Goal: Information Seeking & Learning: Learn about a topic

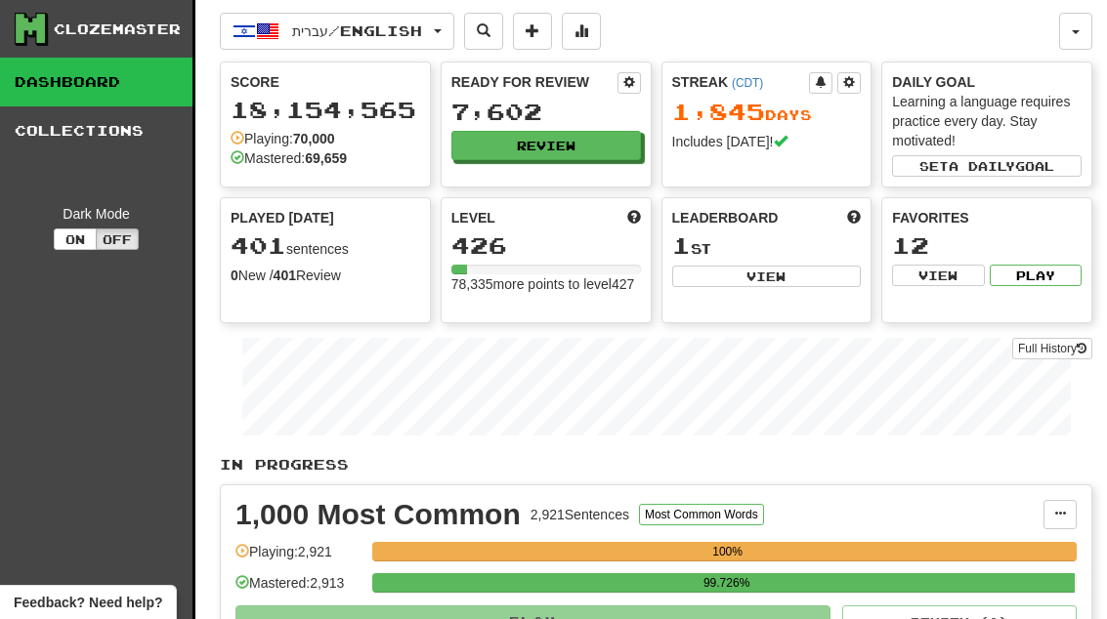
click at [606, 154] on button "Review" at bounding box center [546, 145] width 190 height 29
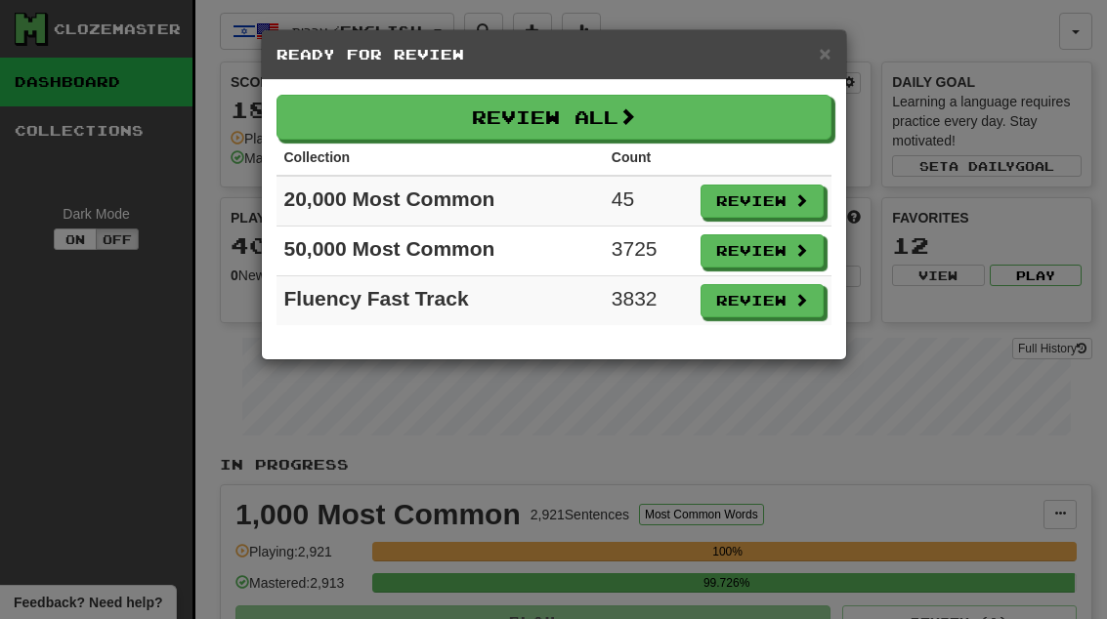
click at [795, 206] on span at bounding box center [801, 200] width 14 height 14
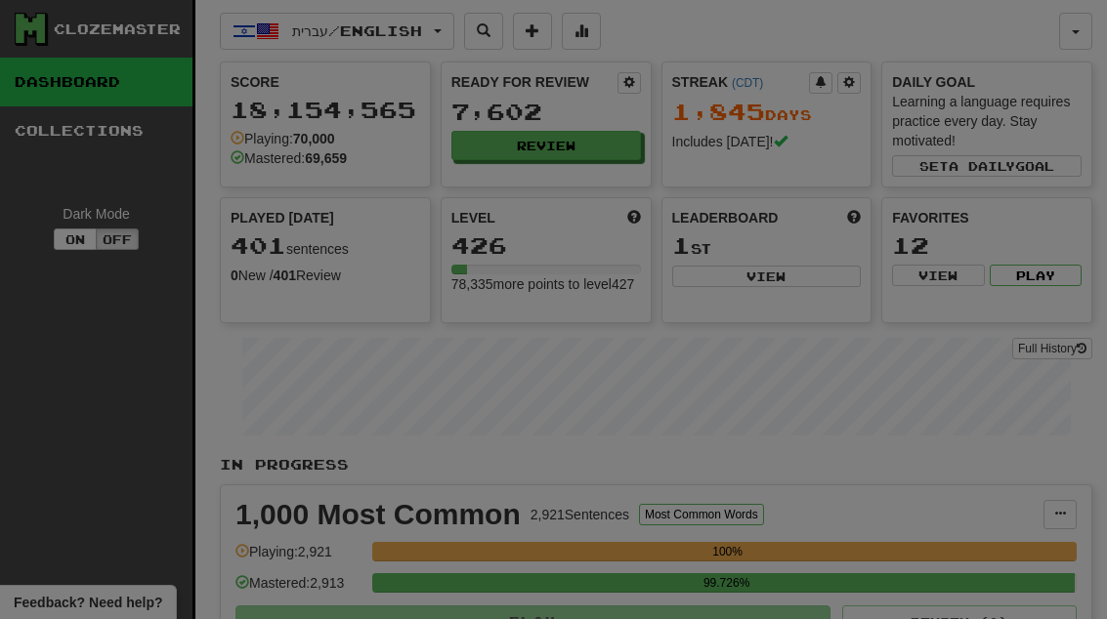
select select "**"
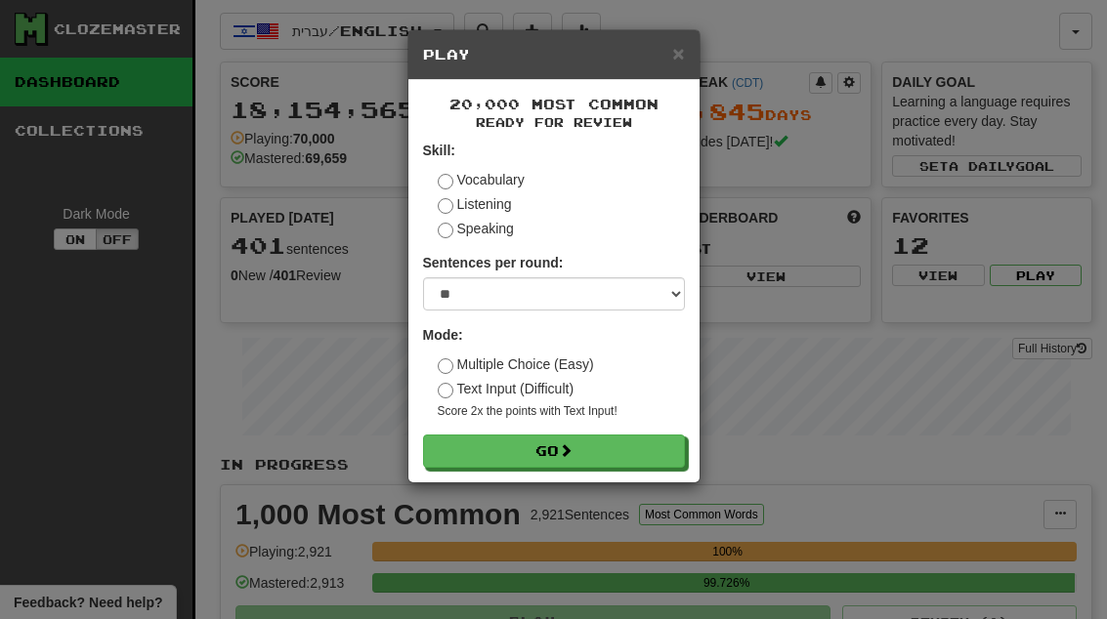
click at [663, 455] on button "Go" at bounding box center [554, 451] width 262 height 33
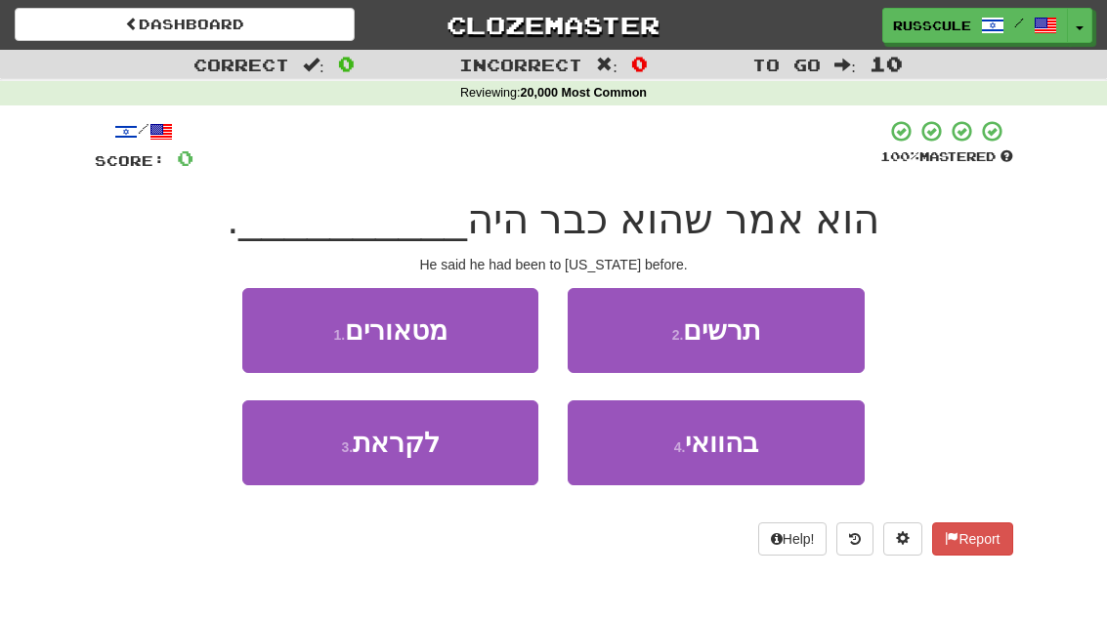
click at [768, 461] on button "4 . [GEOGRAPHIC_DATA]" at bounding box center [716, 443] width 296 height 85
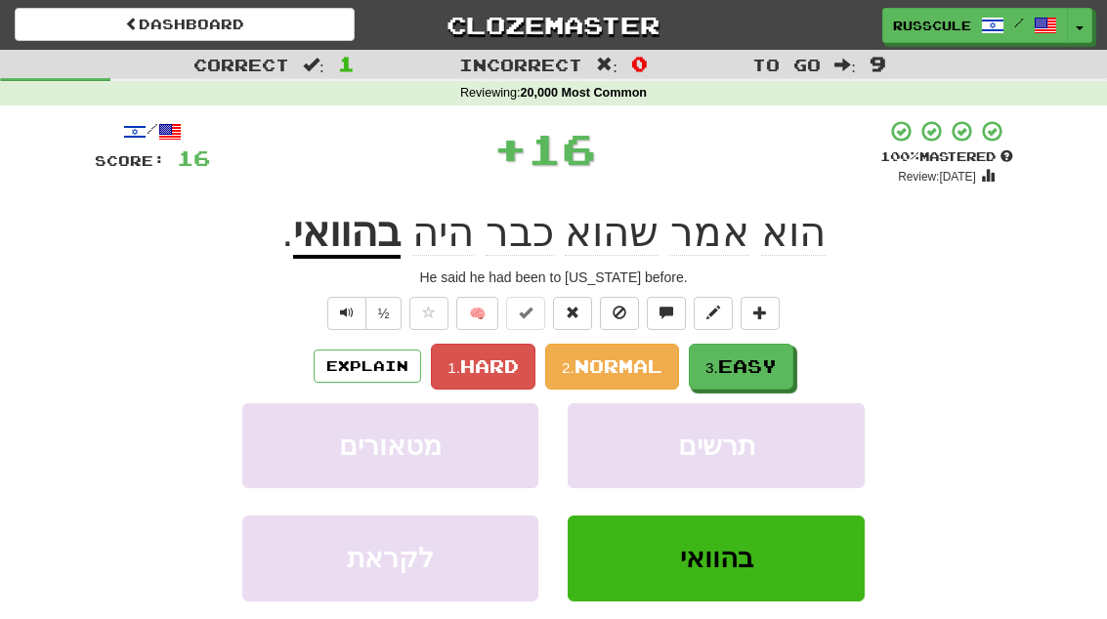
click at [759, 372] on span "Easy" at bounding box center [747, 366] width 59 height 21
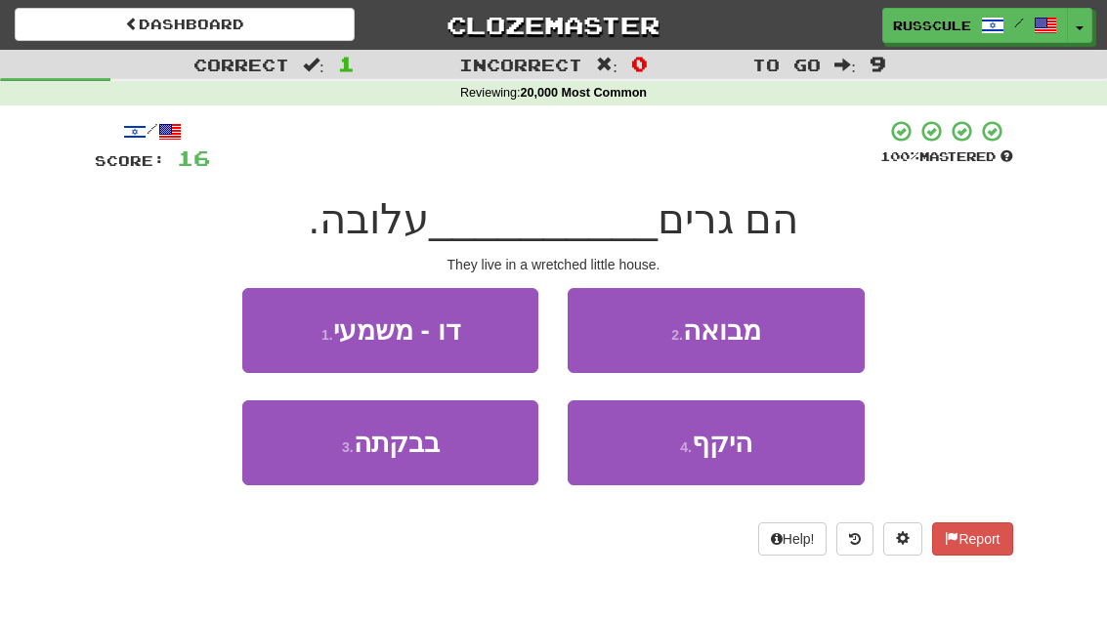
click at [302, 476] on button "3 . בבקתה" at bounding box center [390, 443] width 296 height 85
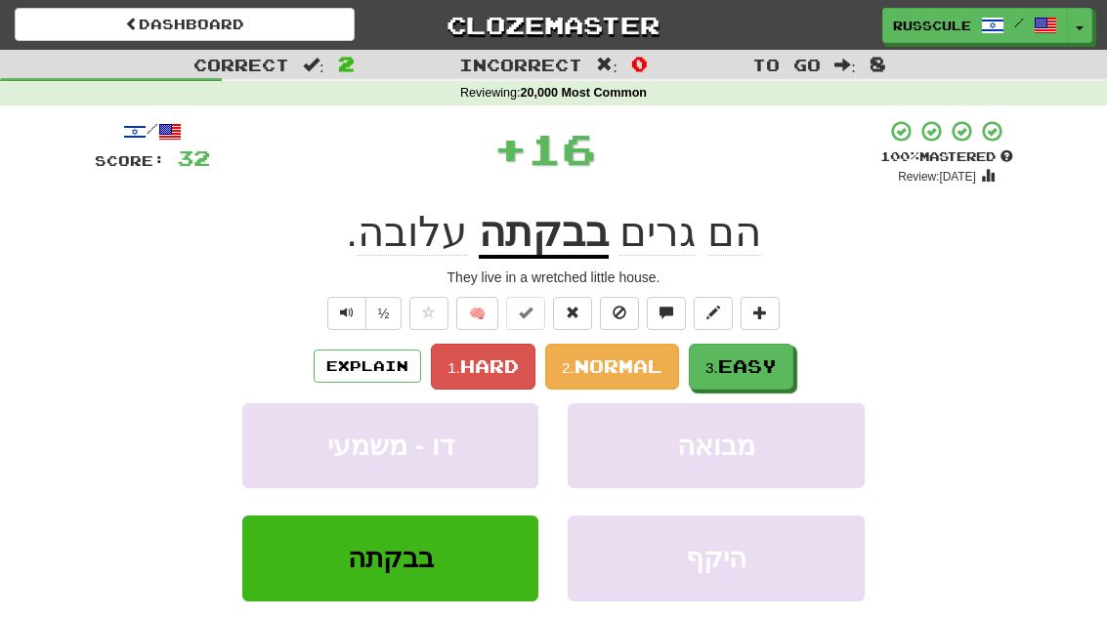
click at [768, 362] on span "Easy" at bounding box center [747, 366] width 59 height 21
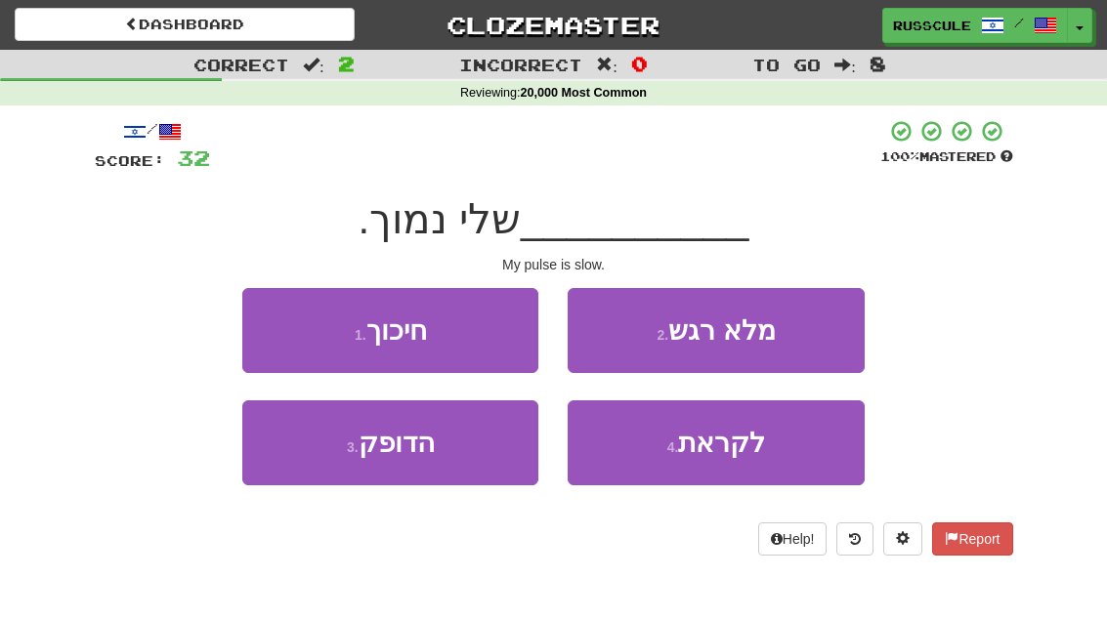
click at [304, 471] on button "3 . הדופק" at bounding box center [390, 443] width 296 height 85
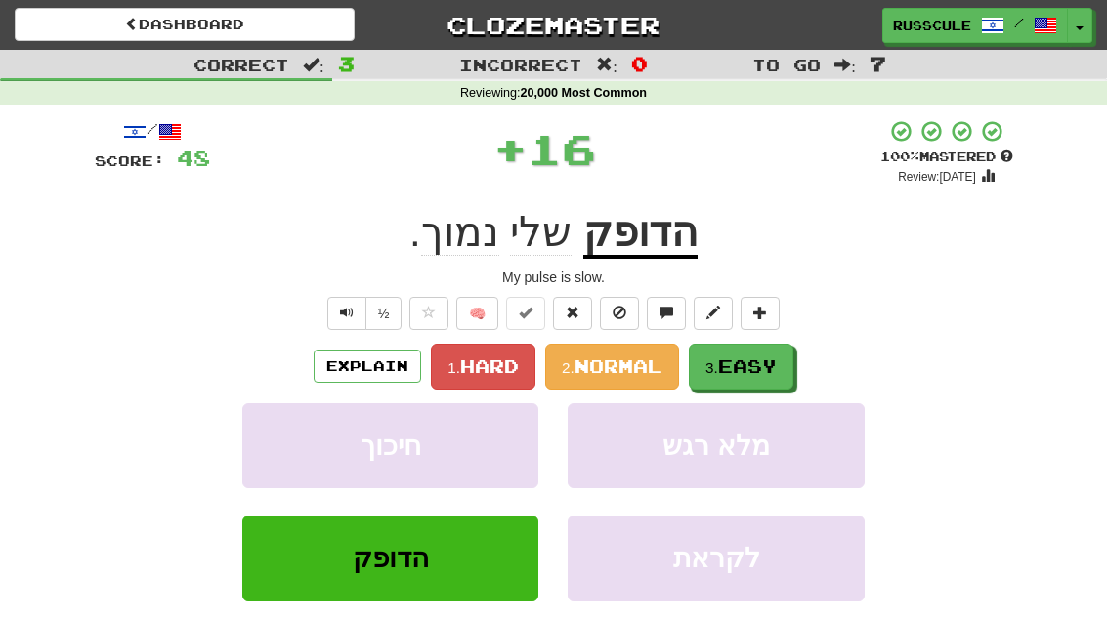
click at [776, 370] on span "Easy" at bounding box center [747, 366] width 59 height 21
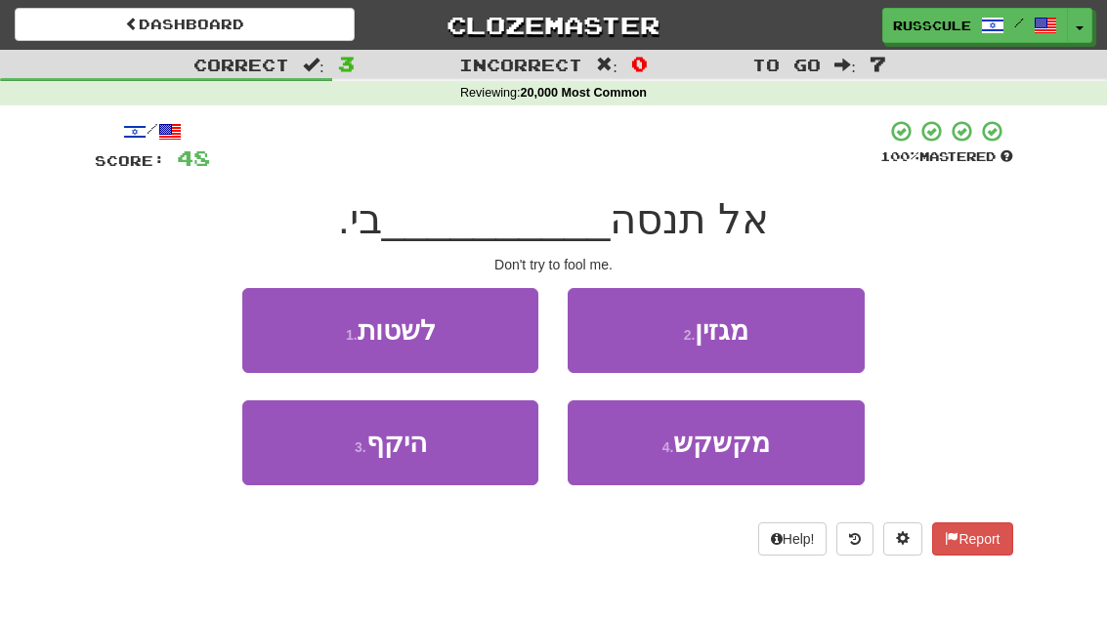
click at [267, 321] on button "1 . לשטות" at bounding box center [390, 330] width 296 height 85
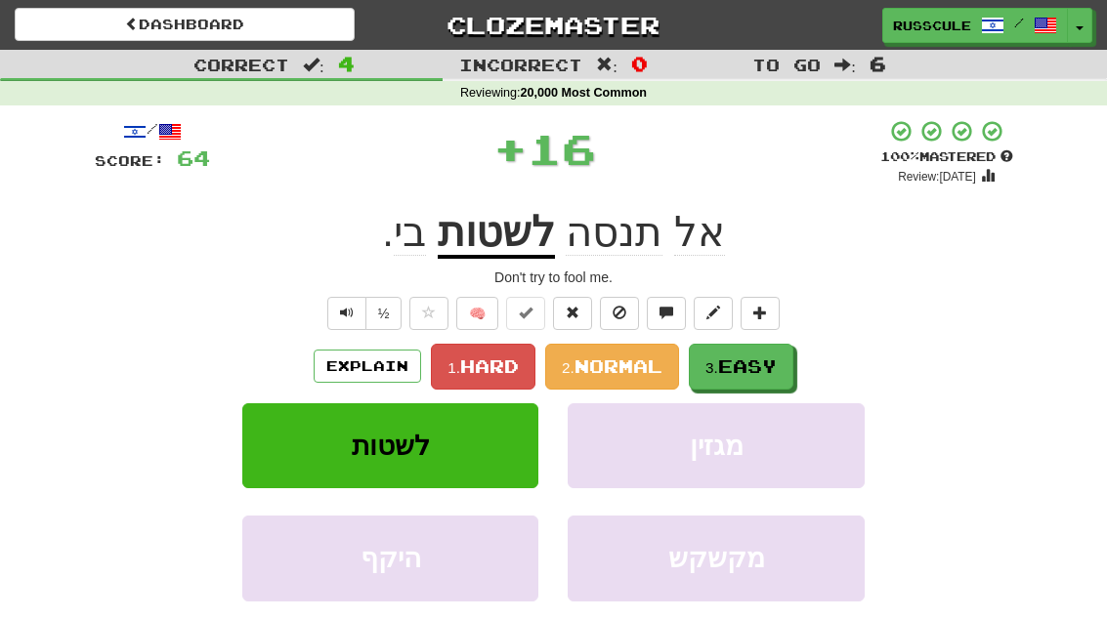
click at [772, 365] on span "Easy" at bounding box center [747, 366] width 59 height 21
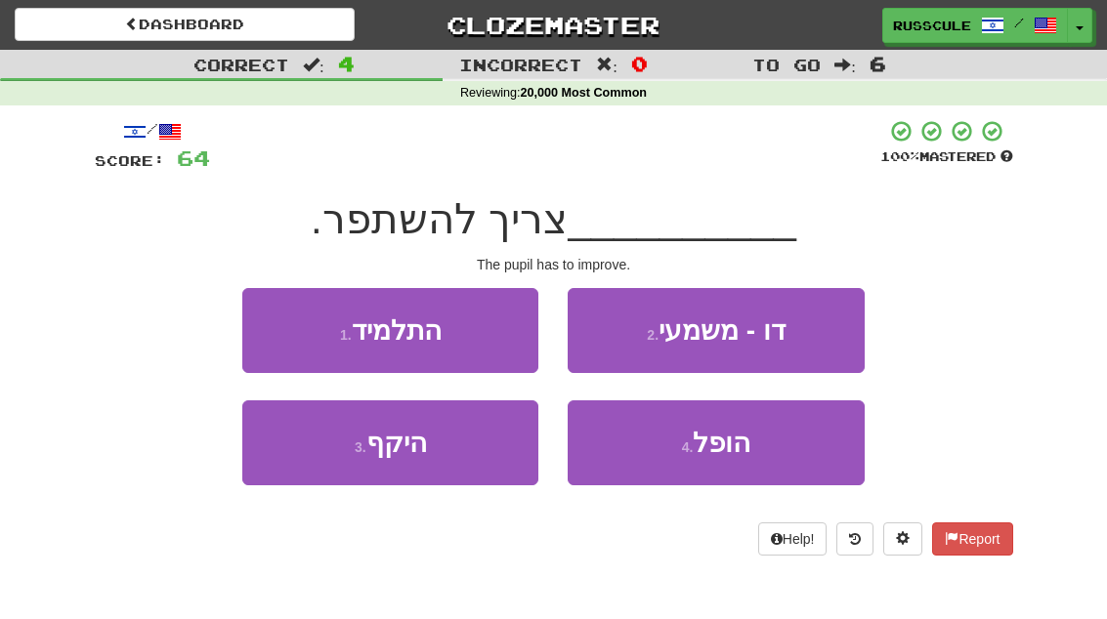
click at [278, 333] on button "1 . התלמיד" at bounding box center [390, 330] width 296 height 85
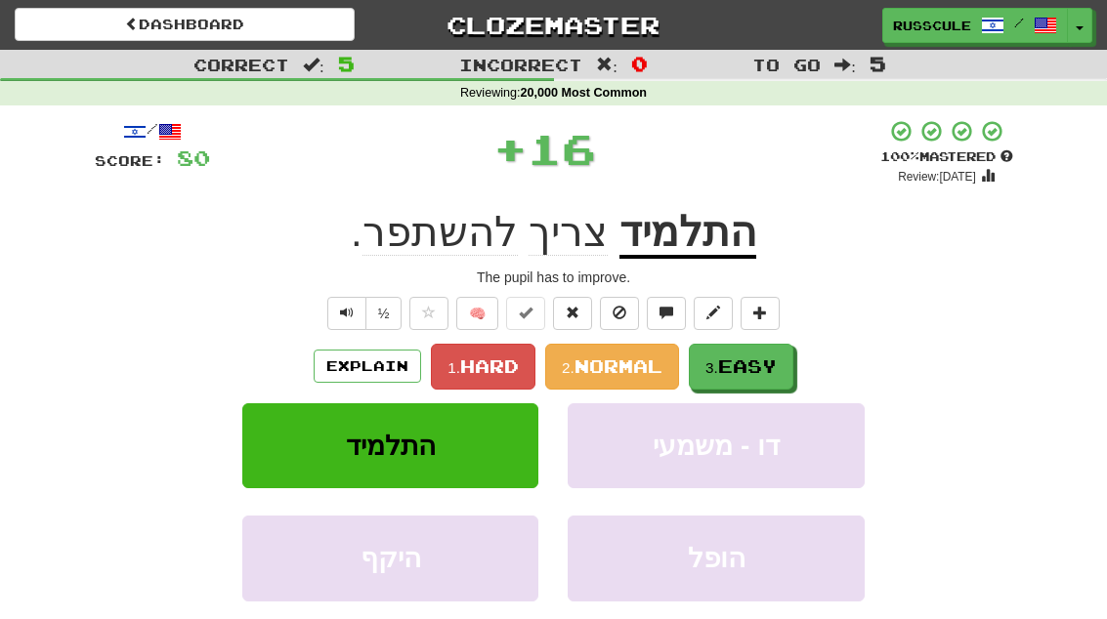
click at [777, 370] on span "Easy" at bounding box center [747, 366] width 59 height 21
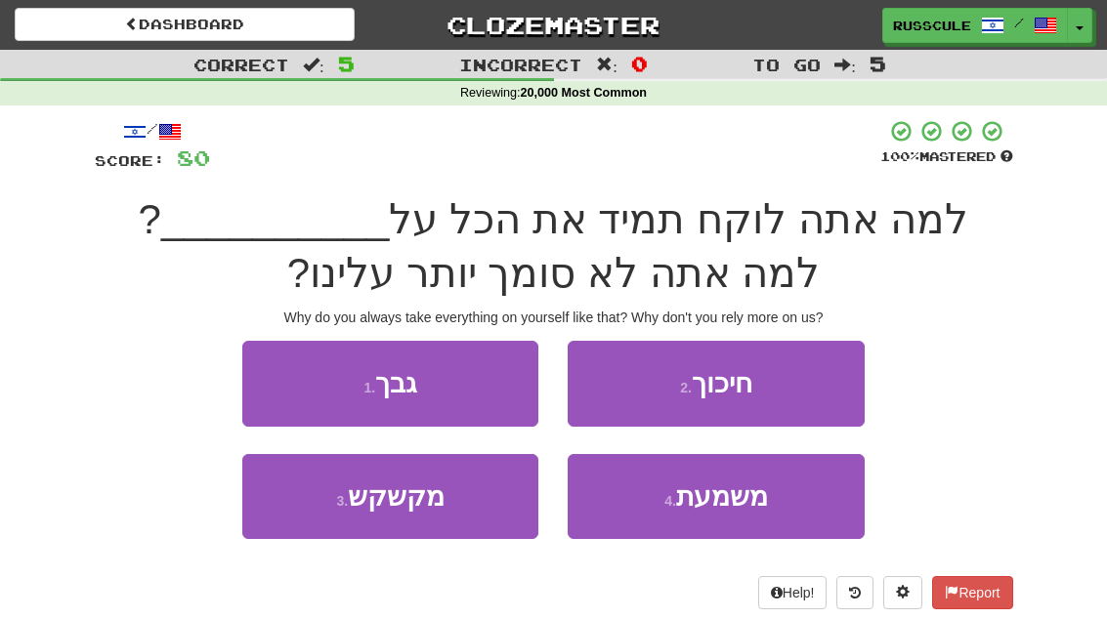
click at [736, 513] on button "4 . משמעת" at bounding box center [716, 496] width 296 height 85
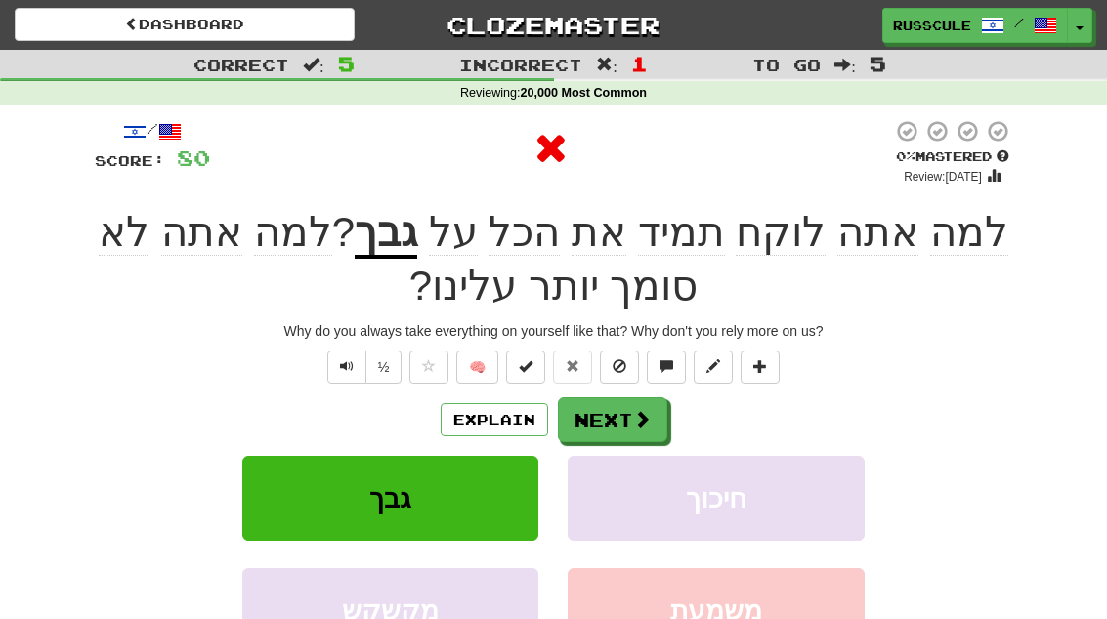
click at [650, 427] on button "Next" at bounding box center [612, 420] width 109 height 45
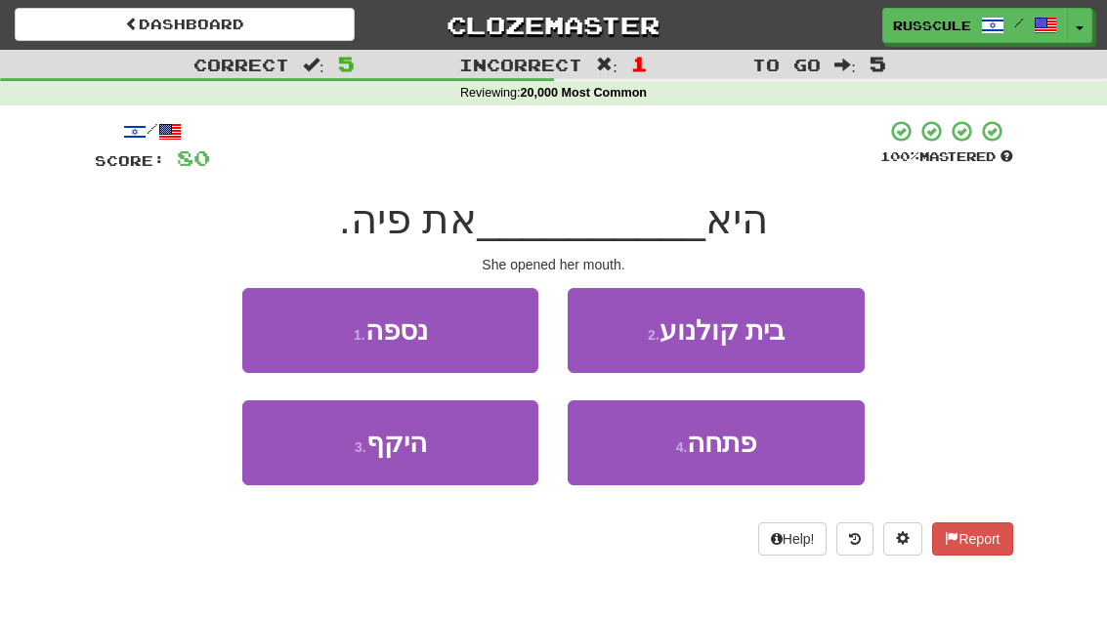
click at [765, 461] on button "4 . פתחה" at bounding box center [716, 443] width 296 height 85
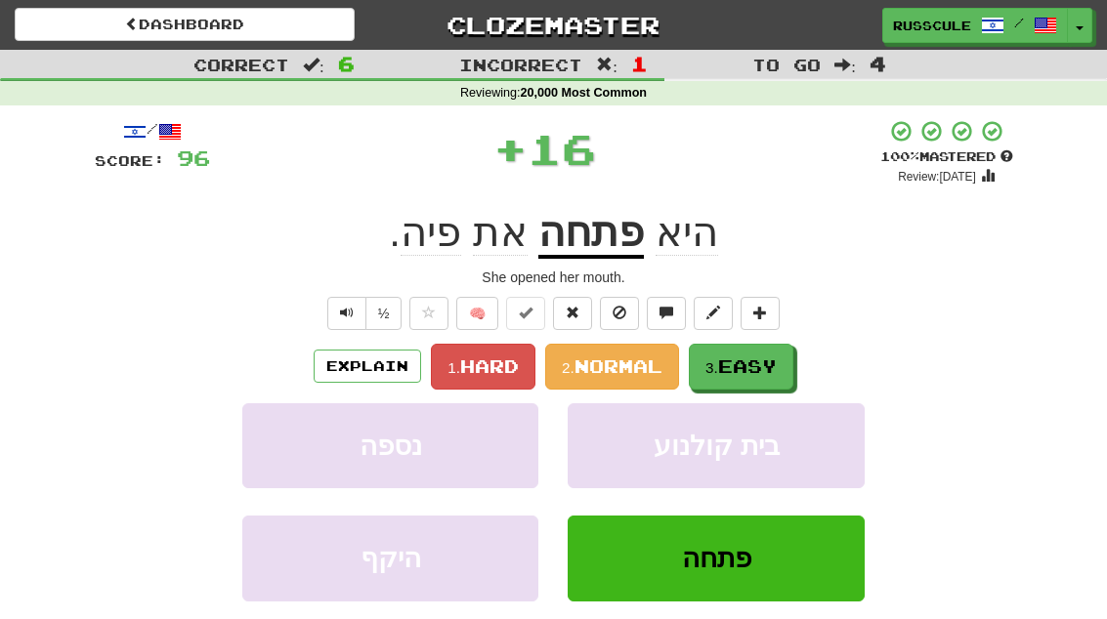
click at [764, 378] on button "3. Easy" at bounding box center [741, 367] width 105 height 46
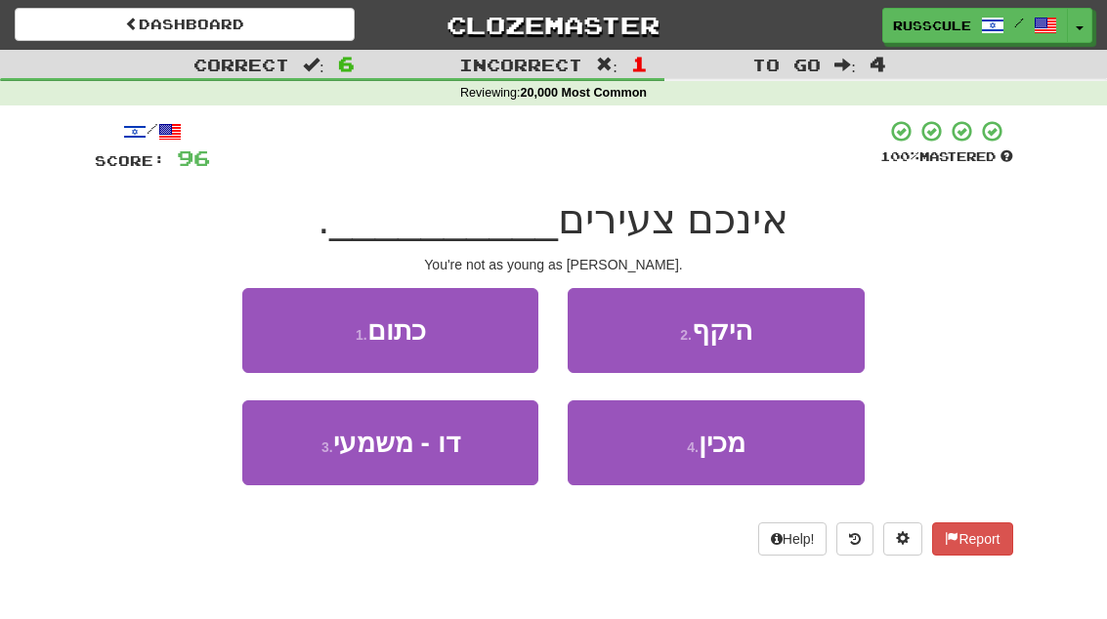
click at [272, 337] on button "1 . כתום" at bounding box center [390, 330] width 296 height 85
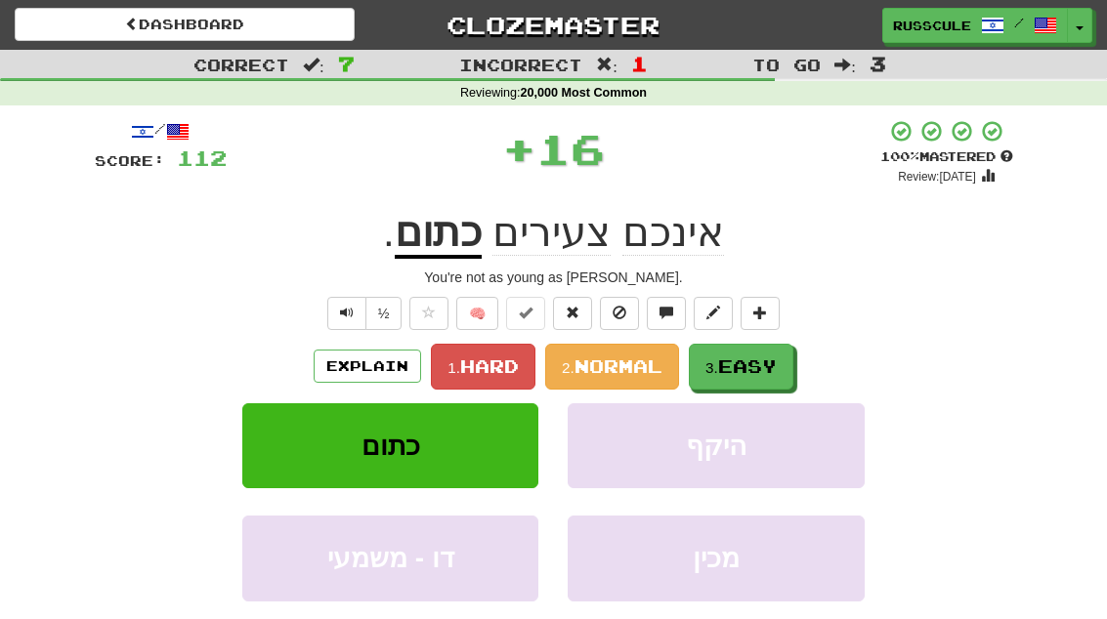
click at [774, 369] on span "Easy" at bounding box center [747, 366] width 59 height 21
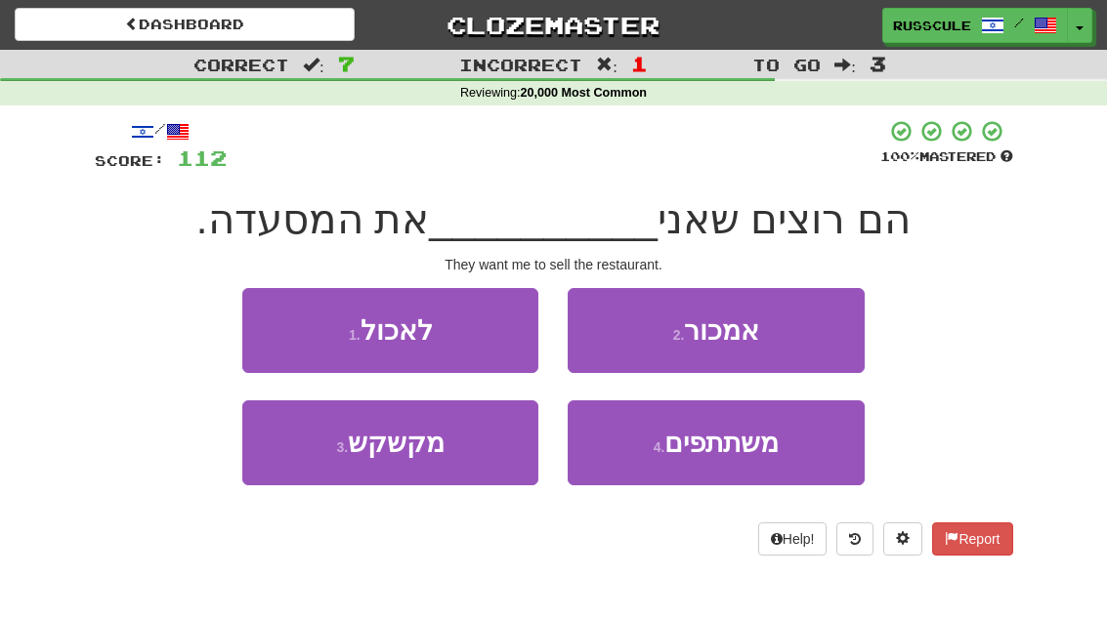
click at [807, 344] on button "2 . אמכור" at bounding box center [716, 330] width 296 height 85
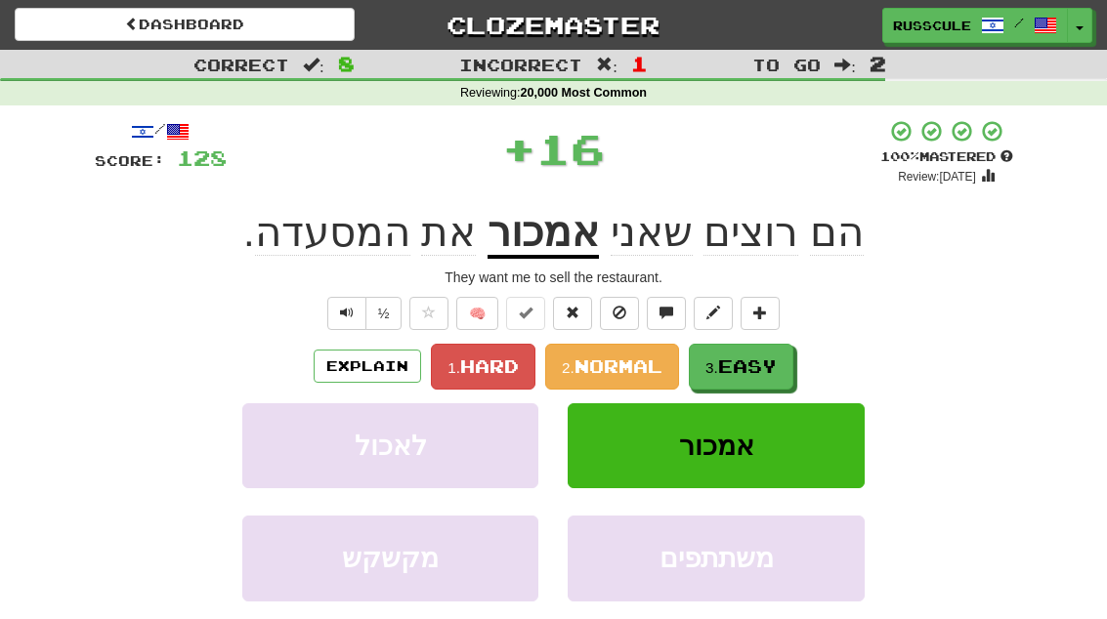
click at [768, 375] on button "3. Easy" at bounding box center [741, 367] width 105 height 46
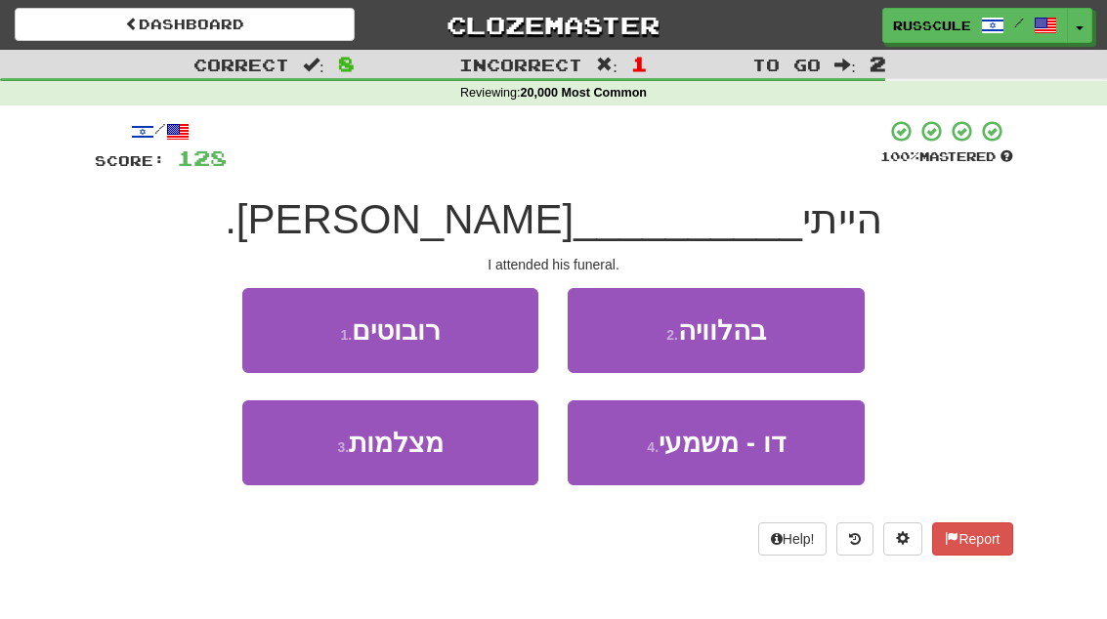
click at [806, 335] on button "2 . בהלוויה" at bounding box center [716, 330] width 296 height 85
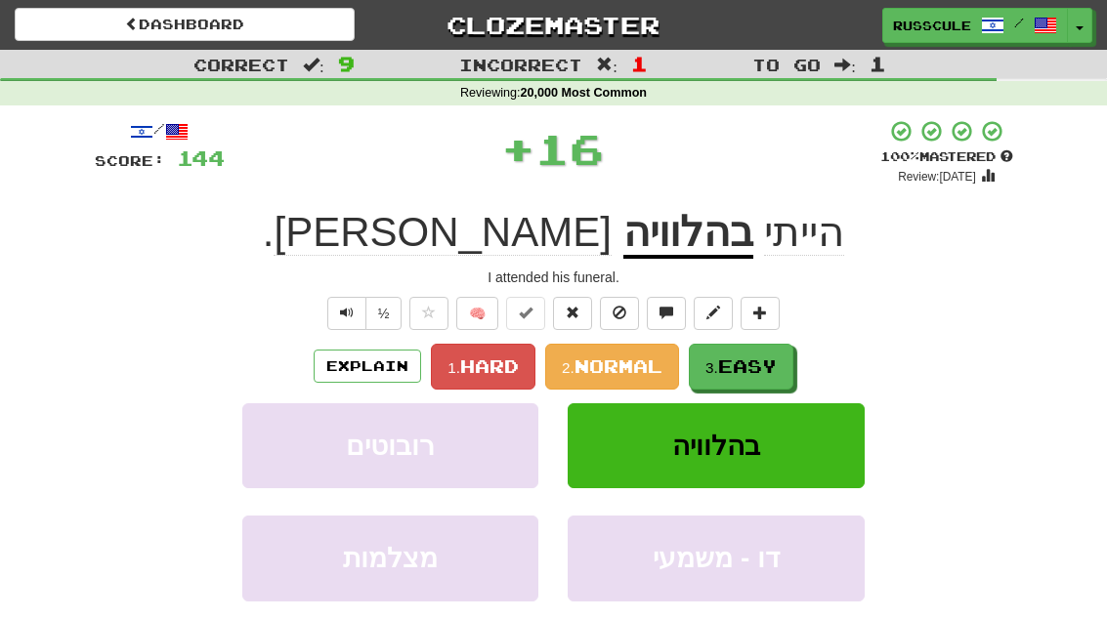
click at [761, 372] on span "Easy" at bounding box center [747, 366] width 59 height 21
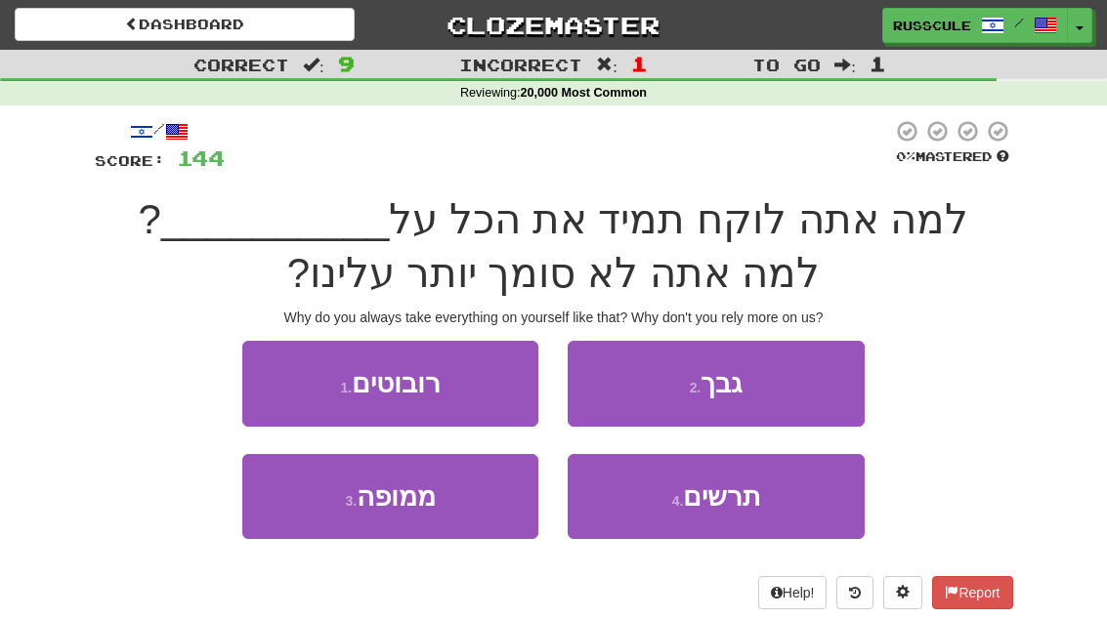
click at [805, 387] on button "2 . גבך" at bounding box center [716, 383] width 296 height 85
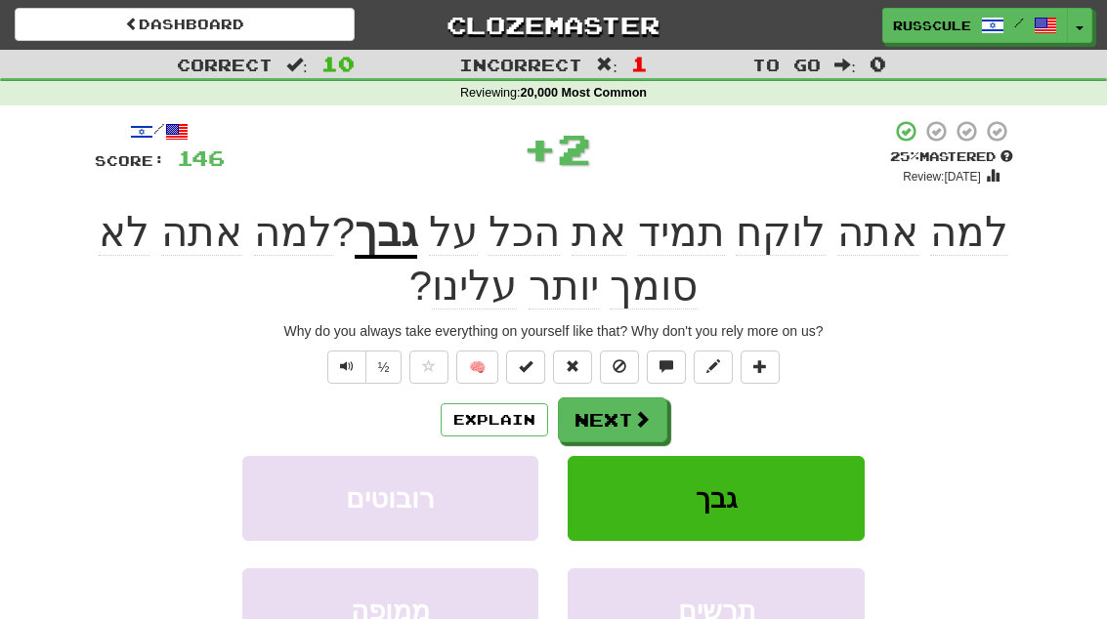
click at [656, 414] on button "Next" at bounding box center [612, 420] width 109 height 45
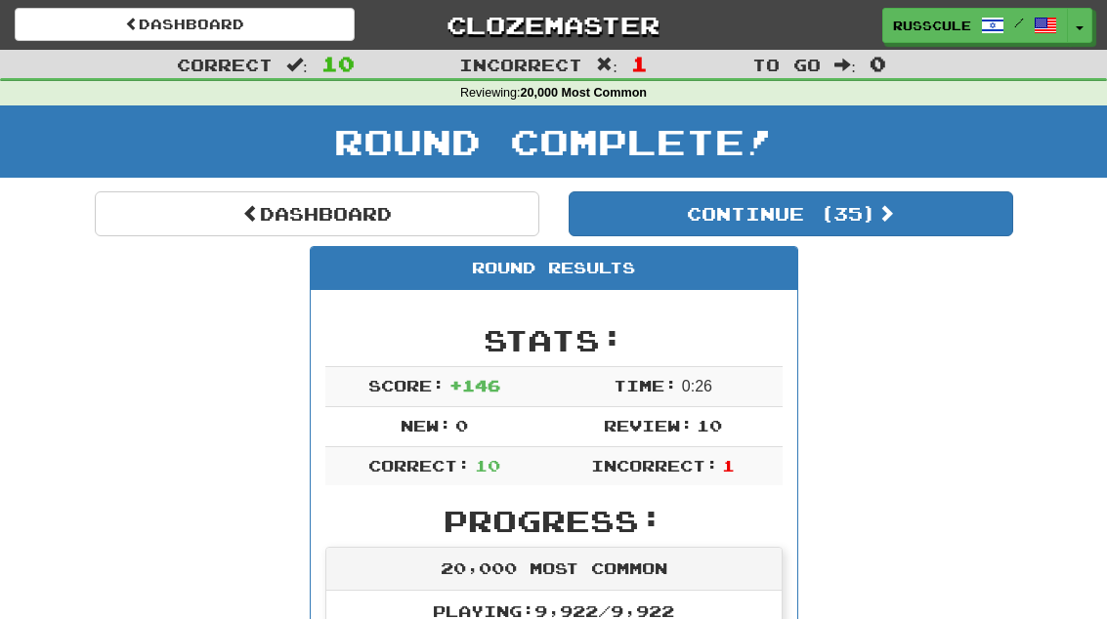
click at [921, 234] on button "Continue ( 35 )" at bounding box center [791, 214] width 445 height 45
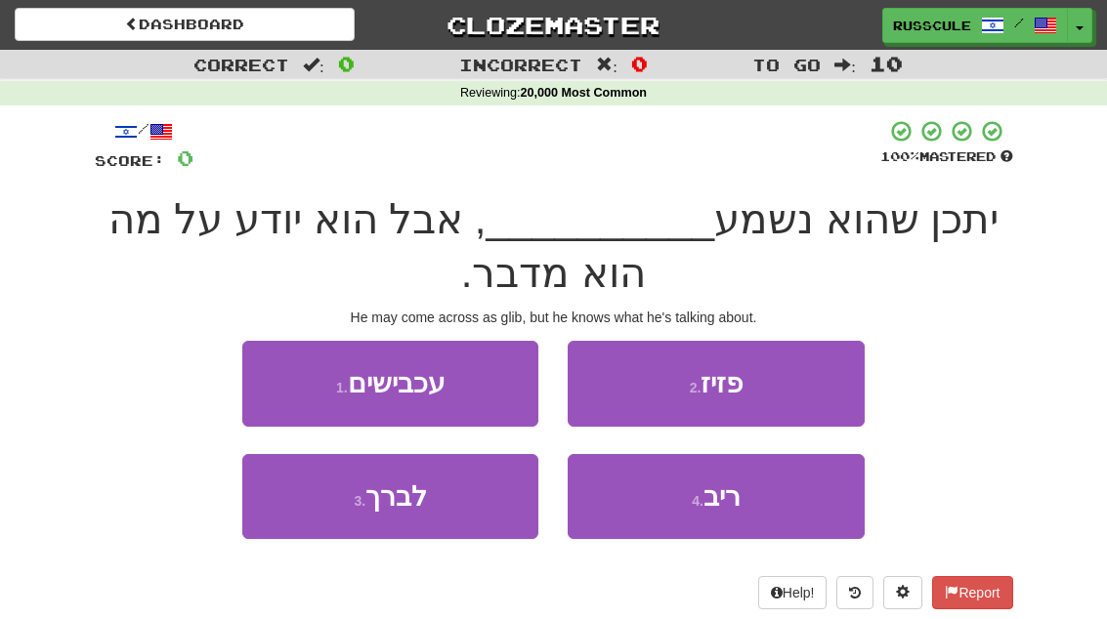
click at [812, 379] on button "2 . פזיז" at bounding box center [716, 383] width 296 height 85
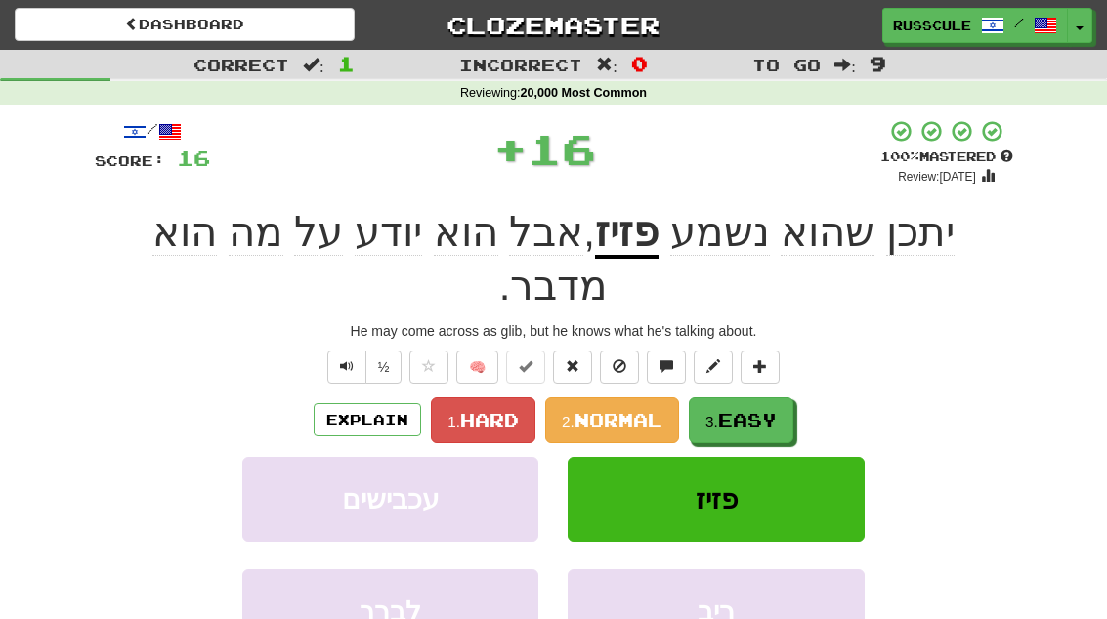
click at [782, 398] on button "3. Easy" at bounding box center [741, 421] width 105 height 46
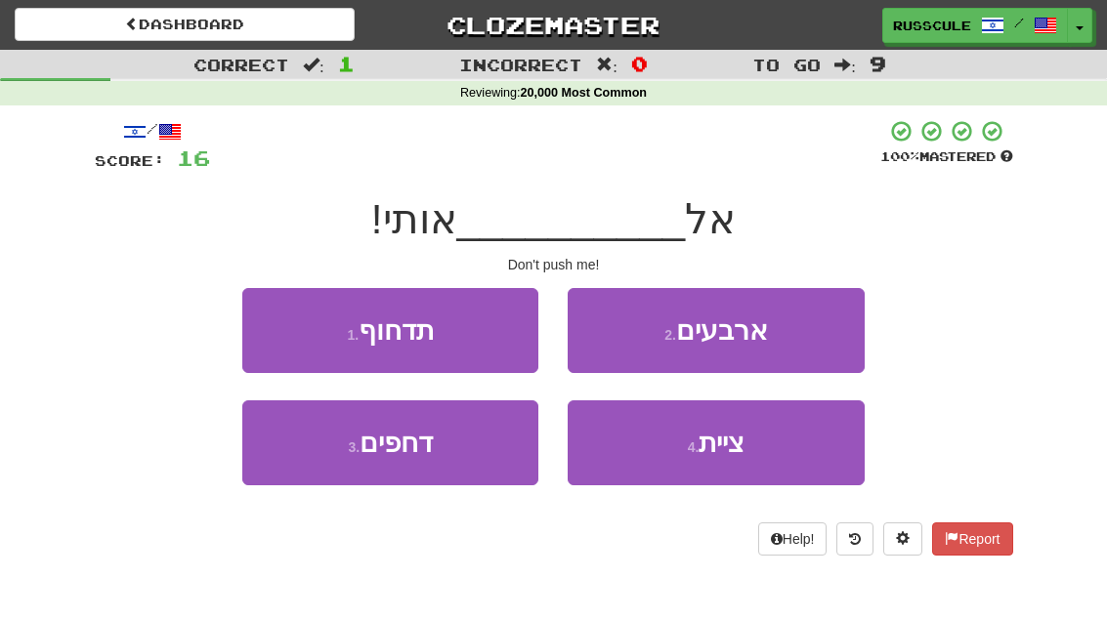
click at [272, 328] on button "1 . תדחוף" at bounding box center [390, 330] width 296 height 85
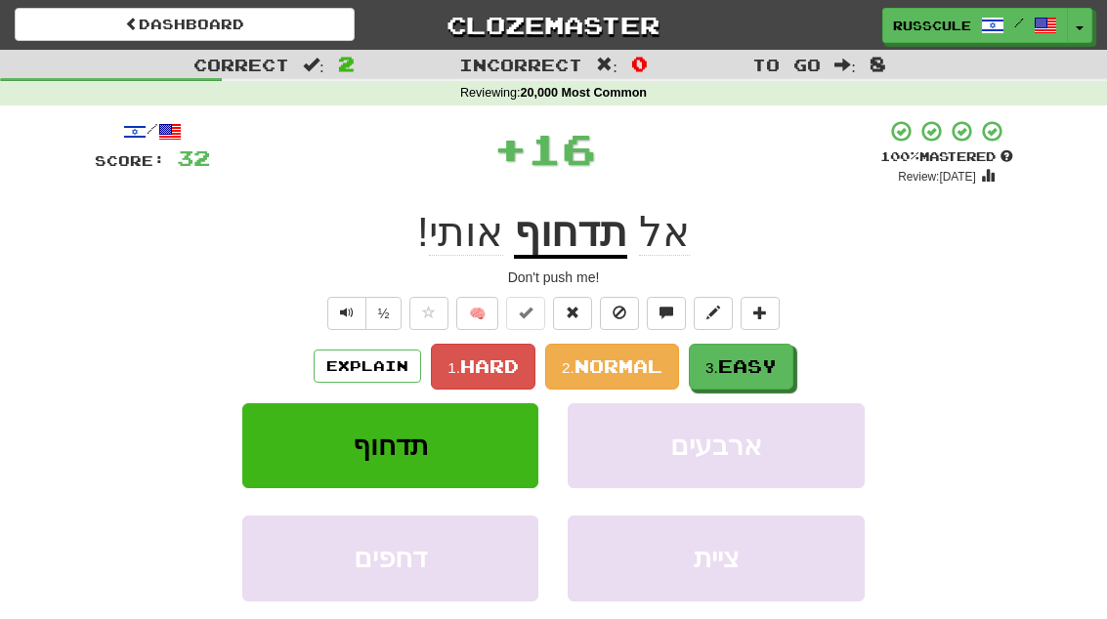
click at [788, 366] on button "3. Easy" at bounding box center [741, 367] width 105 height 46
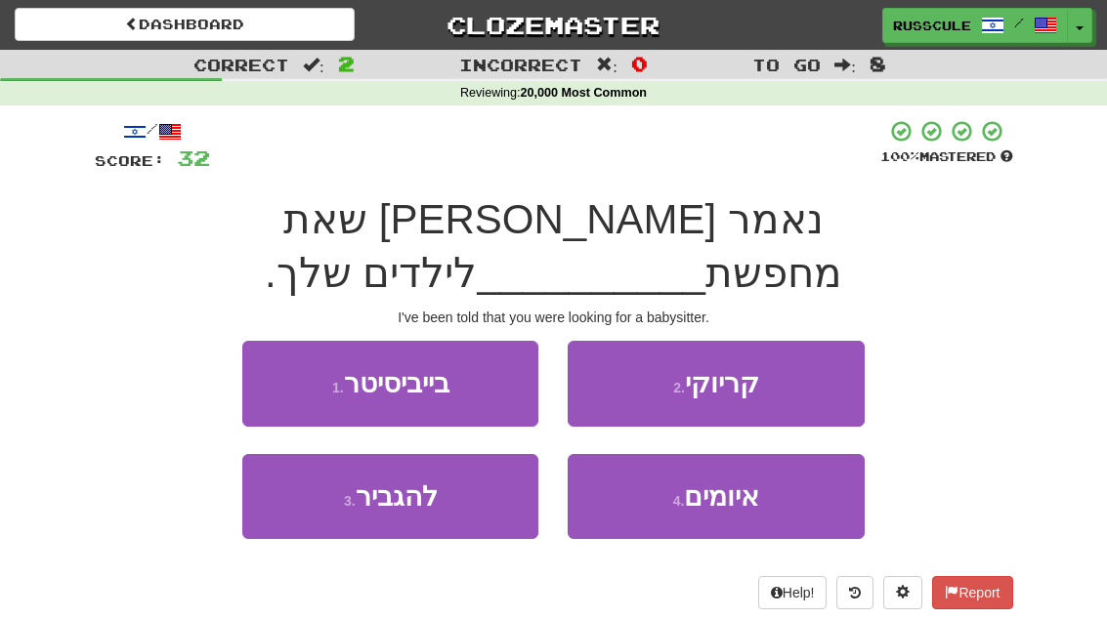
click at [277, 341] on button "1 . בייביסיטר" at bounding box center [390, 383] width 296 height 85
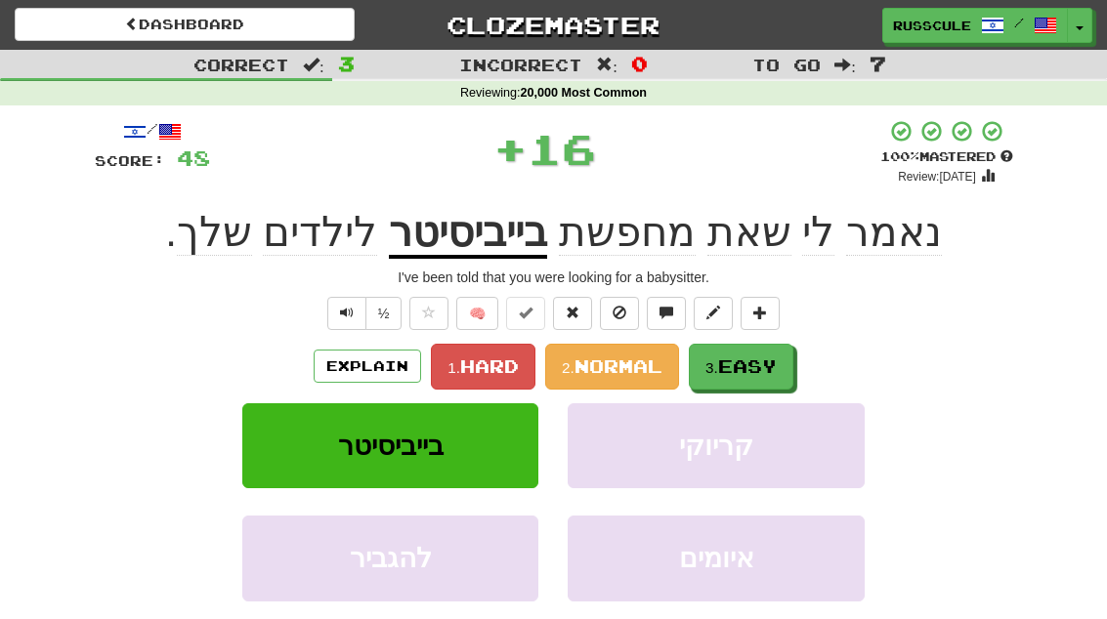
click at [777, 365] on span "Easy" at bounding box center [747, 366] width 59 height 21
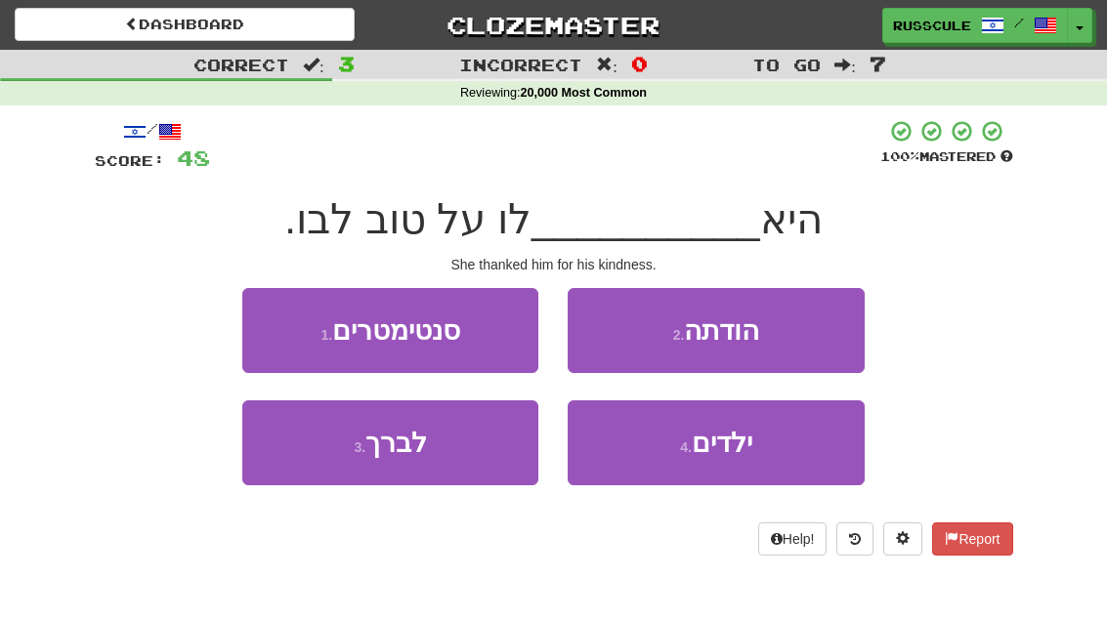
click at [820, 342] on button "2 . הודתה" at bounding box center [716, 330] width 296 height 85
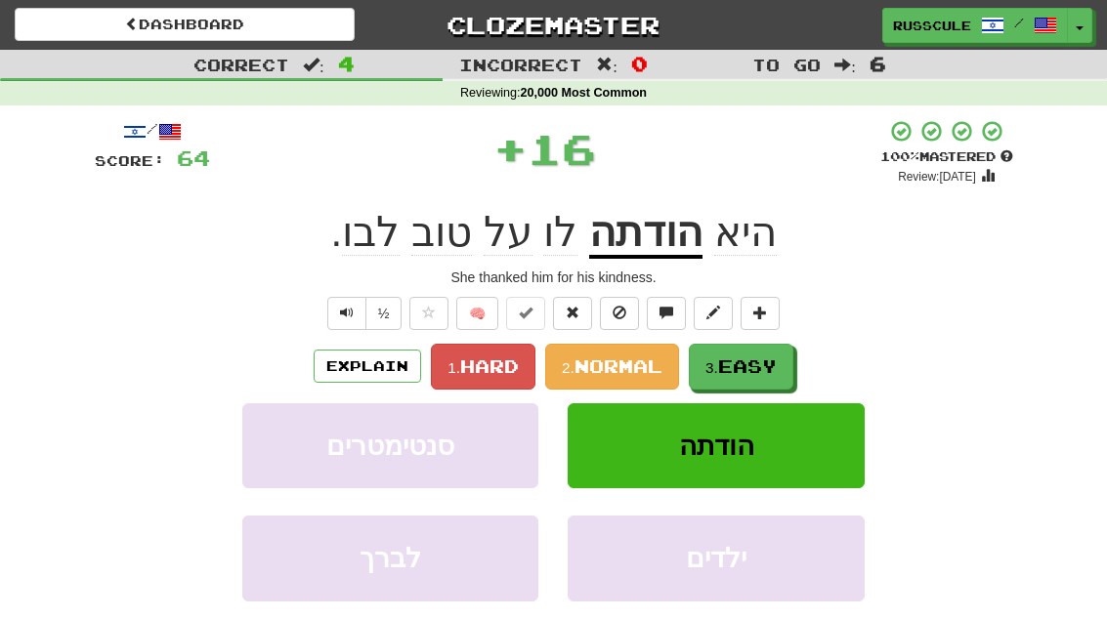
click at [771, 370] on span "Easy" at bounding box center [747, 366] width 59 height 21
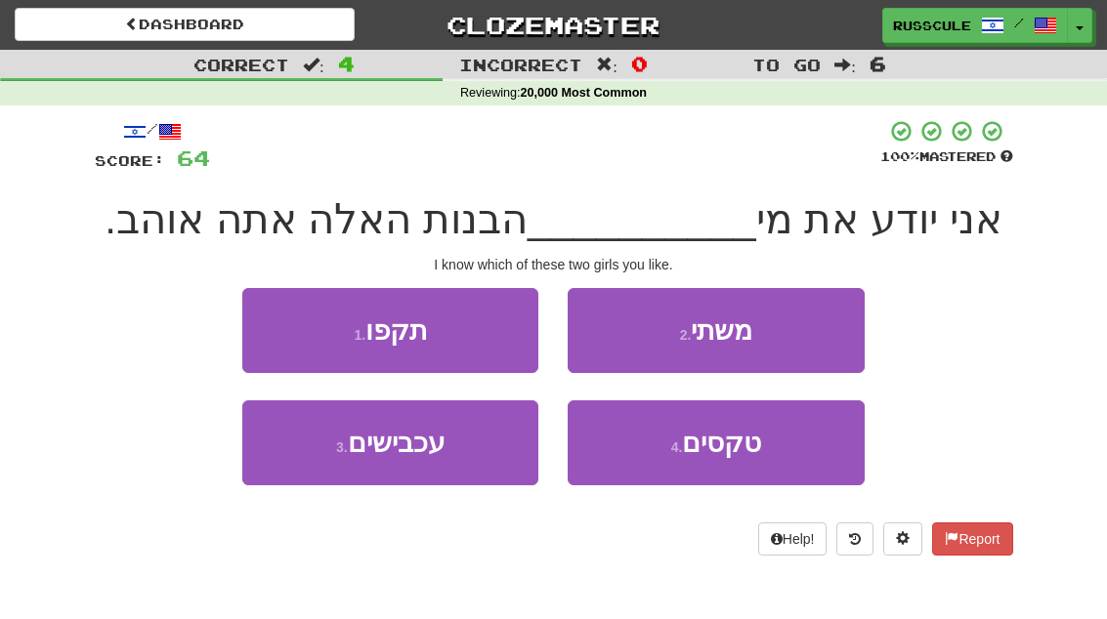
click at [817, 338] on button "2 . משתי" at bounding box center [716, 330] width 296 height 85
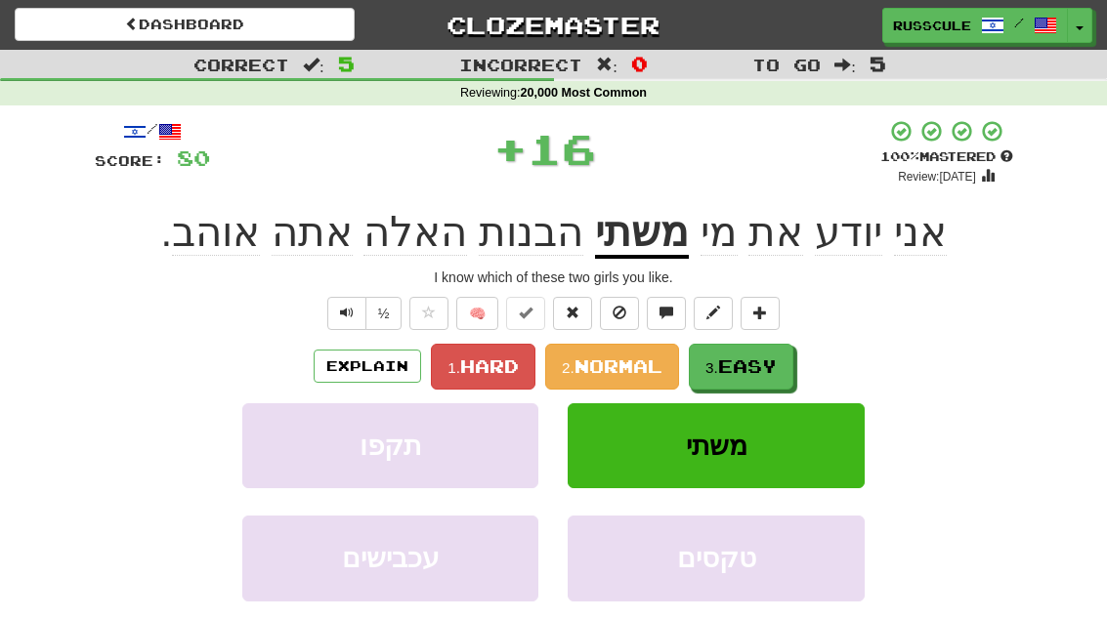
click at [776, 370] on span "Easy" at bounding box center [747, 366] width 59 height 21
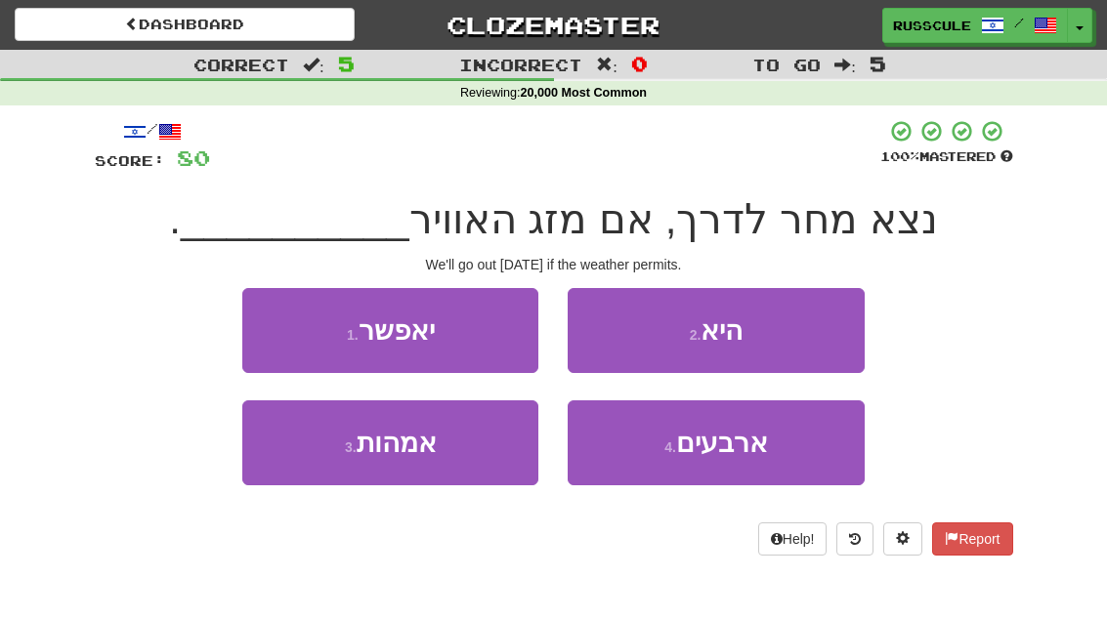
click at [265, 330] on button "1 . יאפשר" at bounding box center [390, 330] width 296 height 85
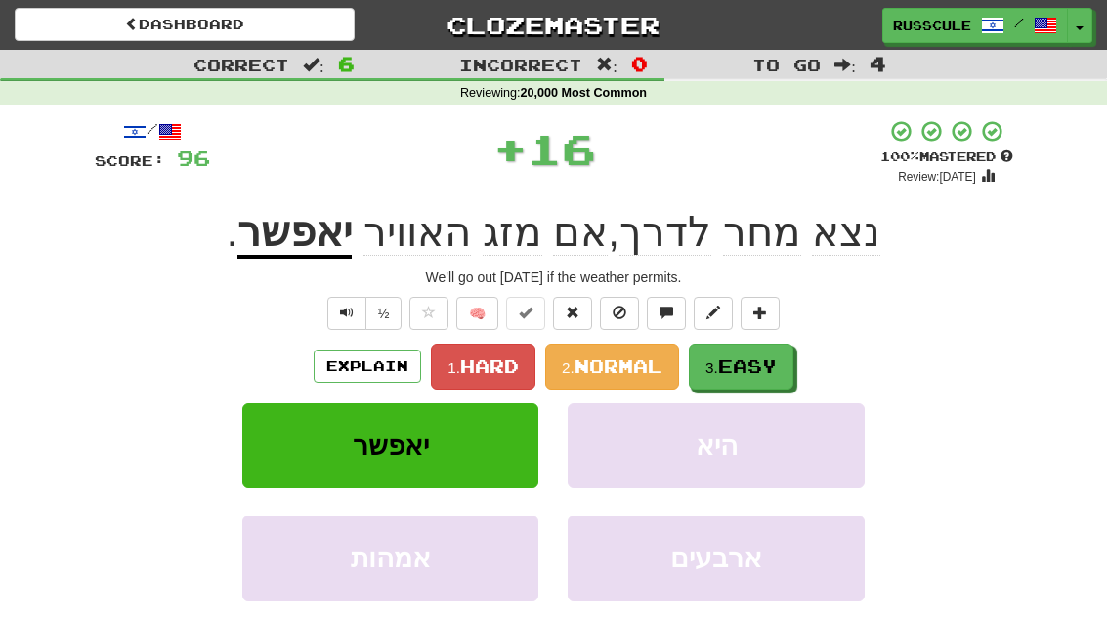
click at [770, 371] on span "Easy" at bounding box center [747, 366] width 59 height 21
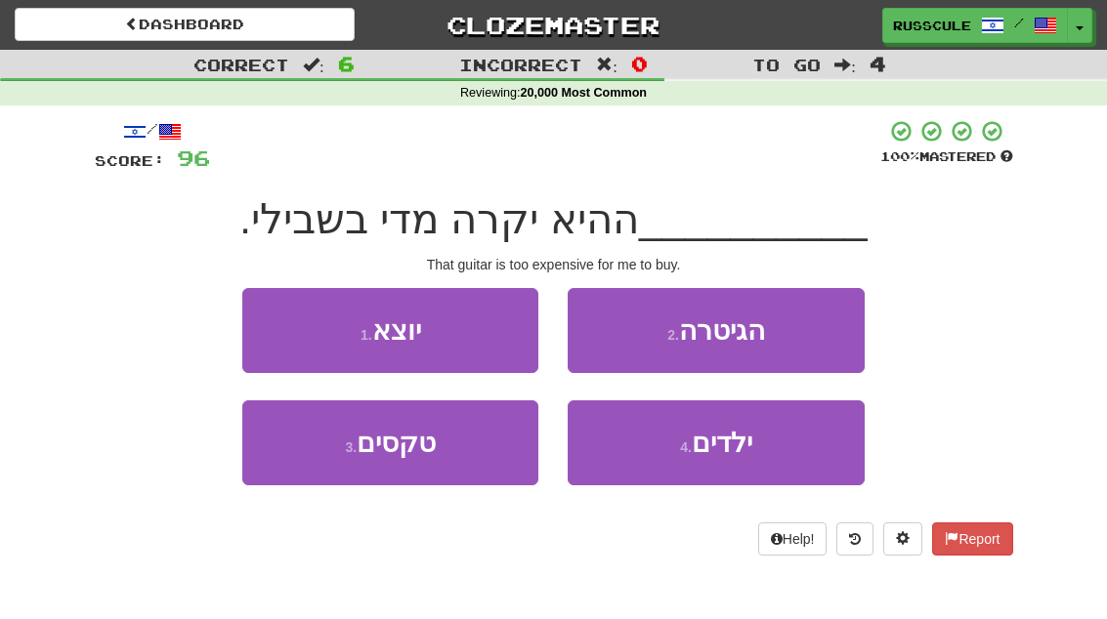
click at [810, 340] on button "2 . הגיטרה" at bounding box center [716, 330] width 296 height 85
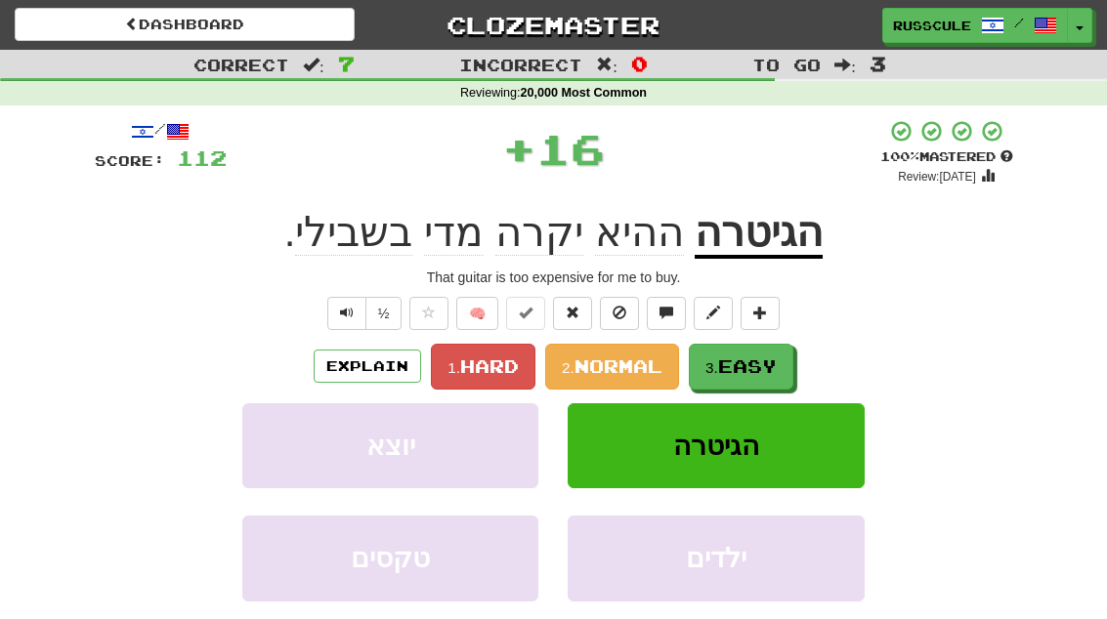
click at [769, 370] on span "Easy" at bounding box center [747, 366] width 59 height 21
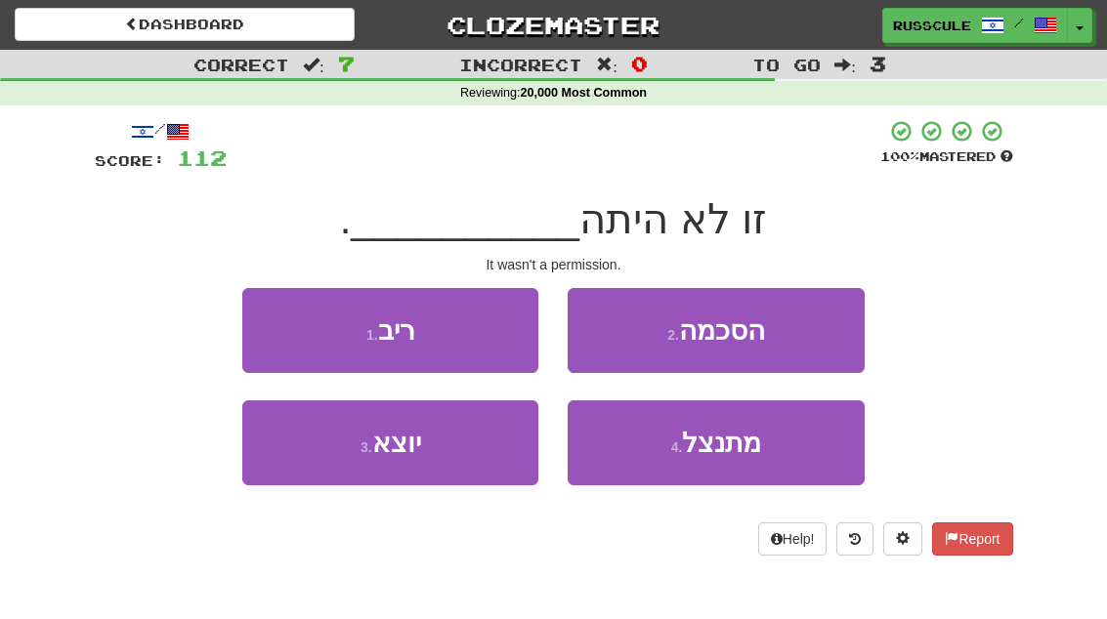
click at [810, 340] on button "2 . הסכמה" at bounding box center [716, 330] width 296 height 85
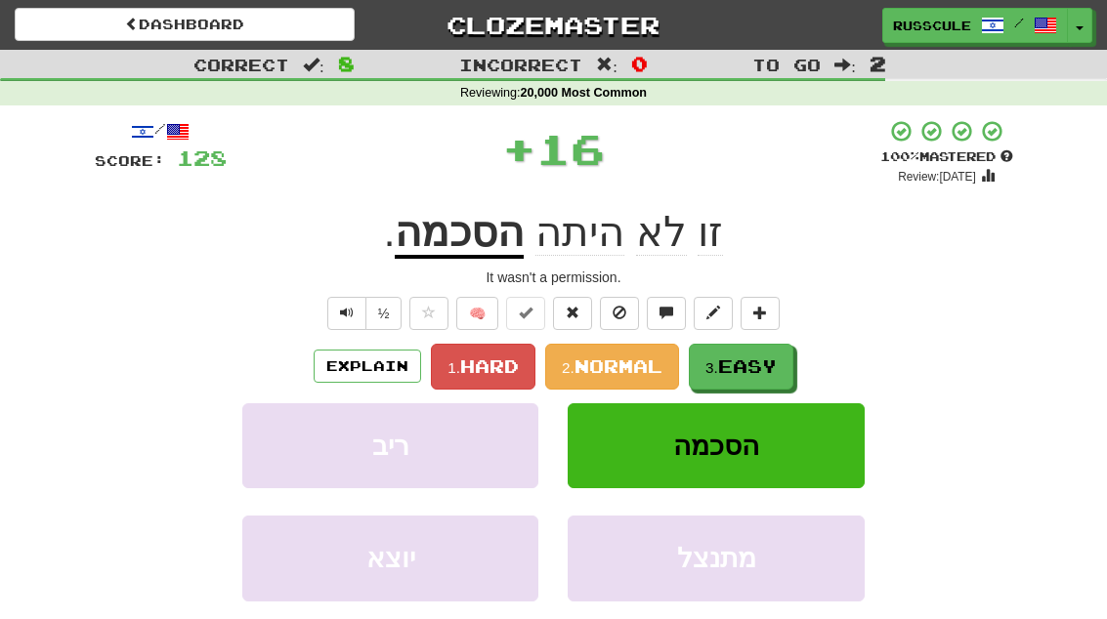
click at [770, 367] on span "Easy" at bounding box center [747, 366] width 59 height 21
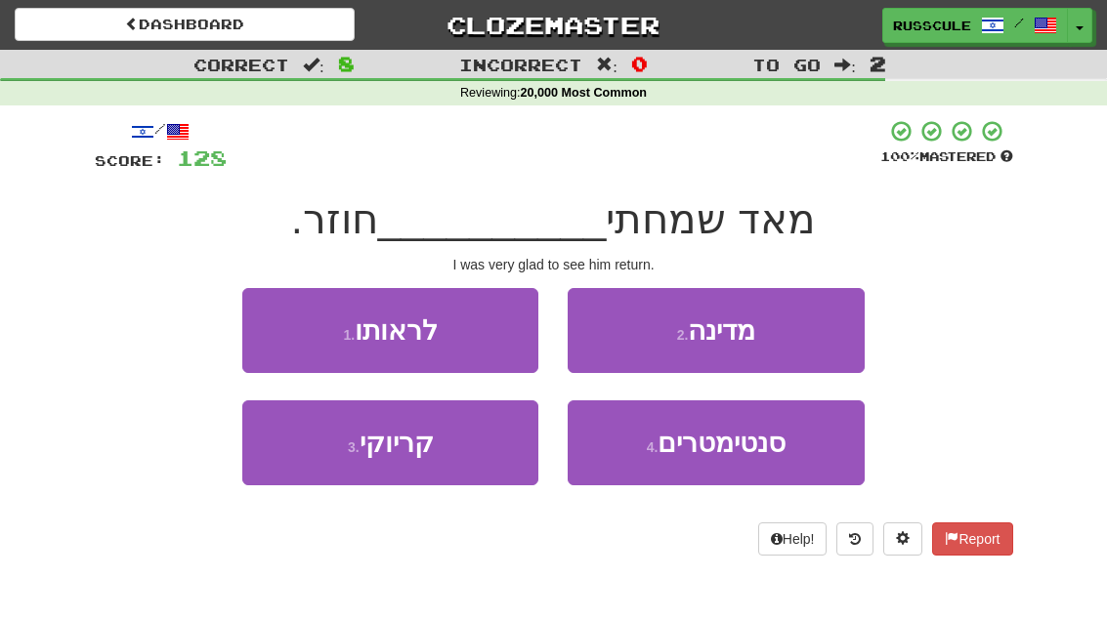
click at [258, 324] on button "1 . לראותו" at bounding box center [390, 330] width 296 height 85
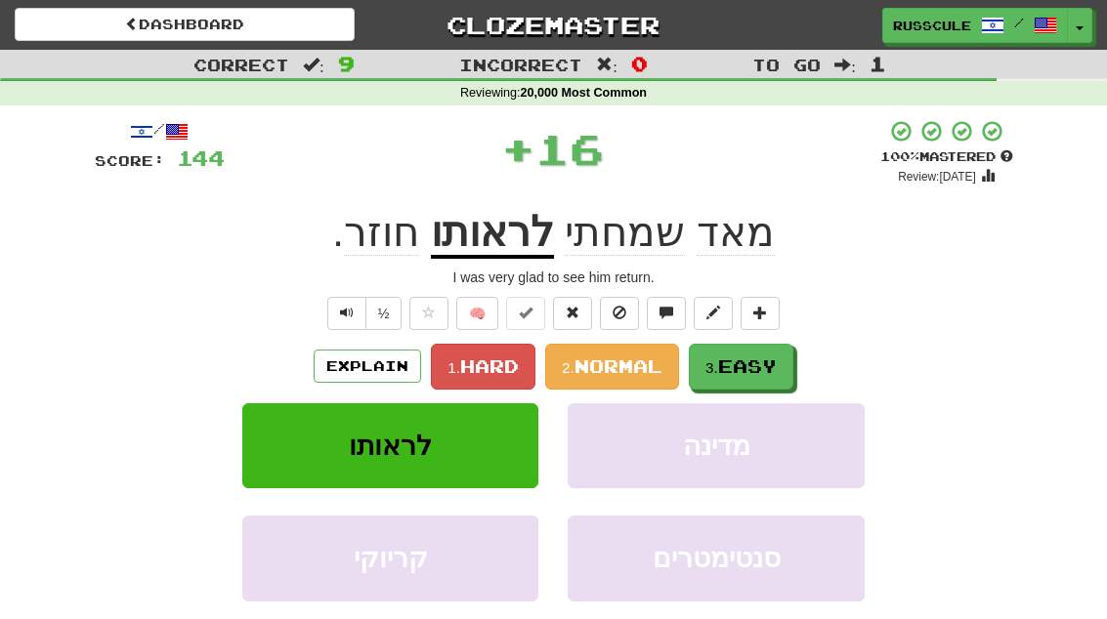
click at [764, 369] on span "Easy" at bounding box center [747, 366] width 59 height 21
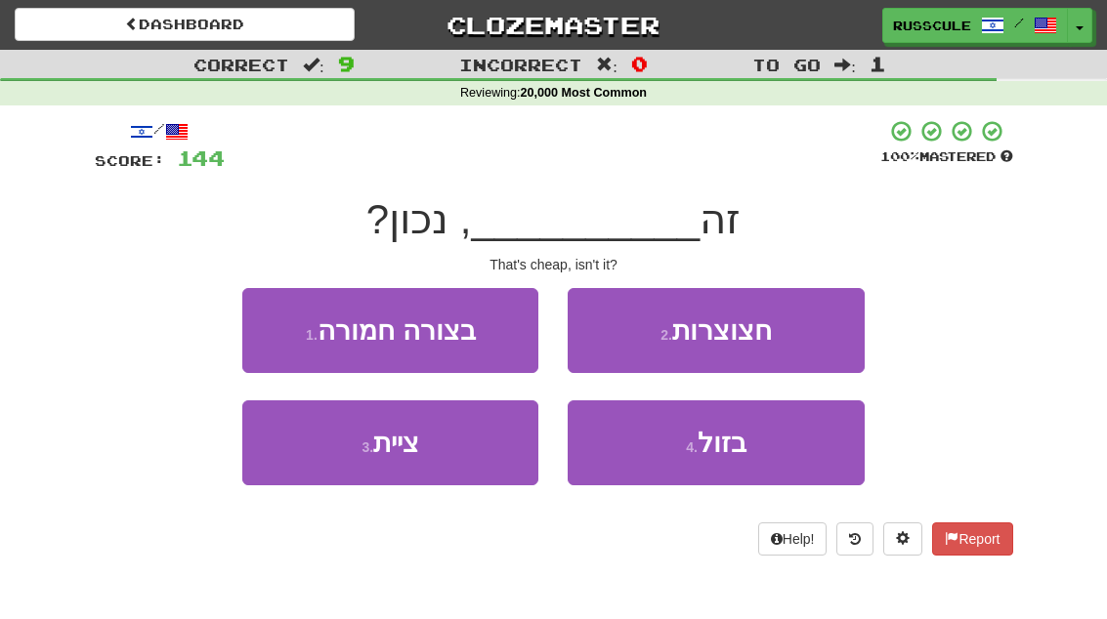
click at [745, 470] on button "4 . בזול" at bounding box center [716, 443] width 296 height 85
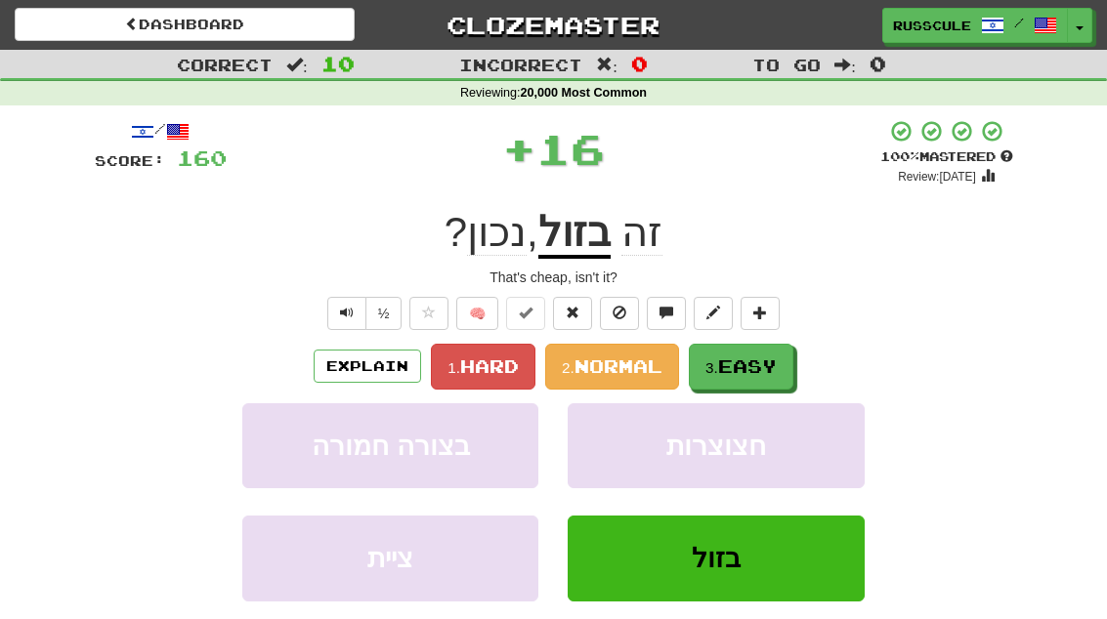
click at [788, 361] on button "3. Easy" at bounding box center [741, 367] width 105 height 46
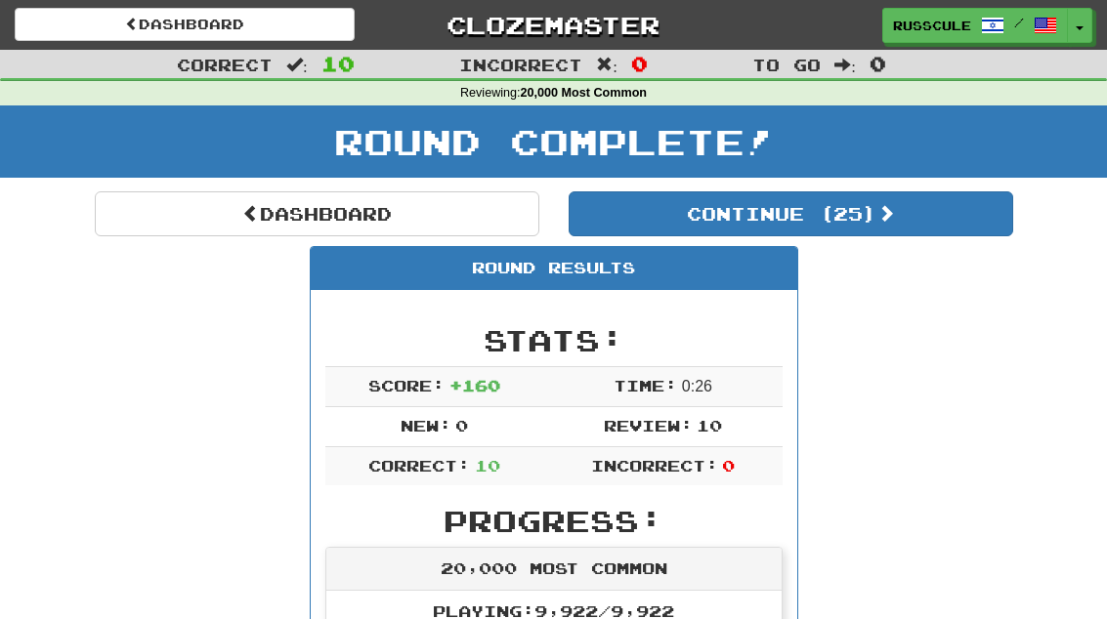
click at [942, 234] on button "Continue ( 25 )" at bounding box center [791, 214] width 445 height 45
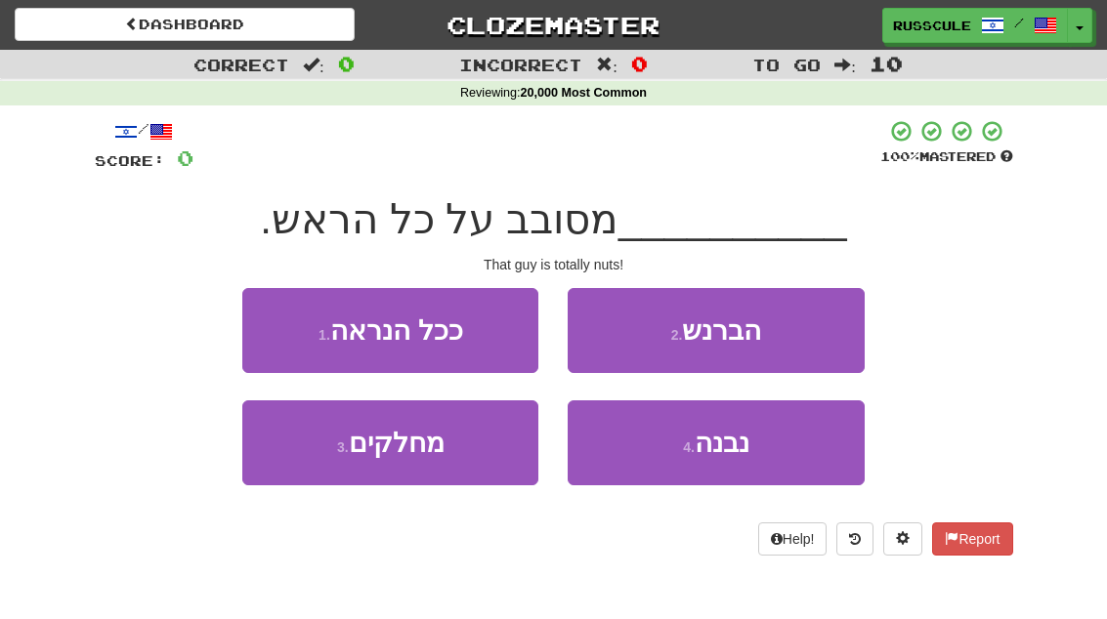
click at [826, 341] on button "2 . הברנש" at bounding box center [716, 330] width 296 height 85
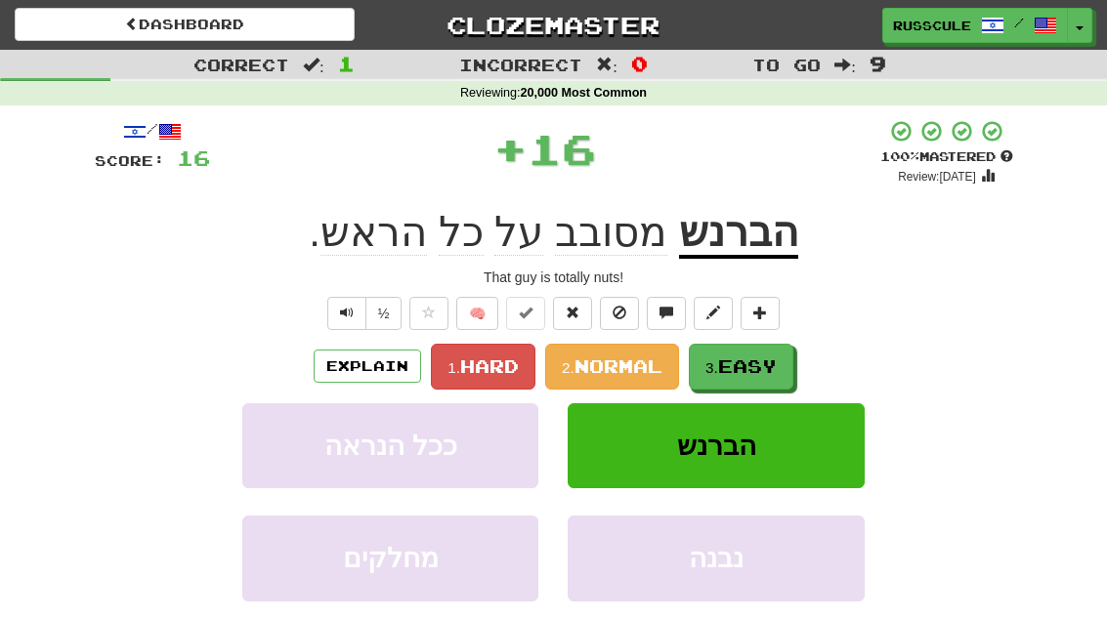
click at [785, 367] on button "3. Easy" at bounding box center [741, 367] width 105 height 46
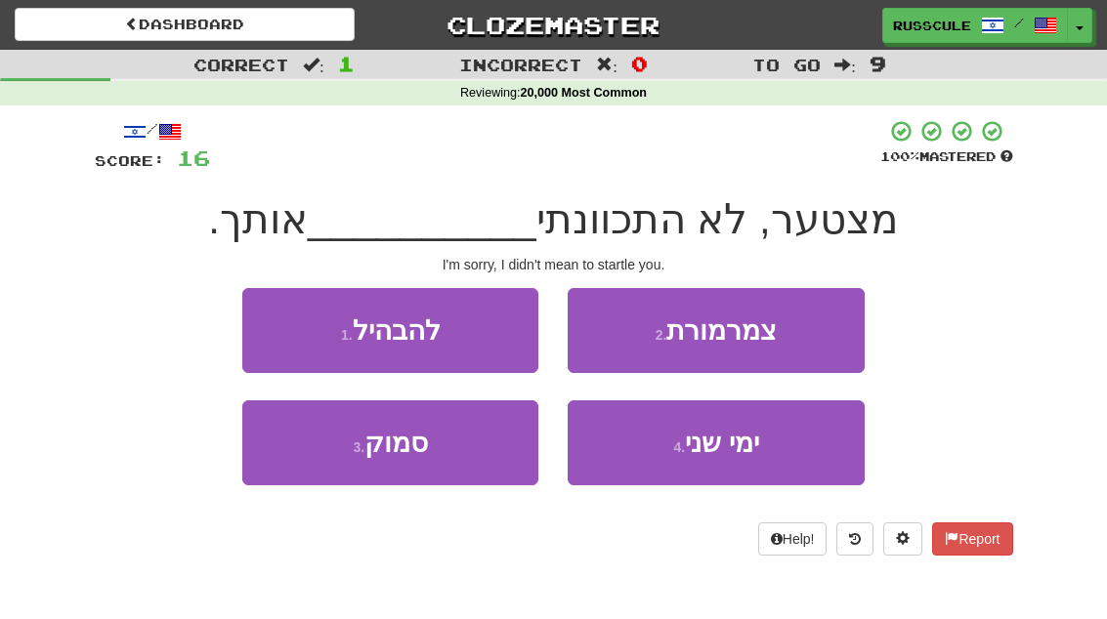
click at [273, 326] on button "1 . להבהיל" at bounding box center [390, 330] width 296 height 85
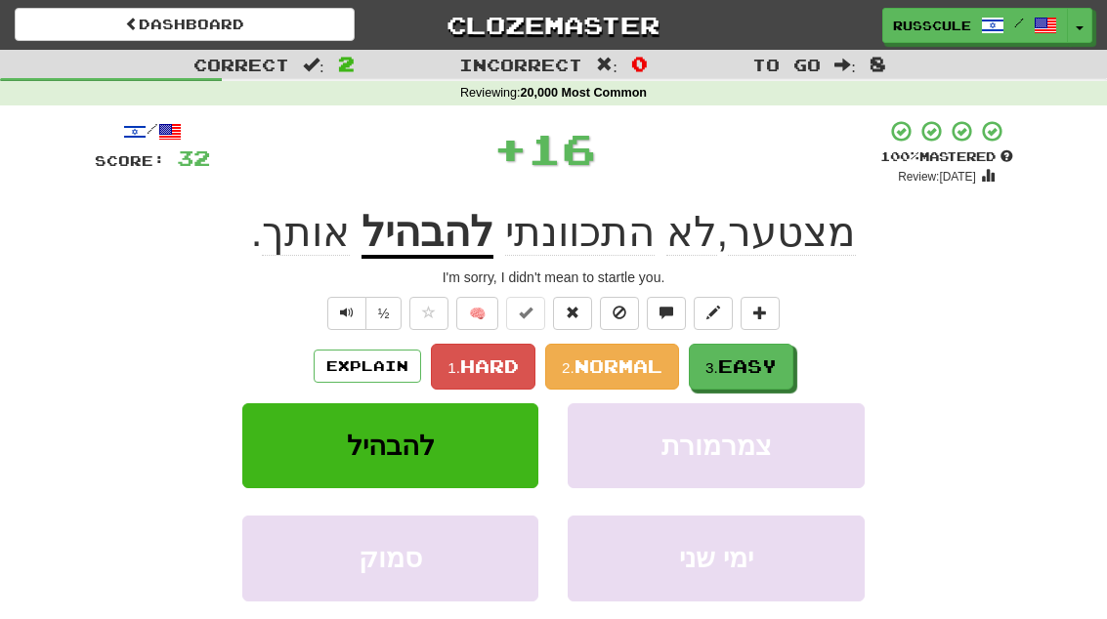
click at [788, 369] on button "3. Easy" at bounding box center [741, 367] width 105 height 46
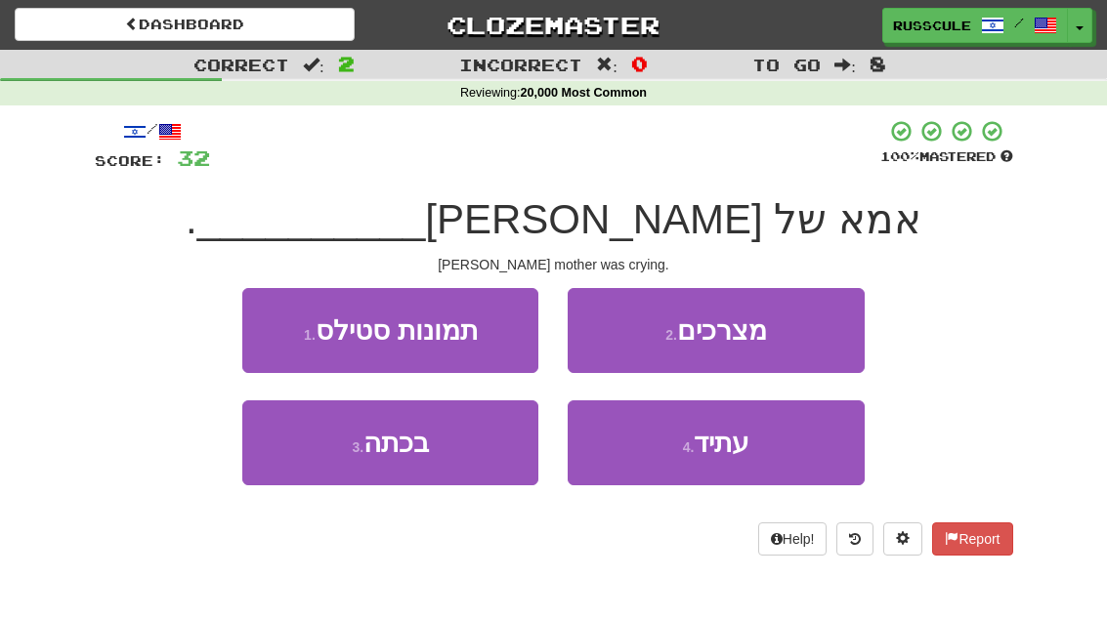
click at [312, 470] on button "3 . בכתה" at bounding box center [390, 443] width 296 height 85
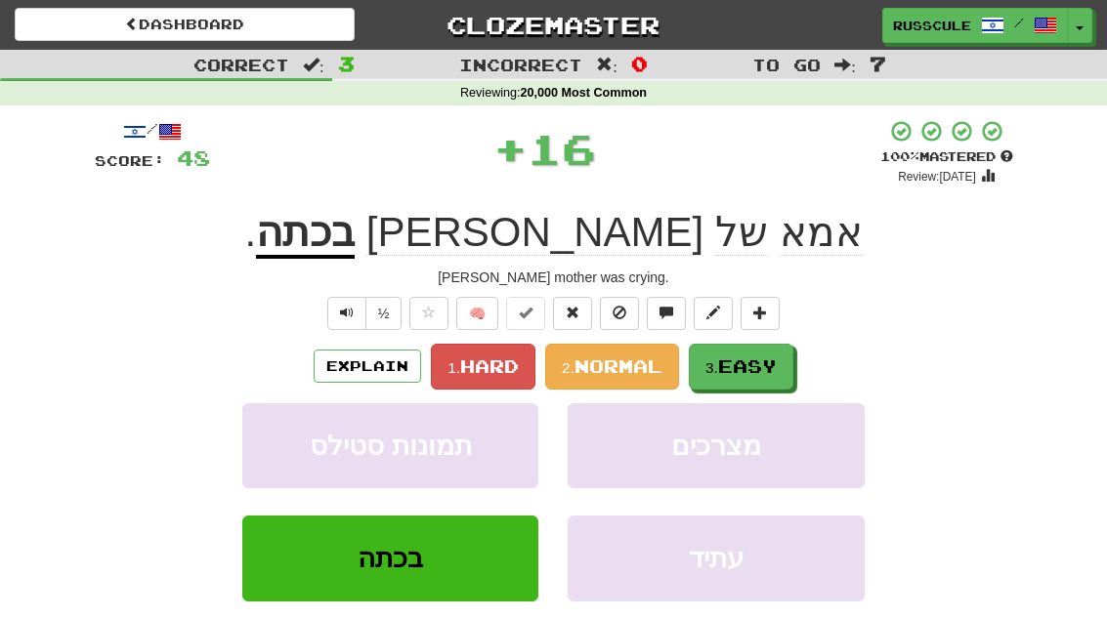
click at [777, 366] on span "Easy" at bounding box center [747, 366] width 59 height 21
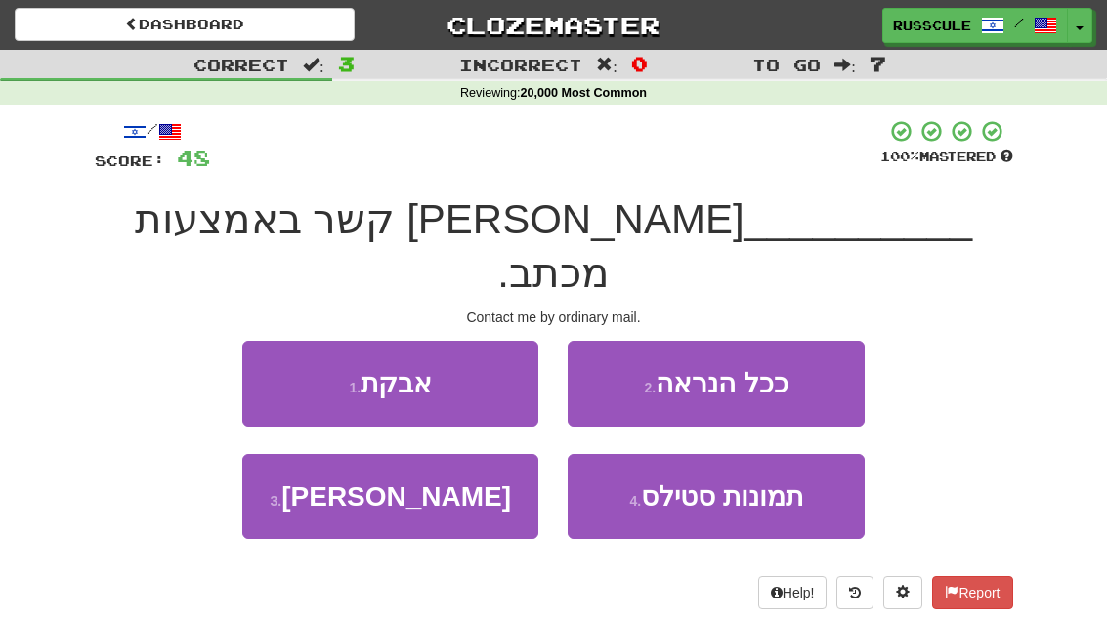
click at [335, 478] on button "3 . צור" at bounding box center [390, 496] width 296 height 85
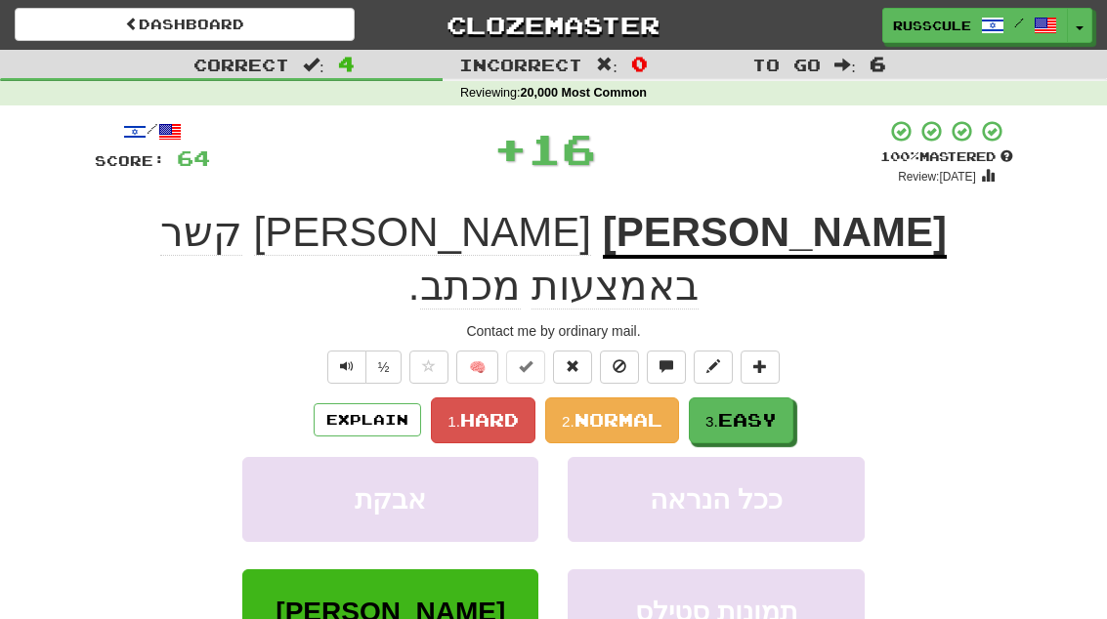
click at [774, 409] on span "Easy" at bounding box center [747, 419] width 59 height 21
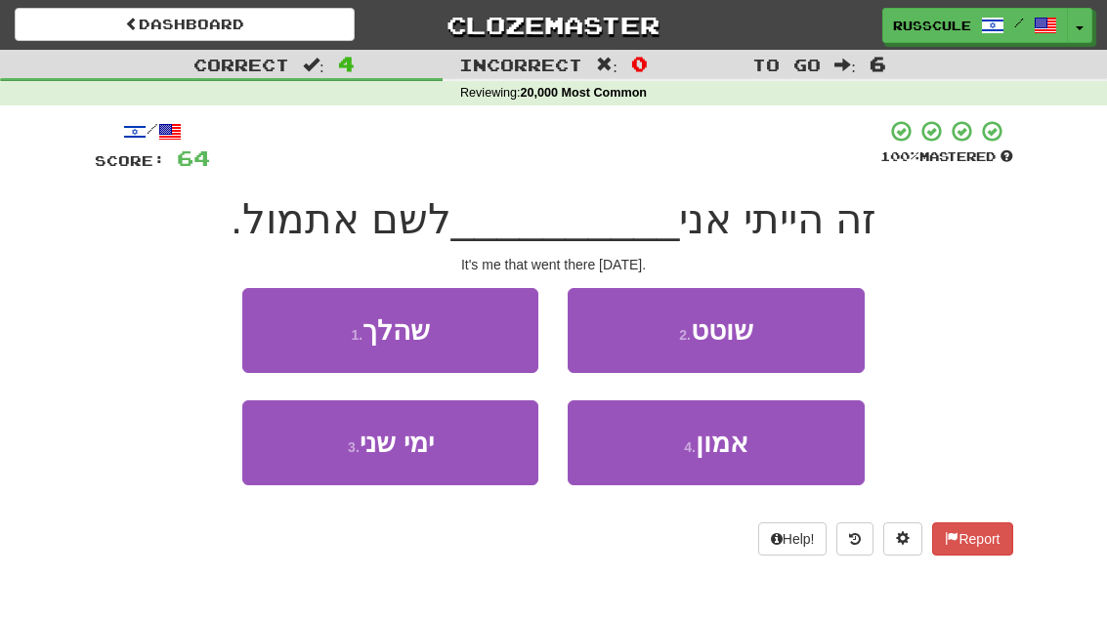
click at [283, 335] on button "1 . שהלך" at bounding box center [390, 330] width 296 height 85
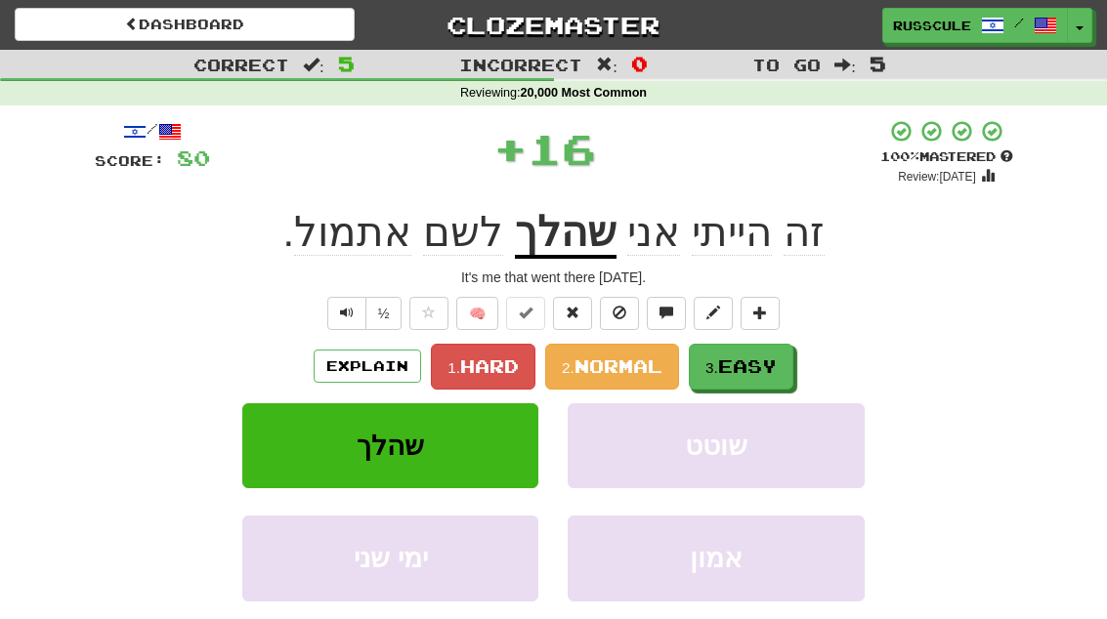
click at [786, 367] on button "3. Easy" at bounding box center [741, 367] width 105 height 46
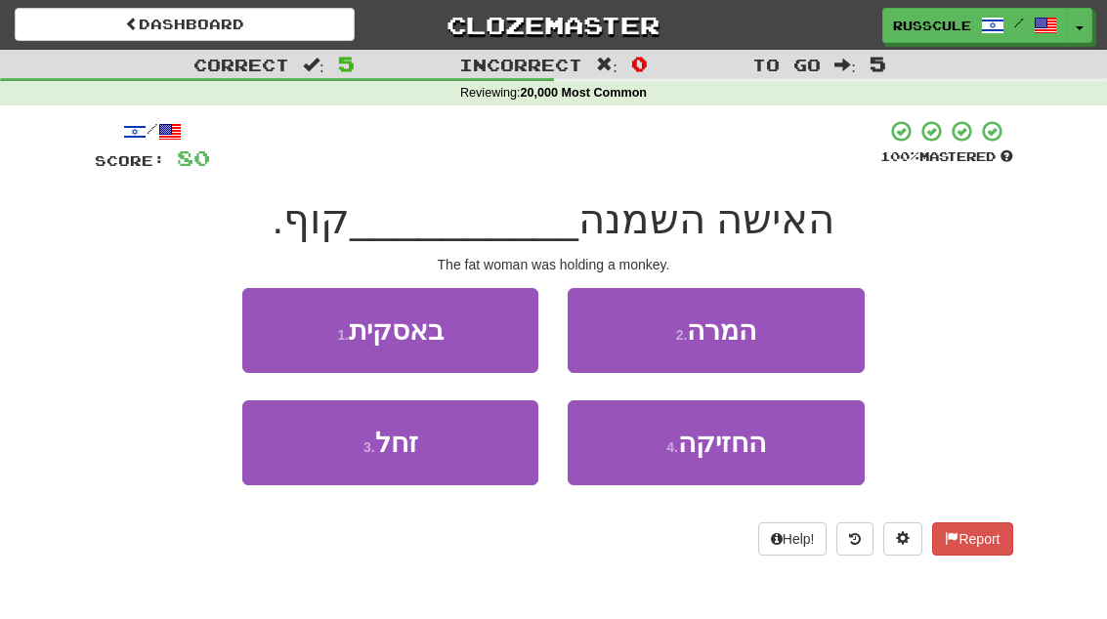
click at [739, 464] on button "4 . החזיקה" at bounding box center [716, 443] width 296 height 85
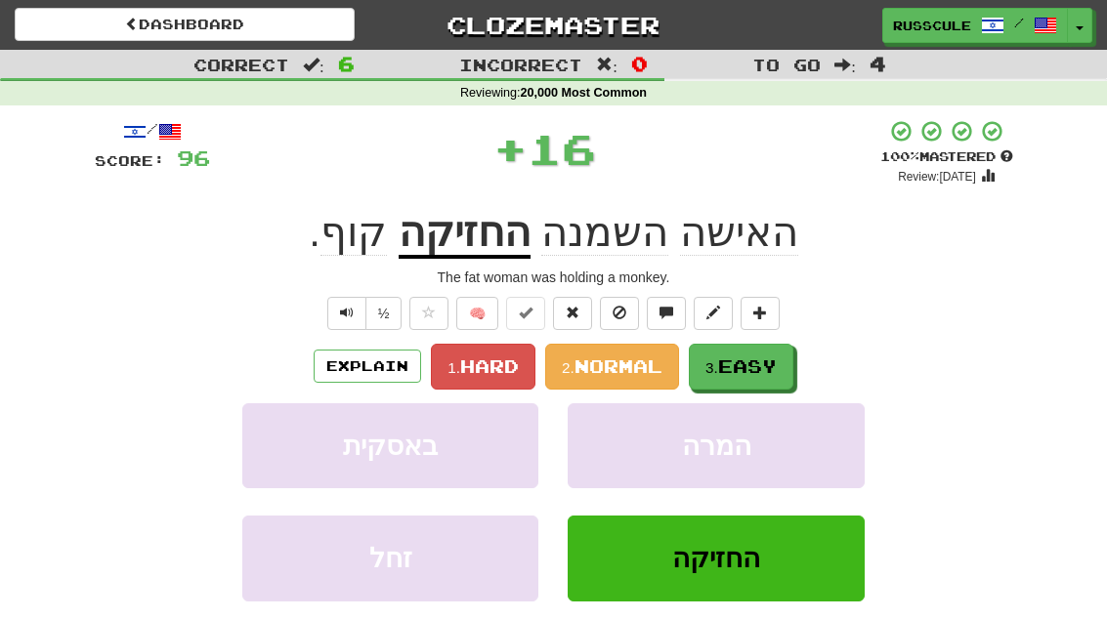
click at [777, 362] on span "Easy" at bounding box center [747, 366] width 59 height 21
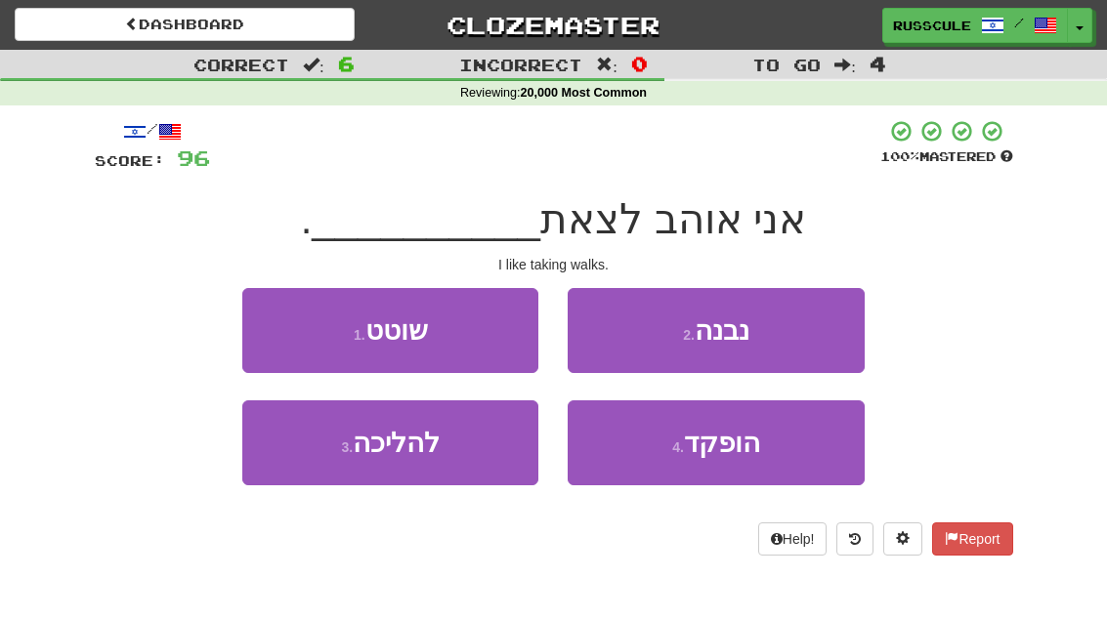
click at [336, 479] on button "3 . להליכה" at bounding box center [390, 443] width 296 height 85
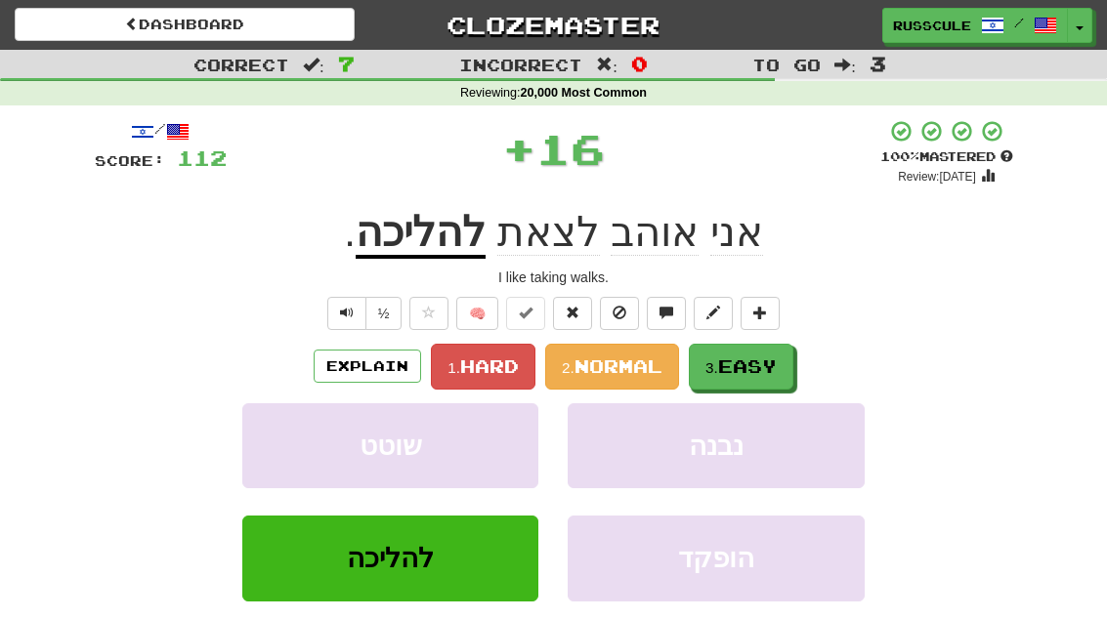
click at [773, 357] on span "Easy" at bounding box center [747, 366] width 59 height 21
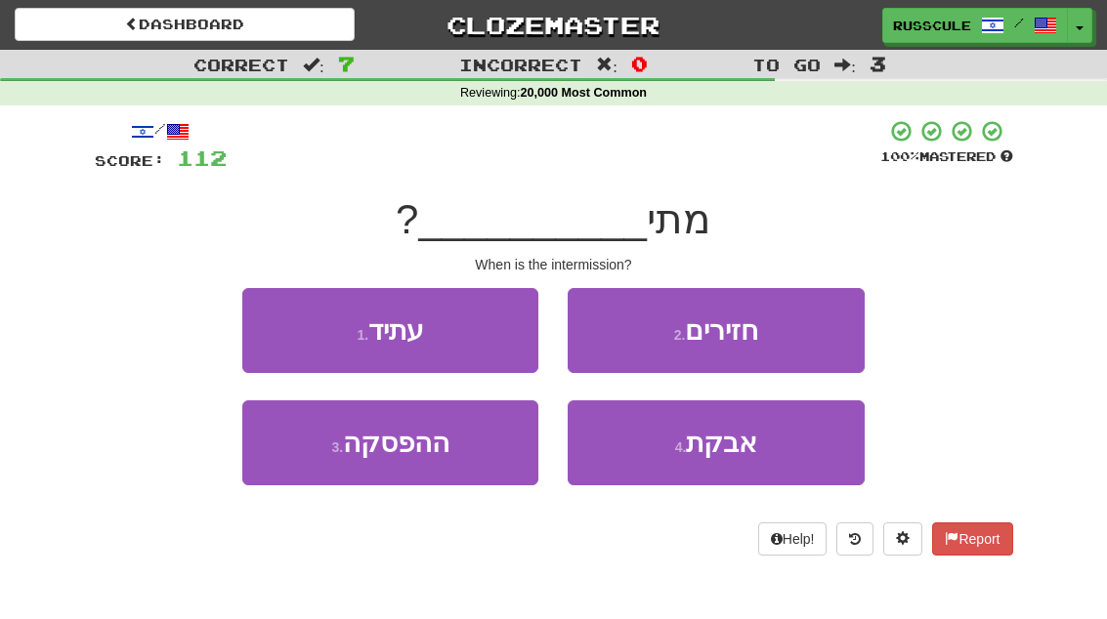
click at [336, 474] on button "3 . ההפסקה" at bounding box center [390, 443] width 296 height 85
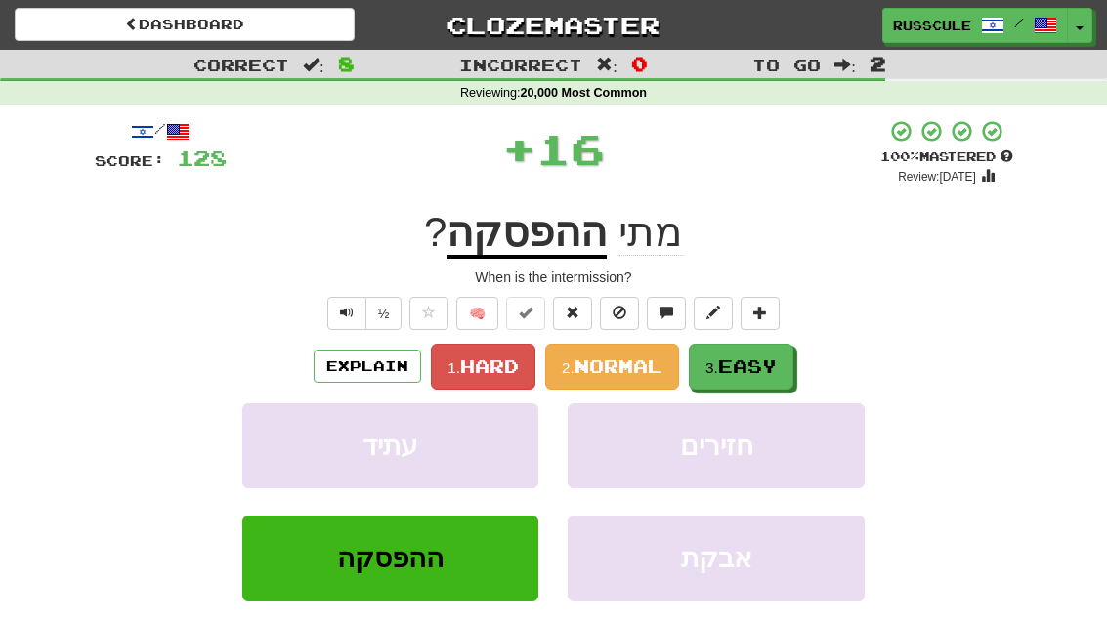
click at [783, 362] on button "3. Easy" at bounding box center [741, 367] width 105 height 46
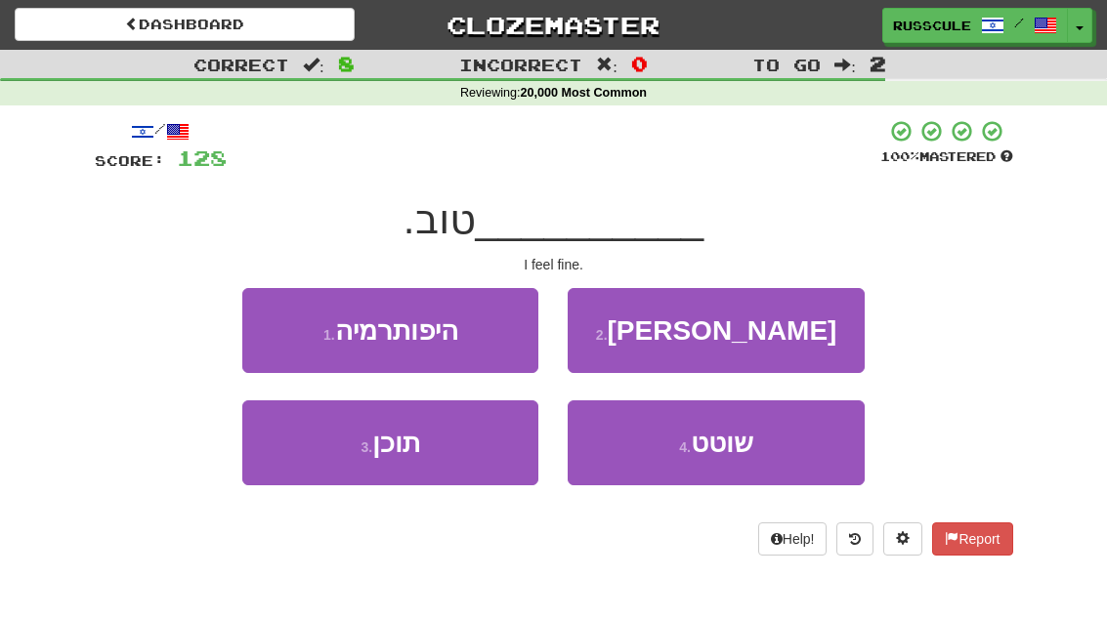
click at [803, 341] on button "2 . שלומי" at bounding box center [716, 330] width 296 height 85
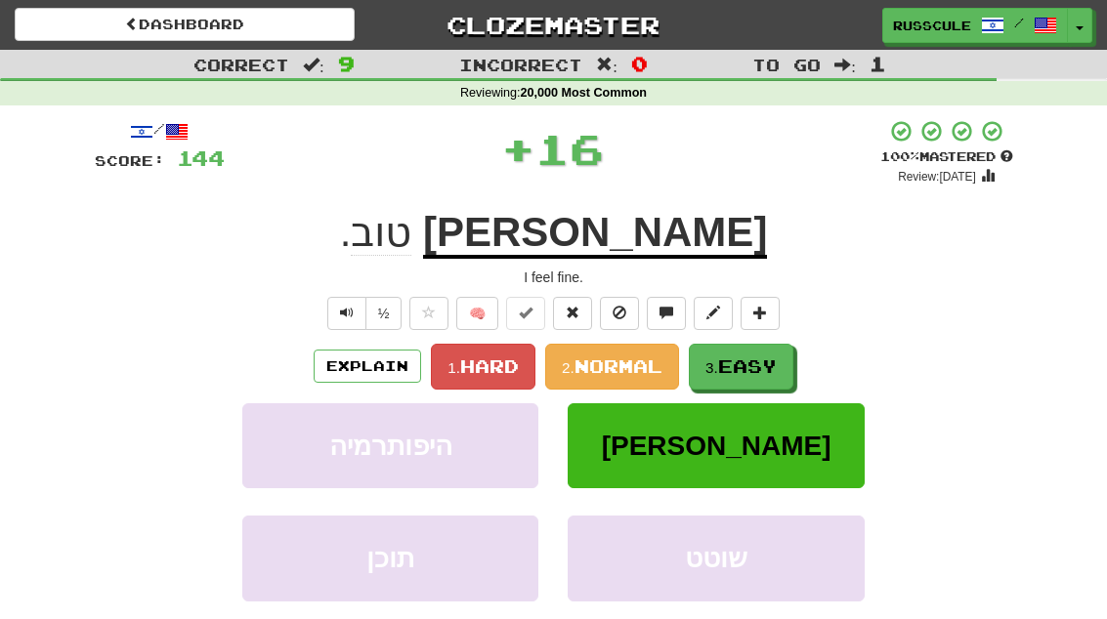
click at [764, 362] on span "Easy" at bounding box center [747, 366] width 59 height 21
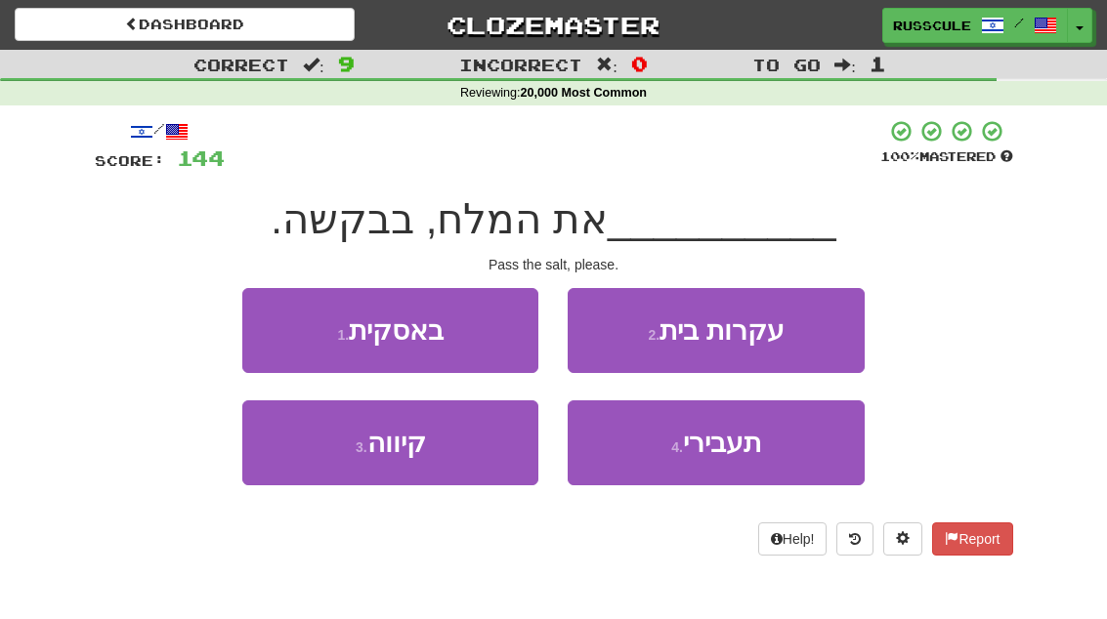
click at [739, 463] on button "4 . תעבירי" at bounding box center [716, 443] width 296 height 85
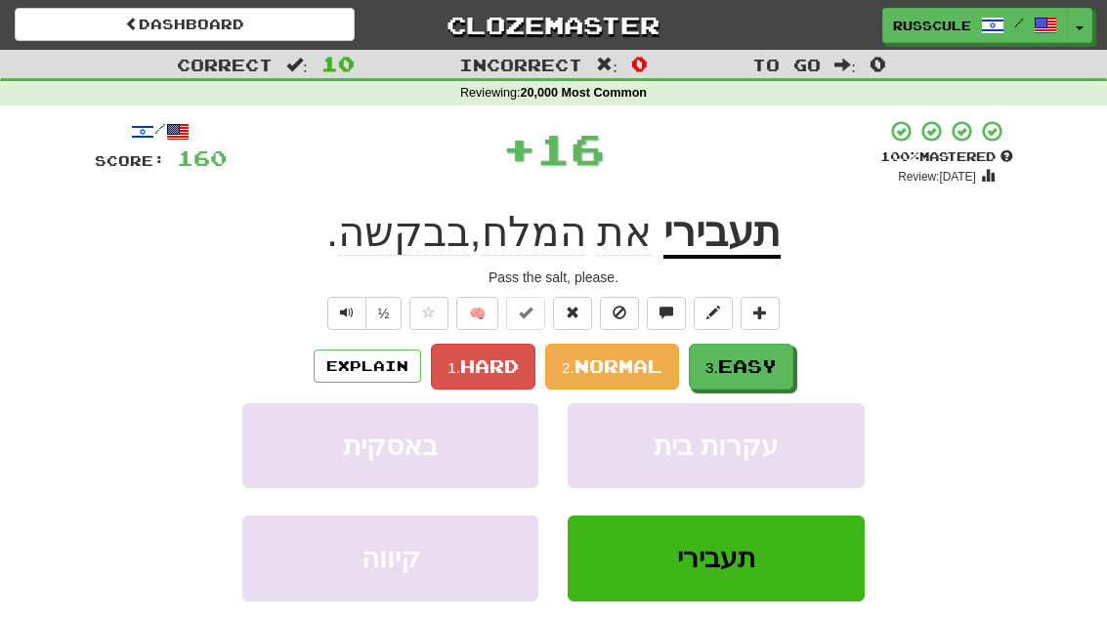
click at [775, 359] on span "Easy" at bounding box center [747, 366] width 59 height 21
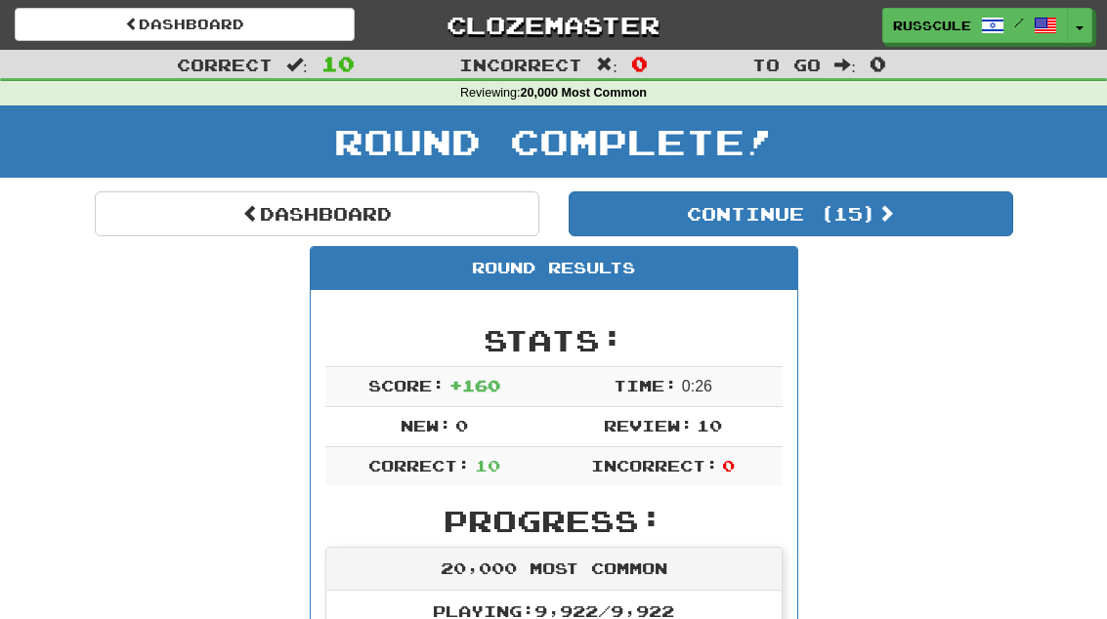
click at [951, 228] on button "Continue ( 15 )" at bounding box center [791, 214] width 445 height 45
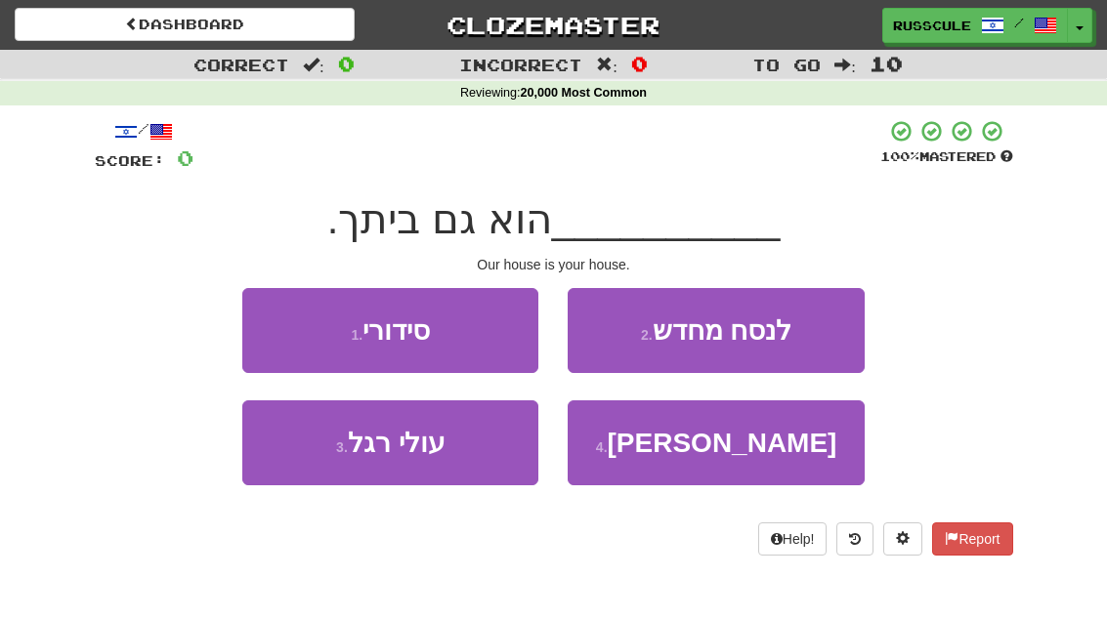
click at [760, 453] on button "4 . ביתנו" at bounding box center [716, 443] width 296 height 85
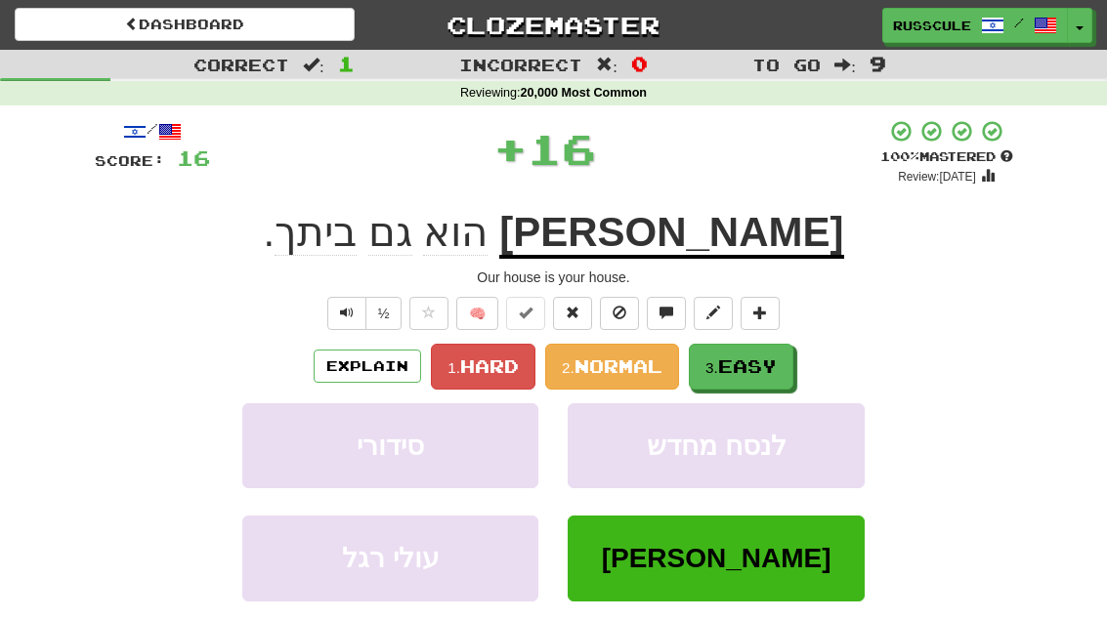
click at [777, 363] on span "Easy" at bounding box center [747, 366] width 59 height 21
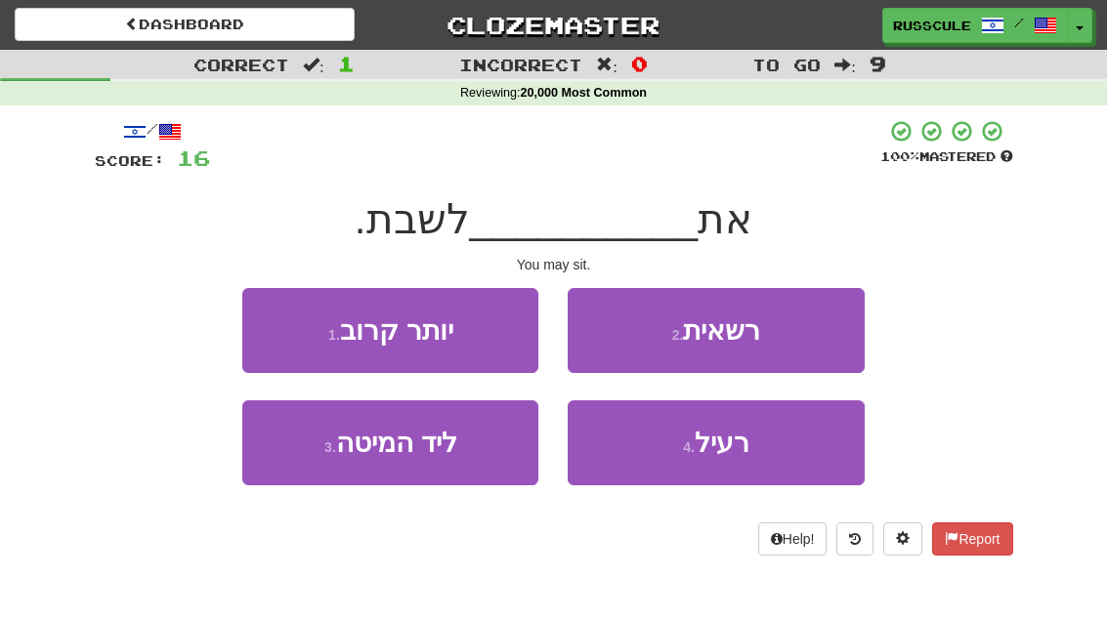
click at [807, 335] on button "2 . רשאית" at bounding box center [716, 330] width 296 height 85
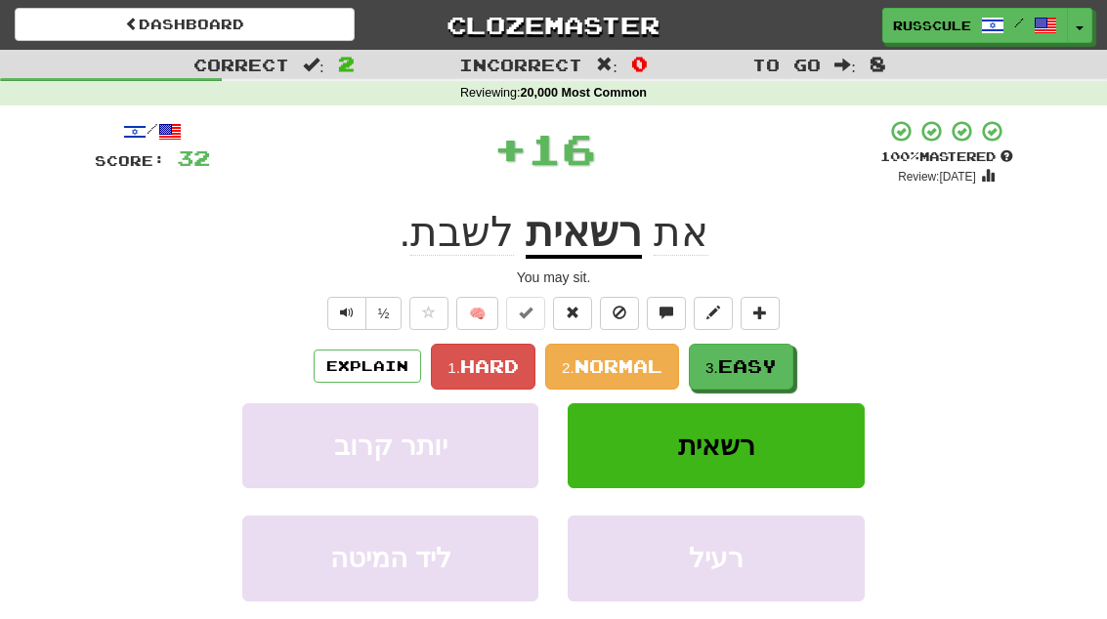
click at [770, 365] on span "Easy" at bounding box center [747, 366] width 59 height 21
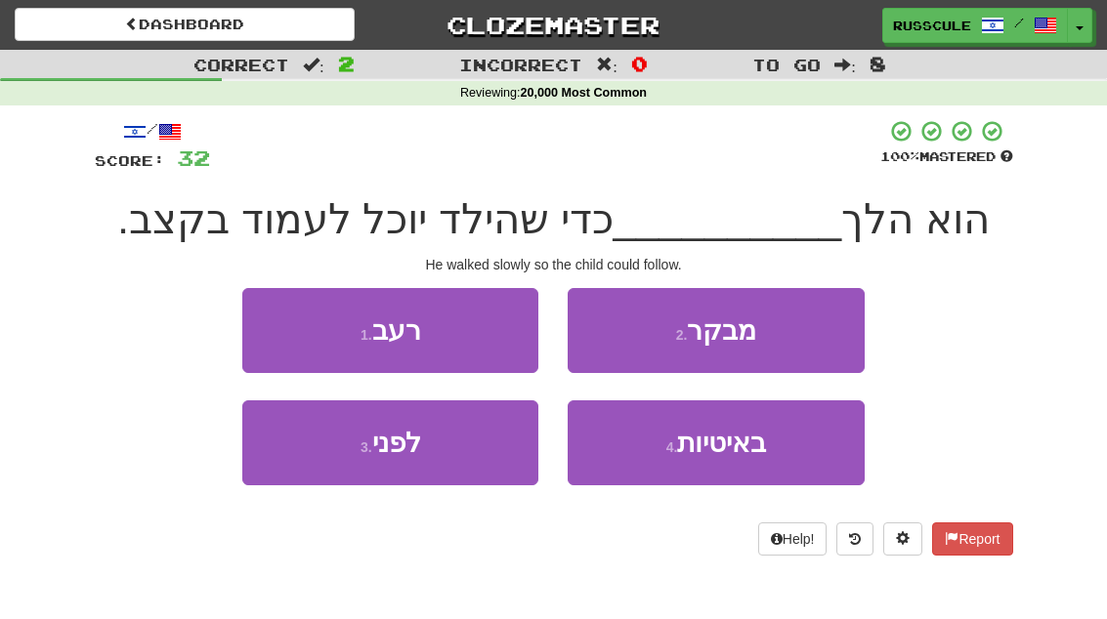
click at [745, 451] on span "באיטיות" at bounding box center [721, 443] width 89 height 30
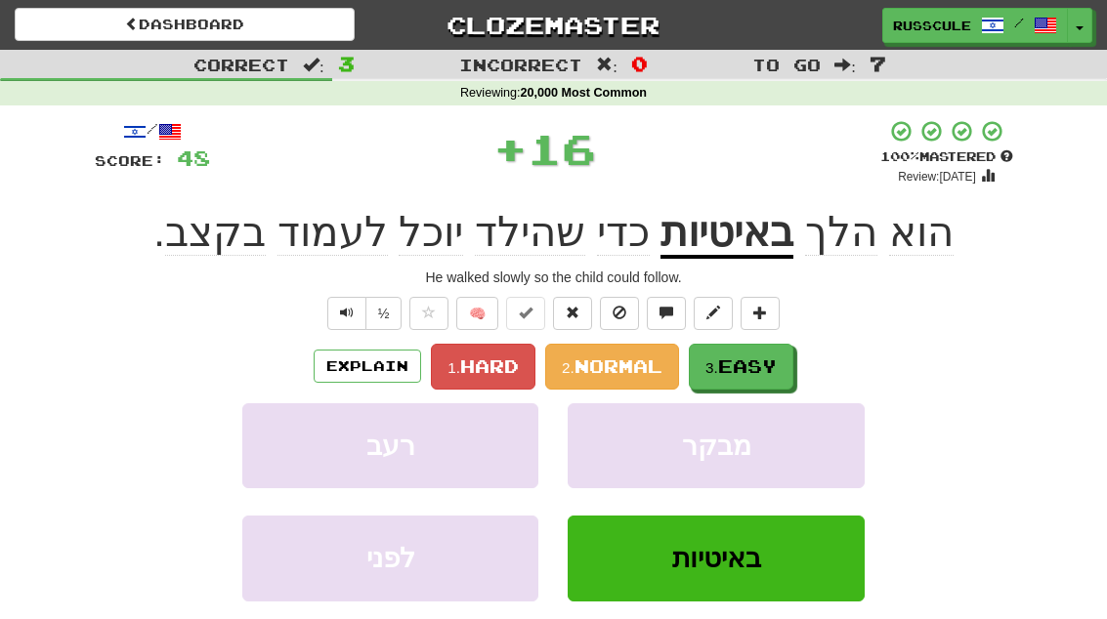
click at [777, 369] on span "Easy" at bounding box center [747, 366] width 59 height 21
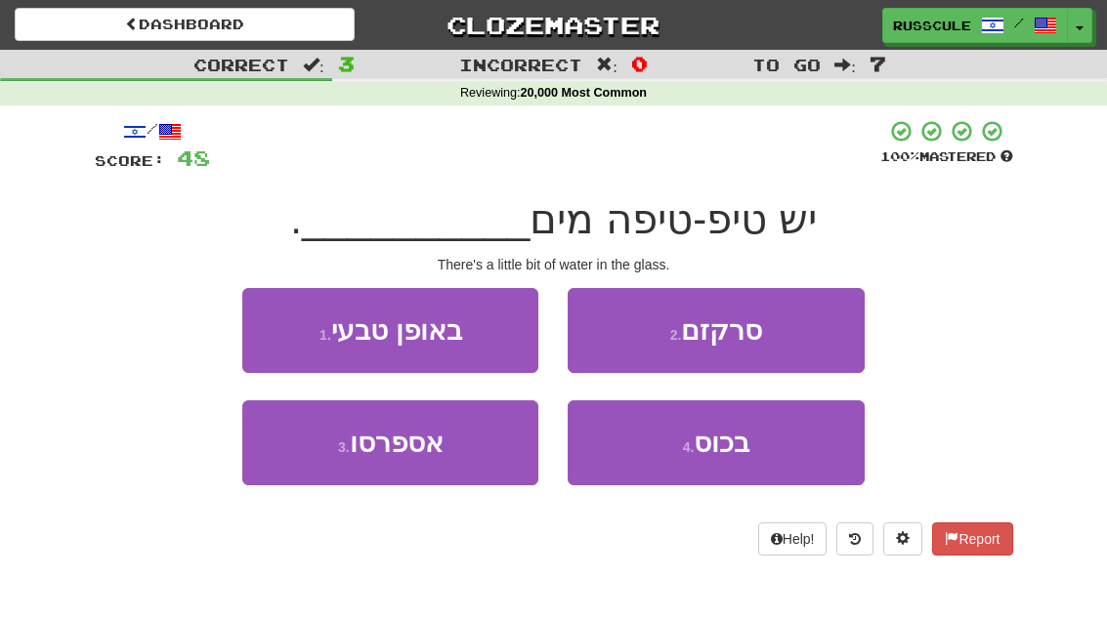
click at [750, 457] on button "4 . בכוס" at bounding box center [716, 443] width 296 height 85
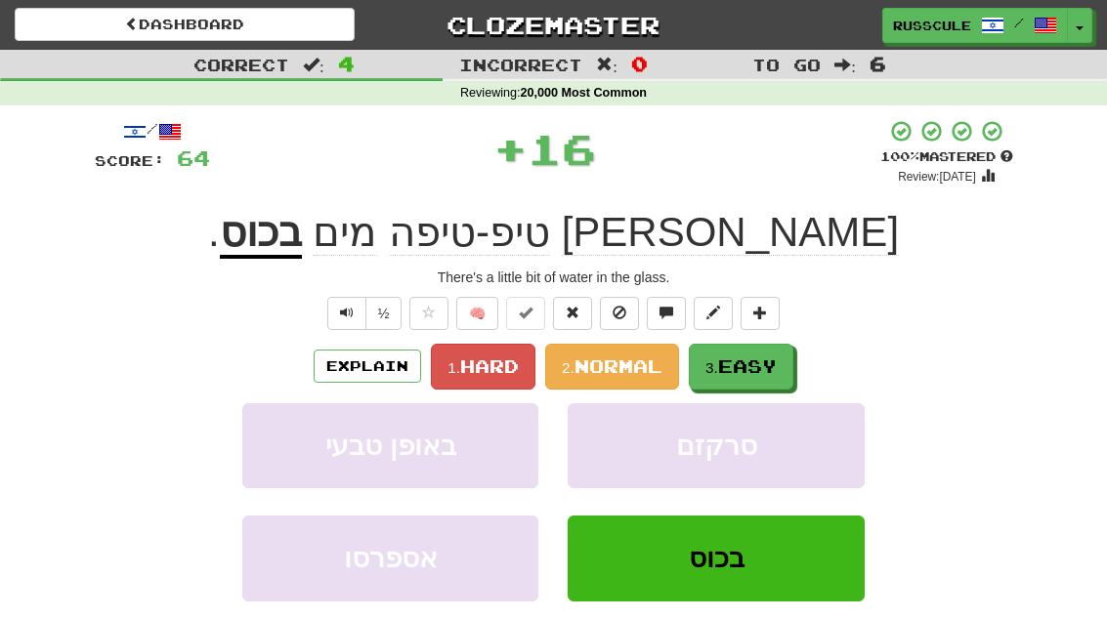
click at [775, 370] on span "Easy" at bounding box center [747, 366] width 59 height 21
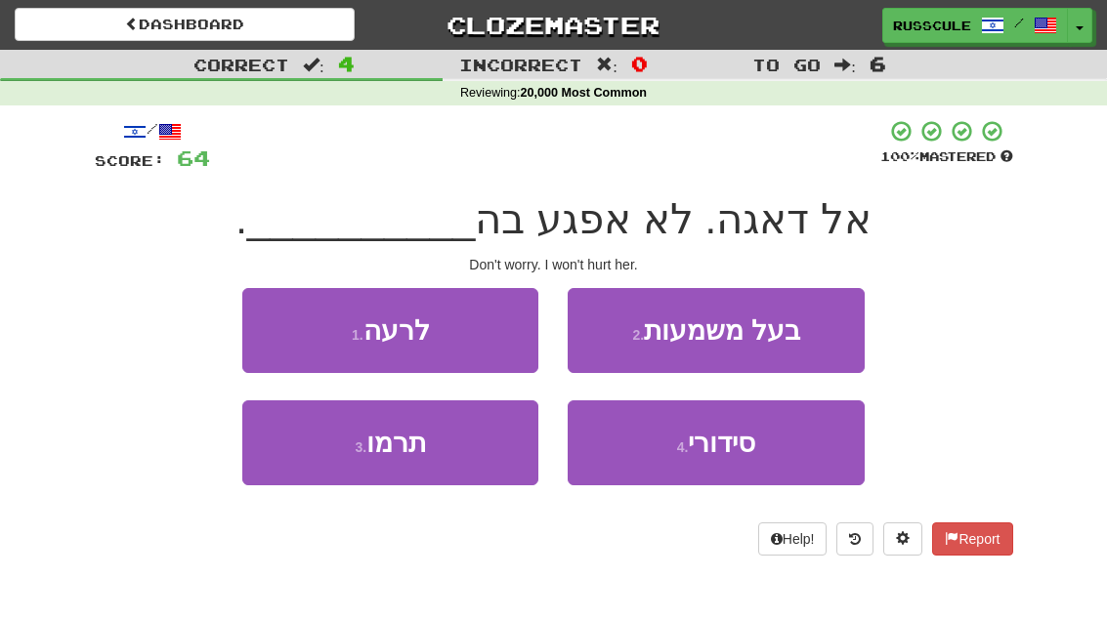
click at [269, 327] on button "1 . לרעה" at bounding box center [390, 330] width 296 height 85
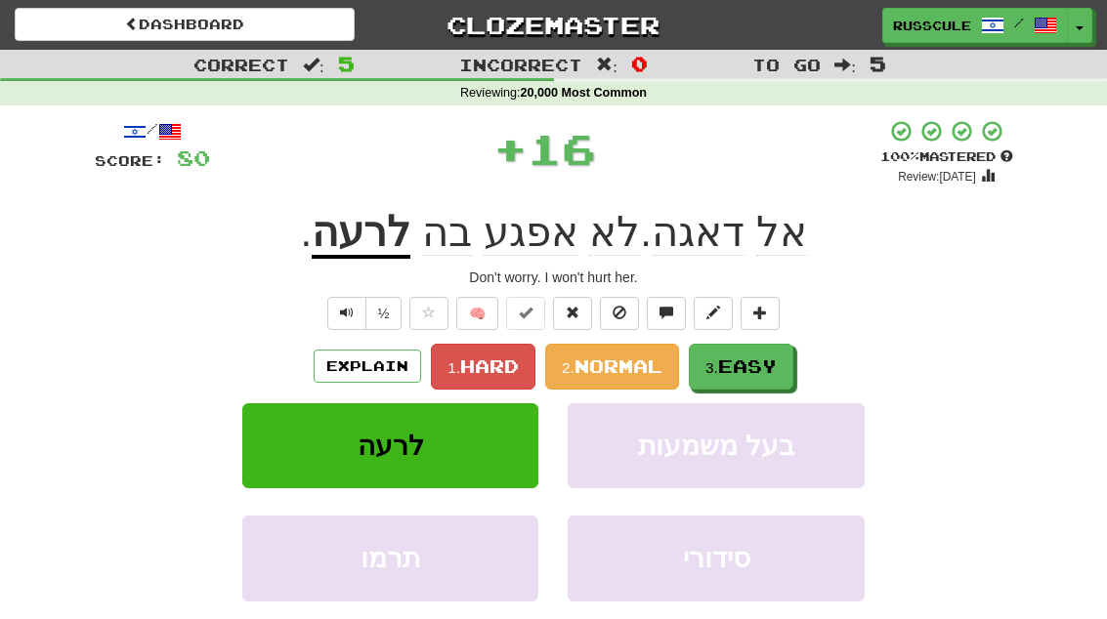
click at [768, 369] on span "Easy" at bounding box center [747, 366] width 59 height 21
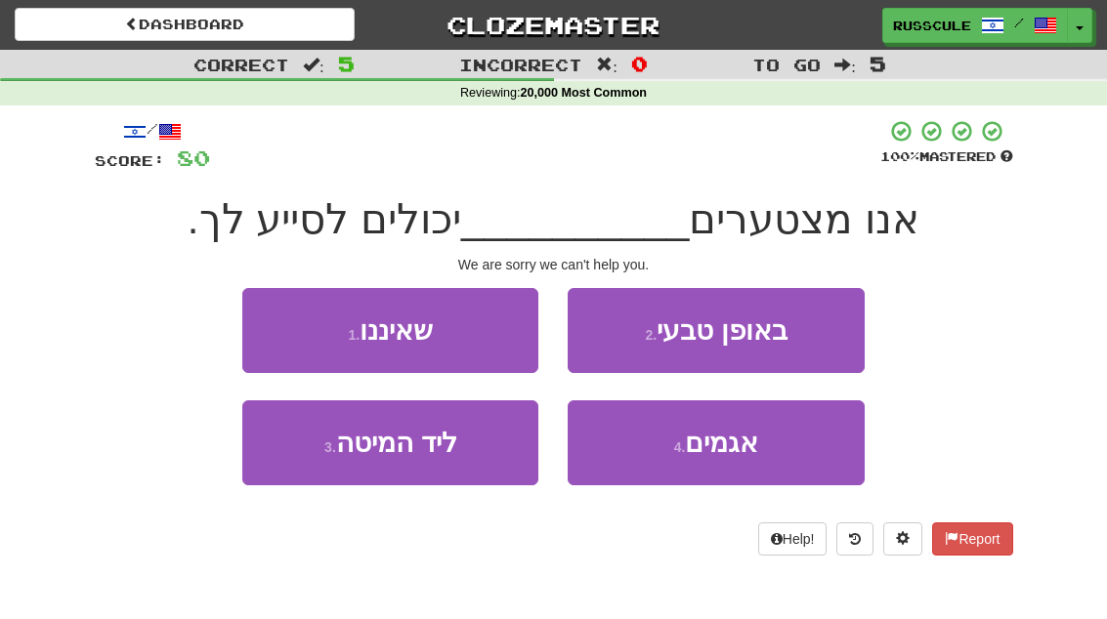
click at [277, 333] on button "1 . שאיננו" at bounding box center [390, 330] width 296 height 85
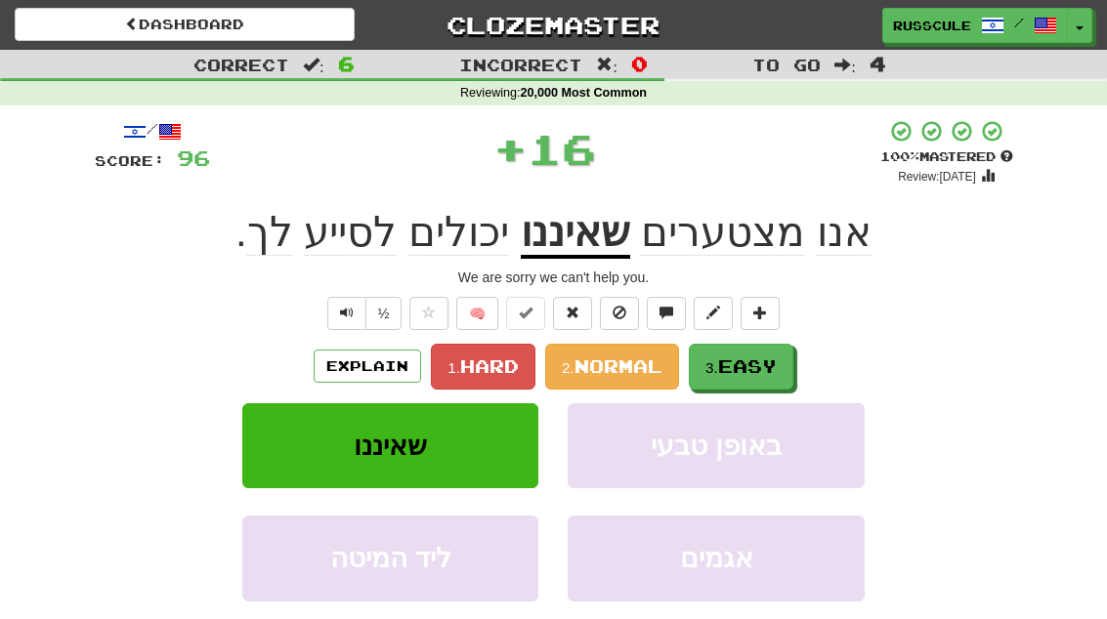
click at [765, 373] on span "Easy" at bounding box center [747, 366] width 59 height 21
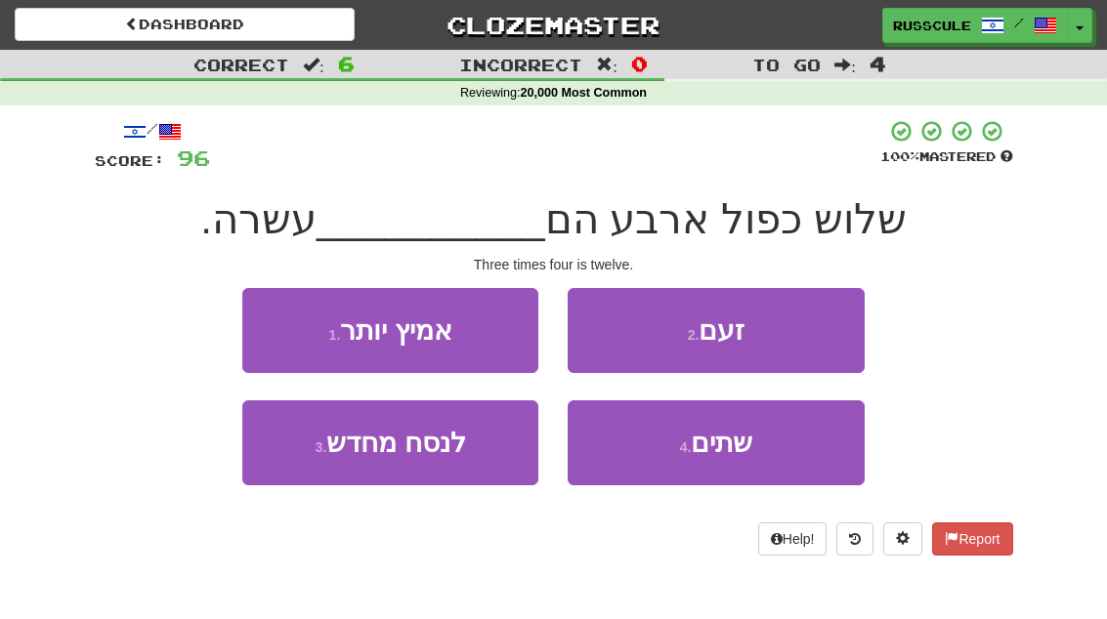
click at [738, 457] on button "4 . שתים" at bounding box center [716, 443] width 296 height 85
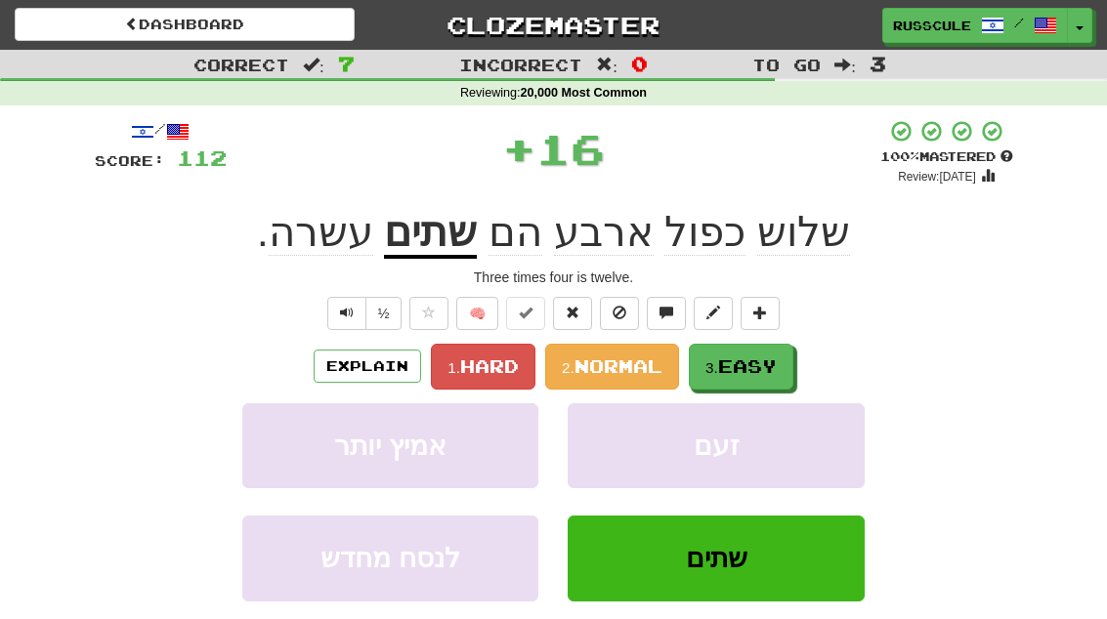
click at [777, 360] on span "Easy" at bounding box center [747, 366] width 59 height 21
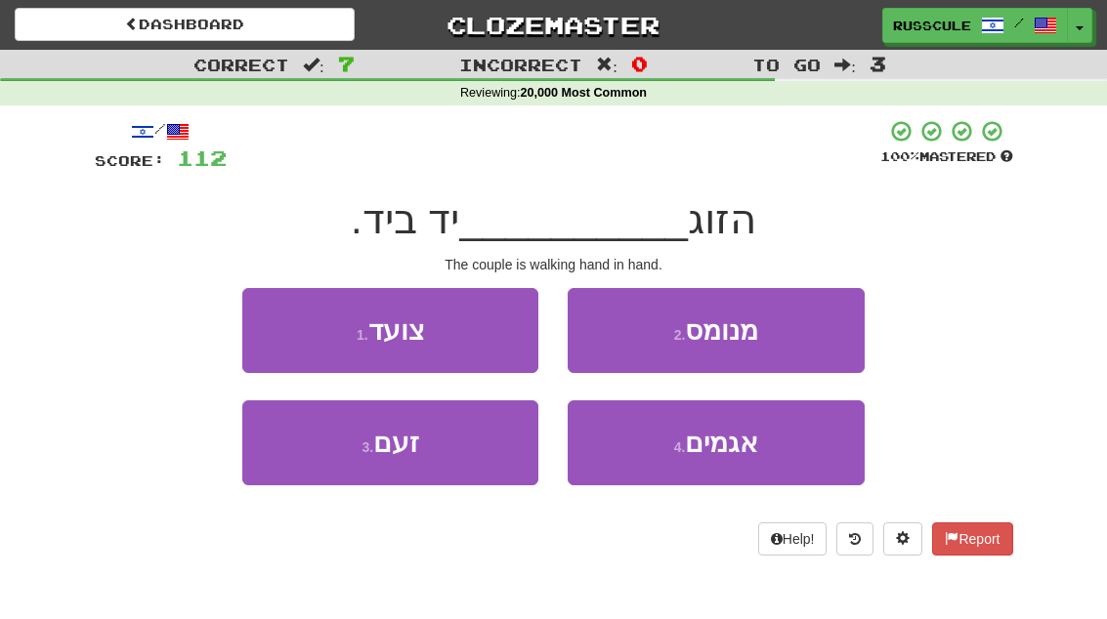
click at [272, 328] on button "1 . צועד" at bounding box center [390, 330] width 296 height 85
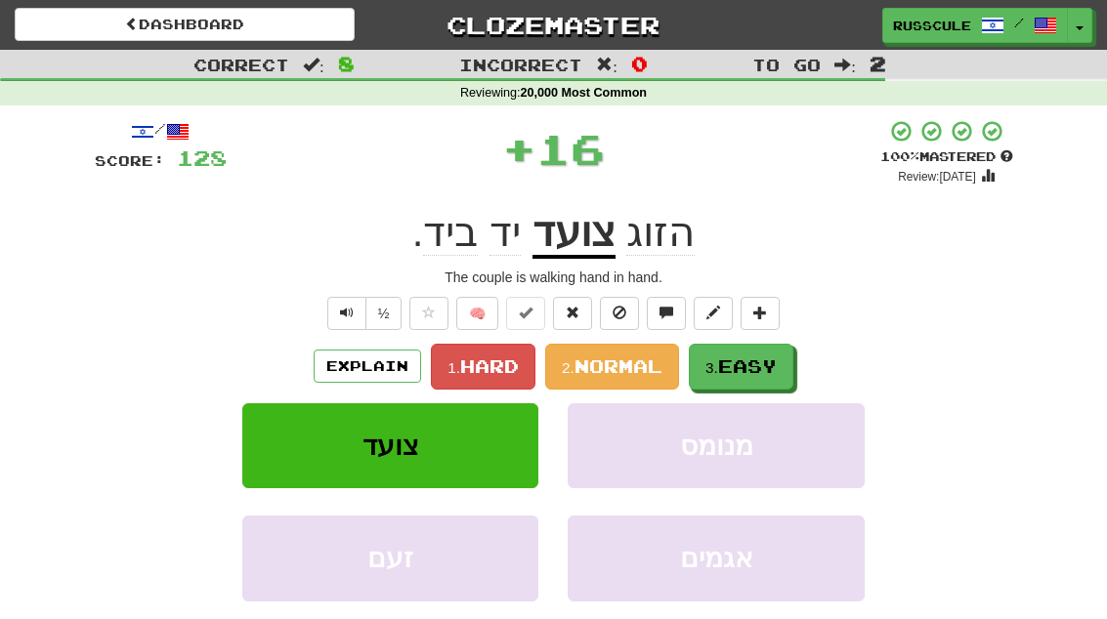
click at [766, 365] on span "Easy" at bounding box center [747, 366] width 59 height 21
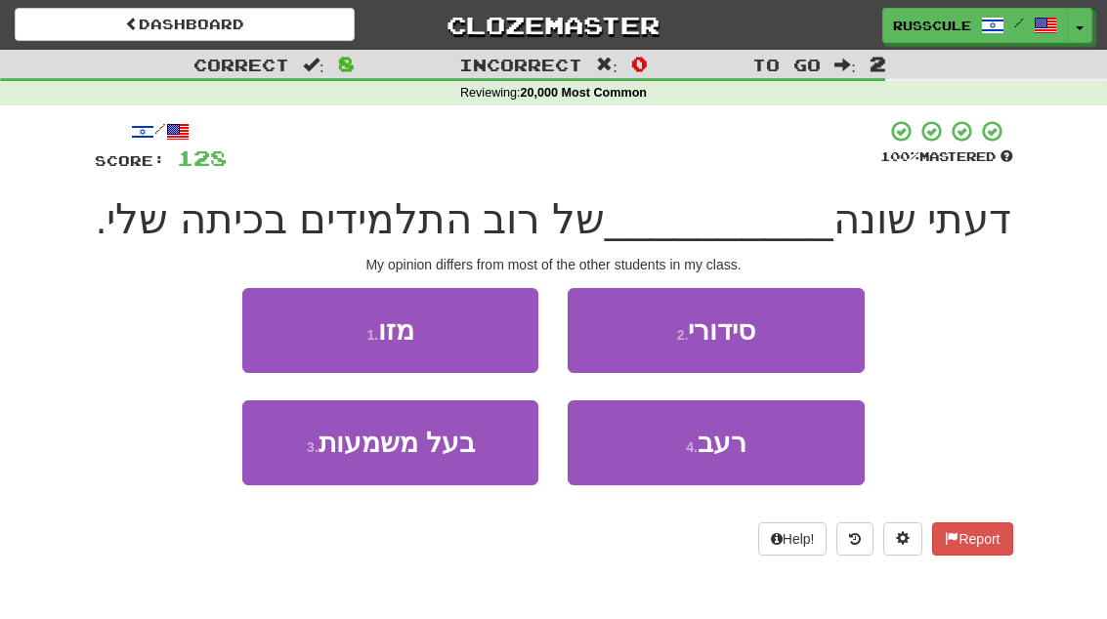
click at [280, 337] on button "1 . מזו" at bounding box center [390, 330] width 296 height 85
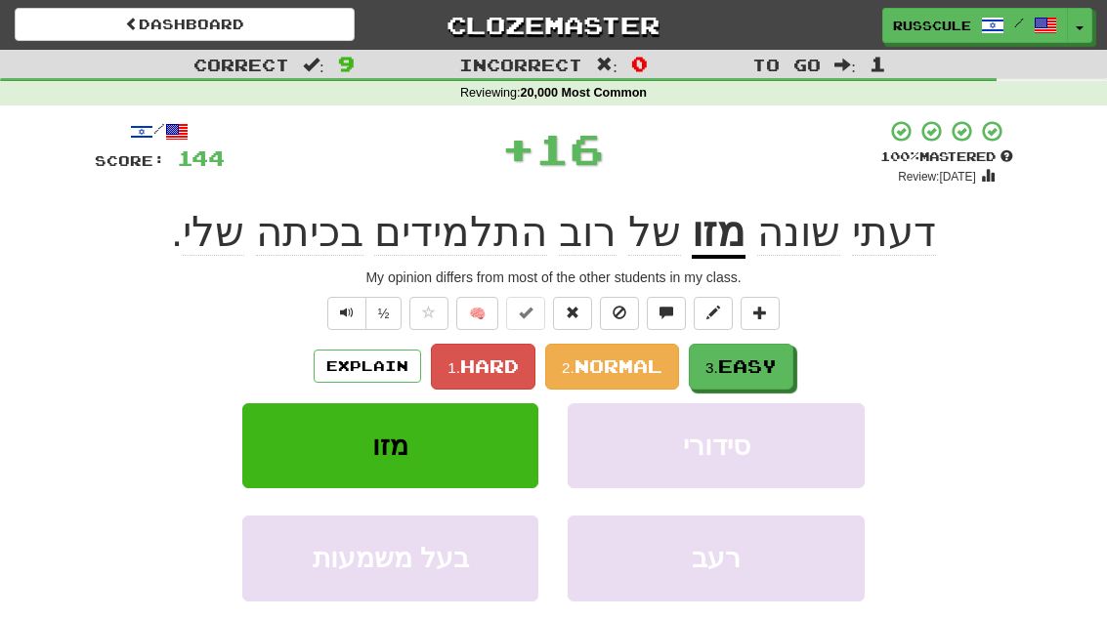
click at [759, 381] on button "3. Easy" at bounding box center [741, 367] width 105 height 46
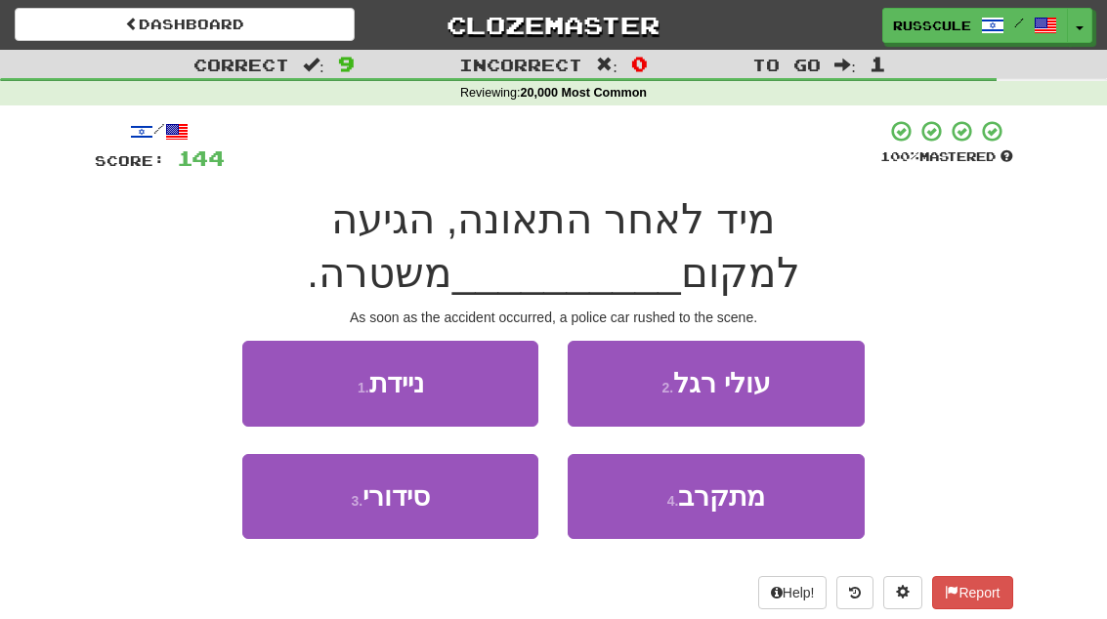
click at [746, 467] on button "4 . מתקרב" at bounding box center [716, 496] width 296 height 85
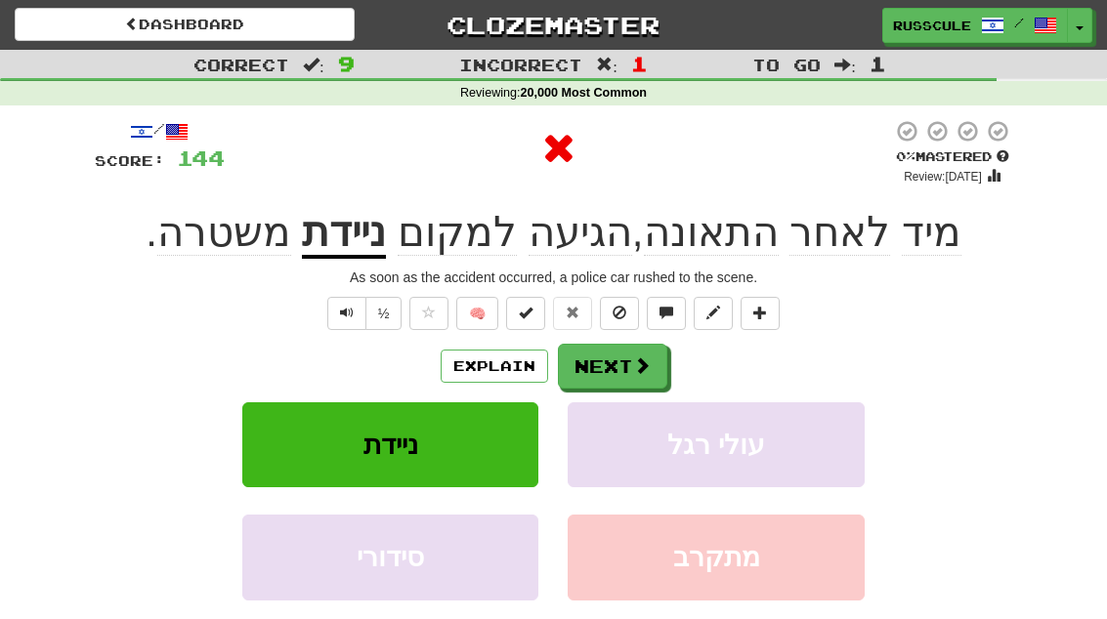
click at [626, 383] on button "Next" at bounding box center [612, 366] width 109 height 45
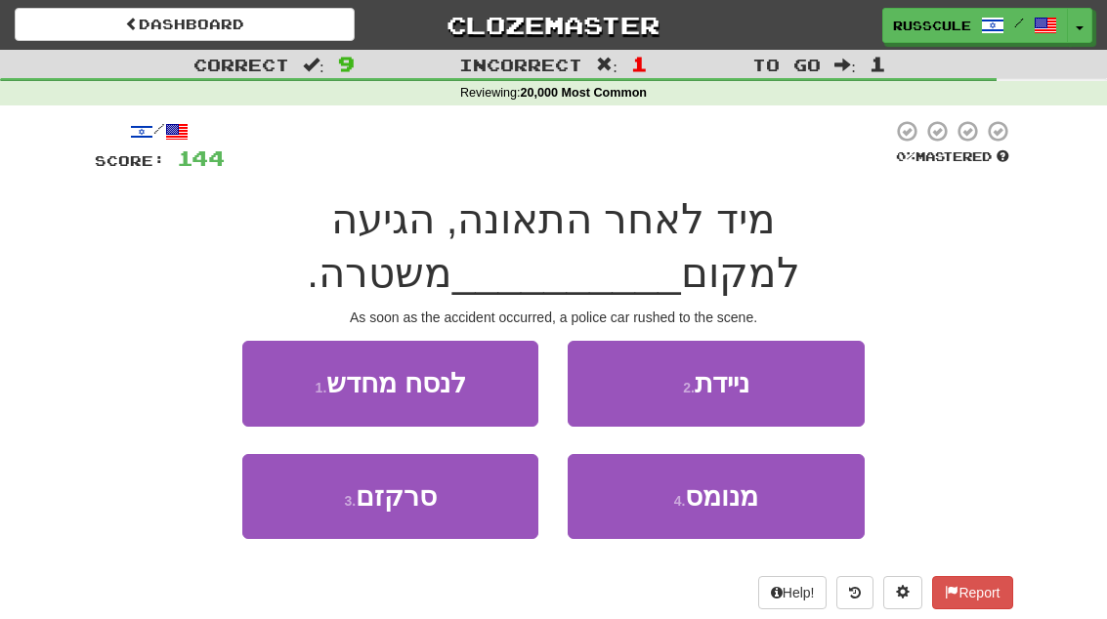
click at [800, 341] on button "2 . ניידת" at bounding box center [716, 383] width 296 height 85
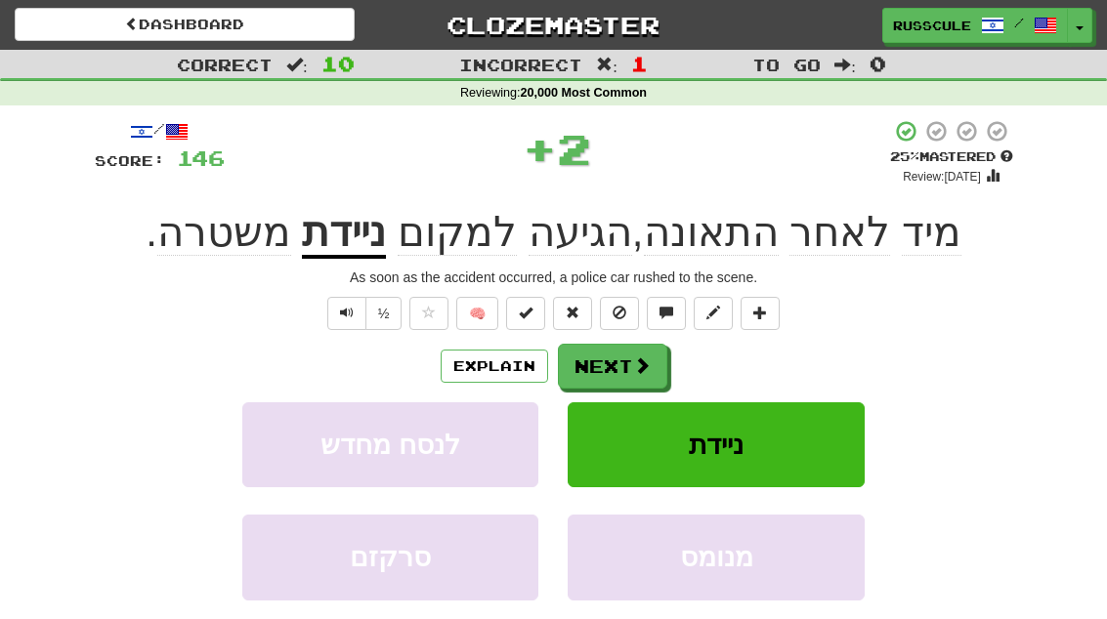
click at [640, 371] on span at bounding box center [642, 366] width 18 height 18
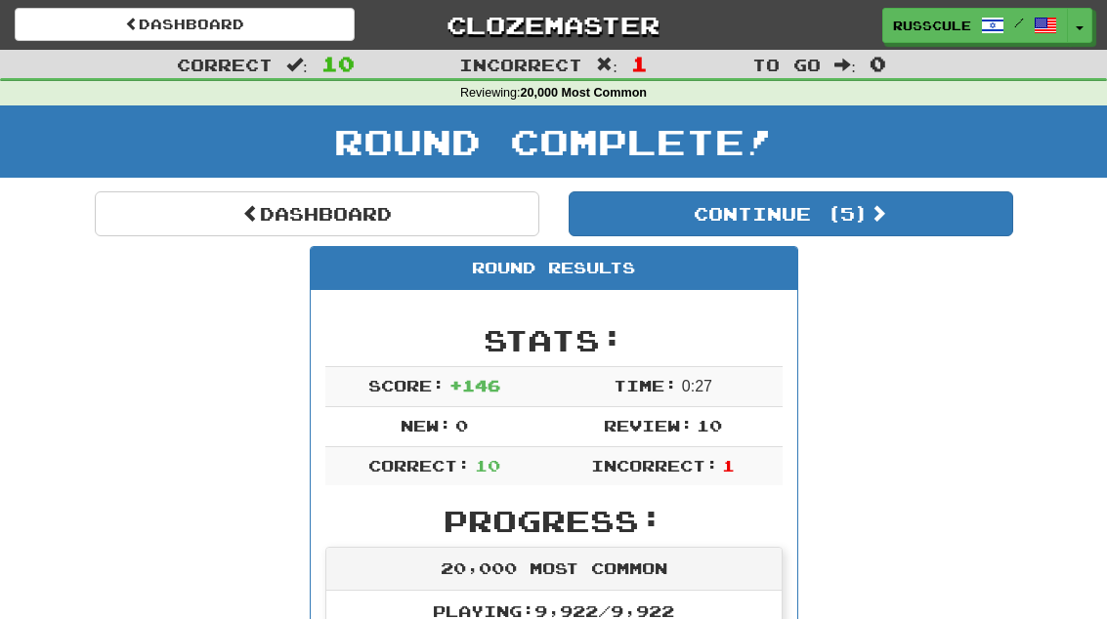
click at [953, 222] on button "Continue ( 5 )" at bounding box center [791, 214] width 445 height 45
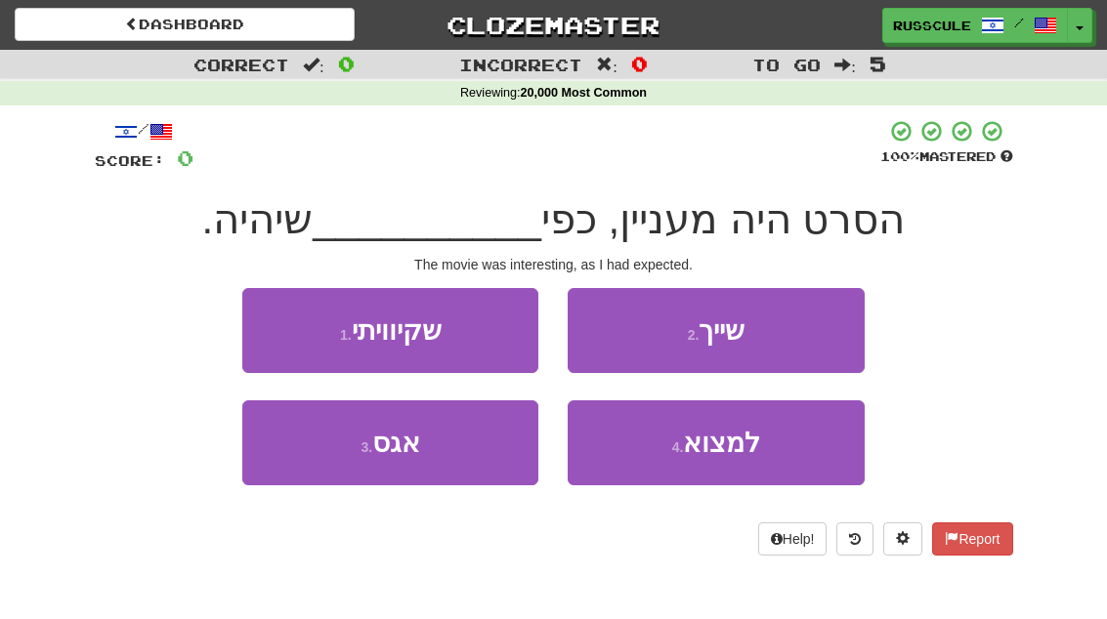
click at [266, 327] on button "1 . שקיוויתי" at bounding box center [390, 330] width 296 height 85
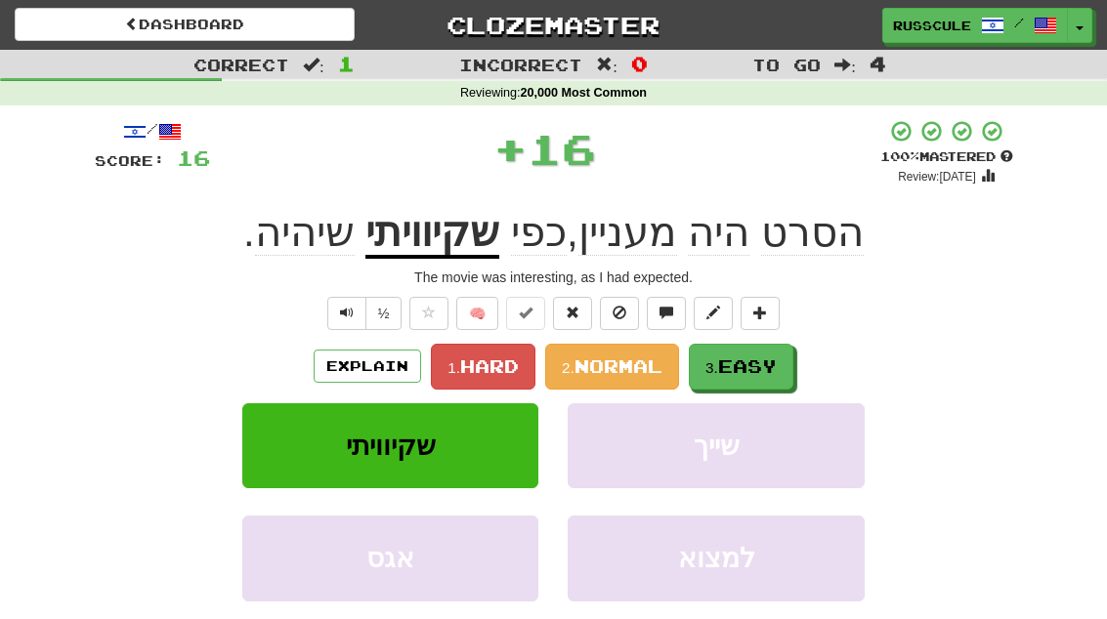
click at [755, 376] on button "3. Easy" at bounding box center [741, 367] width 105 height 46
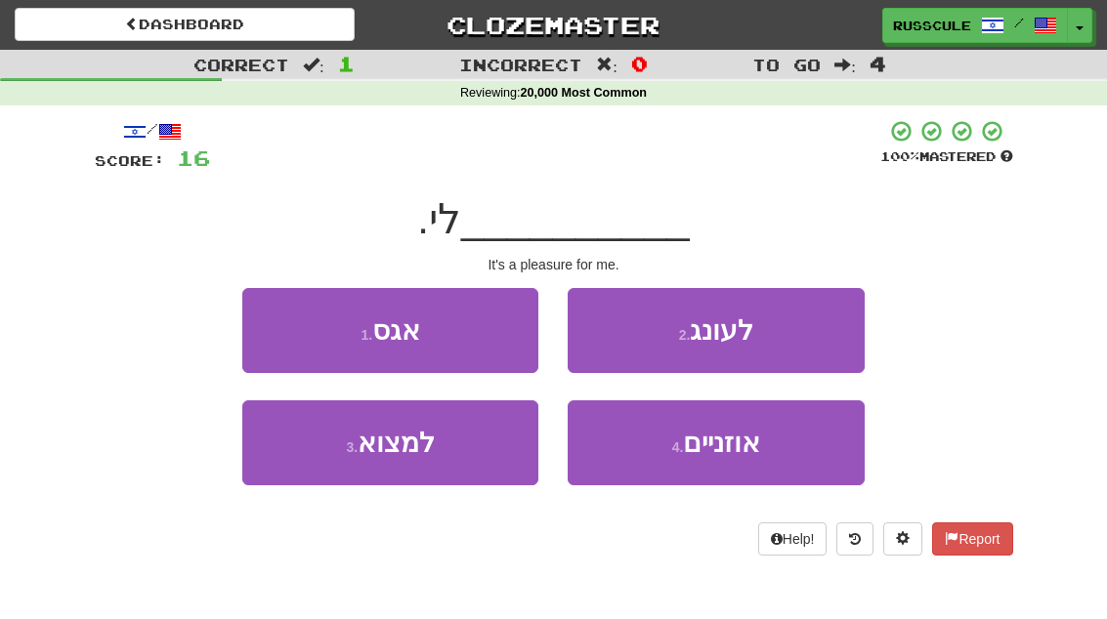
click at [810, 334] on button "2 . לעונג" at bounding box center [716, 330] width 296 height 85
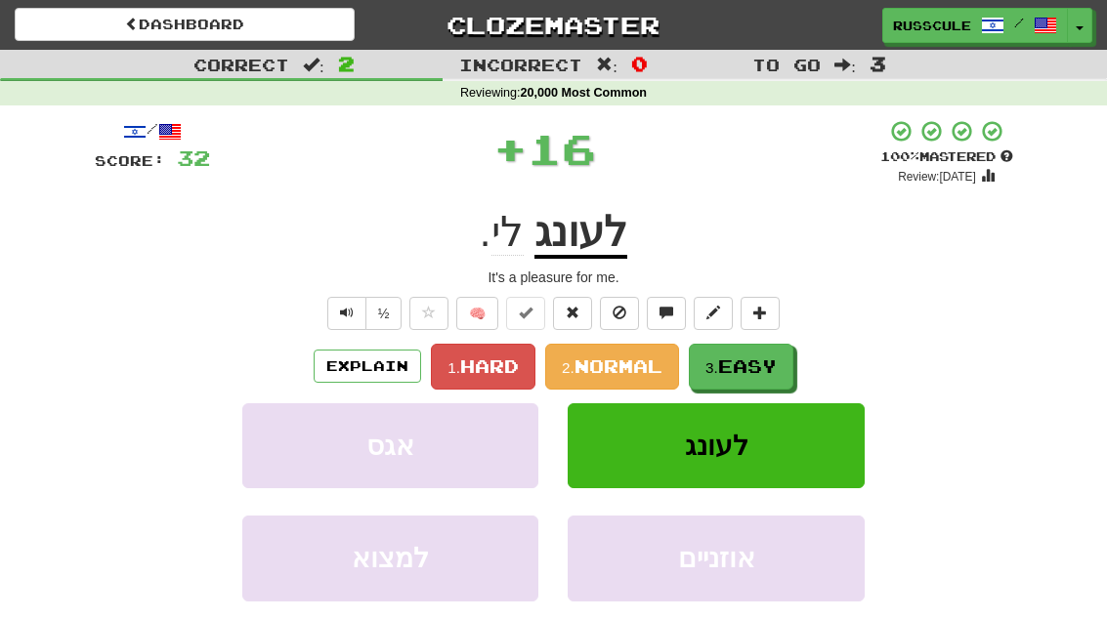
click at [755, 373] on span "Easy" at bounding box center [747, 366] width 59 height 21
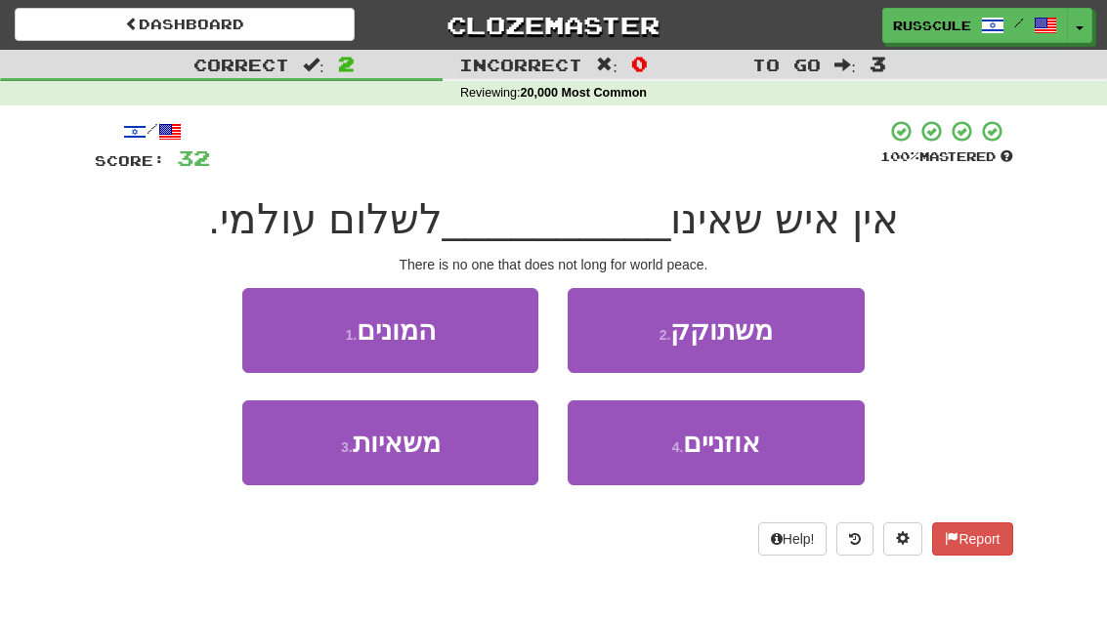
click at [790, 343] on button "2 . משתוקק" at bounding box center [716, 330] width 296 height 85
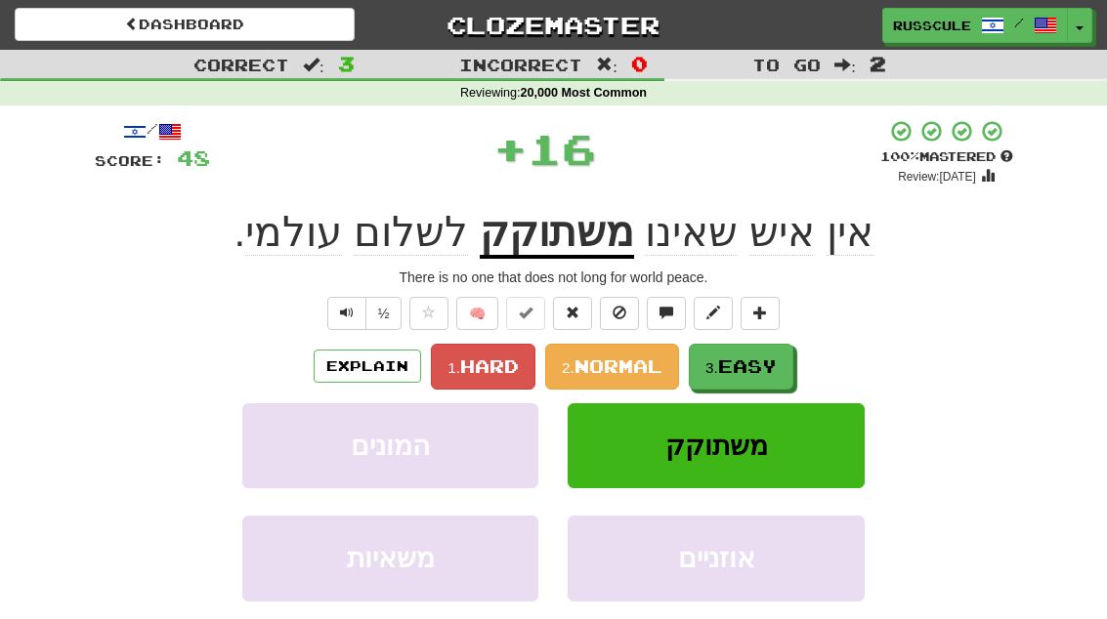
click at [767, 366] on span "Easy" at bounding box center [747, 366] width 59 height 21
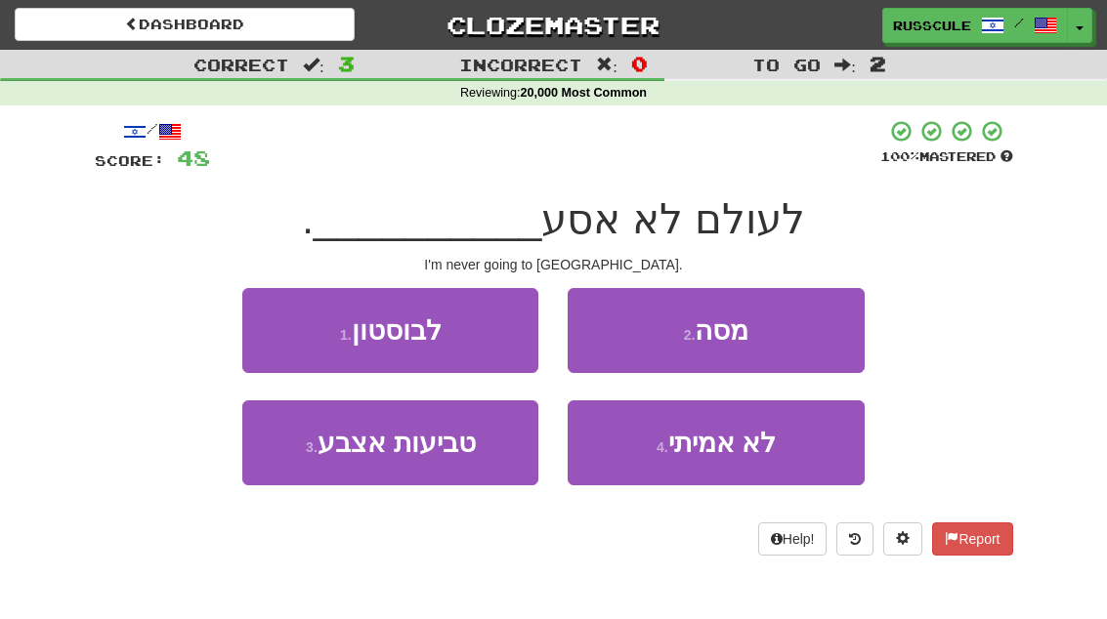
click at [269, 328] on button "1 . לבוסטון" at bounding box center [390, 330] width 296 height 85
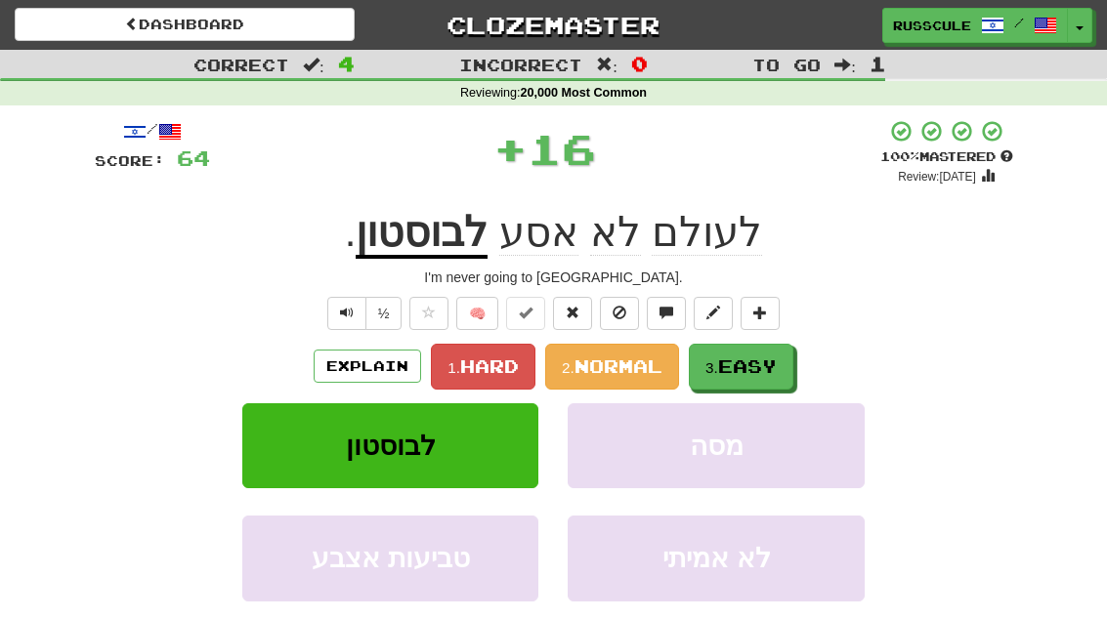
click at [761, 366] on span "Easy" at bounding box center [747, 366] width 59 height 21
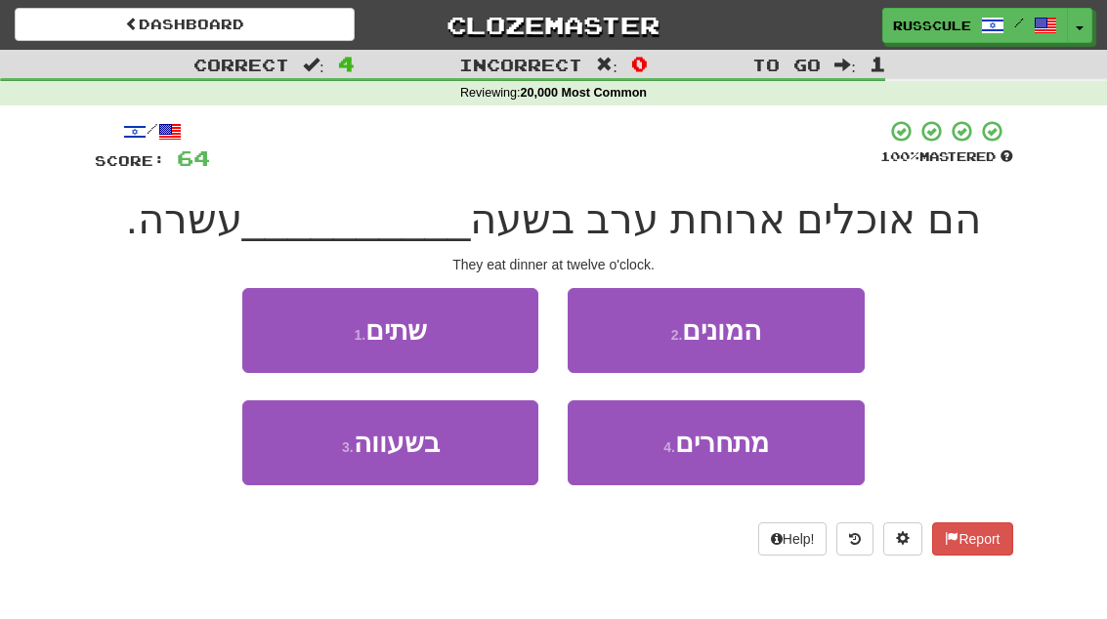
click at [273, 332] on button "1 . שתים" at bounding box center [390, 330] width 296 height 85
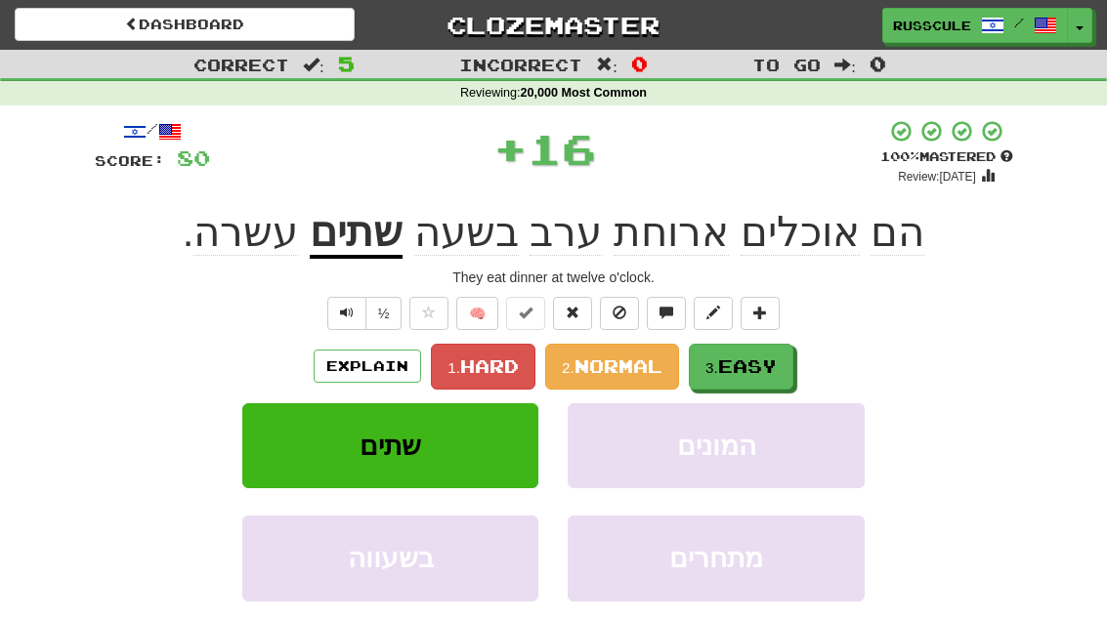
click at [759, 368] on span "Easy" at bounding box center [747, 366] width 59 height 21
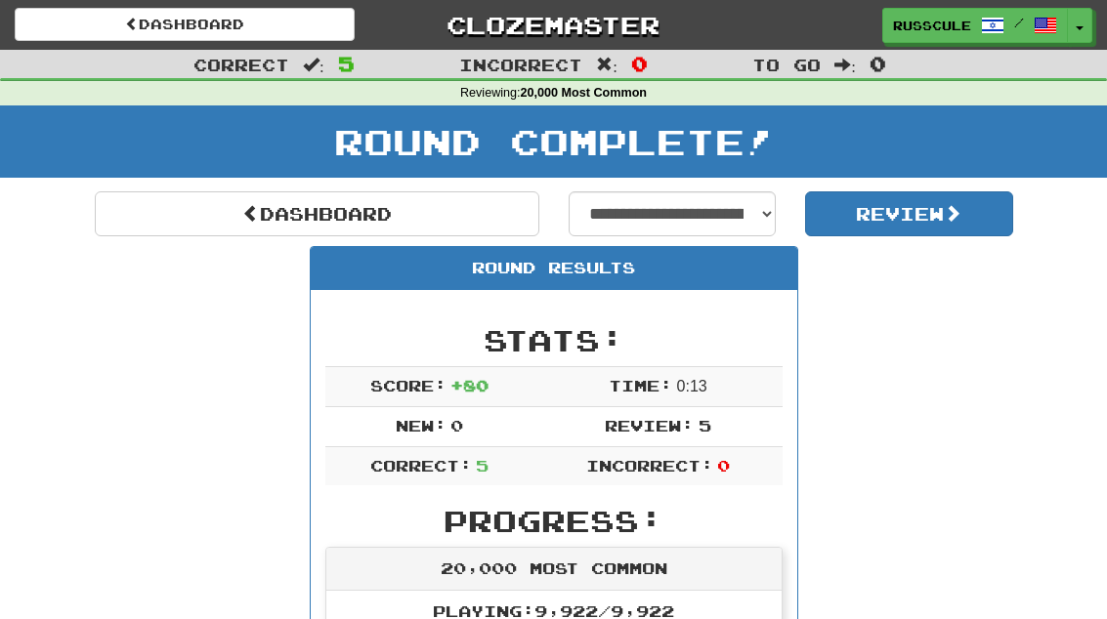
click at [188, 214] on link "Dashboard" at bounding box center [317, 214] width 445 height 45
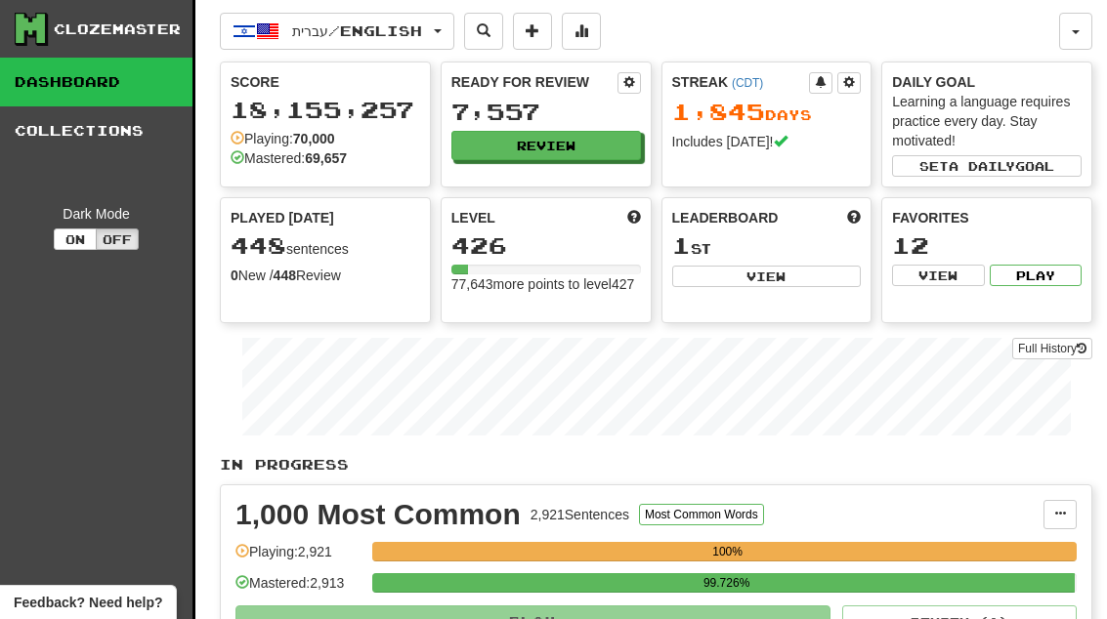
click at [590, 145] on button "Review" at bounding box center [546, 145] width 190 height 29
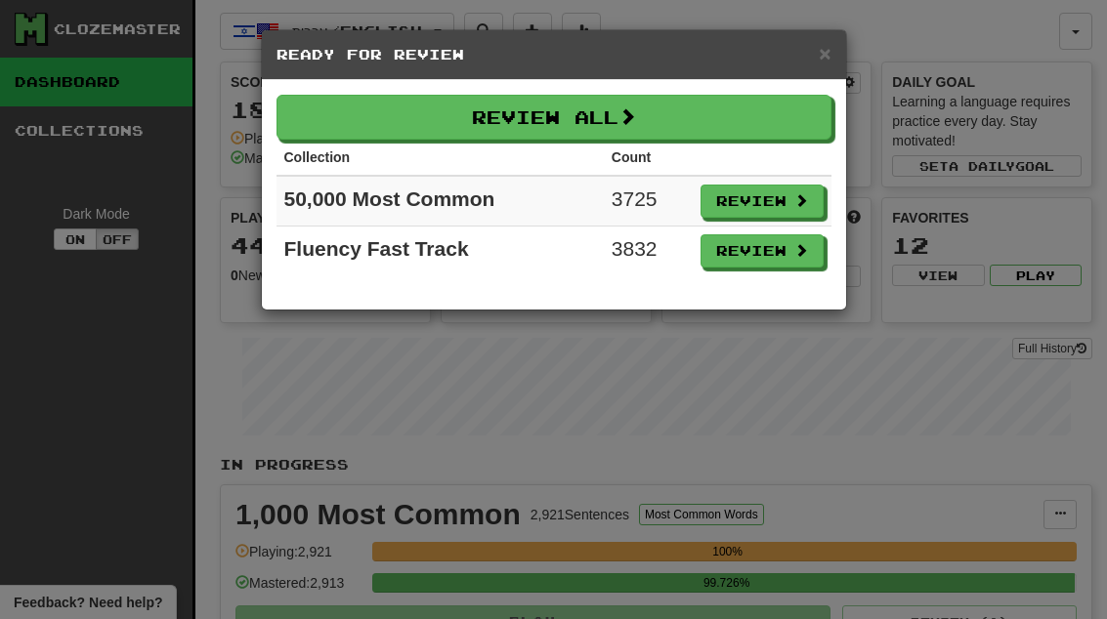
click at [788, 247] on button "Review" at bounding box center [762, 250] width 123 height 33
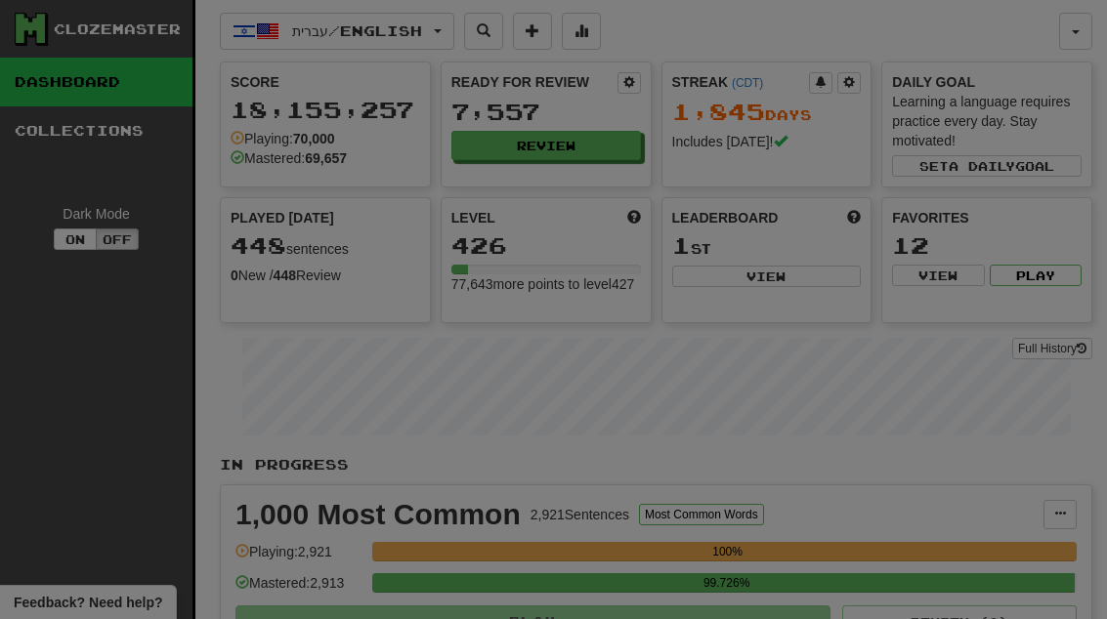
select select "**"
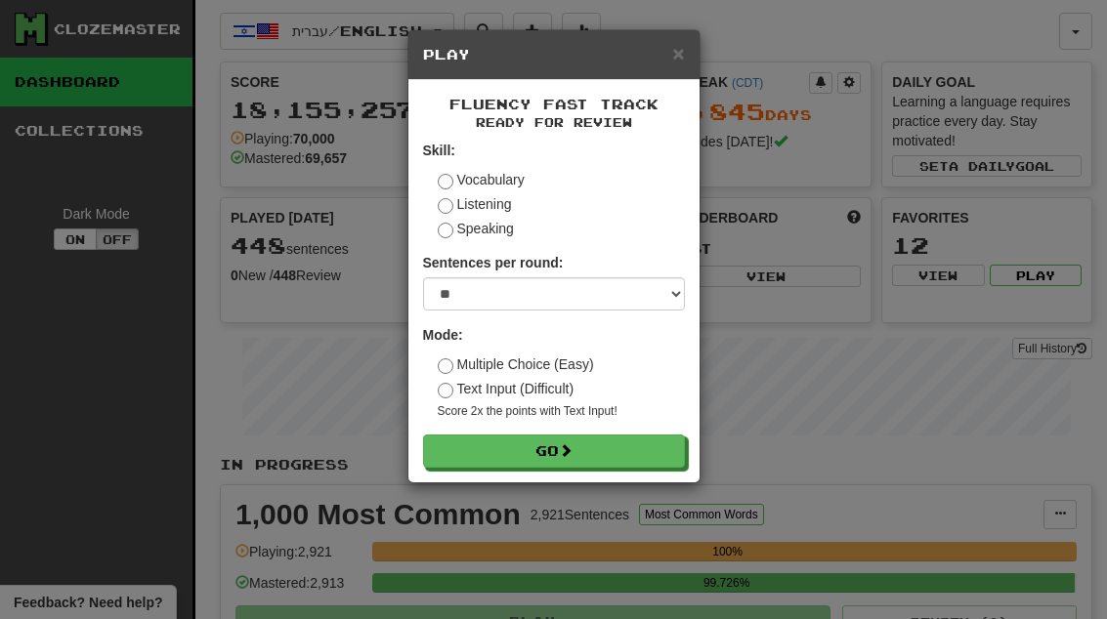
click at [630, 450] on button "Go" at bounding box center [554, 451] width 262 height 33
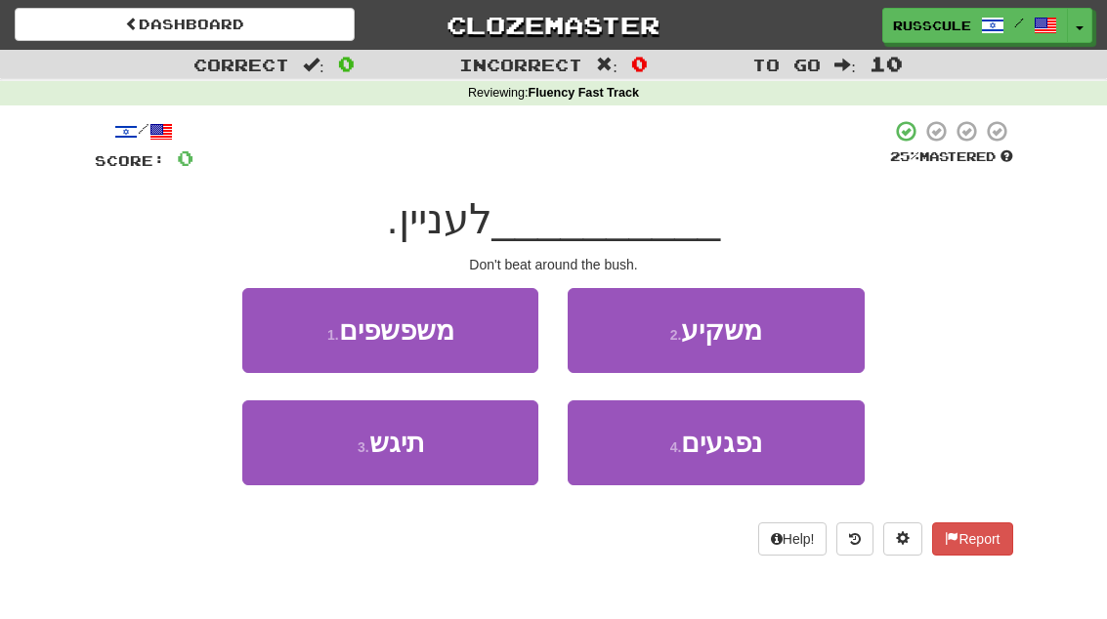
click at [329, 473] on button "3 . תיגש" at bounding box center [390, 443] width 296 height 85
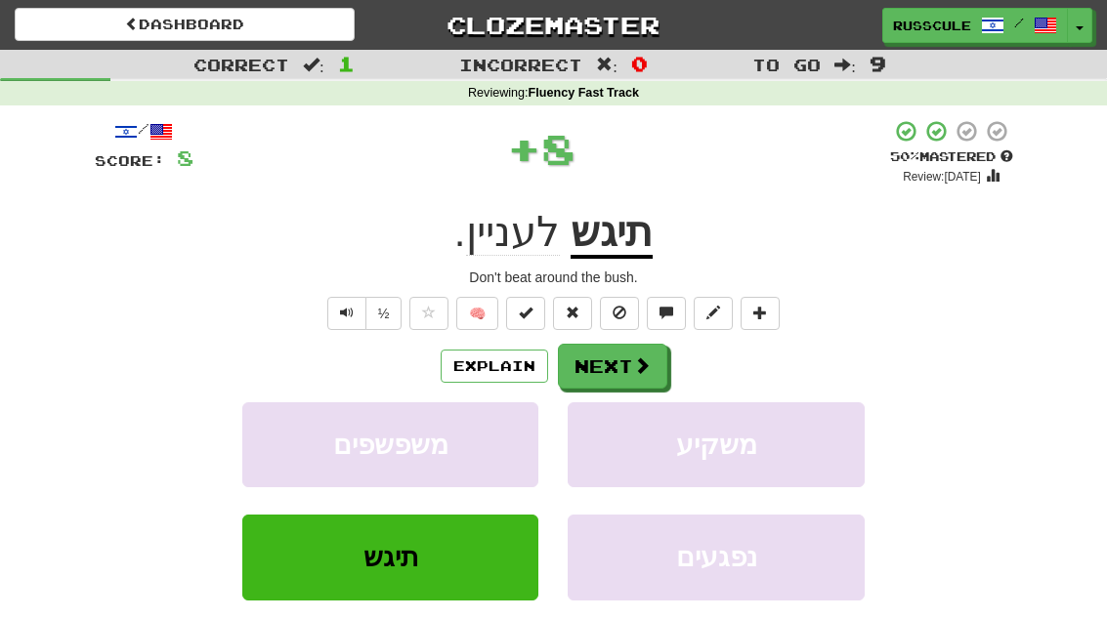
click at [635, 369] on span at bounding box center [642, 366] width 18 height 18
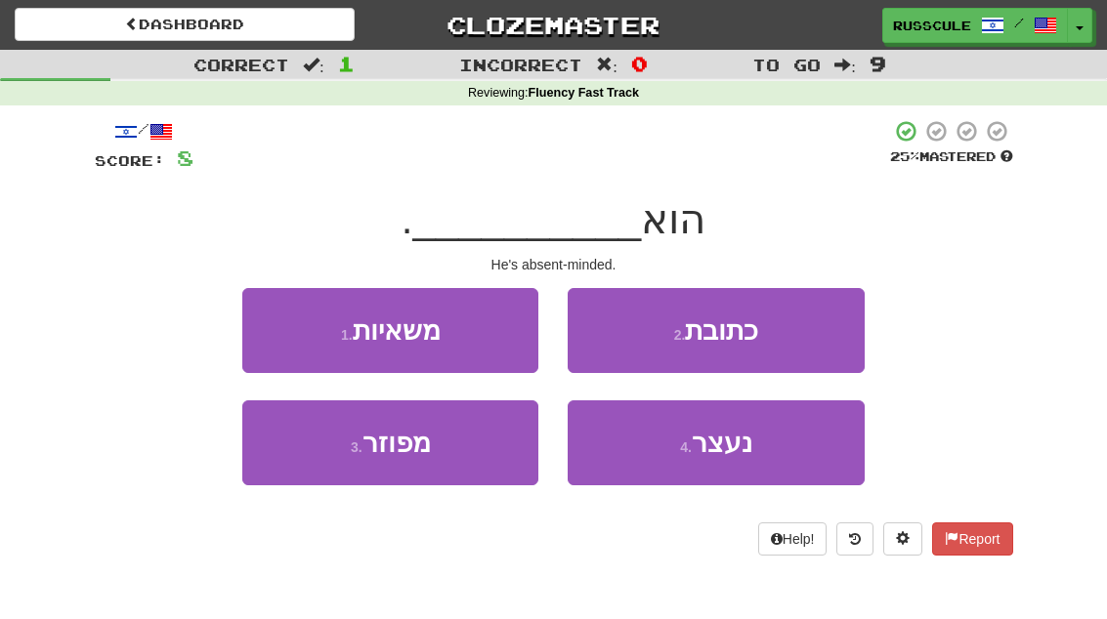
click at [739, 453] on span "נעצר" at bounding box center [722, 443] width 61 height 30
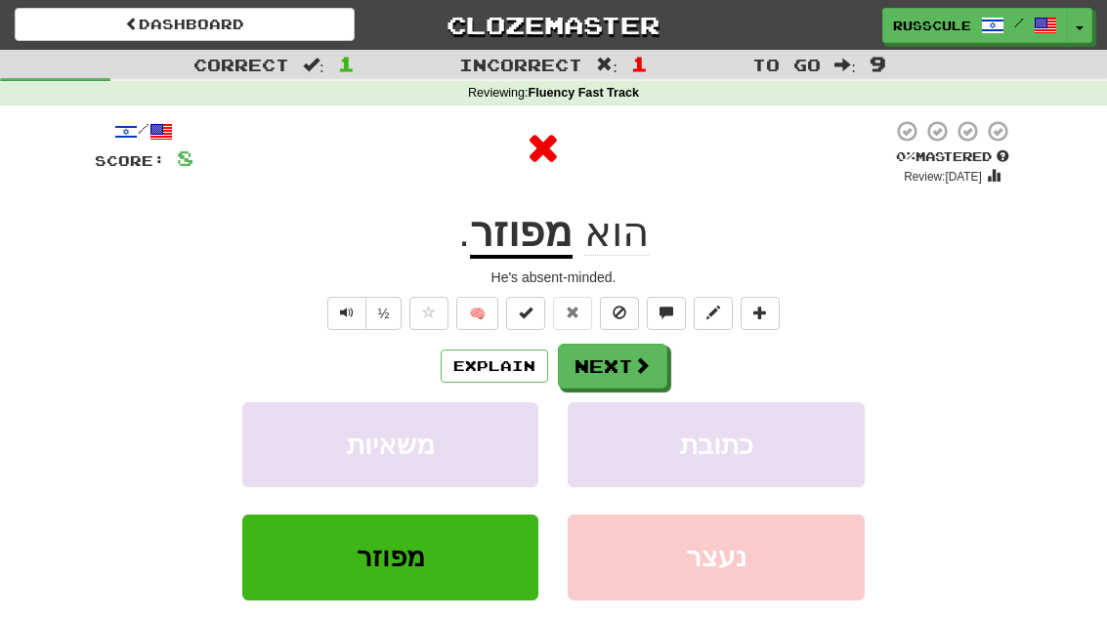
click at [640, 365] on span at bounding box center [642, 366] width 18 height 18
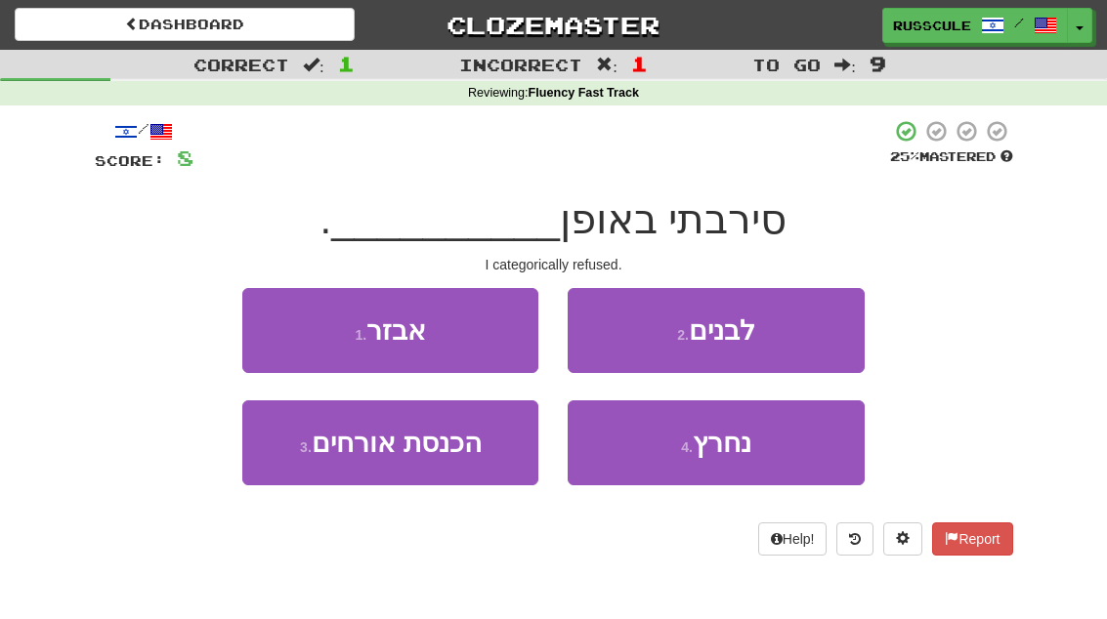
click at [714, 466] on button "4 . נחרץ" at bounding box center [716, 443] width 296 height 85
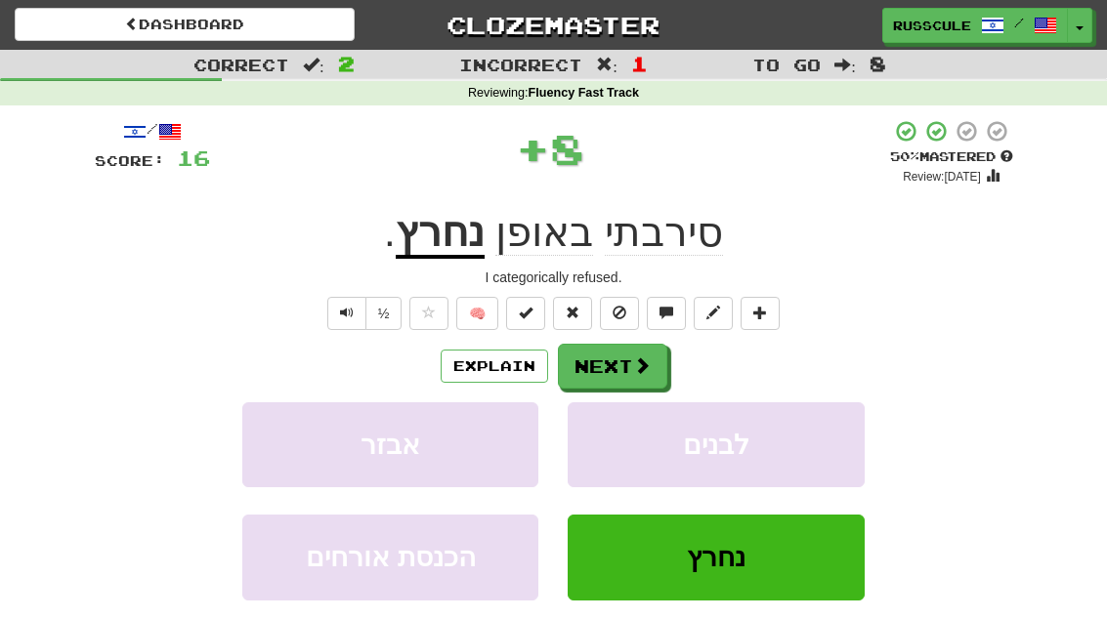
click at [634, 372] on span at bounding box center [642, 366] width 18 height 18
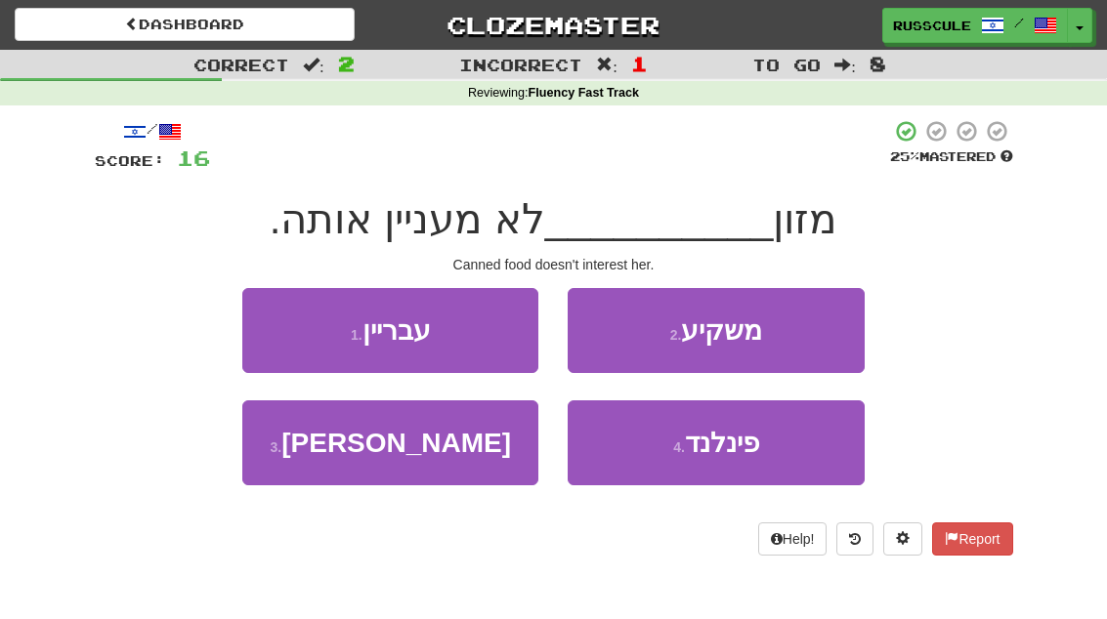
click at [327, 458] on button "3 . משומר" at bounding box center [390, 443] width 296 height 85
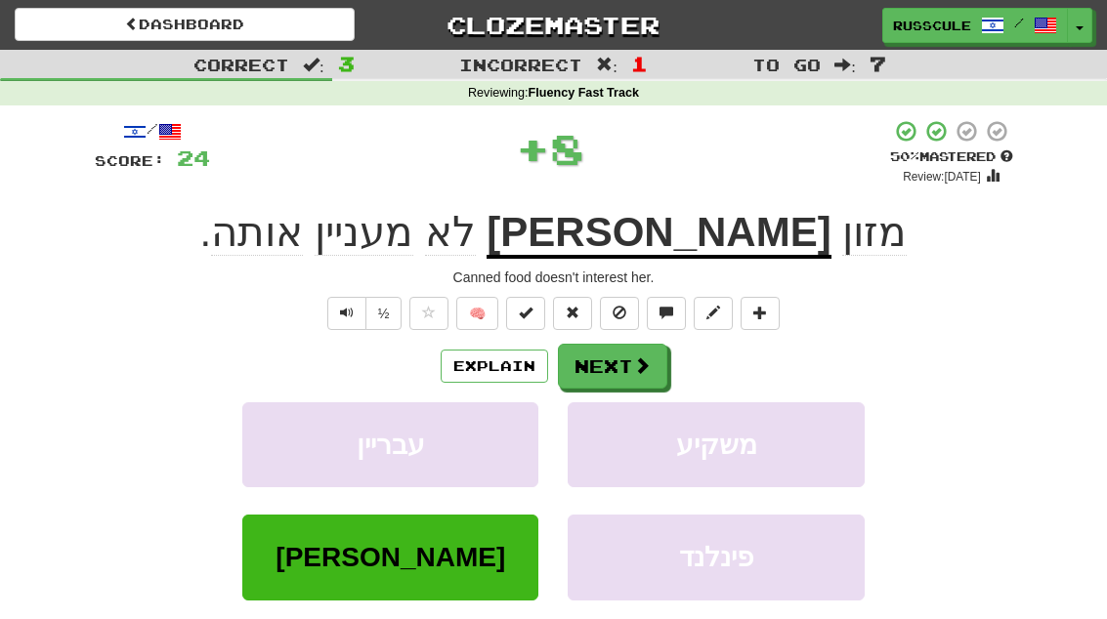
click at [633, 372] on span at bounding box center [642, 366] width 18 height 18
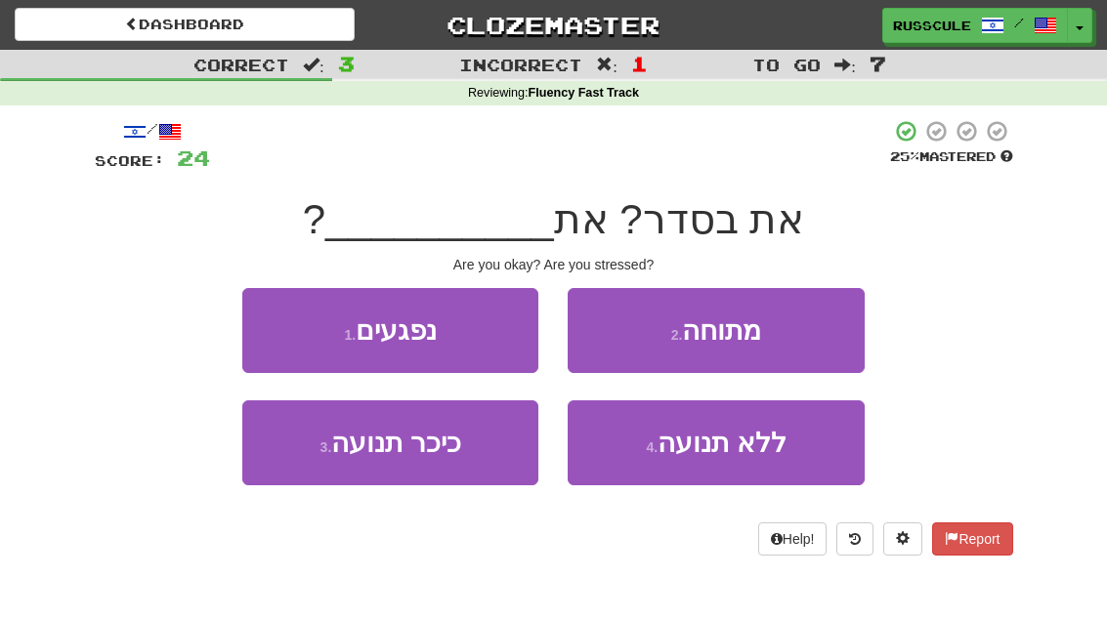
click at [814, 339] on button "2 . מתוחה" at bounding box center [716, 330] width 296 height 85
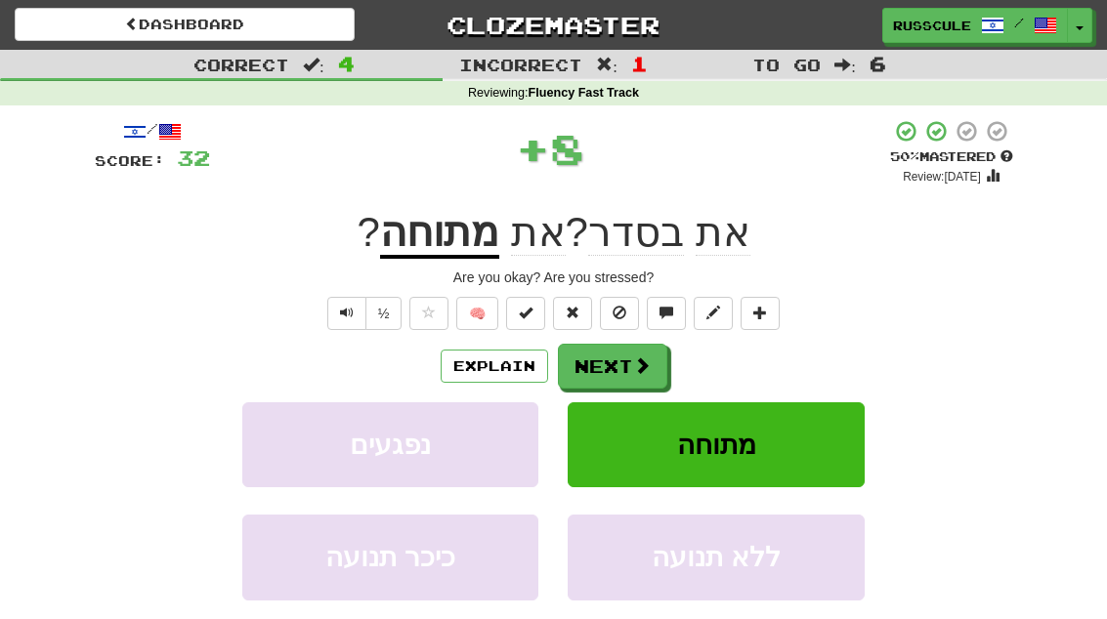
click at [646, 370] on span at bounding box center [642, 366] width 18 height 18
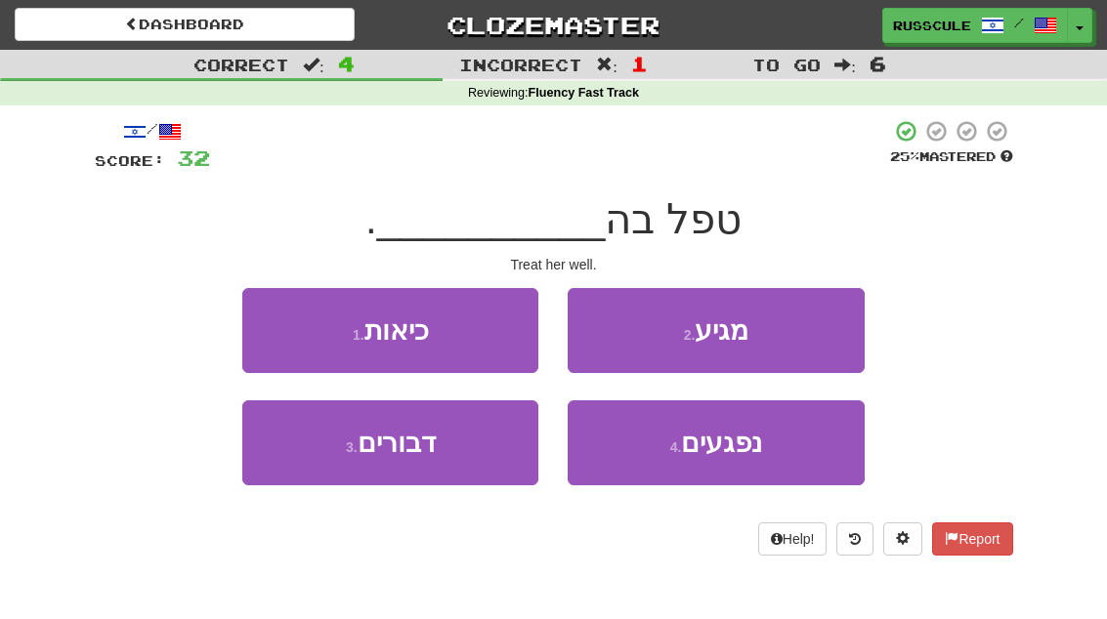
click at [279, 333] on button "1 . כיאות" at bounding box center [390, 330] width 296 height 85
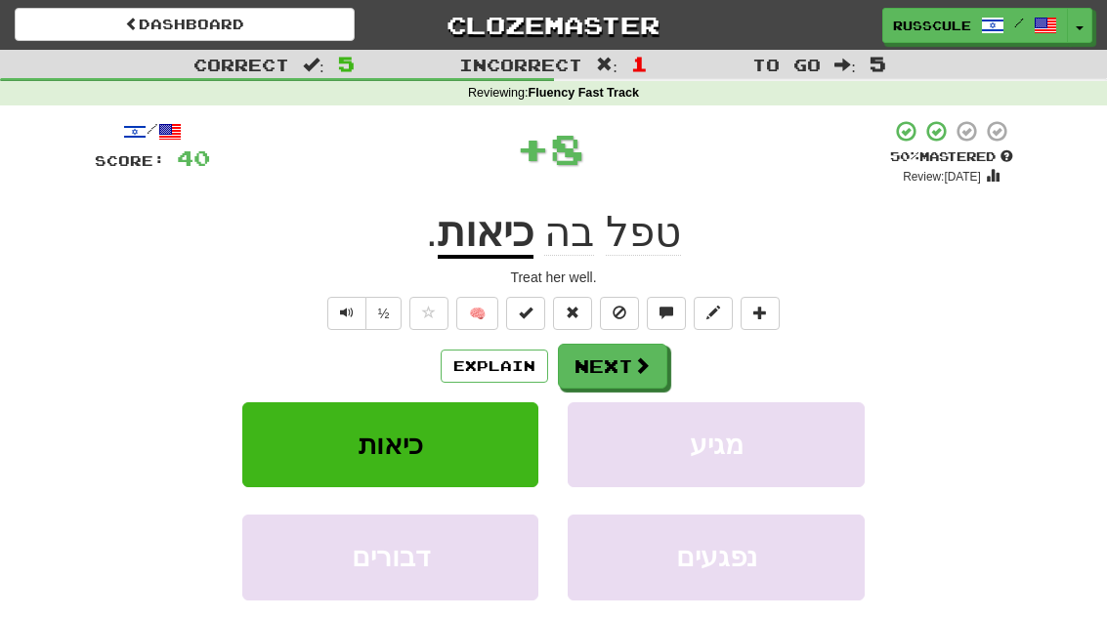
click at [638, 371] on span at bounding box center [642, 366] width 18 height 18
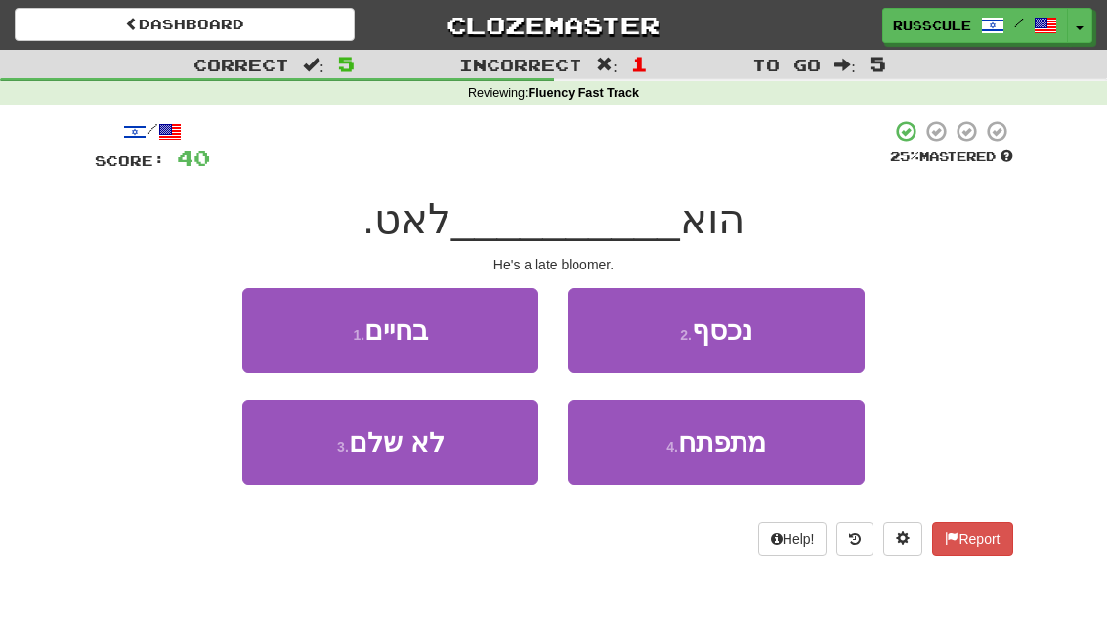
click at [685, 462] on button "4 . מתפתח" at bounding box center [716, 443] width 296 height 85
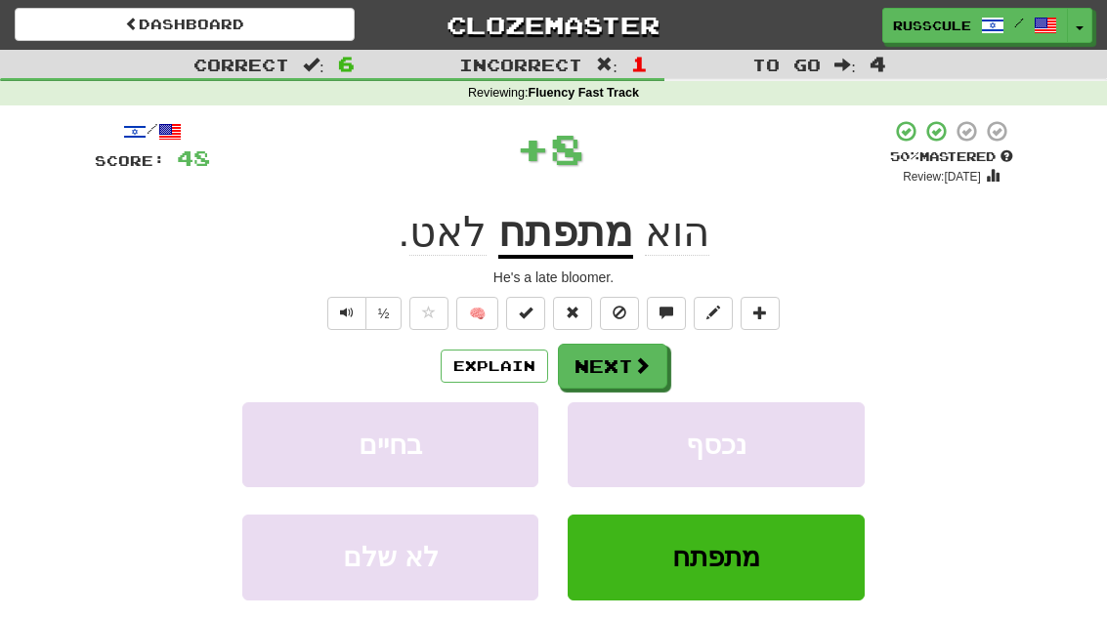
click at [661, 360] on button "Next" at bounding box center [612, 366] width 109 height 45
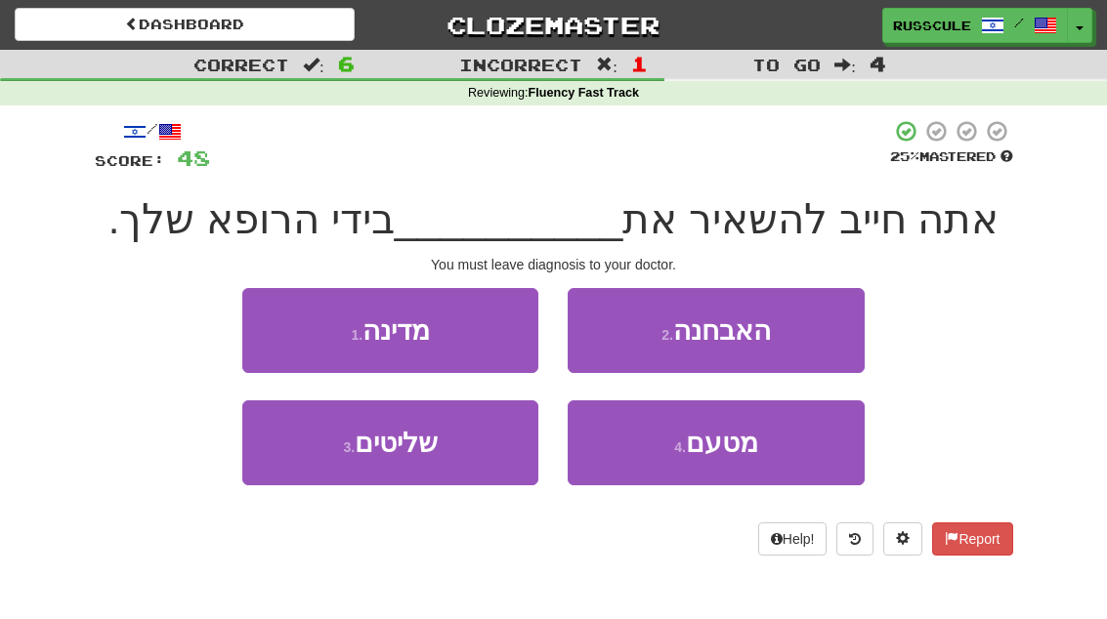
click at [773, 335] on button "2 . האבחנה" at bounding box center [716, 330] width 296 height 85
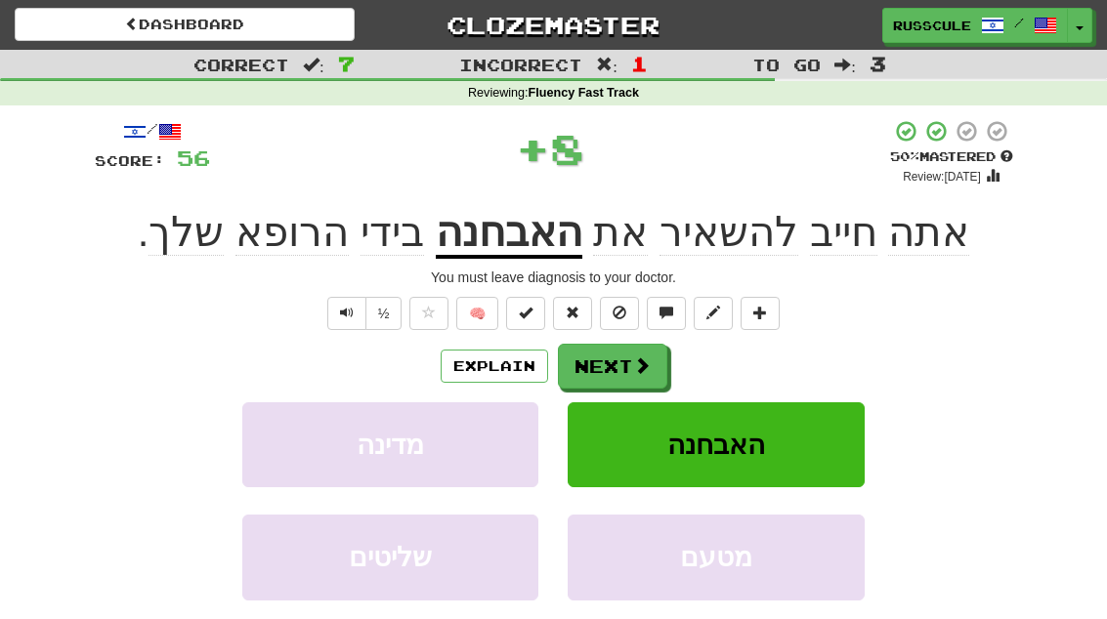
click at [641, 372] on span at bounding box center [642, 366] width 18 height 18
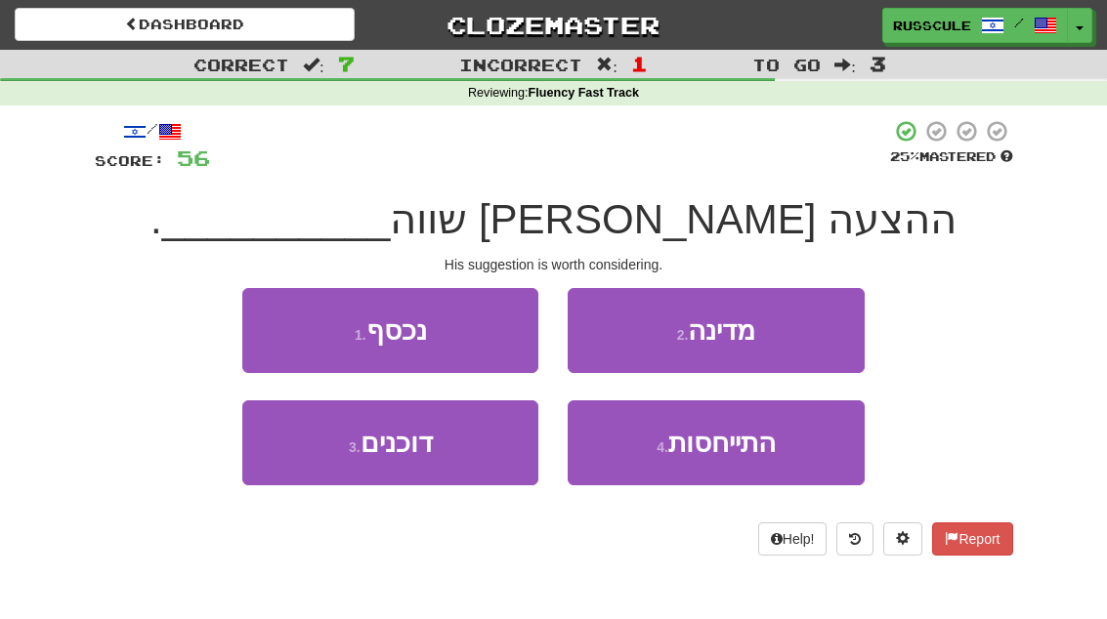
click at [788, 336] on button "2 . מדינה" at bounding box center [716, 330] width 296 height 85
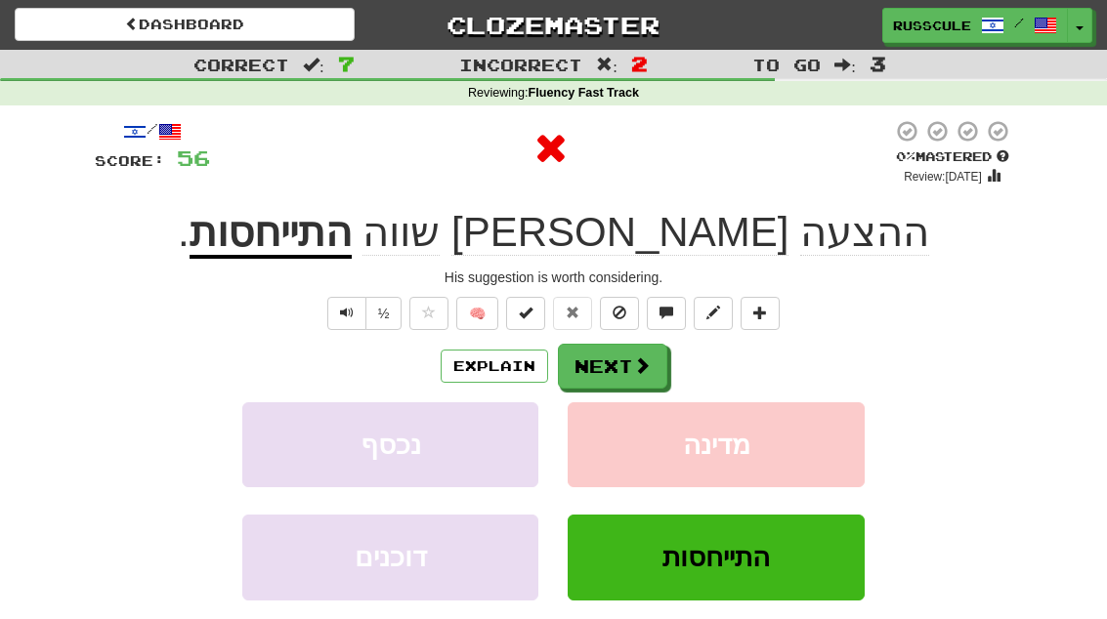
click at [641, 361] on span at bounding box center [642, 366] width 18 height 18
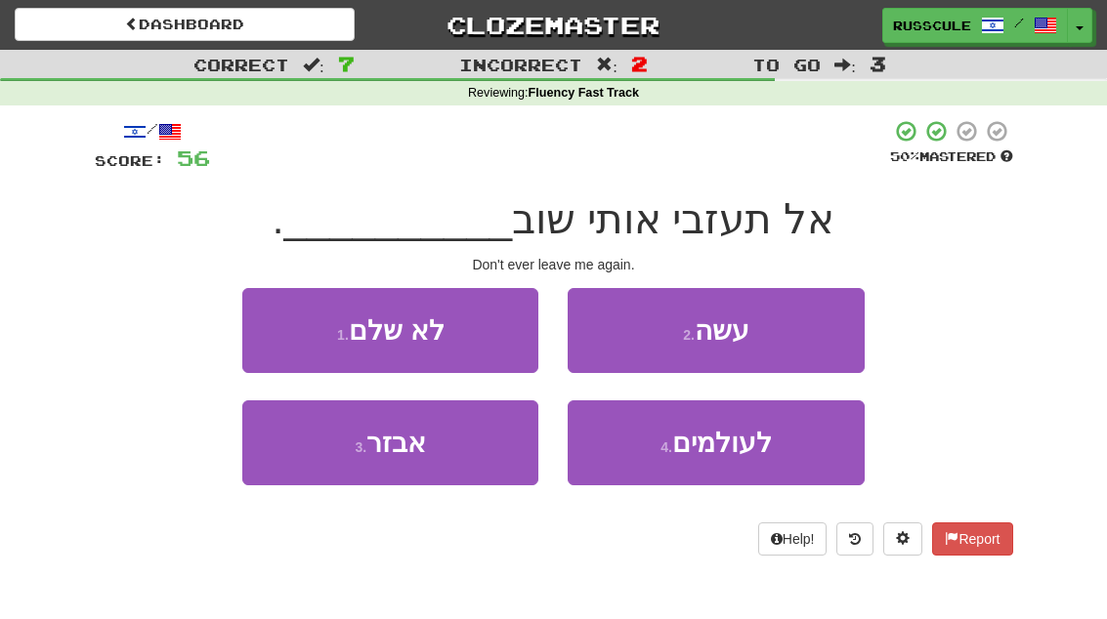
click at [759, 339] on button "2 . עשה" at bounding box center [716, 330] width 296 height 85
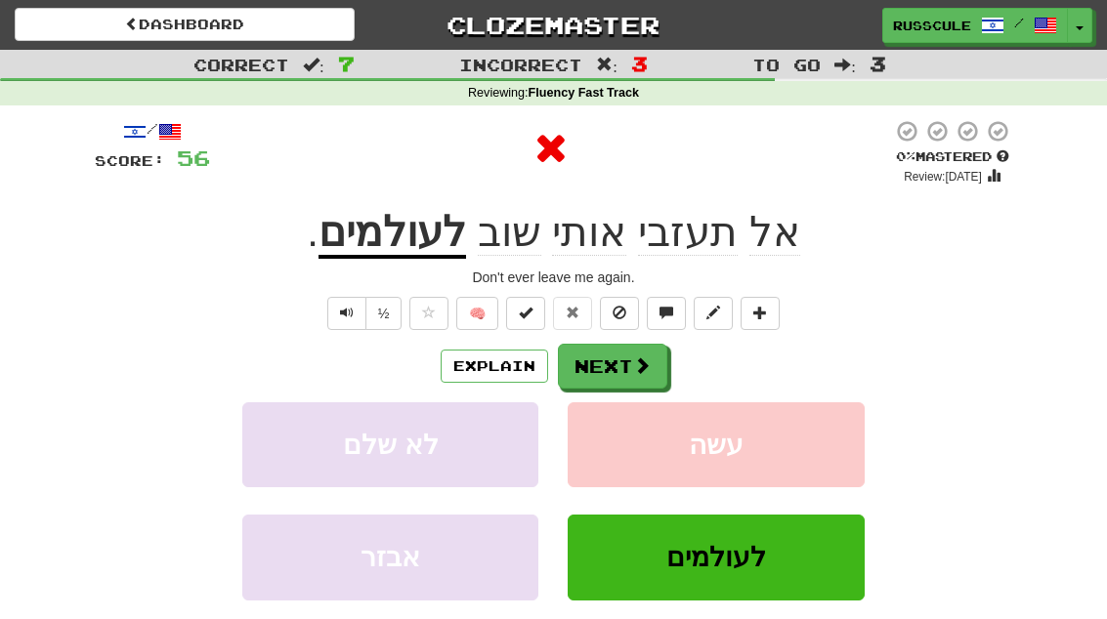
click at [636, 357] on span at bounding box center [642, 366] width 18 height 18
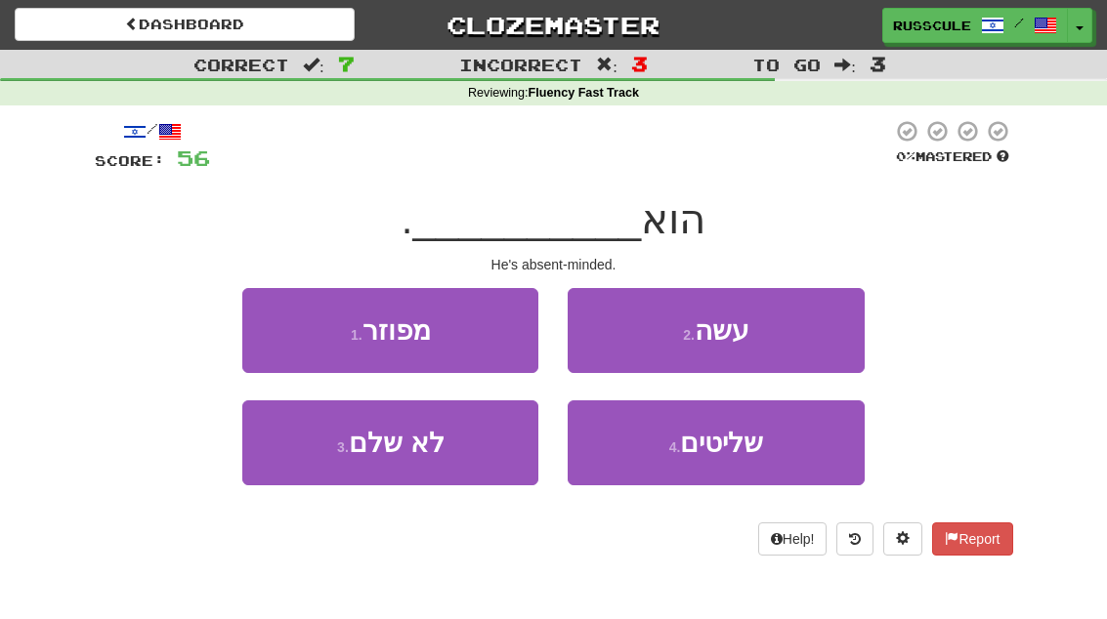
click at [267, 328] on button "1 . מפוזר" at bounding box center [390, 330] width 296 height 85
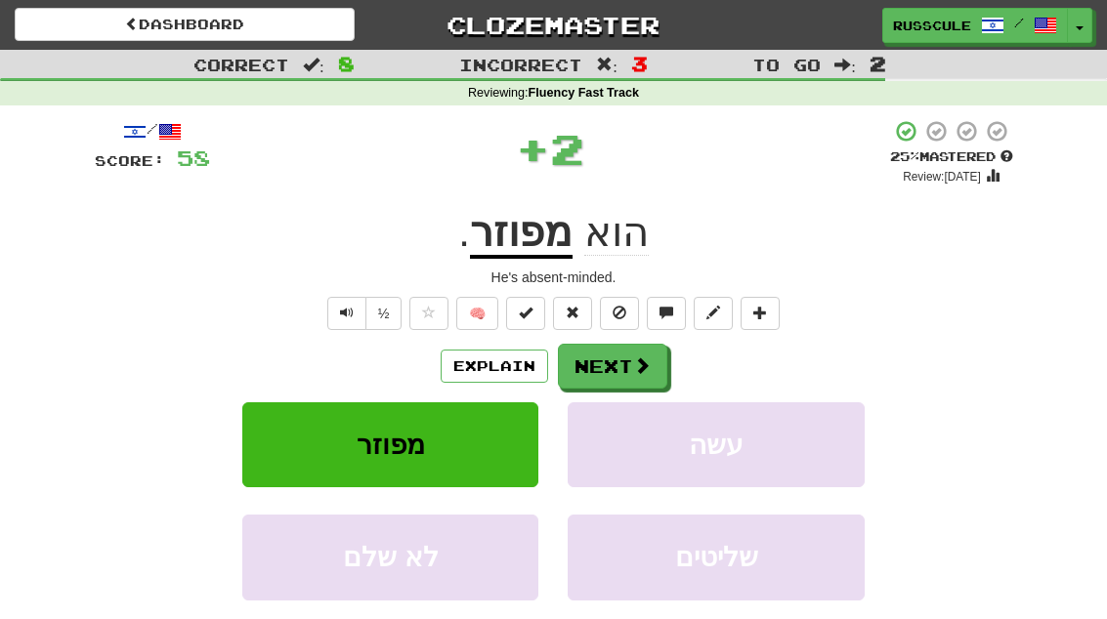
click at [639, 364] on span at bounding box center [642, 366] width 18 height 18
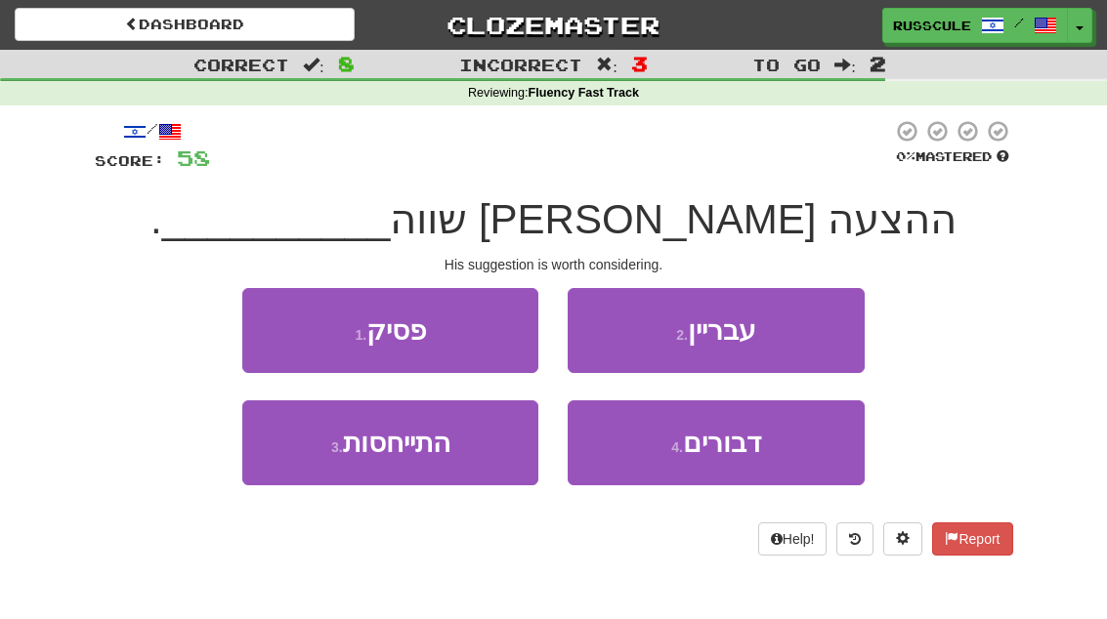
click at [329, 465] on button "3 . התייחסות" at bounding box center [390, 443] width 296 height 85
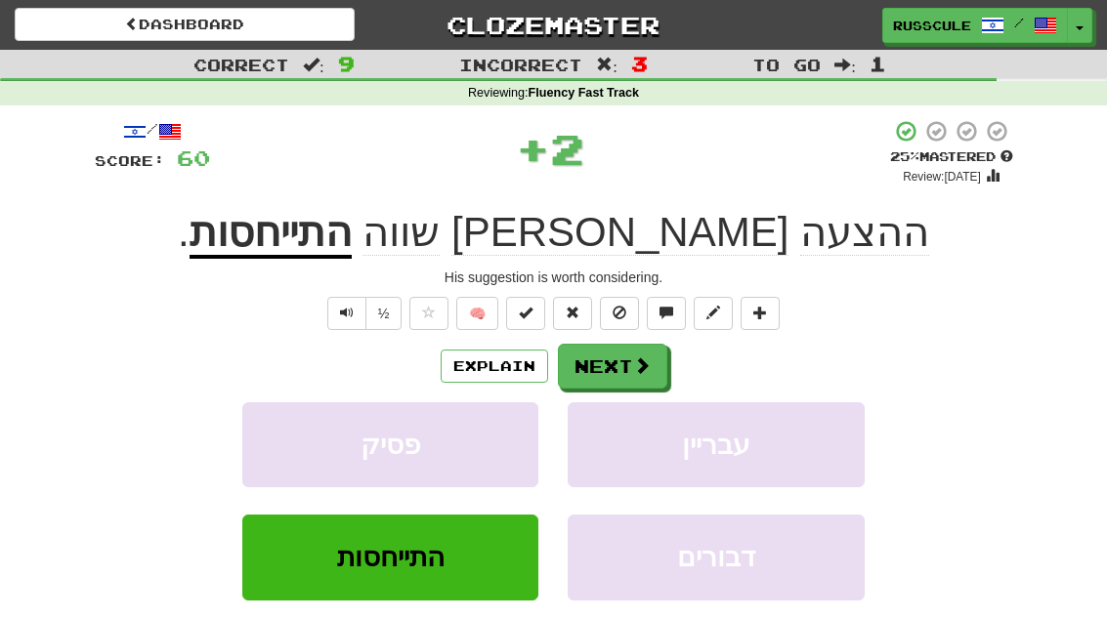
click at [624, 366] on button "Next" at bounding box center [612, 366] width 109 height 45
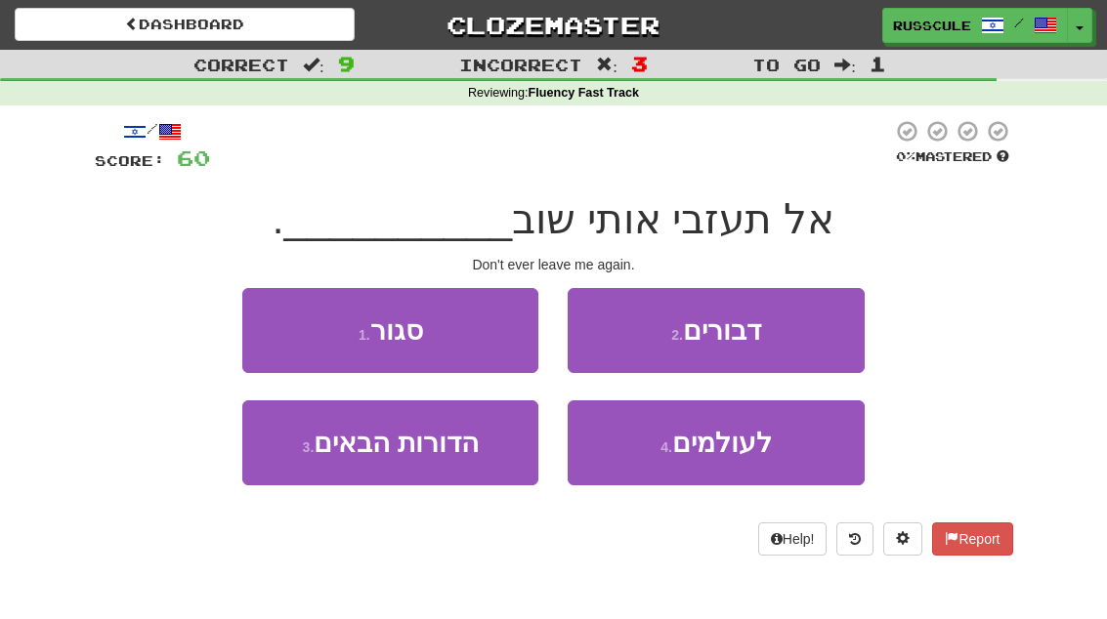
click at [702, 448] on span "לעולמים" at bounding box center [722, 443] width 100 height 30
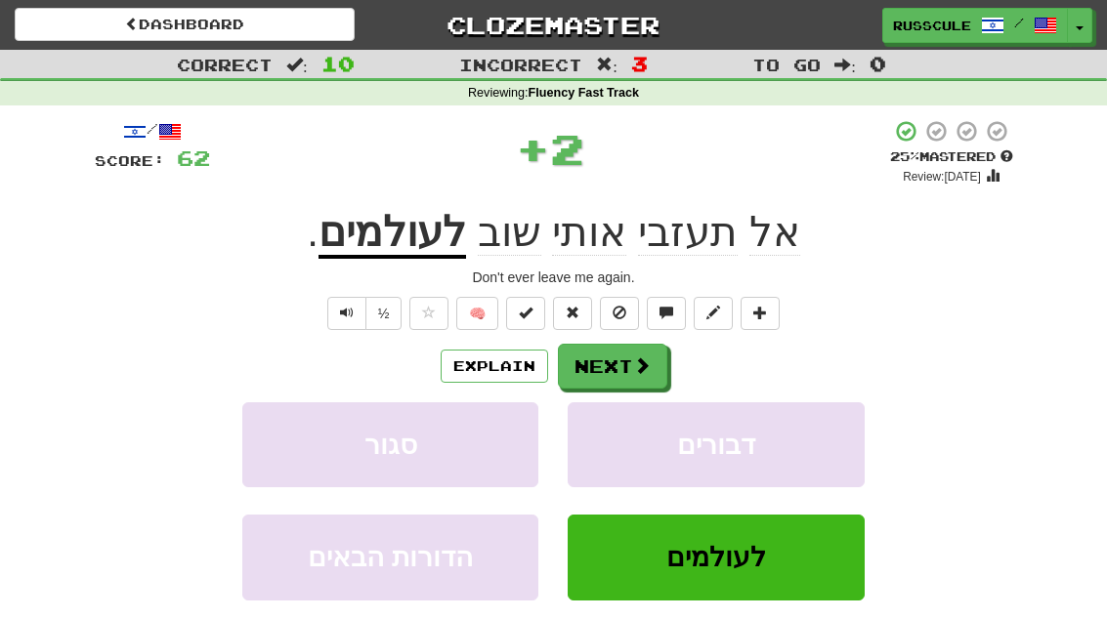
click at [651, 365] on button "Next" at bounding box center [612, 366] width 109 height 45
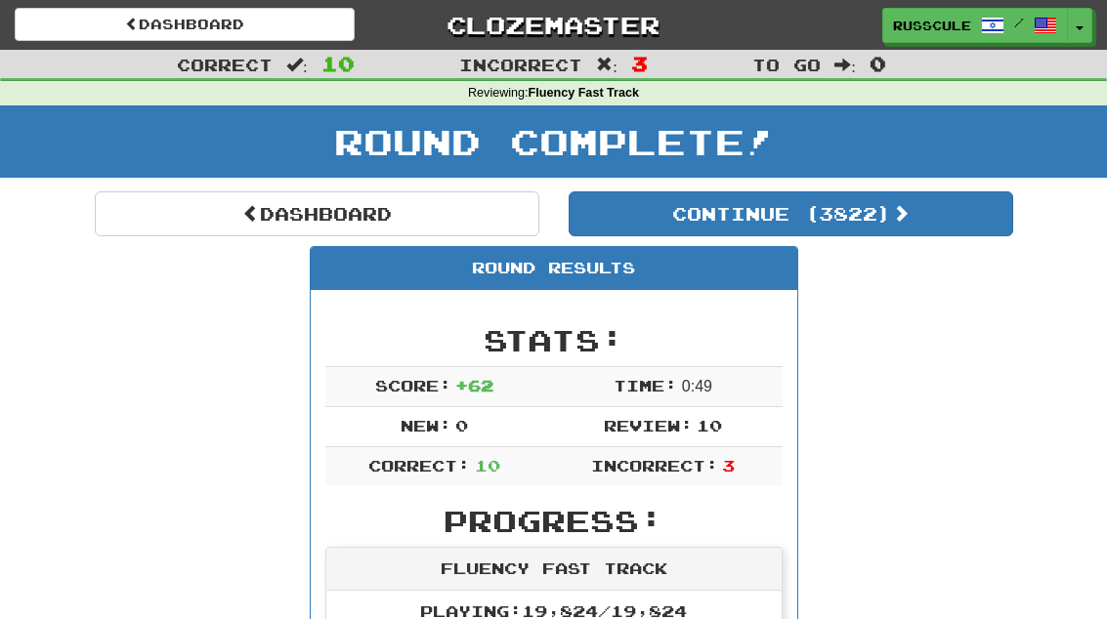
click at [929, 223] on button "Continue ( 3822 )" at bounding box center [791, 214] width 445 height 45
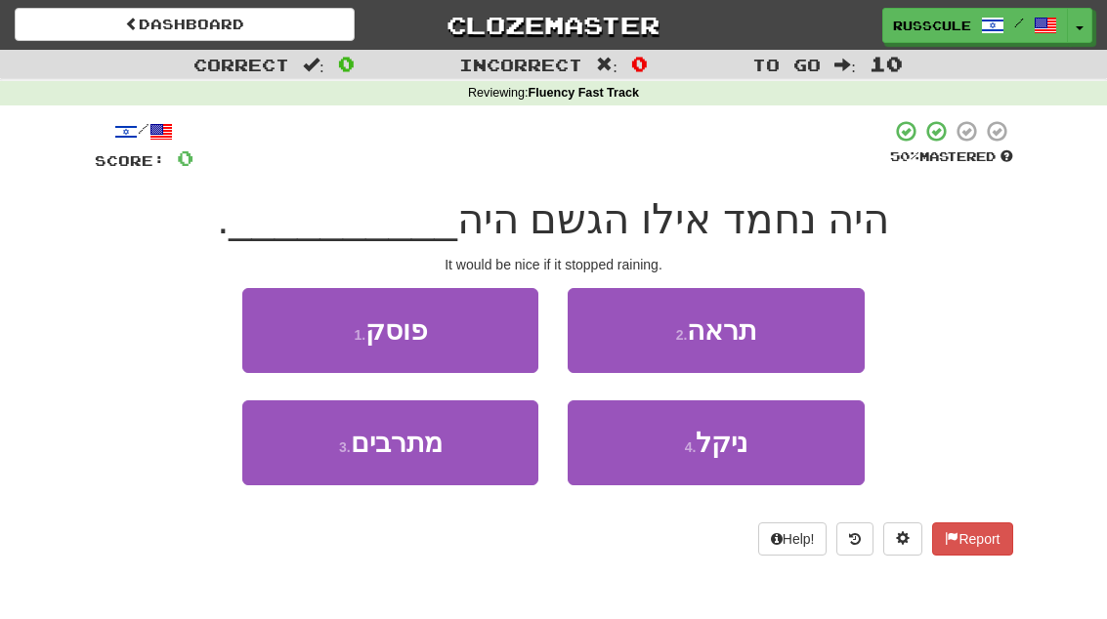
click at [259, 330] on button "1 . פוסק" at bounding box center [390, 330] width 296 height 85
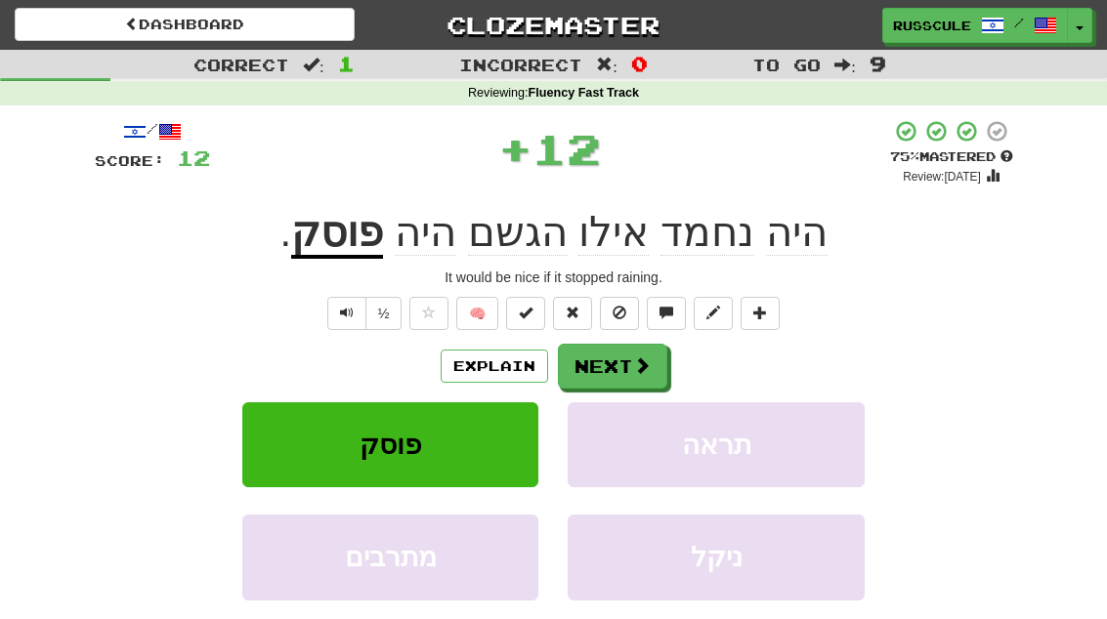
click at [626, 366] on button "Next" at bounding box center [612, 366] width 109 height 45
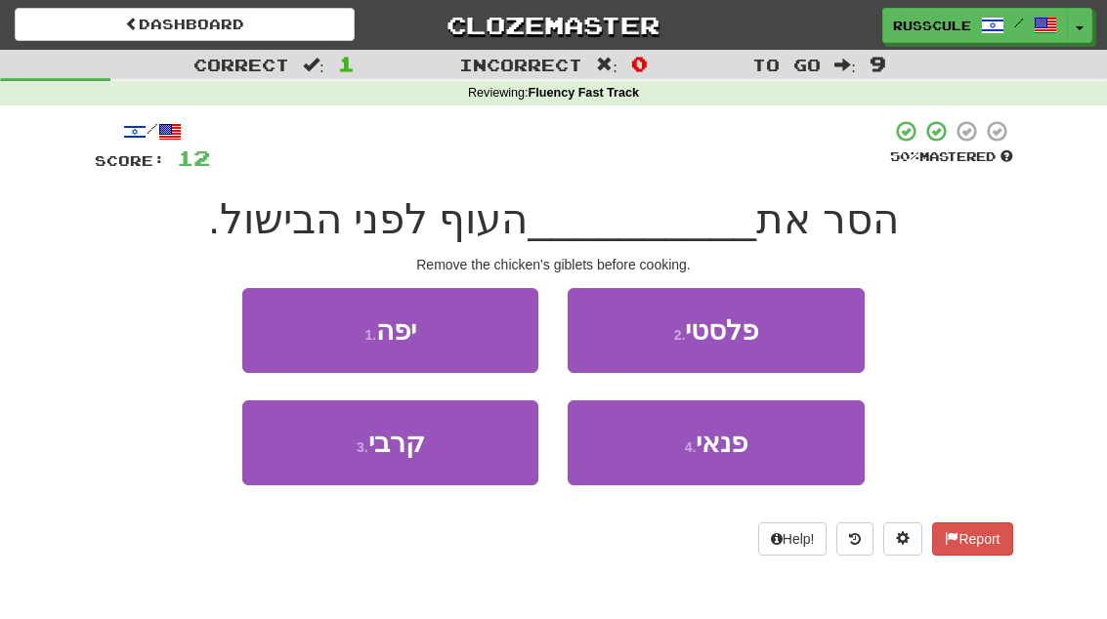
click at [328, 463] on button "3 . קרבי" at bounding box center [390, 443] width 296 height 85
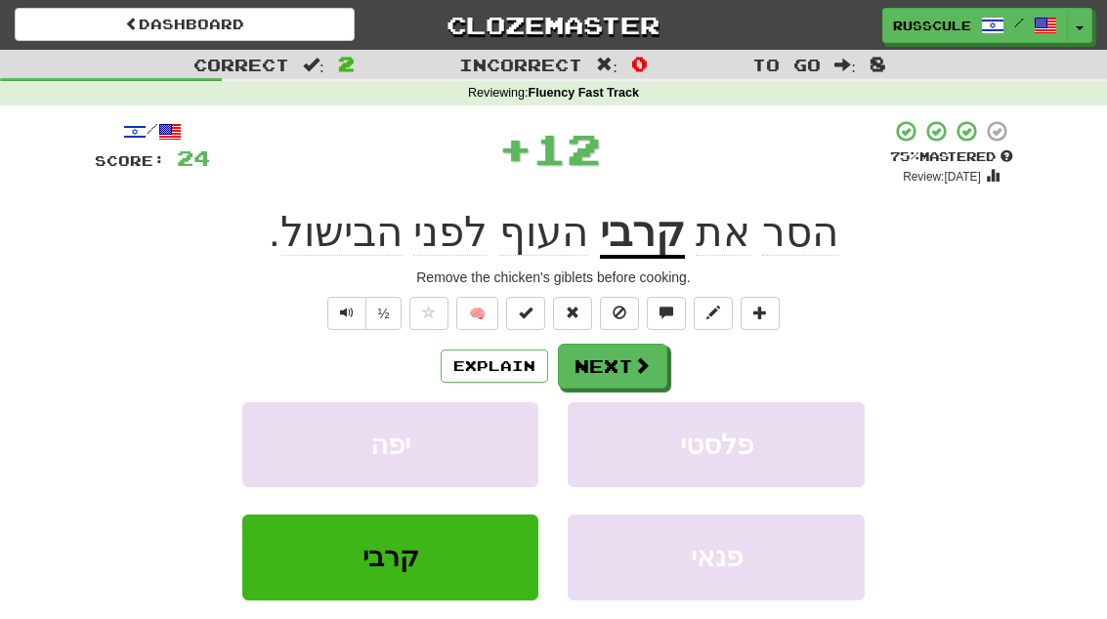
click at [638, 369] on span at bounding box center [642, 366] width 18 height 18
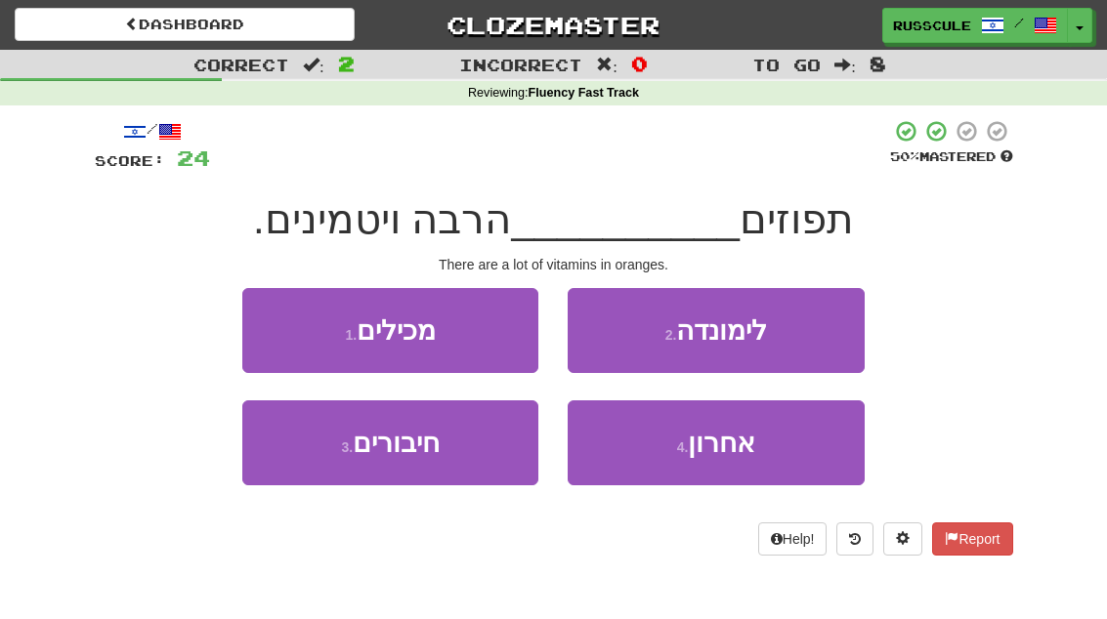
click at [252, 329] on button "1 . מכילים" at bounding box center [390, 330] width 296 height 85
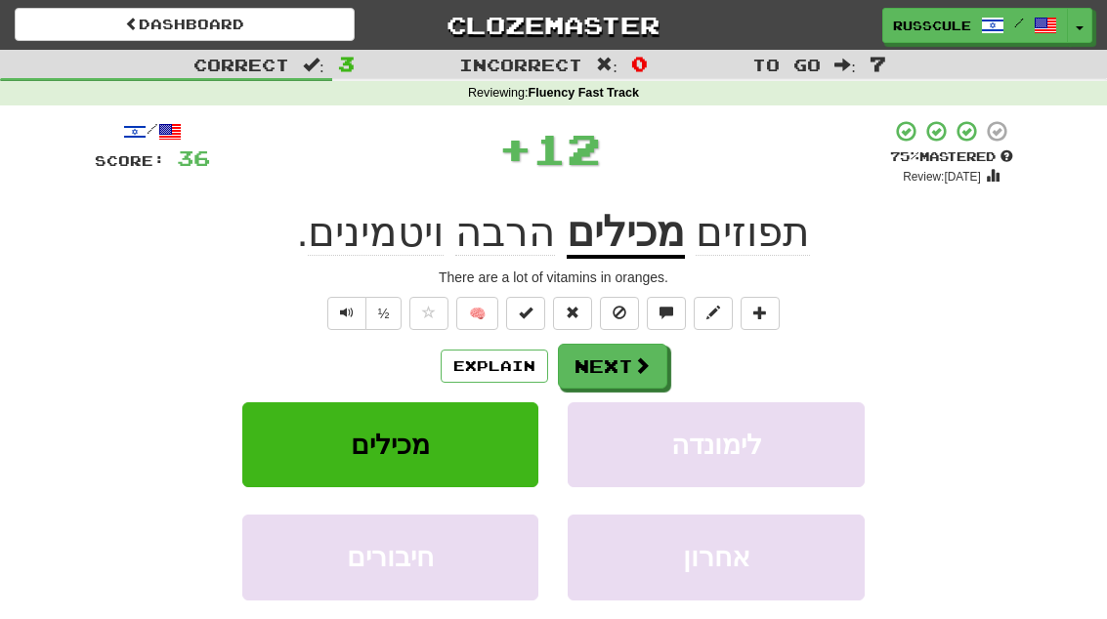
click at [641, 376] on button "Next" at bounding box center [612, 366] width 109 height 45
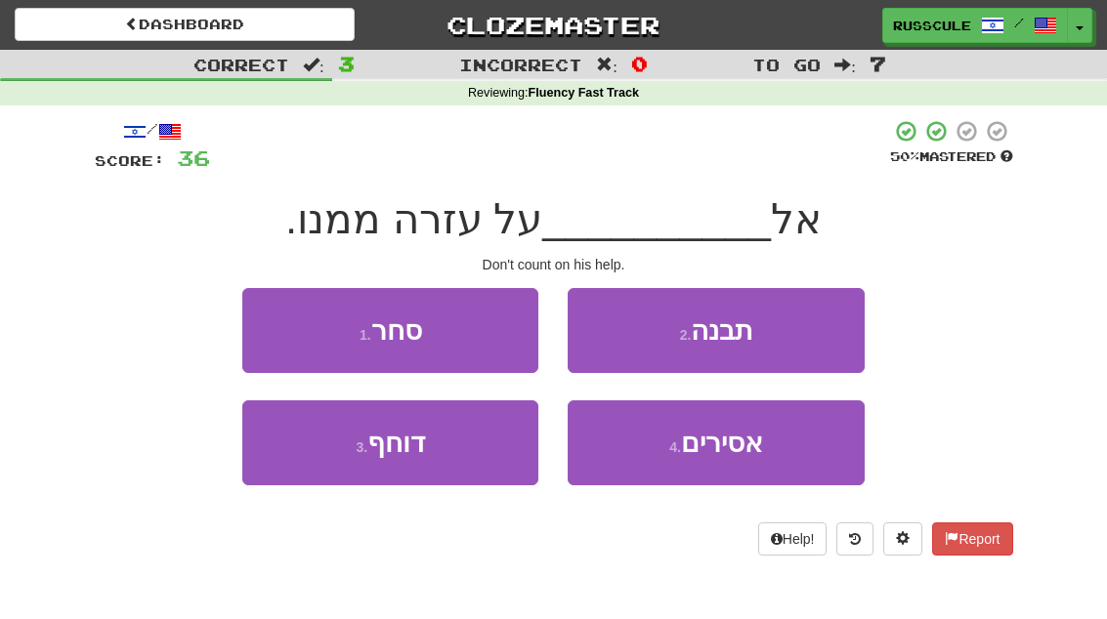
click at [781, 343] on button "2 . תבנה" at bounding box center [716, 330] width 296 height 85
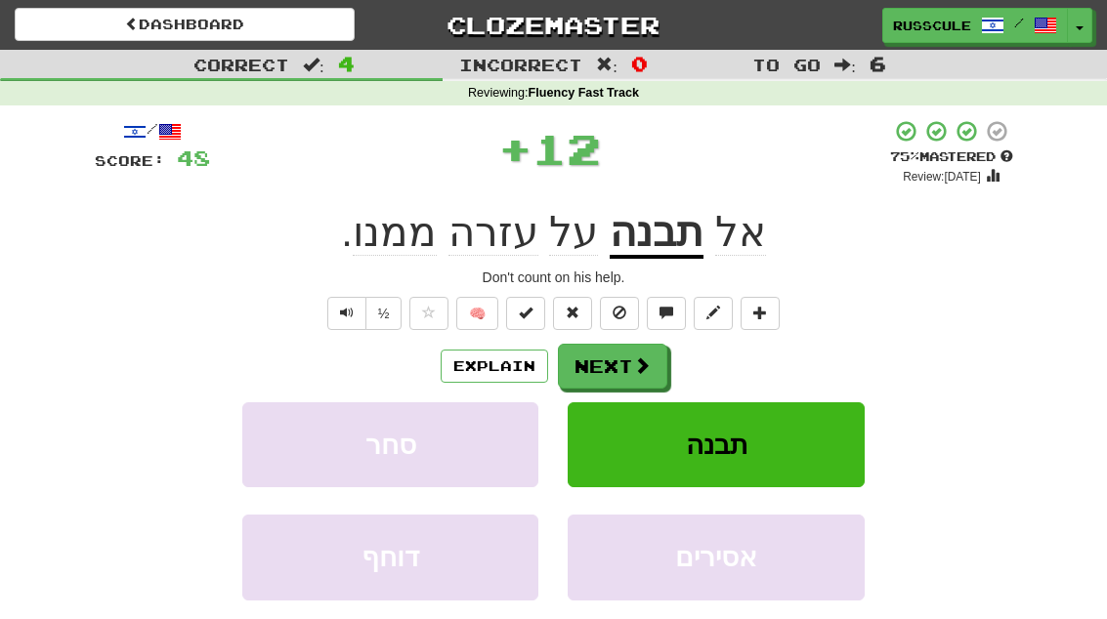
click at [652, 367] on button "Next" at bounding box center [612, 366] width 109 height 45
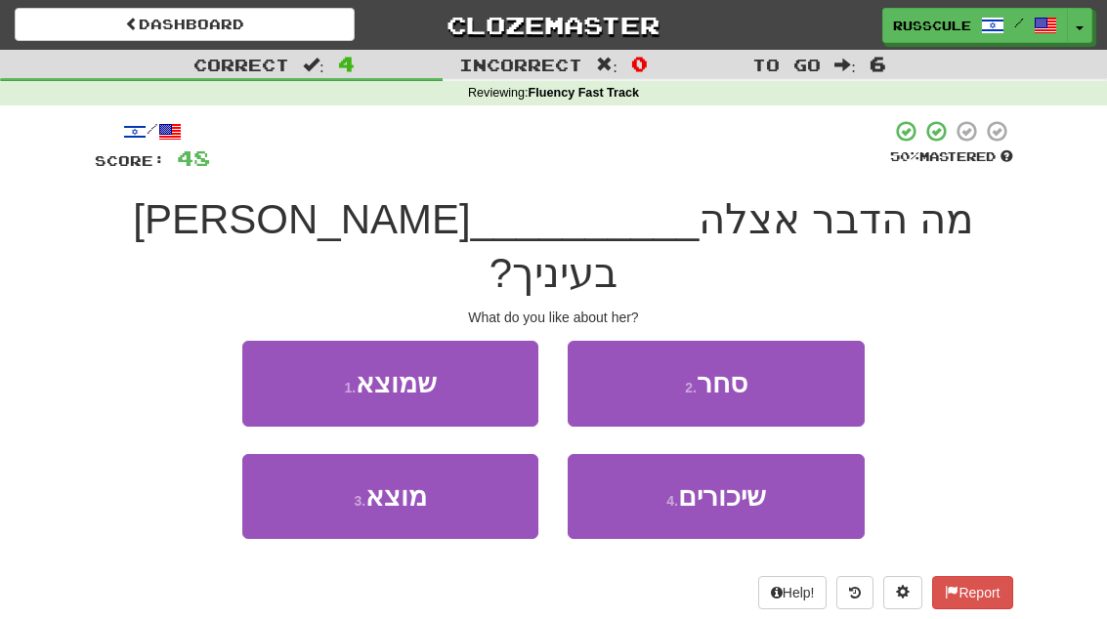
click at [264, 341] on button "1 . שמוצא" at bounding box center [390, 383] width 296 height 85
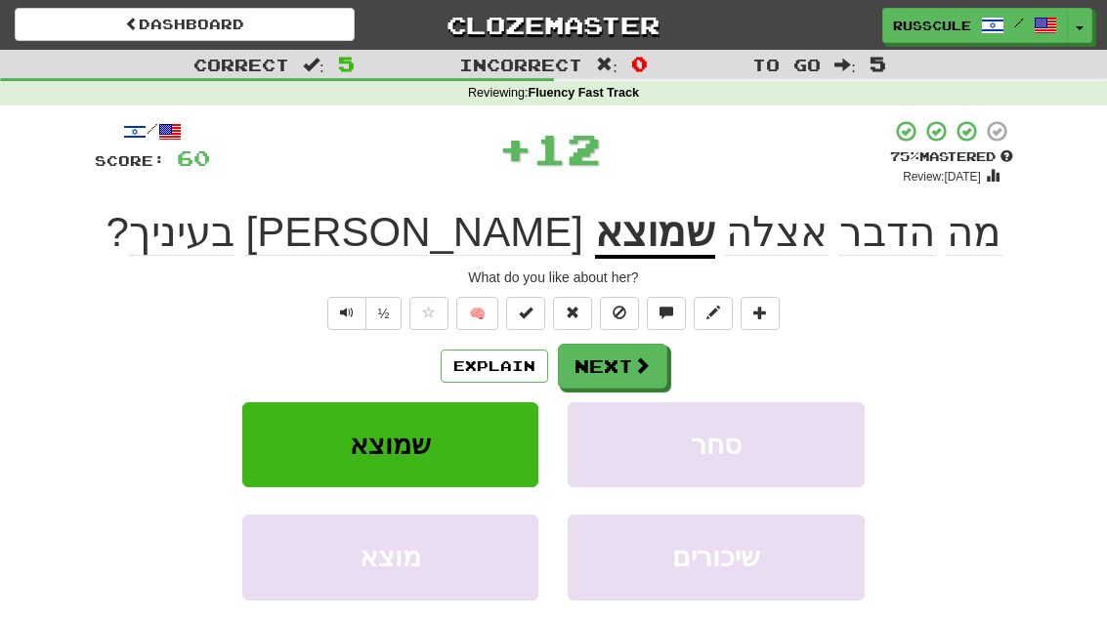
click at [659, 364] on button "Next" at bounding box center [612, 366] width 109 height 45
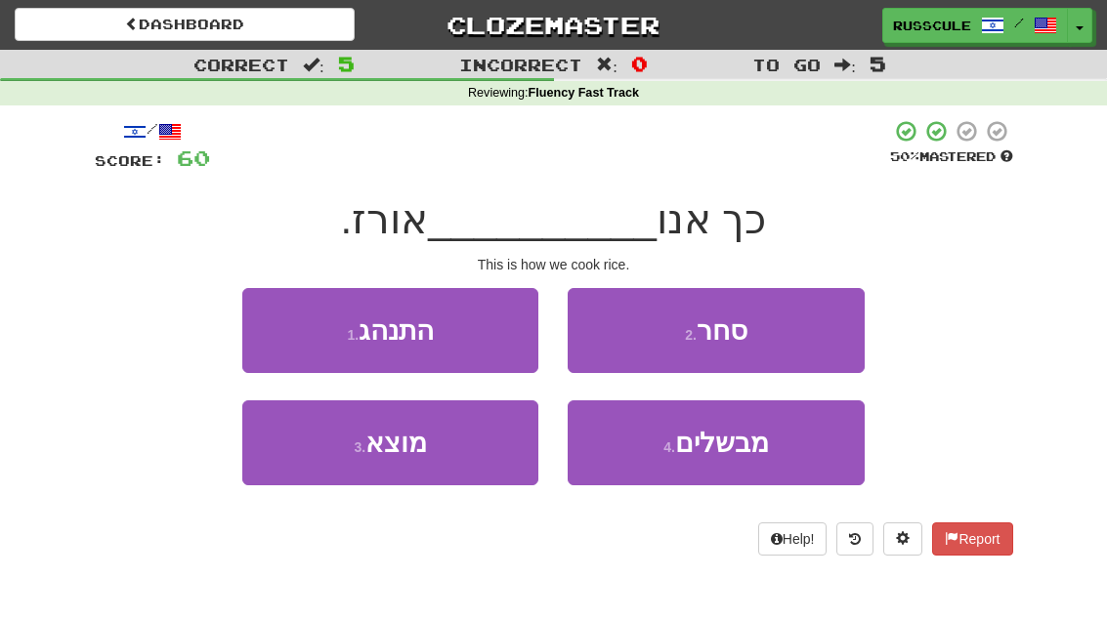
click at [689, 452] on span "מבשלים" at bounding box center [722, 443] width 94 height 30
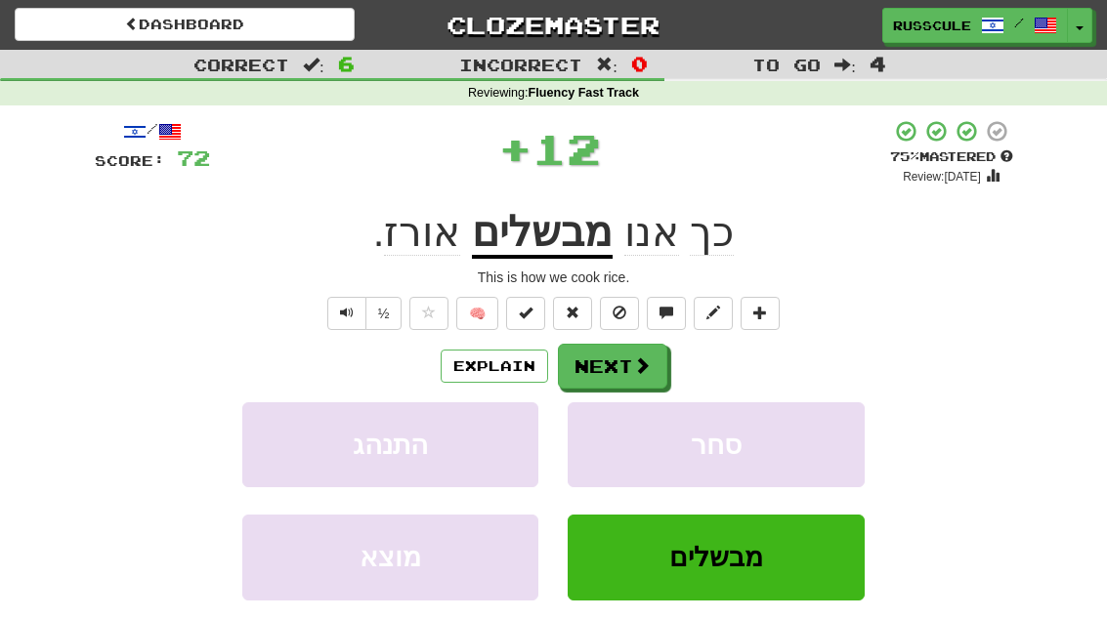
click at [659, 362] on button "Next" at bounding box center [612, 366] width 109 height 45
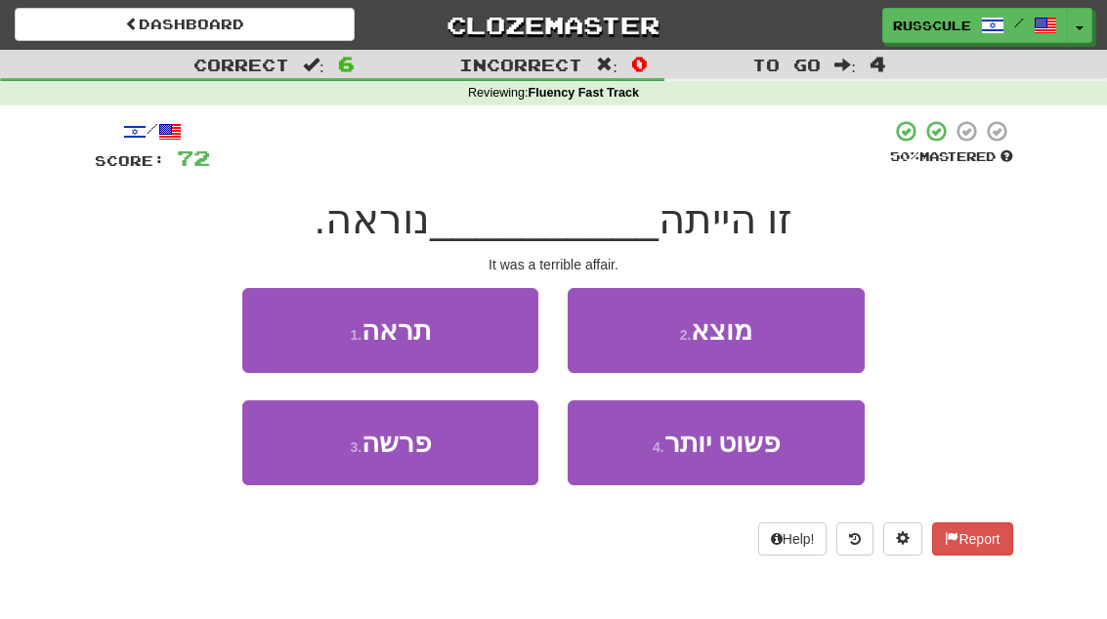
click at [336, 461] on button "3 . פרשה" at bounding box center [390, 443] width 296 height 85
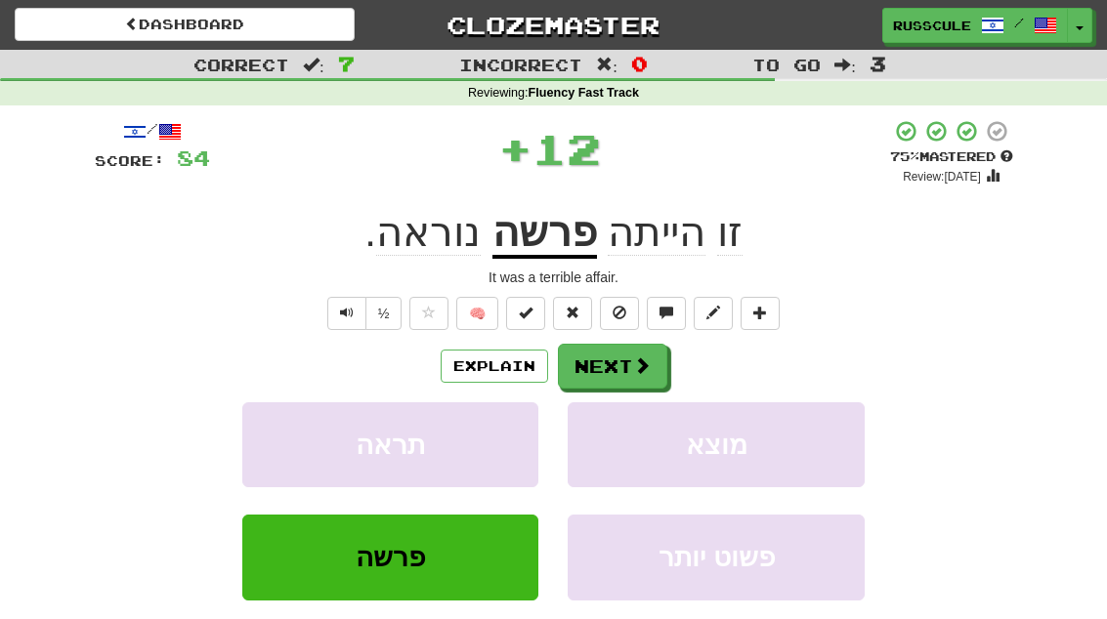
click at [634, 367] on span at bounding box center [642, 366] width 18 height 18
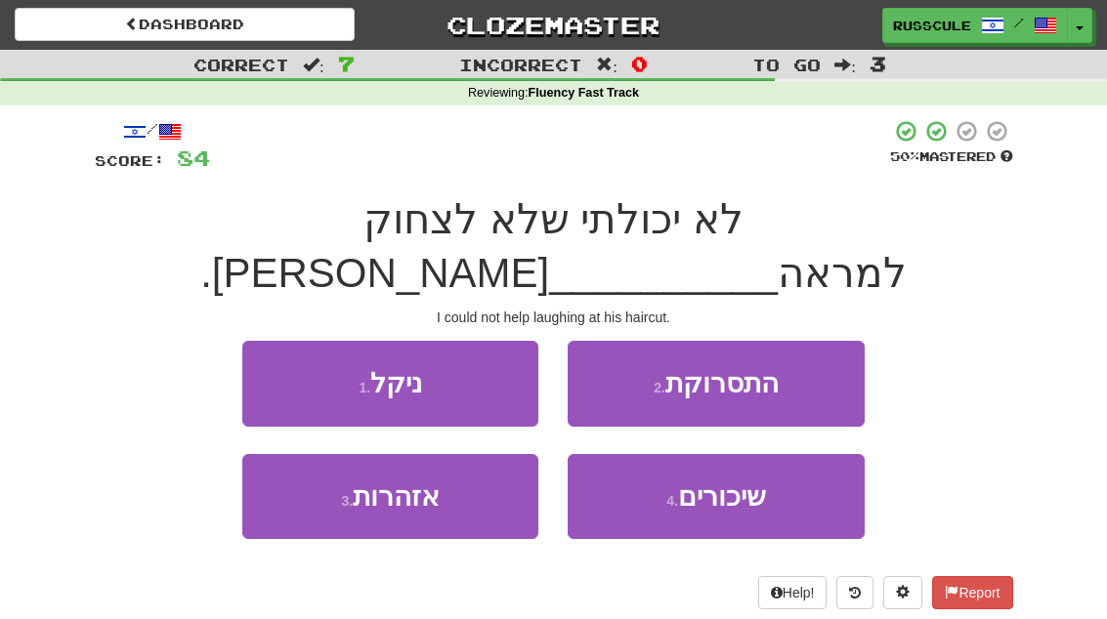
click at [799, 341] on button "2 . התסרוקת" at bounding box center [716, 383] width 296 height 85
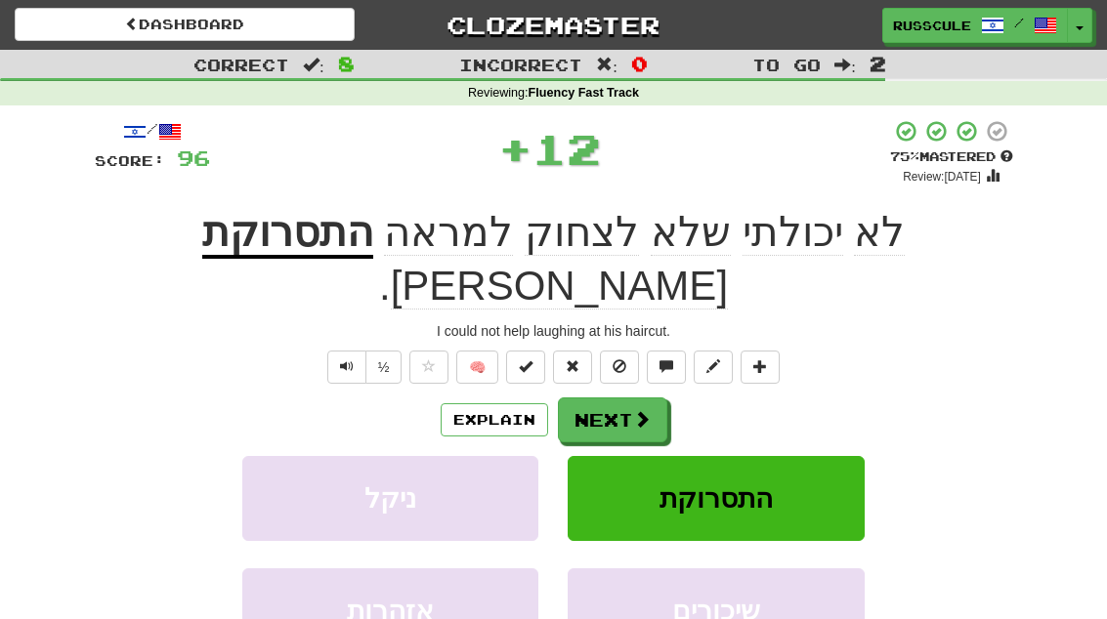
click at [618, 398] on button "Next" at bounding box center [612, 420] width 109 height 45
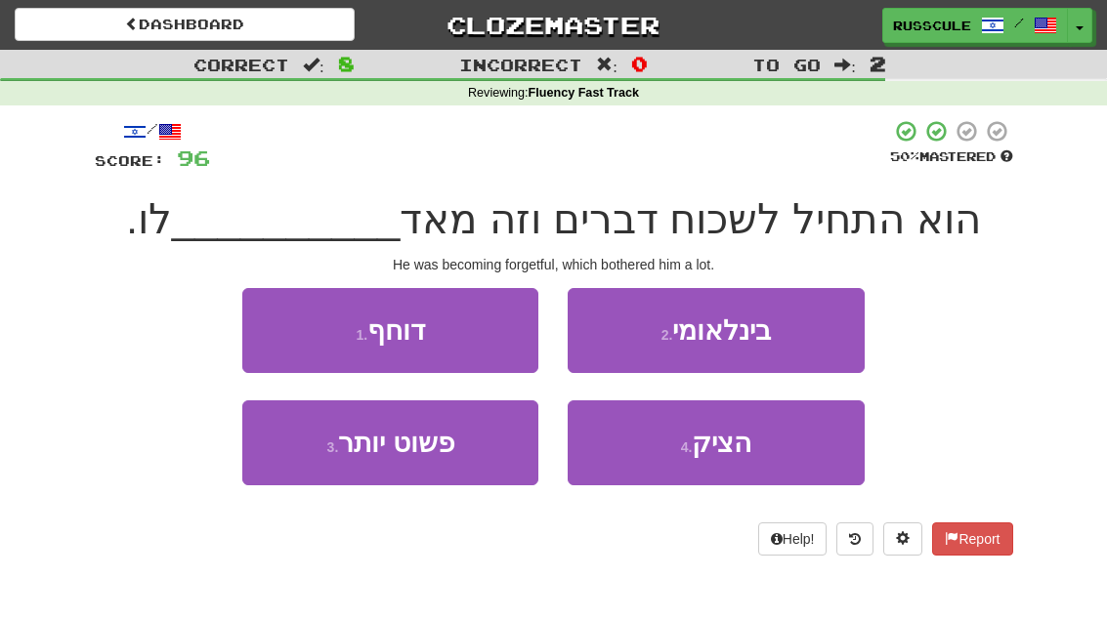
click at [762, 455] on button "4 . הציק" at bounding box center [716, 443] width 296 height 85
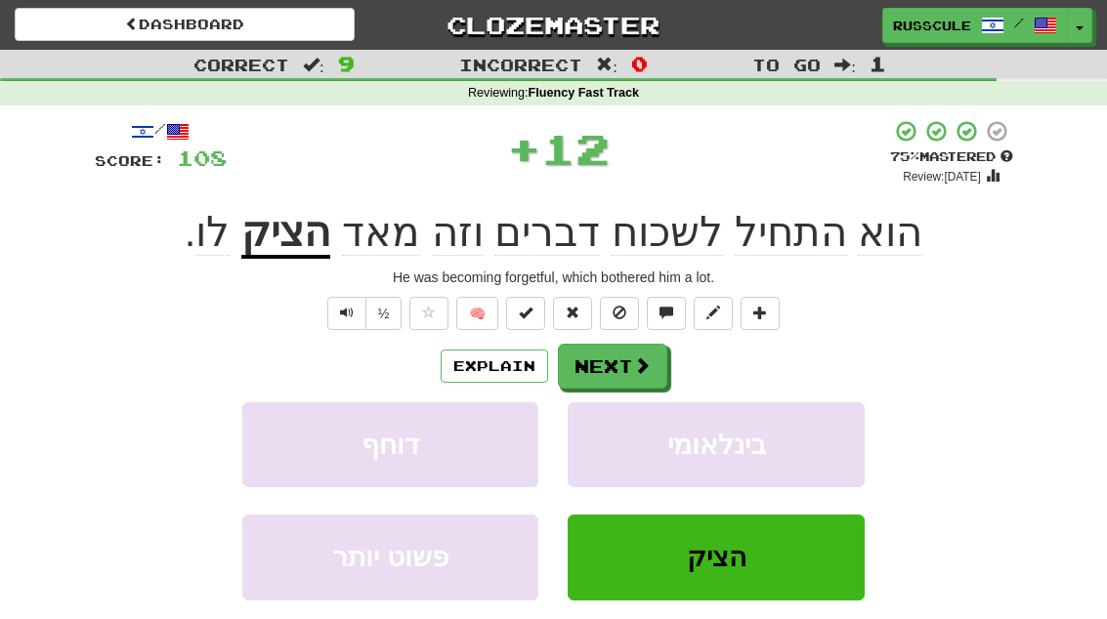
click at [637, 372] on span at bounding box center [642, 366] width 18 height 18
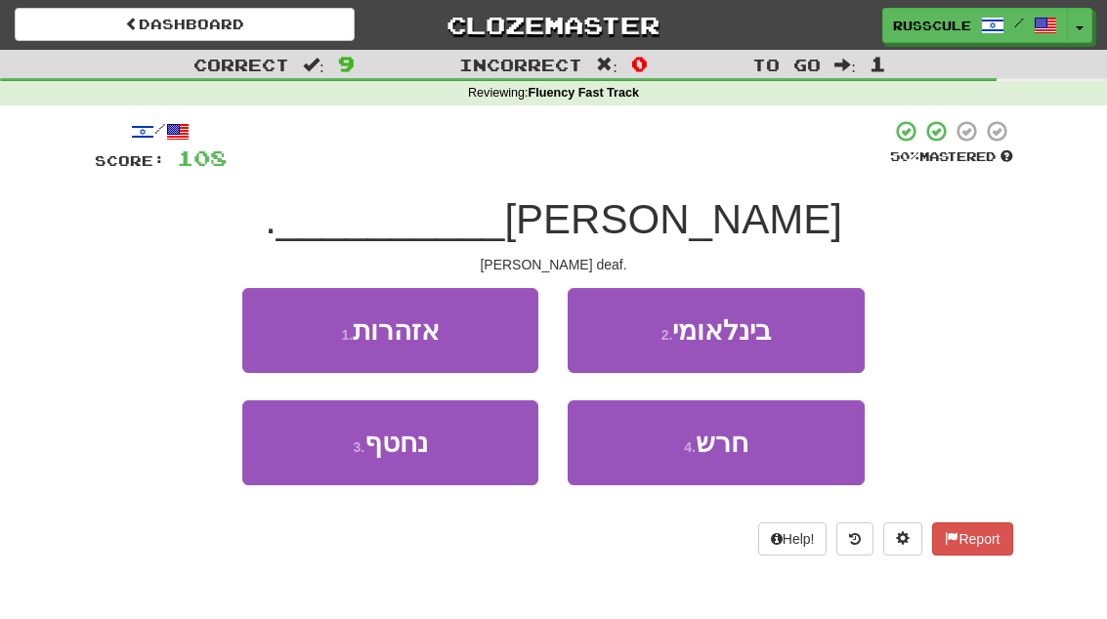
click at [716, 452] on span "חרש" at bounding box center [722, 443] width 53 height 30
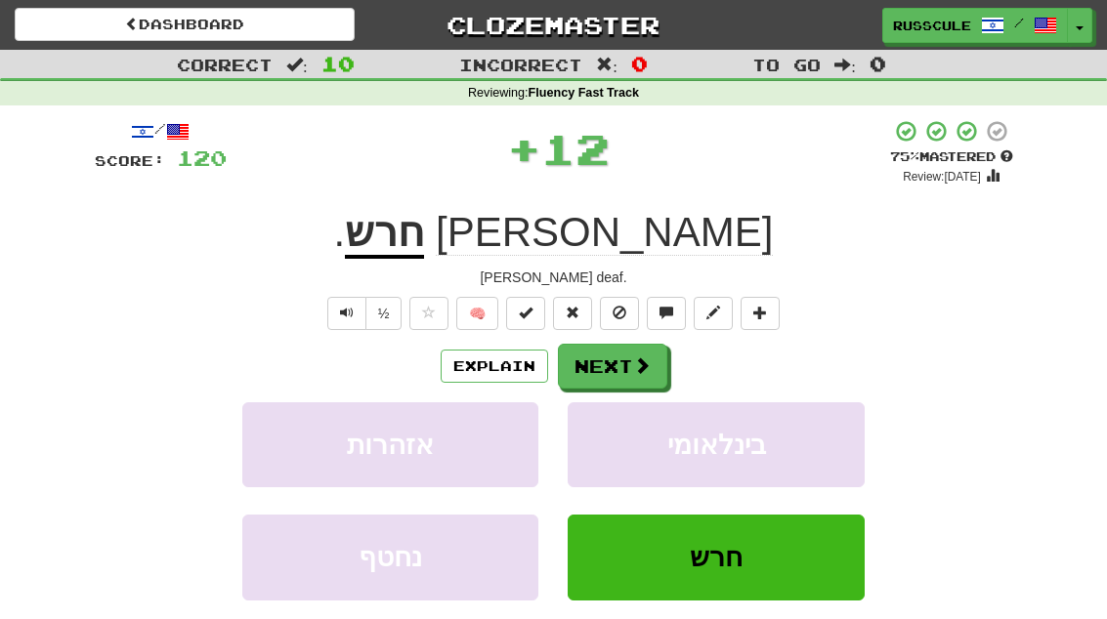
click at [630, 377] on button "Next" at bounding box center [612, 366] width 109 height 45
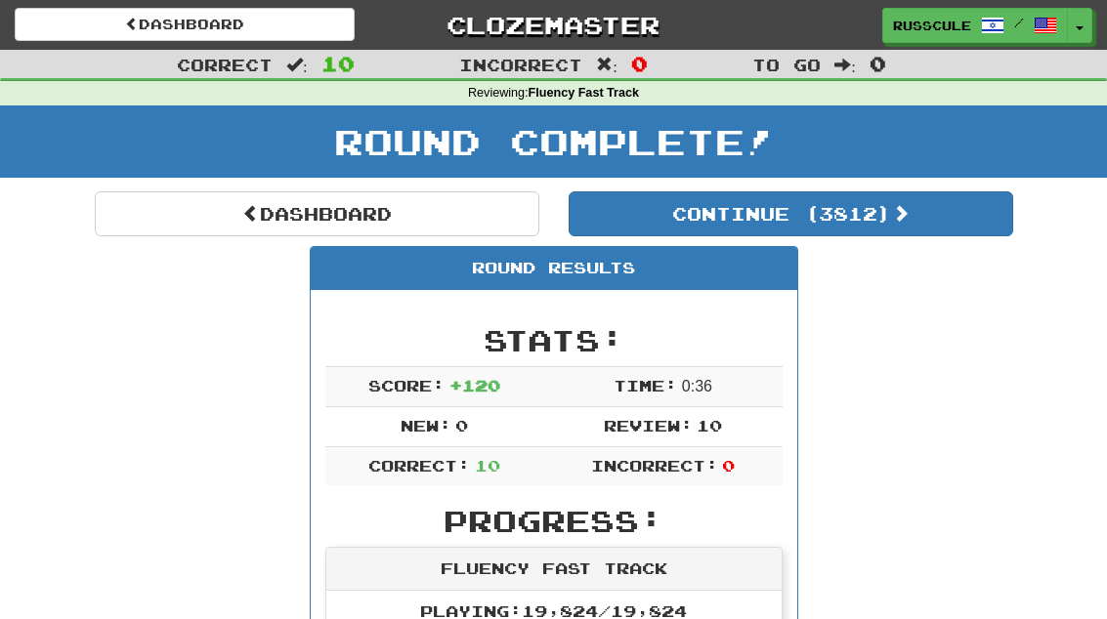
click at [945, 229] on button "Continue ( 3812 )" at bounding box center [791, 214] width 445 height 45
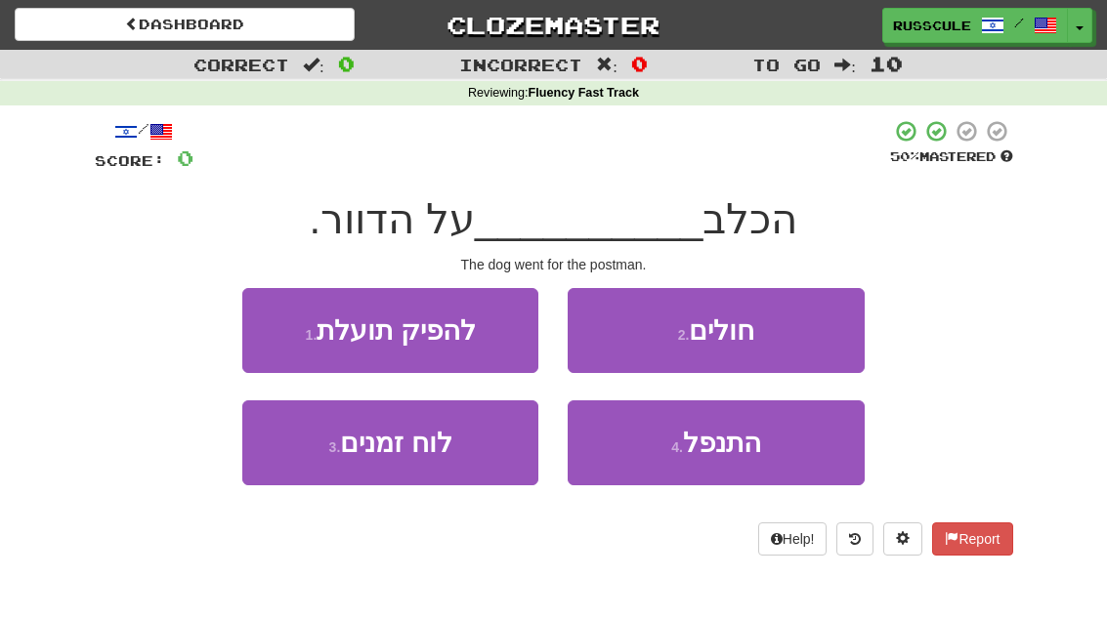
click at [718, 457] on button "4 . התנפל" at bounding box center [716, 443] width 296 height 85
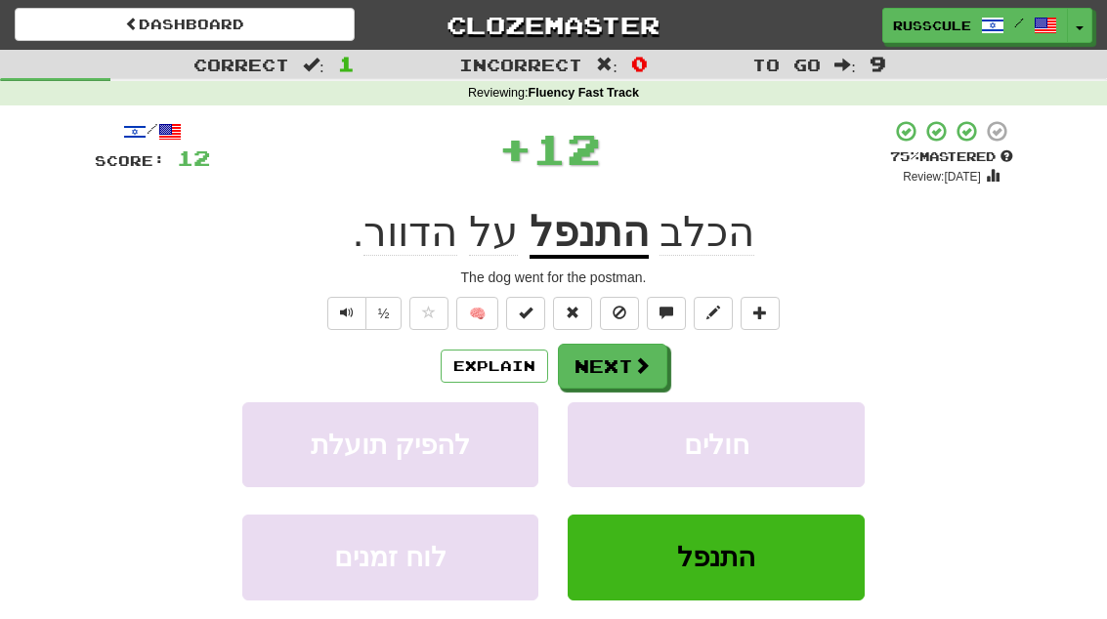
click at [664, 380] on button "Next" at bounding box center [612, 366] width 109 height 45
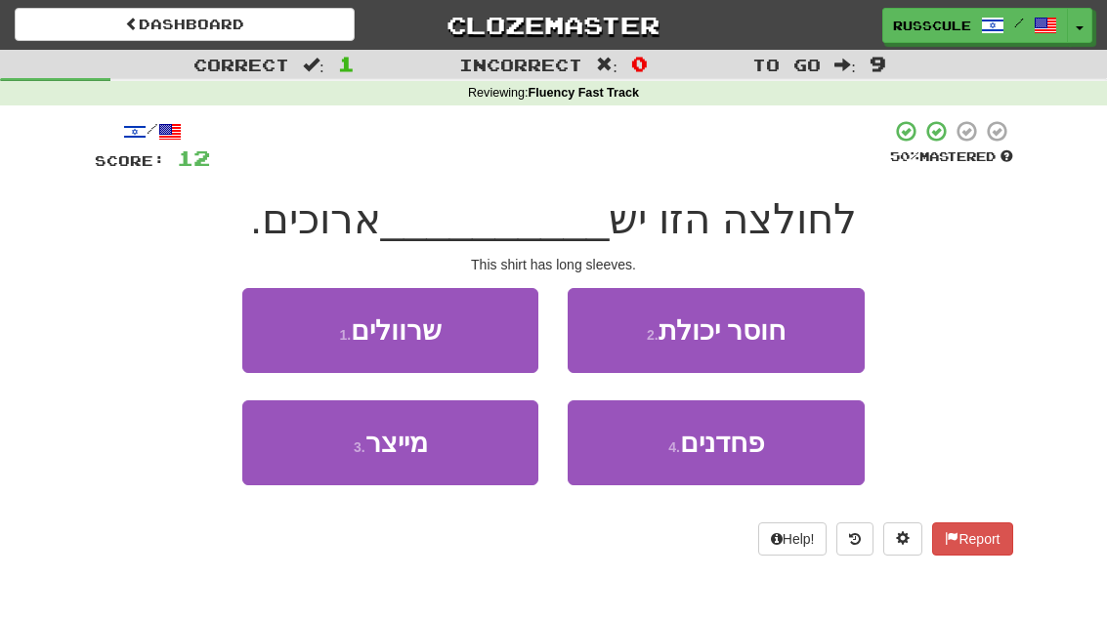
click at [262, 329] on button "1 . שרוולים" at bounding box center [390, 330] width 296 height 85
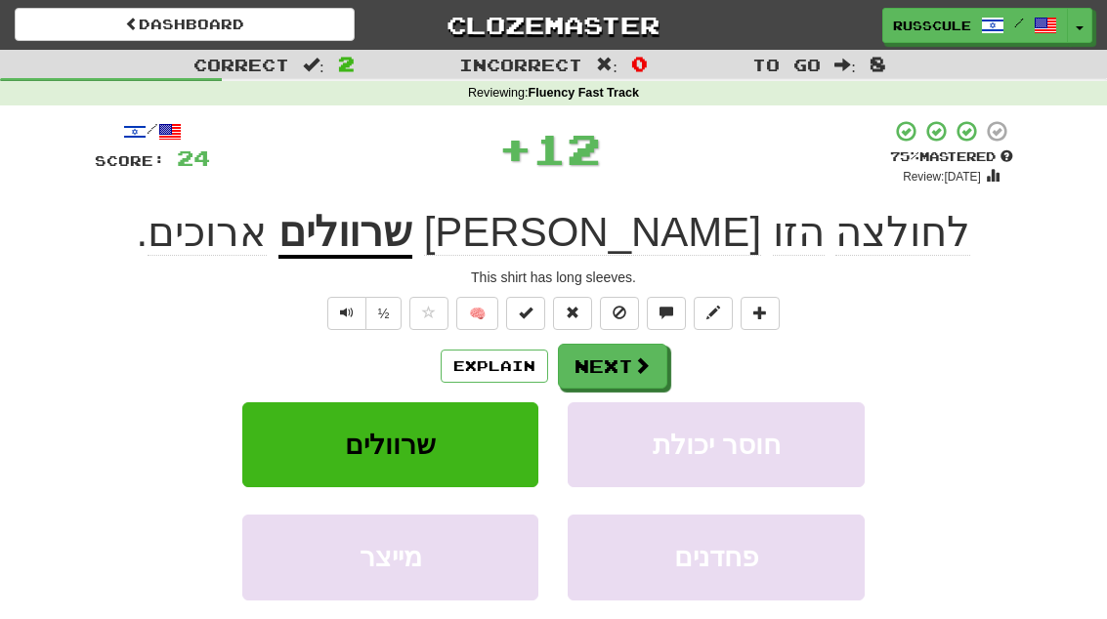
click at [640, 366] on span at bounding box center [642, 366] width 18 height 18
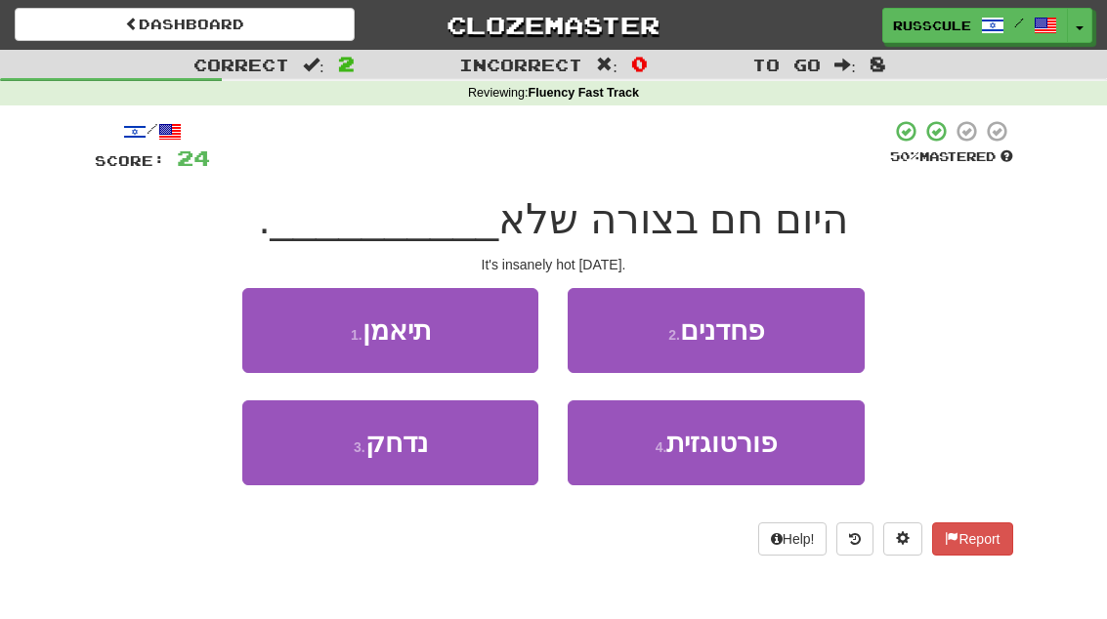
click at [266, 321] on button "1 . תיאמן" at bounding box center [390, 330] width 296 height 85
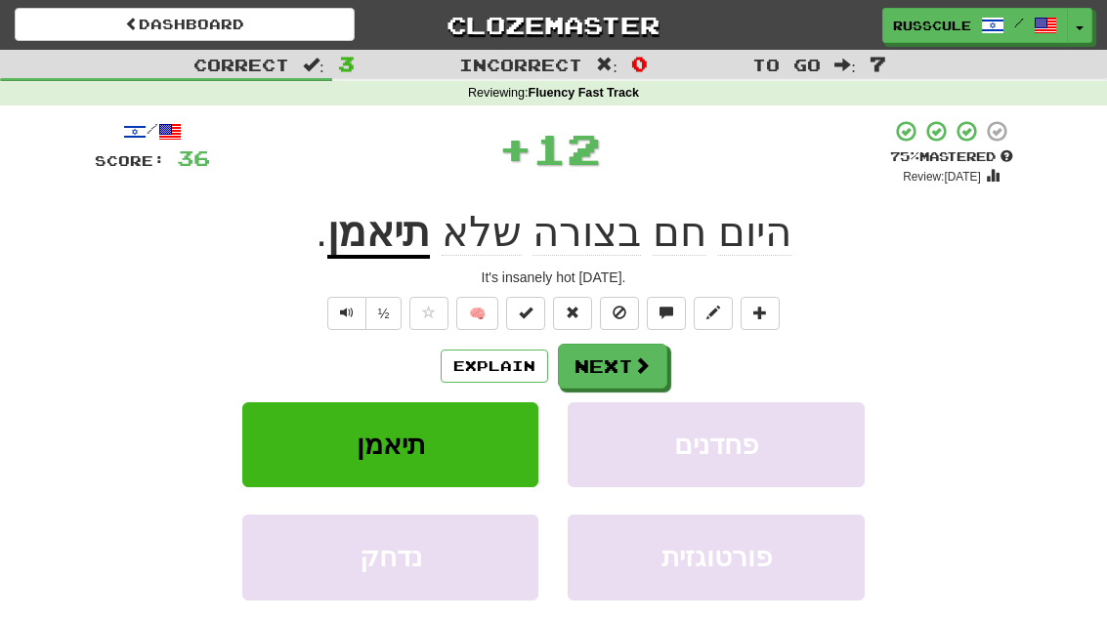
click at [633, 365] on span at bounding box center [642, 366] width 18 height 18
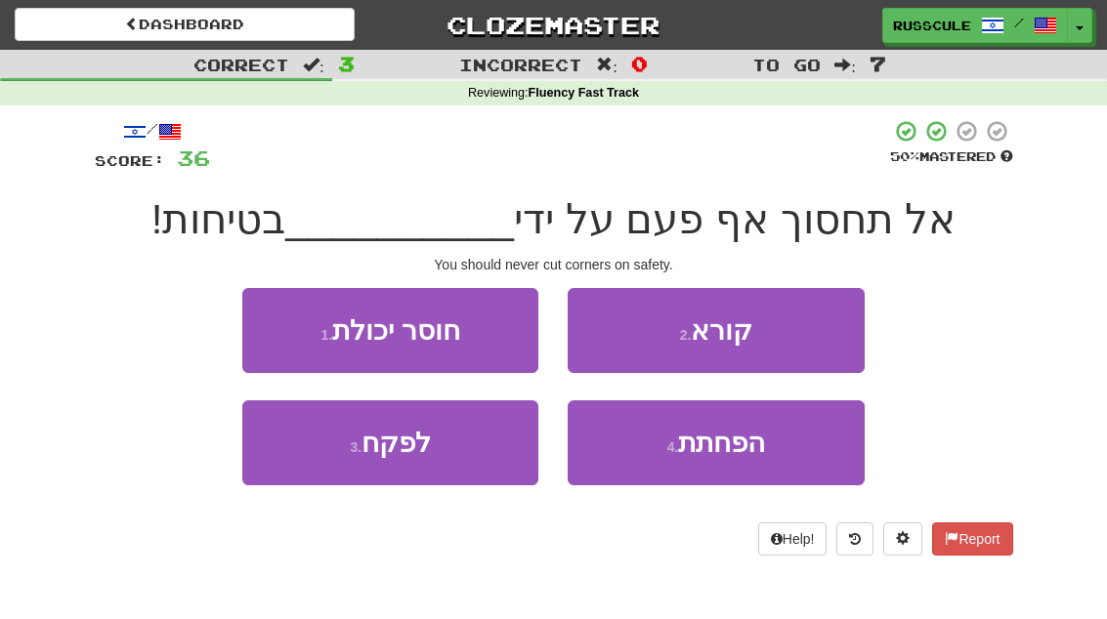
click at [689, 461] on button "4 . הפחתת" at bounding box center [716, 443] width 296 height 85
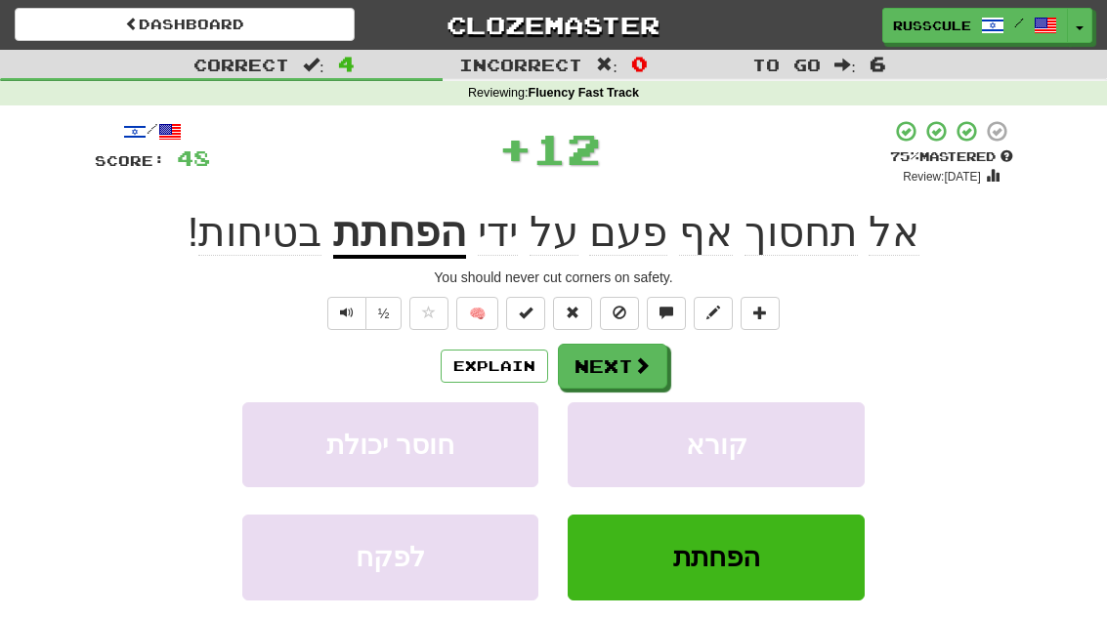
click at [637, 372] on span at bounding box center [642, 366] width 18 height 18
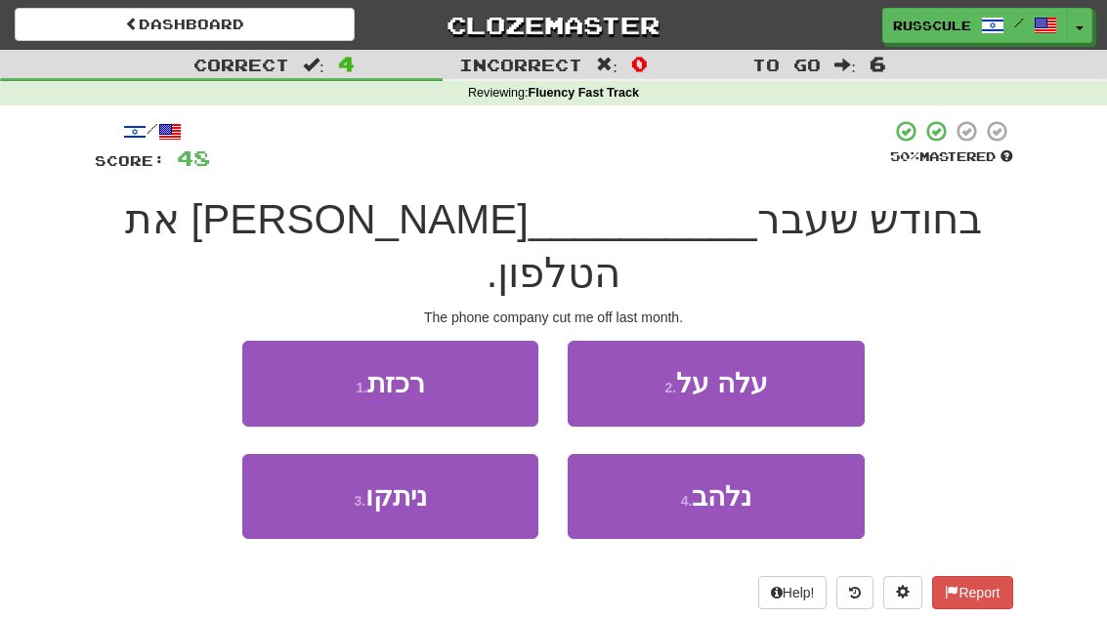
click at [321, 463] on button "3 . ניתקו" at bounding box center [390, 496] width 296 height 85
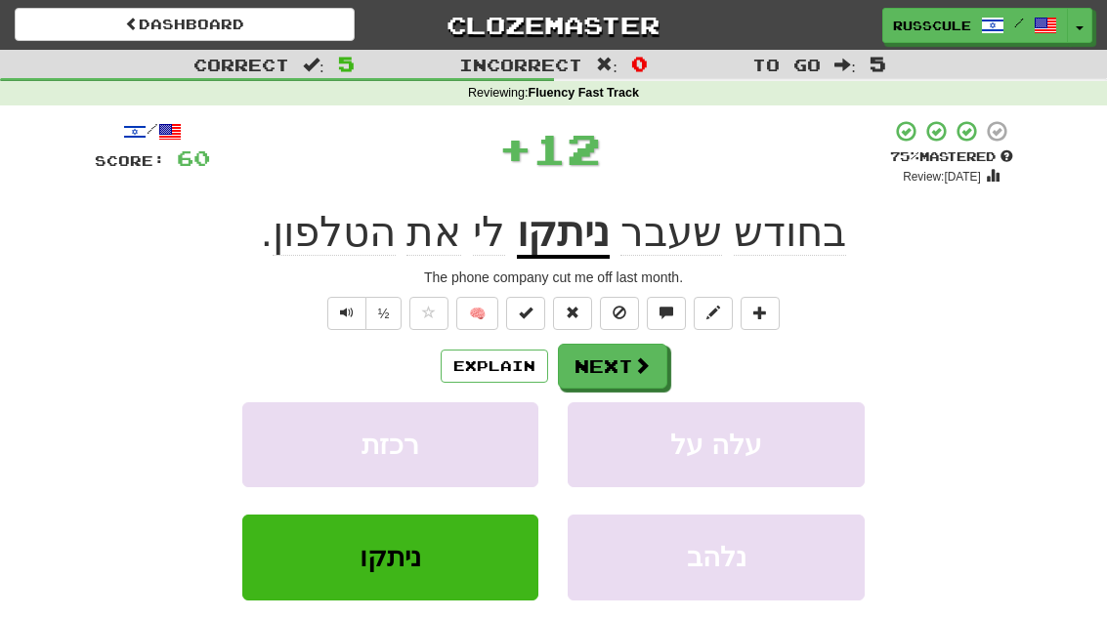
click at [618, 360] on button "Next" at bounding box center [612, 366] width 109 height 45
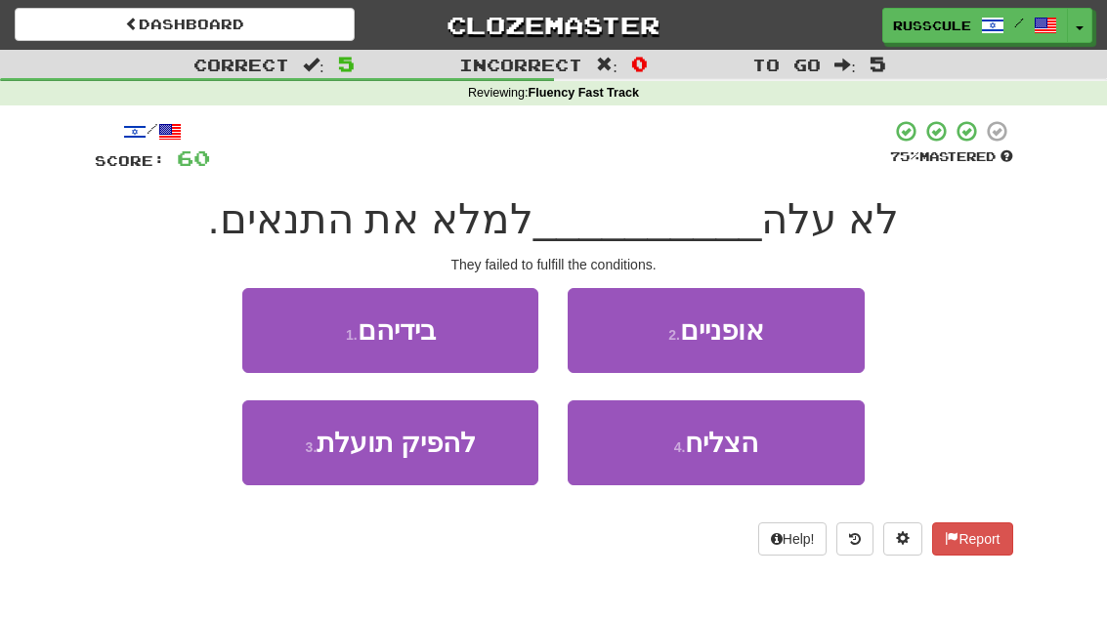
click at [712, 457] on button "4 . הצליח" at bounding box center [716, 443] width 296 height 85
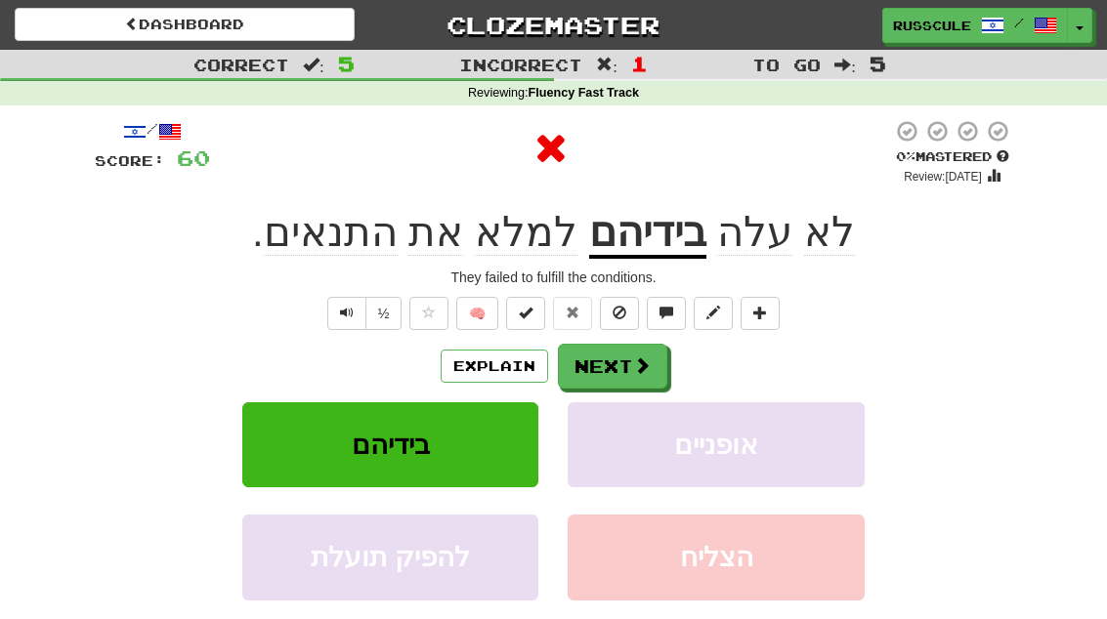
click at [650, 364] on button "Next" at bounding box center [612, 366] width 109 height 45
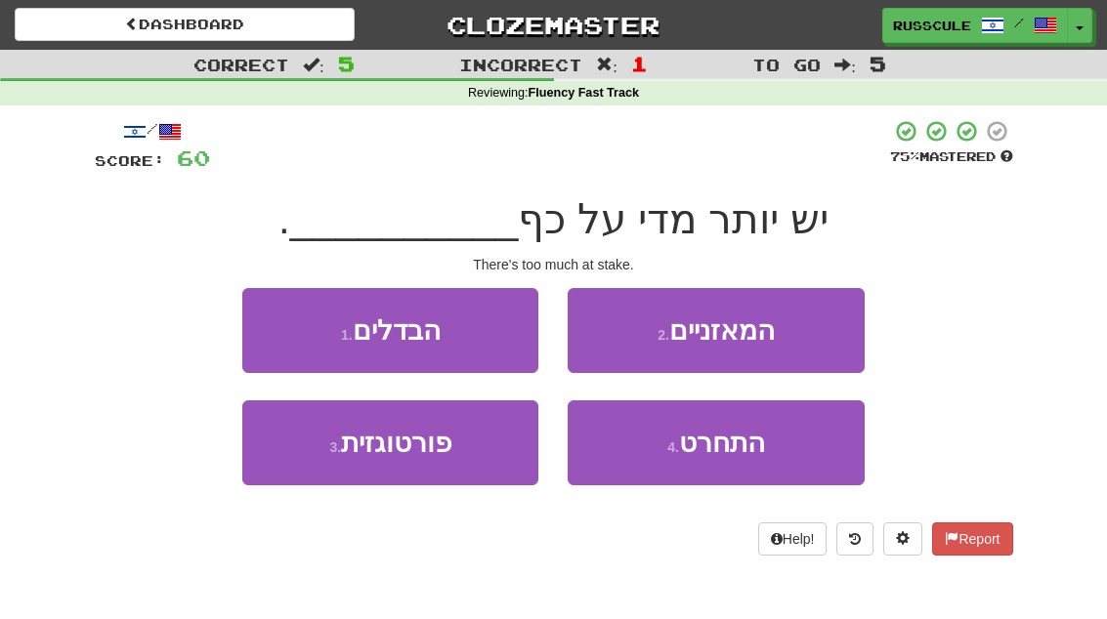
click at [274, 327] on button "1 . הבדלים" at bounding box center [390, 330] width 296 height 85
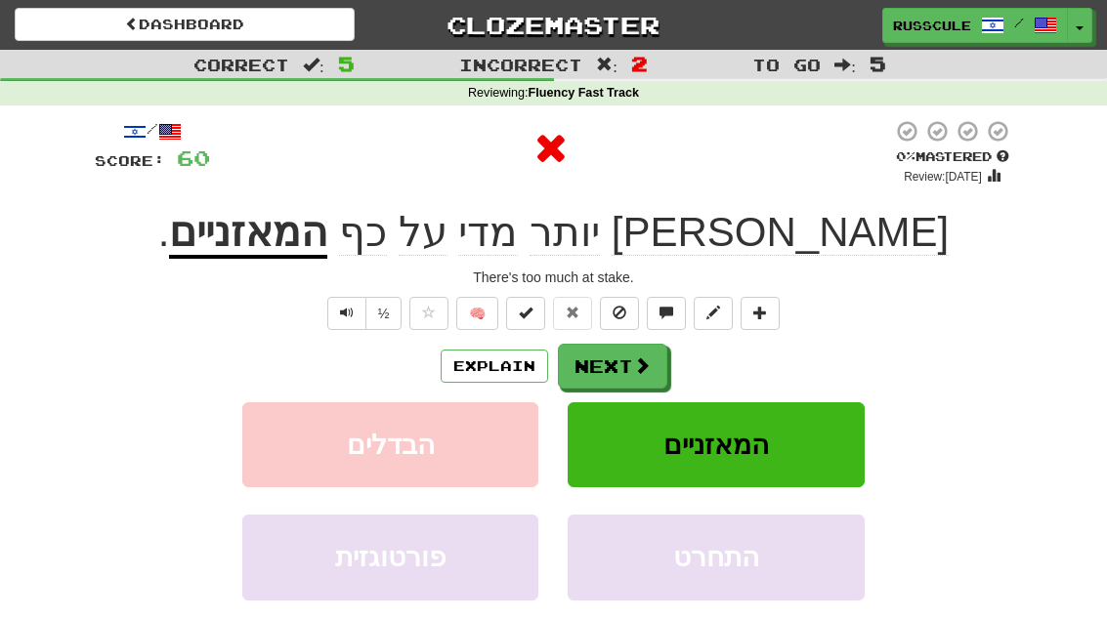
click at [636, 369] on span at bounding box center [642, 366] width 18 height 18
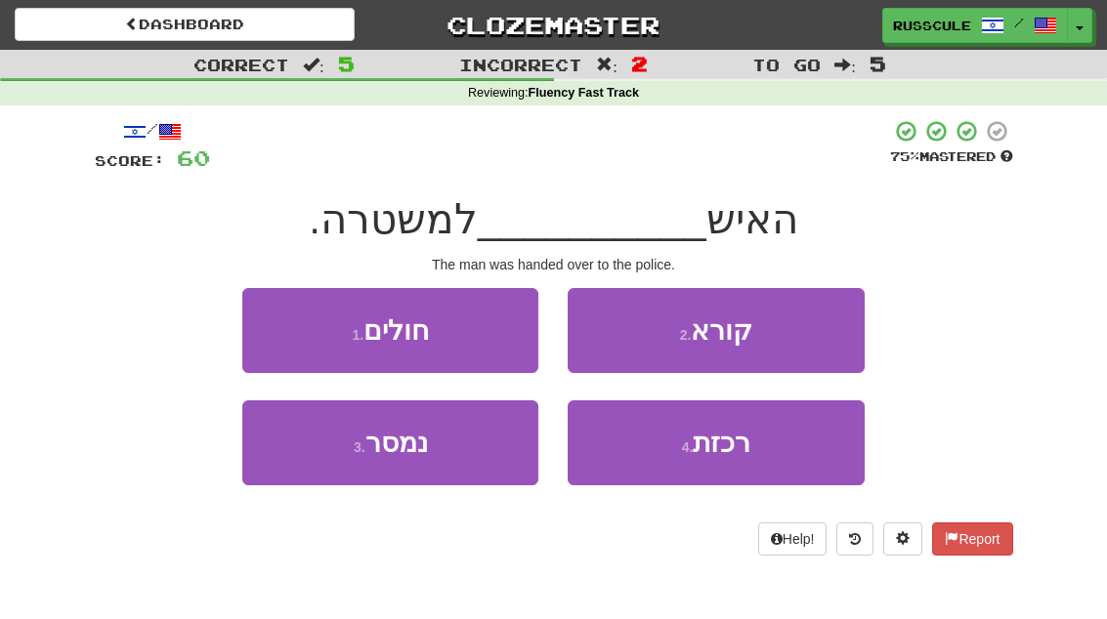
click at [330, 463] on button "3 . נמסר" at bounding box center [390, 443] width 296 height 85
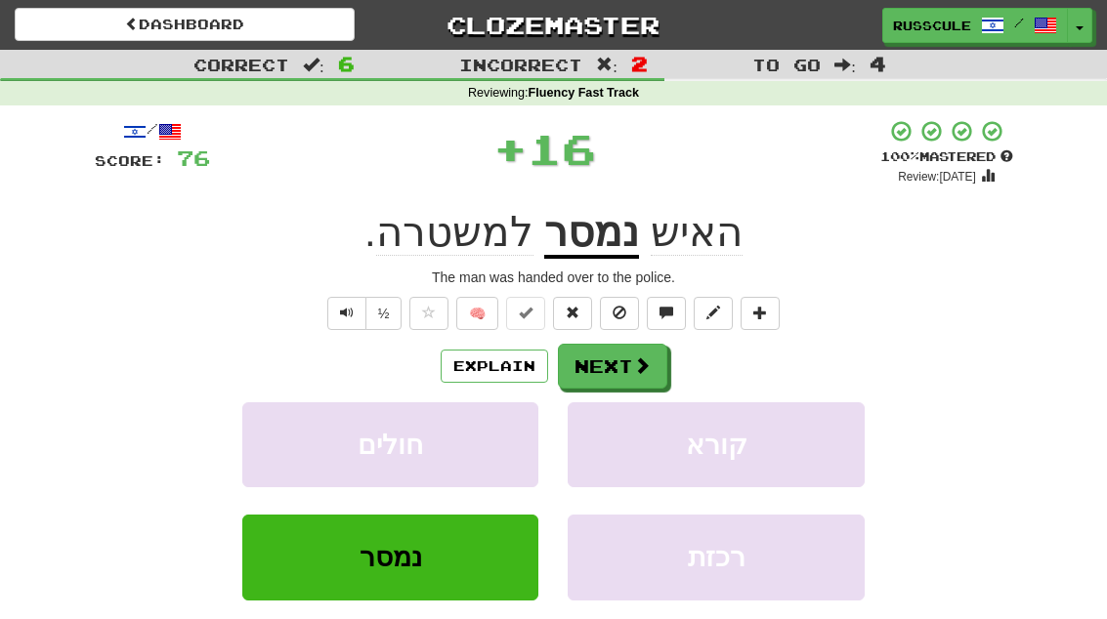
click at [635, 363] on span at bounding box center [642, 366] width 18 height 18
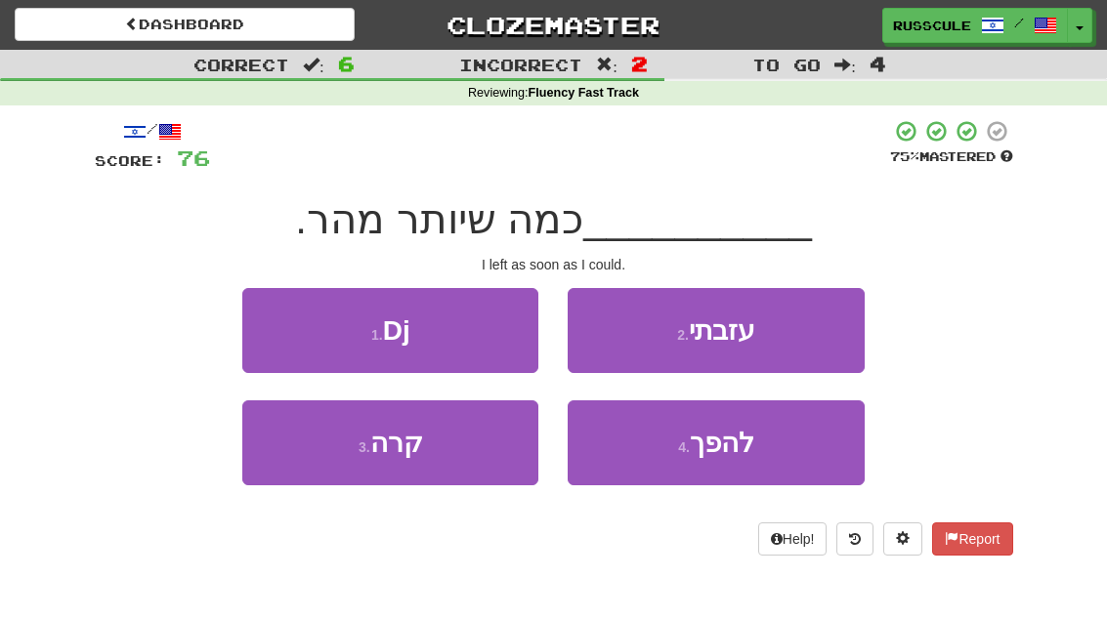
click at [790, 337] on button "2 . עזבתי" at bounding box center [716, 330] width 296 height 85
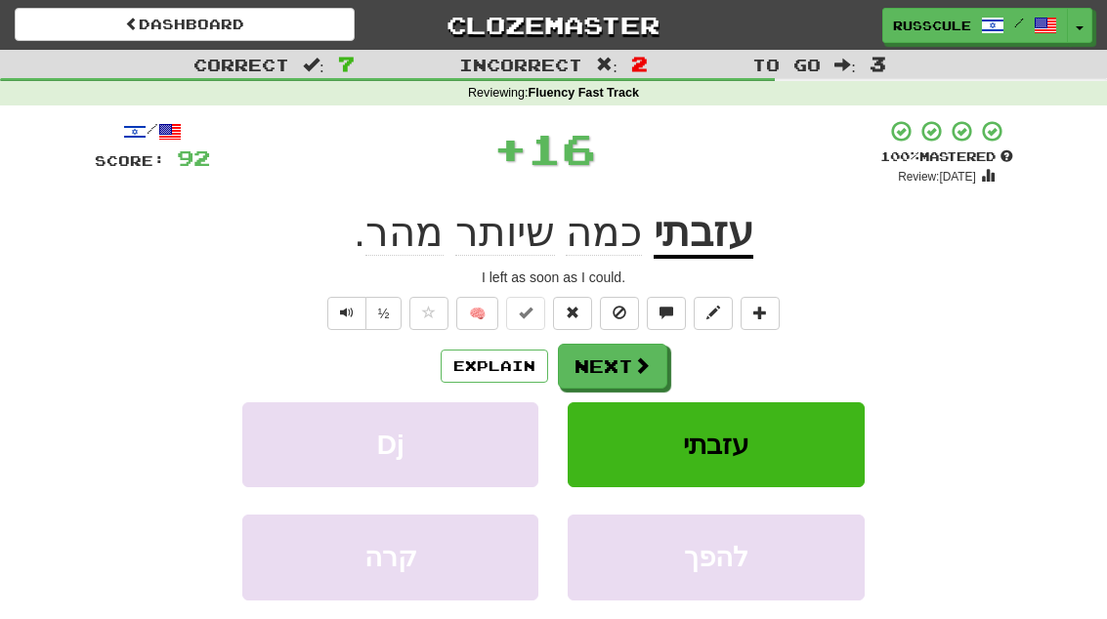
click at [642, 367] on span at bounding box center [642, 366] width 18 height 18
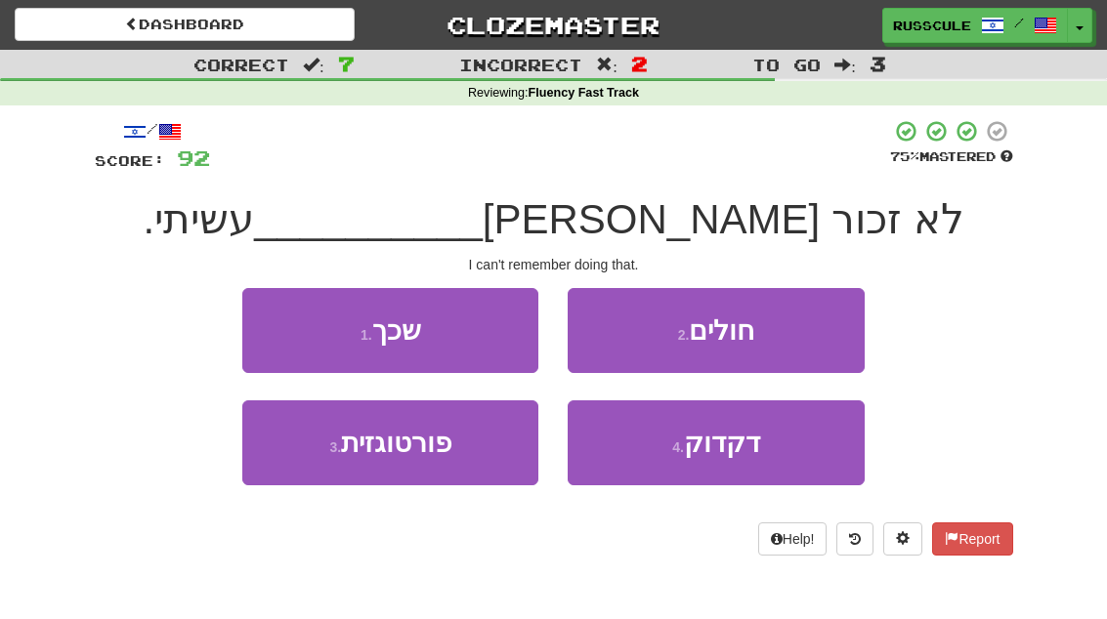
click at [281, 334] on button "1 . שכך" at bounding box center [390, 330] width 296 height 85
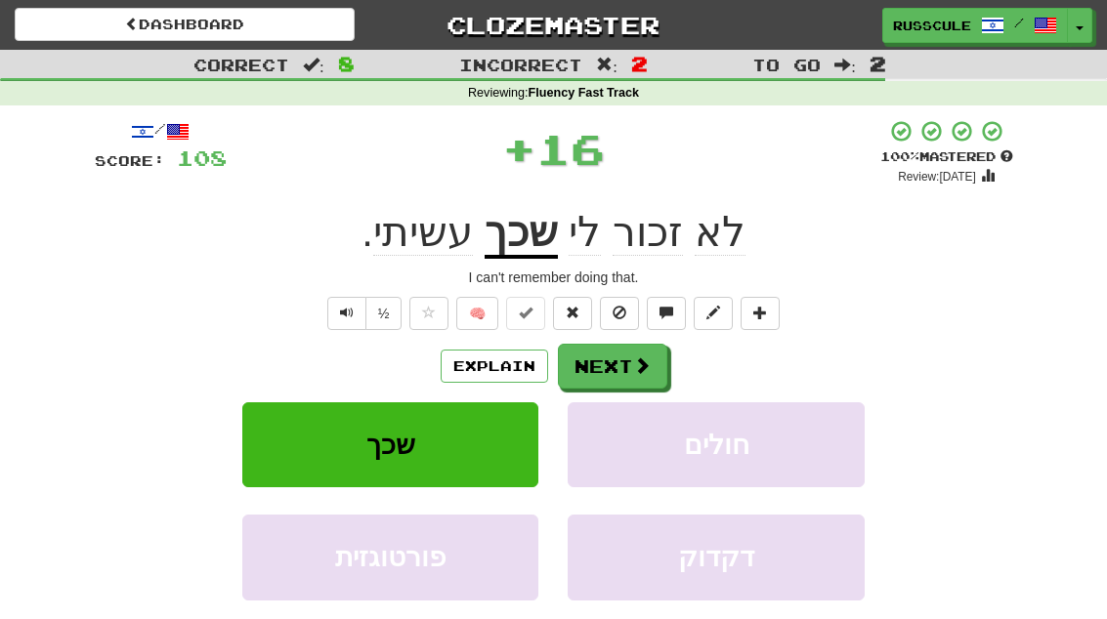
click at [622, 365] on button "Next" at bounding box center [612, 366] width 109 height 45
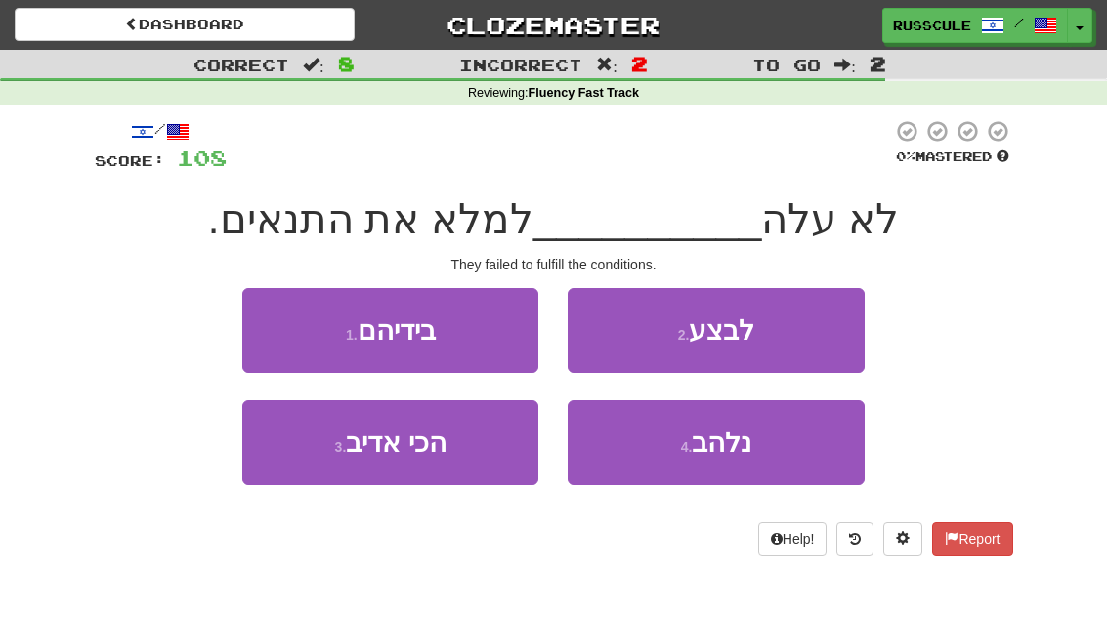
click at [275, 327] on button "1 . בידיהם" at bounding box center [390, 330] width 296 height 85
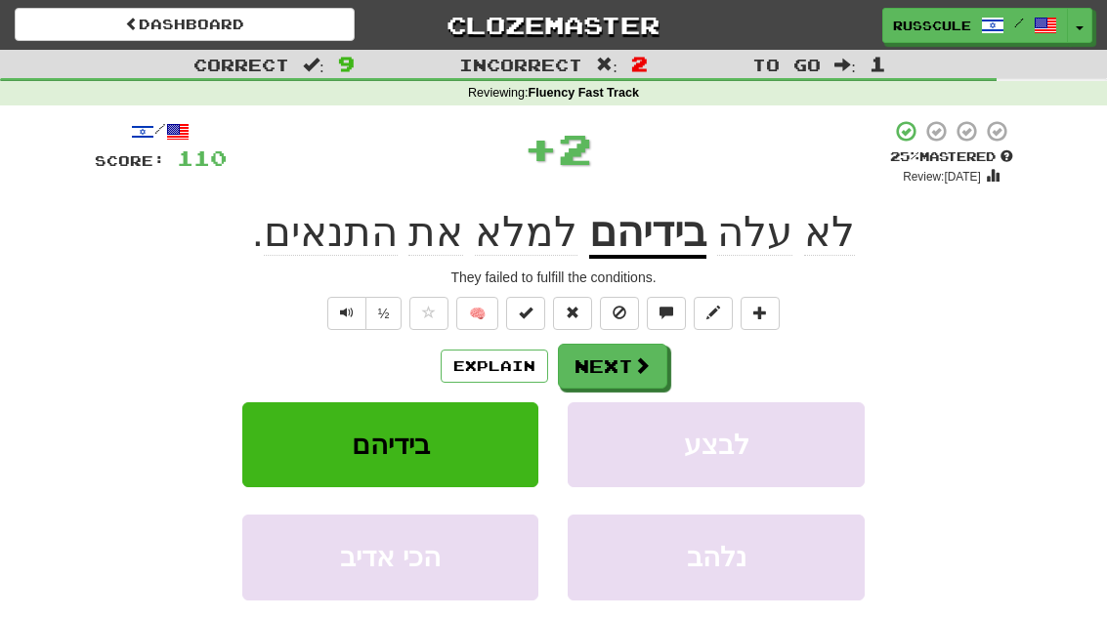
click at [630, 365] on button "Next" at bounding box center [612, 366] width 109 height 45
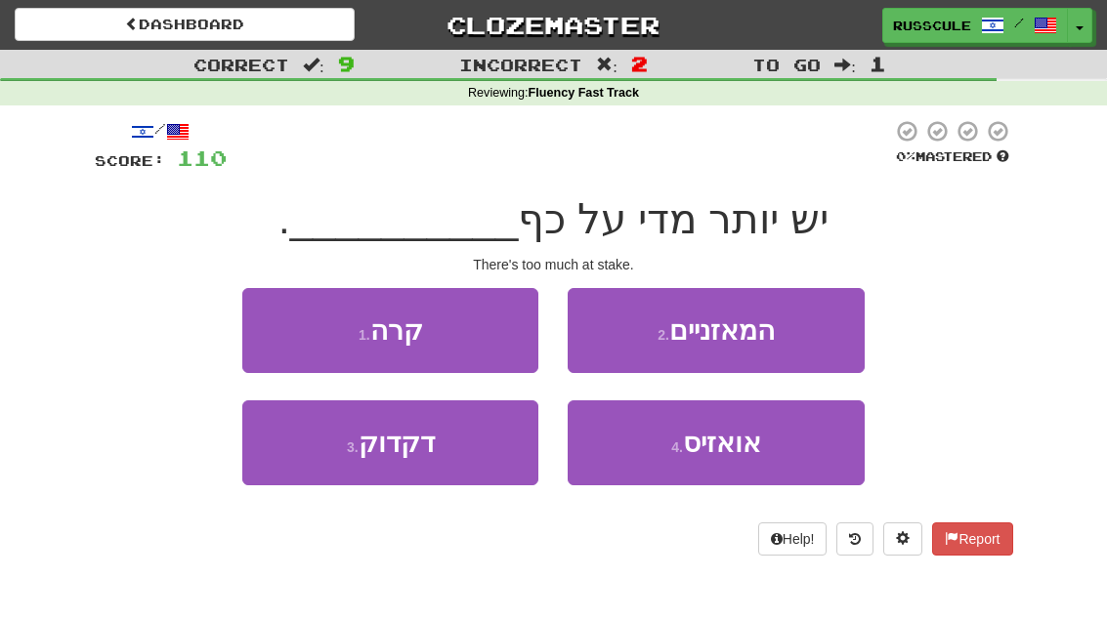
click at [797, 340] on button "2 . המאזניים" at bounding box center [716, 330] width 296 height 85
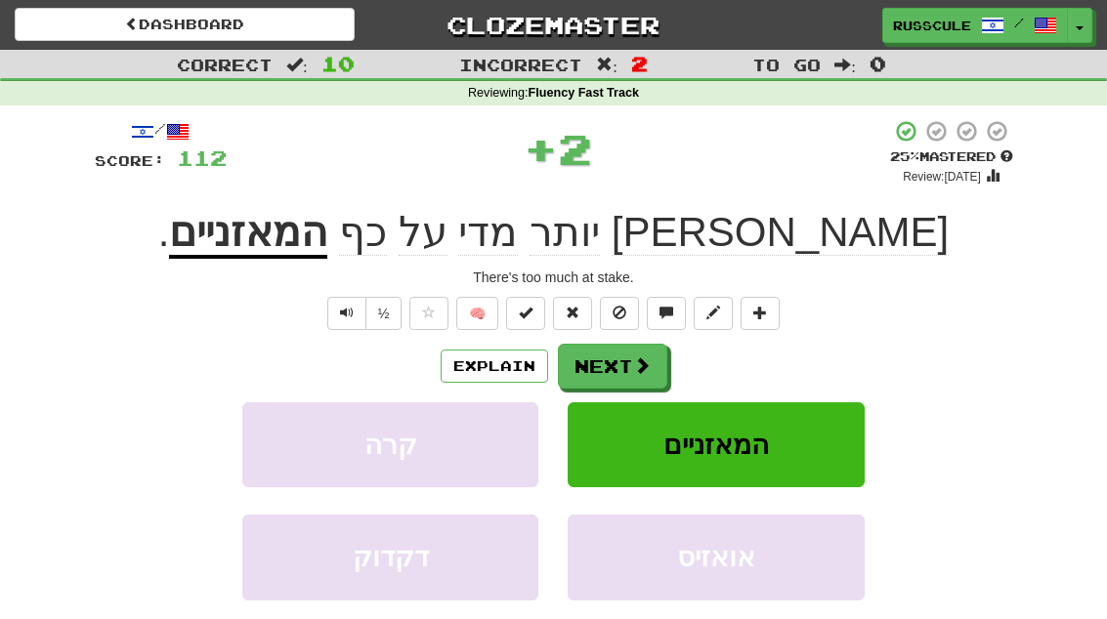
click at [633, 366] on span at bounding box center [642, 366] width 18 height 18
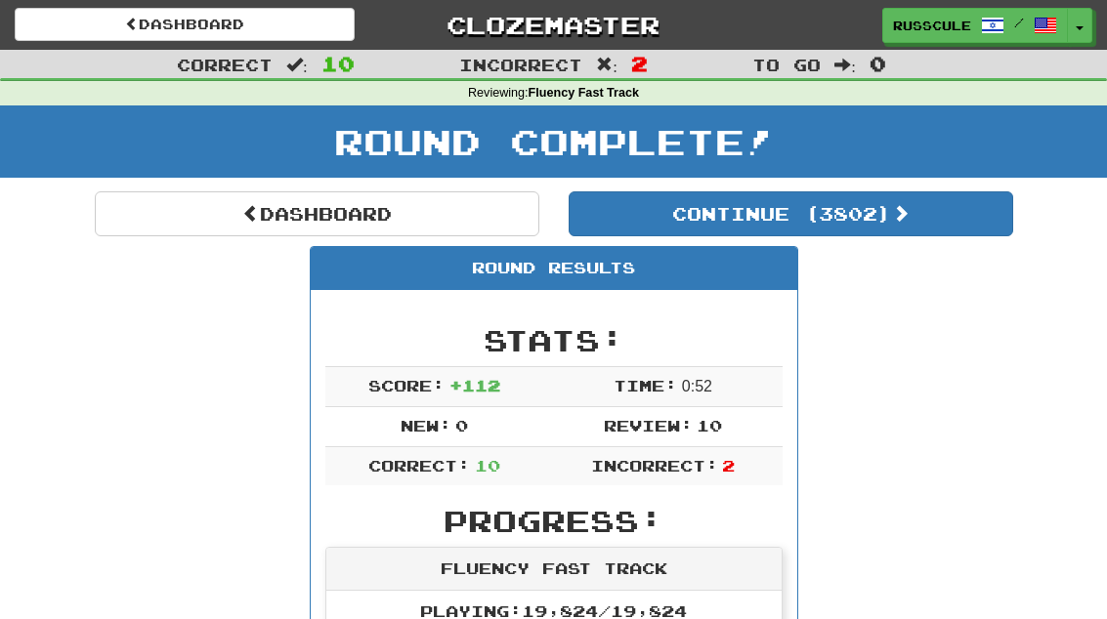
click at [950, 225] on button "Continue ( 3802 )" at bounding box center [791, 214] width 445 height 45
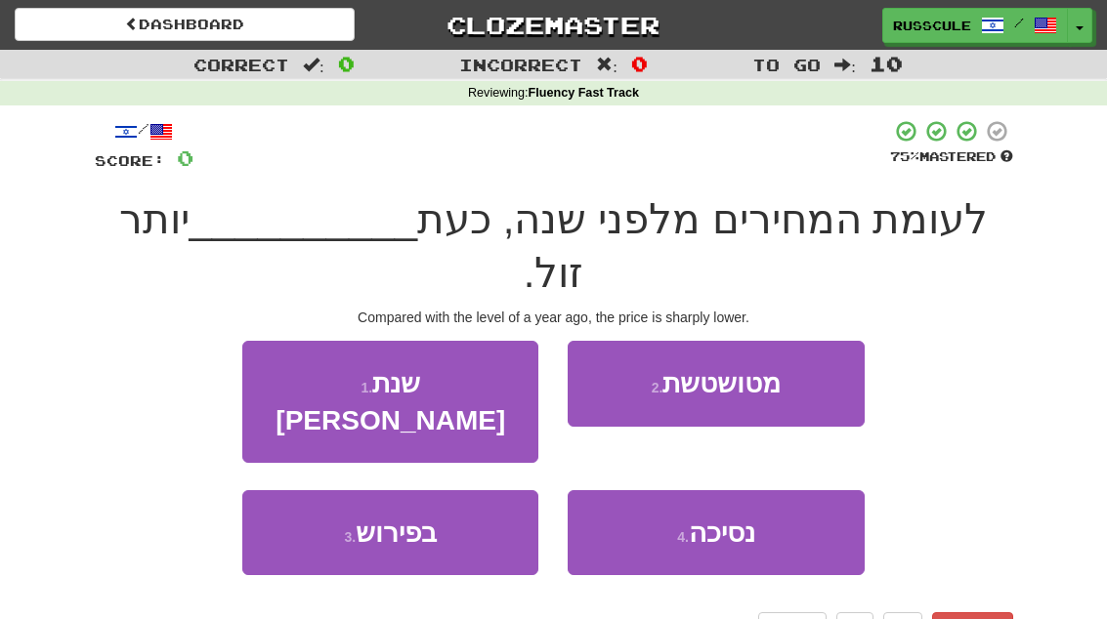
click at [326, 490] on button "3 . בפירוש" at bounding box center [390, 532] width 296 height 85
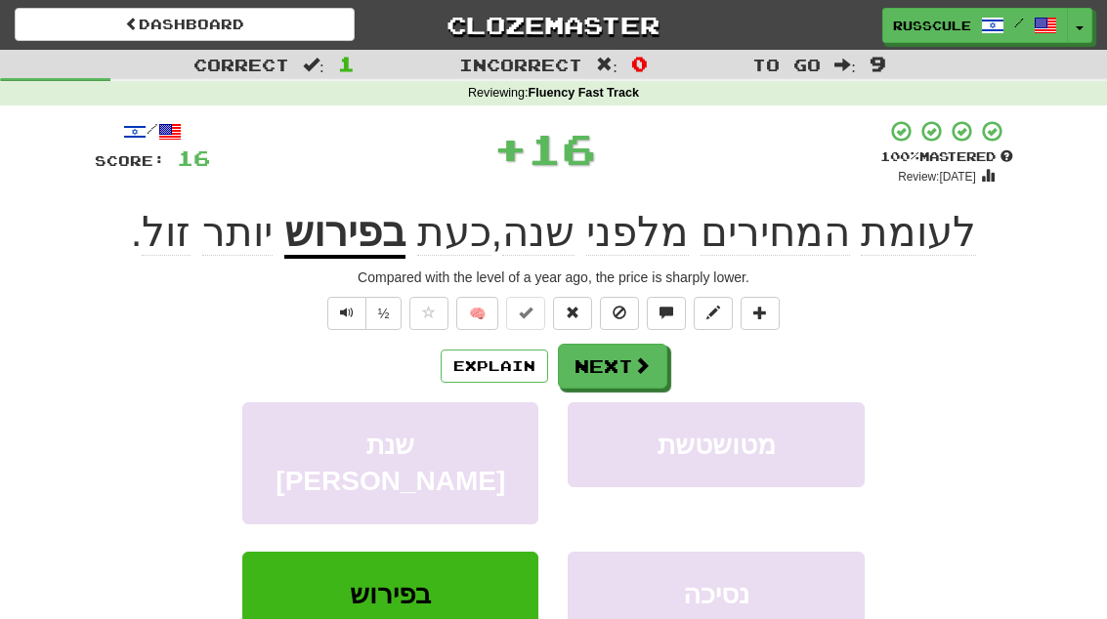
click at [639, 372] on span at bounding box center [642, 366] width 18 height 18
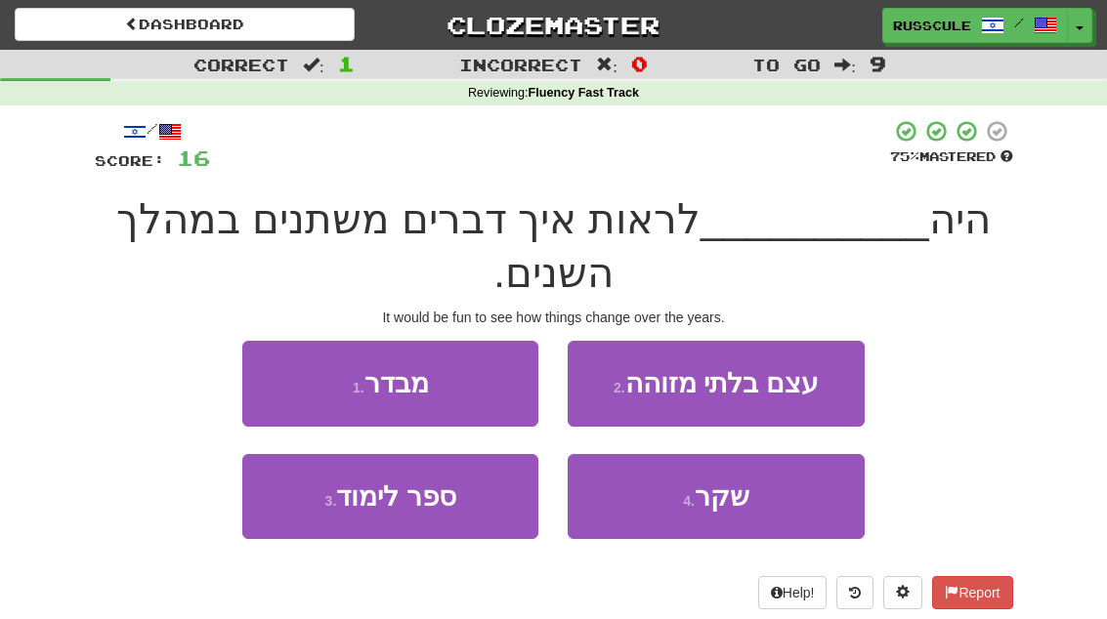
click at [721, 505] on span "שקר" at bounding box center [722, 497] width 55 height 30
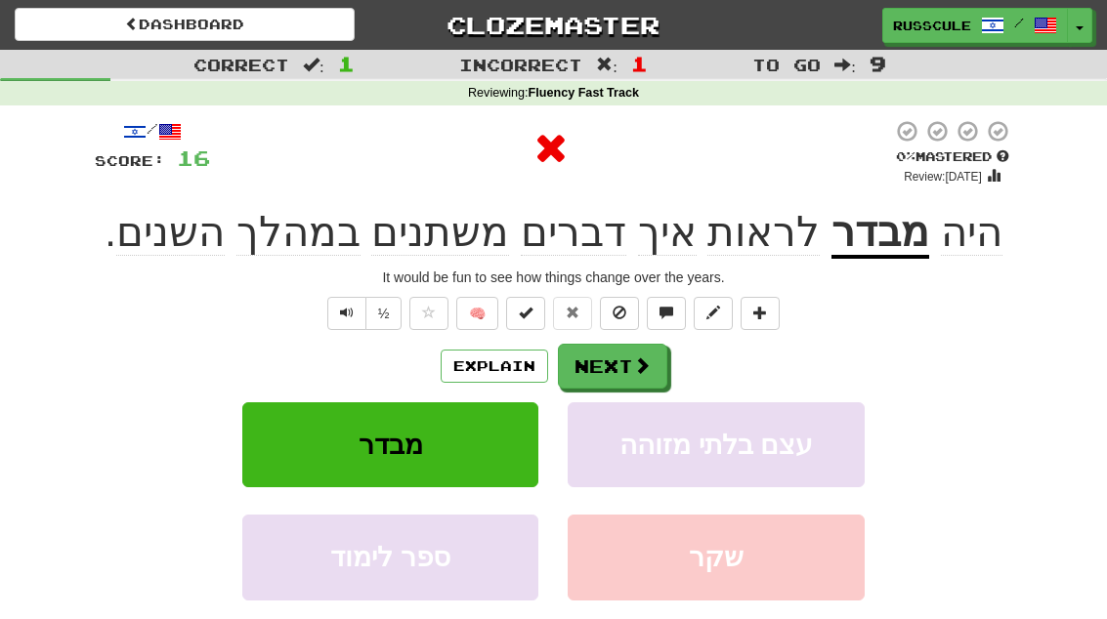
click at [633, 366] on span at bounding box center [642, 366] width 18 height 18
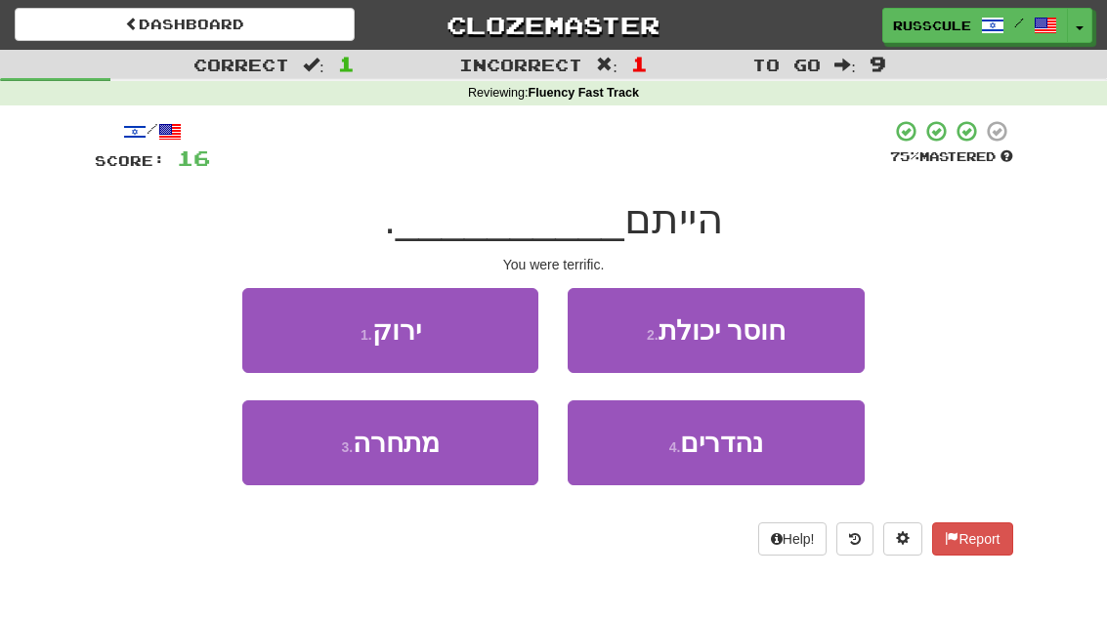
click at [691, 469] on button "4 . נהדרים" at bounding box center [716, 443] width 296 height 85
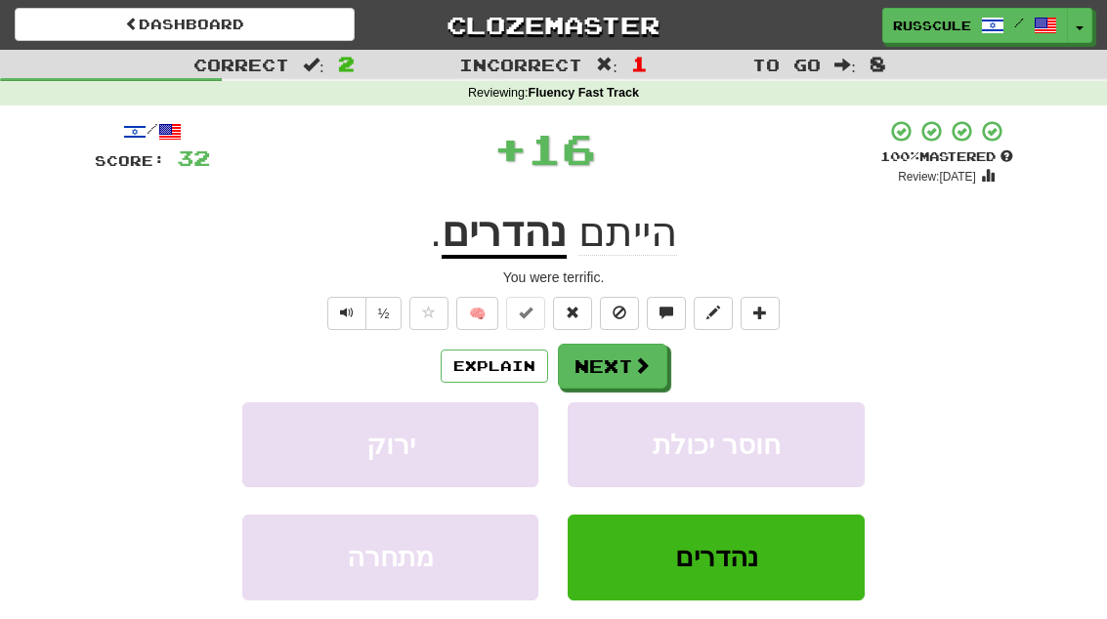
click at [647, 373] on span at bounding box center [642, 366] width 18 height 18
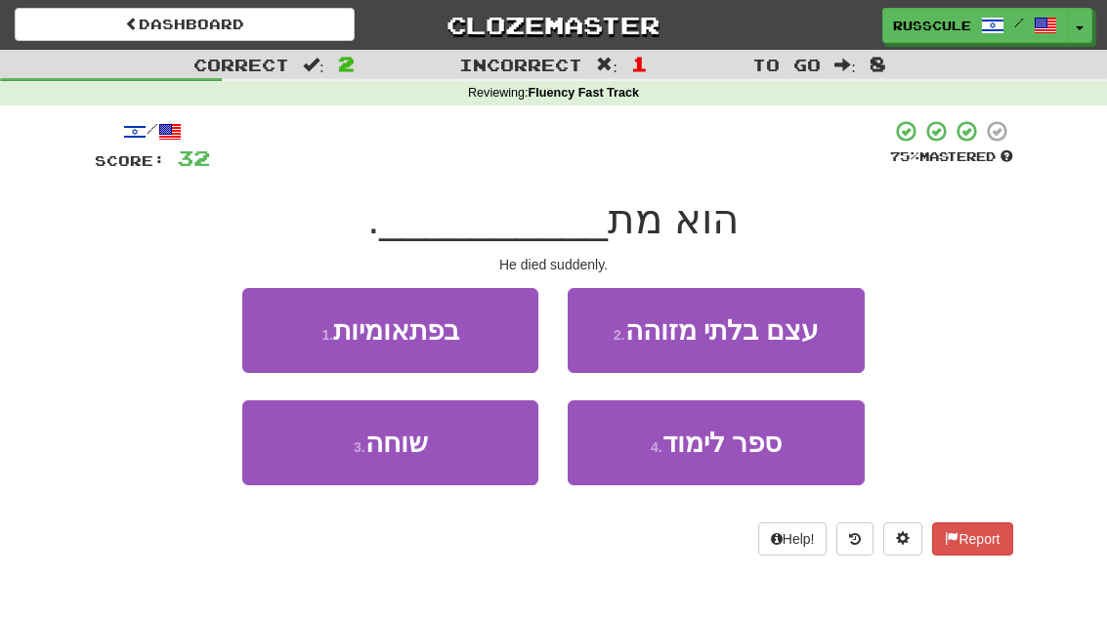
click at [273, 319] on button "1 . בפתאומיות" at bounding box center [390, 330] width 296 height 85
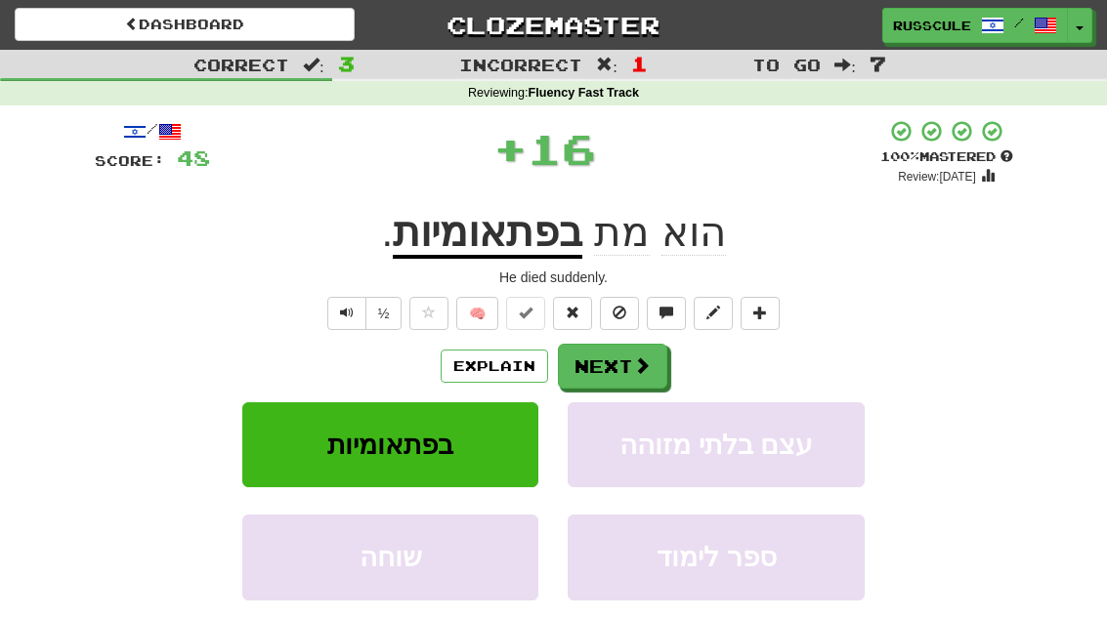
click at [636, 375] on button "Next" at bounding box center [612, 366] width 109 height 45
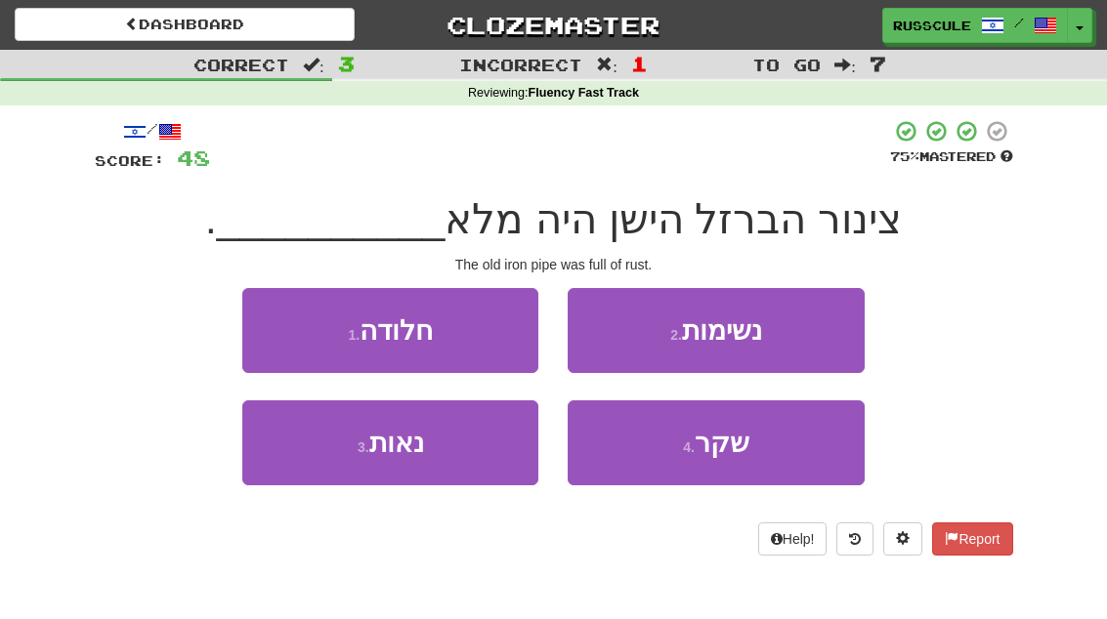
click at [274, 328] on button "1 . חלודה" at bounding box center [390, 330] width 296 height 85
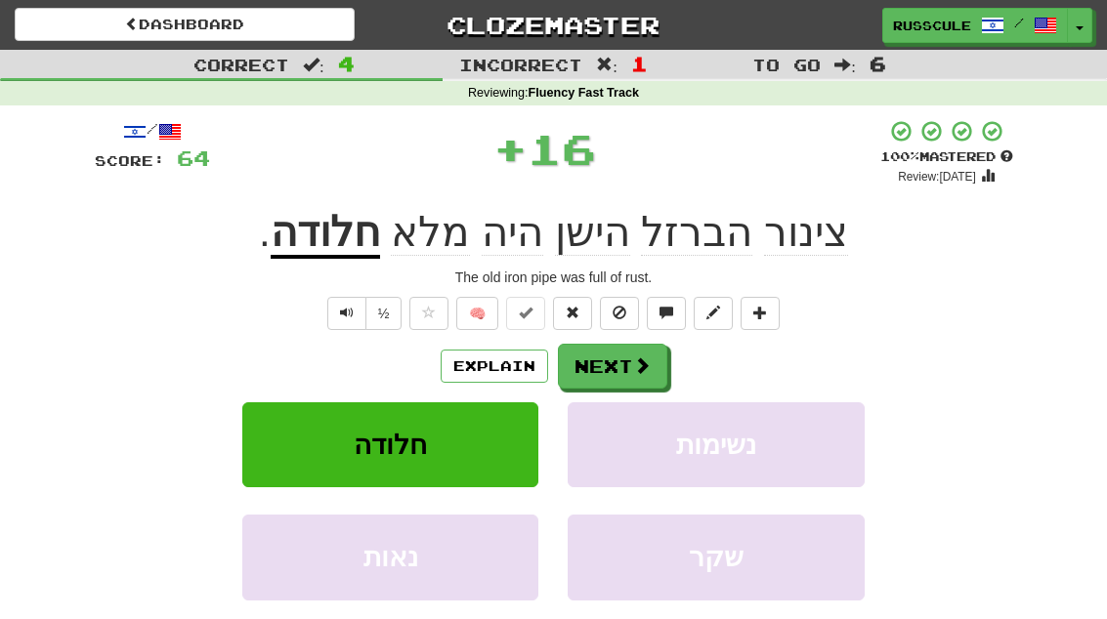
click at [618, 363] on button "Next" at bounding box center [612, 366] width 109 height 45
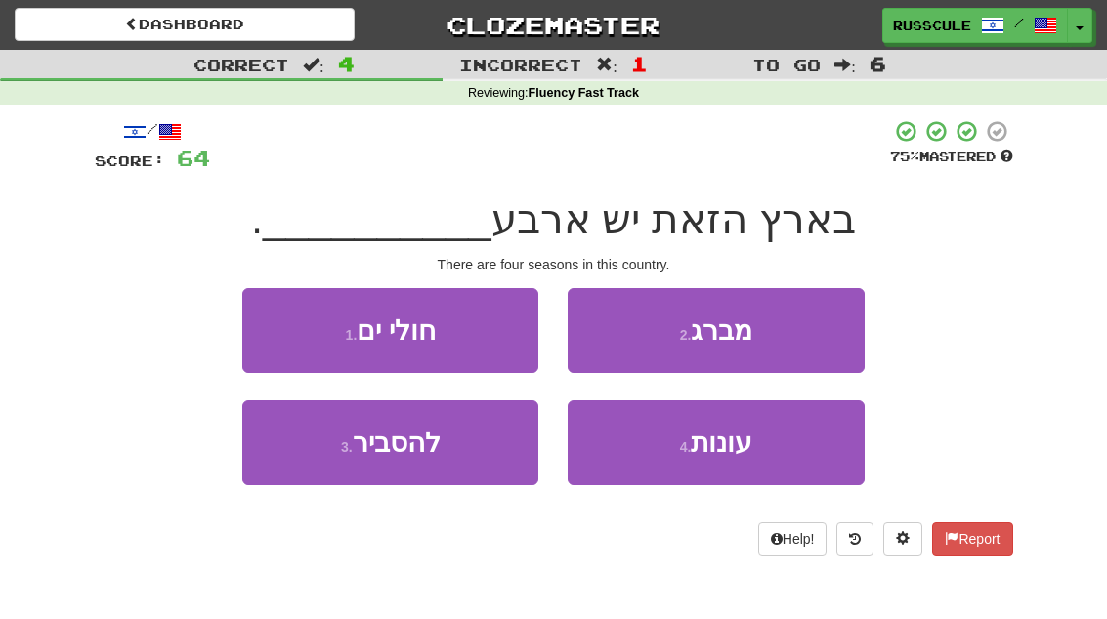
click at [716, 455] on span "עונות" at bounding box center [722, 443] width 62 height 30
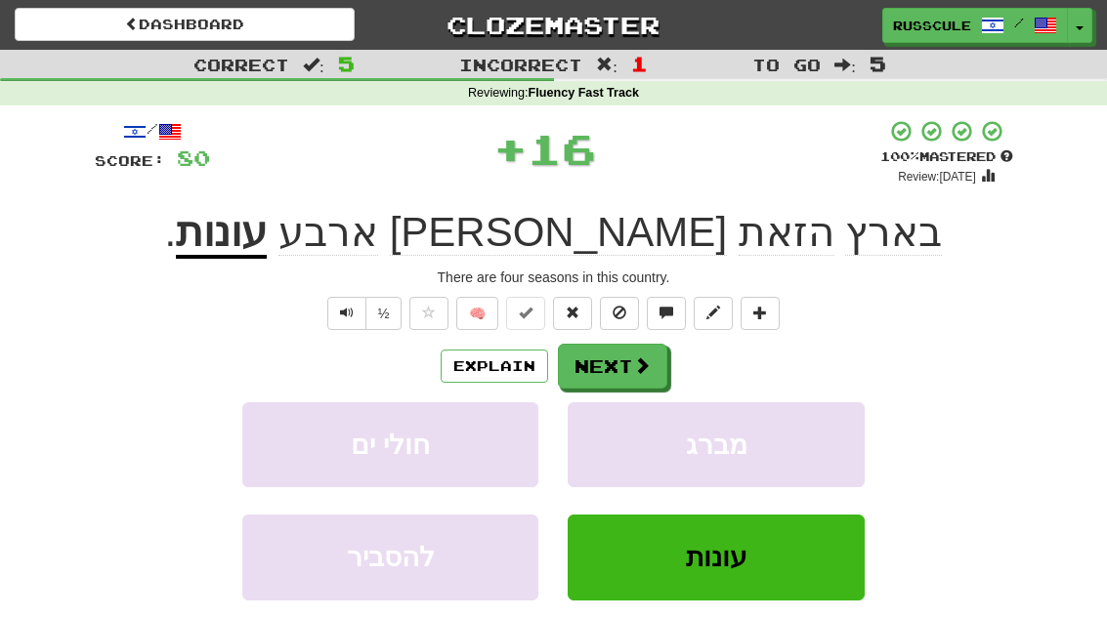
click at [636, 362] on span at bounding box center [642, 366] width 18 height 18
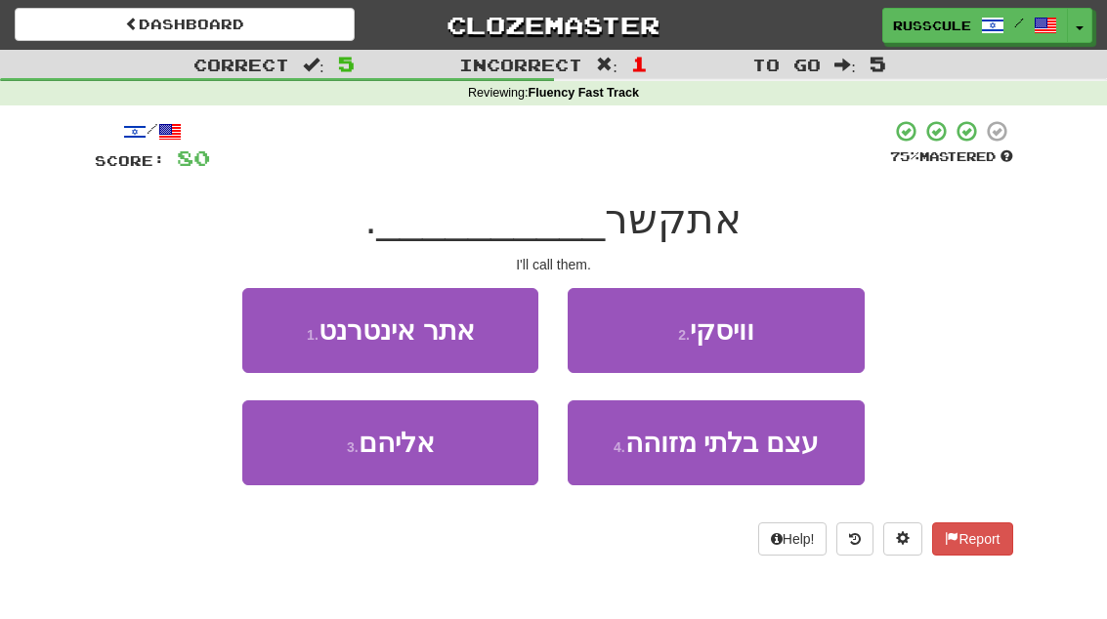
click at [321, 460] on button "3 . אליהם" at bounding box center [390, 443] width 296 height 85
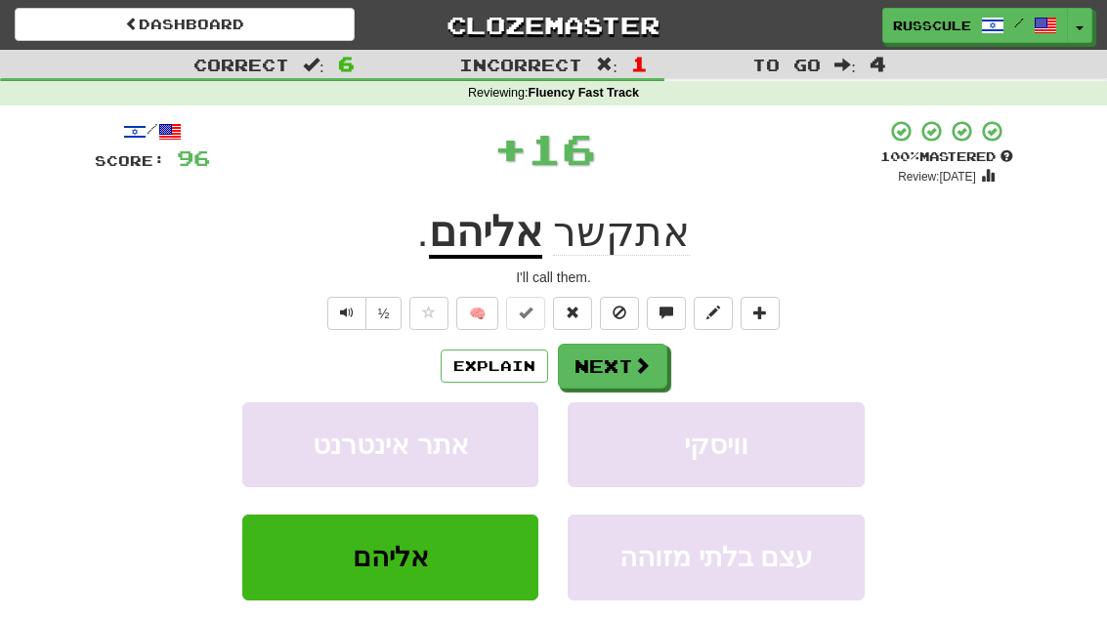
click at [633, 370] on span at bounding box center [642, 366] width 18 height 18
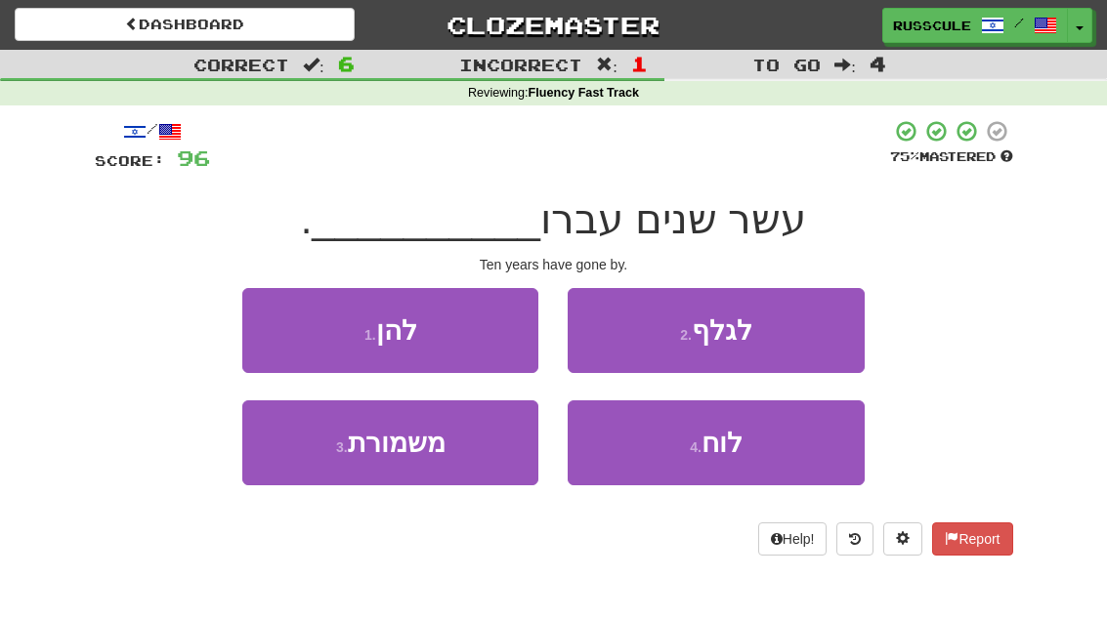
click at [271, 327] on button "1 . להן" at bounding box center [390, 330] width 296 height 85
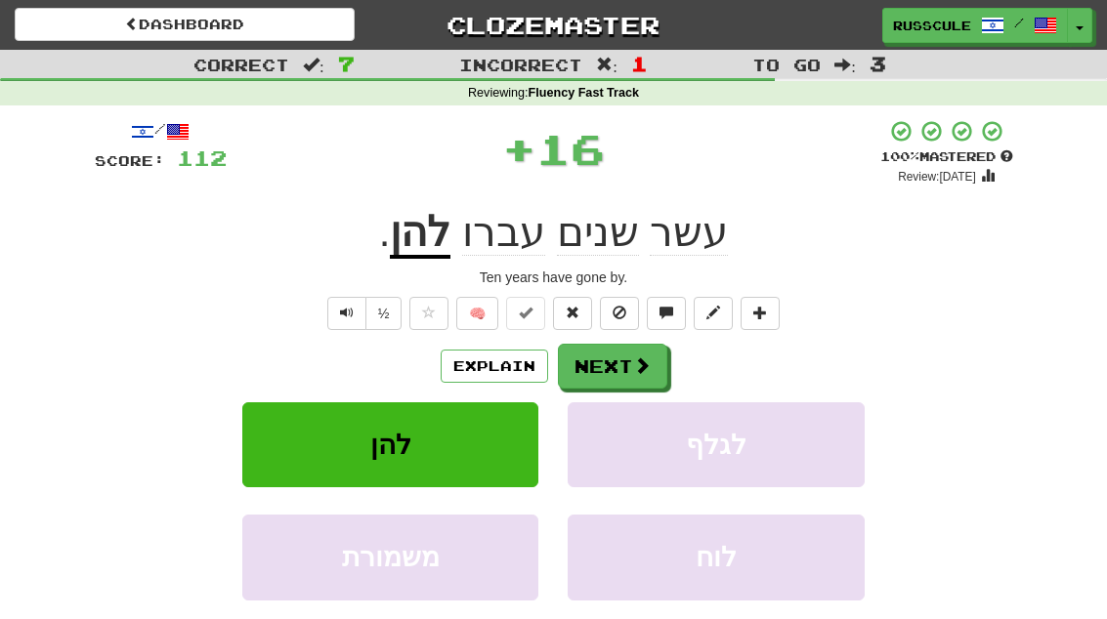
click at [624, 367] on button "Next" at bounding box center [612, 366] width 109 height 45
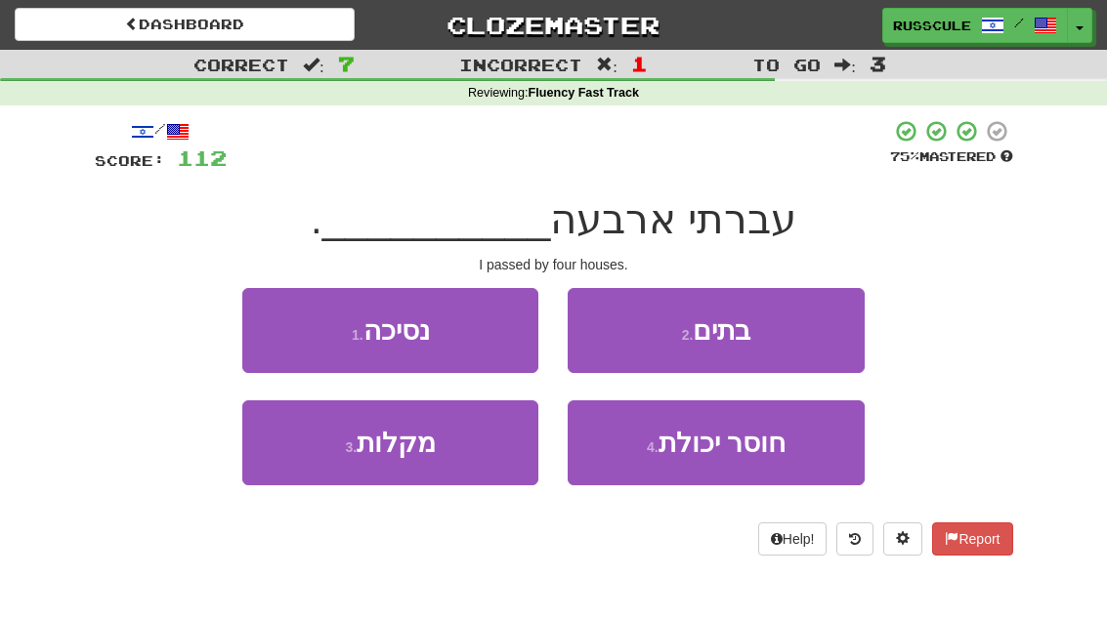
click at [790, 338] on button "2 . בתים" at bounding box center [716, 330] width 296 height 85
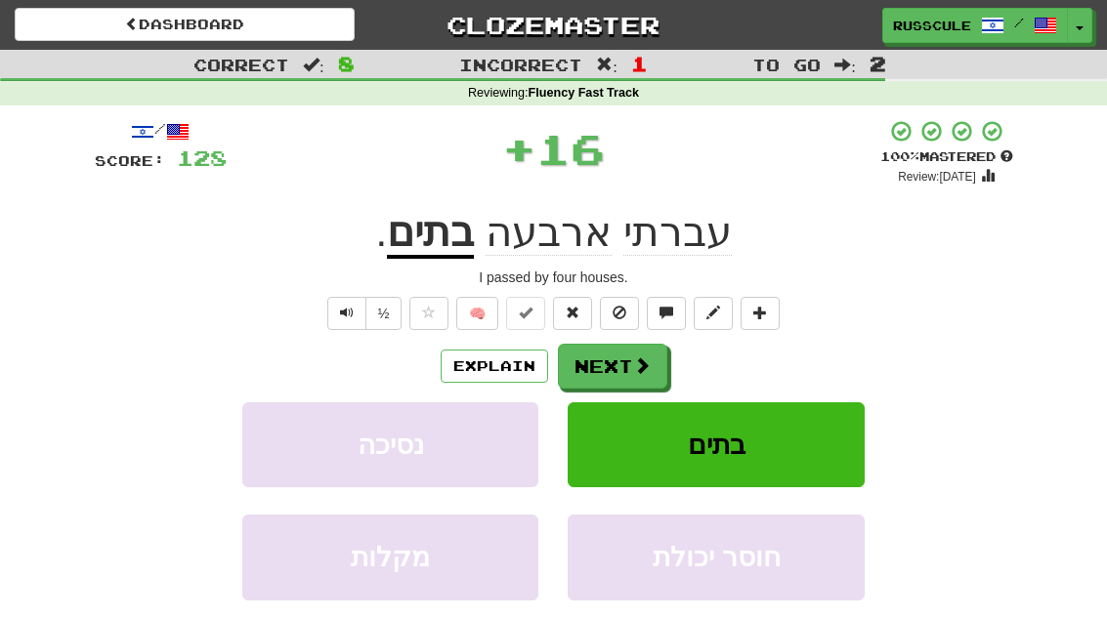
click at [653, 372] on button "Next" at bounding box center [612, 366] width 109 height 45
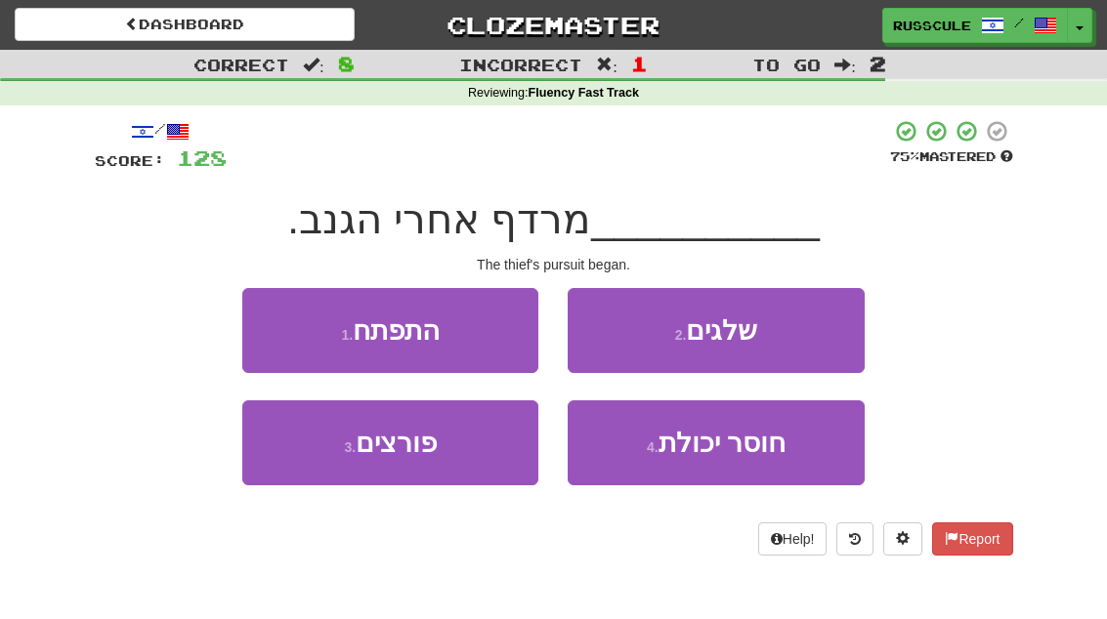
click at [260, 307] on button "1 . התפתח" at bounding box center [390, 330] width 296 height 85
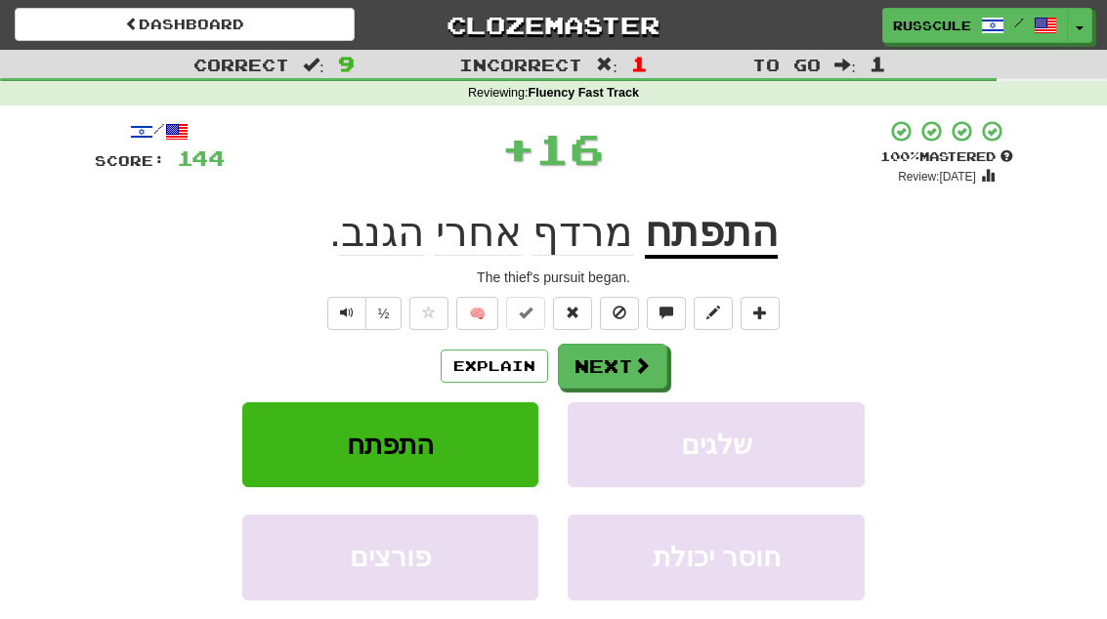
click at [614, 372] on button "Next" at bounding box center [612, 366] width 109 height 45
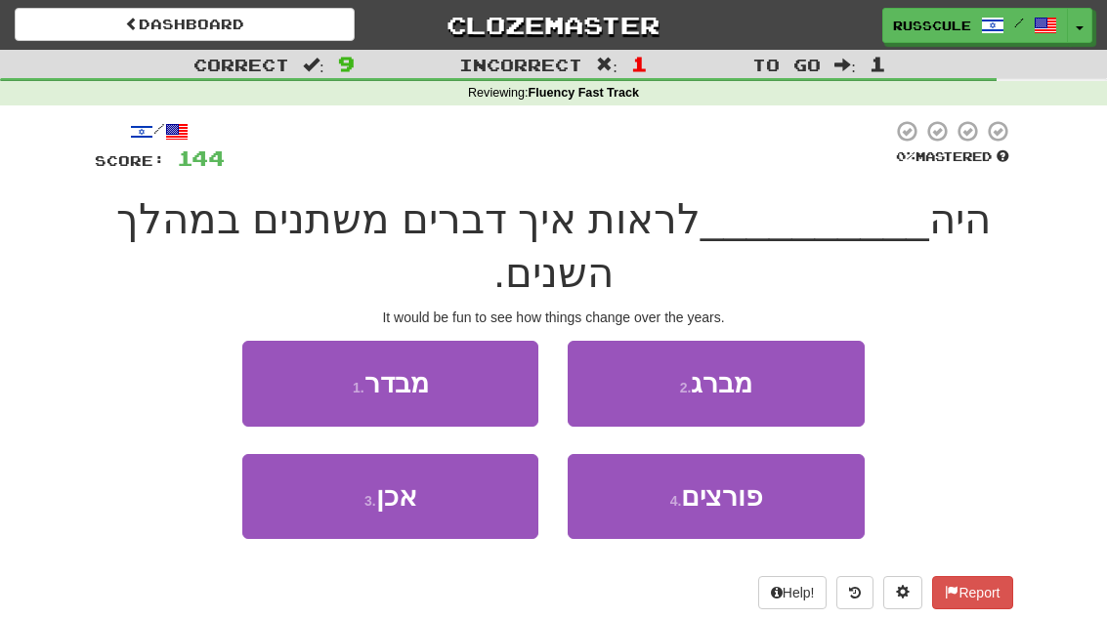
click at [310, 388] on button "1 . מבדר" at bounding box center [390, 383] width 296 height 85
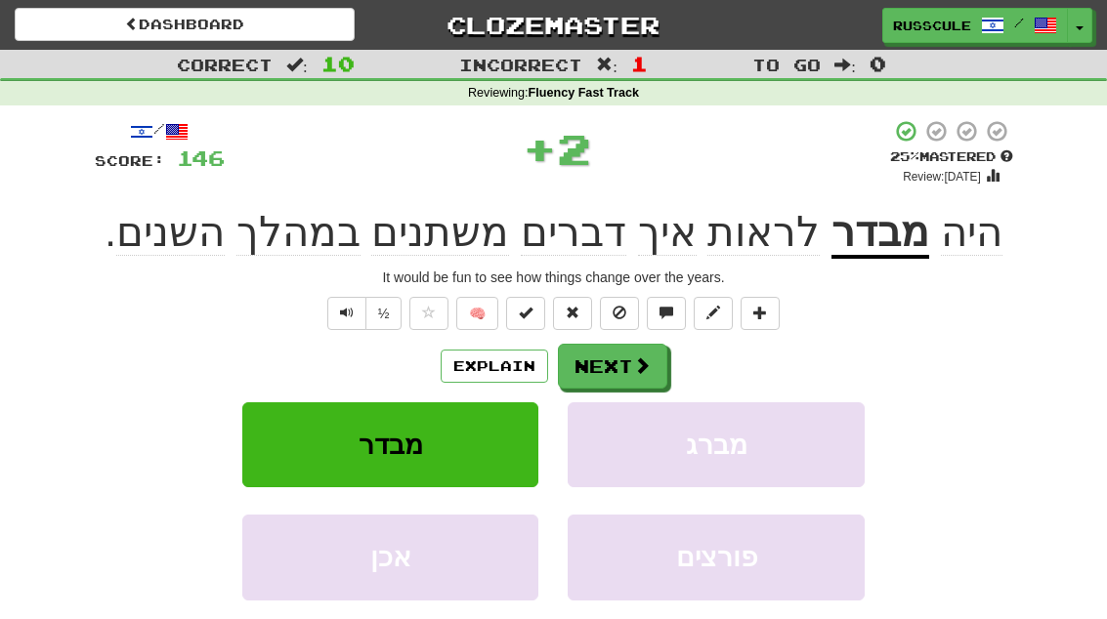
click at [613, 373] on button "Next" at bounding box center [612, 366] width 109 height 45
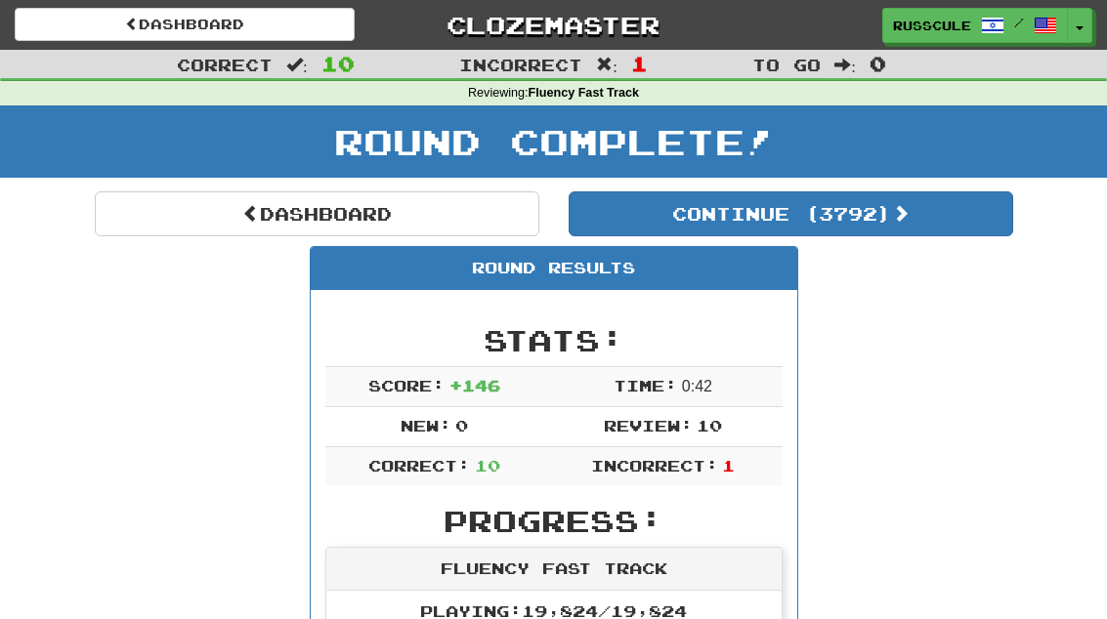
click at [936, 229] on button "Continue ( 3792 )" at bounding box center [791, 214] width 445 height 45
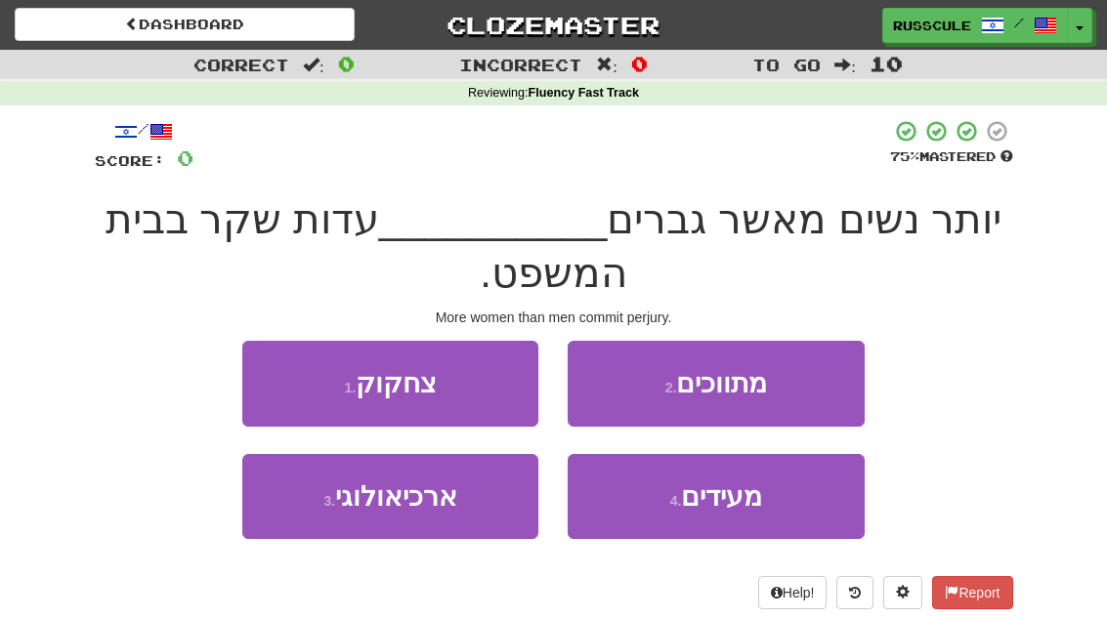
click at [707, 491] on span "מעידים" at bounding box center [721, 497] width 81 height 30
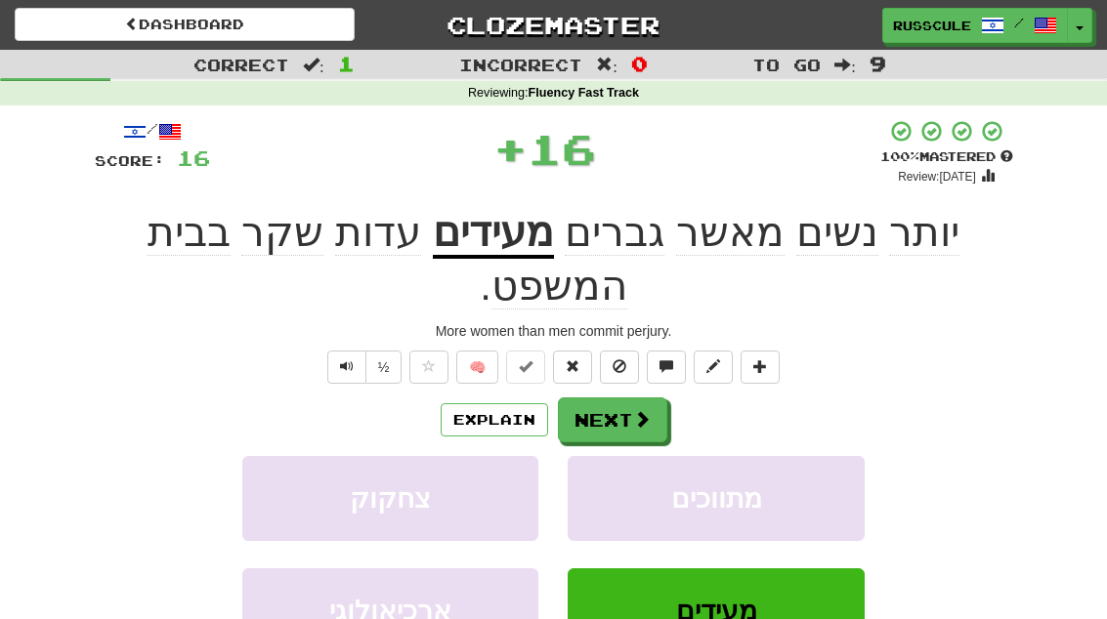
click at [639, 410] on span at bounding box center [642, 419] width 18 height 18
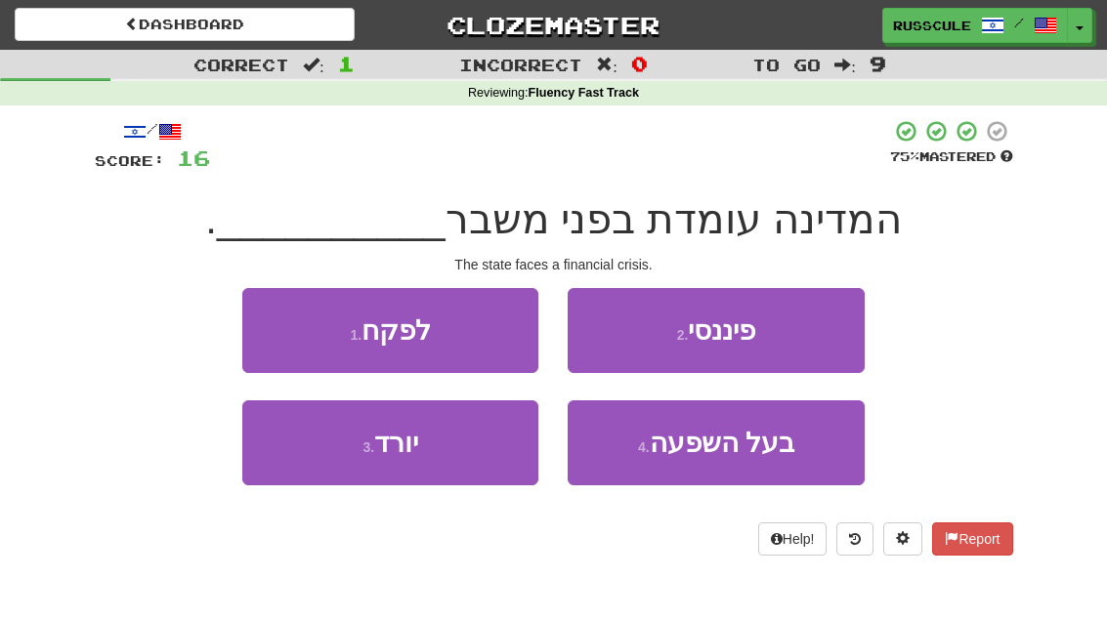
click at [811, 335] on button "2 . פיננסי" at bounding box center [716, 330] width 296 height 85
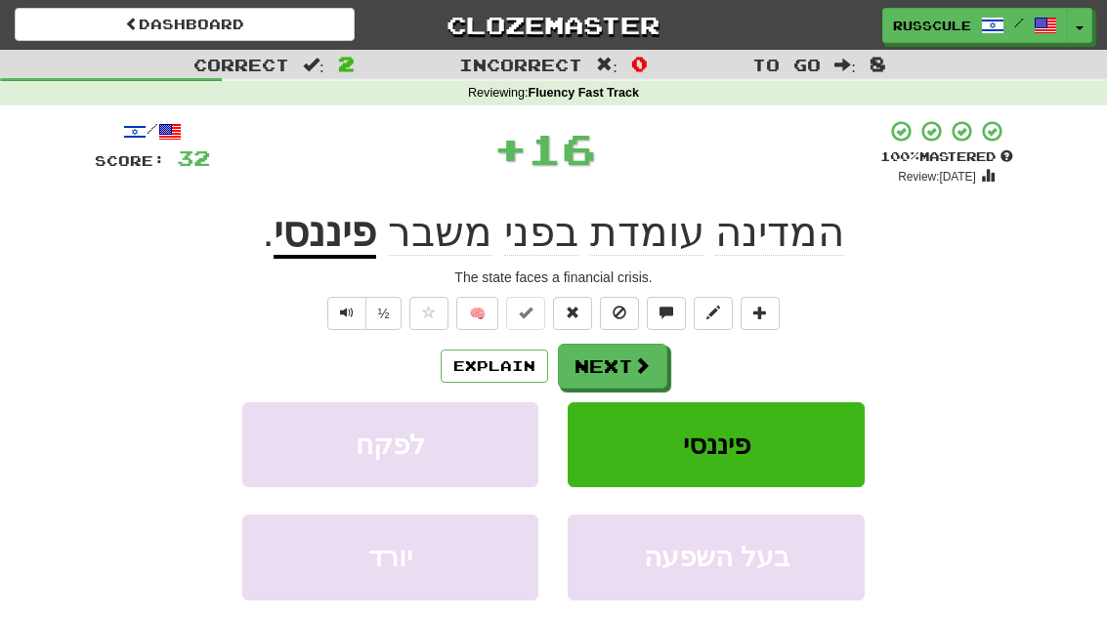
click at [650, 368] on button "Next" at bounding box center [612, 366] width 109 height 45
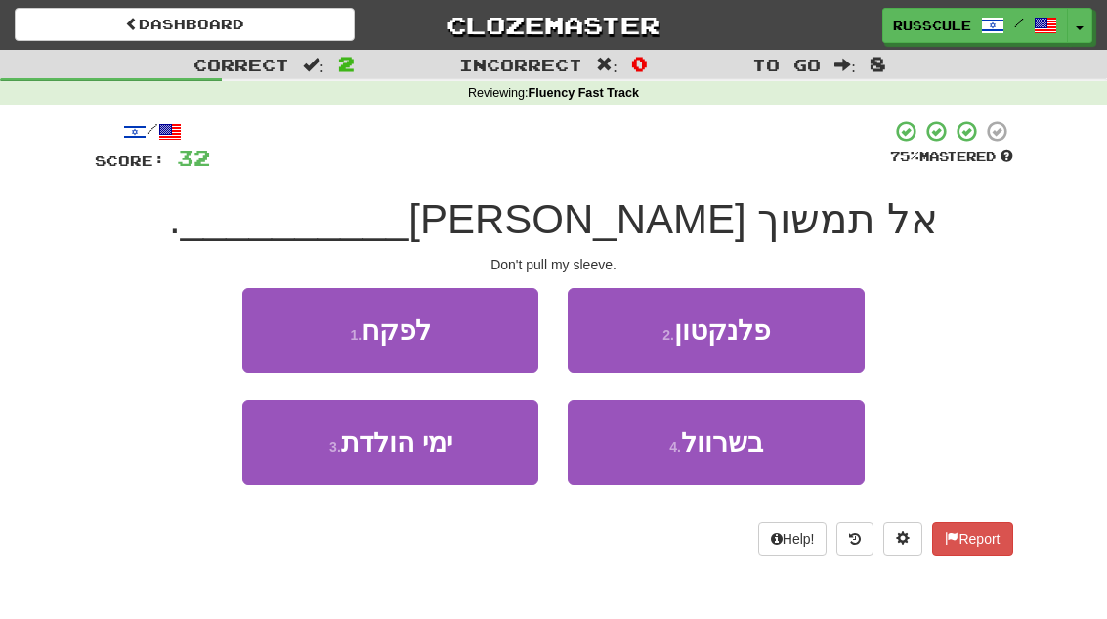
click at [698, 463] on button "4 . בשרוול" at bounding box center [716, 443] width 296 height 85
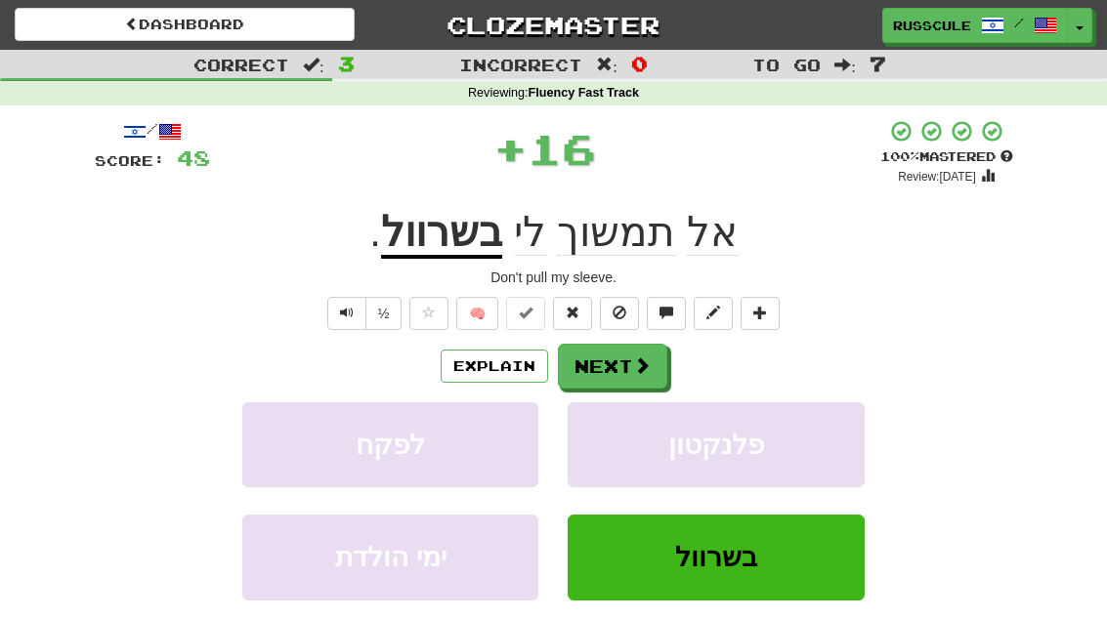
click at [650, 360] on button "Next" at bounding box center [612, 366] width 109 height 45
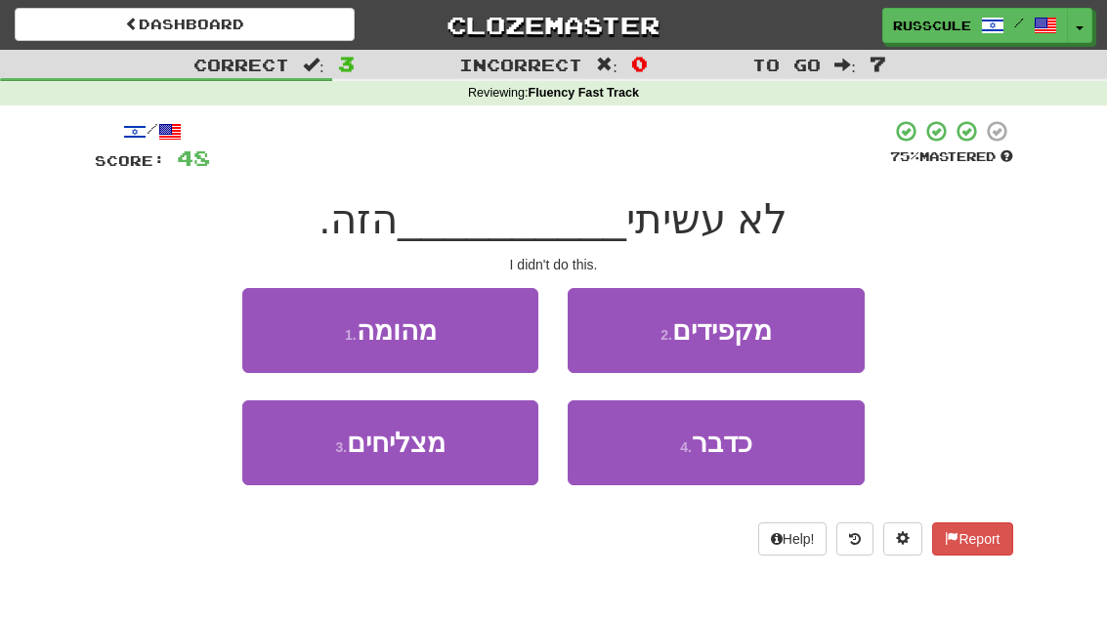
click at [746, 458] on button "4 . כדבר" at bounding box center [716, 443] width 296 height 85
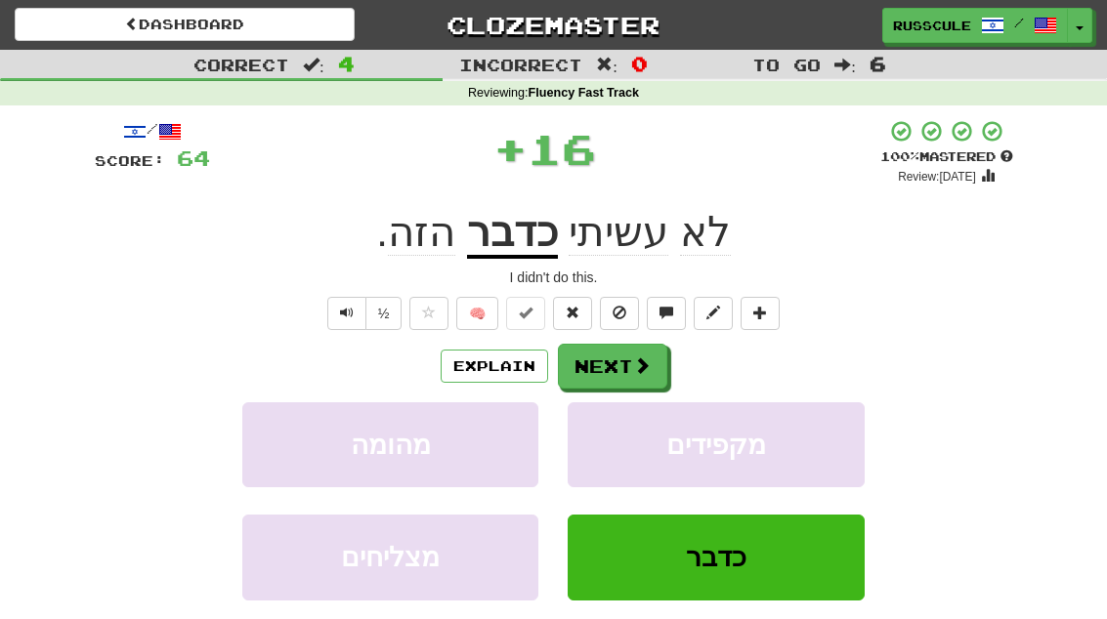
click at [638, 370] on span at bounding box center [642, 366] width 18 height 18
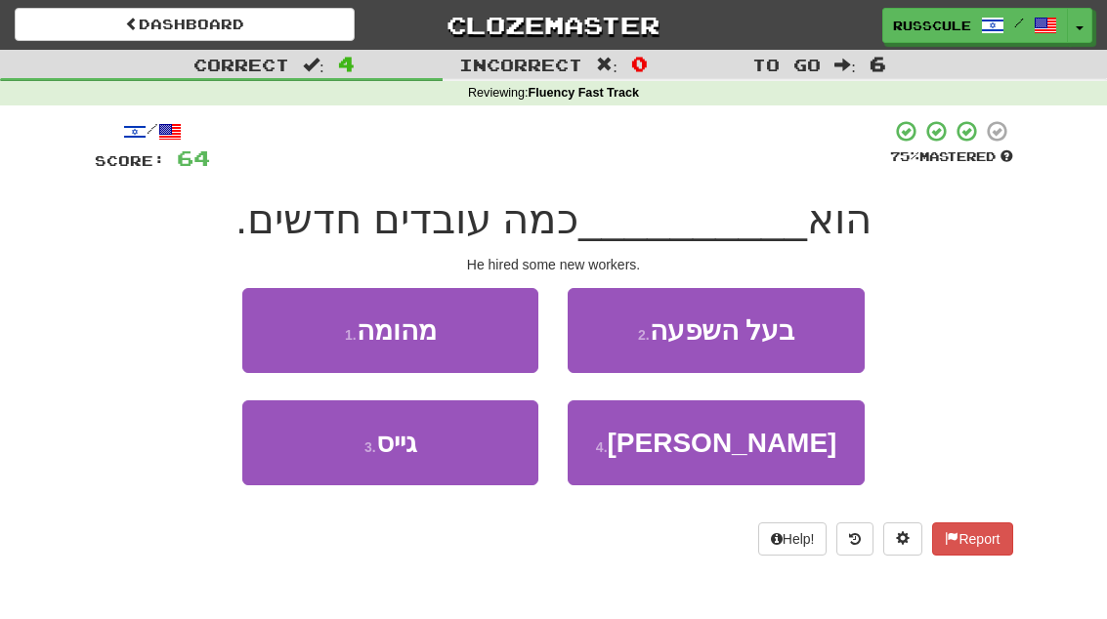
click at [327, 476] on button "3 . גייס" at bounding box center [390, 443] width 296 height 85
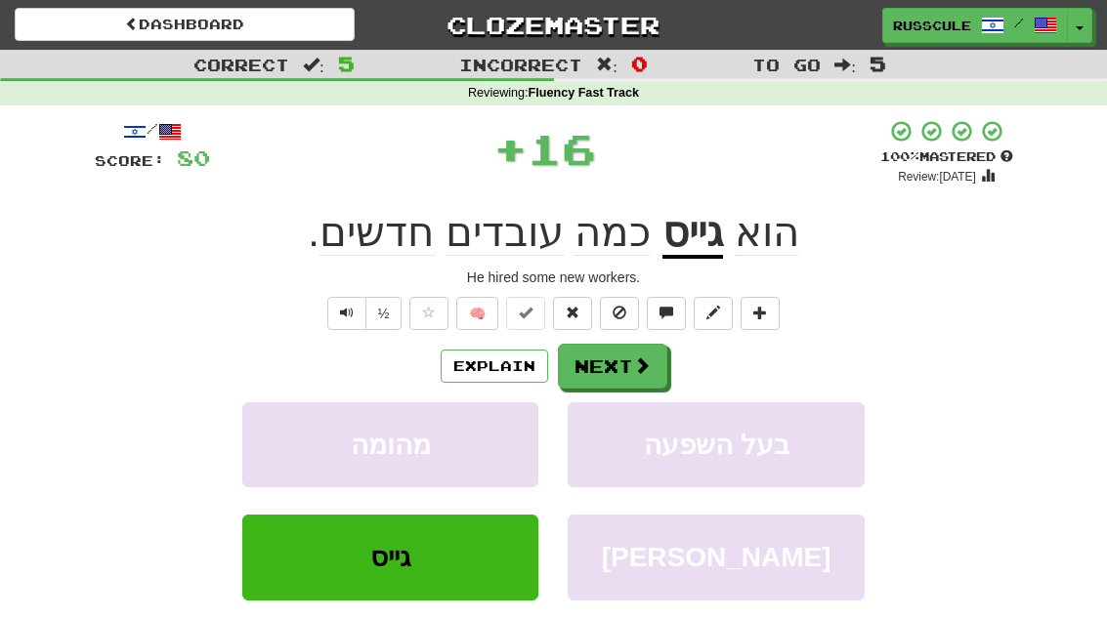
click at [627, 370] on button "Next" at bounding box center [612, 366] width 109 height 45
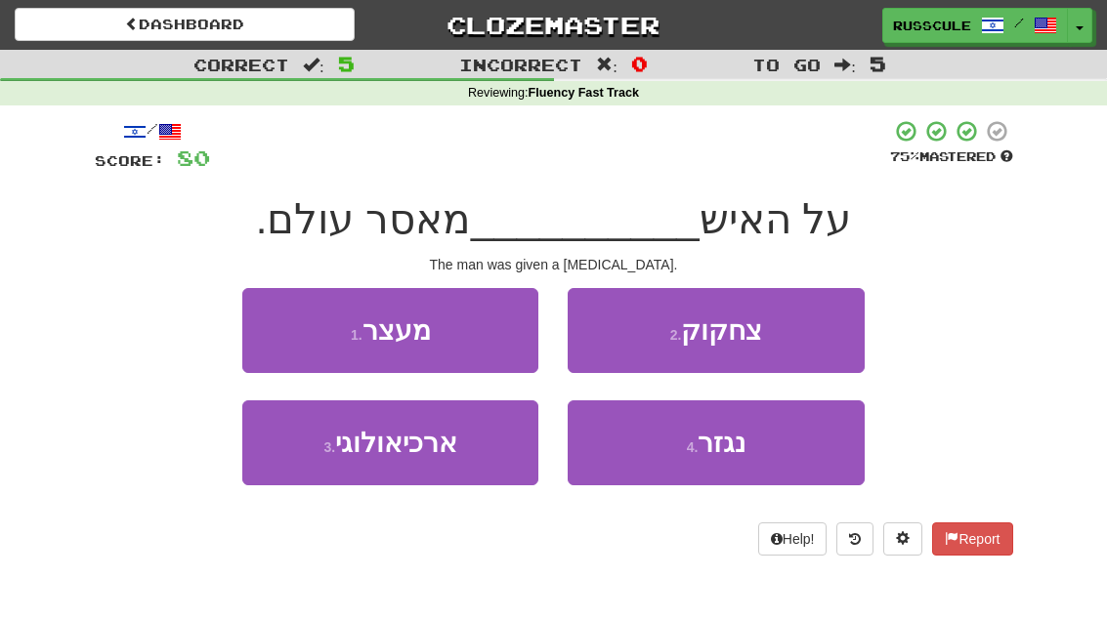
click at [708, 456] on span "נגזר" at bounding box center [722, 443] width 48 height 30
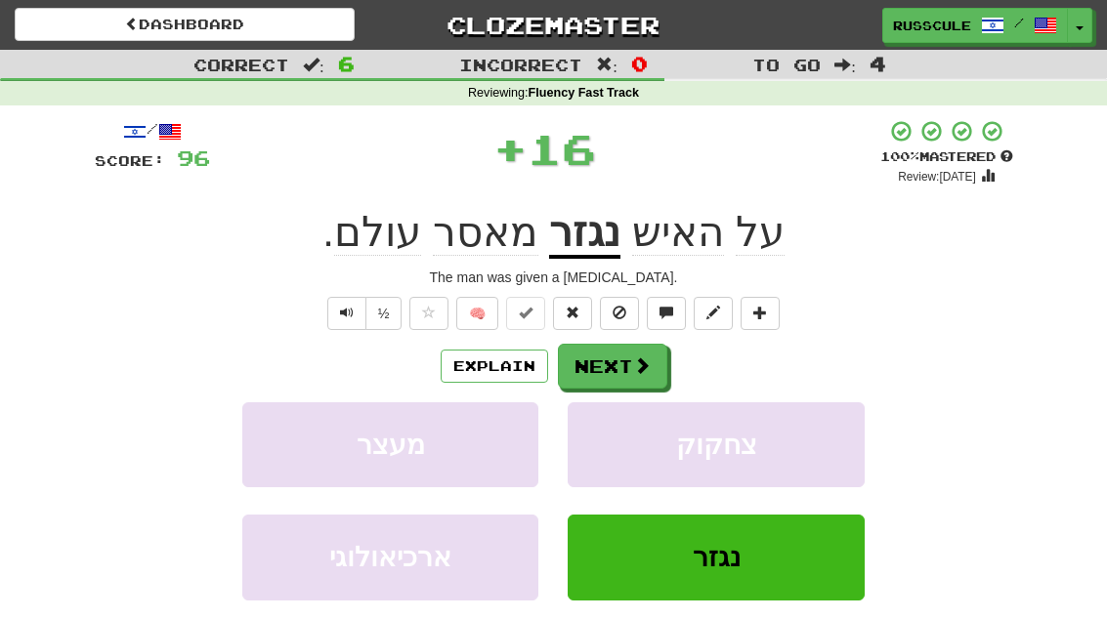
click at [637, 370] on span at bounding box center [642, 366] width 18 height 18
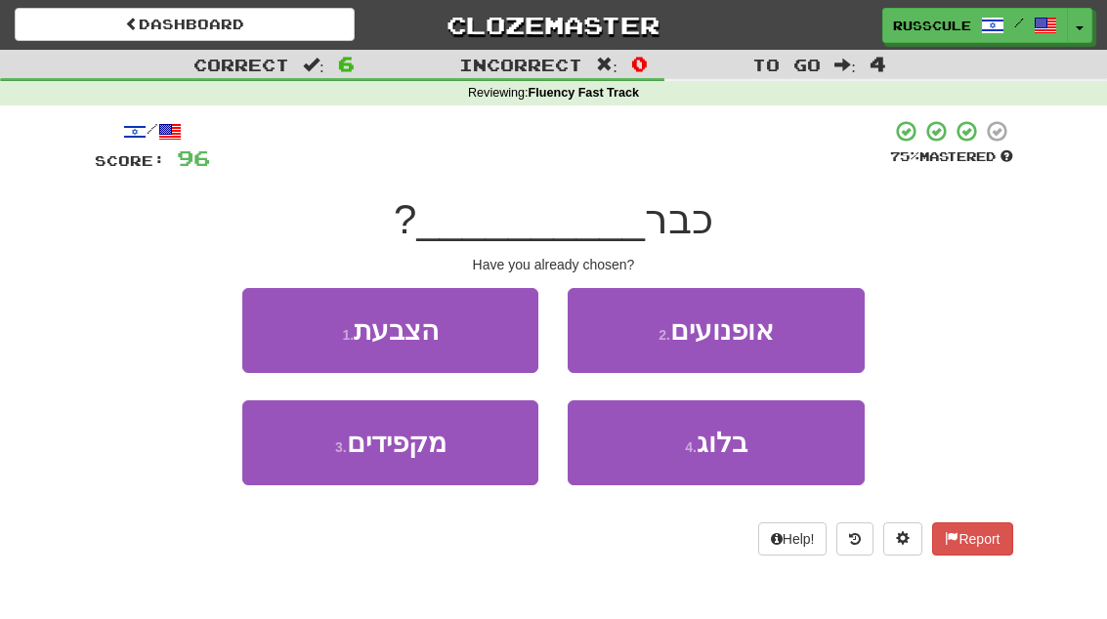
click at [262, 327] on button "1 . הצבעת" at bounding box center [390, 330] width 296 height 85
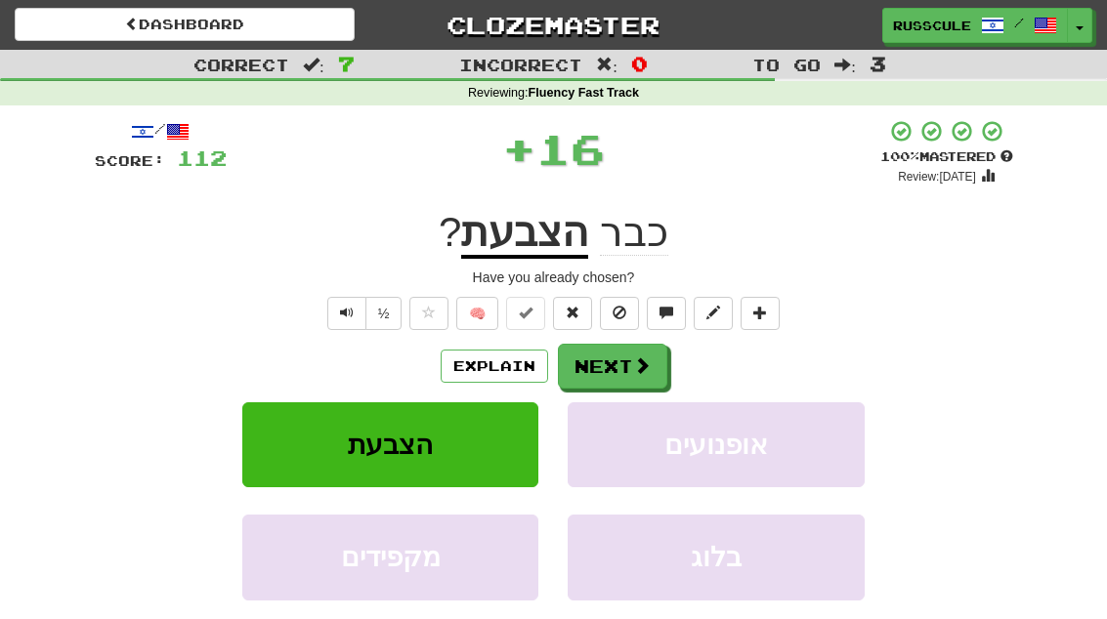
click at [635, 372] on span at bounding box center [642, 366] width 18 height 18
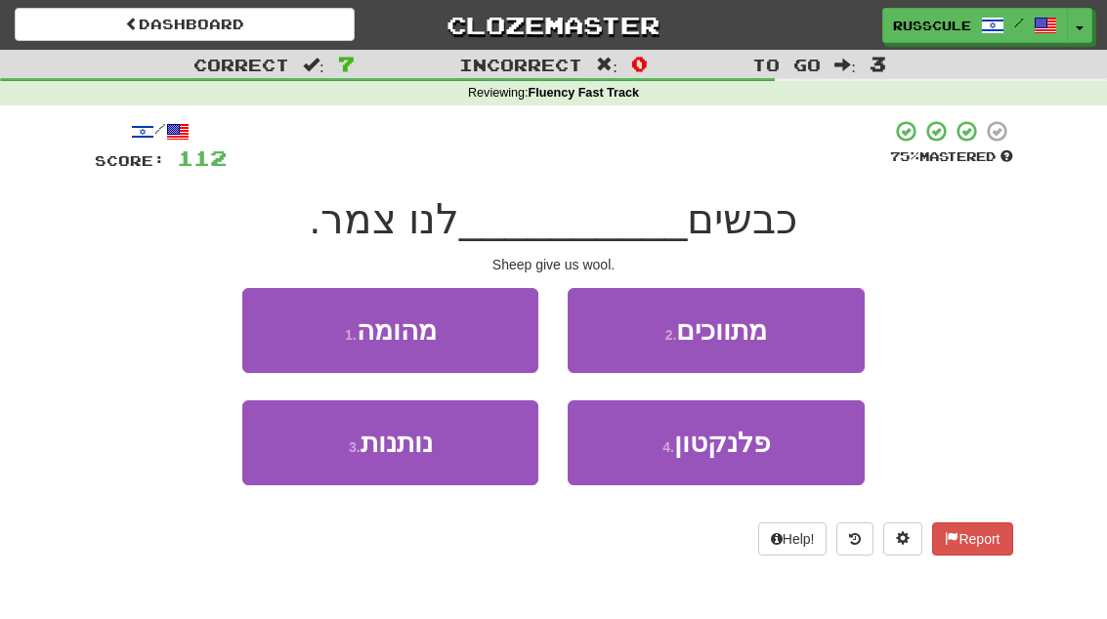
click at [323, 481] on button "3 . נותנות" at bounding box center [390, 443] width 296 height 85
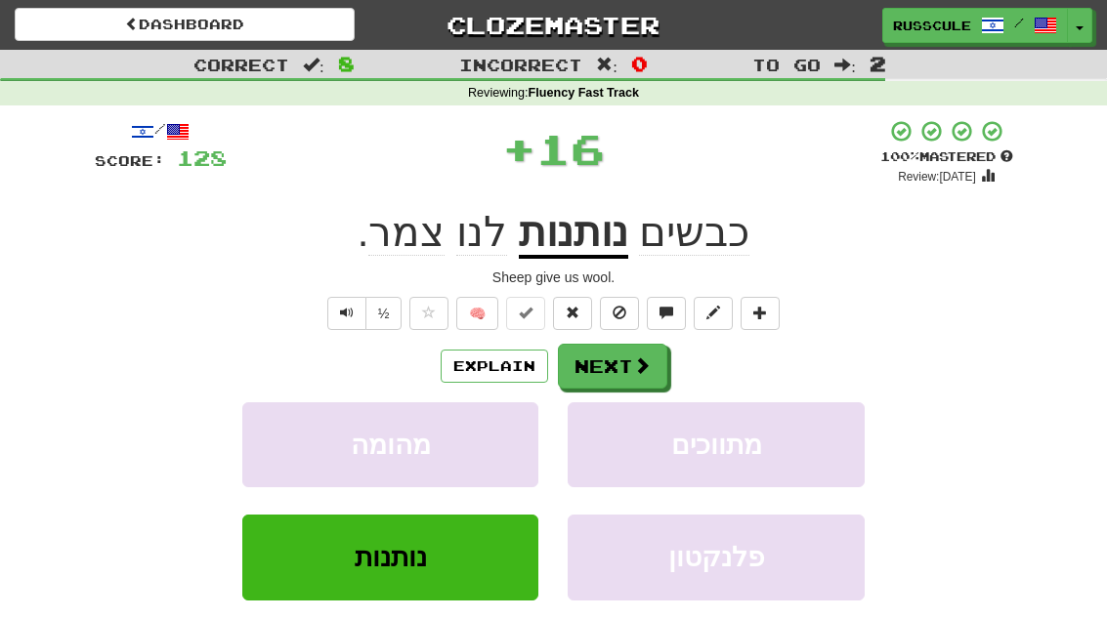
click at [626, 369] on button "Next" at bounding box center [612, 366] width 109 height 45
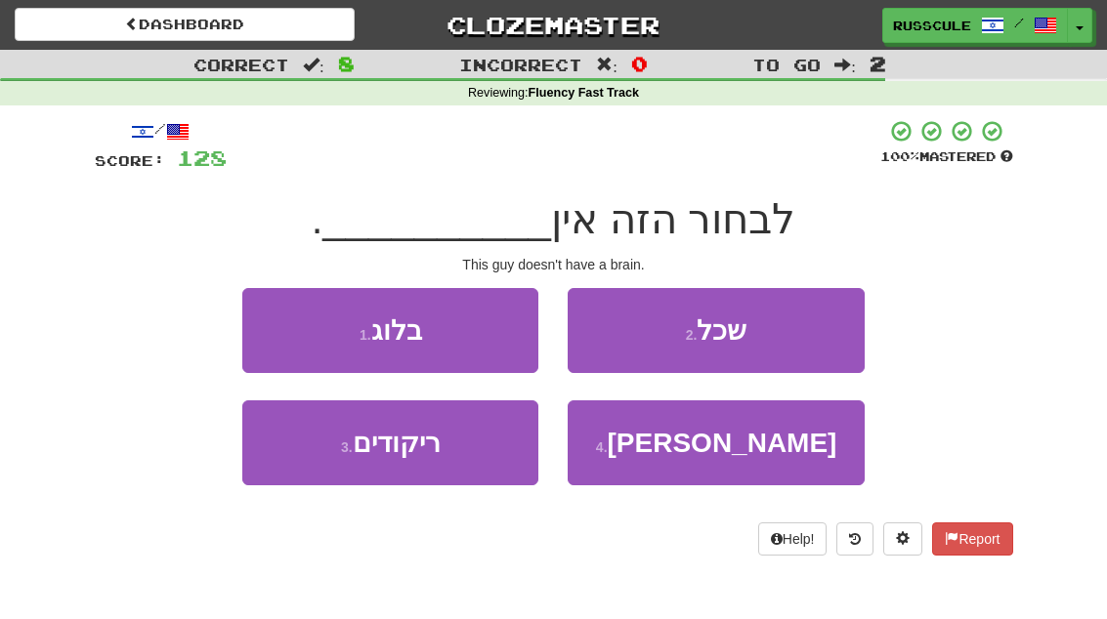
click at [710, 452] on span "נבון" at bounding box center [723, 443] width 230 height 30
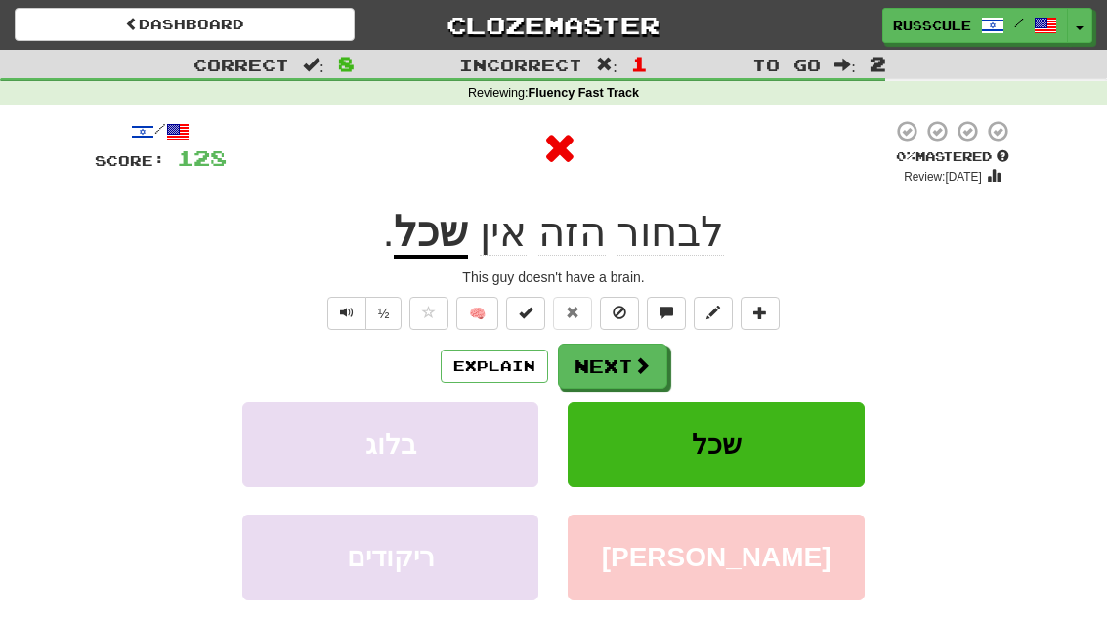
click at [624, 361] on button "Next" at bounding box center [612, 366] width 109 height 45
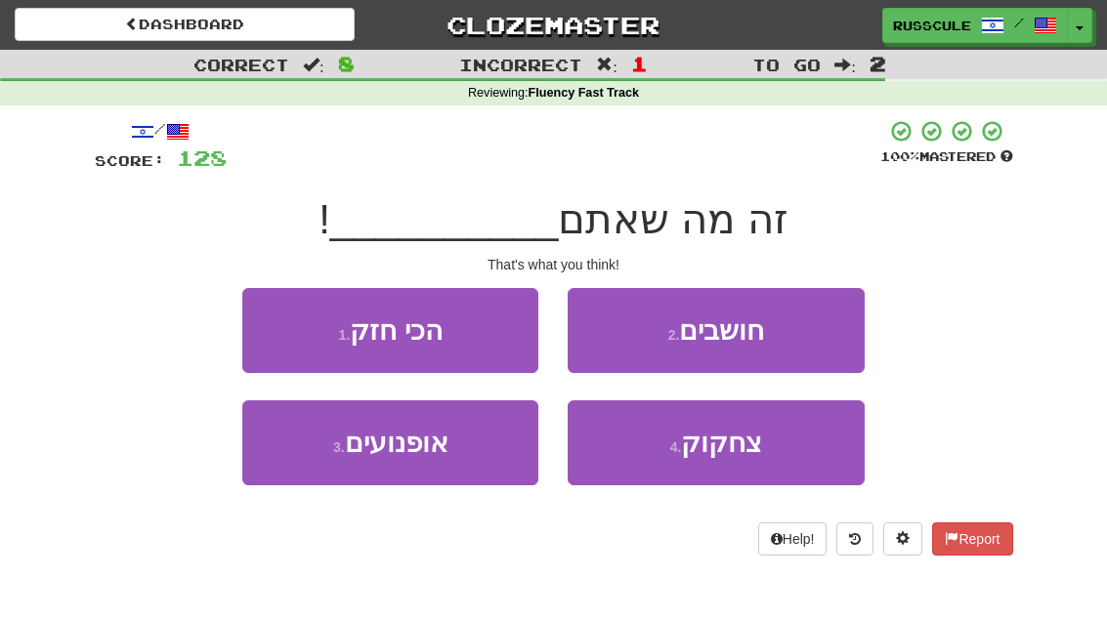
click at [795, 344] on button "2 . חושבים" at bounding box center [716, 330] width 296 height 85
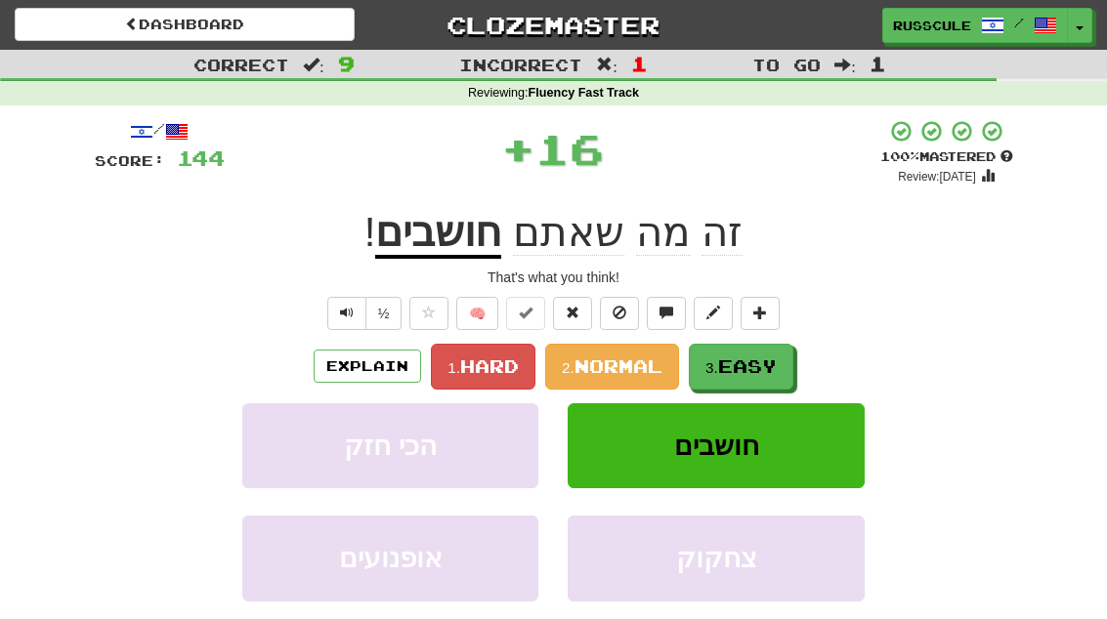
click at [727, 363] on span "Easy" at bounding box center [747, 366] width 59 height 21
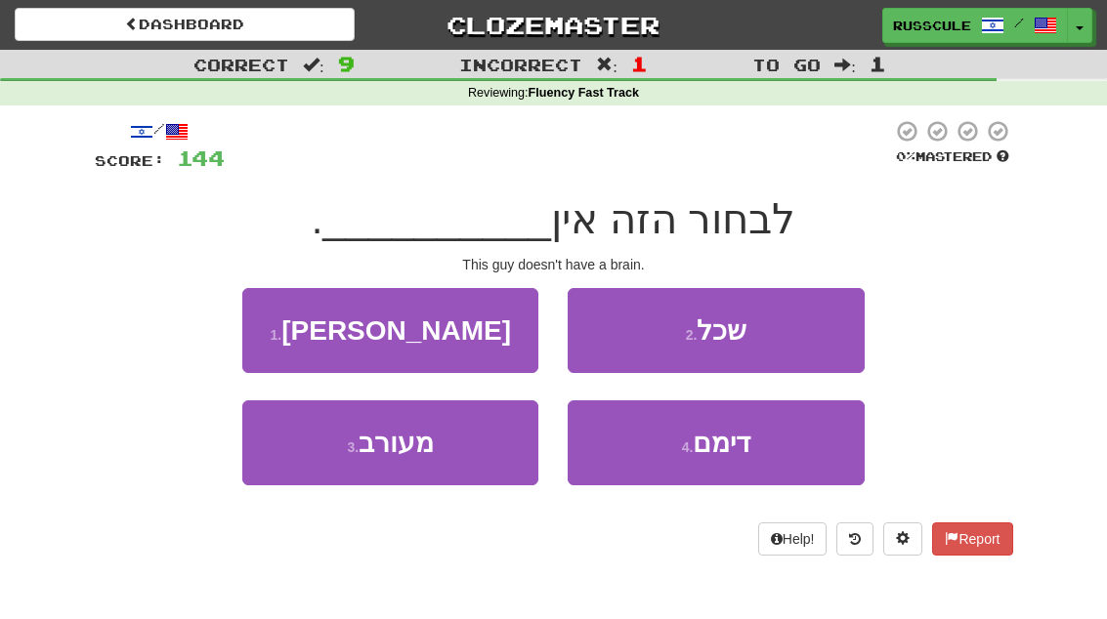
click at [782, 335] on button "2 . שכל" at bounding box center [716, 330] width 296 height 85
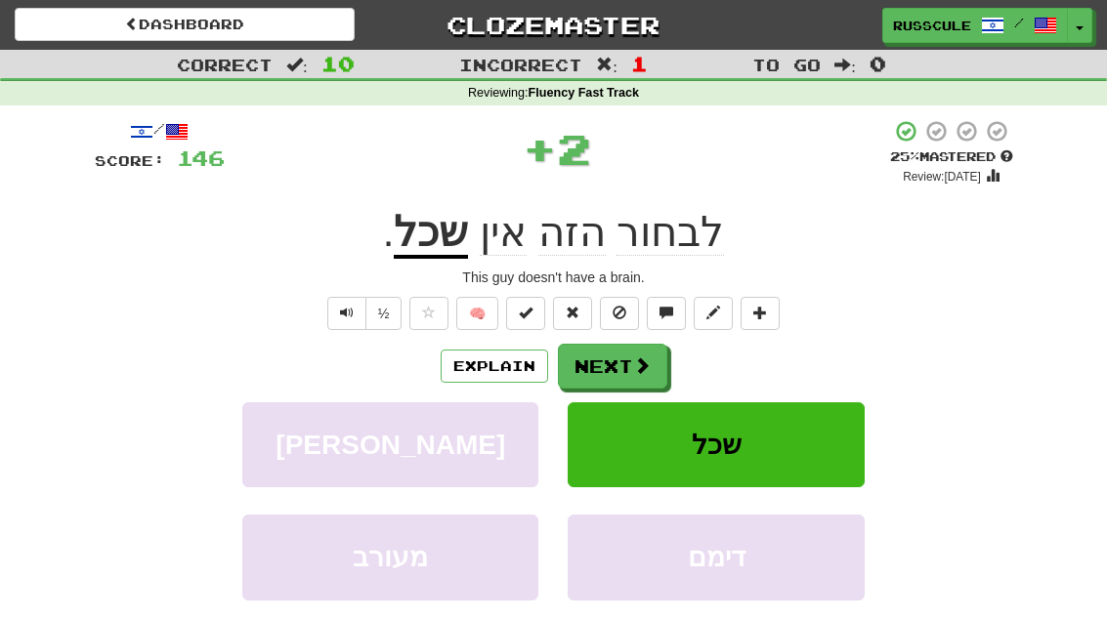
click at [621, 364] on button "Next" at bounding box center [612, 366] width 109 height 45
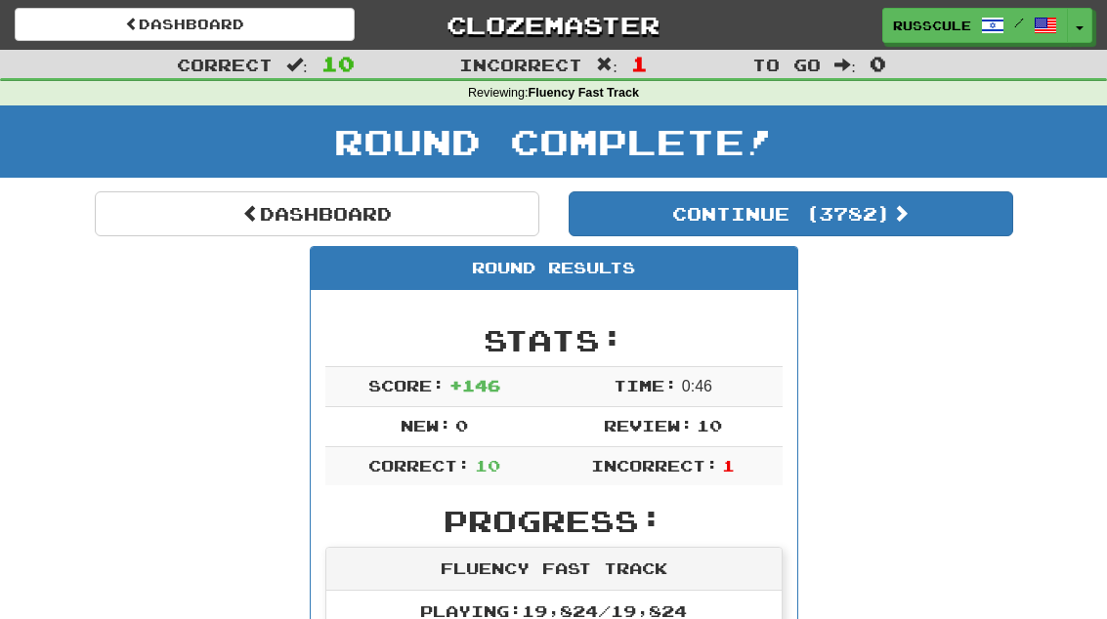
click at [942, 229] on button "Continue ( 3782 )" at bounding box center [791, 214] width 445 height 45
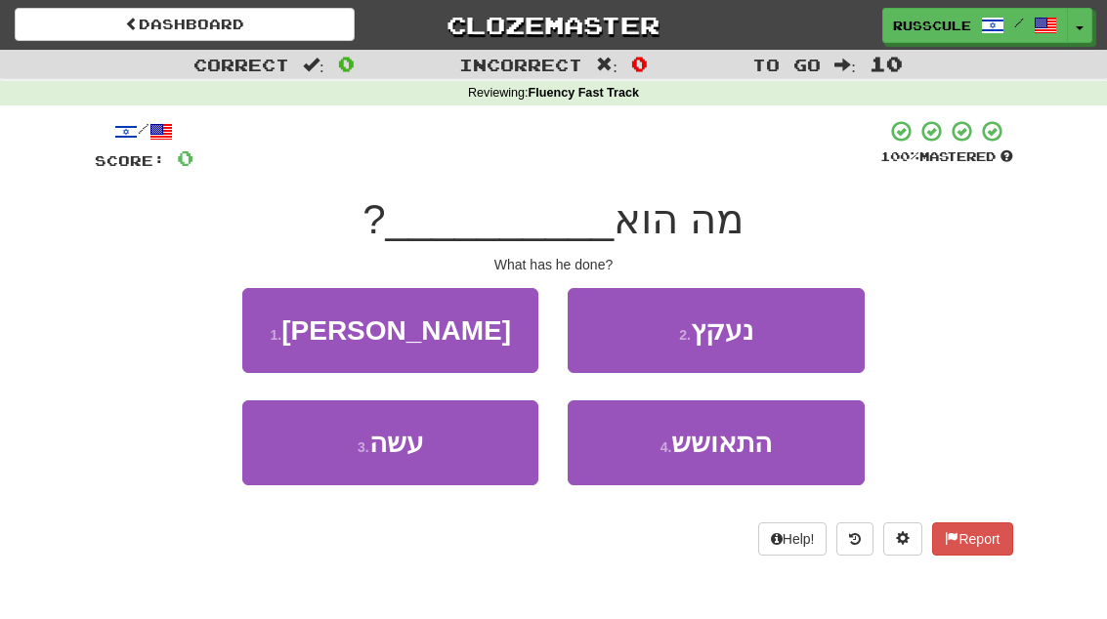
click at [320, 463] on button "3 . עשה" at bounding box center [390, 443] width 296 height 85
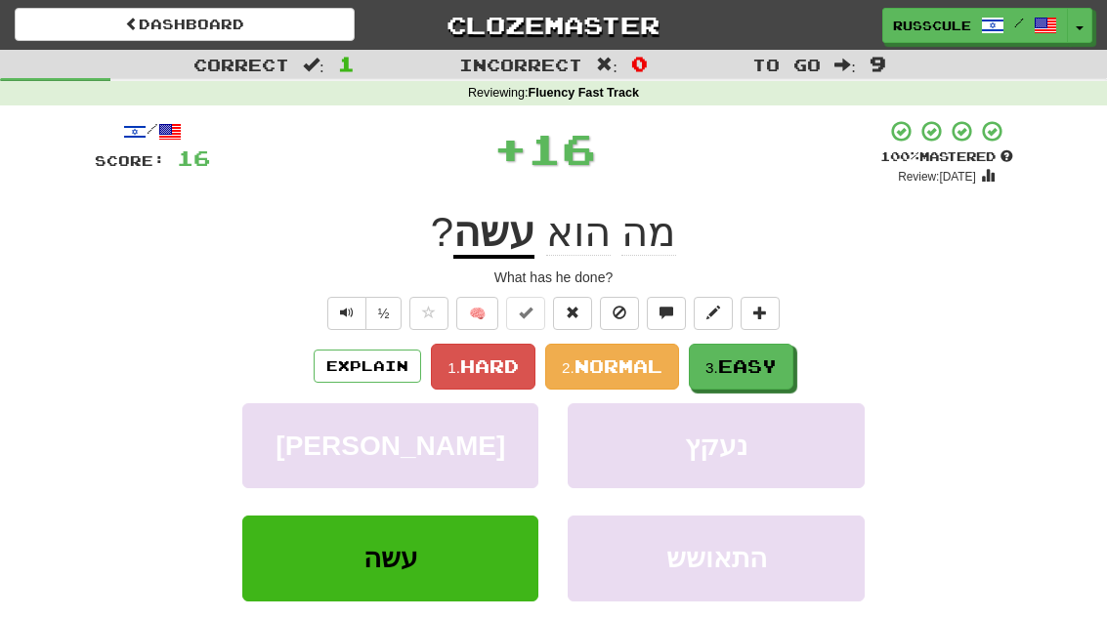
click at [738, 362] on span "Easy" at bounding box center [747, 366] width 59 height 21
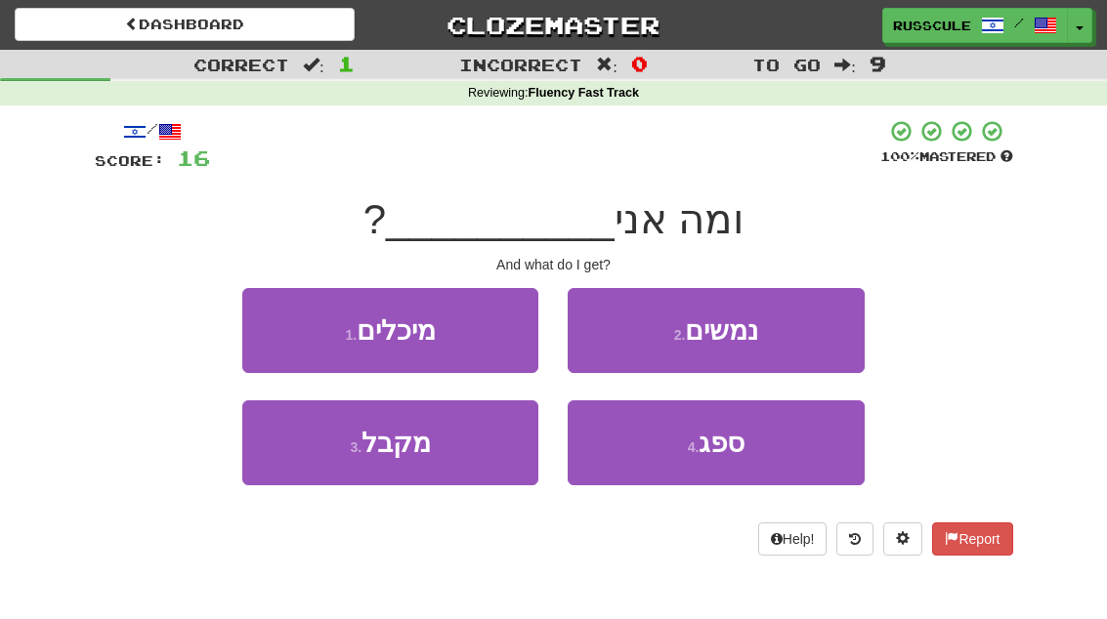
click at [319, 470] on button "3 . מקבל" at bounding box center [390, 443] width 296 height 85
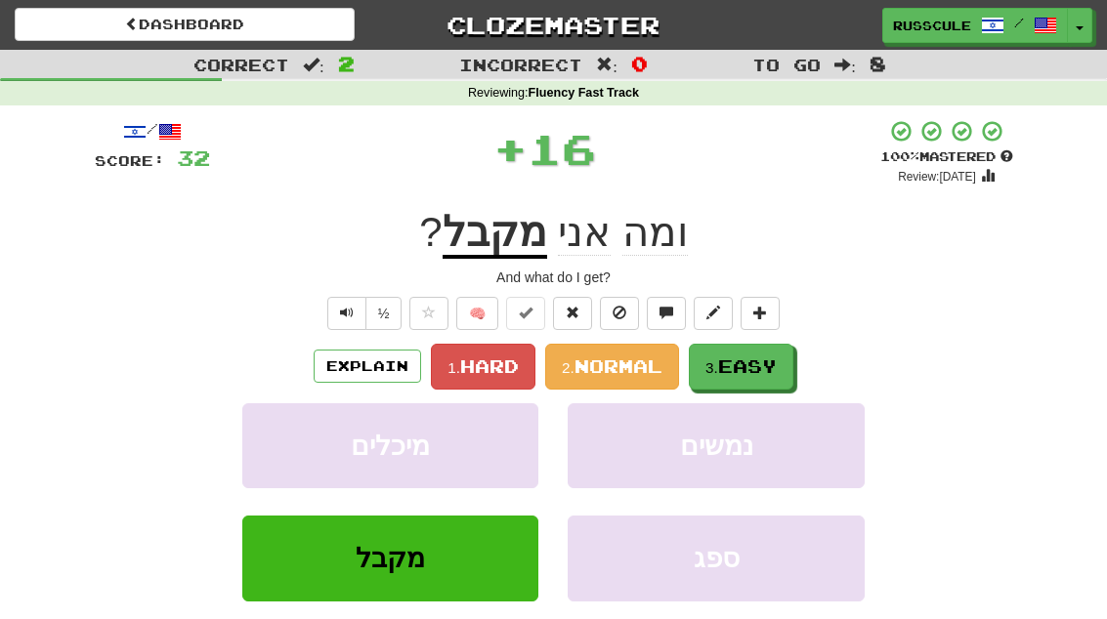
click at [758, 368] on span "Easy" at bounding box center [747, 366] width 59 height 21
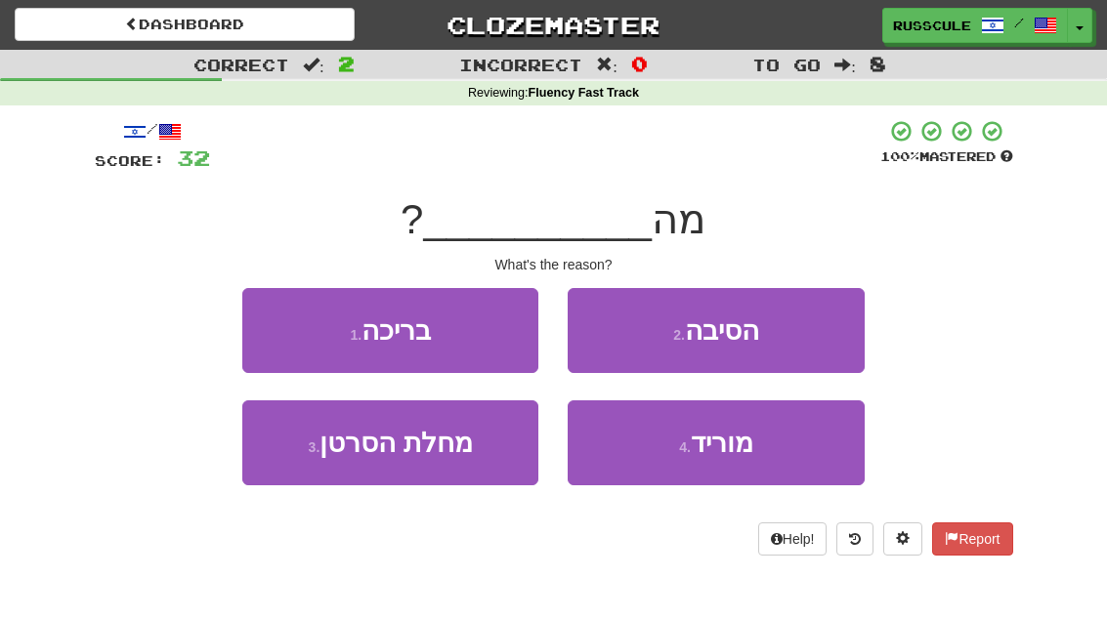
click at [814, 333] on button "2 . הסיבה" at bounding box center [716, 330] width 296 height 85
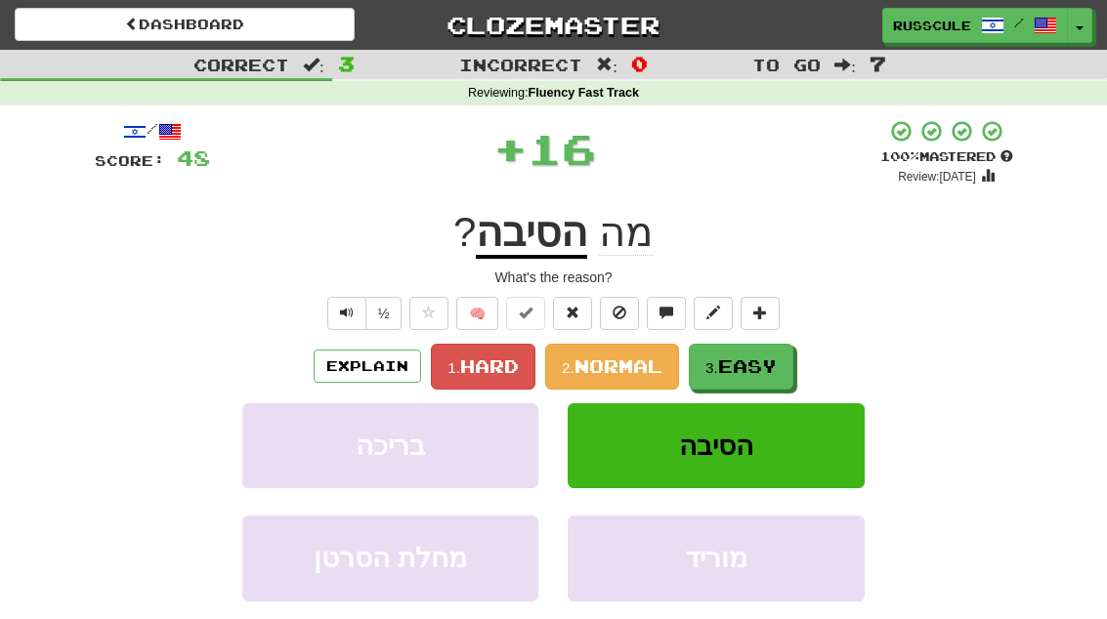
click at [752, 370] on span "Easy" at bounding box center [747, 366] width 59 height 21
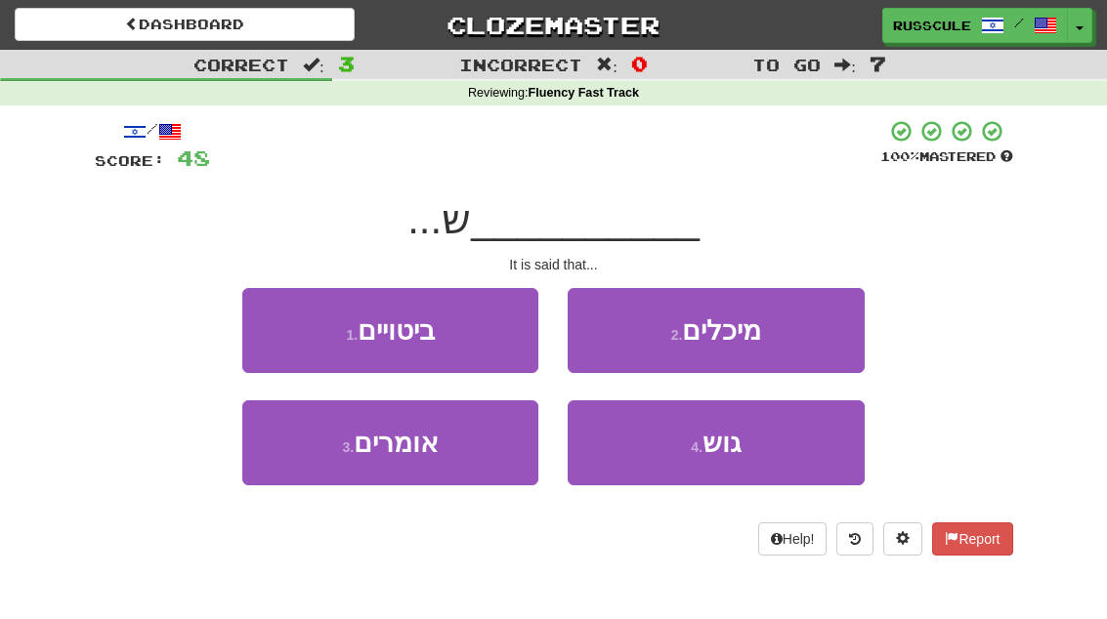
click at [319, 478] on button "3 . אומרים" at bounding box center [390, 443] width 296 height 85
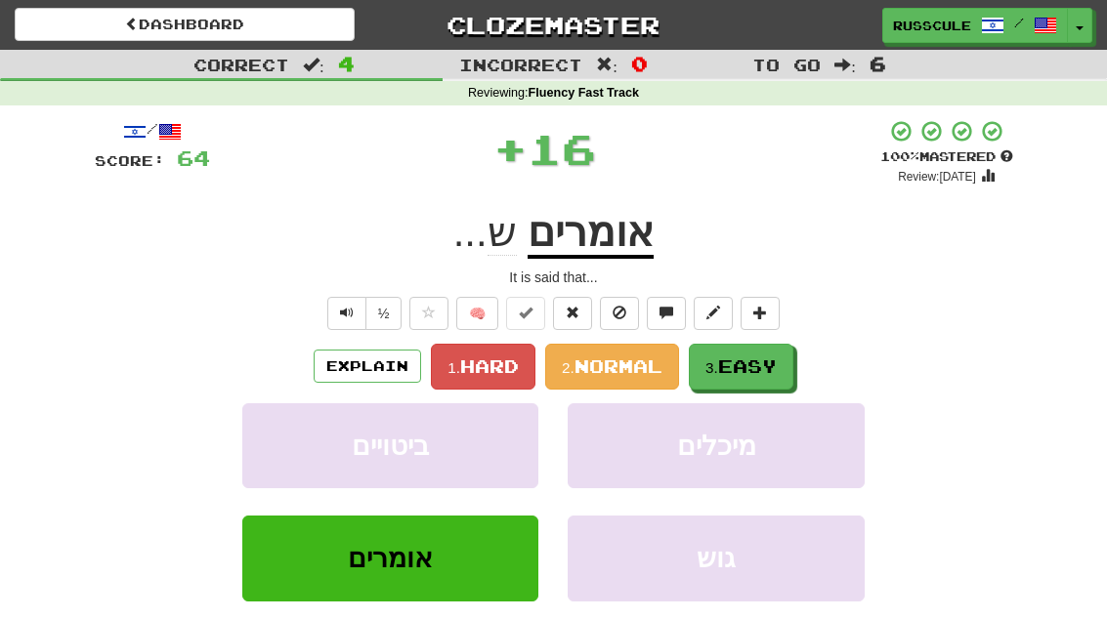
click at [764, 362] on span "Easy" at bounding box center [747, 366] width 59 height 21
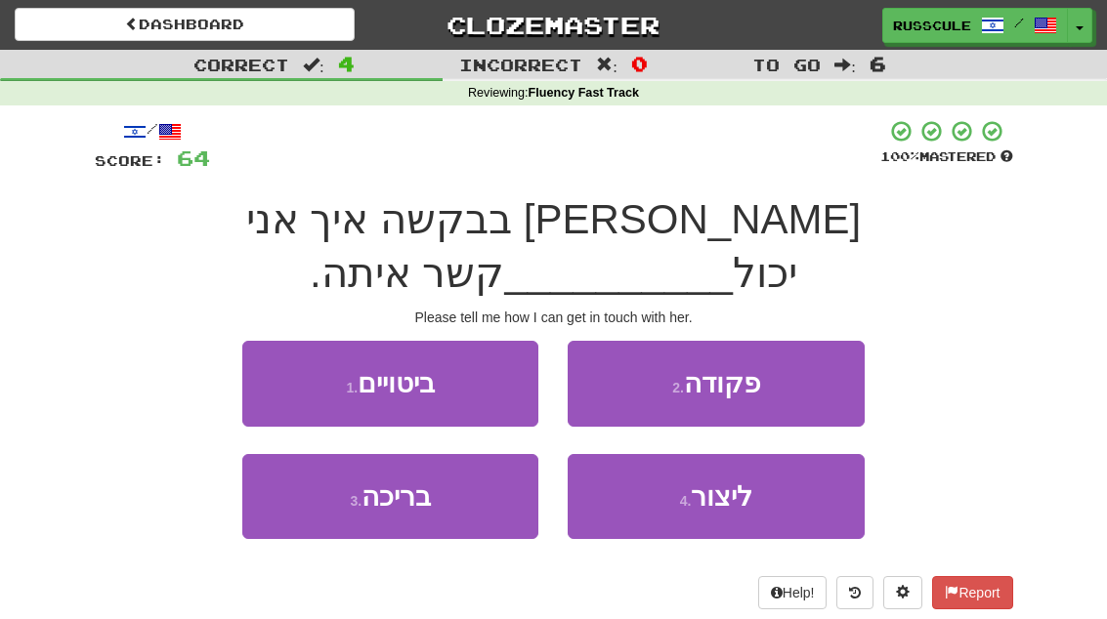
click at [745, 482] on span "ליצור" at bounding box center [722, 497] width 62 height 30
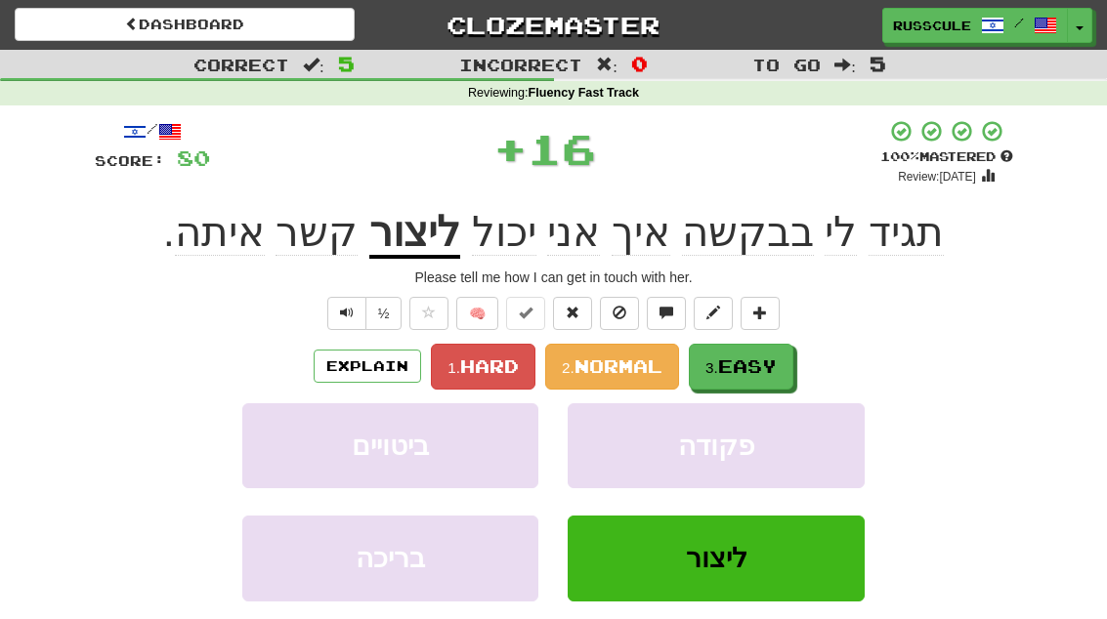
click at [767, 349] on button "3. Easy" at bounding box center [741, 367] width 105 height 46
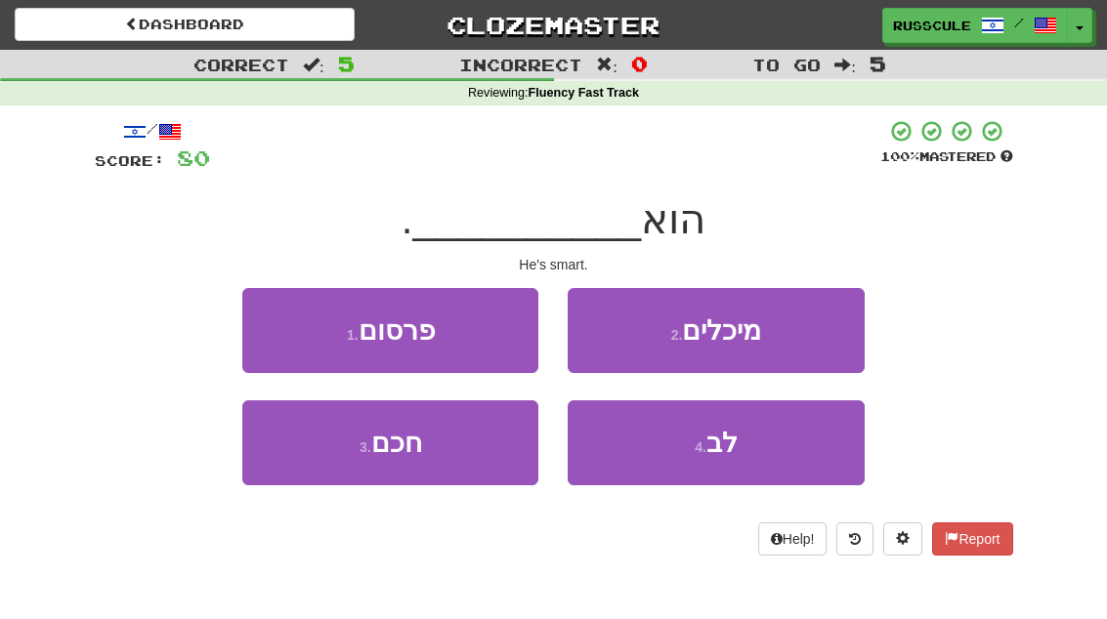
click at [317, 469] on button "3 . חכם" at bounding box center [390, 443] width 296 height 85
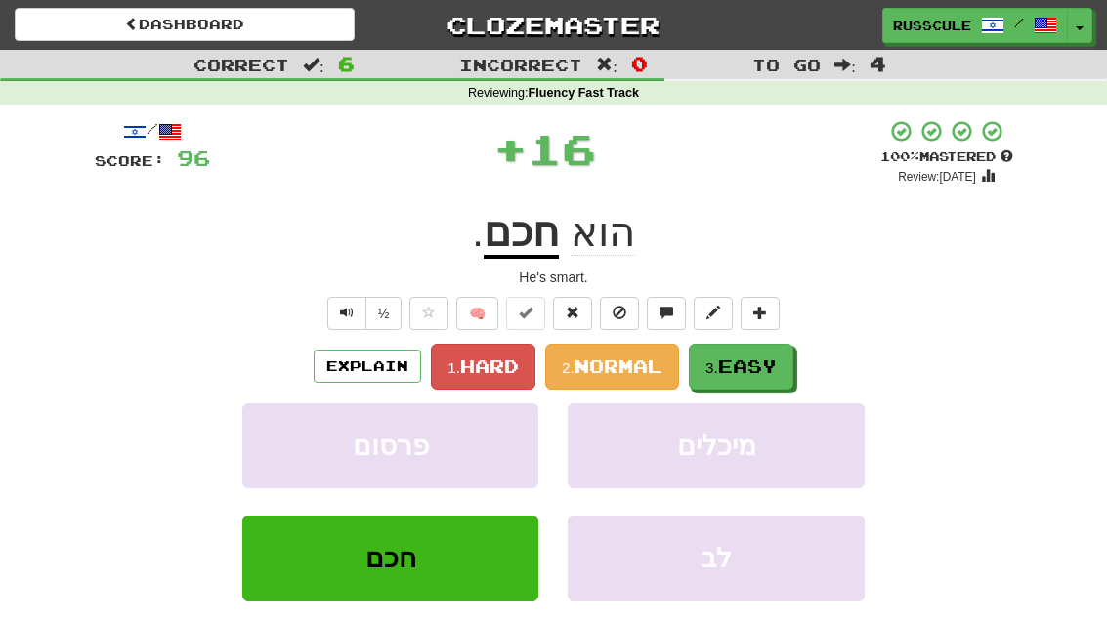
click at [757, 363] on span "Easy" at bounding box center [747, 366] width 59 height 21
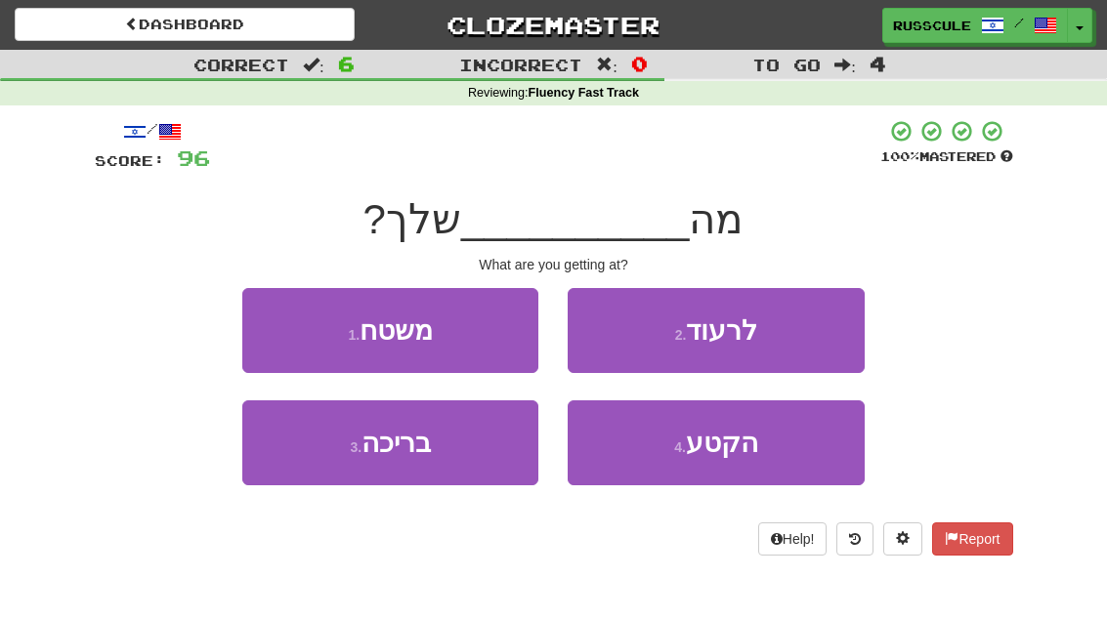
click at [723, 462] on button "4 . הקטע" at bounding box center [716, 443] width 296 height 85
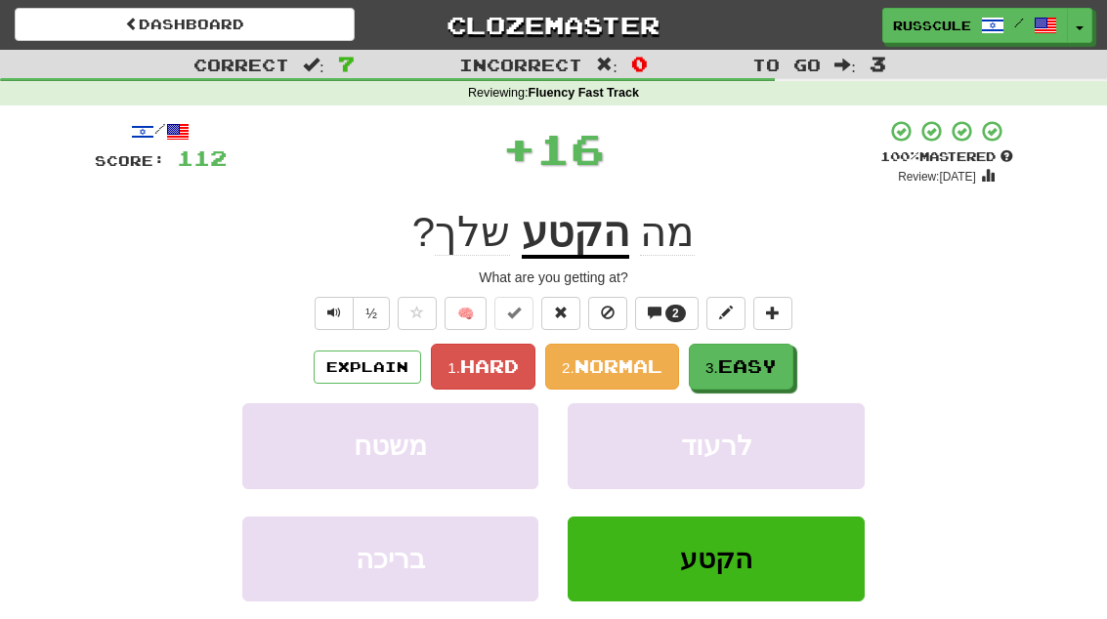
click at [764, 356] on span "Easy" at bounding box center [747, 366] width 59 height 21
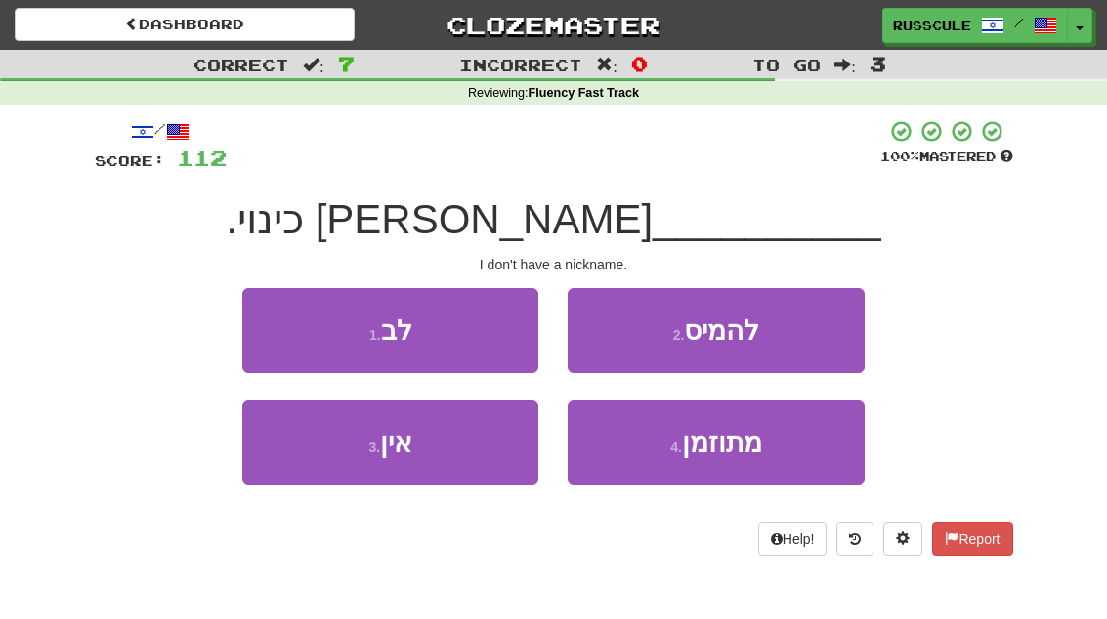
click at [323, 460] on button "3 . אין" at bounding box center [390, 443] width 296 height 85
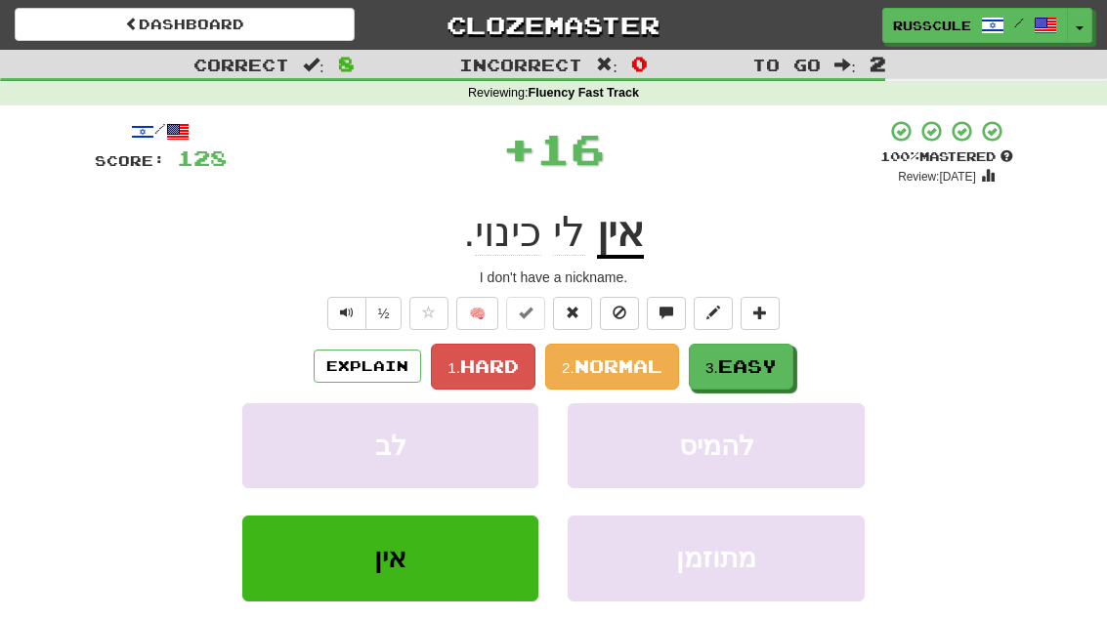
click at [756, 362] on span "Easy" at bounding box center [747, 366] width 59 height 21
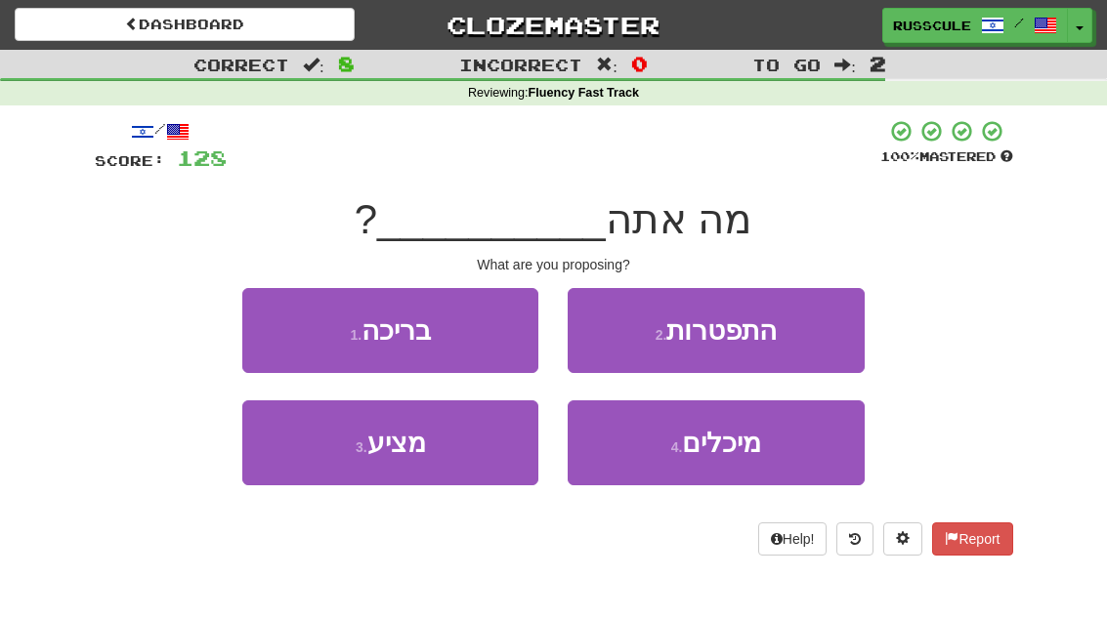
click at [325, 475] on button "3 . מציע" at bounding box center [390, 443] width 296 height 85
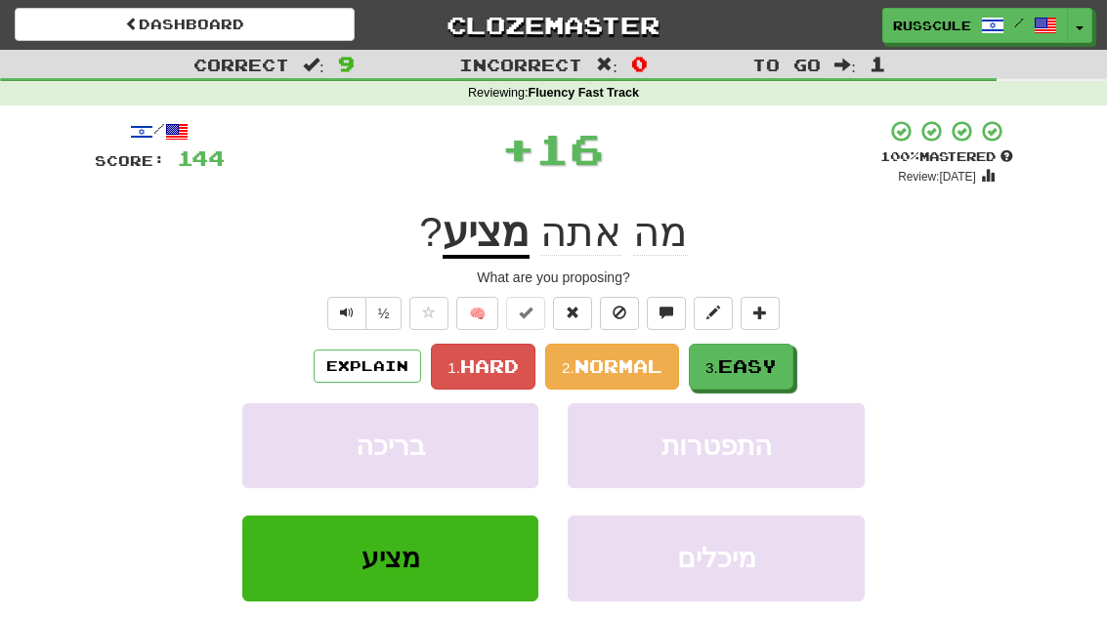
click at [749, 371] on span "Easy" at bounding box center [747, 366] width 59 height 21
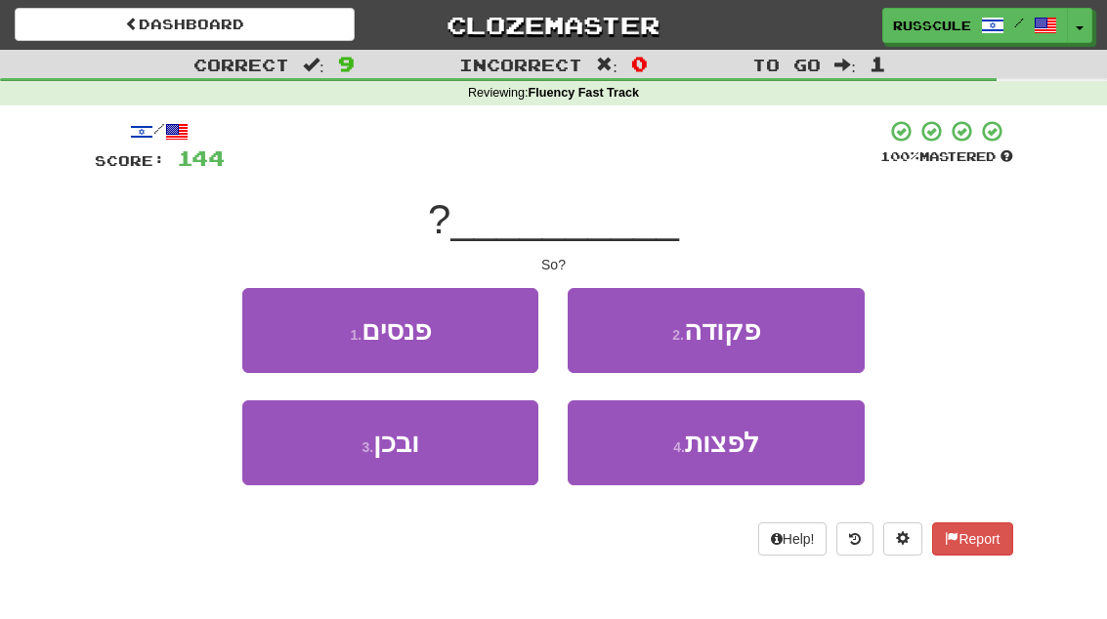
click at [320, 464] on button "3 . ובכן" at bounding box center [390, 443] width 296 height 85
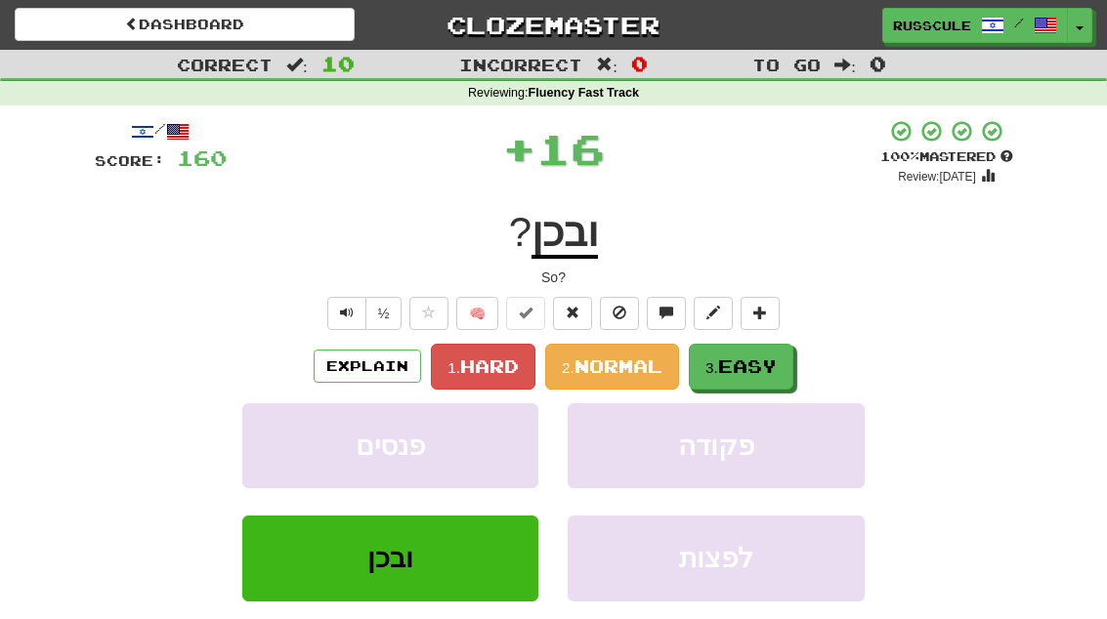
click at [749, 370] on span "Easy" at bounding box center [747, 366] width 59 height 21
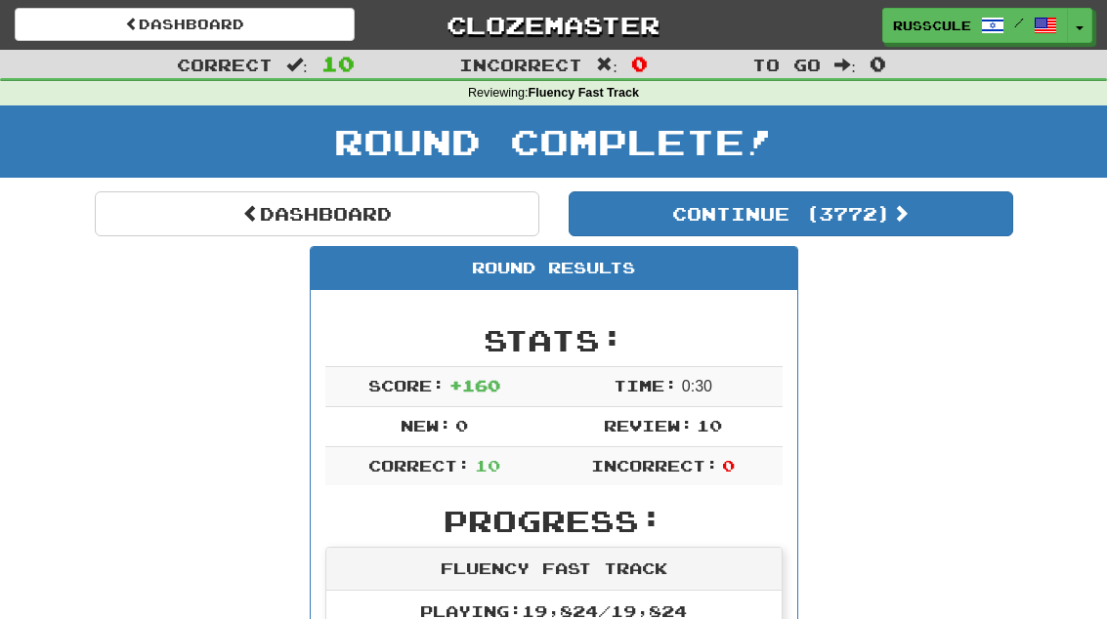
click at [933, 231] on button "Continue ( 3772 )" at bounding box center [791, 214] width 445 height 45
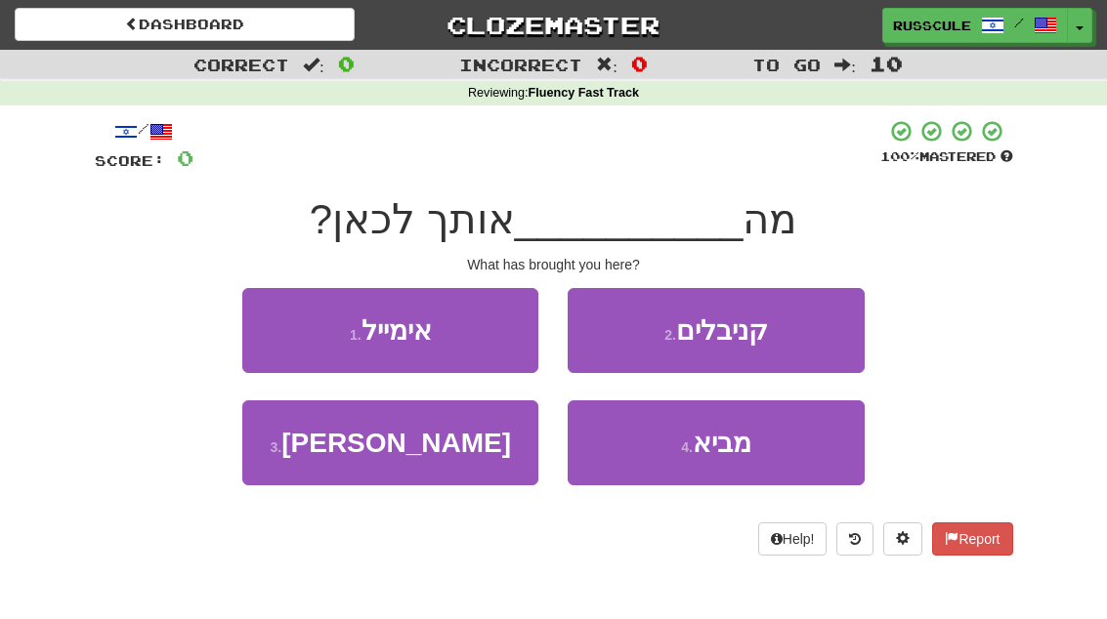
click at [734, 454] on span "מביא" at bounding box center [722, 443] width 59 height 30
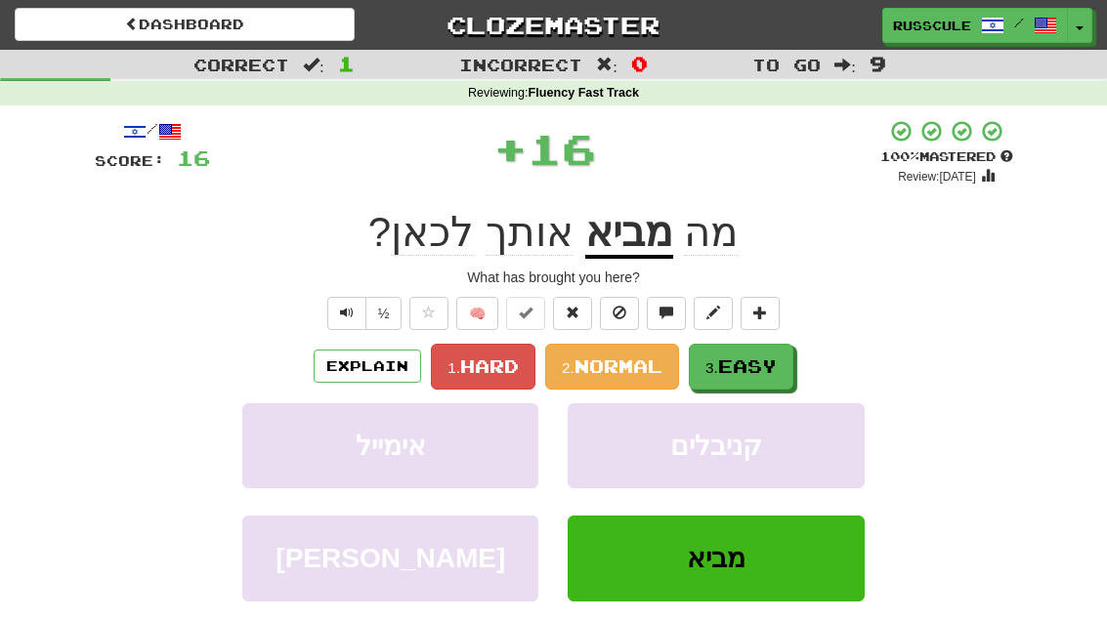
click at [774, 356] on span "Easy" at bounding box center [747, 366] width 59 height 21
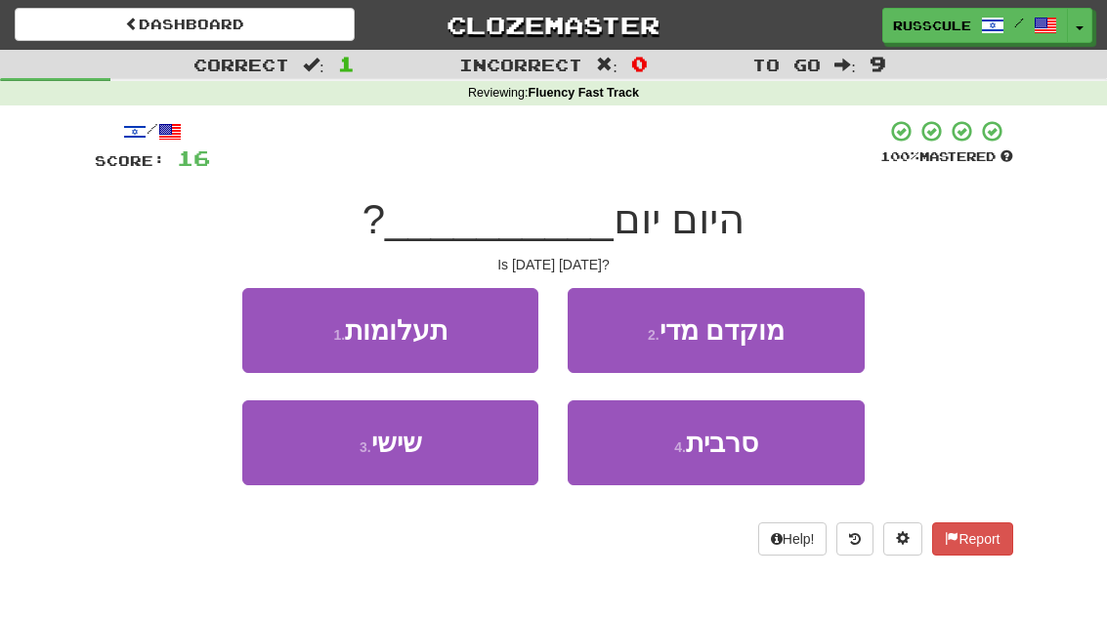
click at [318, 467] on button "3 . שישי" at bounding box center [390, 443] width 296 height 85
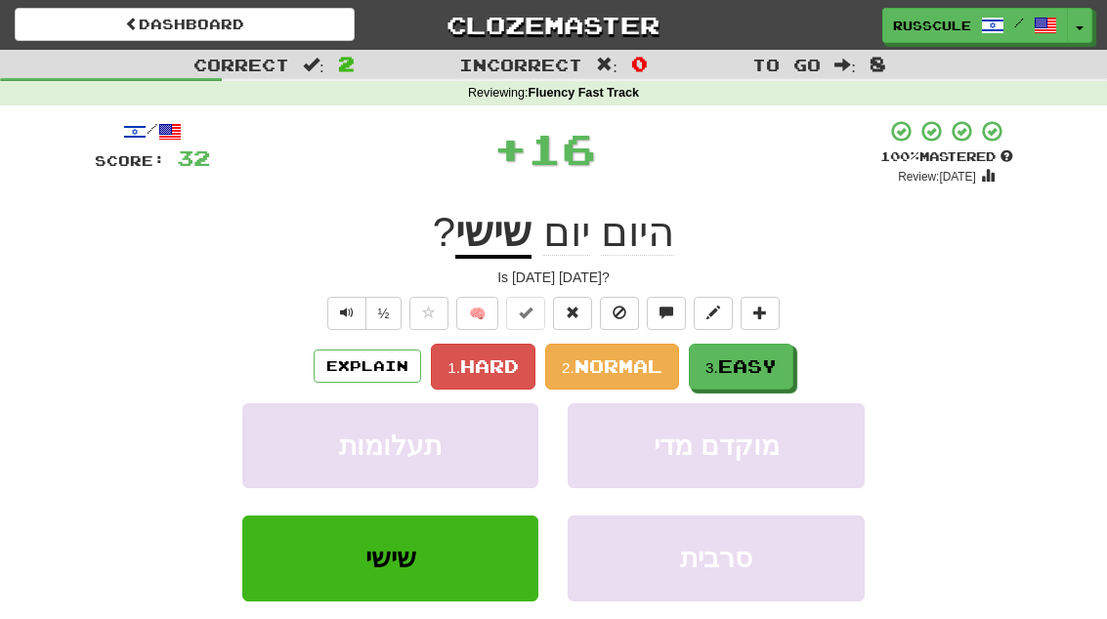
click at [759, 364] on span "Easy" at bounding box center [747, 366] width 59 height 21
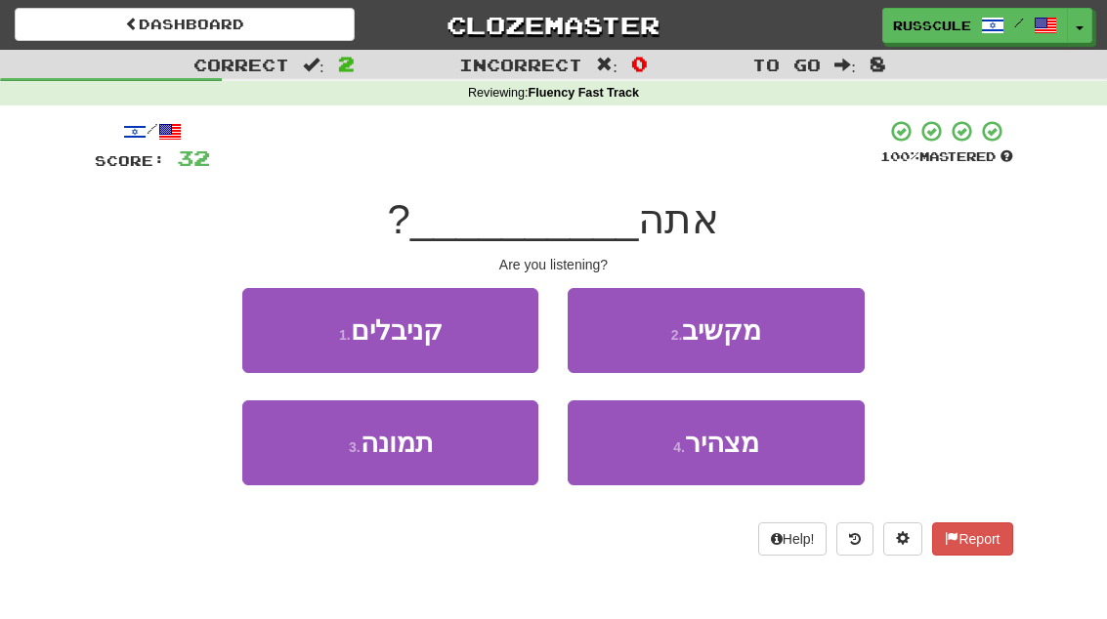
click at [800, 340] on button "2 . מקשיב" at bounding box center [716, 330] width 296 height 85
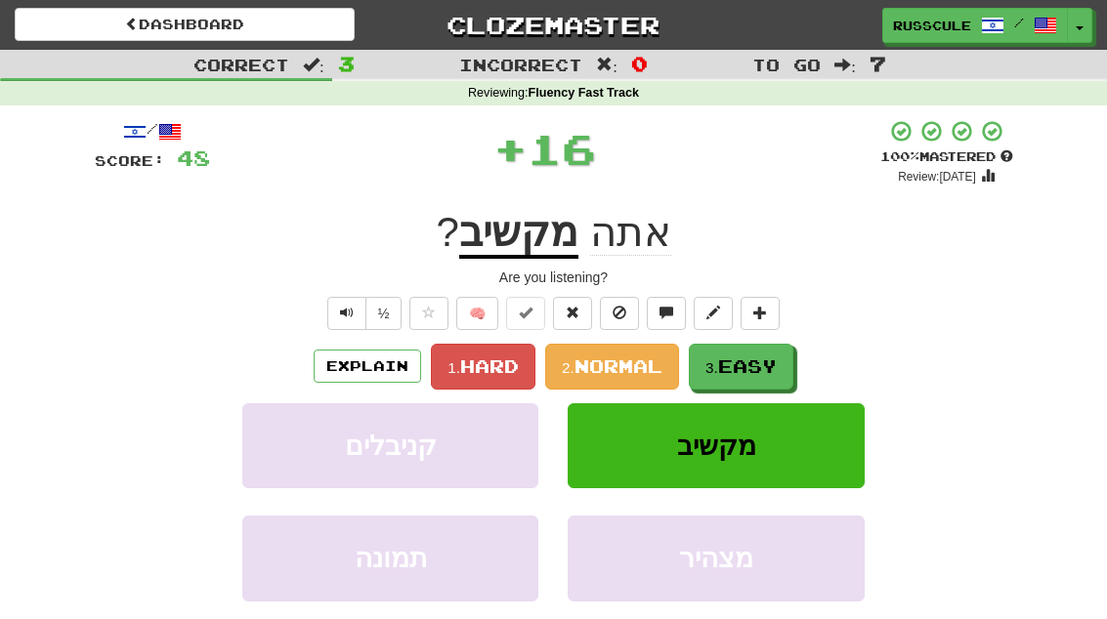
click at [755, 366] on span "Easy" at bounding box center [747, 366] width 59 height 21
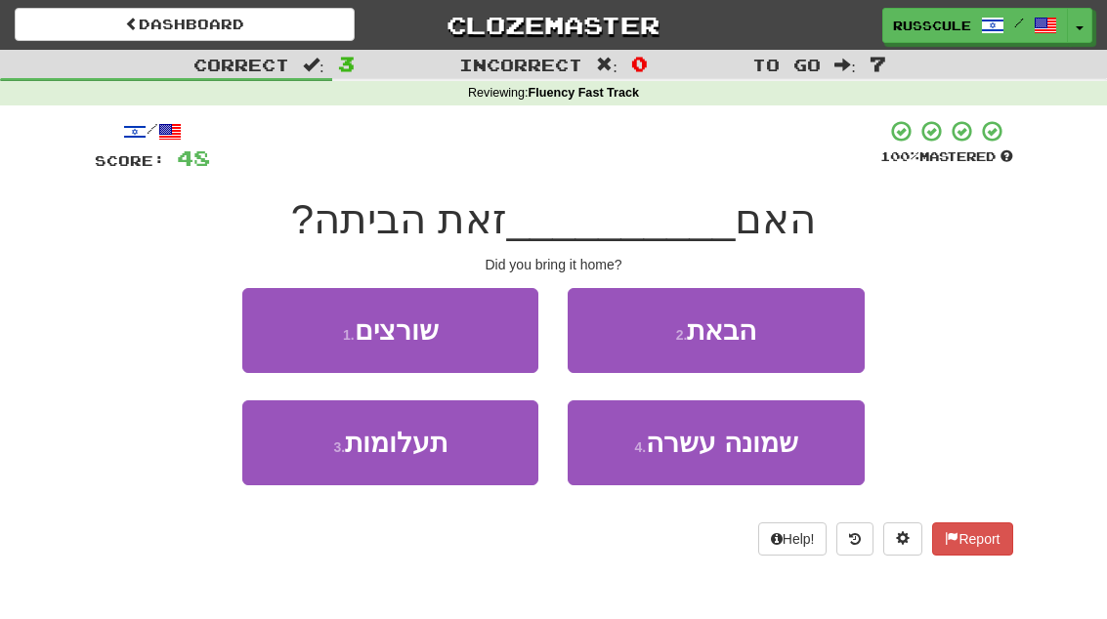
click at [797, 340] on button "2 . הבאת" at bounding box center [716, 330] width 296 height 85
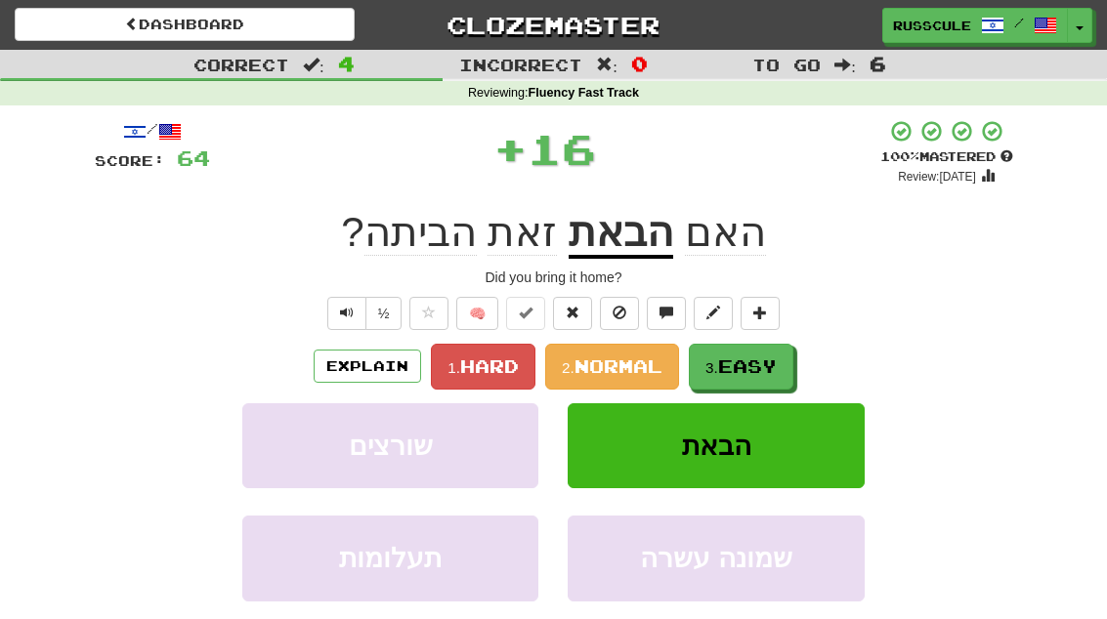
click at [753, 366] on span "Easy" at bounding box center [747, 366] width 59 height 21
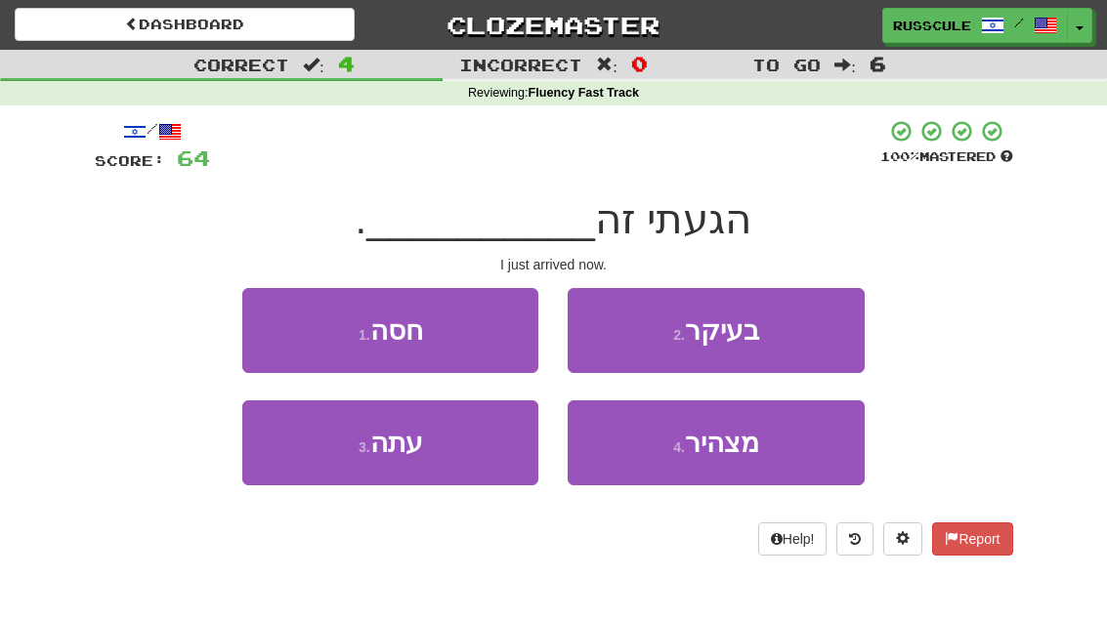
click at [322, 471] on button "3 . עתה" at bounding box center [390, 443] width 296 height 85
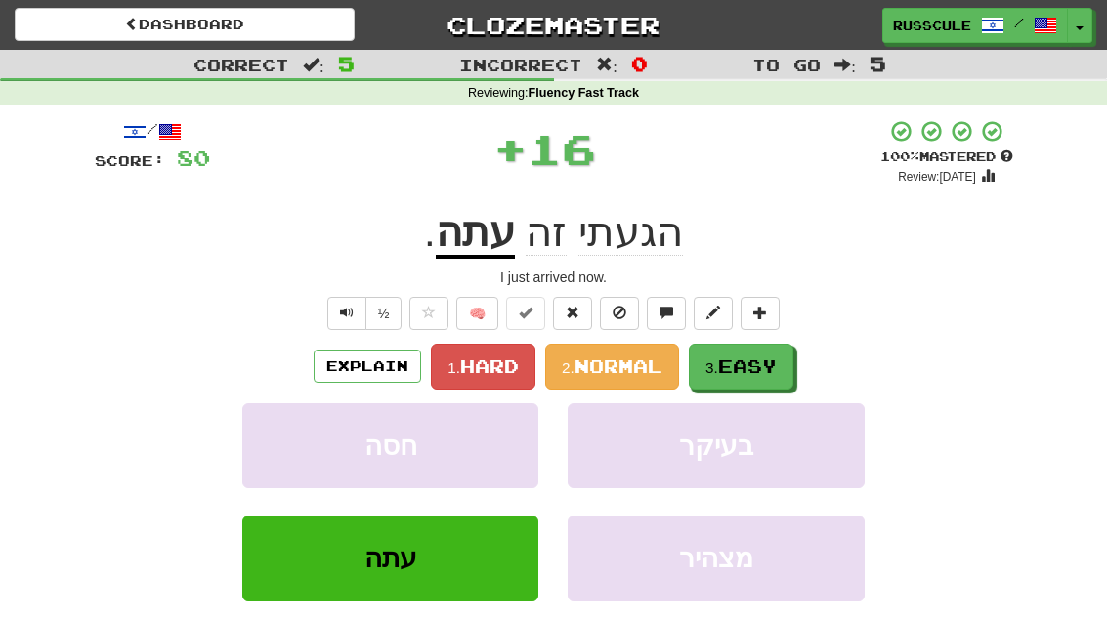
click at [753, 363] on span "Easy" at bounding box center [747, 366] width 59 height 21
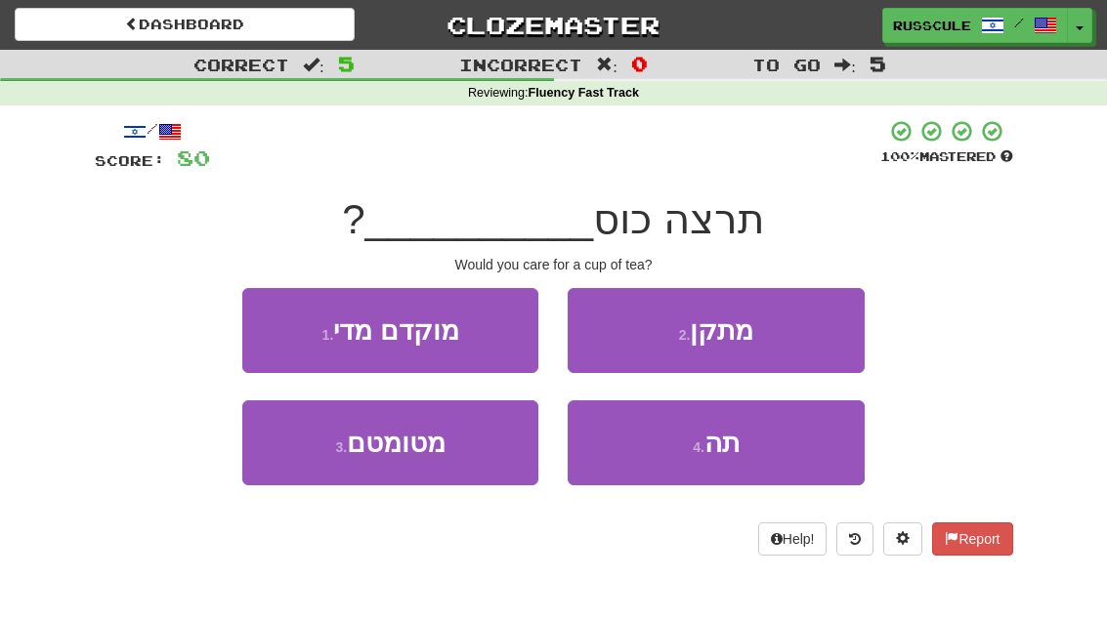
click at [734, 459] on button "4 . תה" at bounding box center [716, 443] width 296 height 85
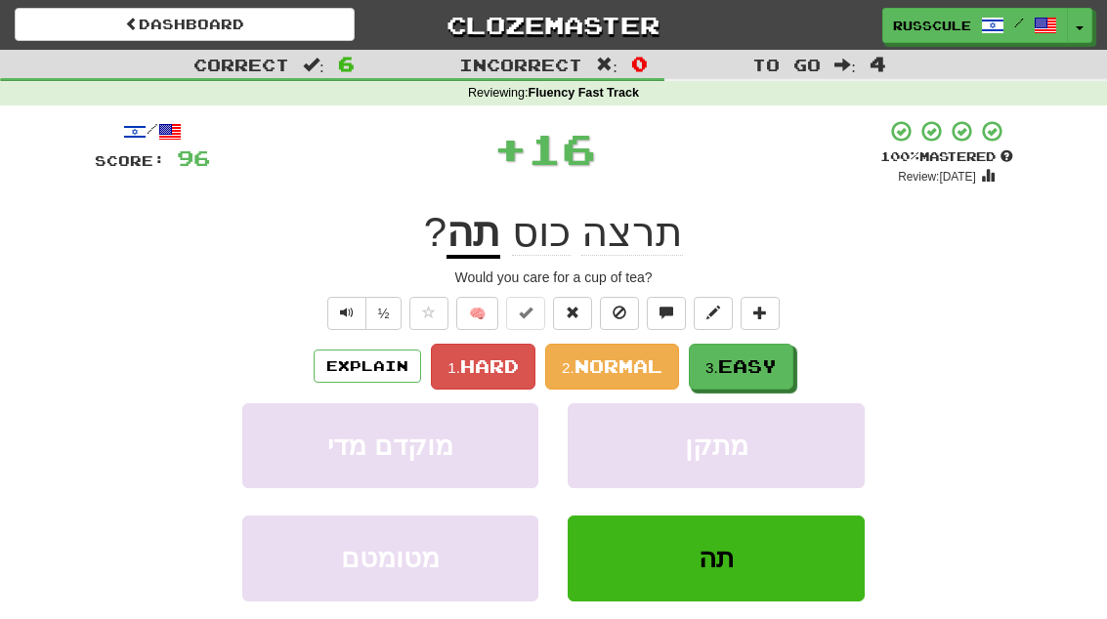
click at [766, 366] on span "Easy" at bounding box center [747, 366] width 59 height 21
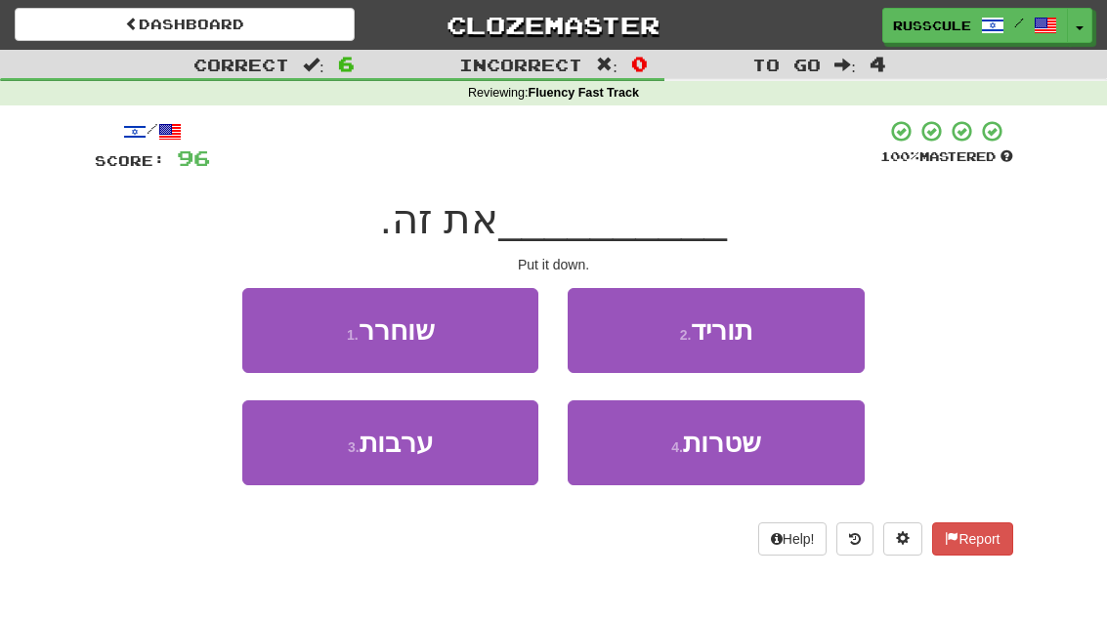
click at [790, 349] on button "2 . תוריד" at bounding box center [716, 330] width 296 height 85
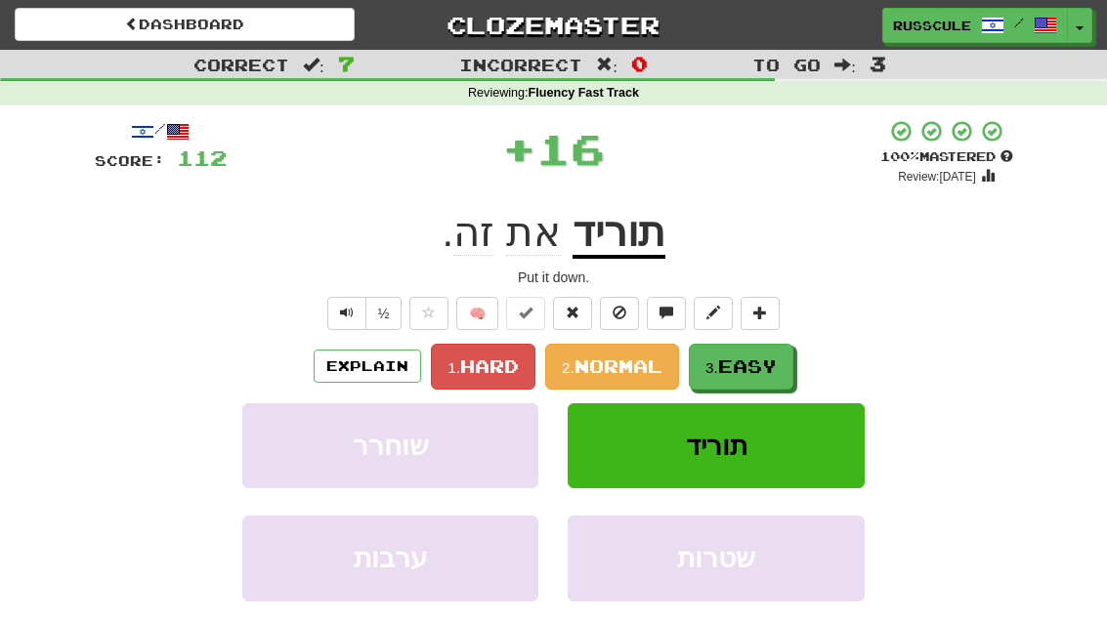
click at [751, 371] on span "Easy" at bounding box center [747, 366] width 59 height 21
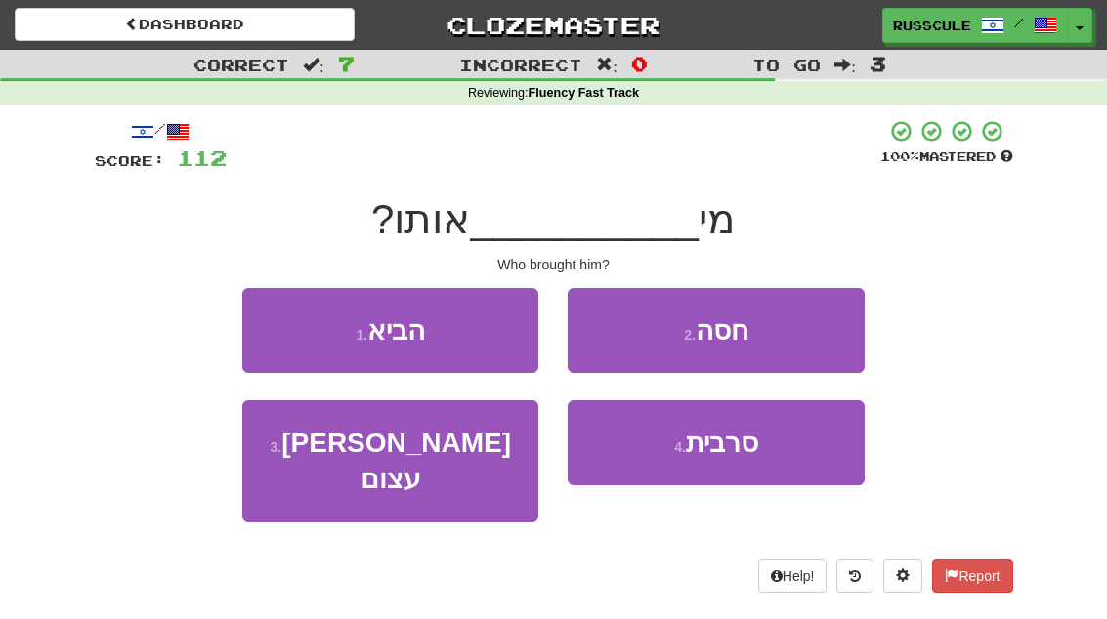
click at [270, 337] on button "1 . הביא" at bounding box center [390, 330] width 296 height 85
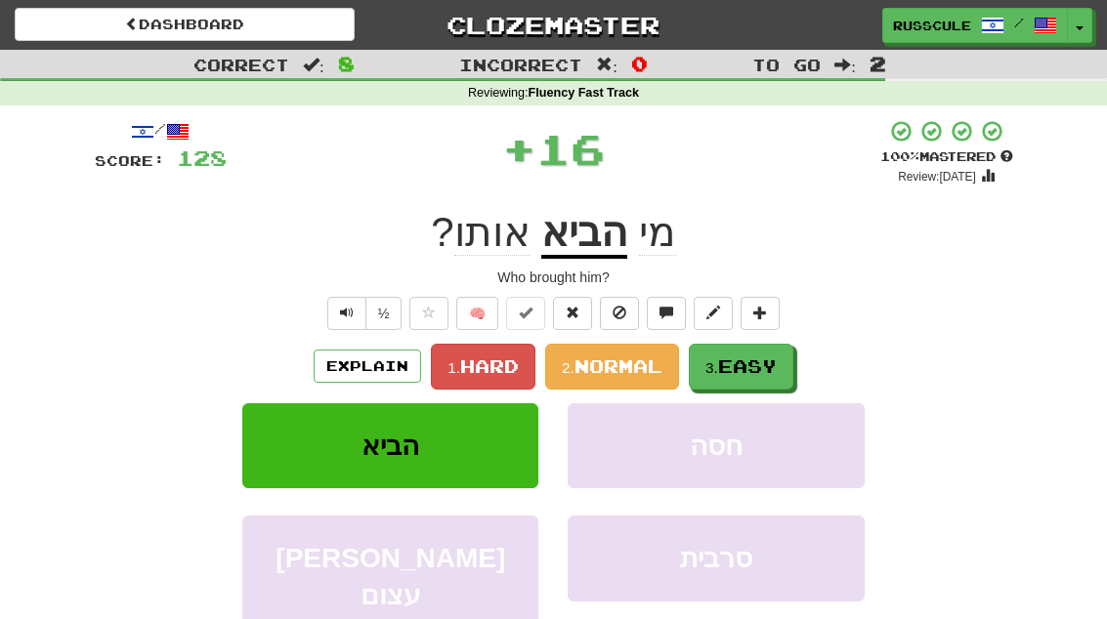
click at [749, 368] on span "Easy" at bounding box center [747, 366] width 59 height 21
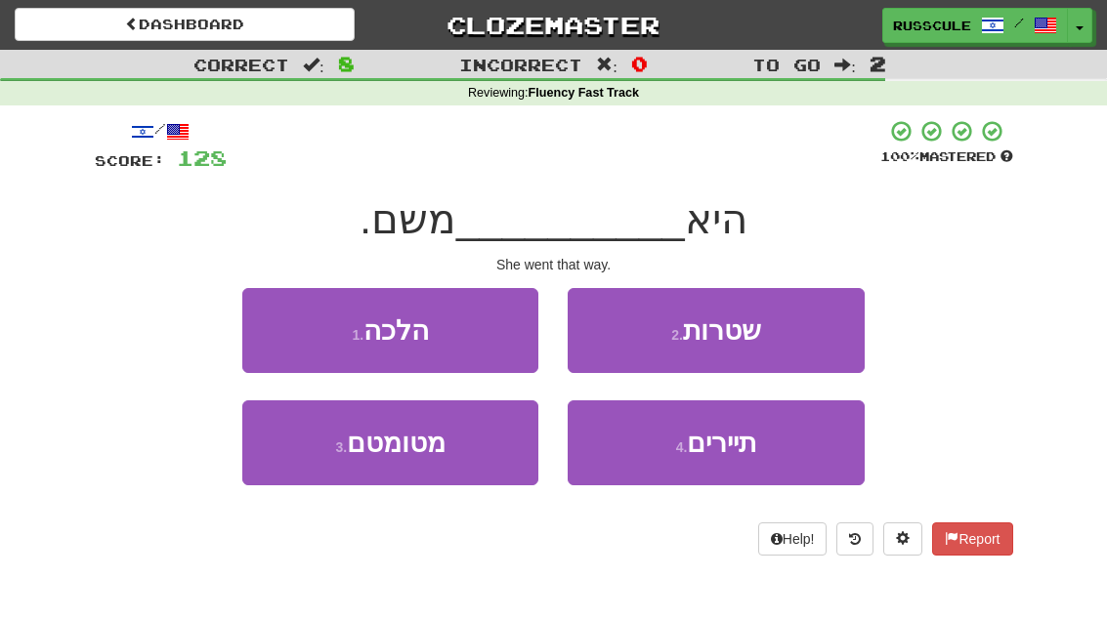
click at [275, 332] on button "1 . הלכה" at bounding box center [390, 330] width 296 height 85
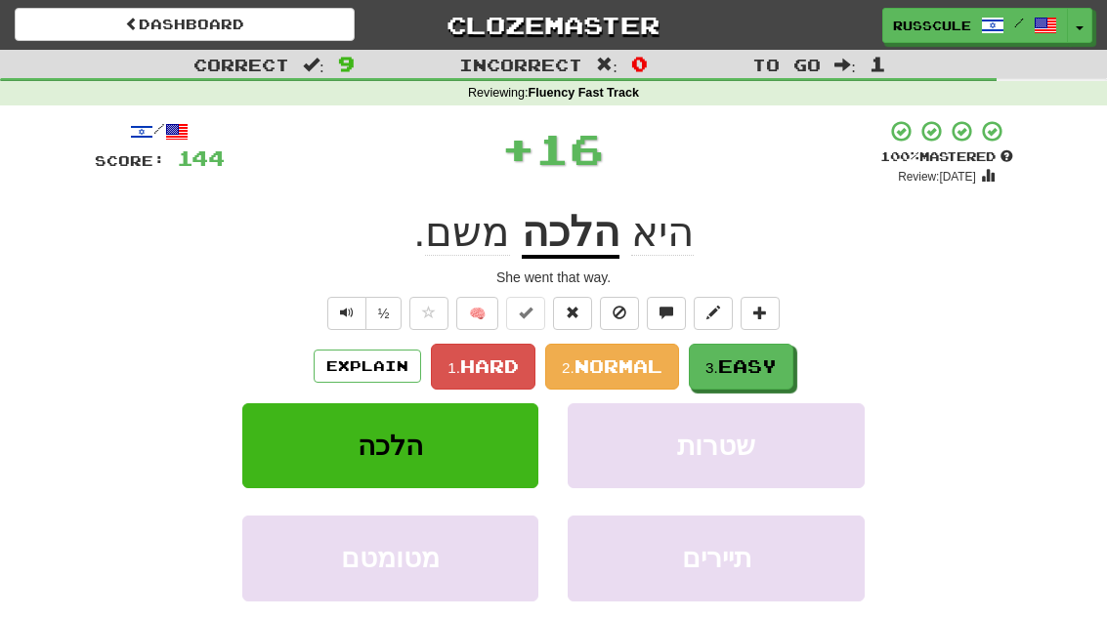
click at [758, 368] on span "Easy" at bounding box center [747, 366] width 59 height 21
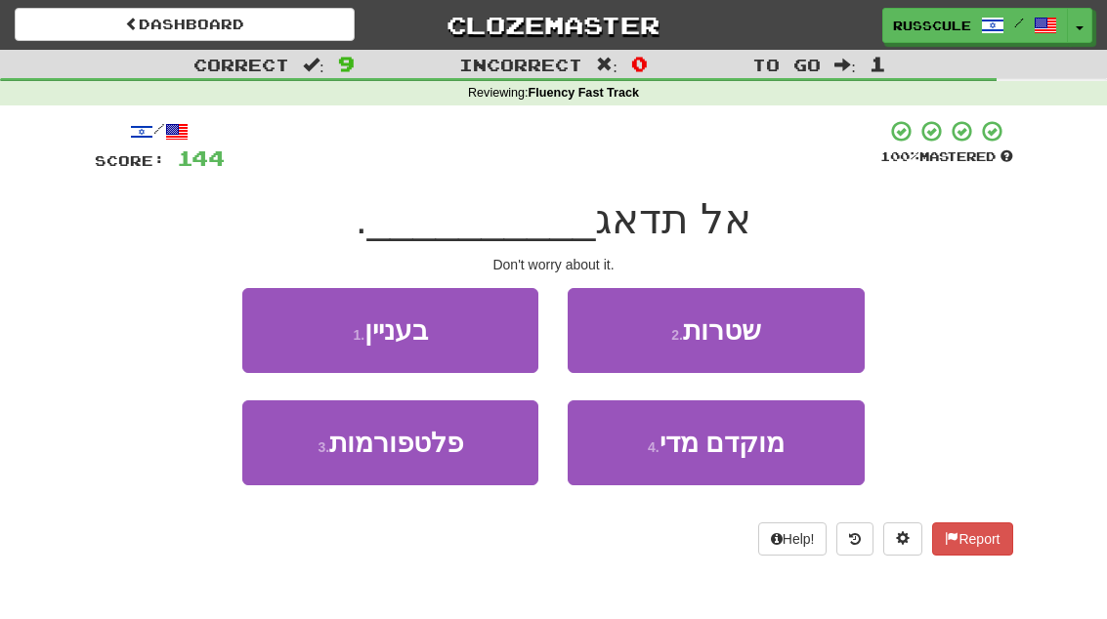
click at [277, 325] on button "1 . בעניין" at bounding box center [390, 330] width 296 height 85
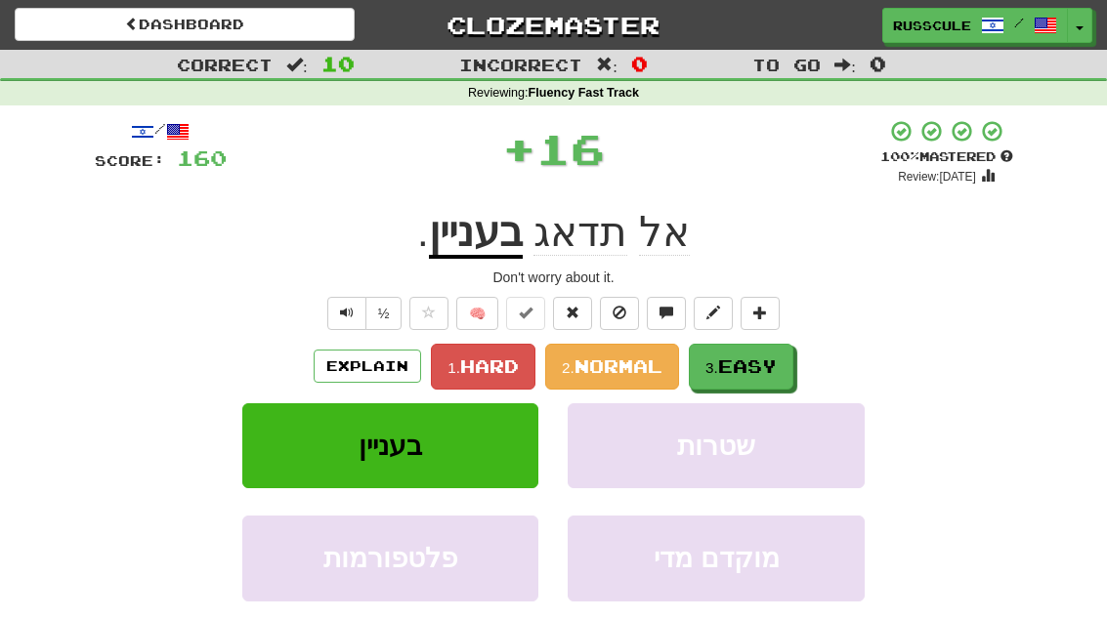
click at [750, 366] on span "Easy" at bounding box center [747, 366] width 59 height 21
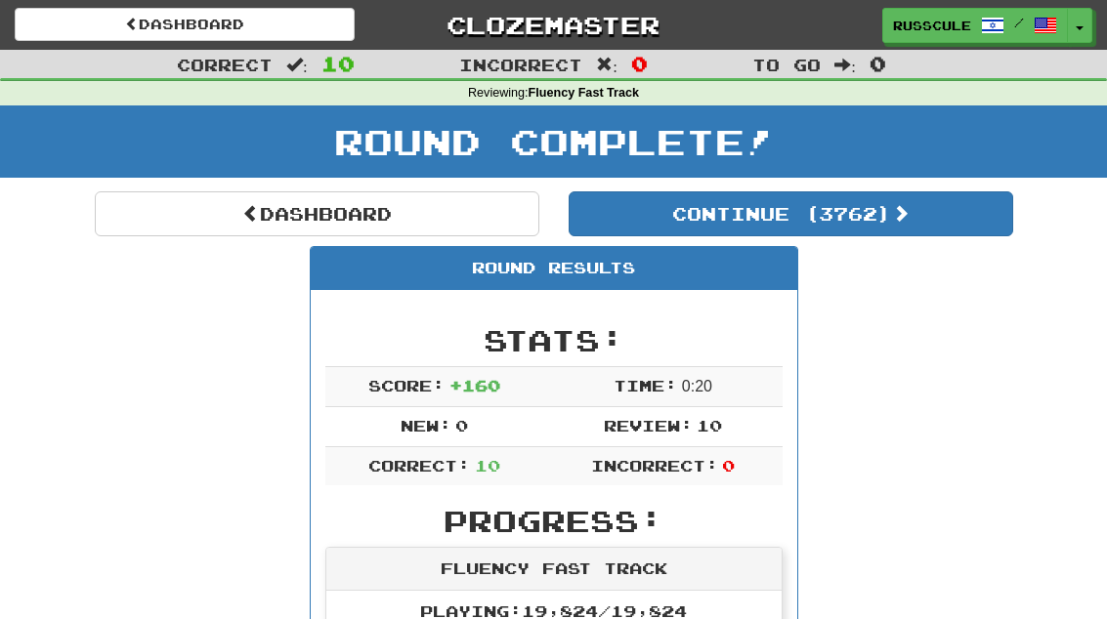
click at [926, 230] on button "Continue ( 3762 )" at bounding box center [791, 214] width 445 height 45
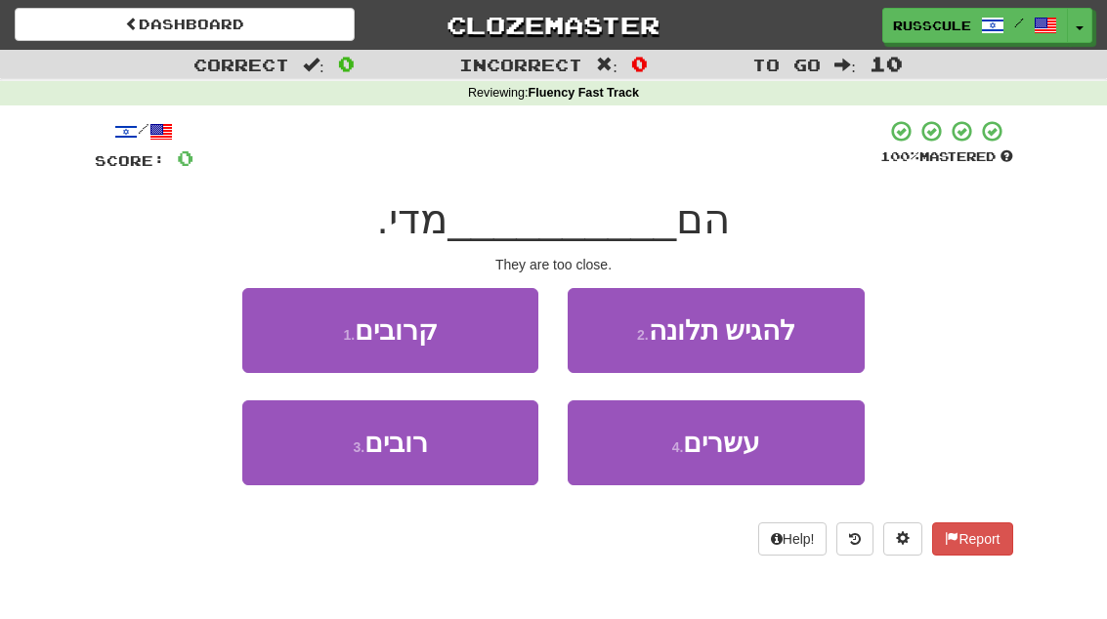
click at [273, 321] on button "1 . קרובים" at bounding box center [390, 330] width 296 height 85
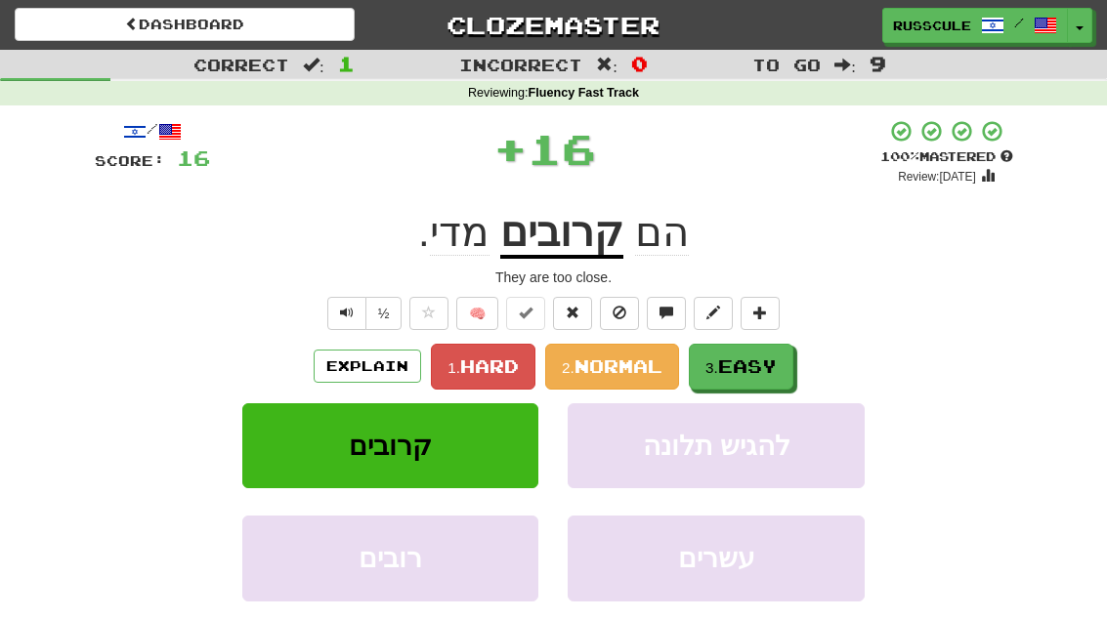
click at [757, 362] on span "Easy" at bounding box center [747, 366] width 59 height 21
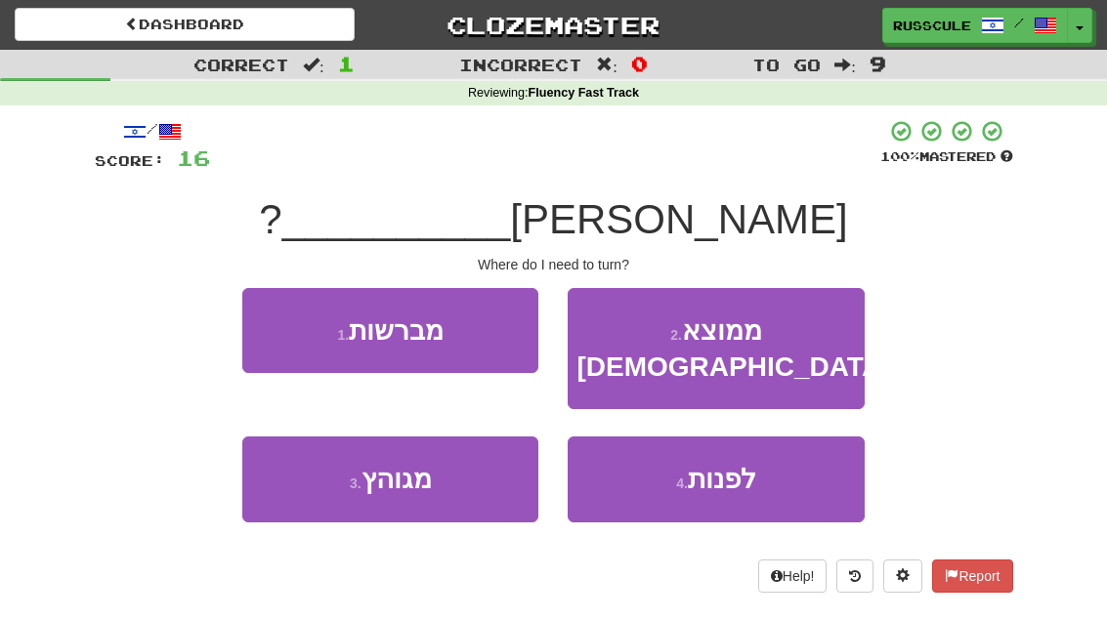
click at [721, 464] on span "לפנות" at bounding box center [722, 479] width 68 height 30
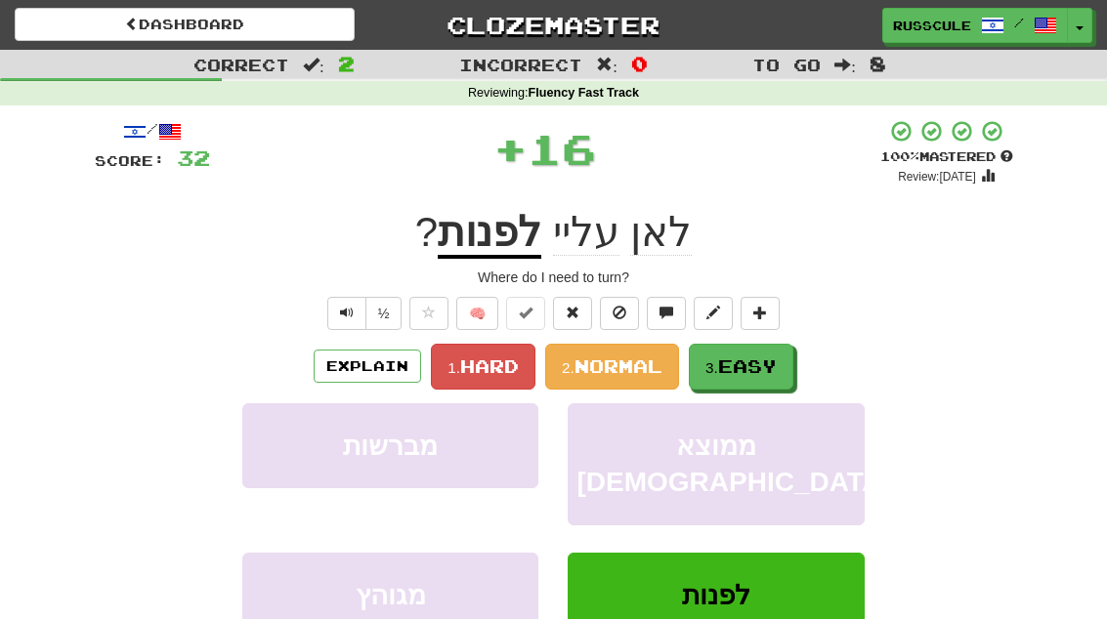
click at [768, 362] on span "Easy" at bounding box center [747, 366] width 59 height 21
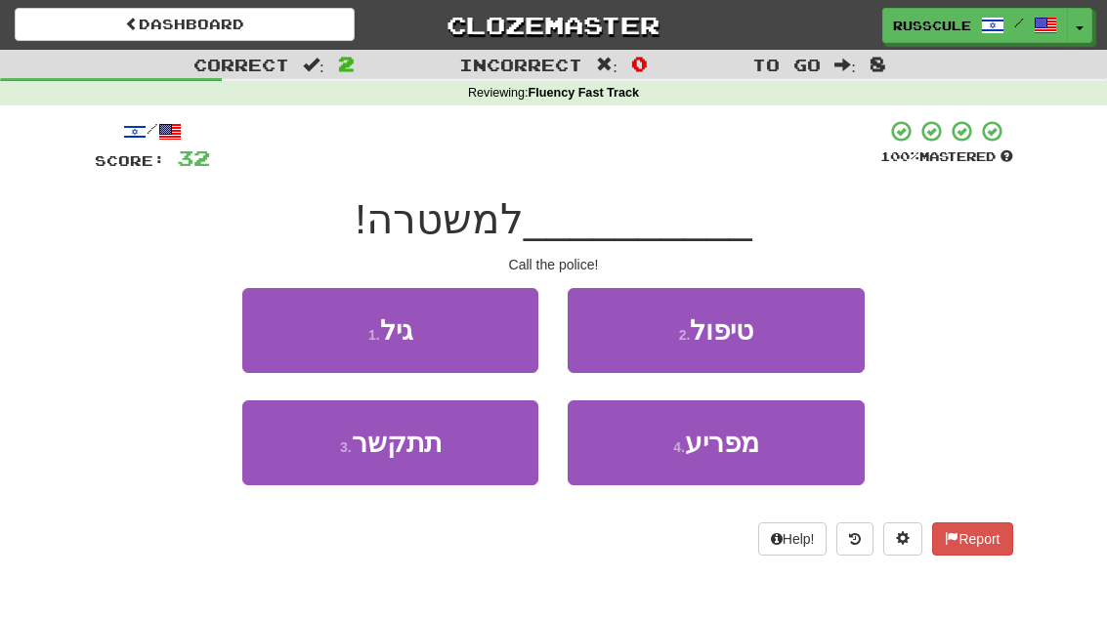
click at [323, 465] on button "3 . תתקשר" at bounding box center [390, 443] width 296 height 85
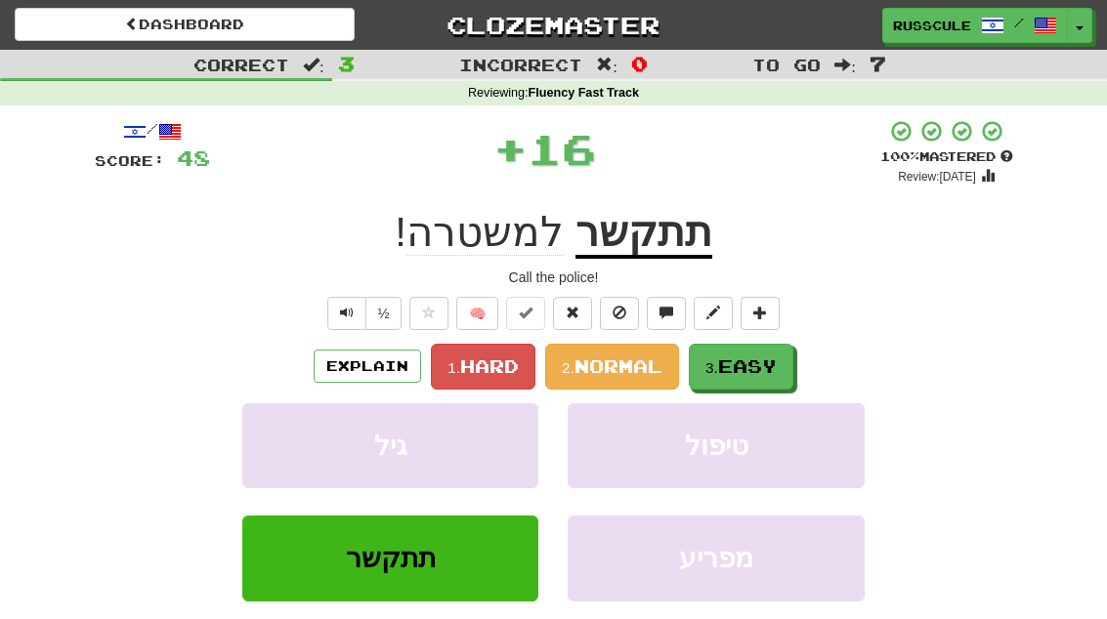
click at [765, 360] on span "Easy" at bounding box center [747, 366] width 59 height 21
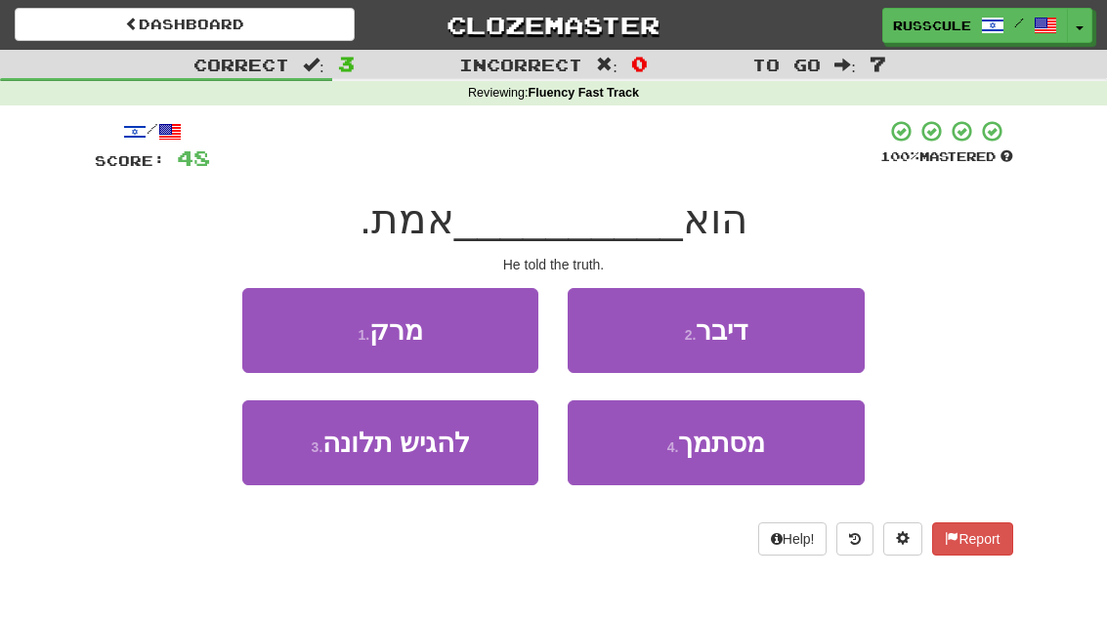
click at [800, 337] on button "2 . דיבר" at bounding box center [716, 330] width 296 height 85
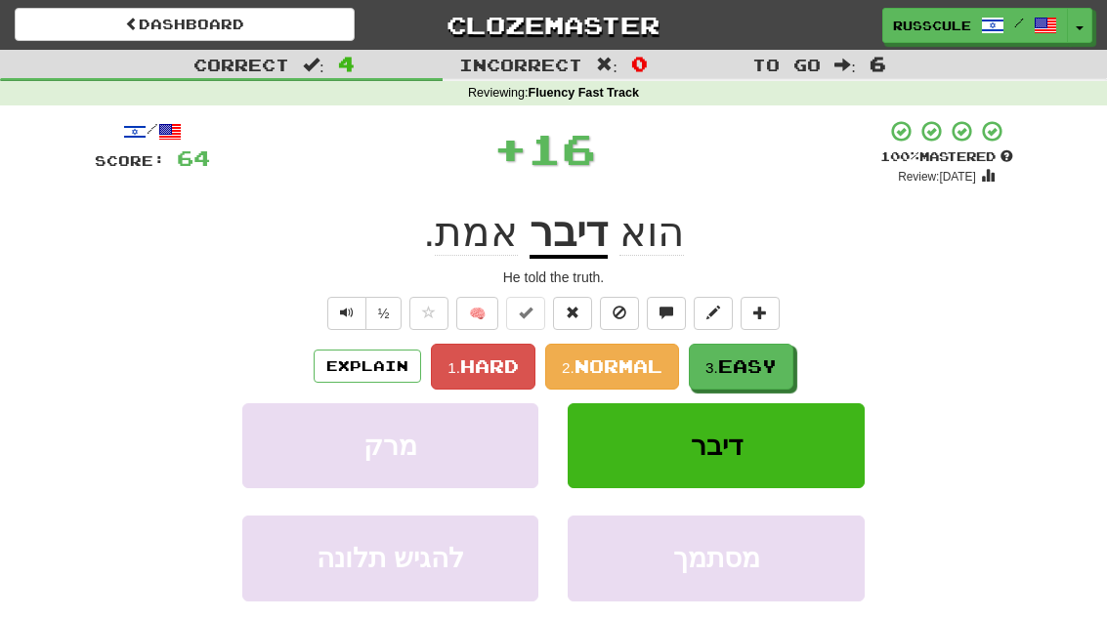
click at [755, 365] on span "Easy" at bounding box center [747, 366] width 59 height 21
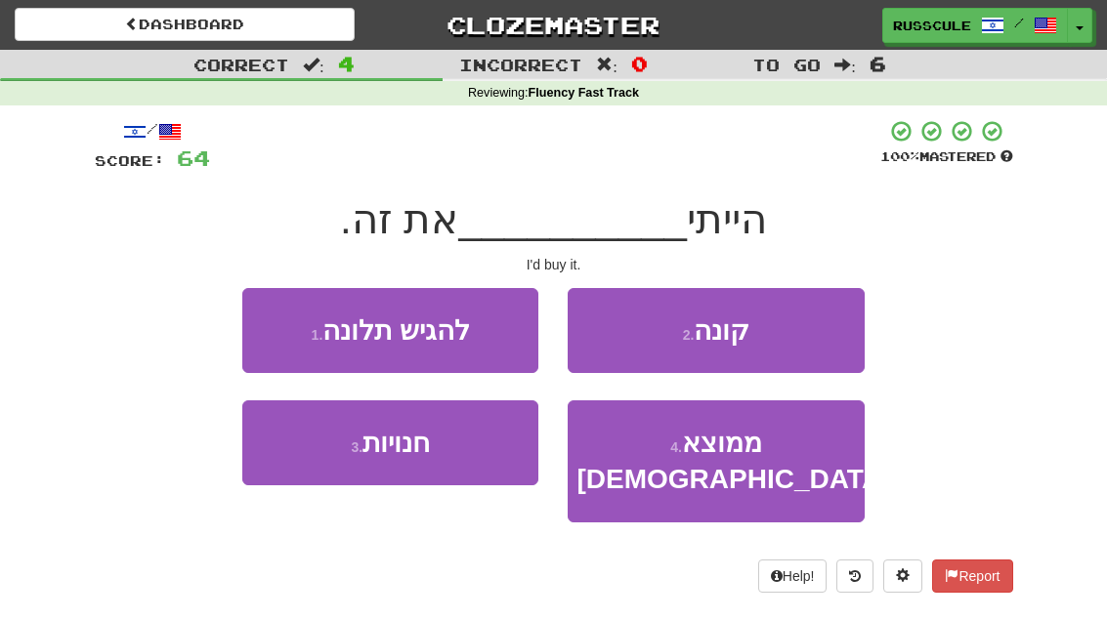
click at [787, 333] on button "2 . קונה" at bounding box center [716, 330] width 296 height 85
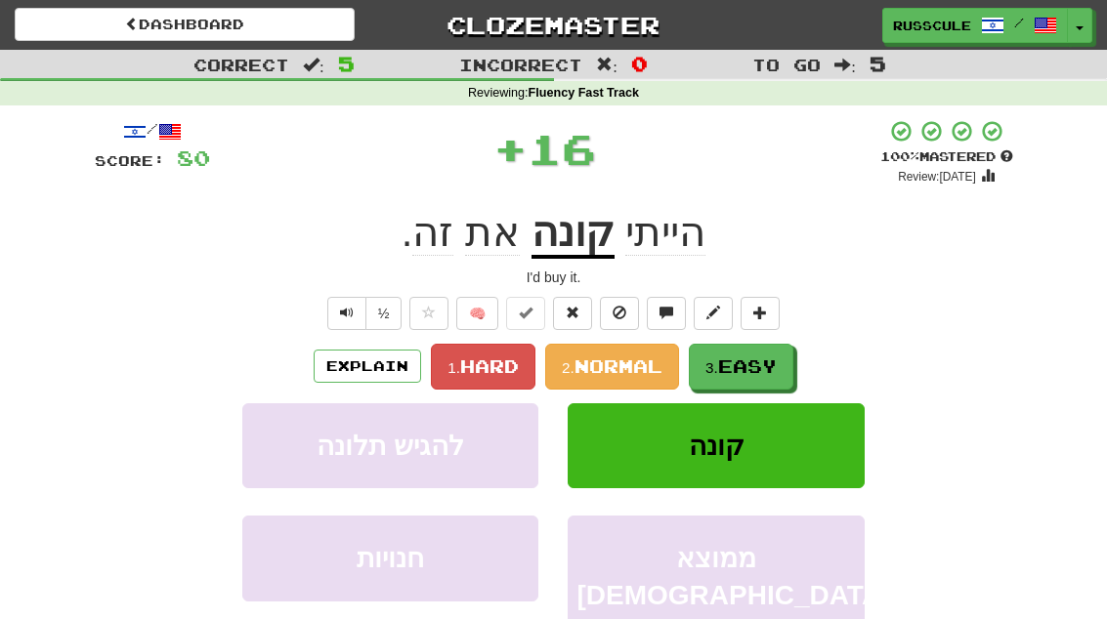
click at [751, 360] on span "Easy" at bounding box center [747, 366] width 59 height 21
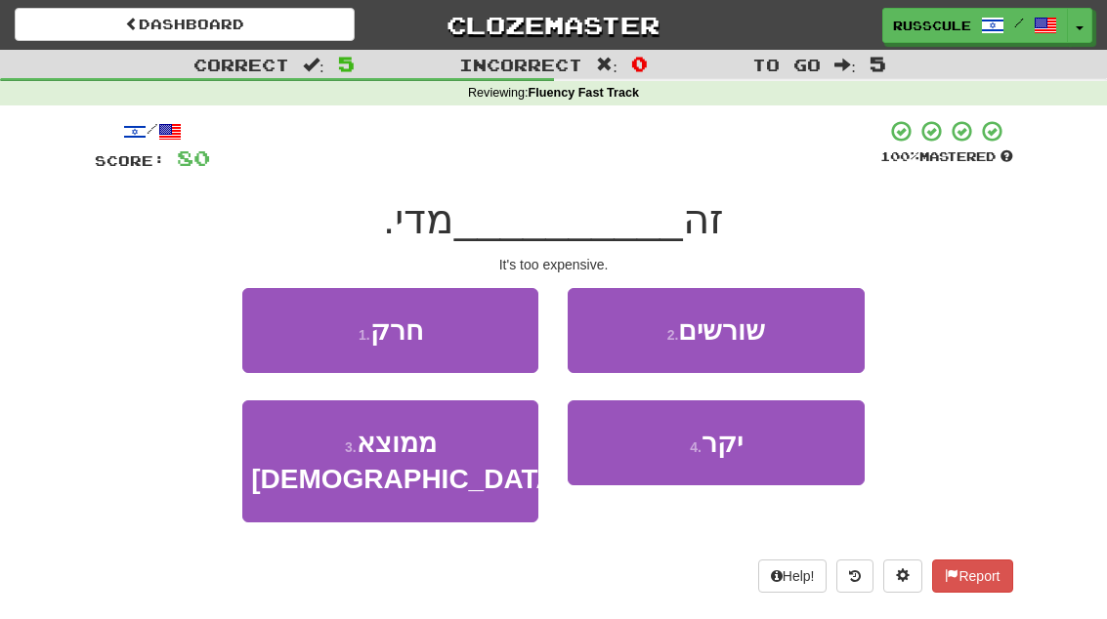
click at [722, 462] on button "4 . יקר" at bounding box center [716, 443] width 296 height 85
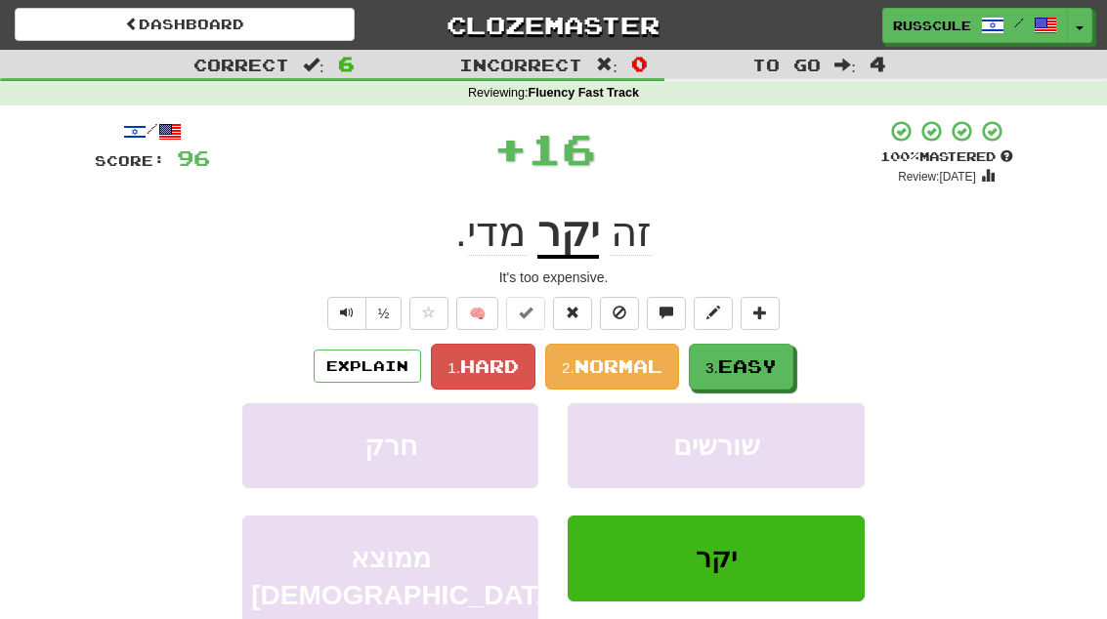
click at [762, 368] on span "Easy" at bounding box center [747, 366] width 59 height 21
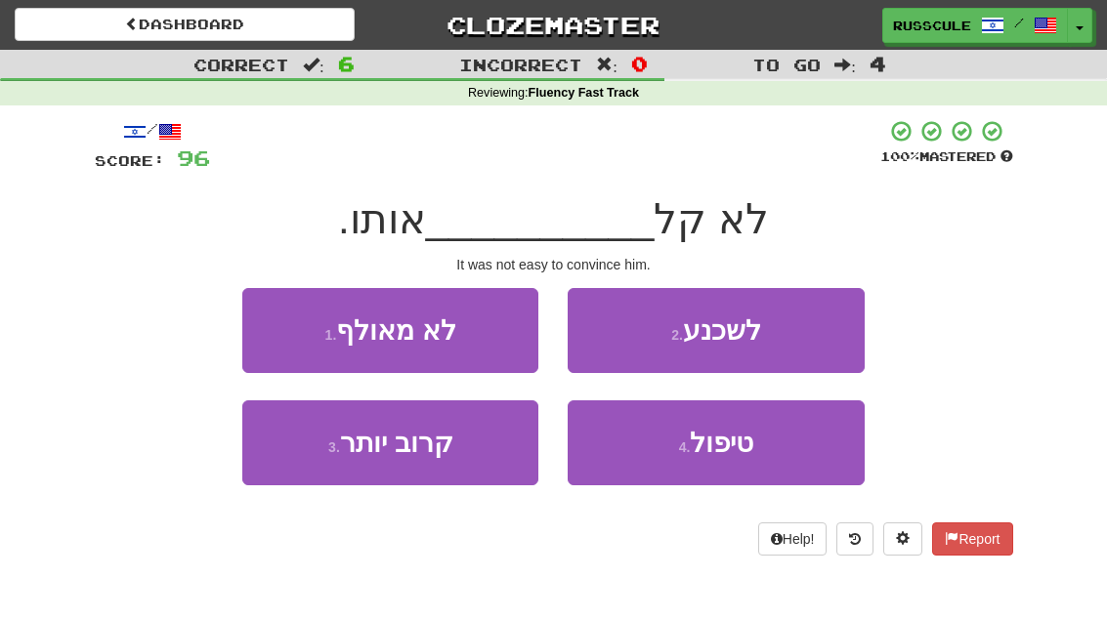
click at [806, 336] on button "2 . לשכנע" at bounding box center [716, 330] width 296 height 85
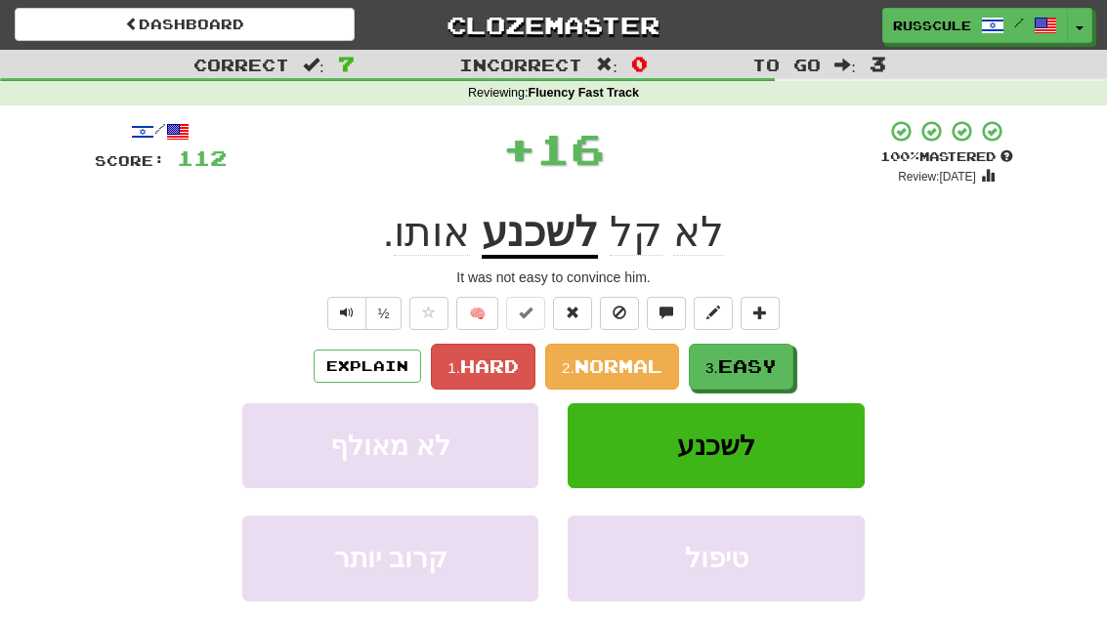
click at [753, 369] on span "Easy" at bounding box center [747, 366] width 59 height 21
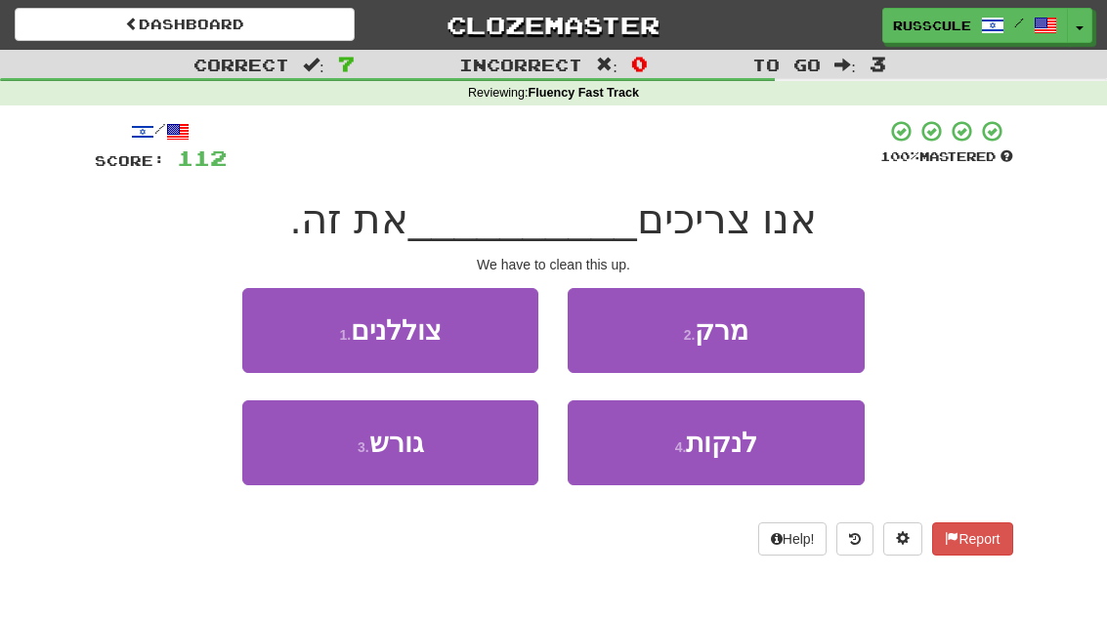
click at [726, 463] on button "4 . לנקות" at bounding box center [716, 443] width 296 height 85
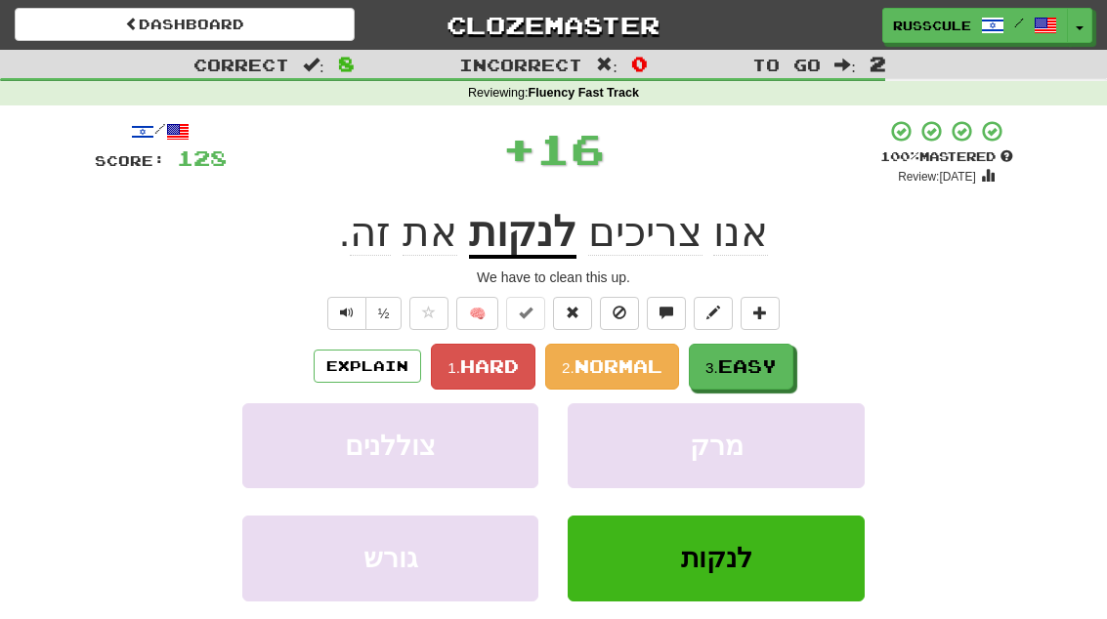
click at [768, 362] on span "Easy" at bounding box center [747, 366] width 59 height 21
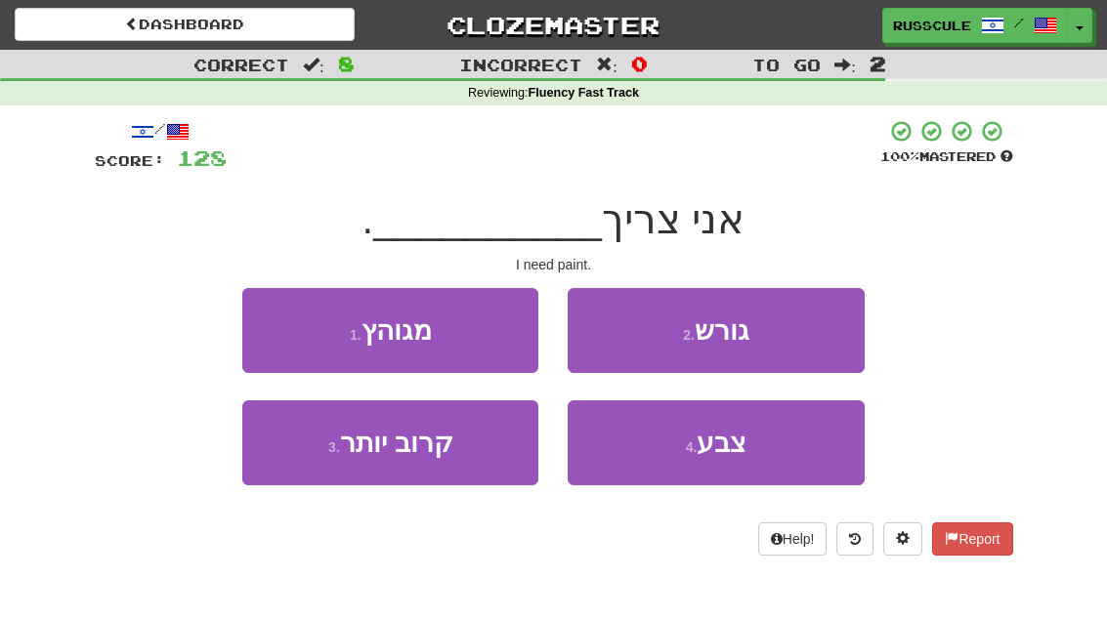
click at [708, 467] on button "4 . צבע" at bounding box center [716, 443] width 296 height 85
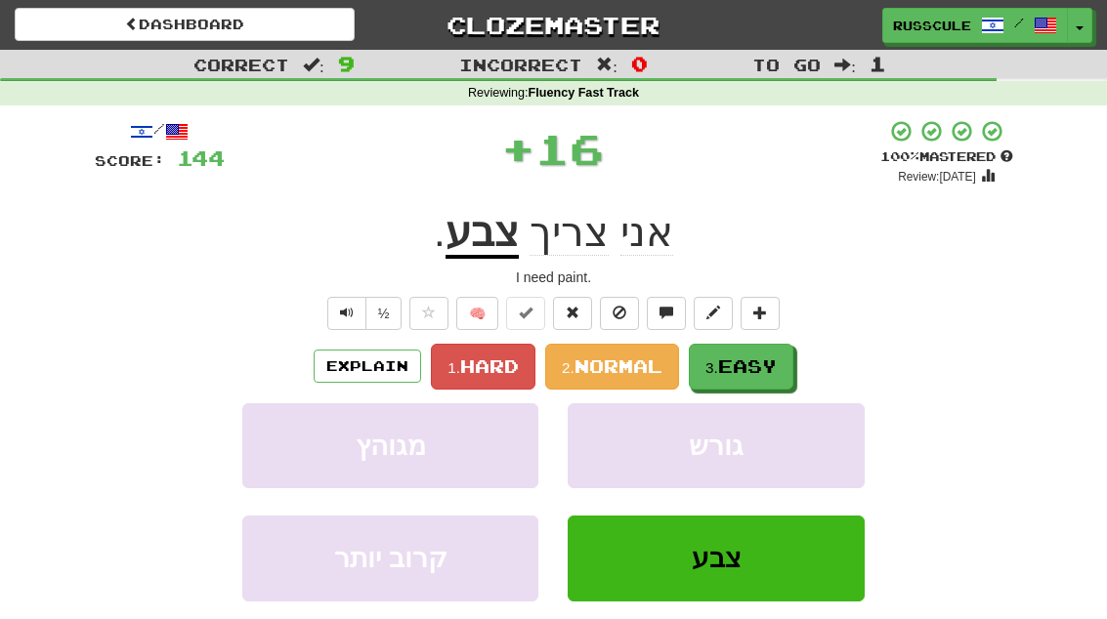
click at [758, 367] on span "Easy" at bounding box center [747, 366] width 59 height 21
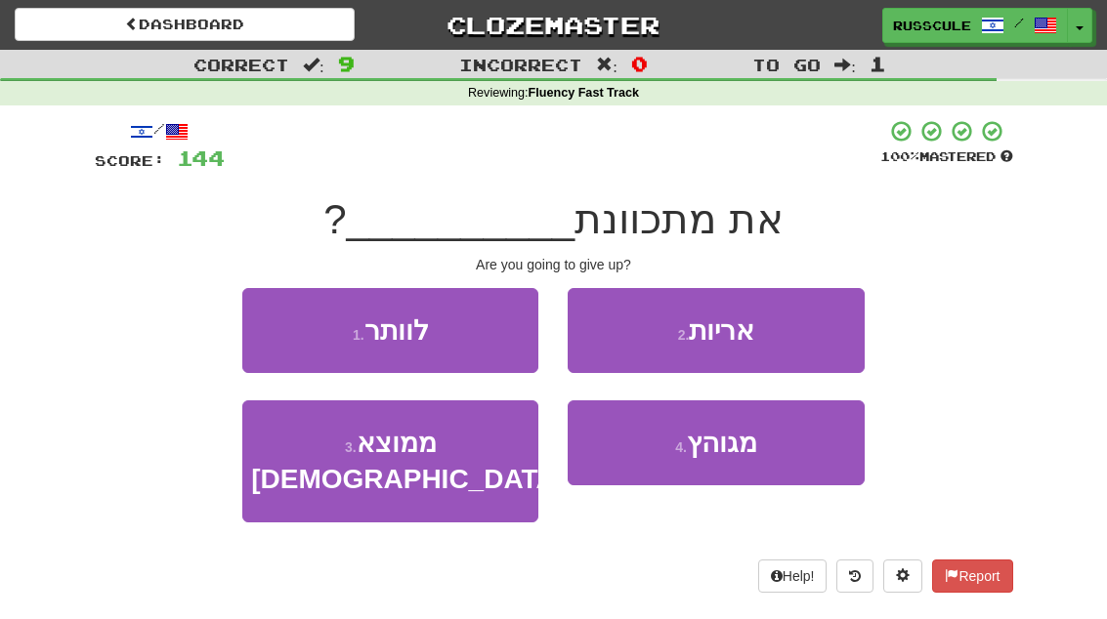
click at [263, 327] on button "1 . לוותר" at bounding box center [390, 330] width 296 height 85
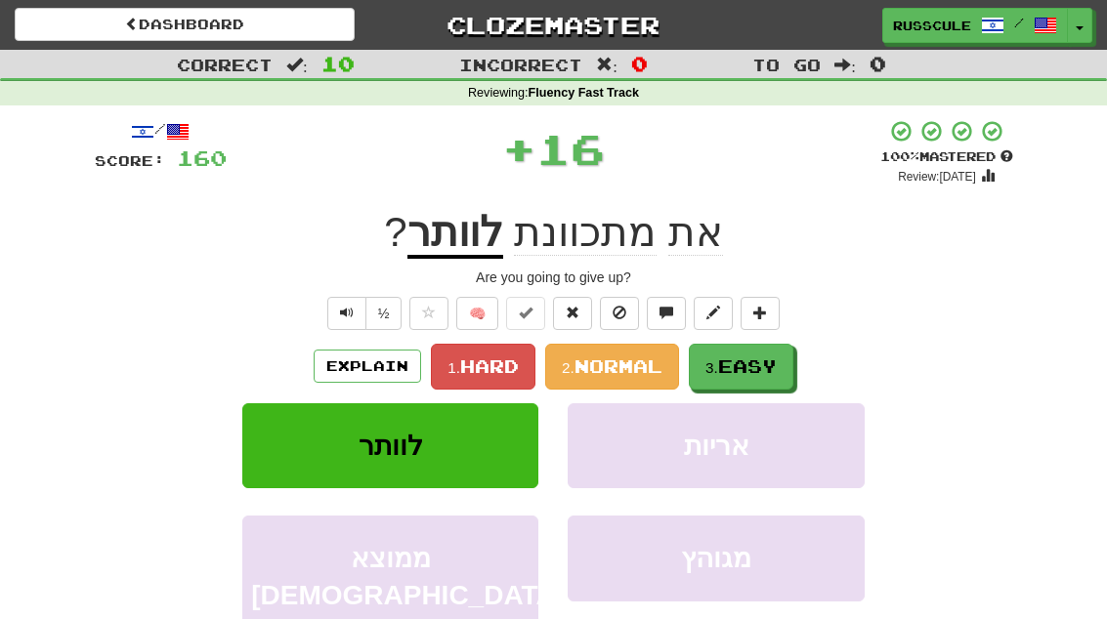
click at [767, 362] on span "Easy" at bounding box center [747, 366] width 59 height 21
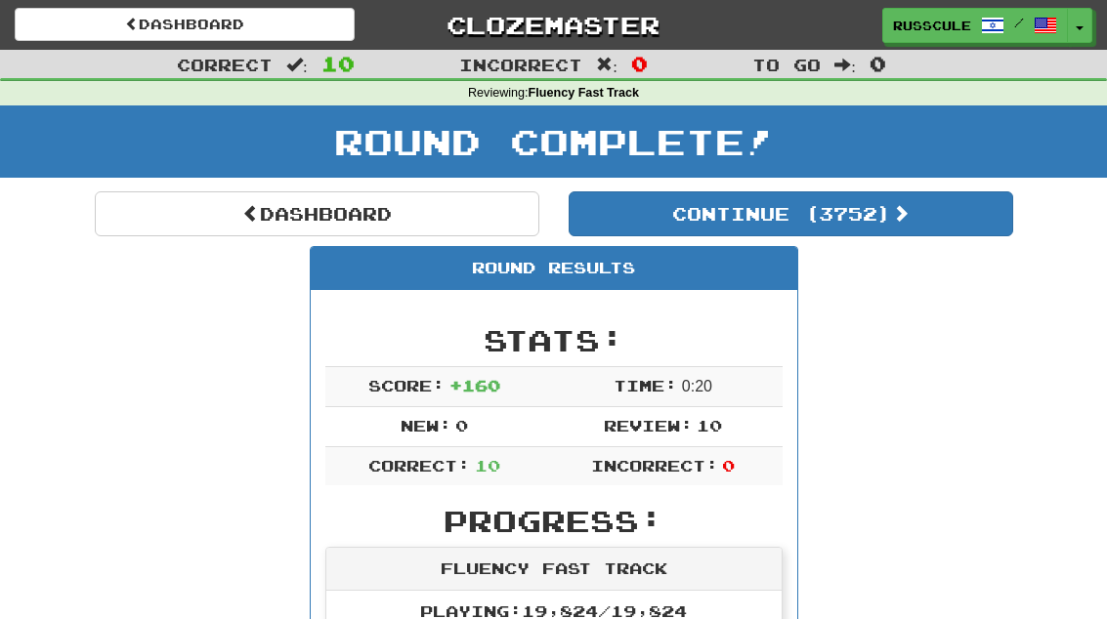
click at [938, 230] on button "Continue ( 3752 )" at bounding box center [791, 214] width 445 height 45
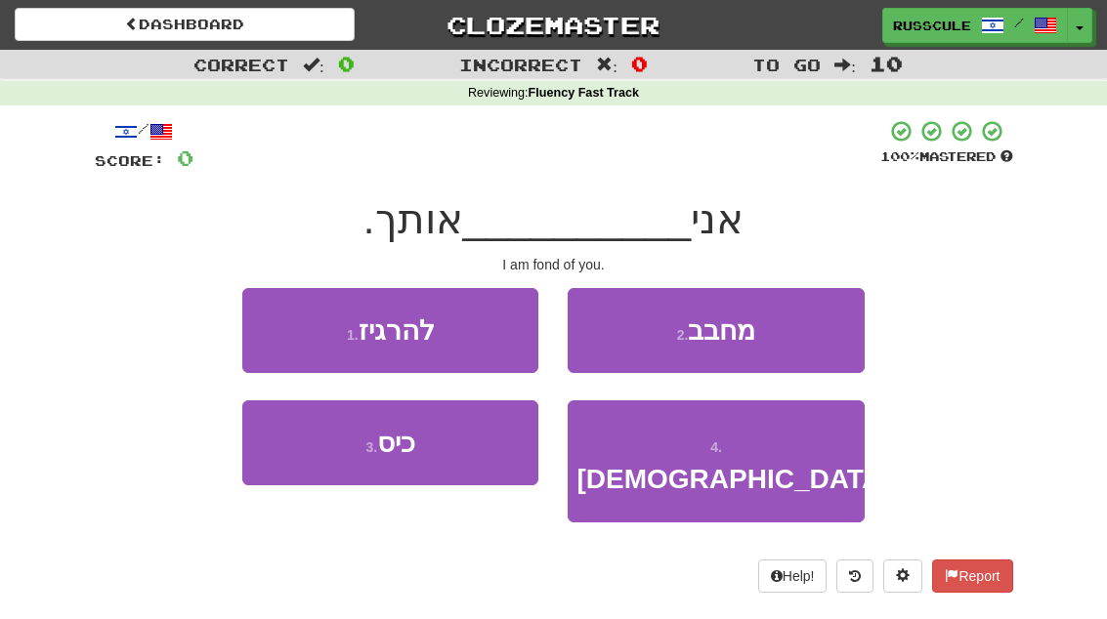
click at [821, 333] on button "2 . מחבב" at bounding box center [716, 330] width 296 height 85
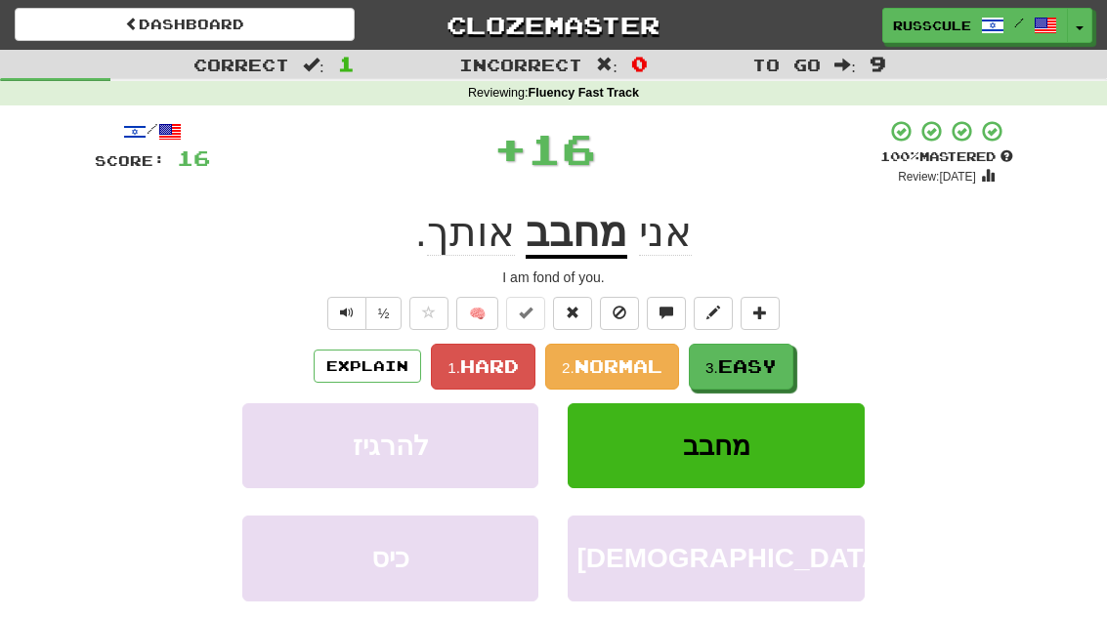
click at [767, 367] on span "Easy" at bounding box center [747, 366] width 59 height 21
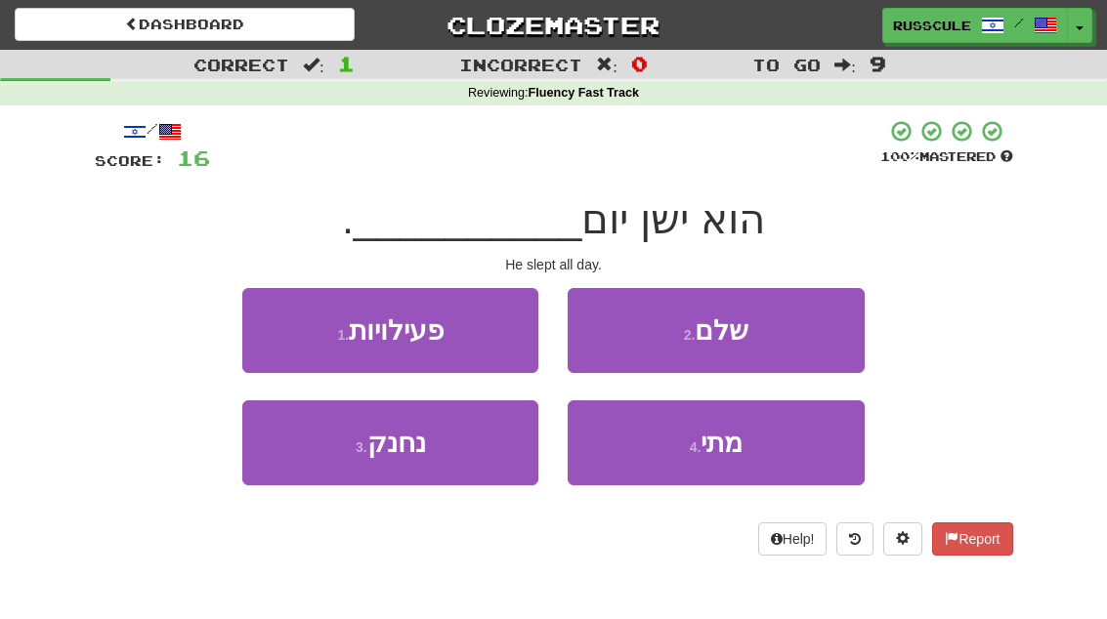
click at [813, 337] on button "2 . שלם" at bounding box center [716, 330] width 296 height 85
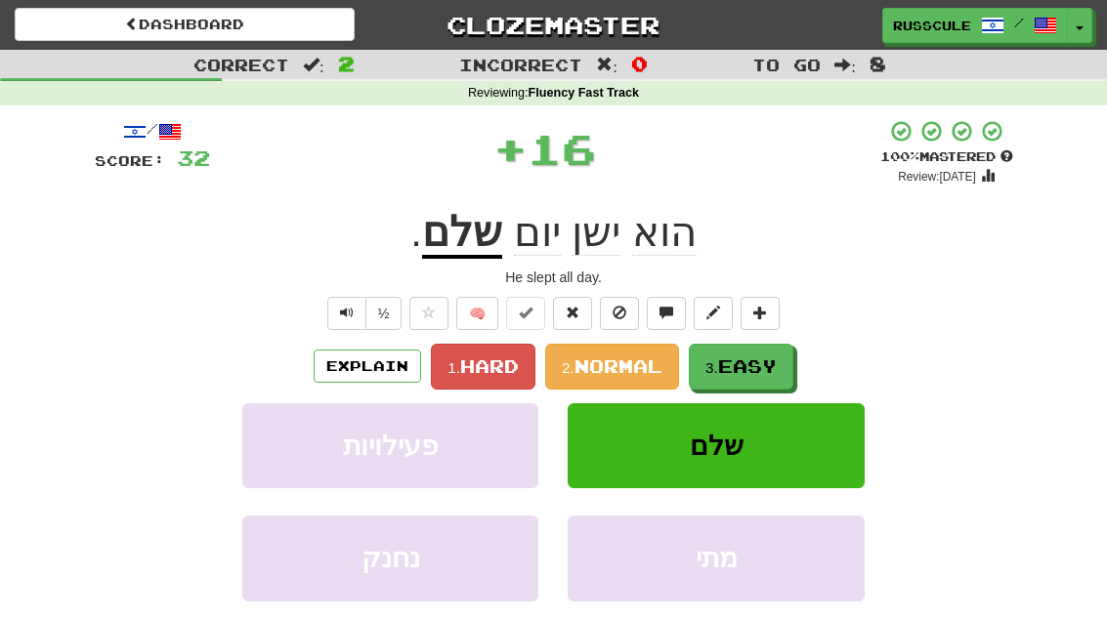
click at [763, 368] on span "Easy" at bounding box center [747, 366] width 59 height 21
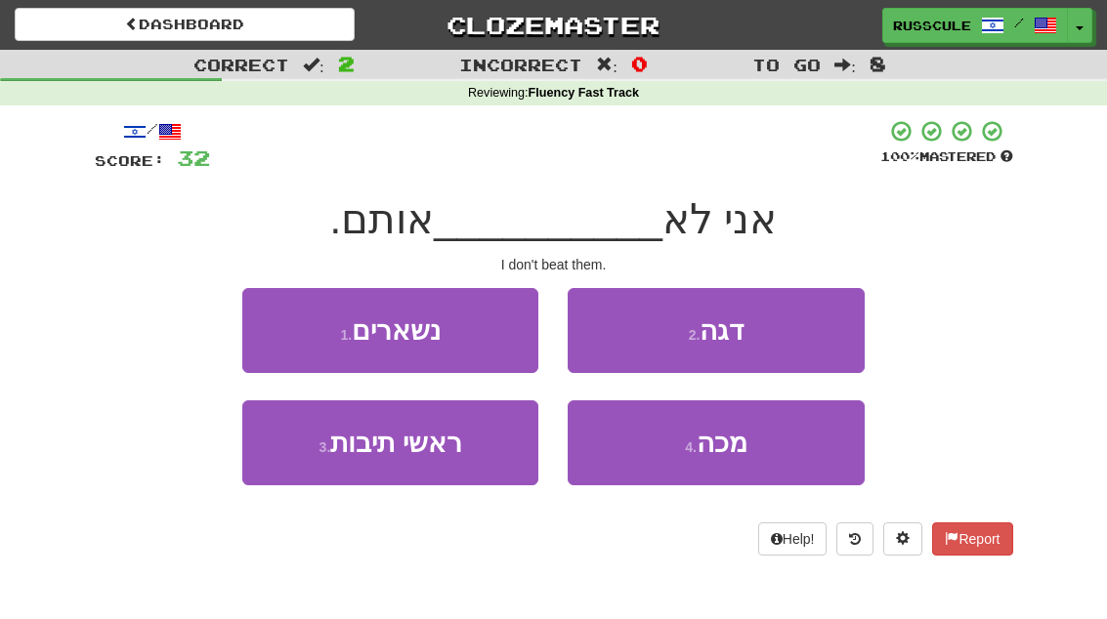
click at [721, 460] on button "4 . מכה" at bounding box center [716, 443] width 296 height 85
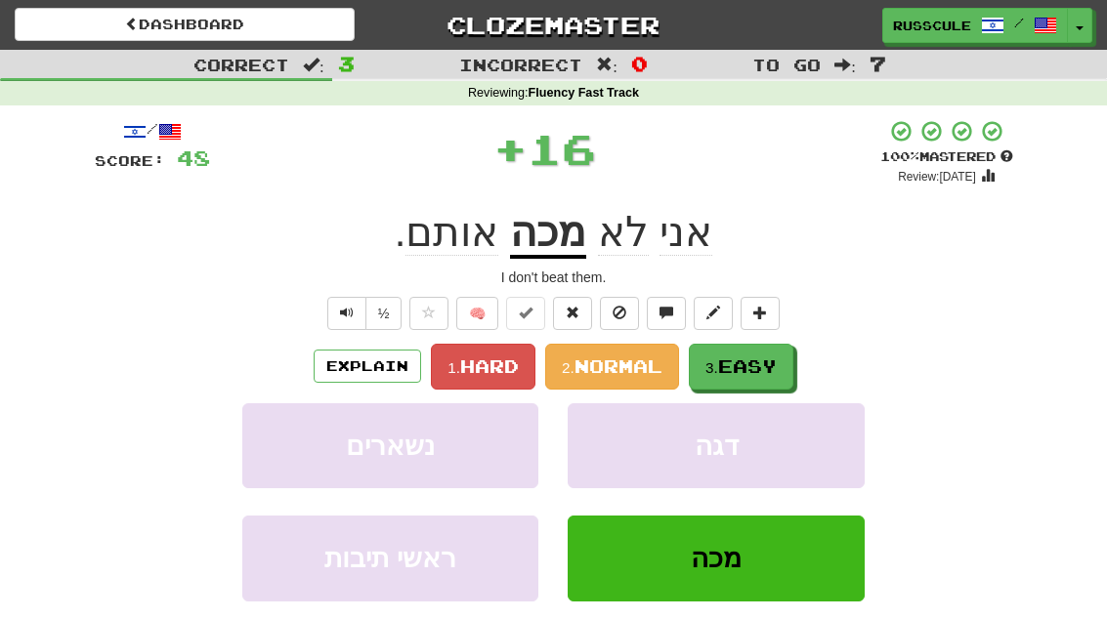
click at [773, 364] on span "Easy" at bounding box center [747, 366] width 59 height 21
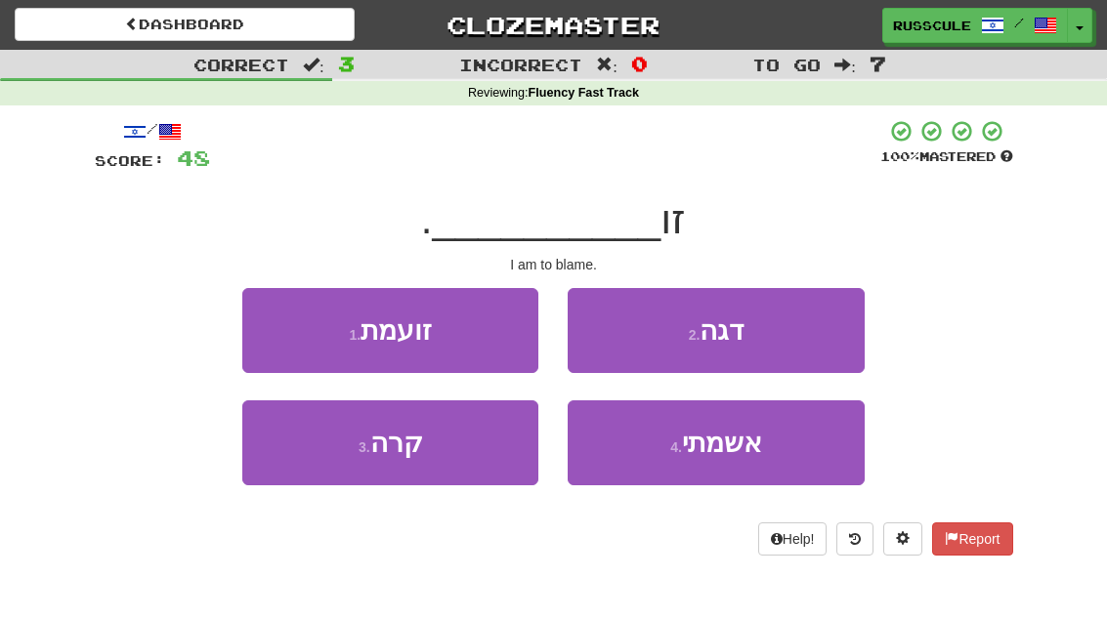
click at [734, 454] on span "אשמתי" at bounding box center [722, 443] width 80 height 30
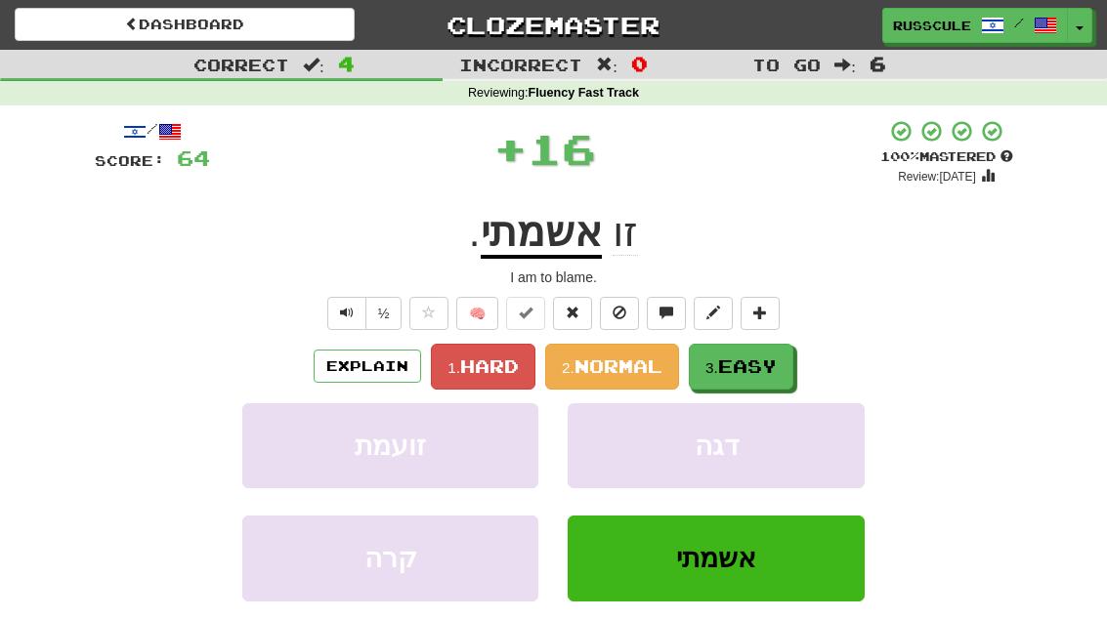
click at [775, 362] on span "Easy" at bounding box center [747, 366] width 59 height 21
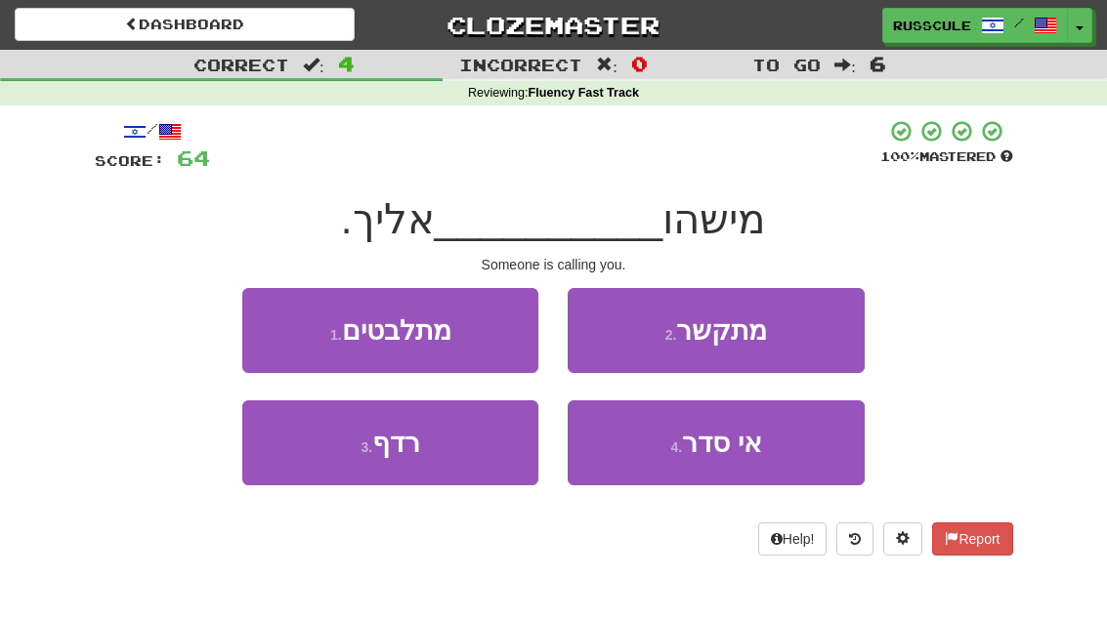
click at [817, 336] on button "2 . מתקשר" at bounding box center [716, 330] width 296 height 85
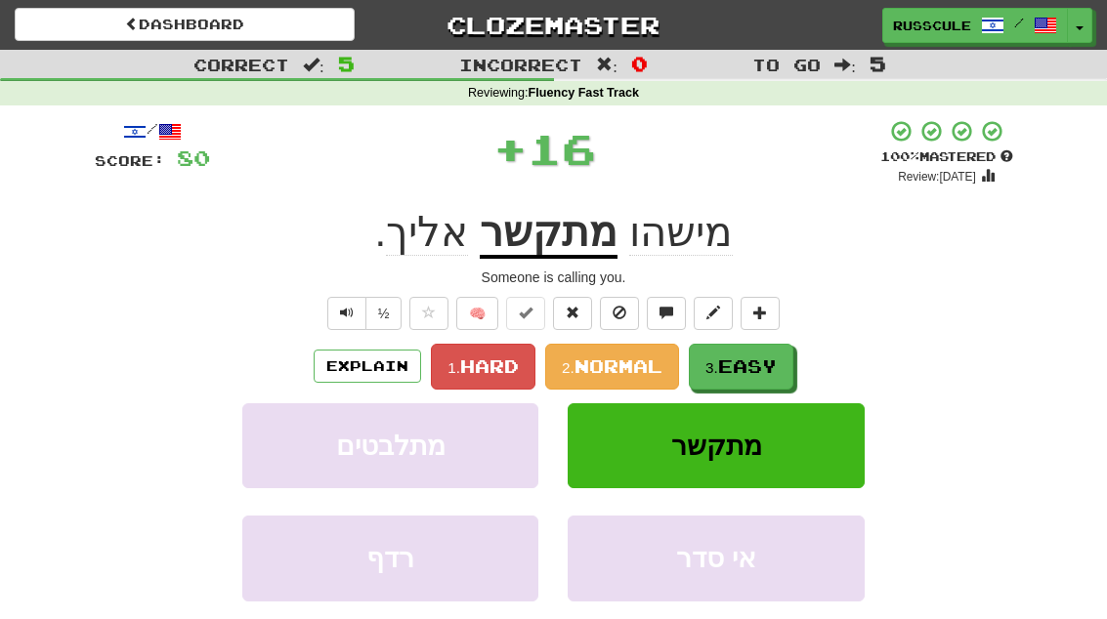
click at [757, 372] on span "Easy" at bounding box center [747, 366] width 59 height 21
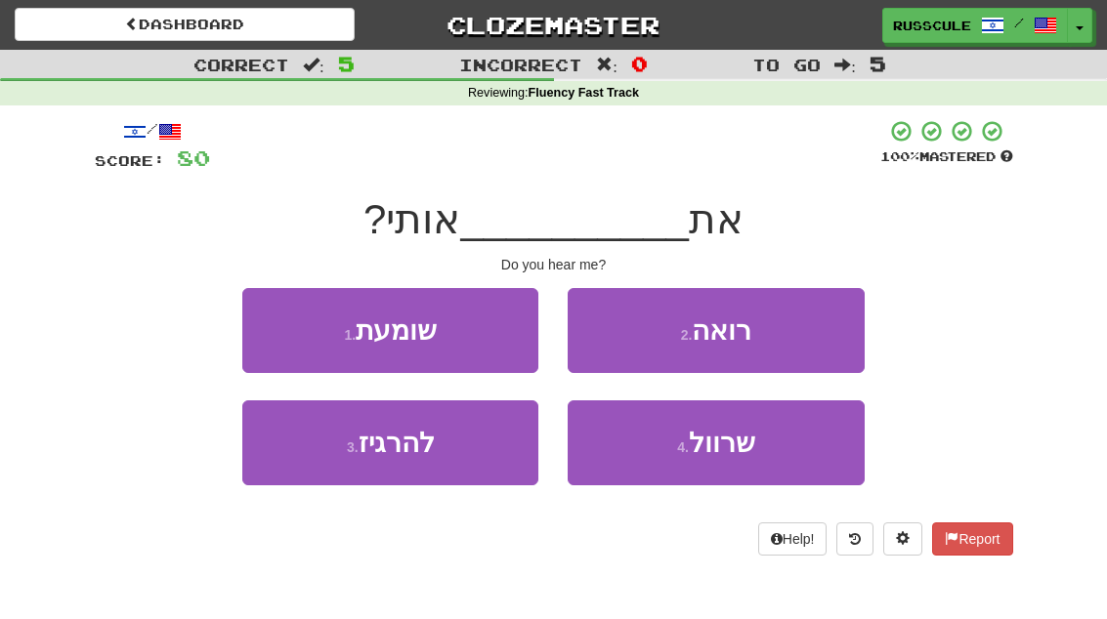
click at [257, 325] on button "1 . שומעת" at bounding box center [390, 330] width 296 height 85
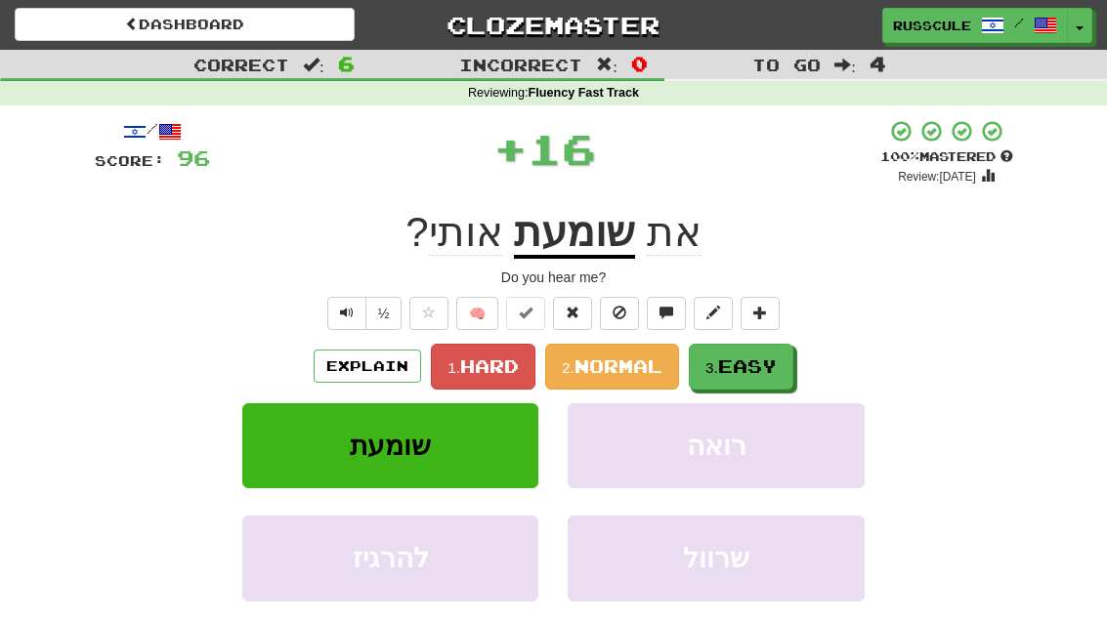
click at [767, 366] on span "Easy" at bounding box center [747, 366] width 59 height 21
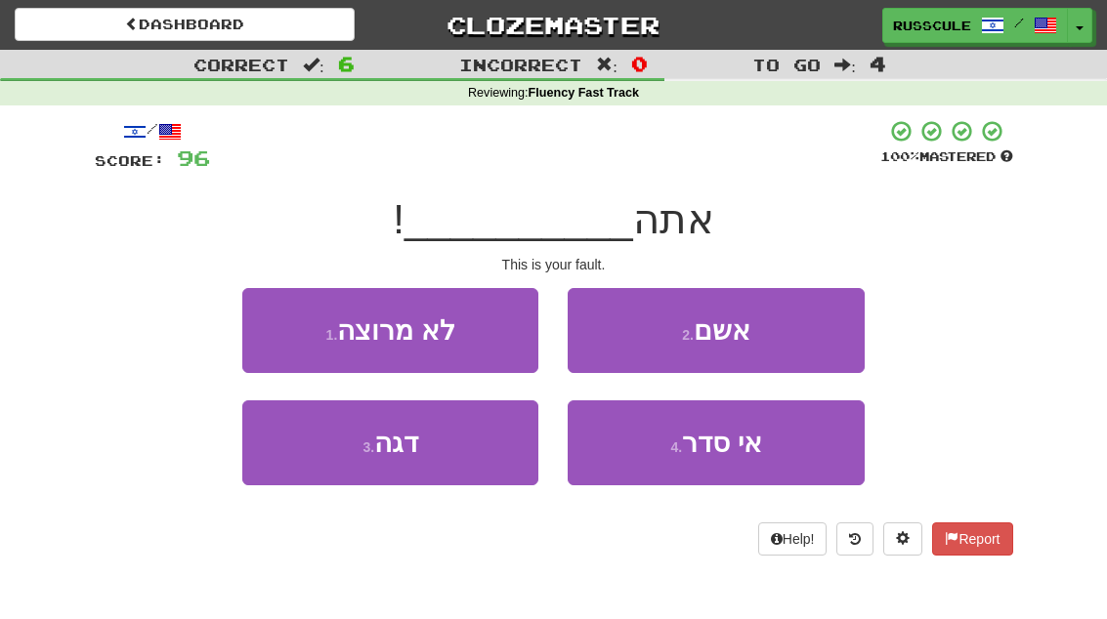
click at [806, 340] on button "2 . אשם" at bounding box center [716, 330] width 296 height 85
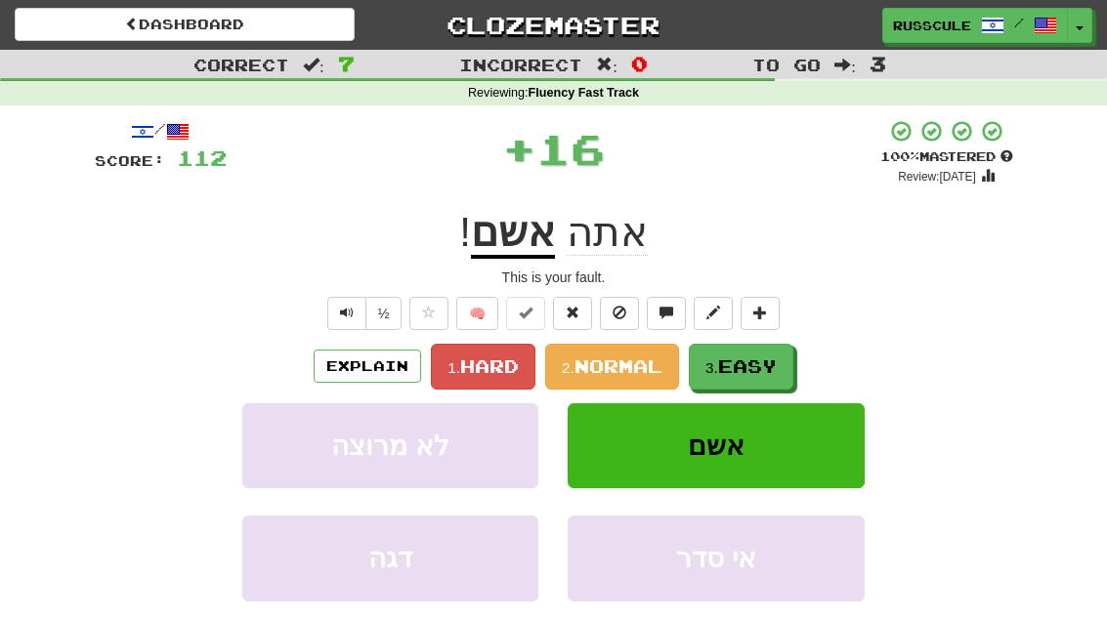
click at [755, 373] on span "Easy" at bounding box center [747, 366] width 59 height 21
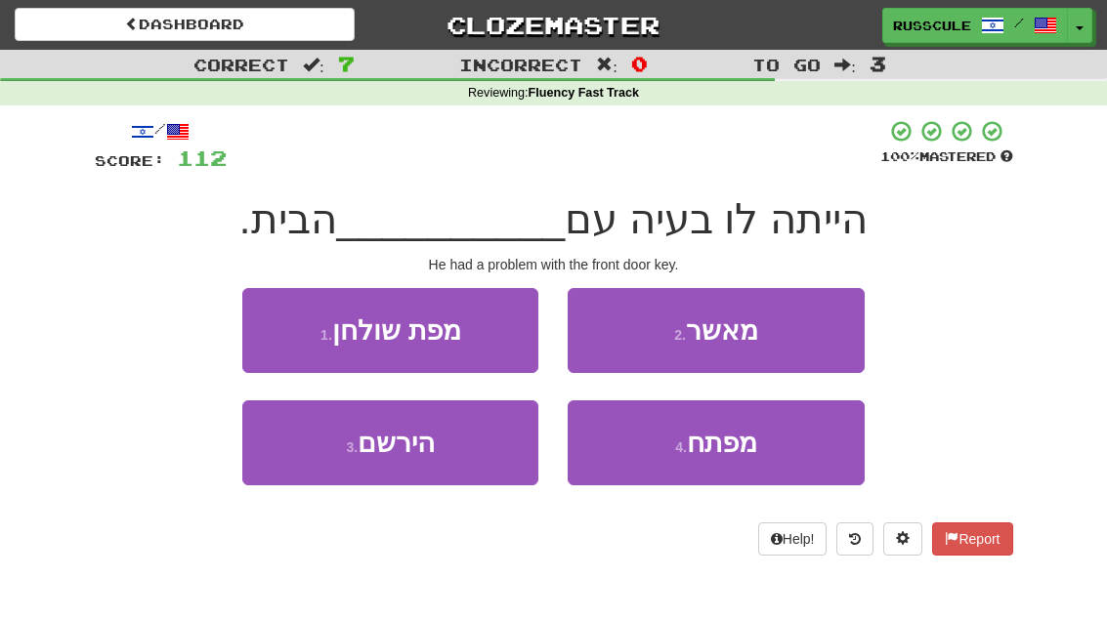
click at [714, 461] on button "4 . מפתח" at bounding box center [716, 443] width 296 height 85
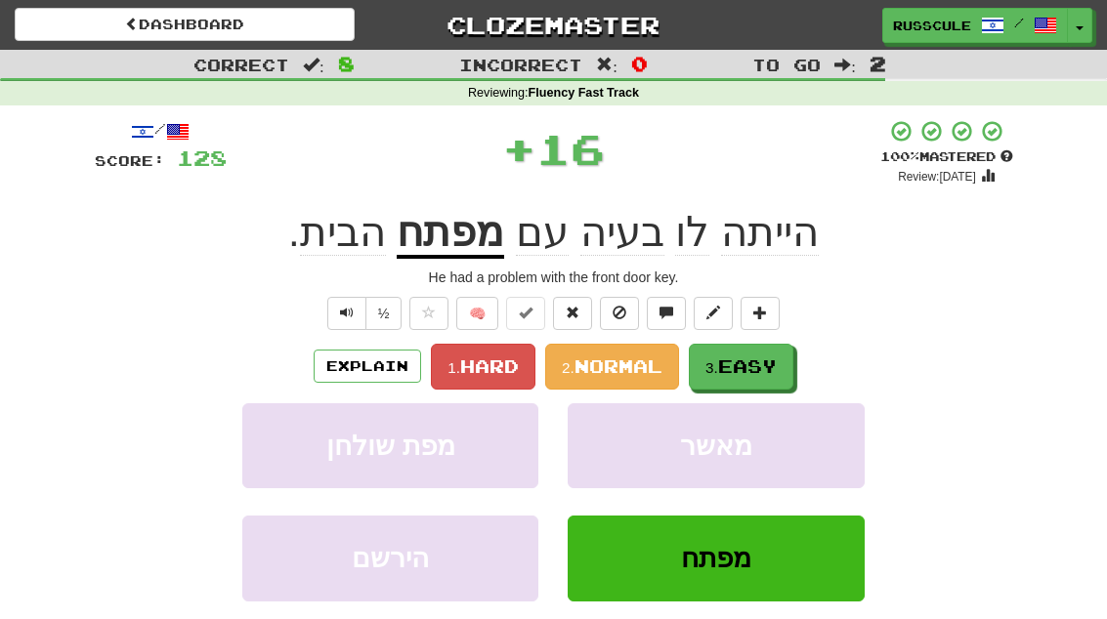
click at [759, 372] on span "Easy" at bounding box center [747, 366] width 59 height 21
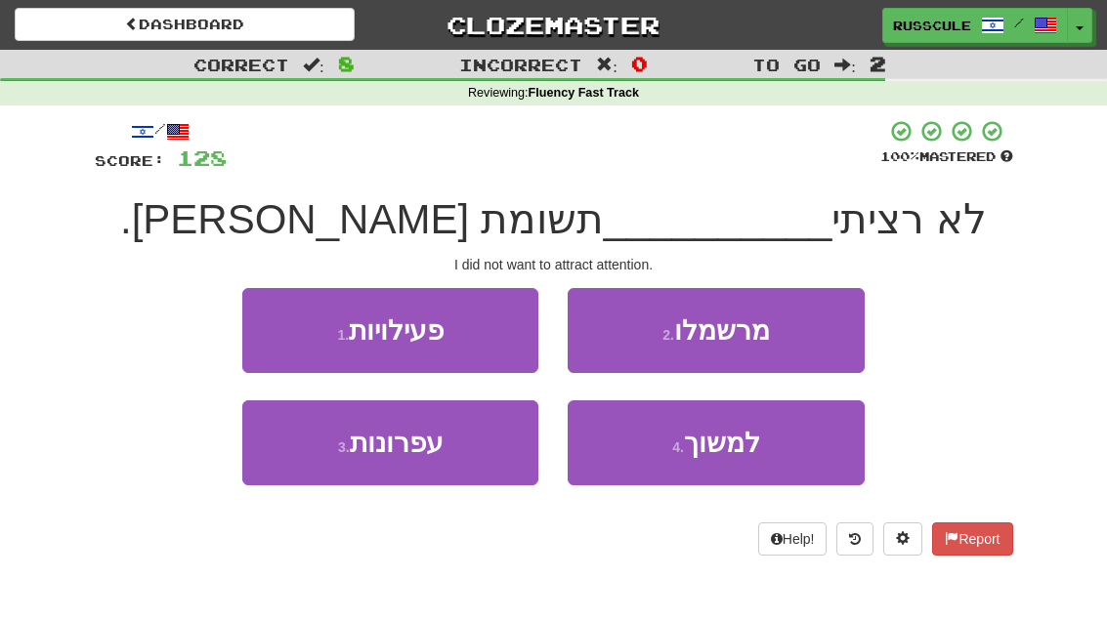
click at [712, 457] on button "4 . למשוך" at bounding box center [716, 443] width 296 height 85
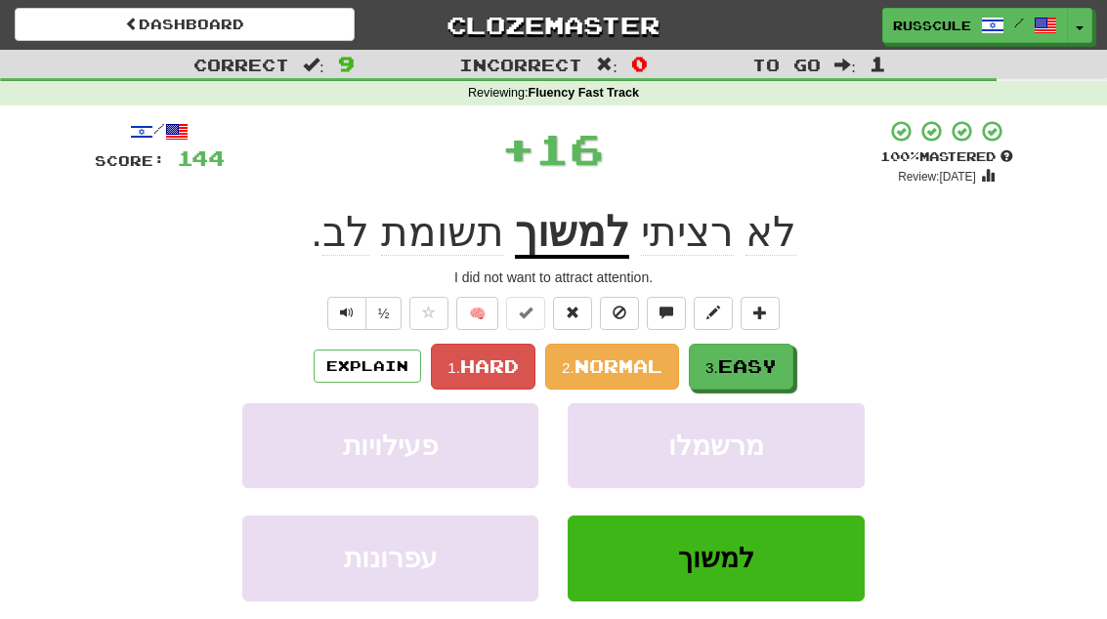
click at [763, 364] on span "Easy" at bounding box center [747, 366] width 59 height 21
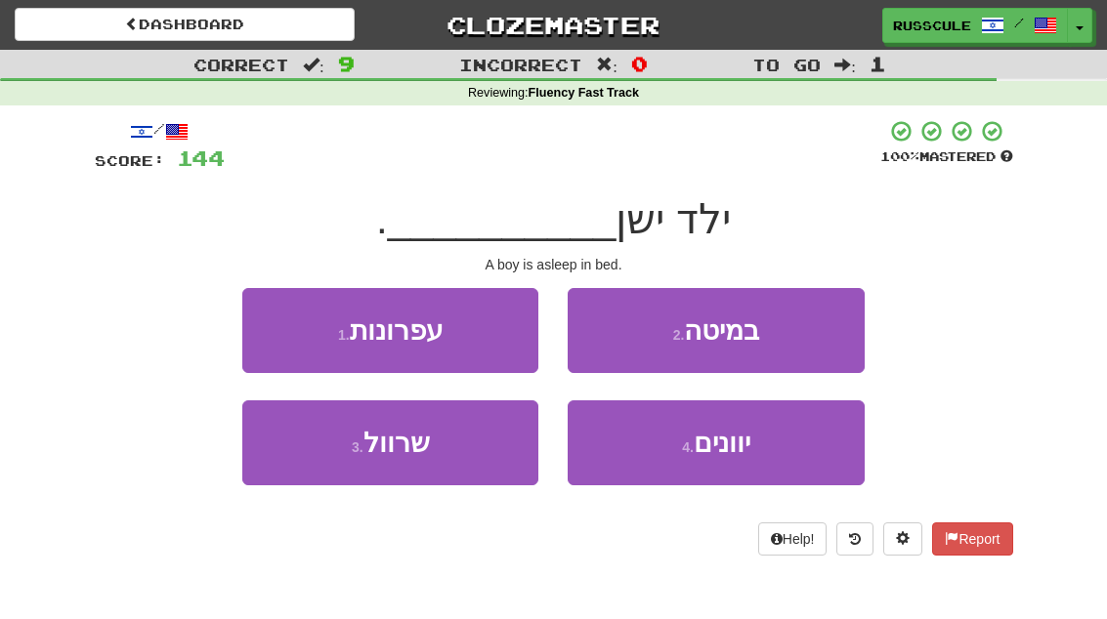
click at [810, 334] on button "2 . במיטה" at bounding box center [716, 330] width 296 height 85
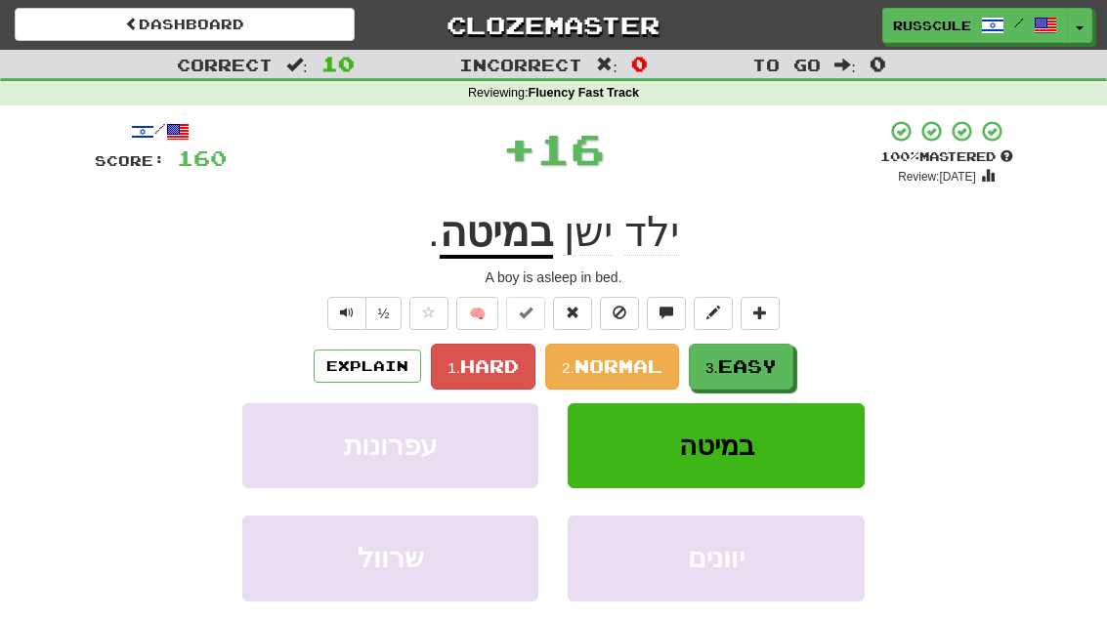
click at [775, 361] on span "Easy" at bounding box center [747, 366] width 59 height 21
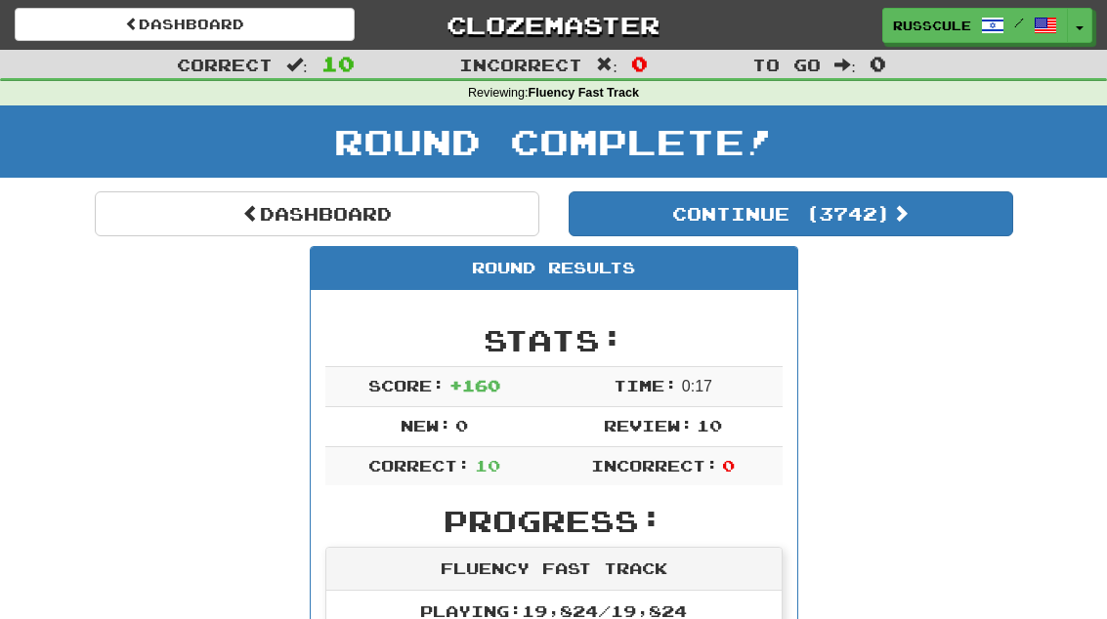
click at [917, 232] on button "Continue ( 3742 )" at bounding box center [791, 214] width 445 height 45
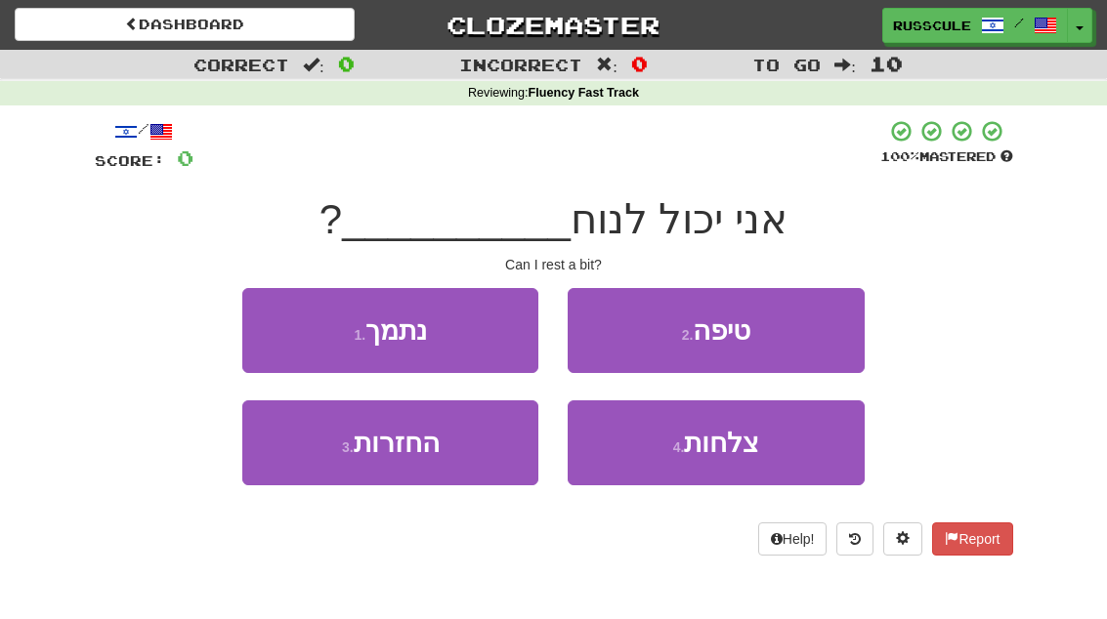
click at [819, 339] on button "2 . טיפה" at bounding box center [716, 330] width 296 height 85
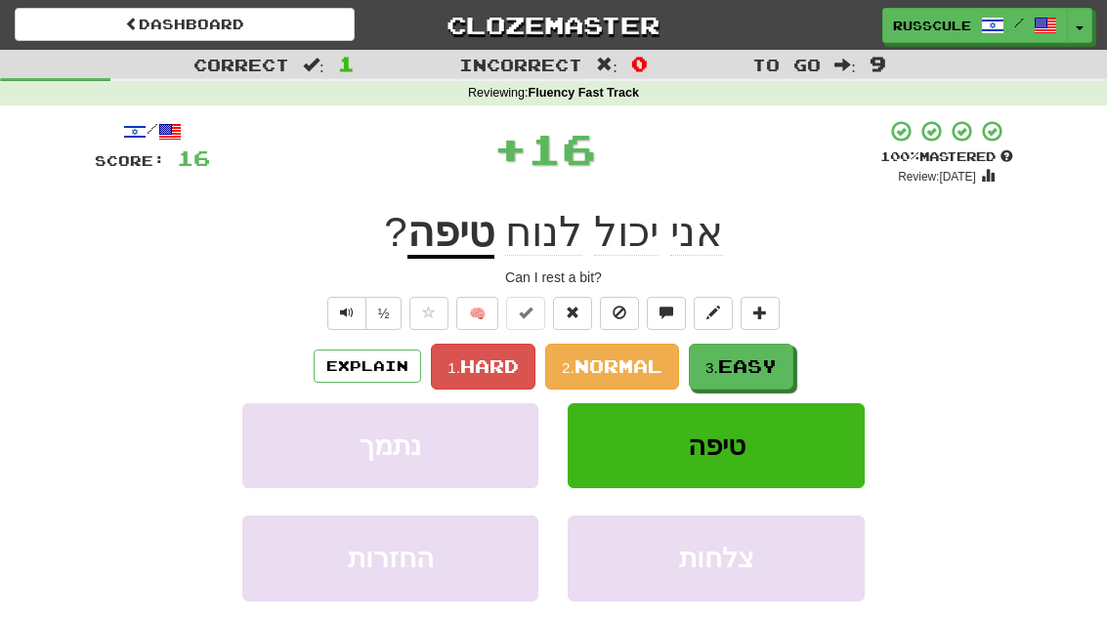
click at [760, 376] on button "3. Easy" at bounding box center [741, 367] width 105 height 46
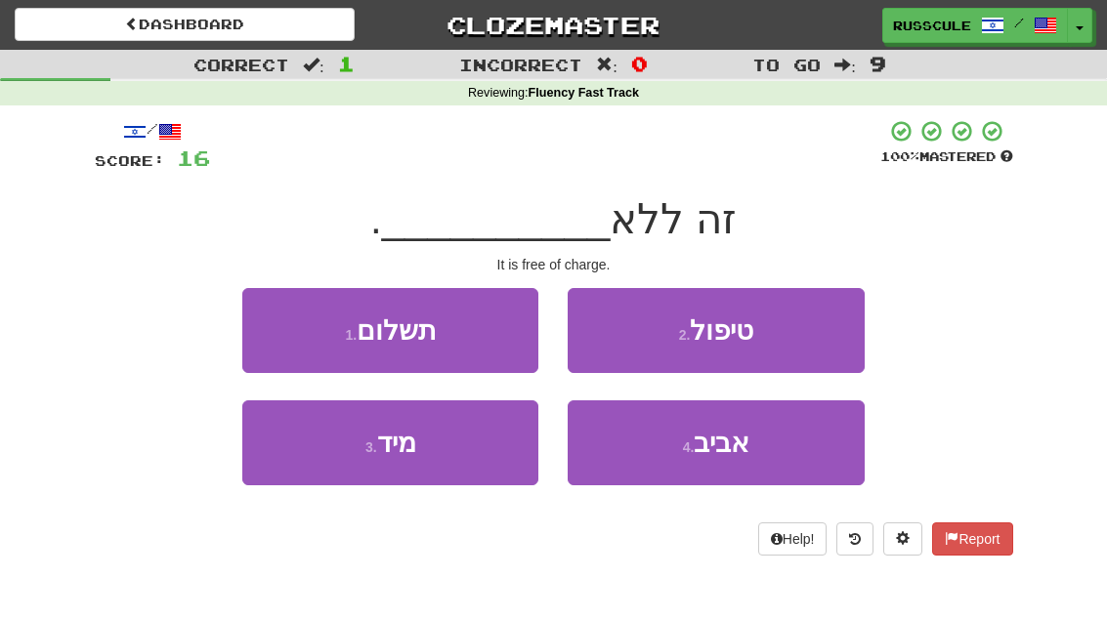
click at [271, 330] on button "1 . תשלום" at bounding box center [390, 330] width 296 height 85
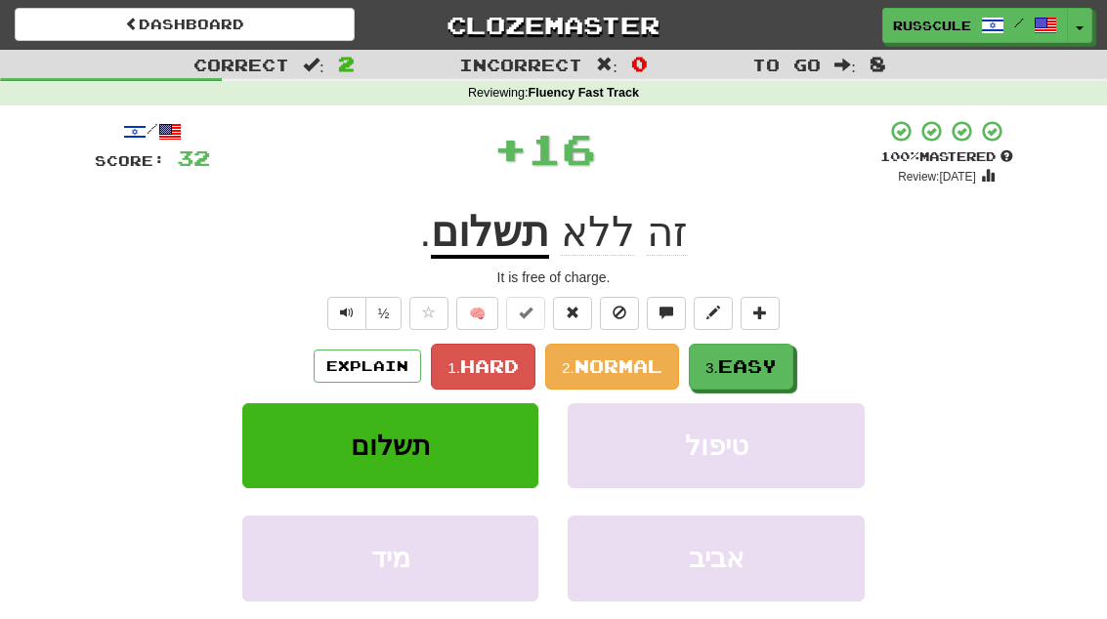
click at [752, 371] on span "Easy" at bounding box center [747, 366] width 59 height 21
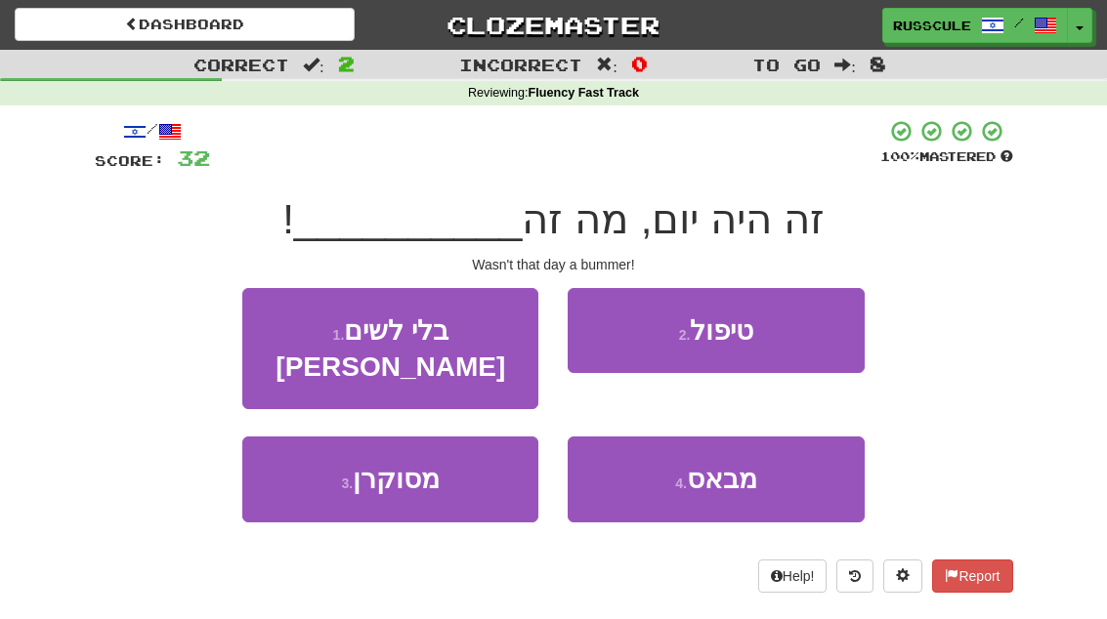
click at [708, 467] on button "4 . מבאס" at bounding box center [716, 479] width 296 height 85
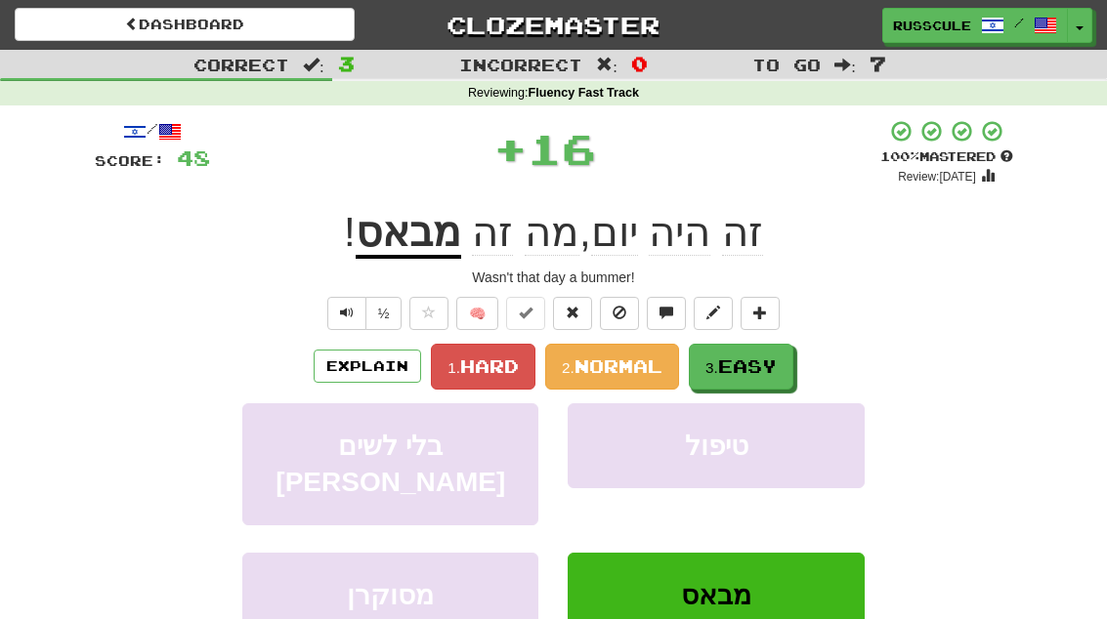
click at [773, 364] on span "Easy" at bounding box center [747, 366] width 59 height 21
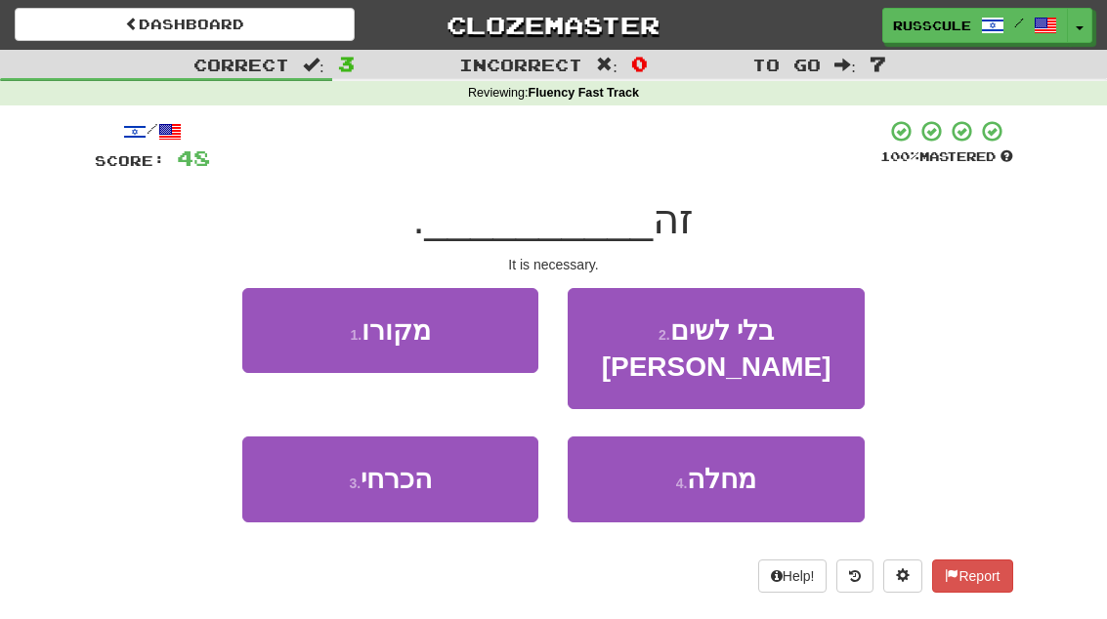
click at [318, 461] on button "3 . הכרחי" at bounding box center [390, 479] width 296 height 85
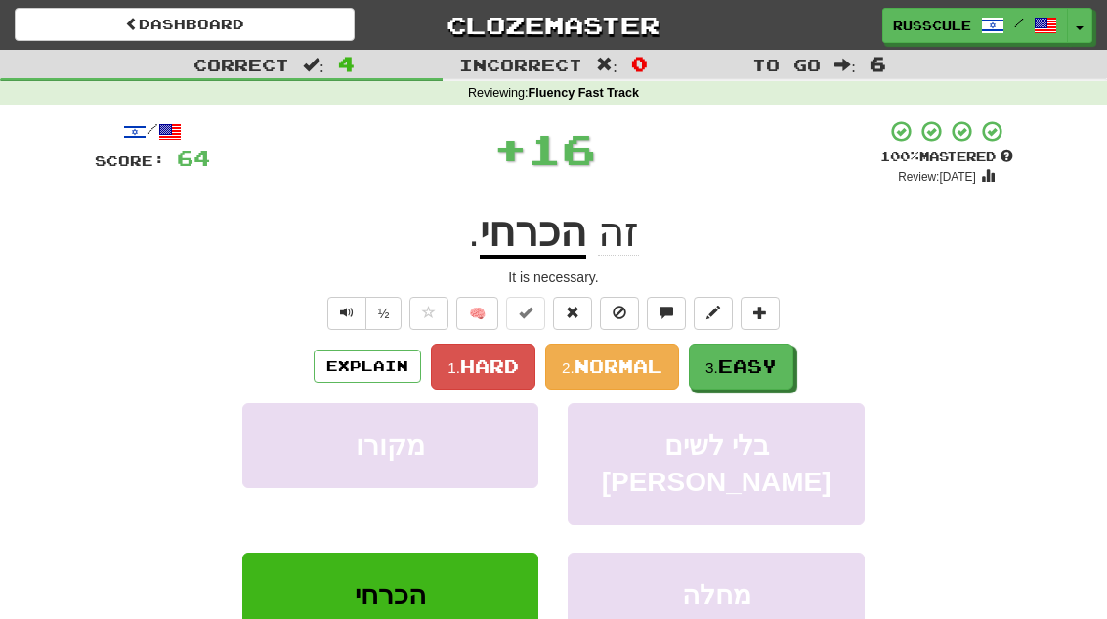
click at [758, 364] on span "Easy" at bounding box center [747, 366] width 59 height 21
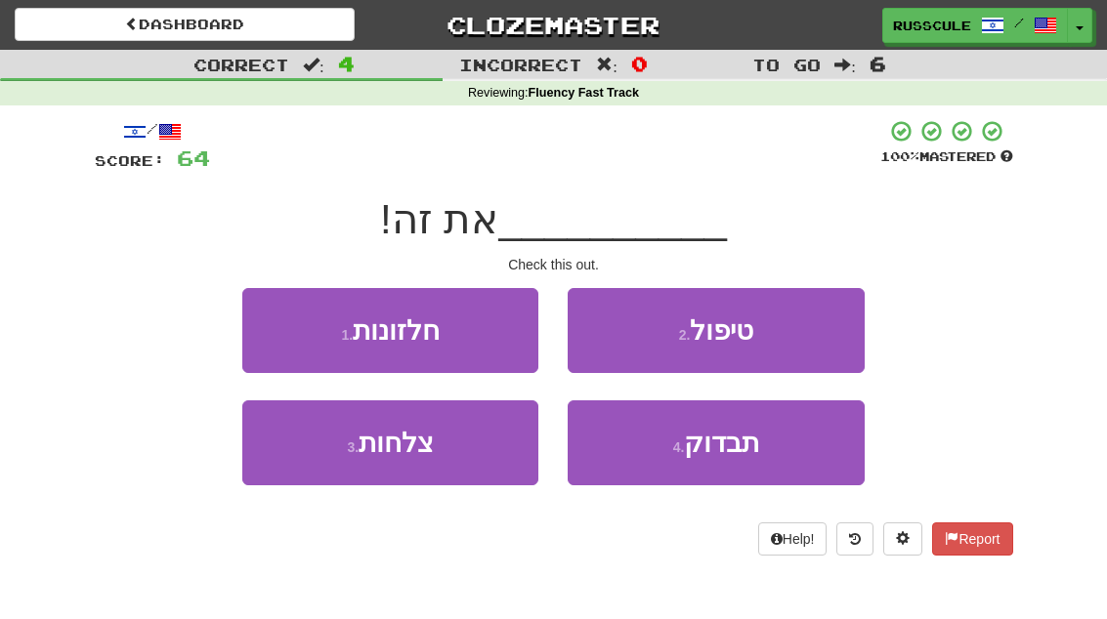
click at [725, 453] on span "תבדוק" at bounding box center [721, 443] width 75 height 30
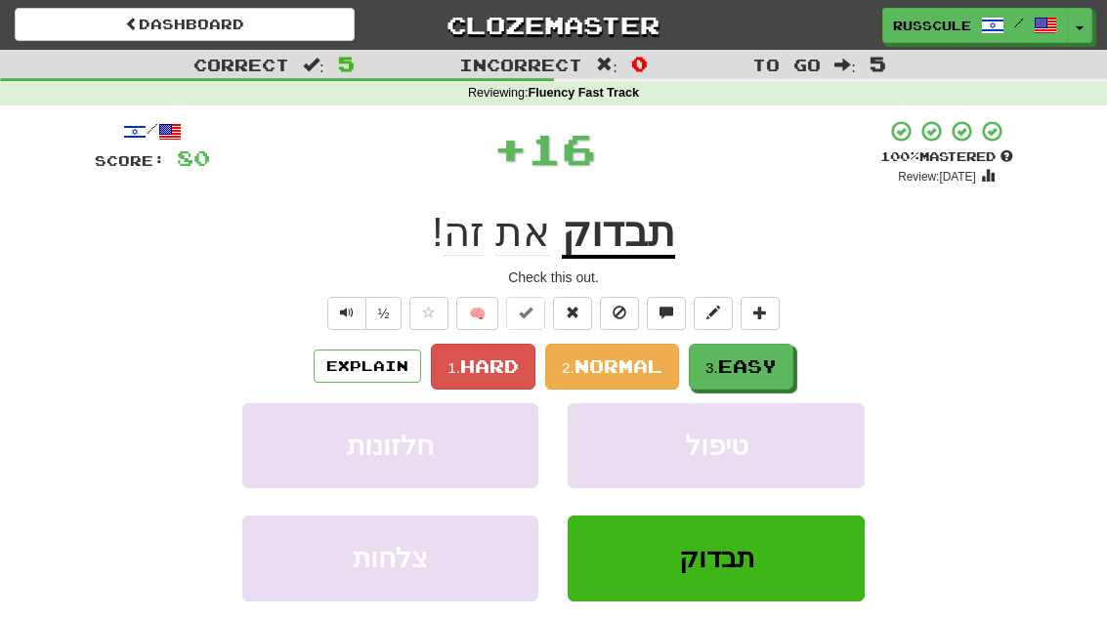
click at [776, 359] on span "Easy" at bounding box center [747, 366] width 59 height 21
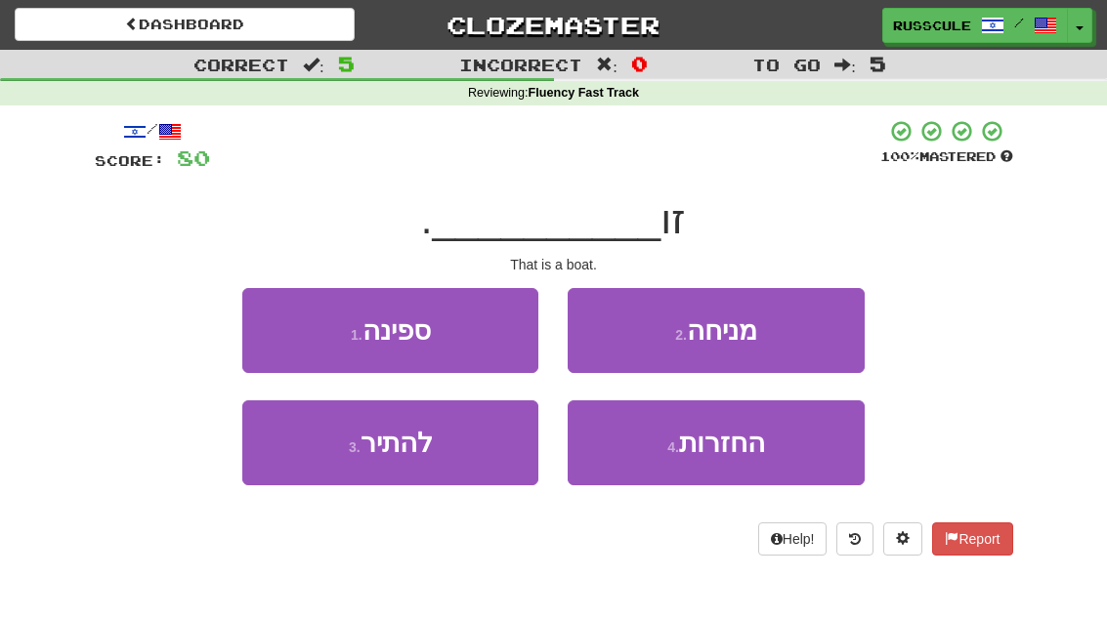
click at [251, 324] on button "1 . ספינה" at bounding box center [390, 330] width 296 height 85
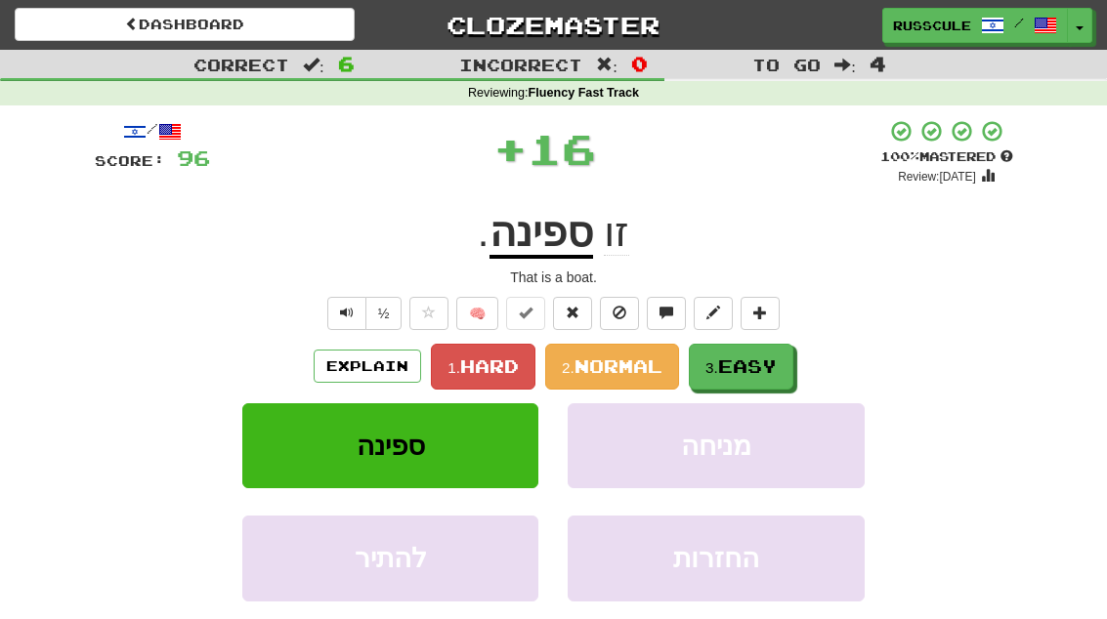
click at [772, 364] on span "Easy" at bounding box center [747, 366] width 59 height 21
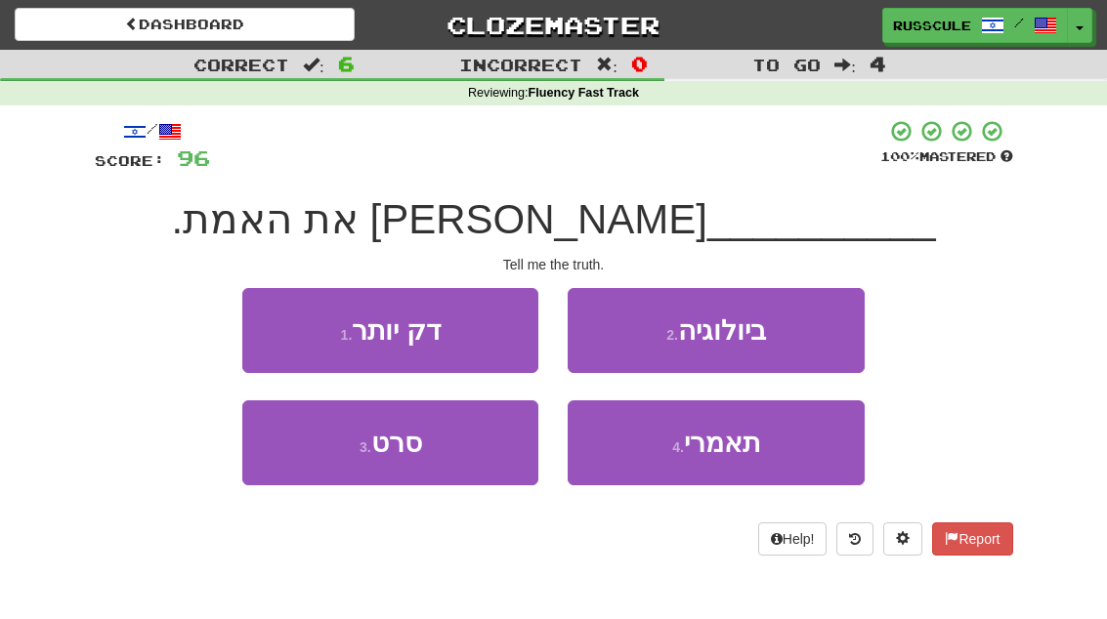
click at [745, 448] on span "תאמרי" at bounding box center [722, 443] width 76 height 30
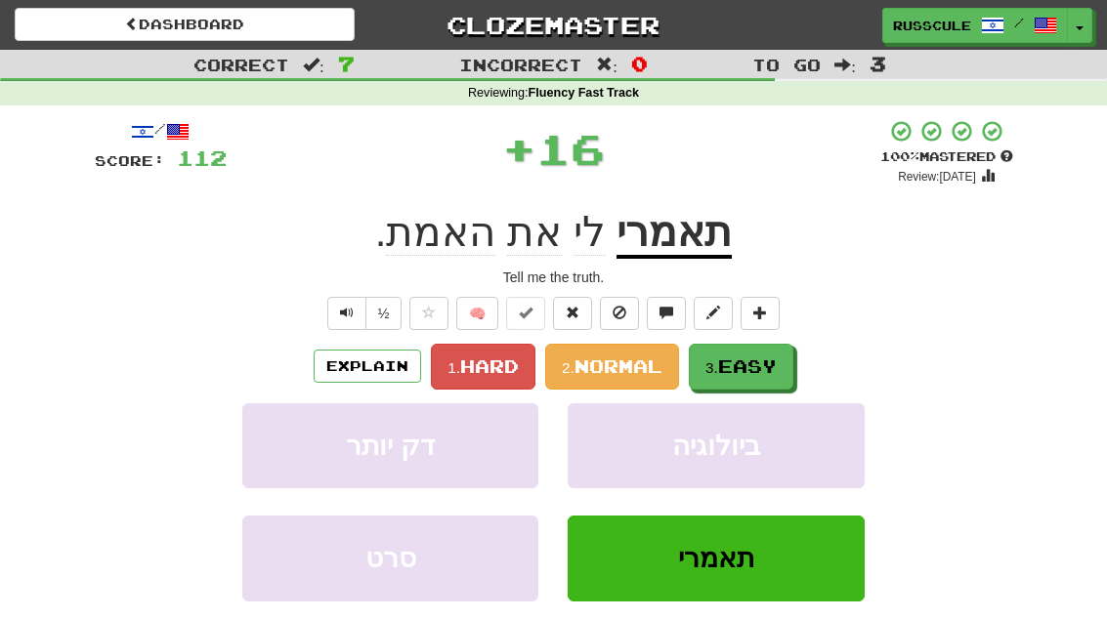
click at [776, 369] on span "Easy" at bounding box center [747, 366] width 59 height 21
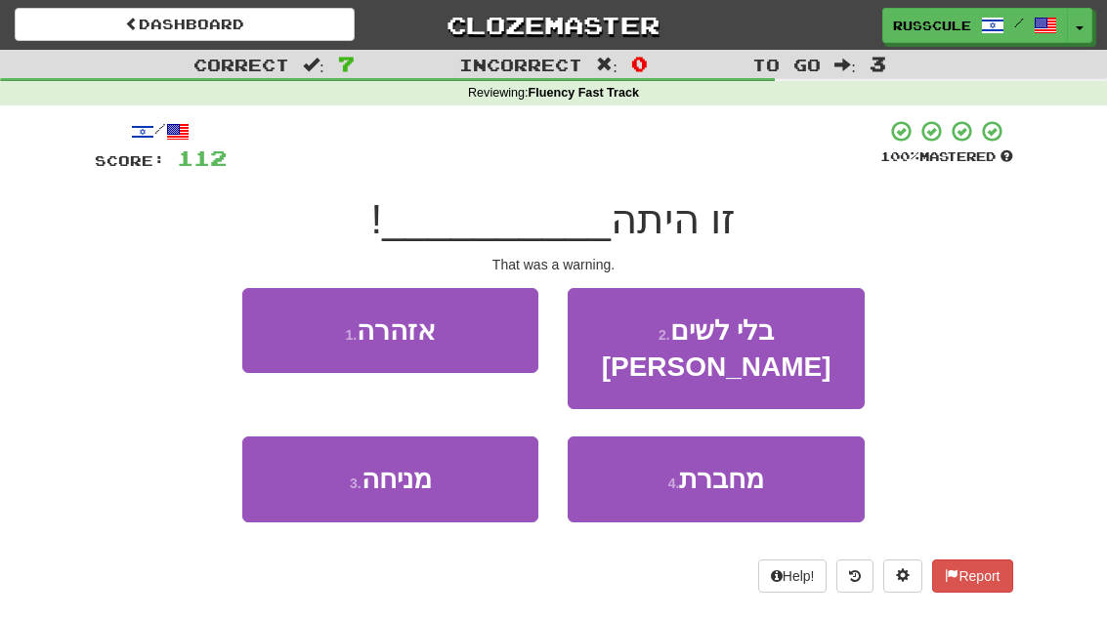
click at [261, 323] on button "1 . אזהרה" at bounding box center [390, 330] width 296 height 85
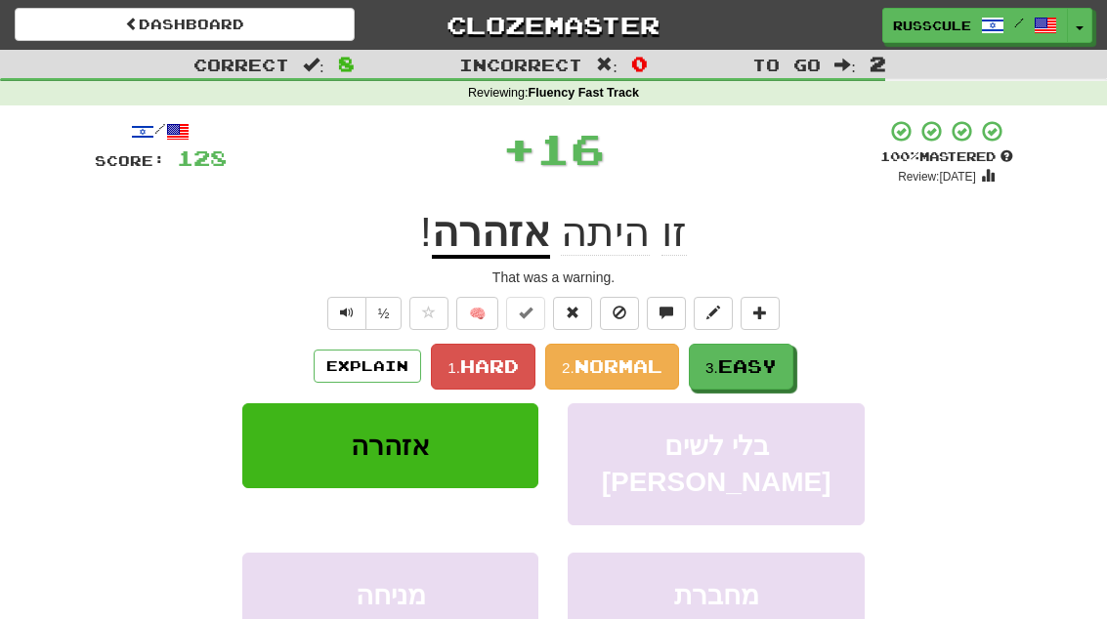
click at [773, 366] on span "Easy" at bounding box center [747, 366] width 59 height 21
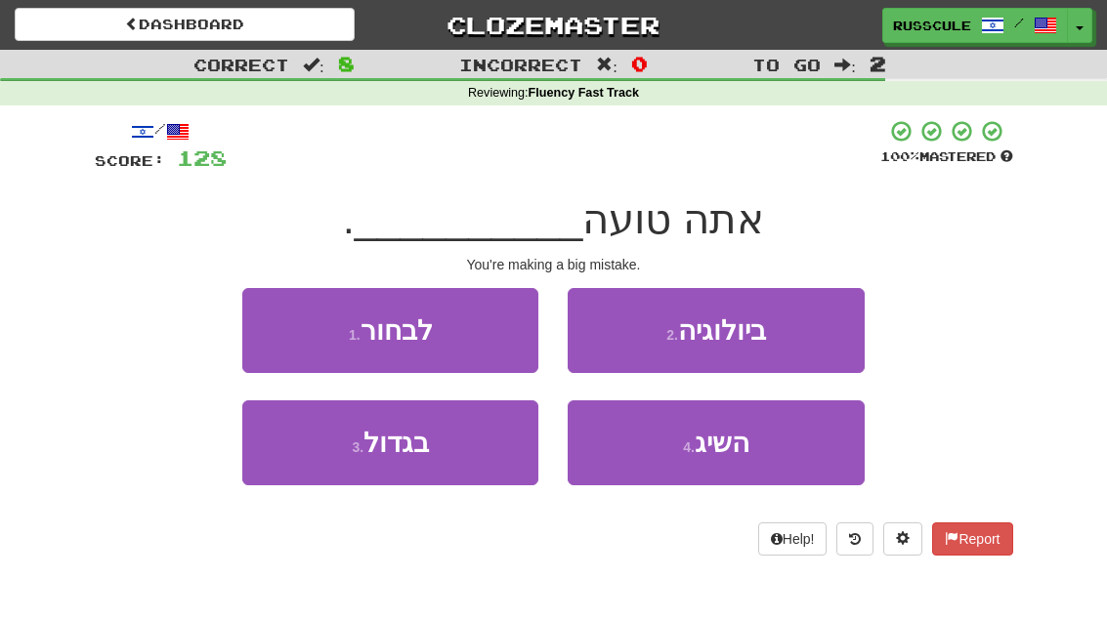
click at [323, 450] on button "3 . בגדול" at bounding box center [390, 443] width 296 height 85
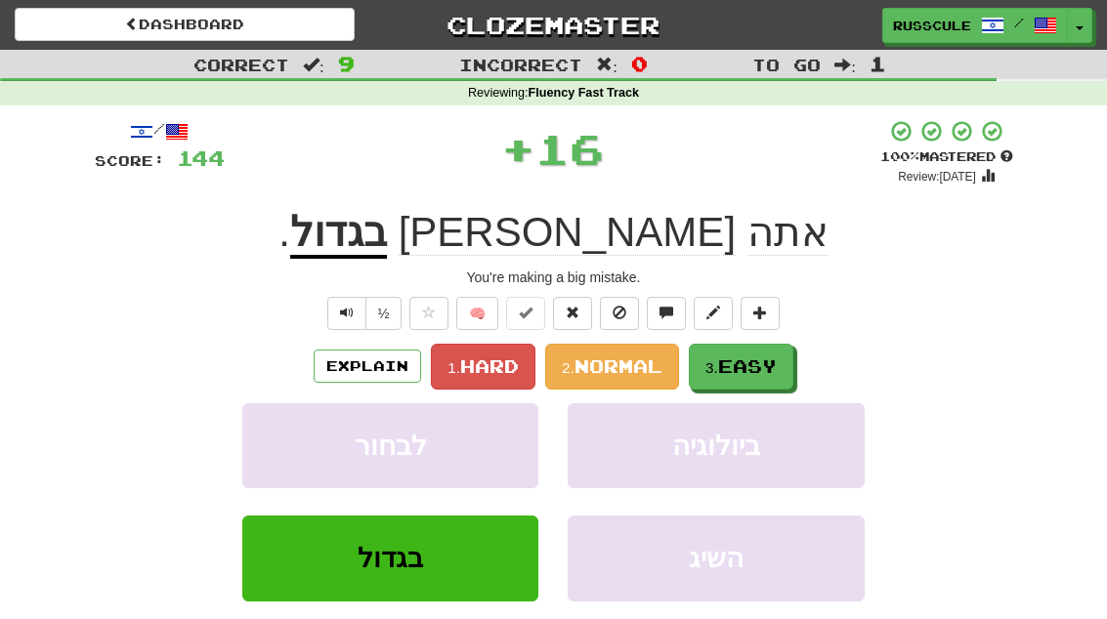
click at [772, 361] on span "Easy" at bounding box center [747, 366] width 59 height 21
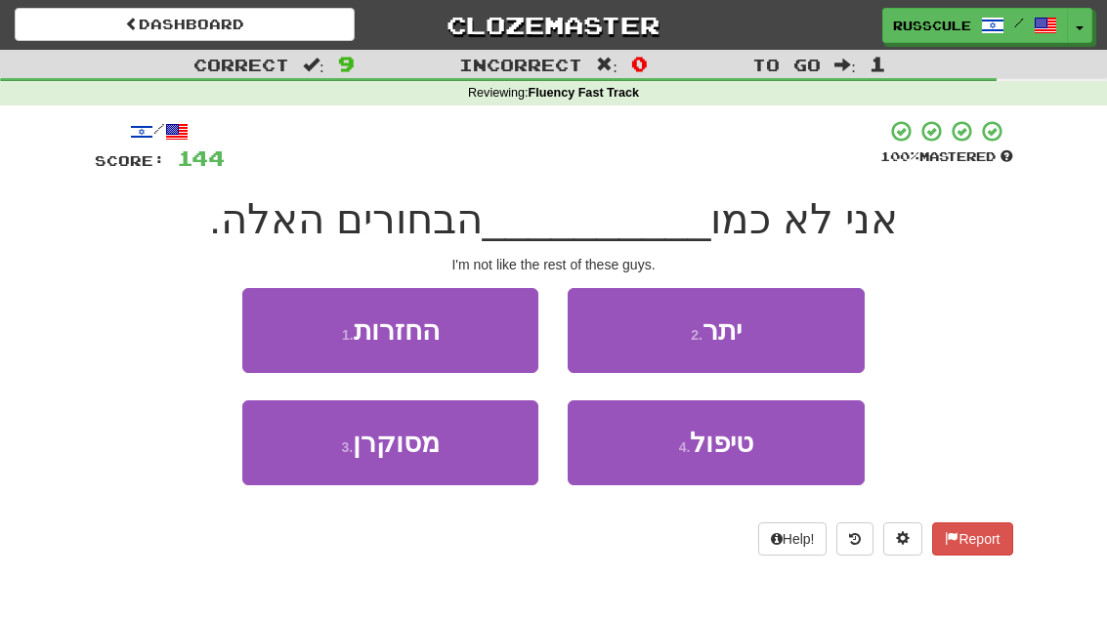
click at [801, 336] on button "2 . יתר" at bounding box center [716, 330] width 296 height 85
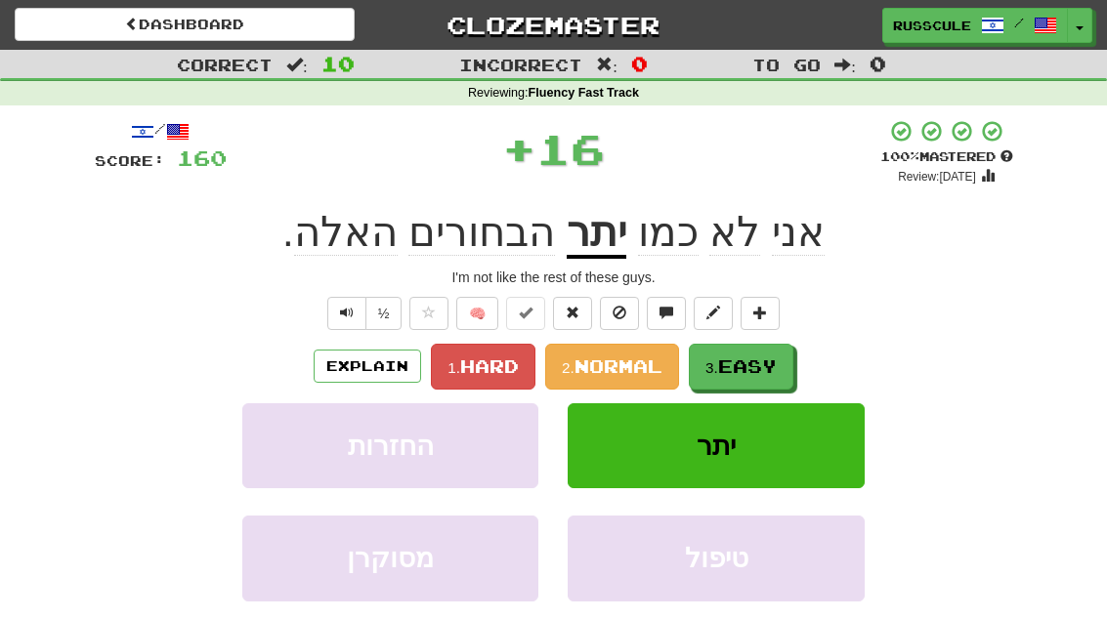
click at [757, 367] on span "Easy" at bounding box center [747, 366] width 59 height 21
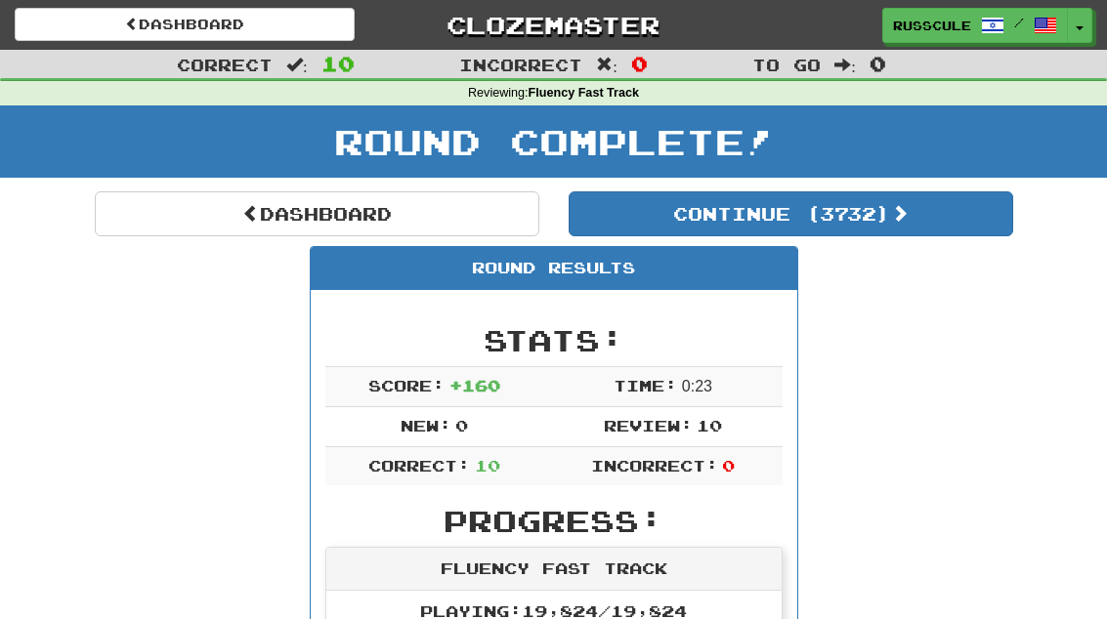
click at [918, 230] on button "Continue ( 3732 )" at bounding box center [791, 214] width 445 height 45
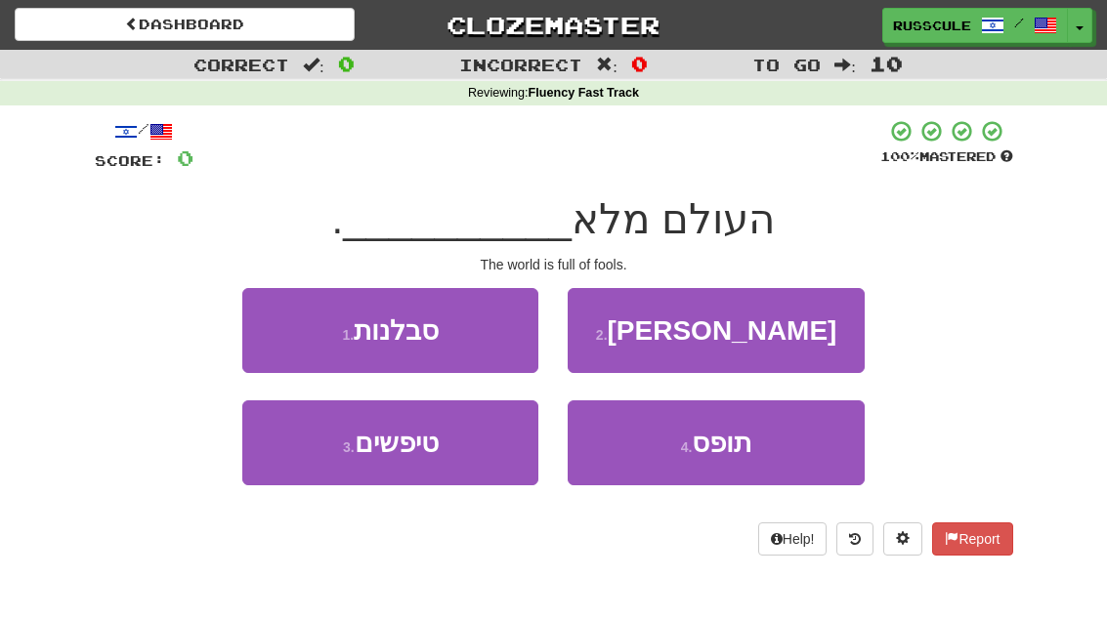
click at [321, 458] on button "3 . טיפשים" at bounding box center [390, 443] width 296 height 85
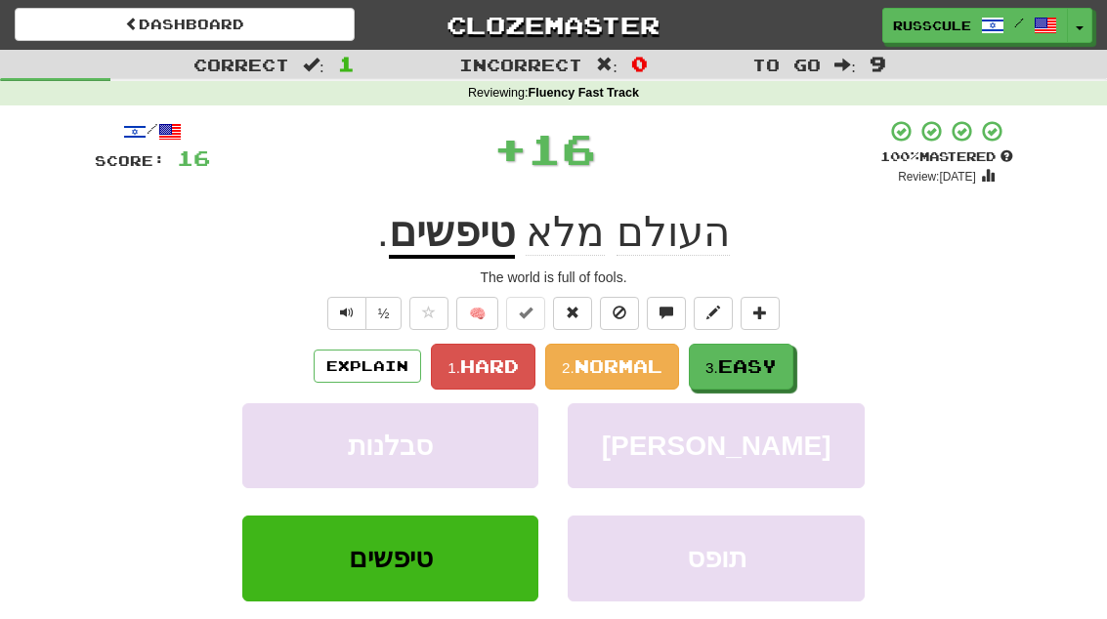
click at [751, 364] on span "Easy" at bounding box center [747, 366] width 59 height 21
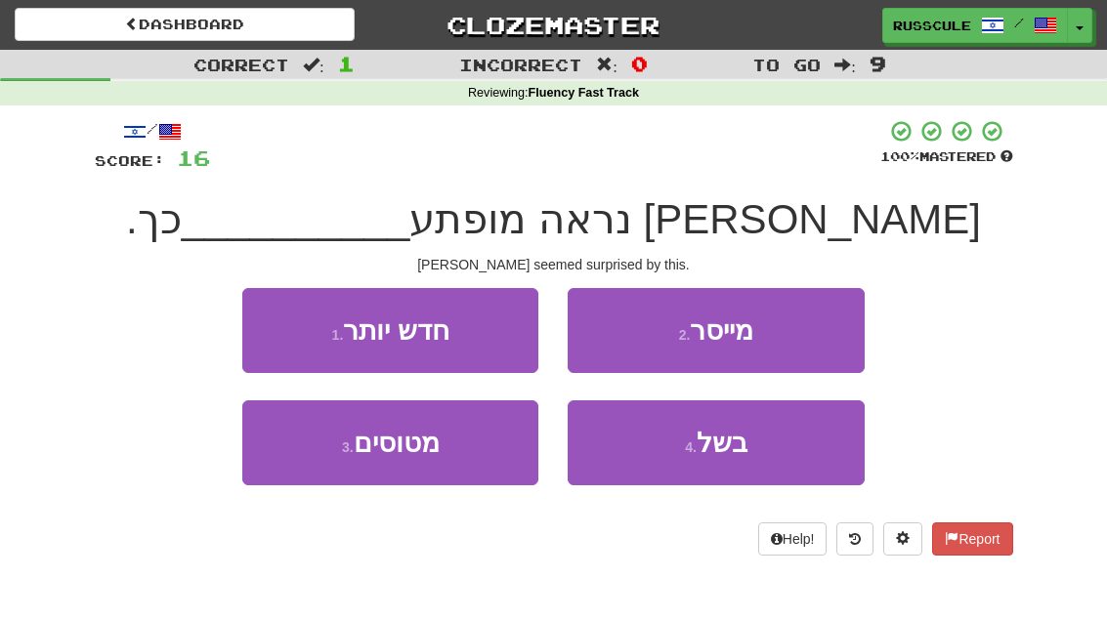
click at [726, 448] on span "בשל" at bounding box center [722, 443] width 51 height 30
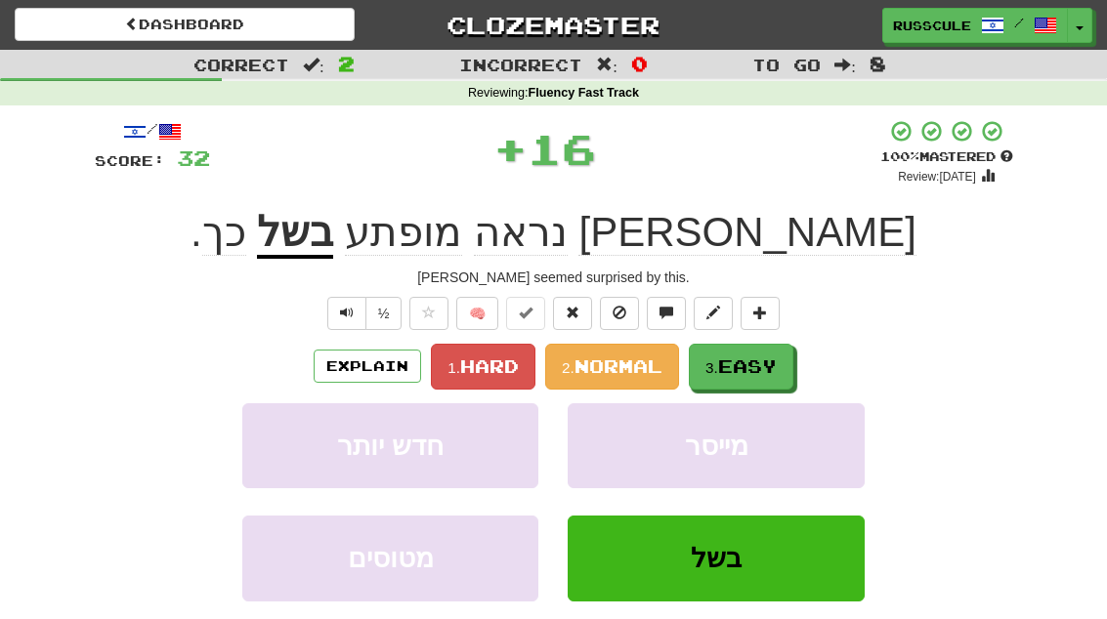
click at [767, 361] on span "Easy" at bounding box center [747, 366] width 59 height 21
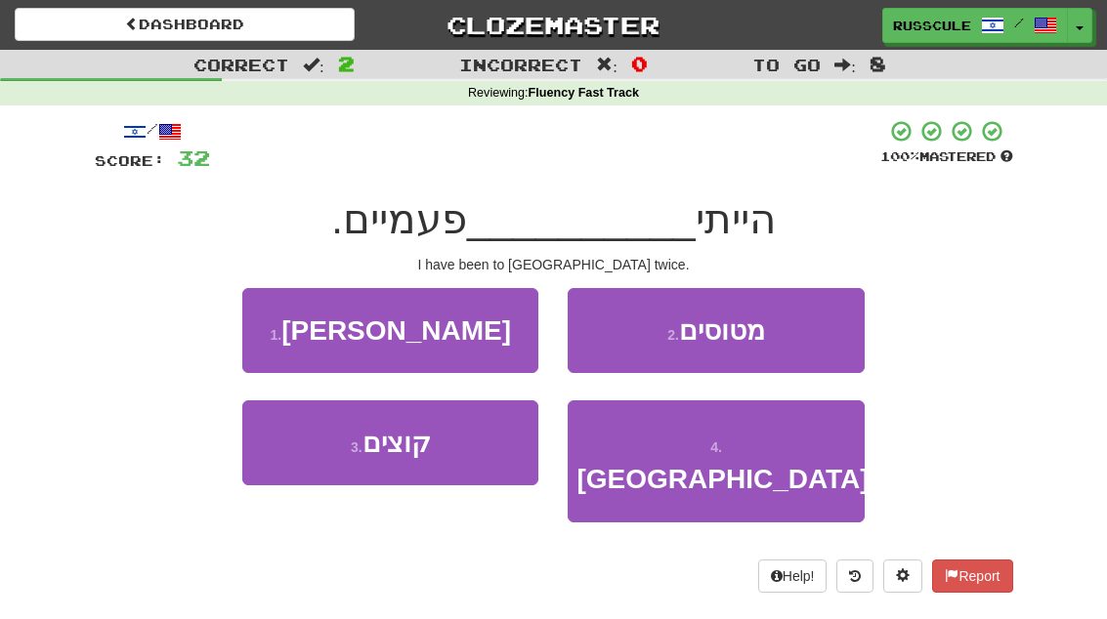
click at [743, 464] on span "באמריקה" at bounding box center [722, 479] width 292 height 30
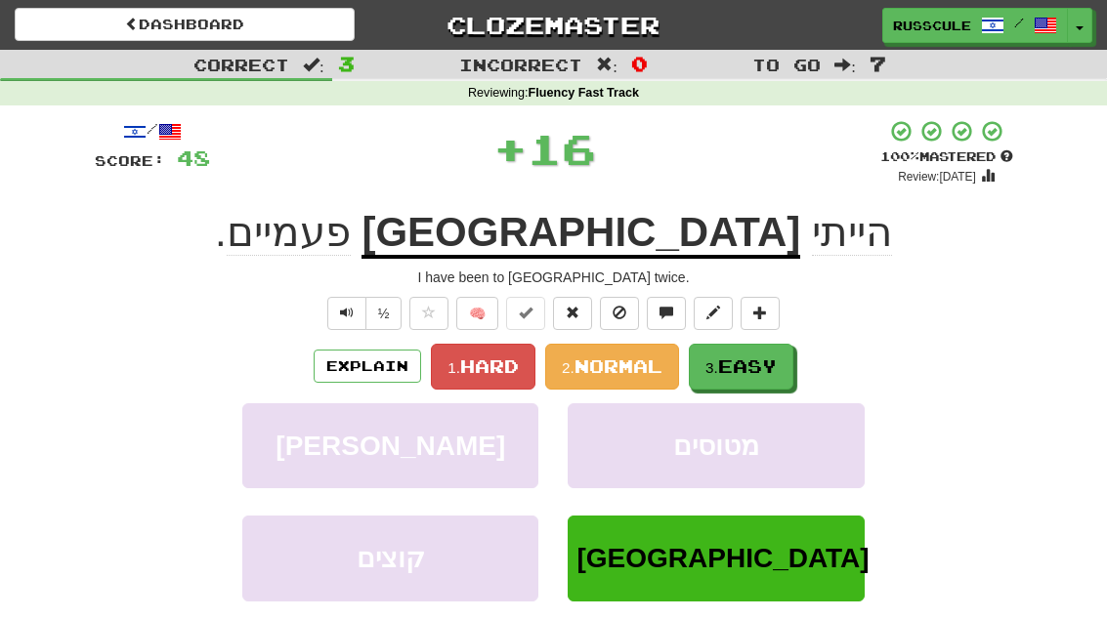
click at [773, 350] on button "3. Easy" at bounding box center [741, 367] width 105 height 46
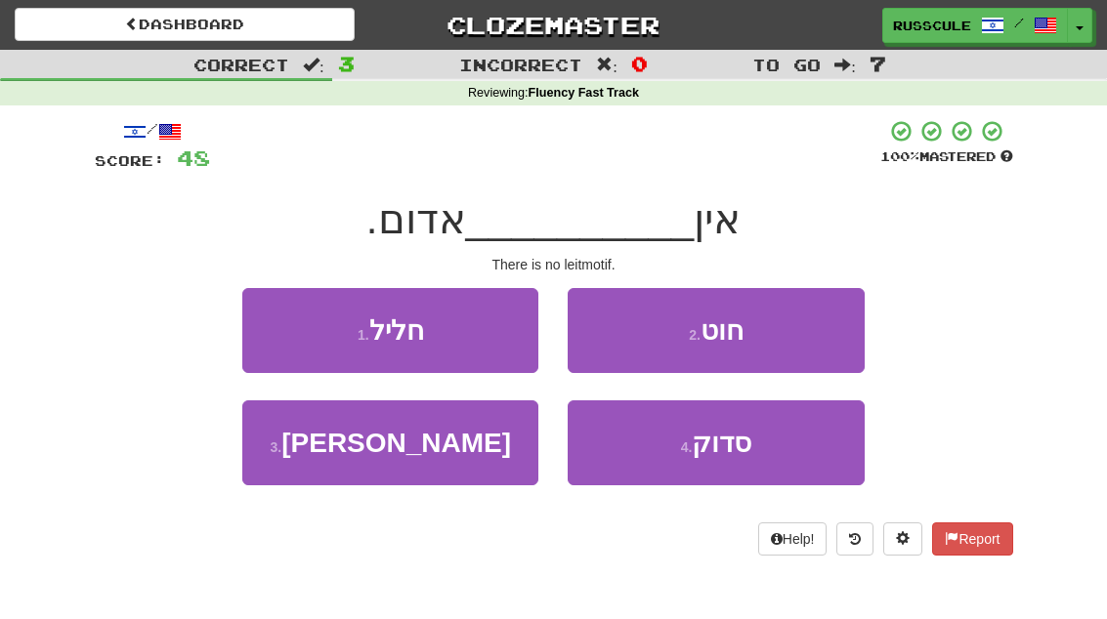
click at [798, 340] on button "2 . חוט" at bounding box center [716, 330] width 296 height 85
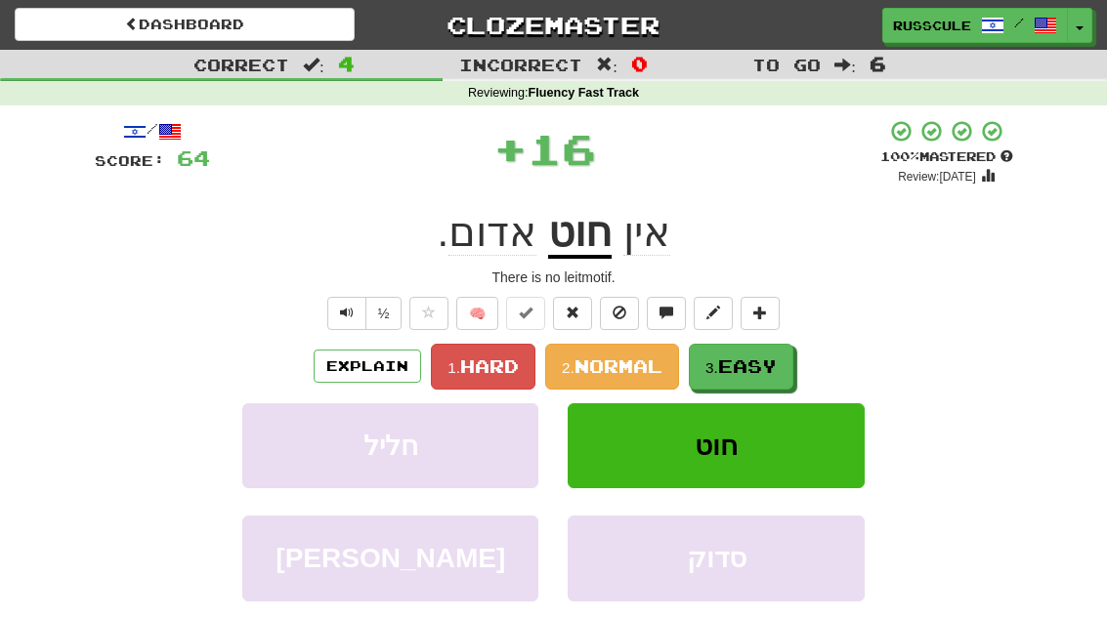
click at [753, 370] on span "Easy" at bounding box center [747, 366] width 59 height 21
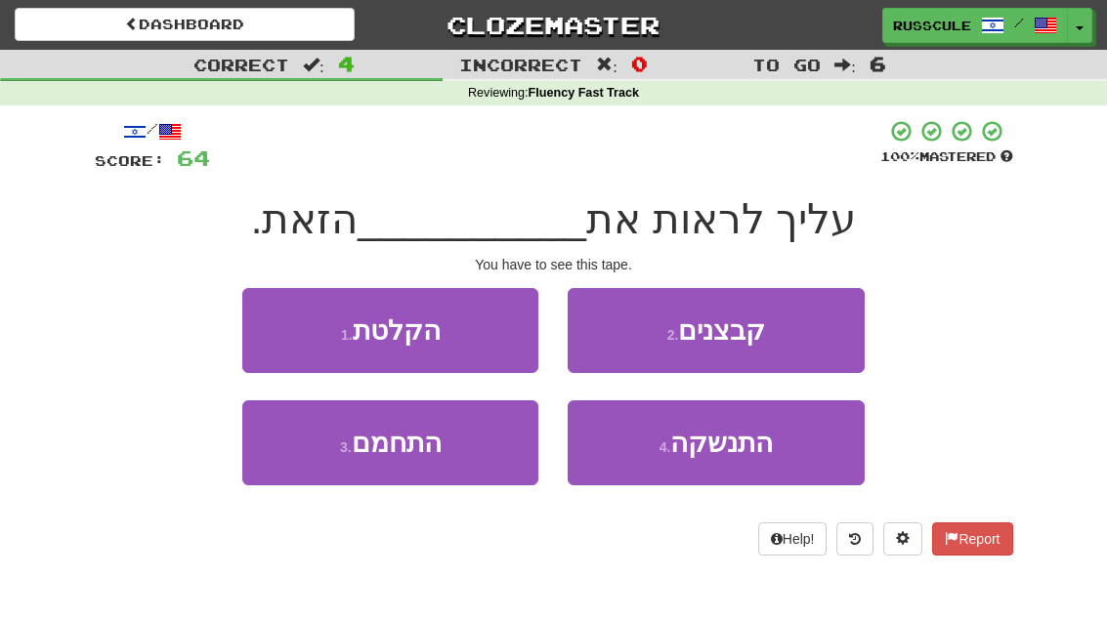
click at [258, 323] on button "1 . הקלטת" at bounding box center [390, 330] width 296 height 85
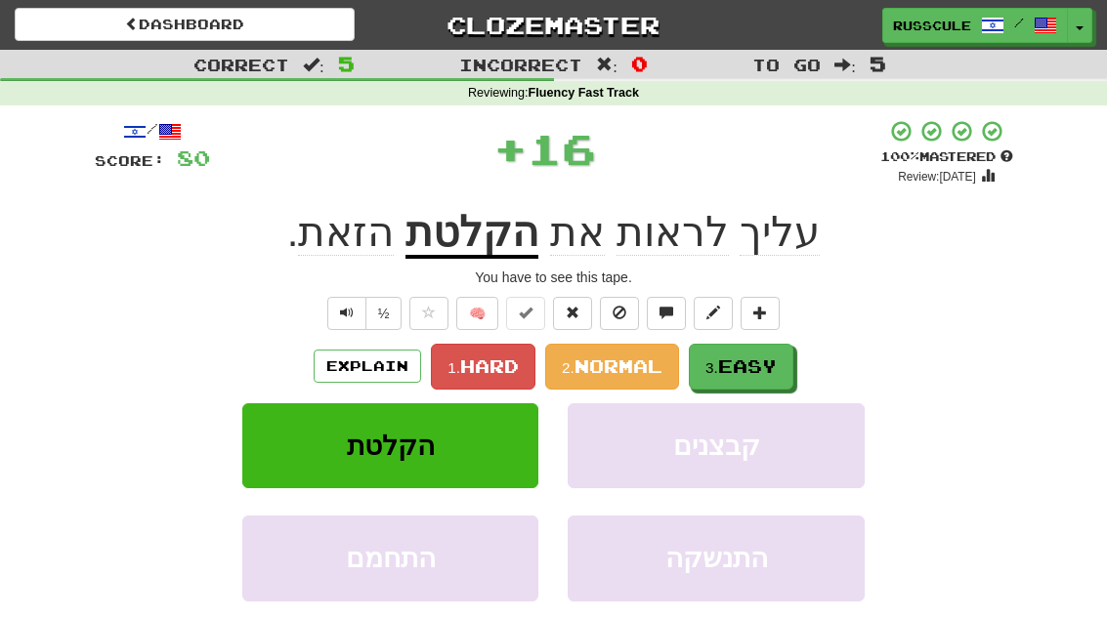
click at [753, 367] on span "Easy" at bounding box center [747, 366] width 59 height 21
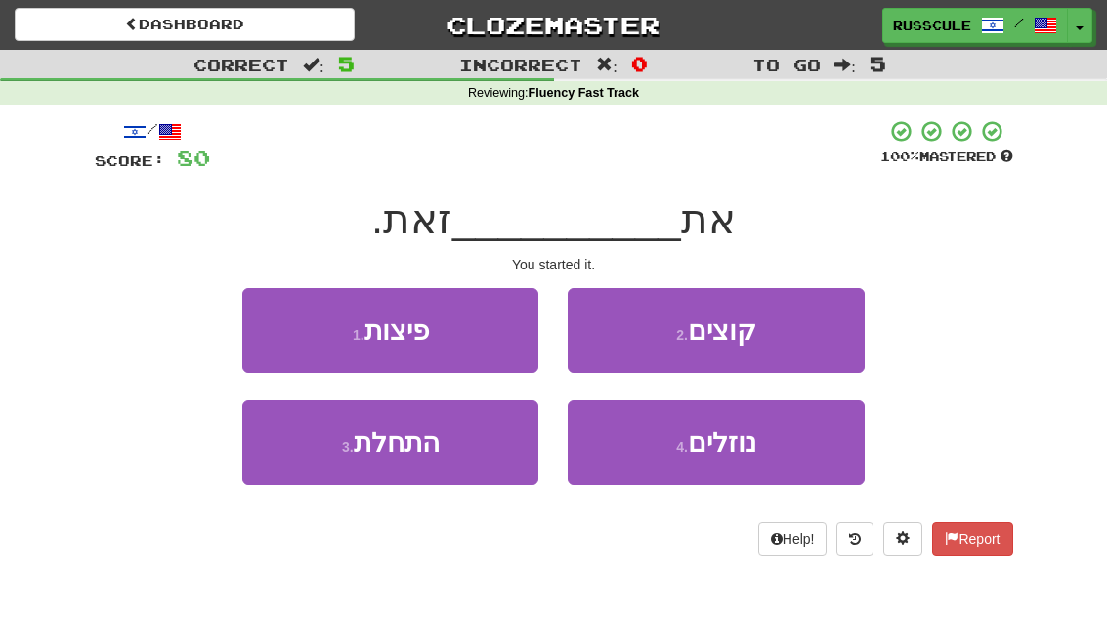
click at [322, 457] on button "3 . התחלת" at bounding box center [390, 443] width 296 height 85
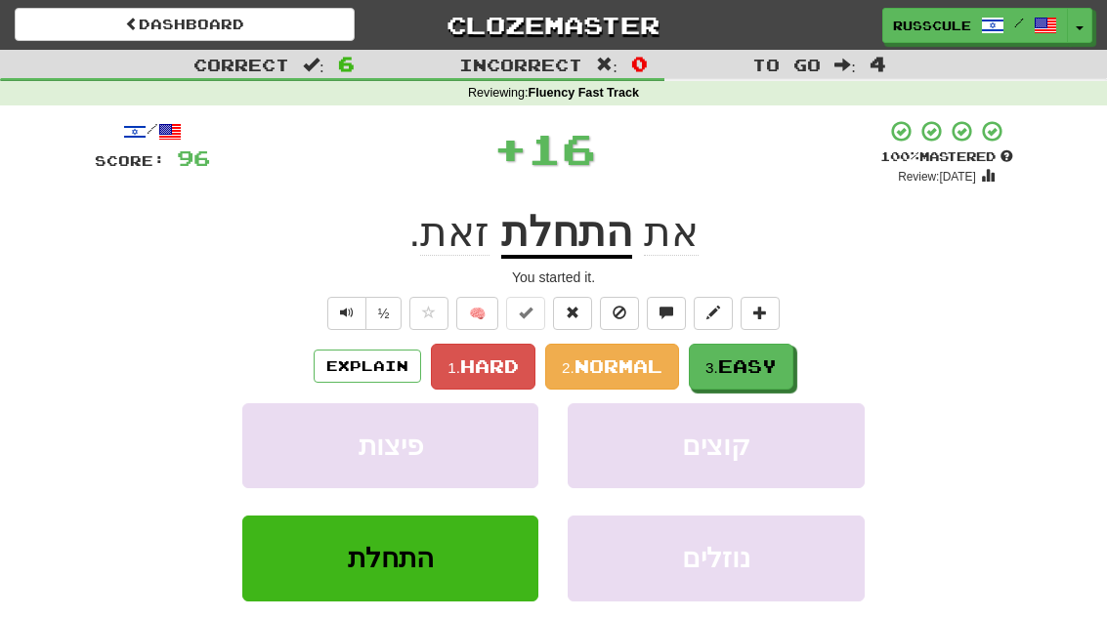
click at [763, 364] on span "Easy" at bounding box center [747, 366] width 59 height 21
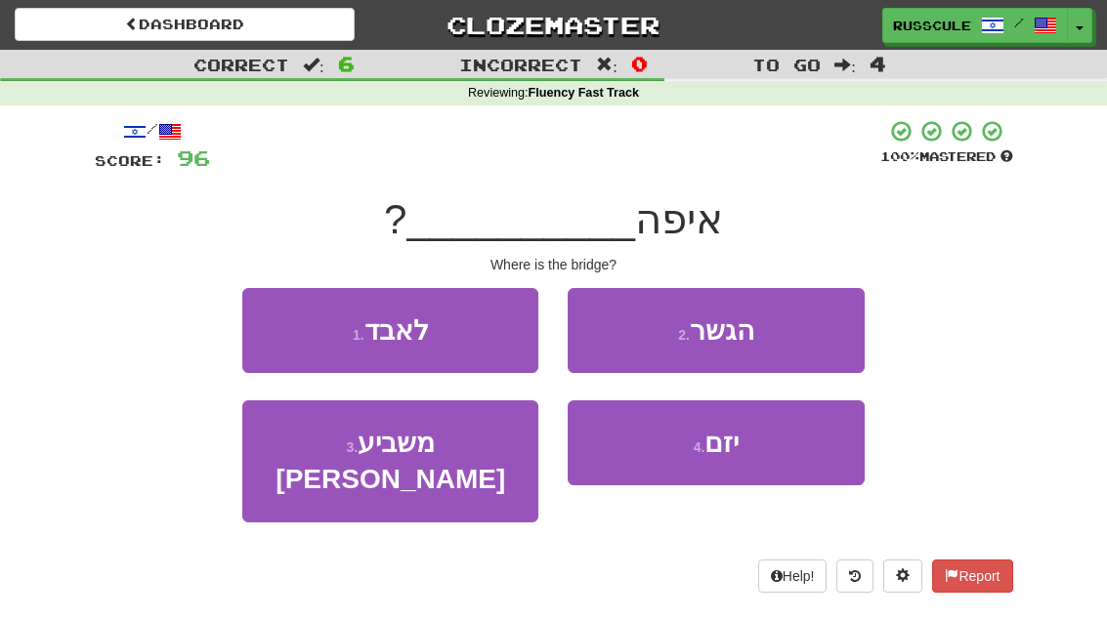
click at [790, 349] on button "2 . הגשר" at bounding box center [716, 330] width 296 height 85
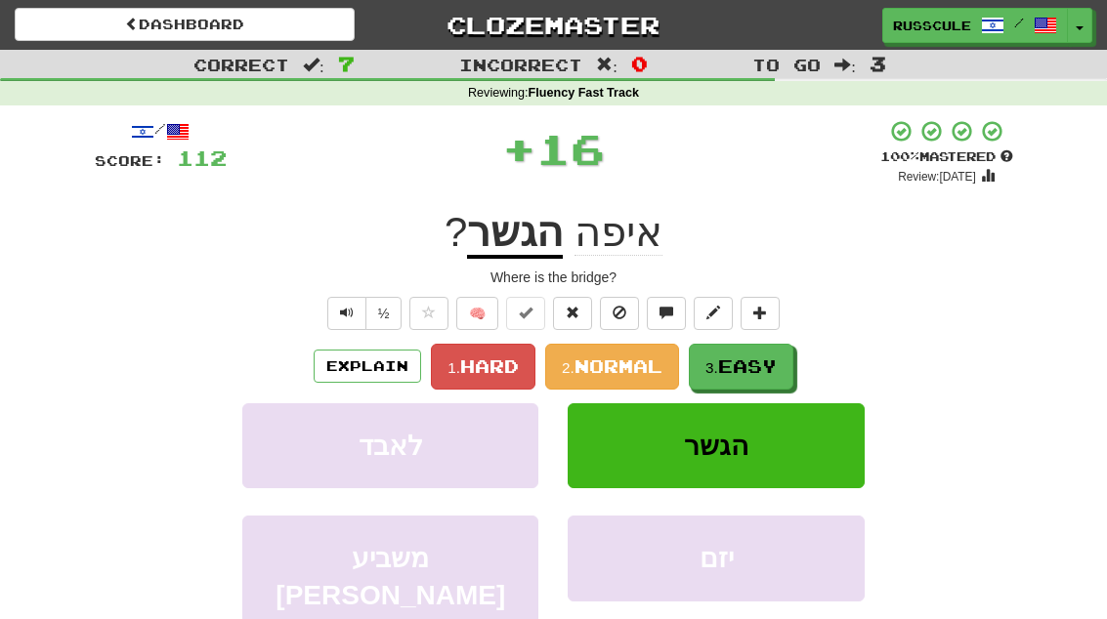
click at [752, 371] on span "Easy" at bounding box center [747, 366] width 59 height 21
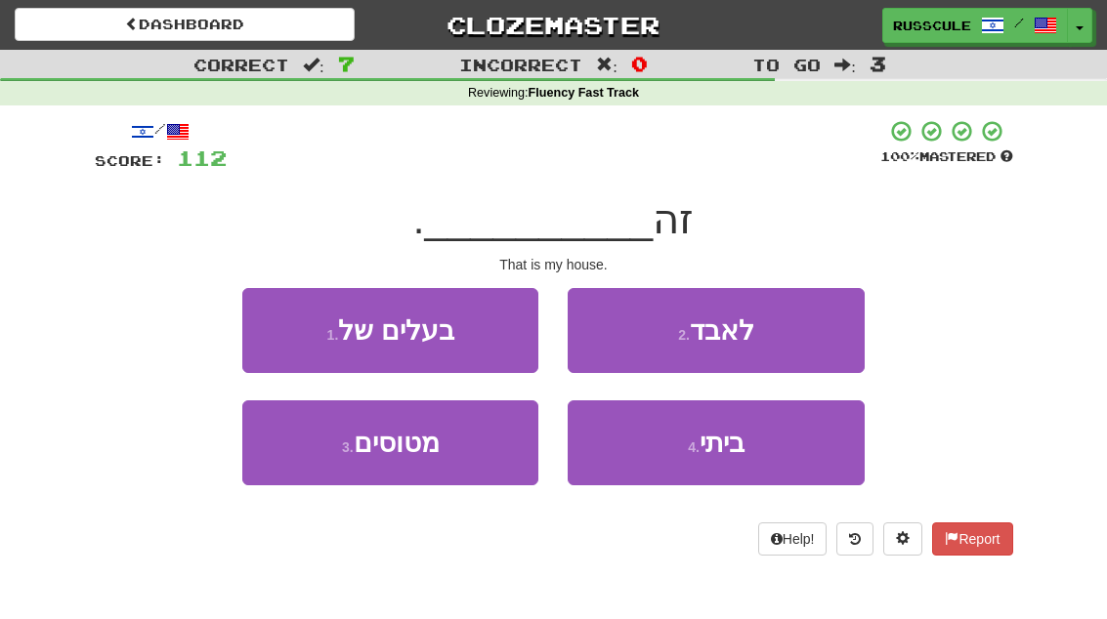
click at [732, 448] on span "ביתי" at bounding box center [722, 443] width 45 height 30
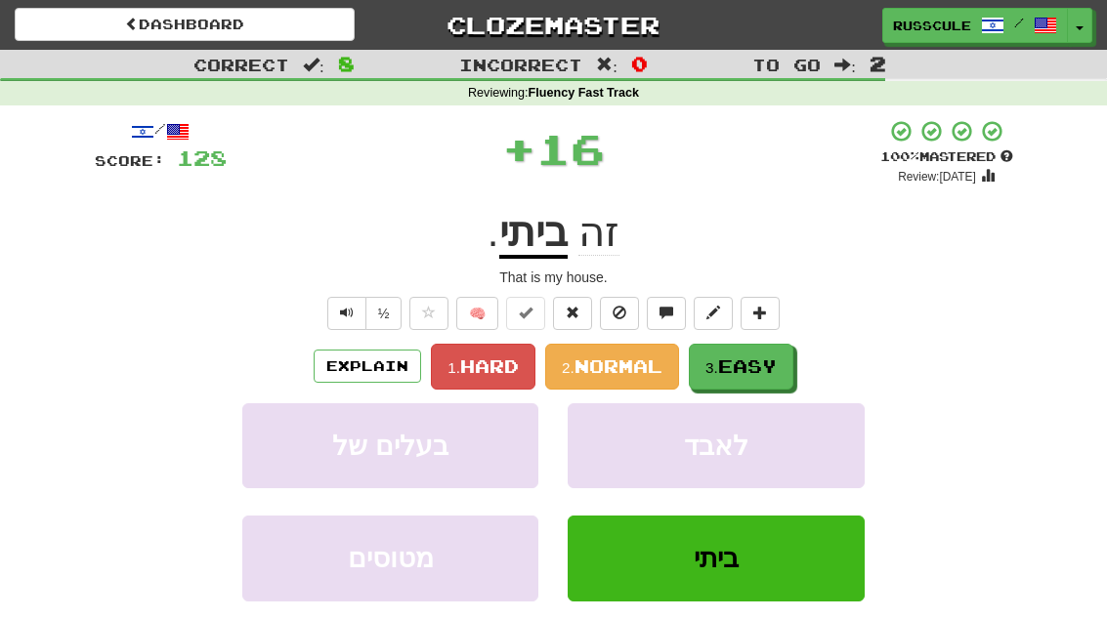
click at [768, 361] on span "Easy" at bounding box center [747, 366] width 59 height 21
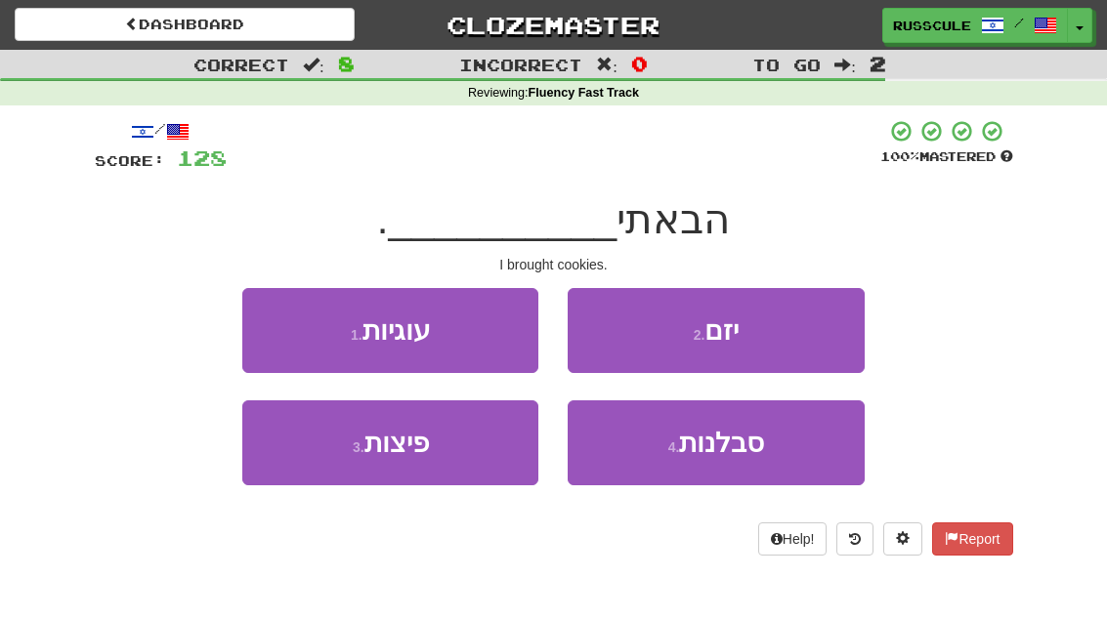
click at [266, 325] on button "1 . עוגיות" at bounding box center [390, 330] width 296 height 85
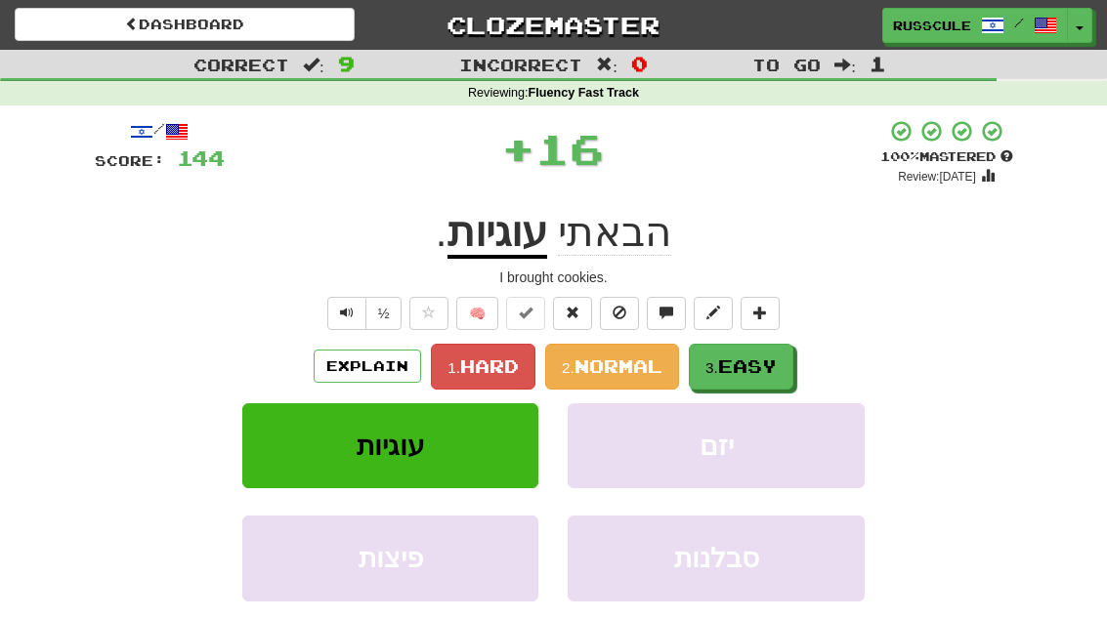
click at [765, 365] on span "Easy" at bounding box center [747, 366] width 59 height 21
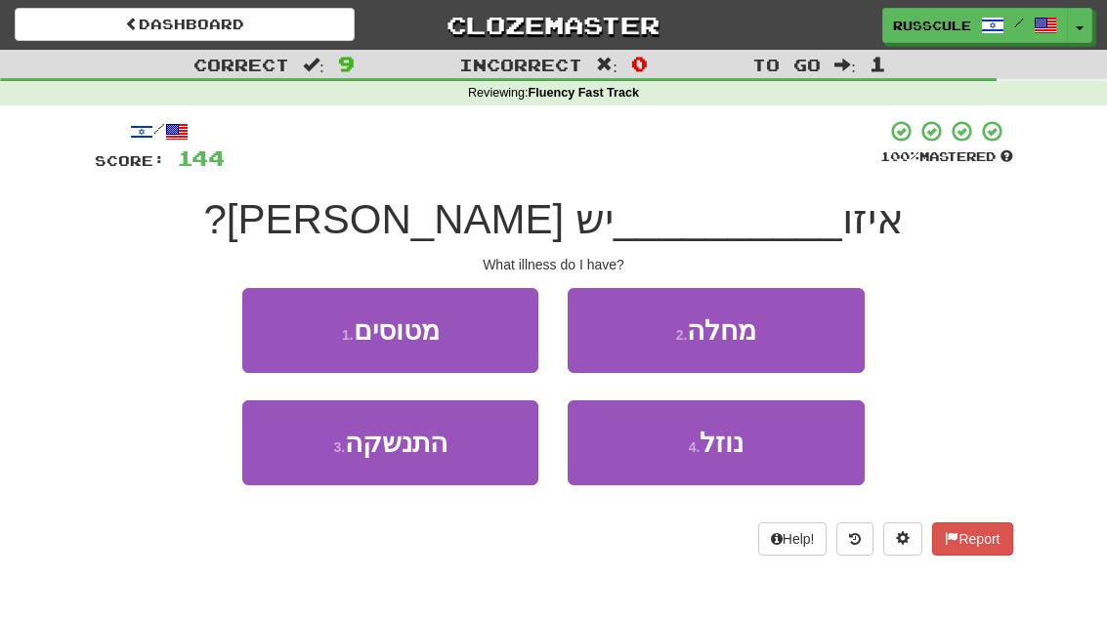
click at [785, 346] on button "2 . מחלה" at bounding box center [716, 330] width 296 height 85
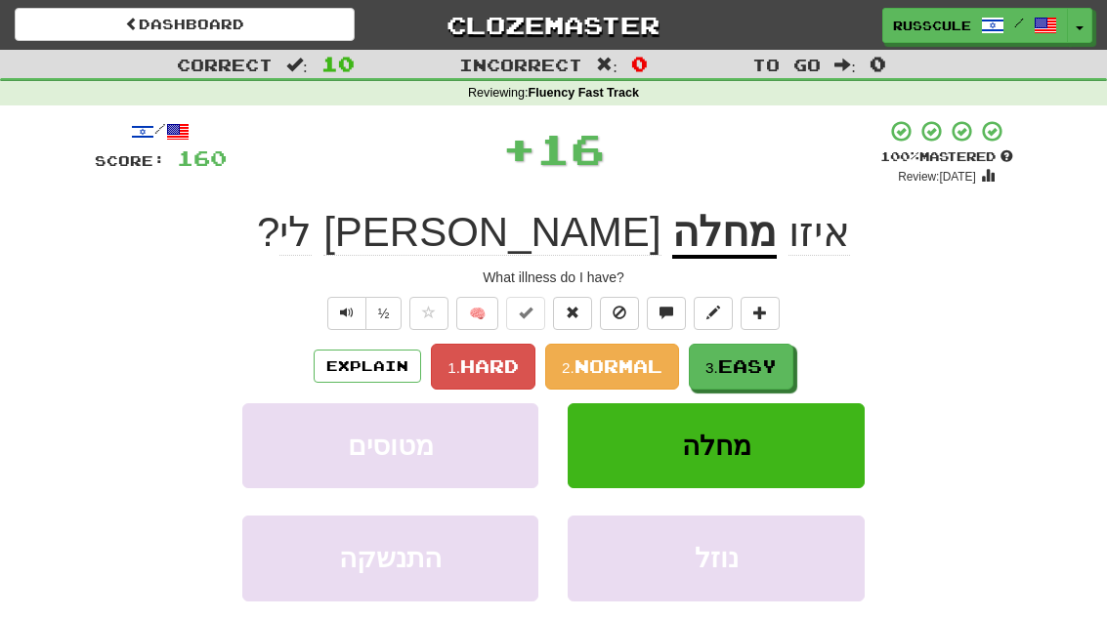
click at [754, 369] on span "Easy" at bounding box center [747, 366] width 59 height 21
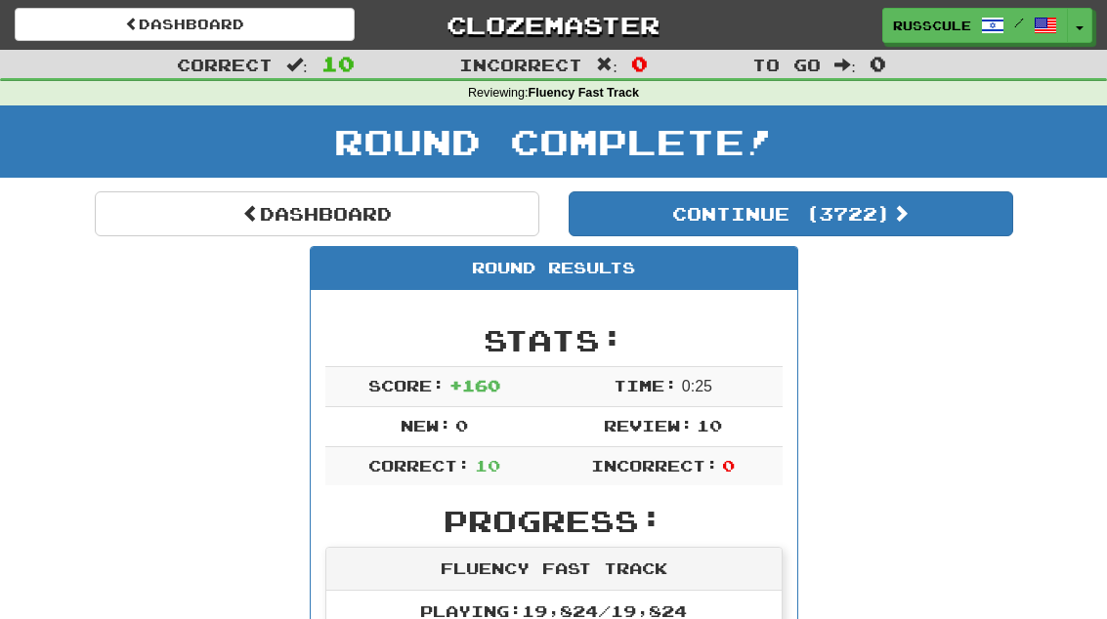
click at [929, 231] on button "Continue ( 3722 )" at bounding box center [791, 214] width 445 height 45
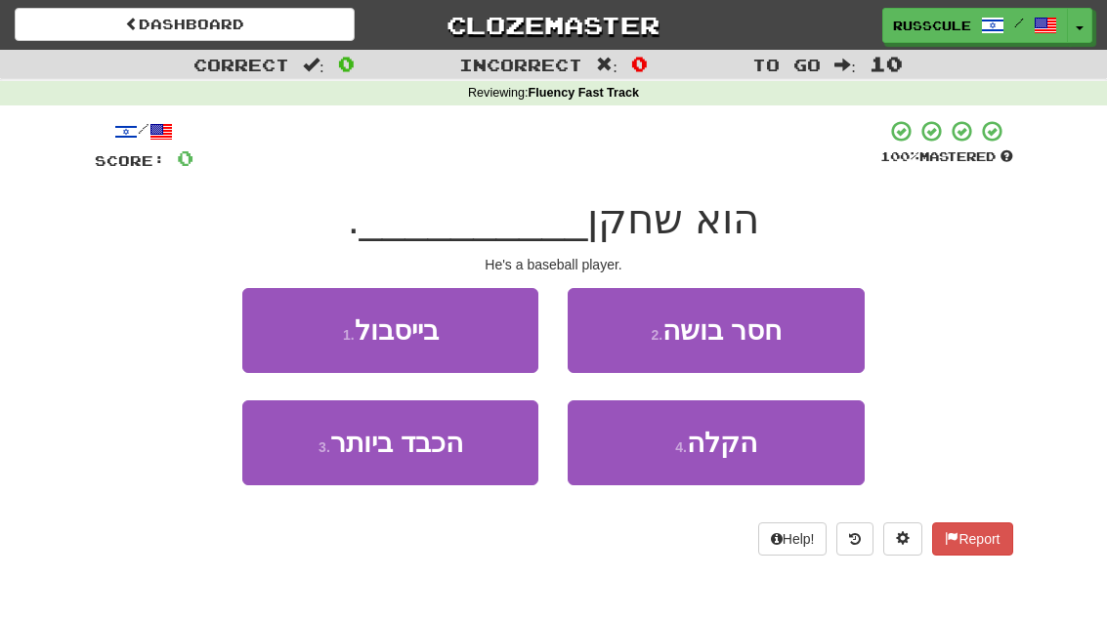
click at [273, 331] on button "1 . בייסבול" at bounding box center [390, 330] width 296 height 85
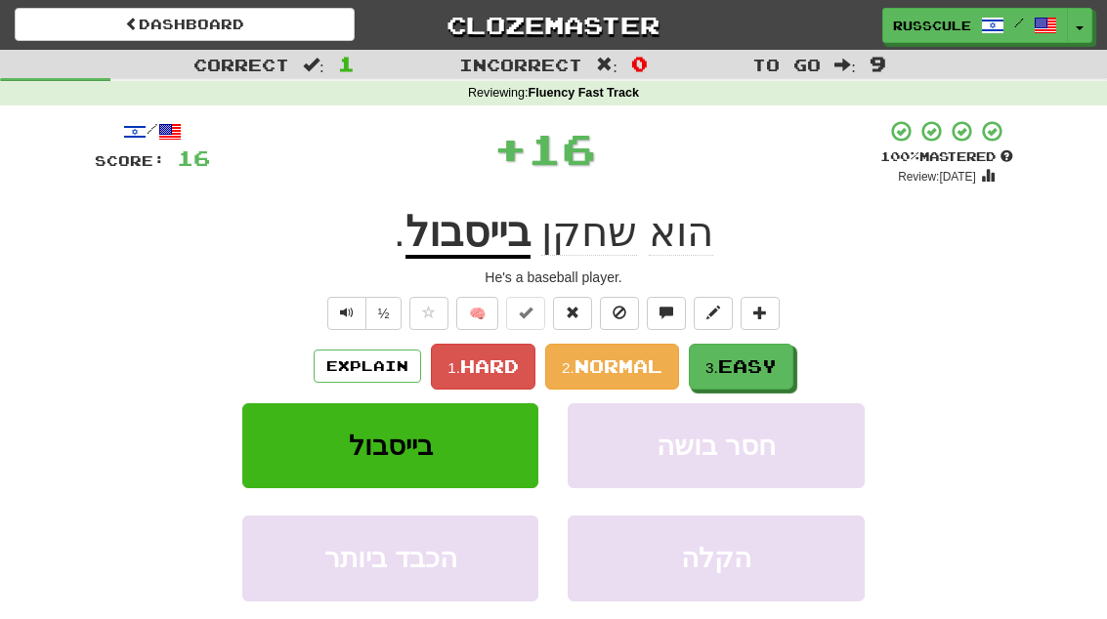
click at [752, 363] on span "Easy" at bounding box center [747, 366] width 59 height 21
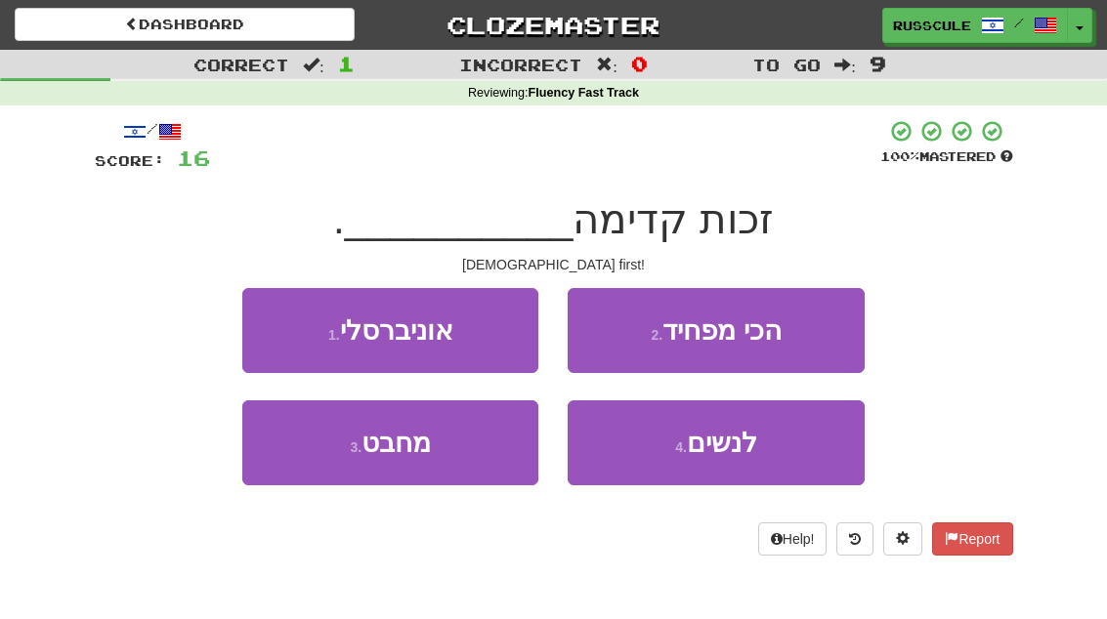
click at [713, 463] on button "4 . לנשים" at bounding box center [716, 443] width 296 height 85
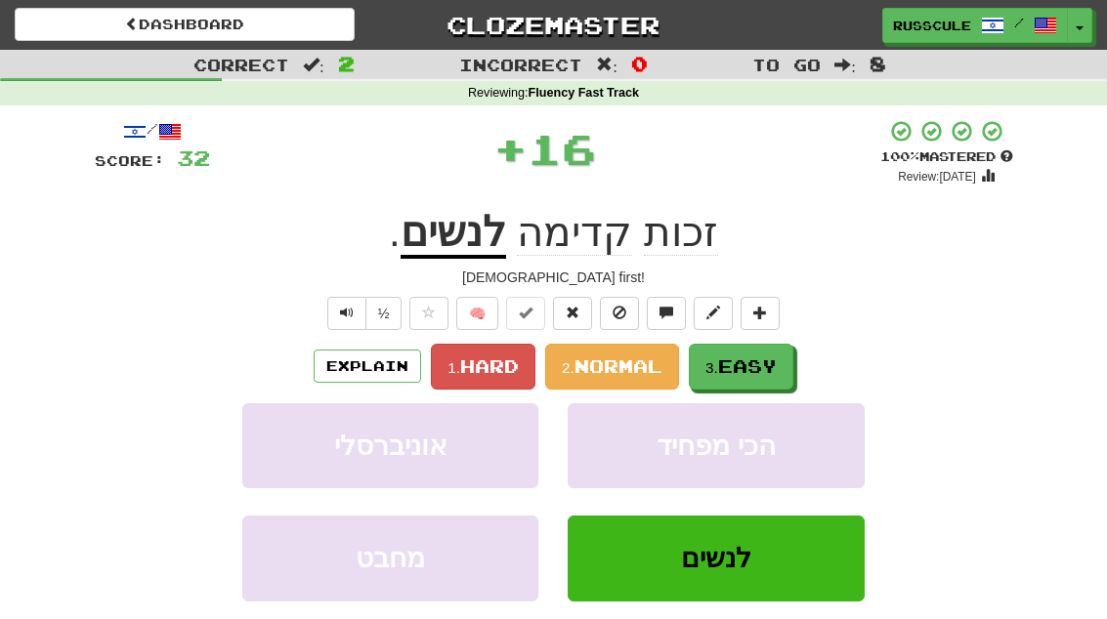
click at [761, 360] on span "Easy" at bounding box center [747, 366] width 59 height 21
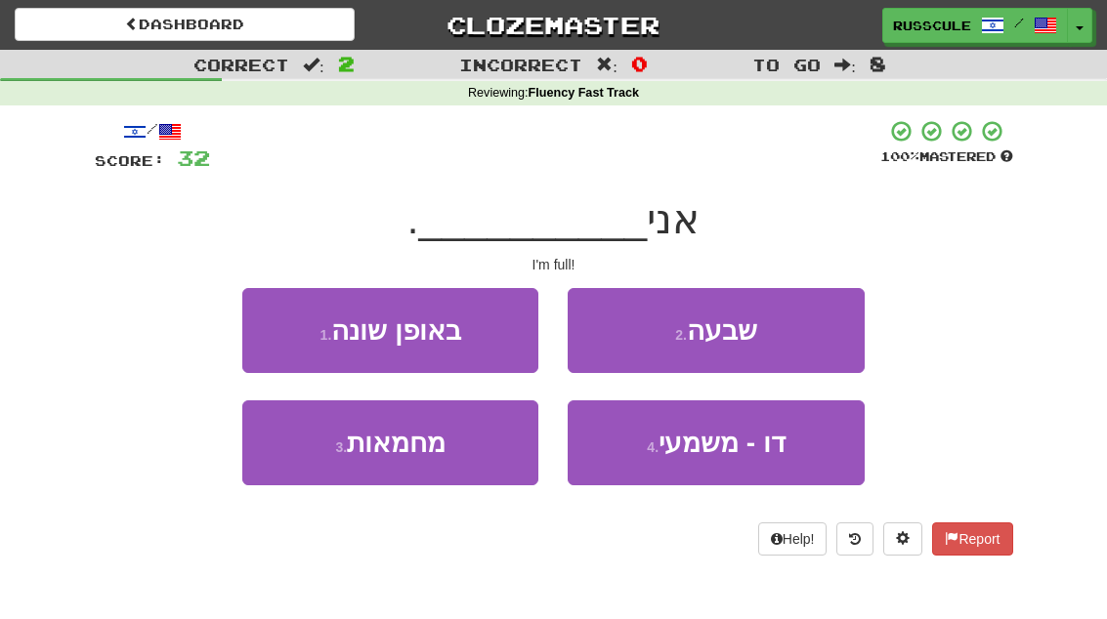
click at [787, 342] on button "2 . שבעה" at bounding box center [716, 330] width 296 height 85
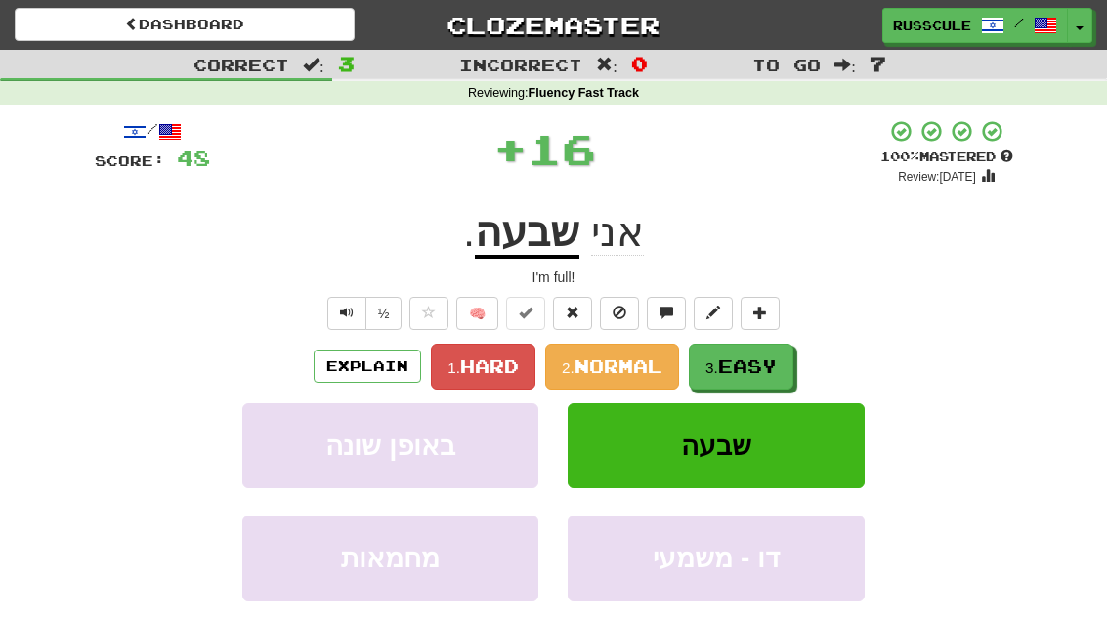
click at [760, 365] on span "Easy" at bounding box center [747, 366] width 59 height 21
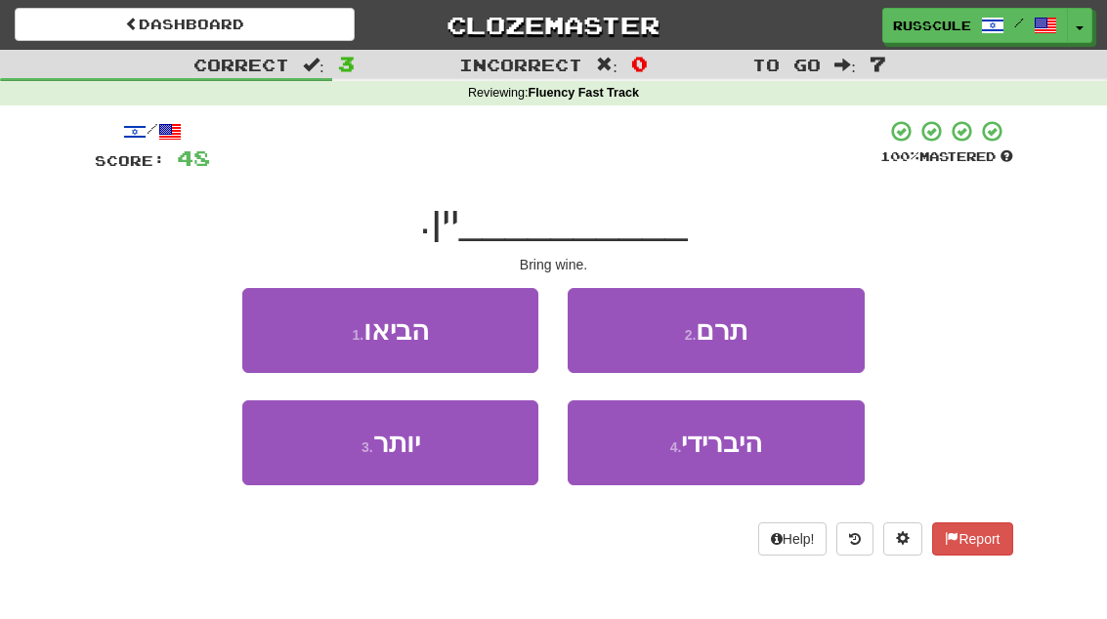
click at [269, 328] on button "1 . הביאו" at bounding box center [390, 330] width 296 height 85
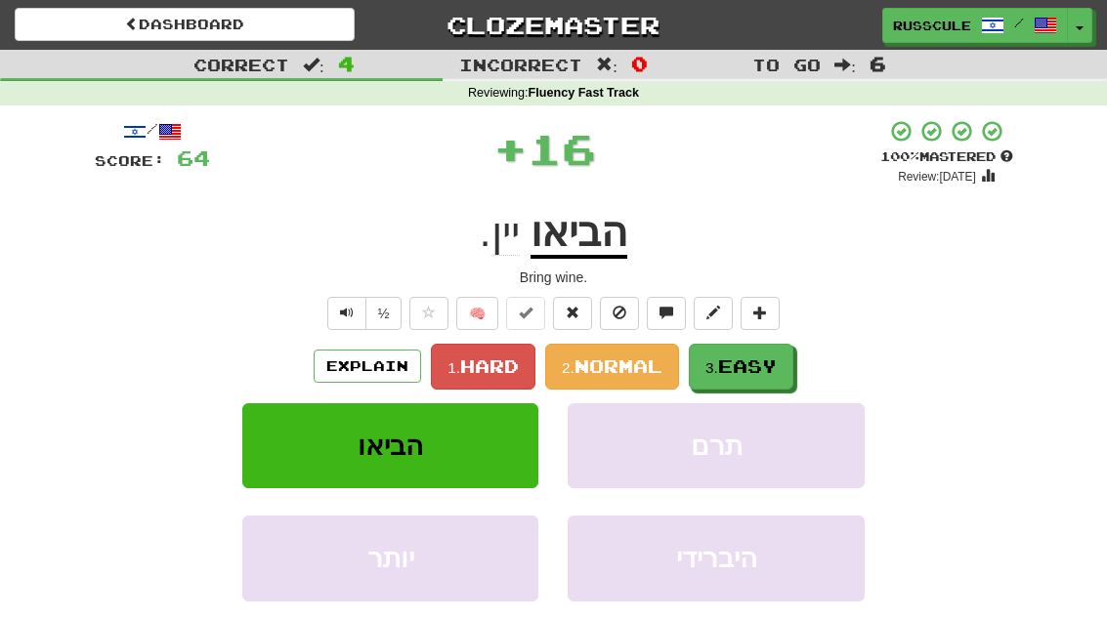
click at [752, 366] on span "Easy" at bounding box center [747, 366] width 59 height 21
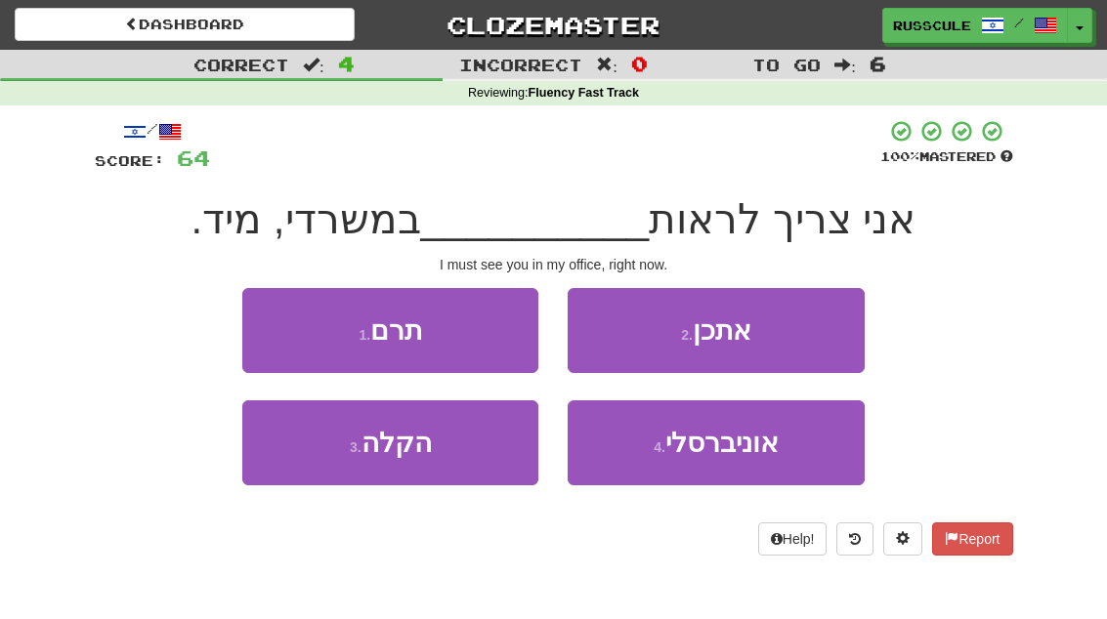
click at [783, 342] on button "2 . אתכן" at bounding box center [716, 330] width 296 height 85
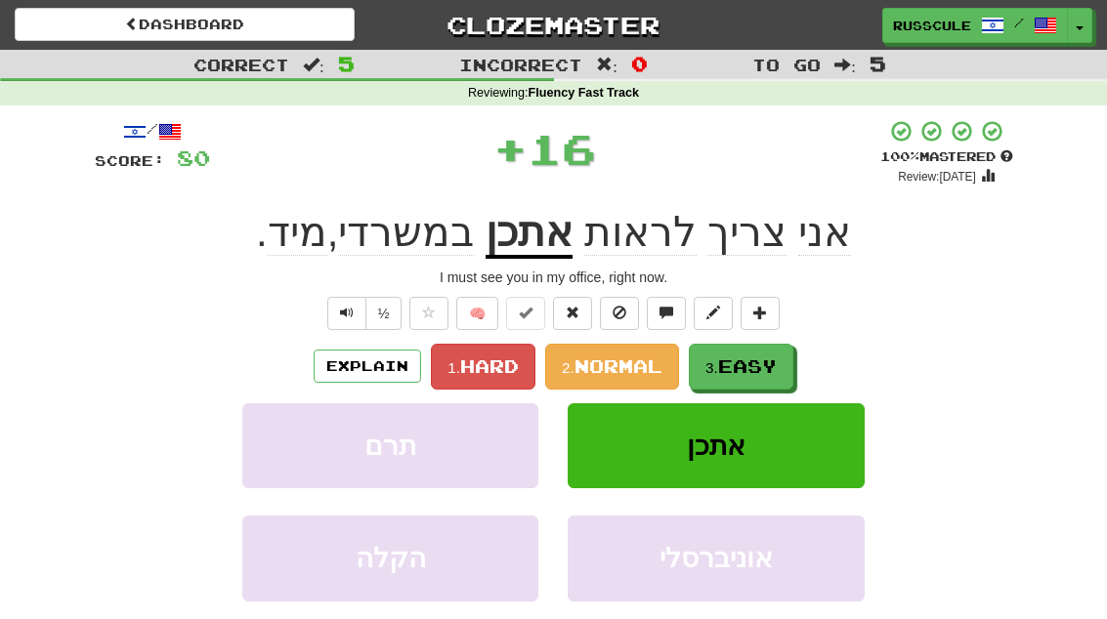
click at [758, 365] on span "Easy" at bounding box center [747, 366] width 59 height 21
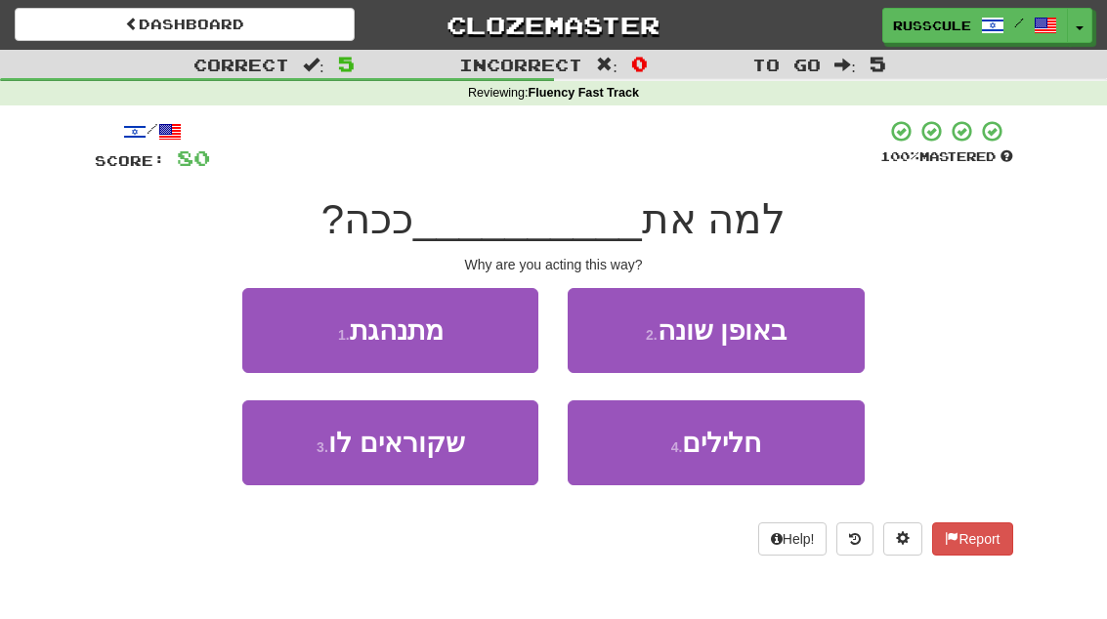
click at [260, 325] on button "1 . מתנהגת" at bounding box center [390, 330] width 296 height 85
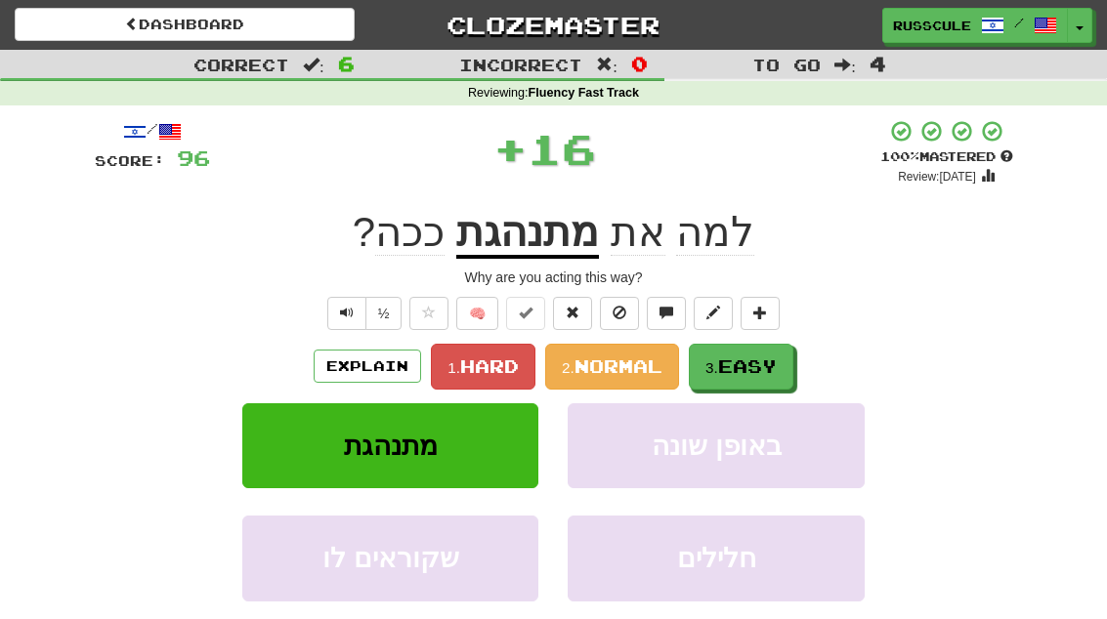
click at [763, 362] on span "Easy" at bounding box center [747, 366] width 59 height 21
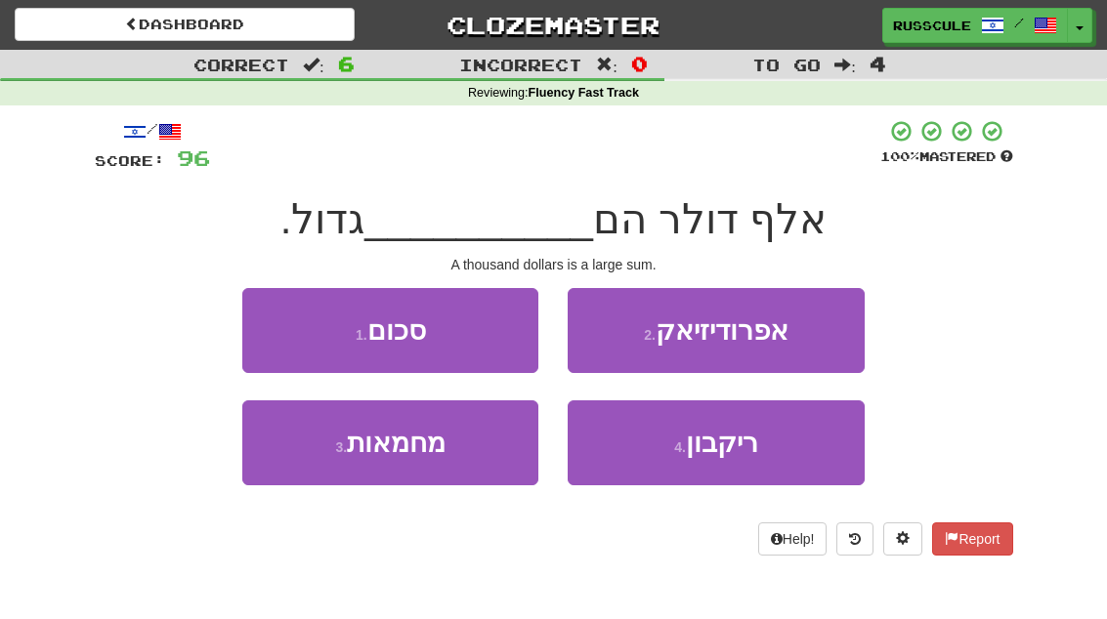
click at [273, 334] on button "1 . סכום" at bounding box center [390, 330] width 296 height 85
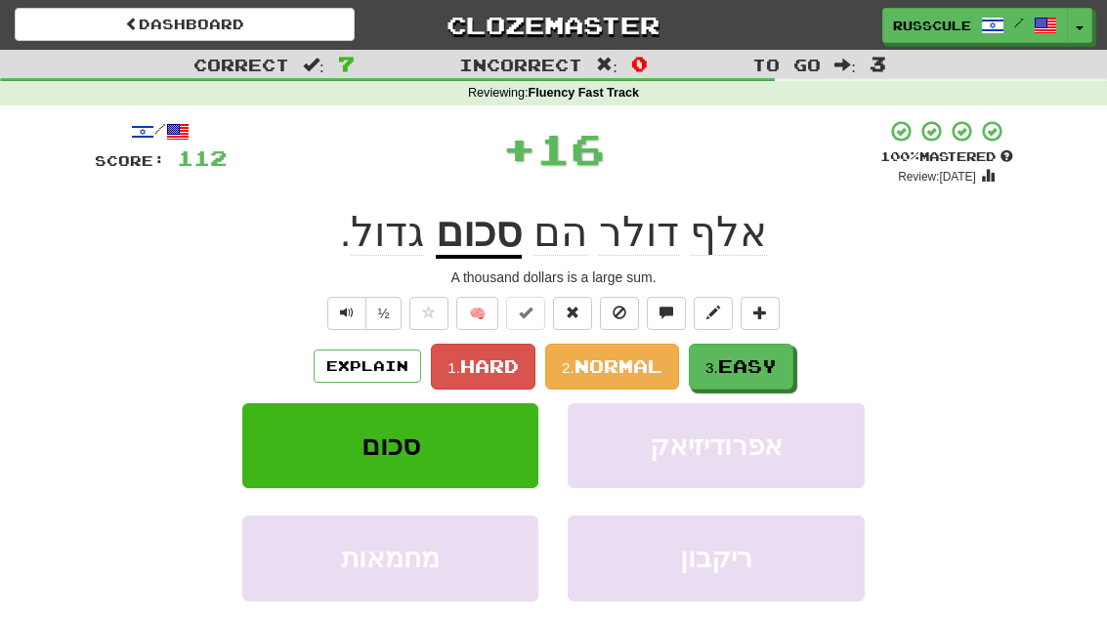
click at [752, 370] on span "Easy" at bounding box center [747, 366] width 59 height 21
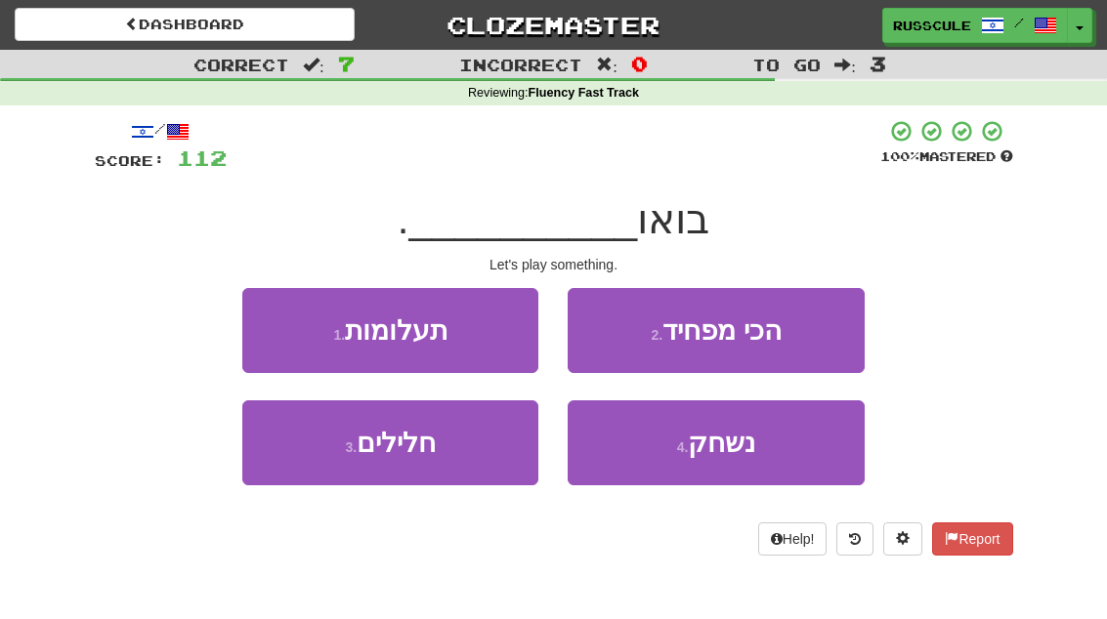
click at [734, 462] on button "4 . נשחק" at bounding box center [716, 443] width 296 height 85
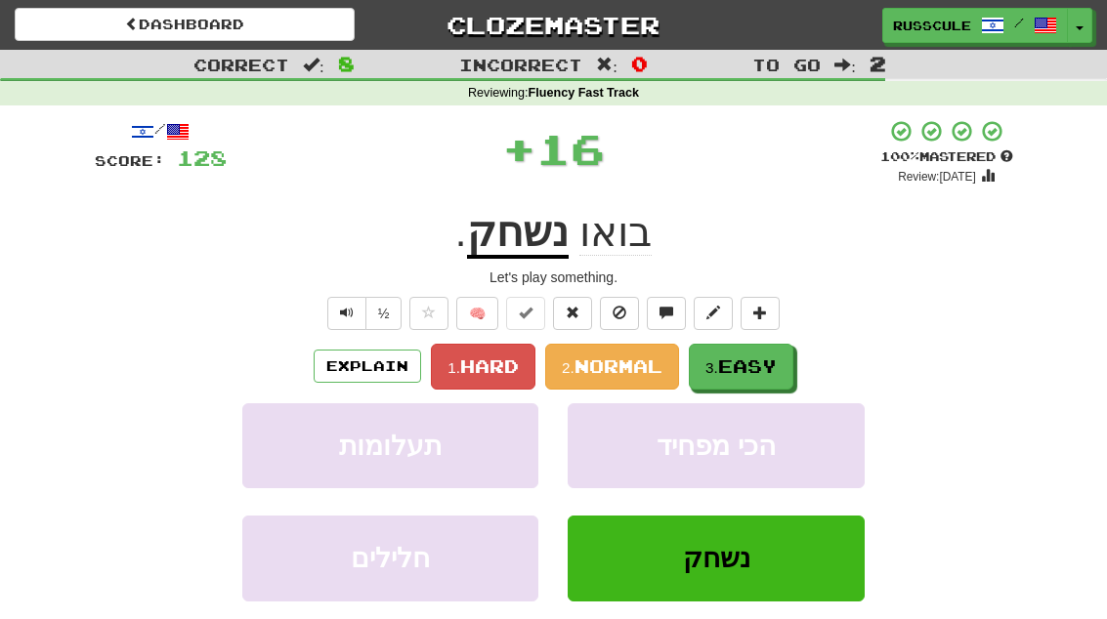
click at [770, 371] on span "Easy" at bounding box center [747, 366] width 59 height 21
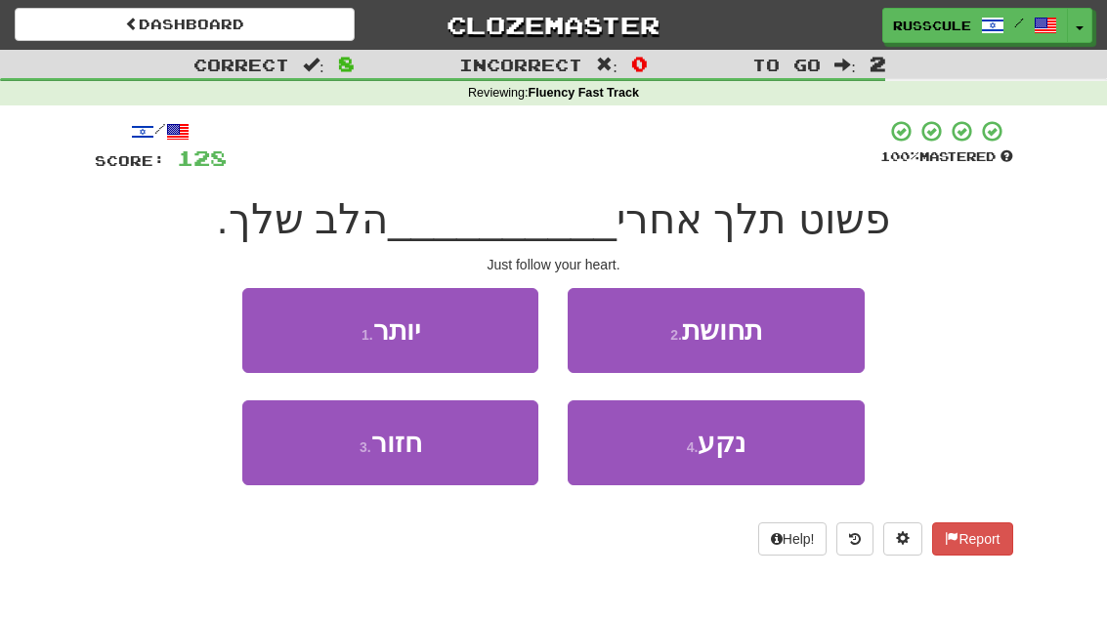
click at [788, 343] on button "2 . תחושת" at bounding box center [716, 330] width 296 height 85
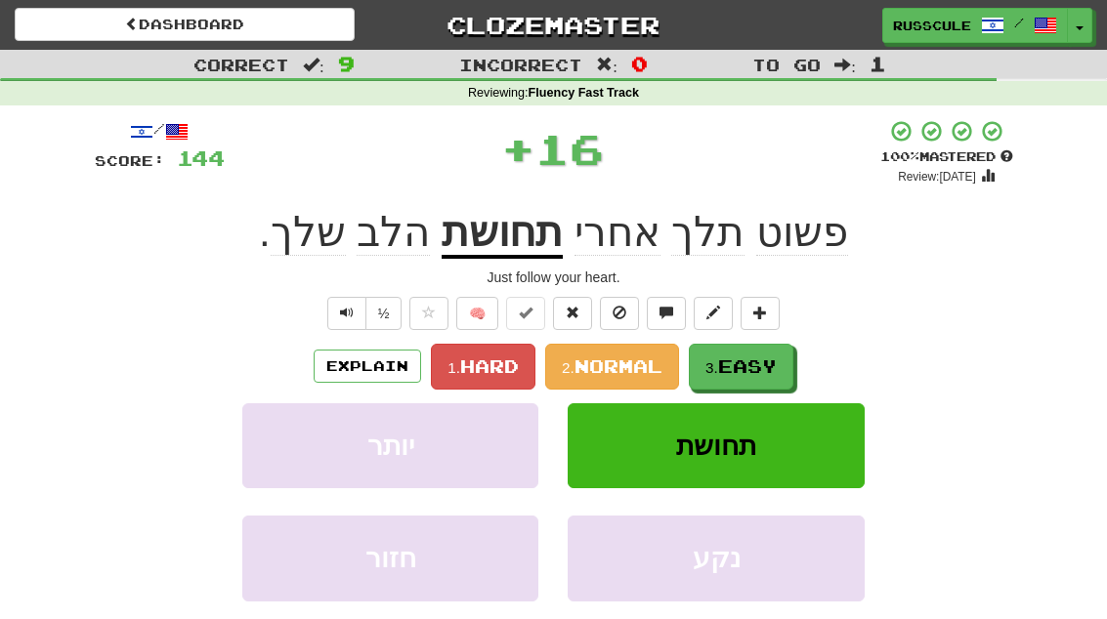
click at [746, 374] on span "Easy" at bounding box center [747, 366] width 59 height 21
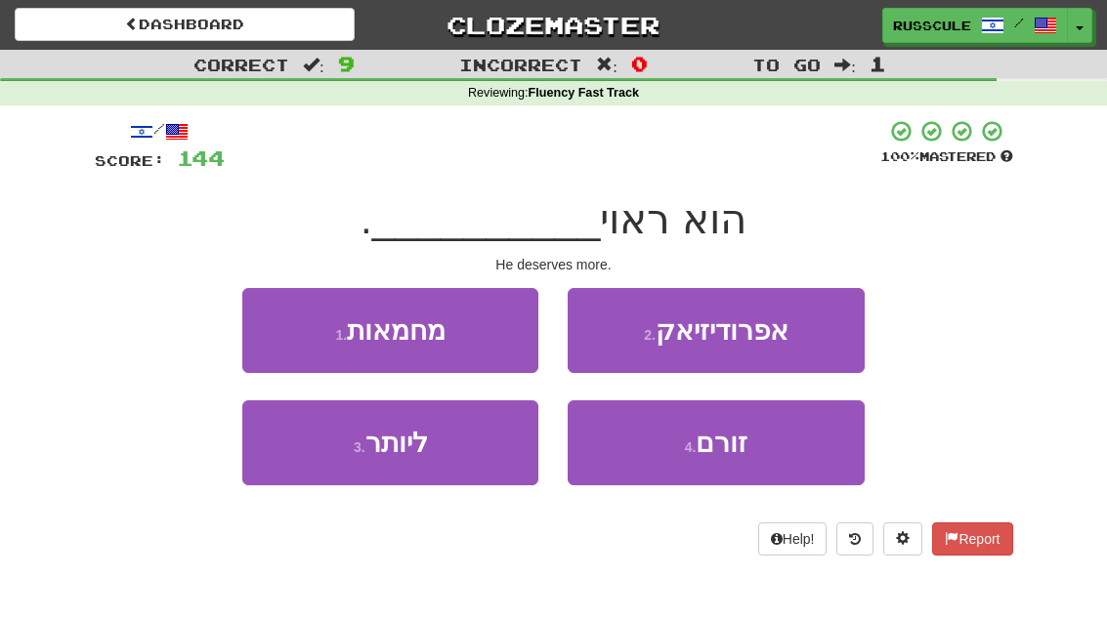
click at [320, 455] on button "3 . ליותר" at bounding box center [390, 443] width 296 height 85
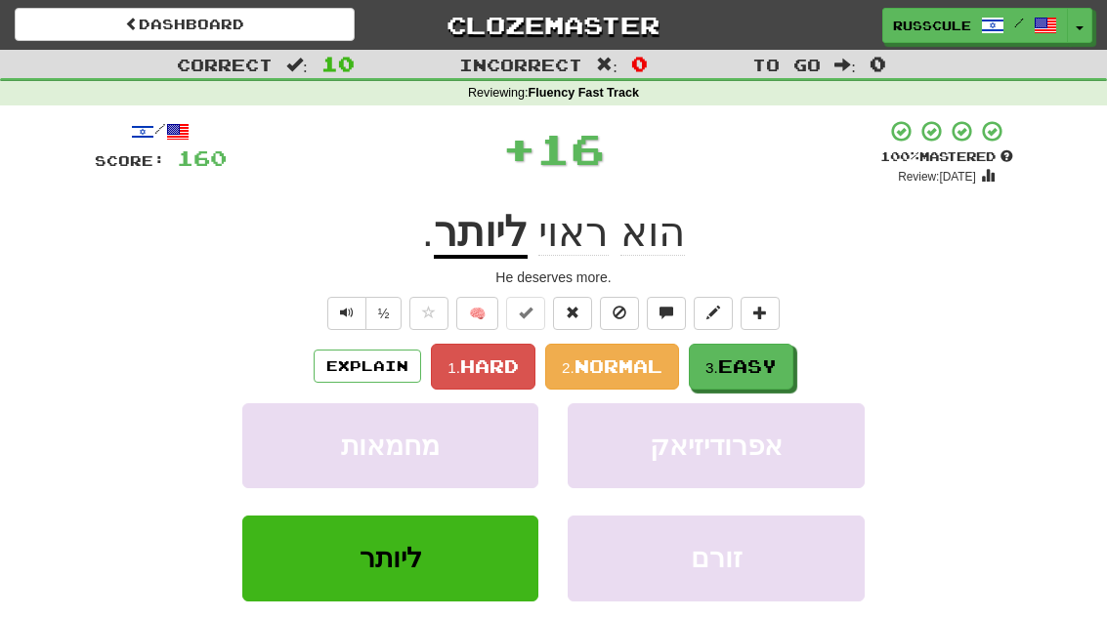
click at [774, 360] on span "Easy" at bounding box center [747, 366] width 59 height 21
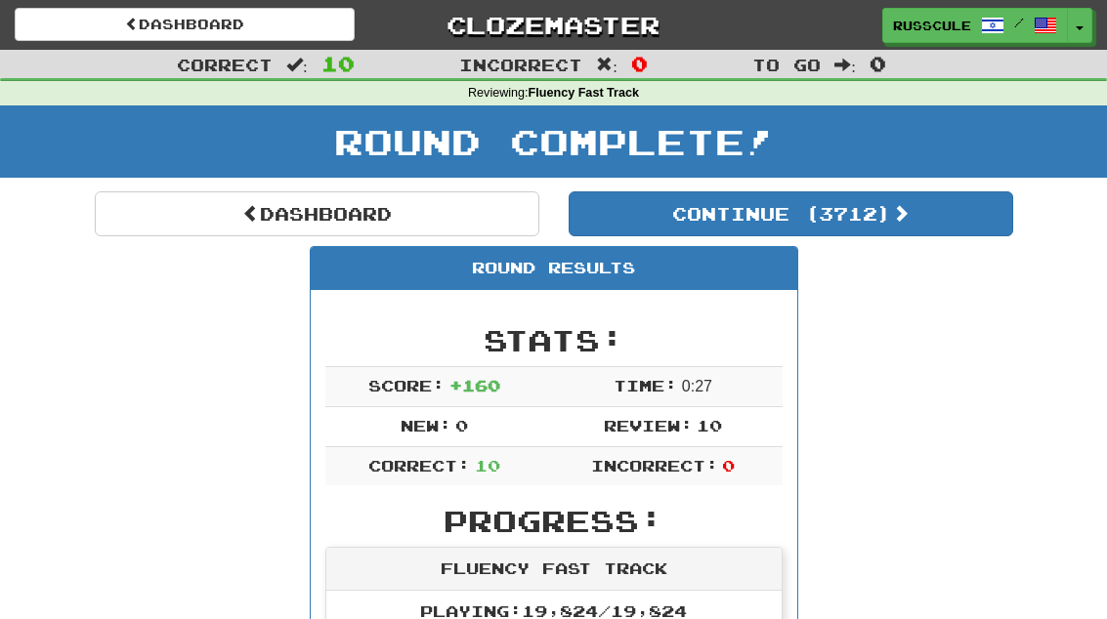
click at [929, 229] on button "Continue ( 3712 )" at bounding box center [791, 214] width 445 height 45
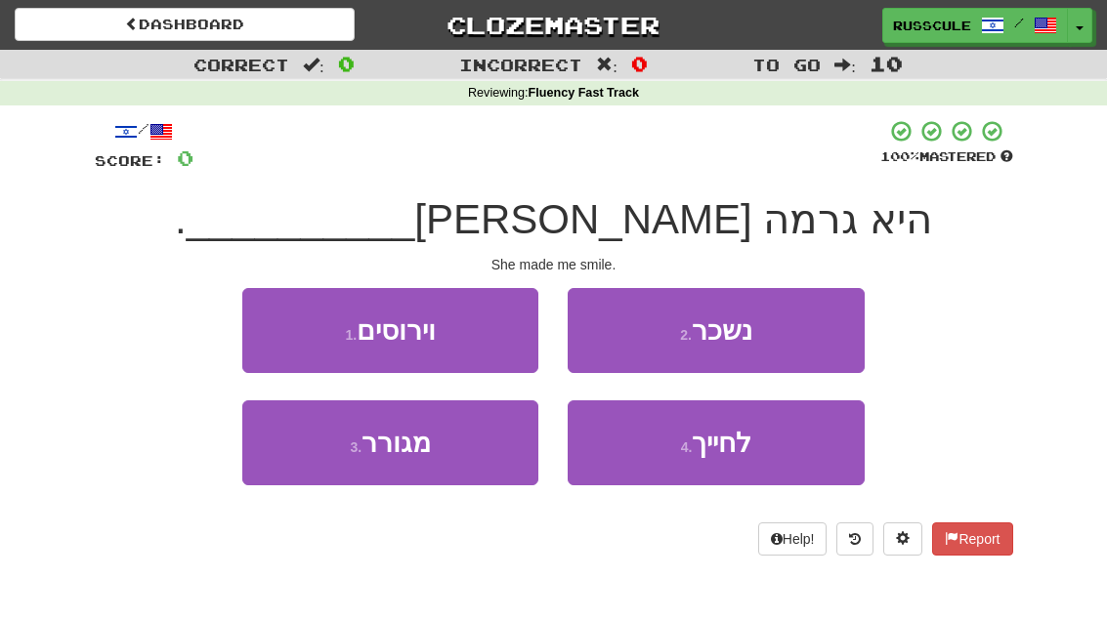
click at [745, 449] on span "לחייך" at bounding box center [722, 443] width 60 height 30
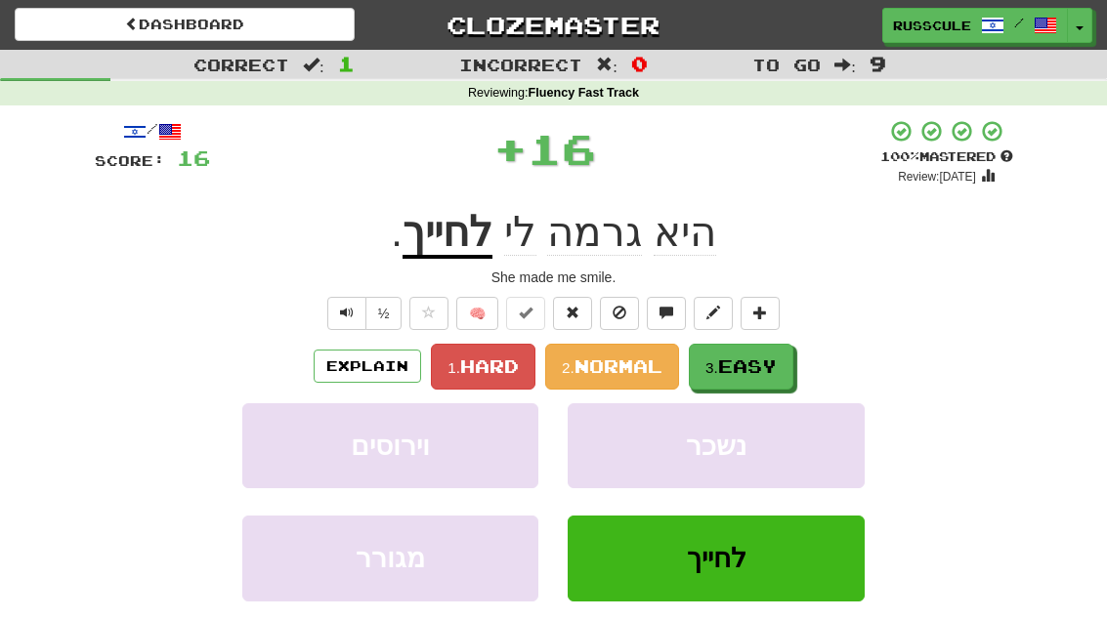
click at [769, 366] on span "Easy" at bounding box center [747, 366] width 59 height 21
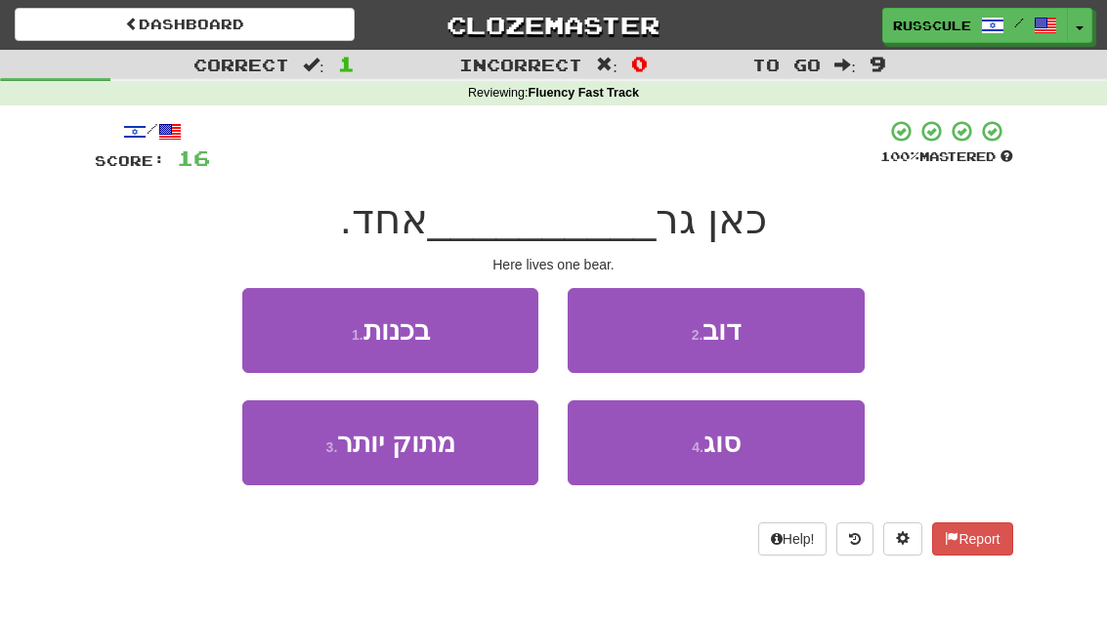
click at [794, 342] on button "2 . דוב" at bounding box center [716, 330] width 296 height 85
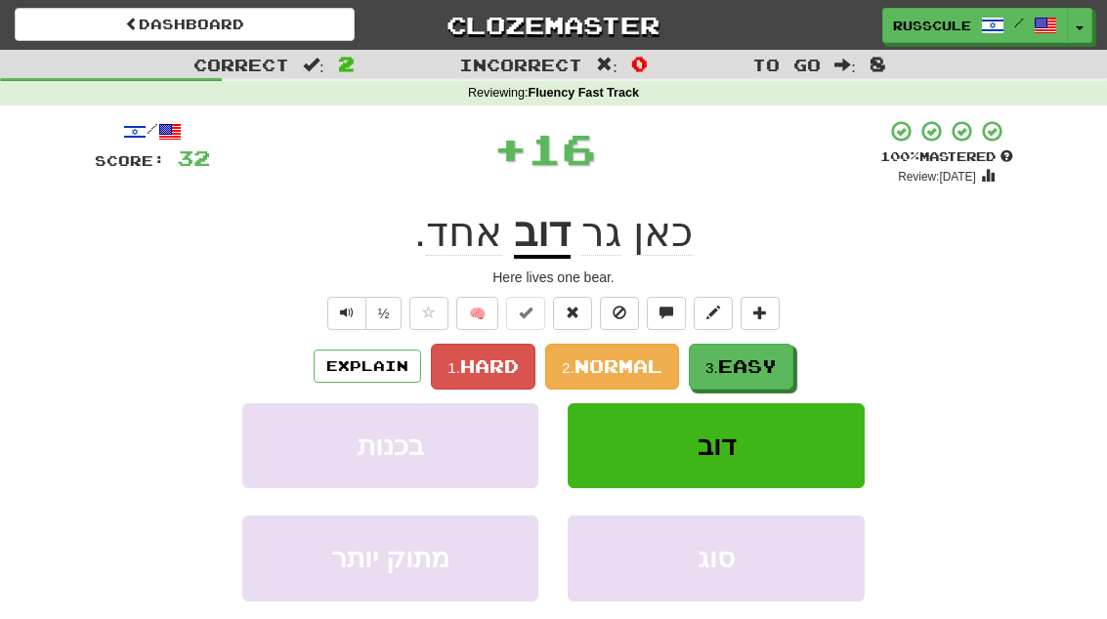
click at [746, 375] on button "3. Easy" at bounding box center [741, 367] width 105 height 46
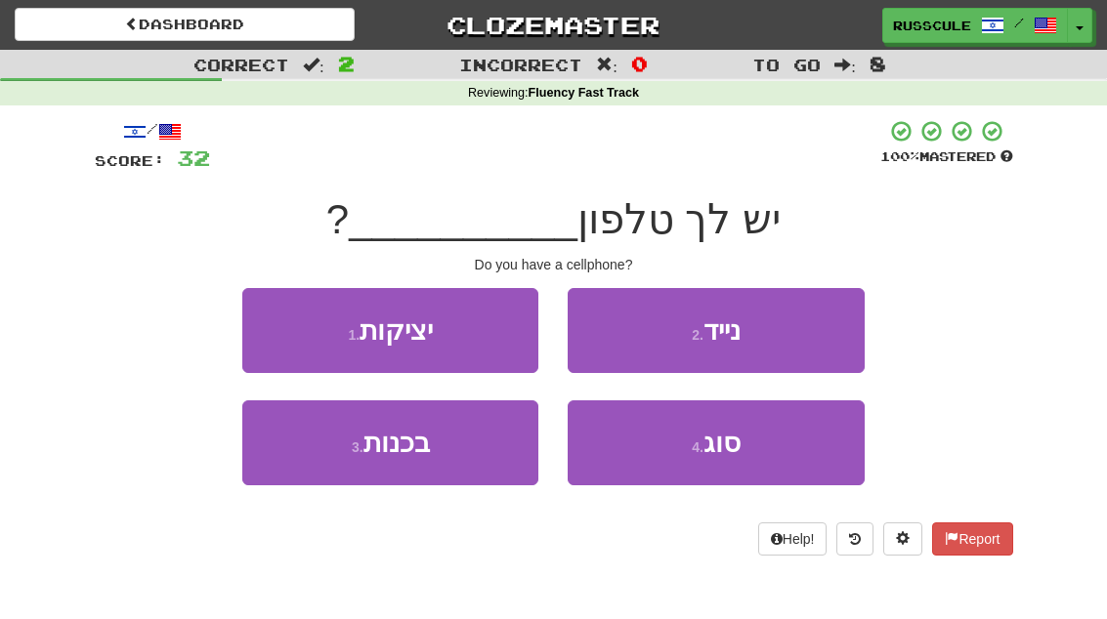
click at [777, 342] on button "2 . נייד" at bounding box center [716, 330] width 296 height 85
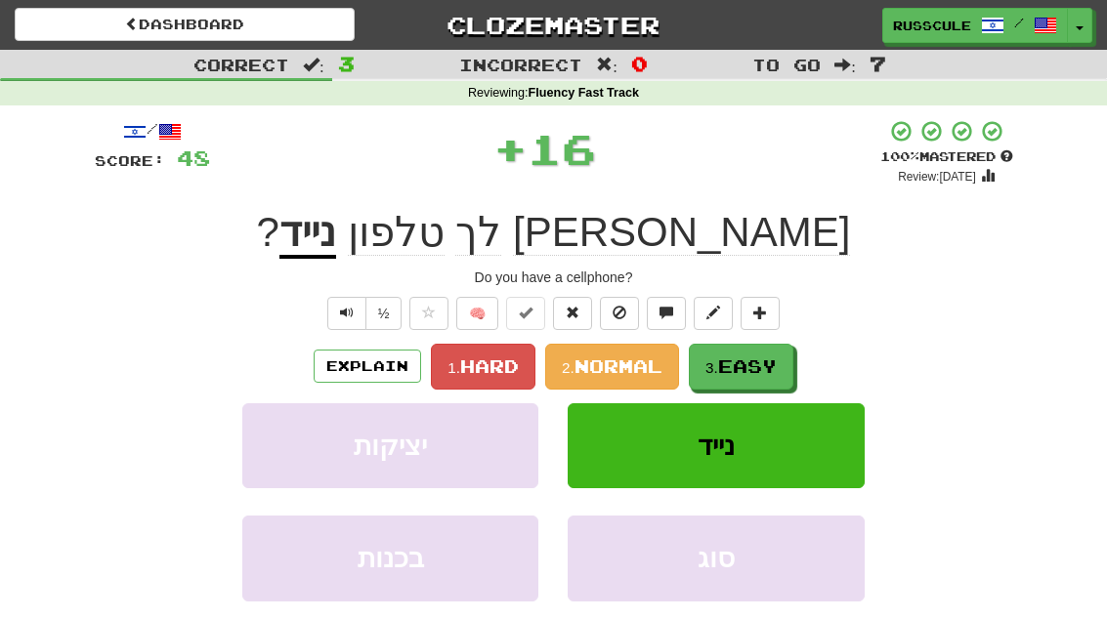
click at [758, 368] on span "Easy" at bounding box center [747, 366] width 59 height 21
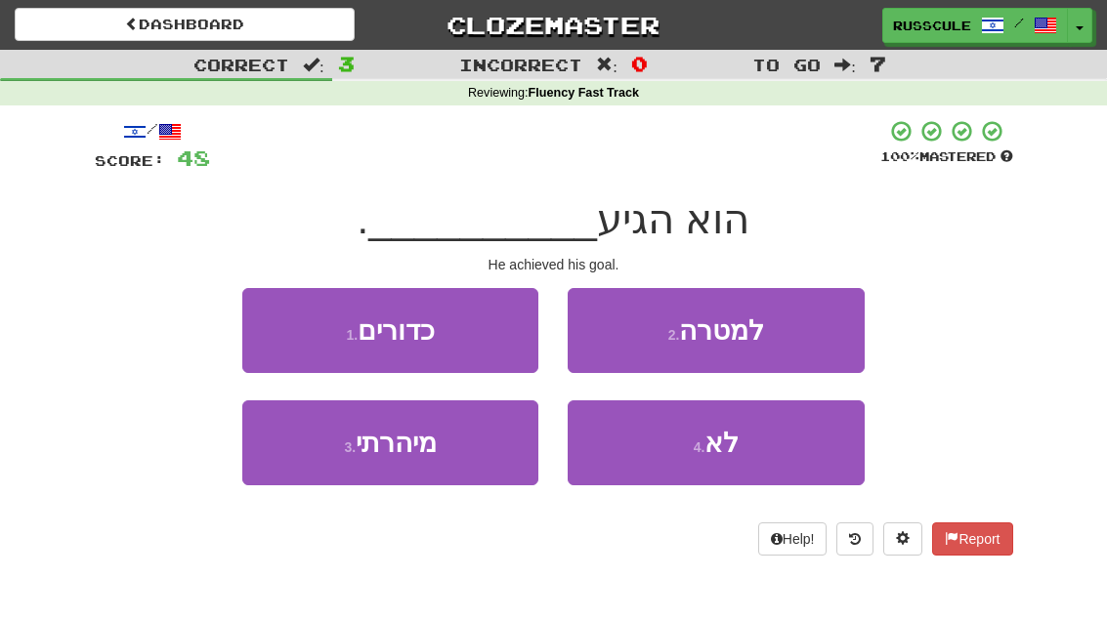
click at [804, 334] on button "2 . למטרה" at bounding box center [716, 330] width 296 height 85
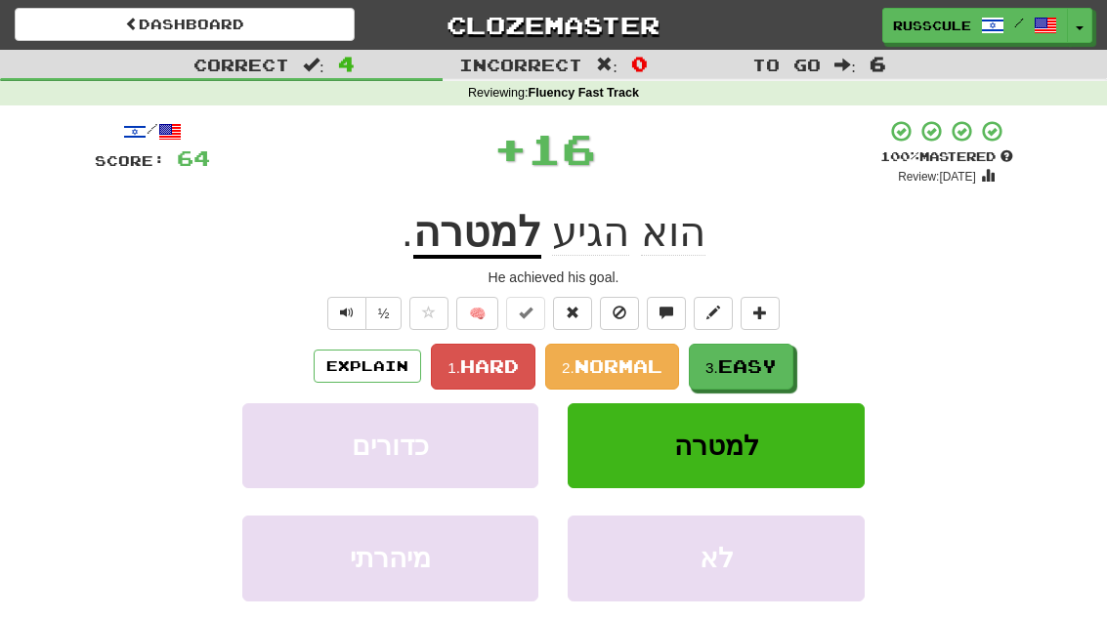
click at [752, 371] on span "Easy" at bounding box center [747, 366] width 59 height 21
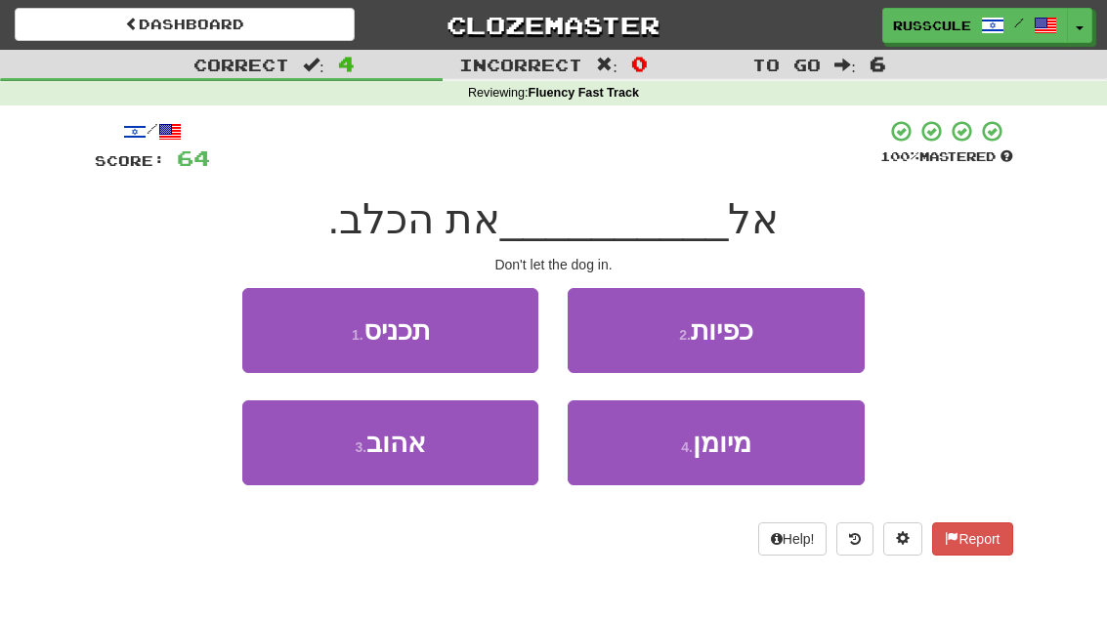
click at [257, 318] on button "1 . תכניס" at bounding box center [390, 330] width 296 height 85
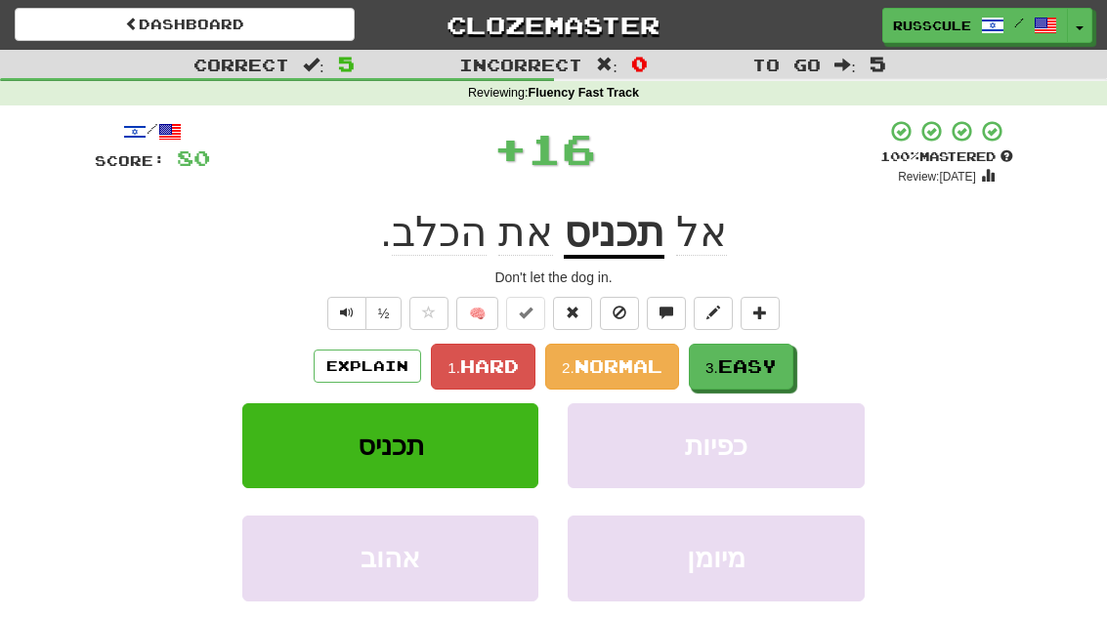
click at [766, 362] on span "Easy" at bounding box center [747, 366] width 59 height 21
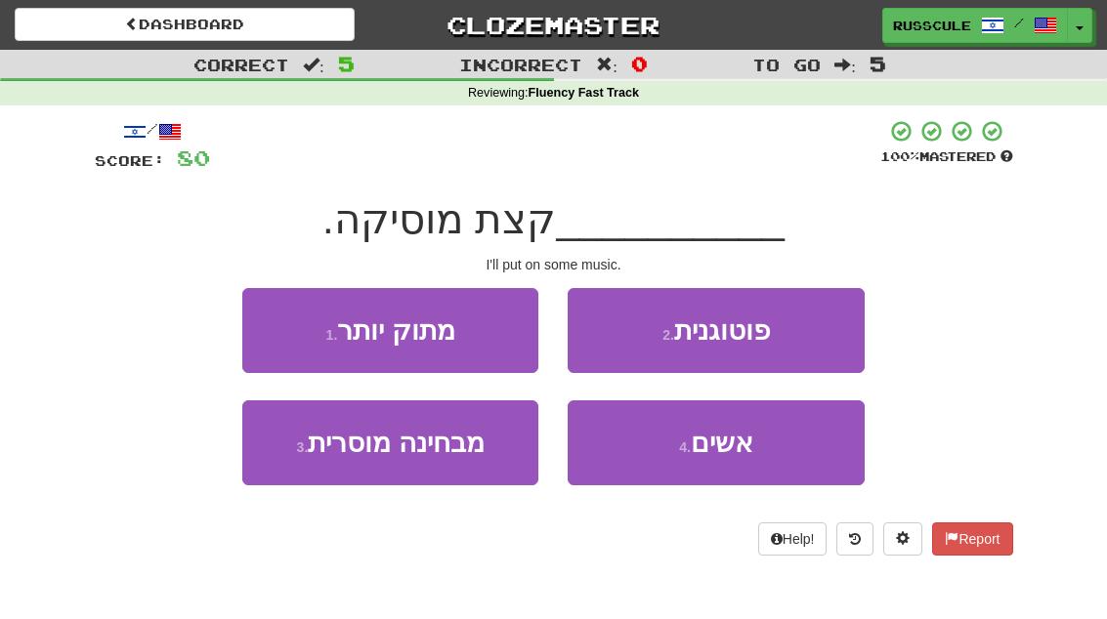
click at [723, 458] on button "4 . אשים" at bounding box center [716, 443] width 296 height 85
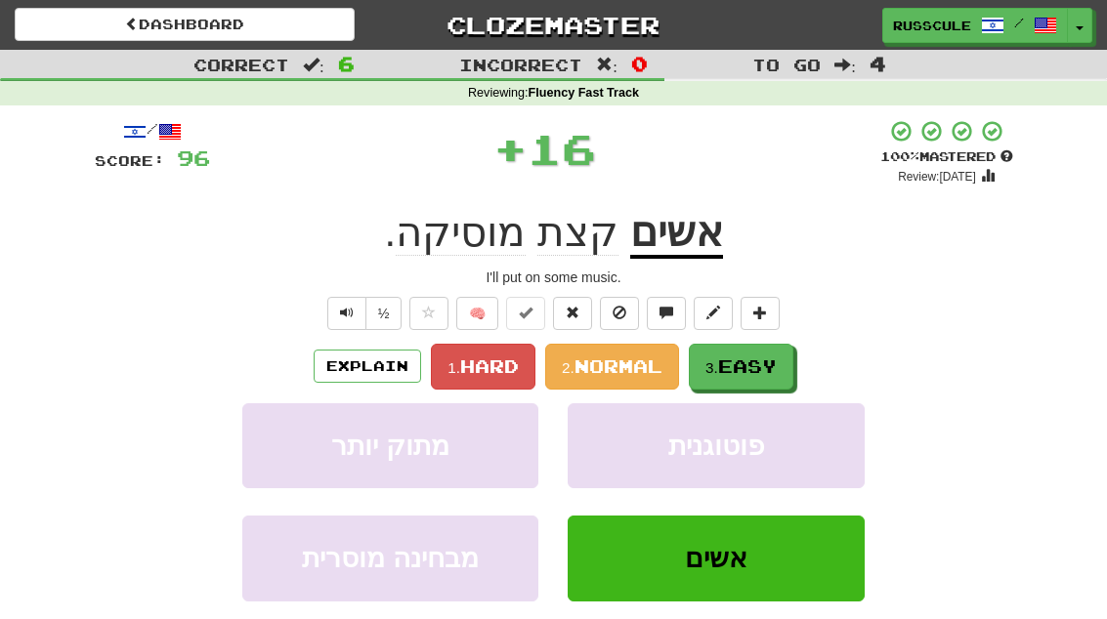
click at [766, 360] on span "Easy" at bounding box center [747, 366] width 59 height 21
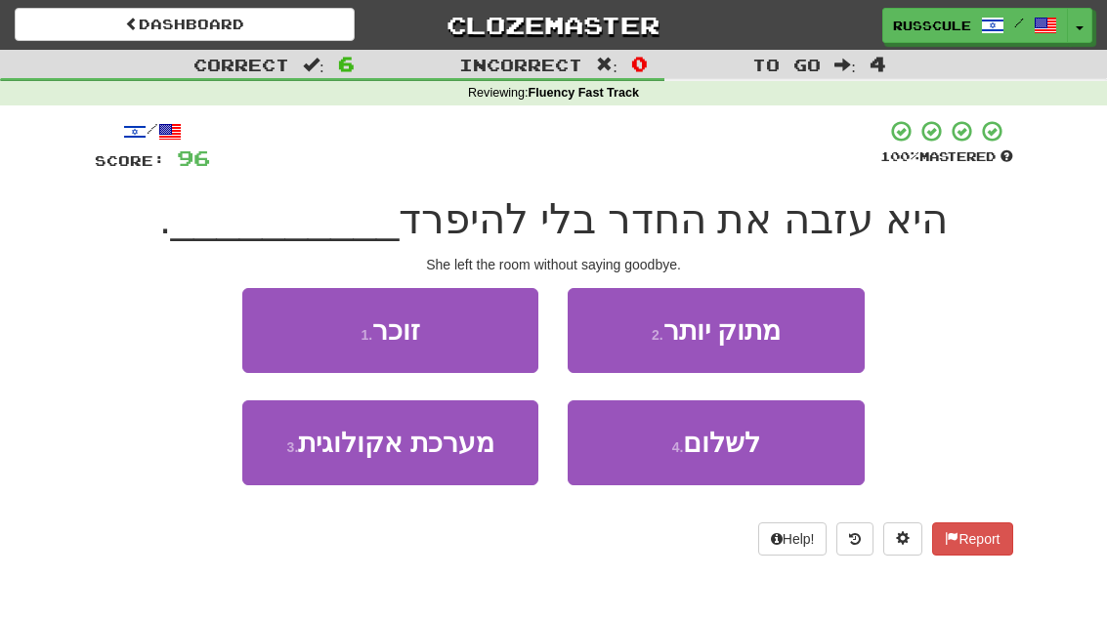
click at [746, 458] on button "4 . לשלום" at bounding box center [716, 443] width 296 height 85
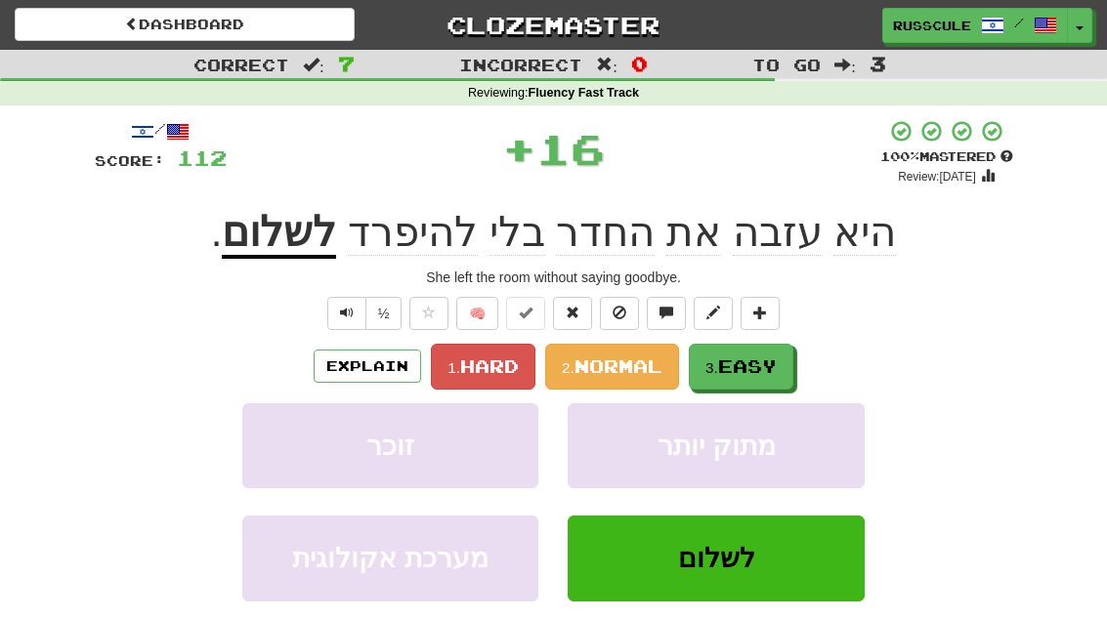
click at [774, 369] on span "Easy" at bounding box center [747, 366] width 59 height 21
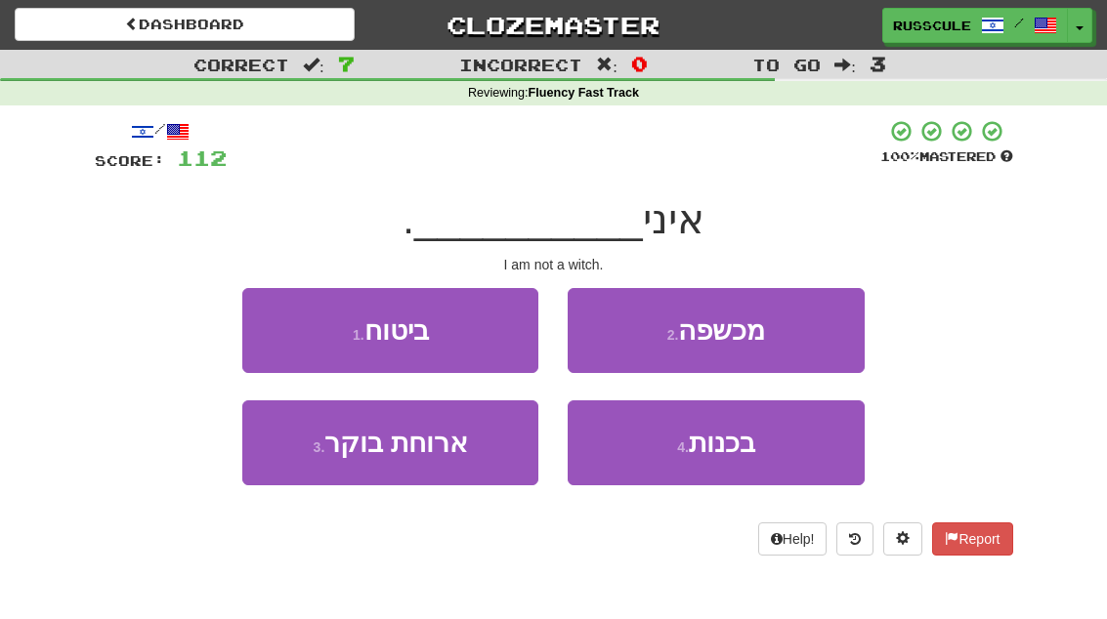
click at [788, 335] on button "2 . מכשפה" at bounding box center [716, 330] width 296 height 85
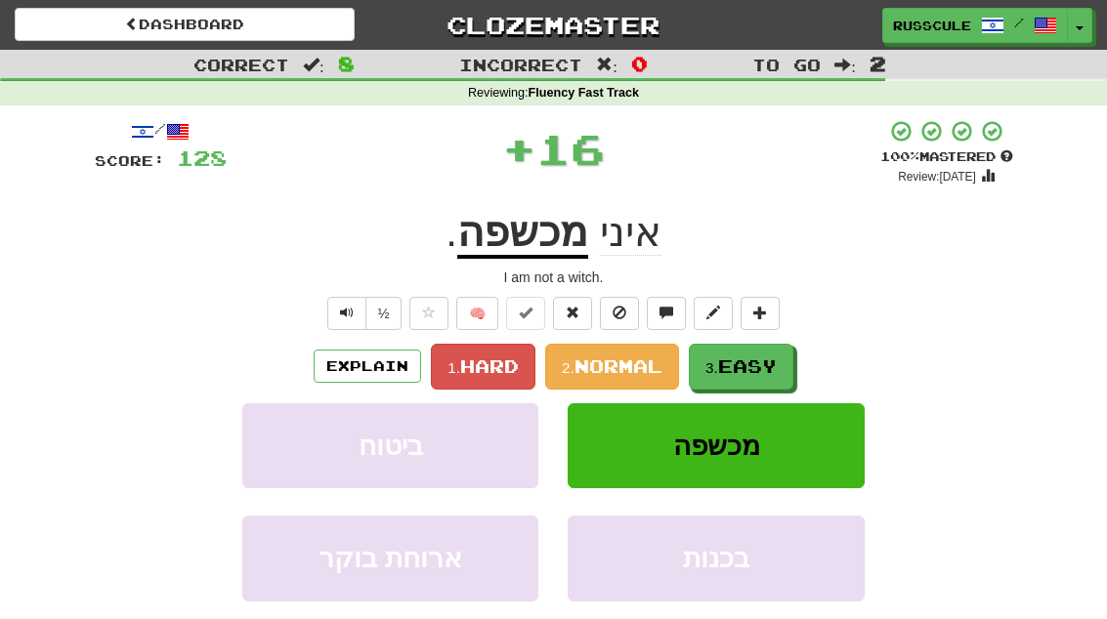
click at [755, 372] on span "Easy" at bounding box center [747, 366] width 59 height 21
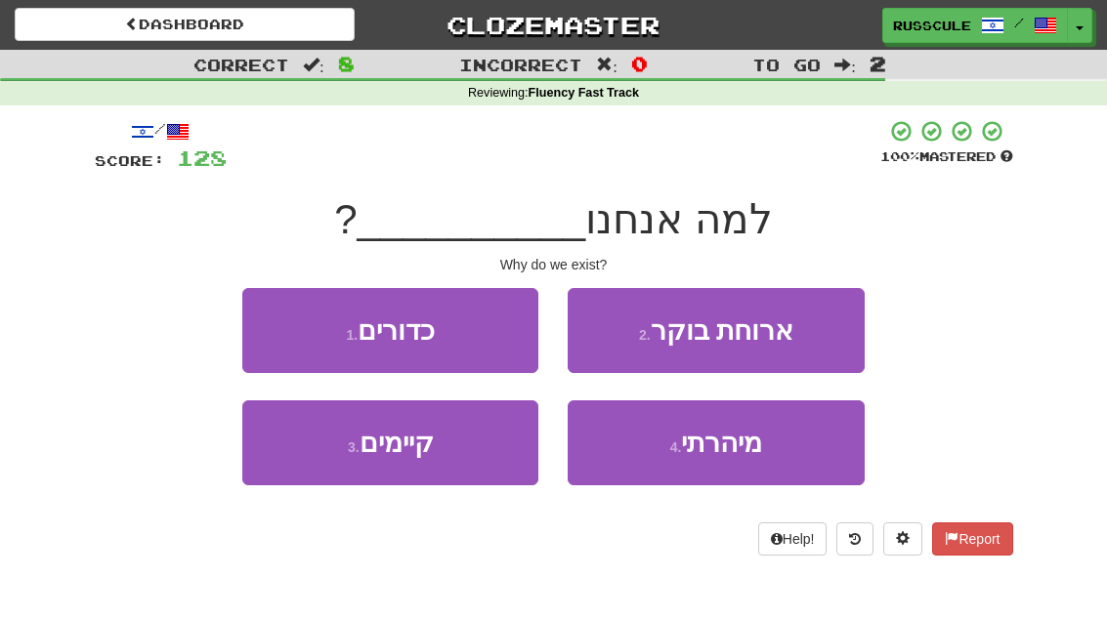
click at [325, 460] on button "3 . קיימים" at bounding box center [390, 443] width 296 height 85
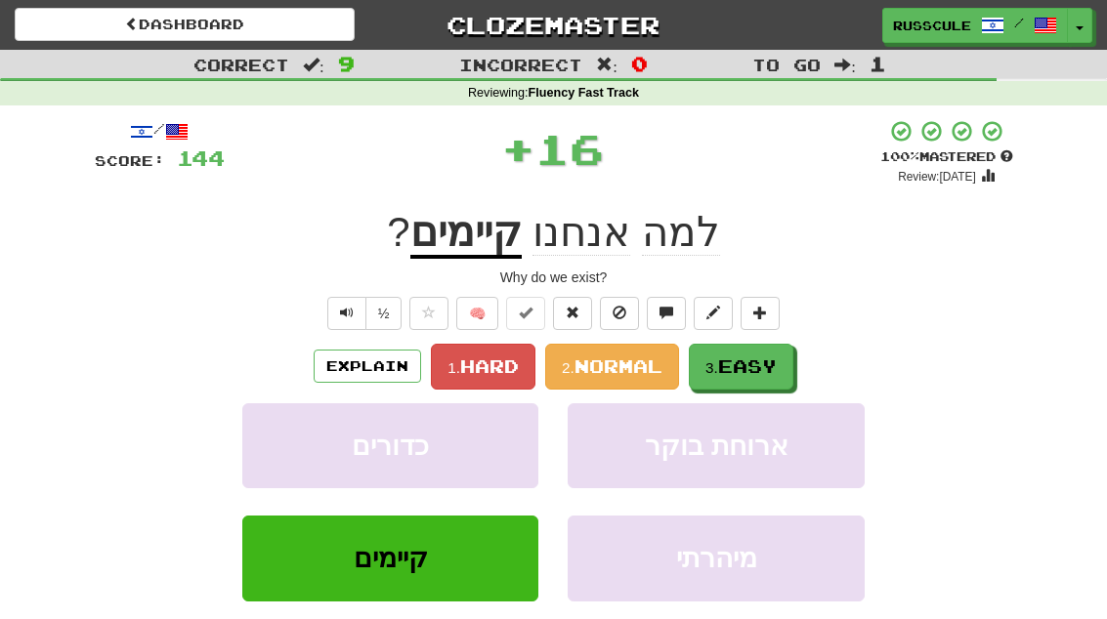
click at [767, 361] on span "Easy" at bounding box center [747, 366] width 59 height 21
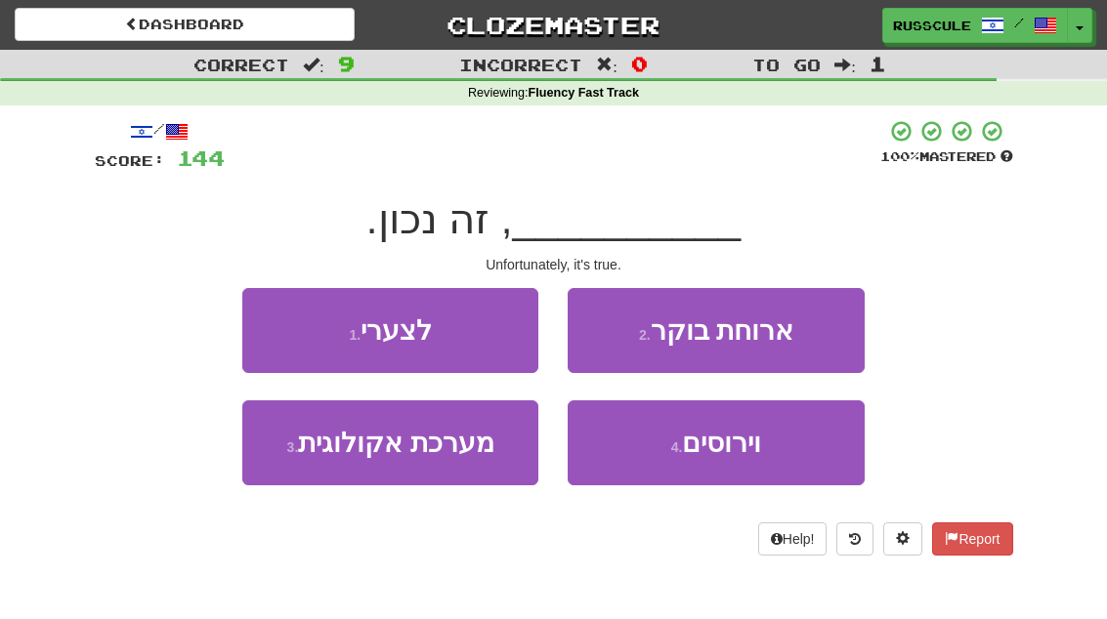
click at [269, 325] on button "1 . לצערי" at bounding box center [390, 330] width 296 height 85
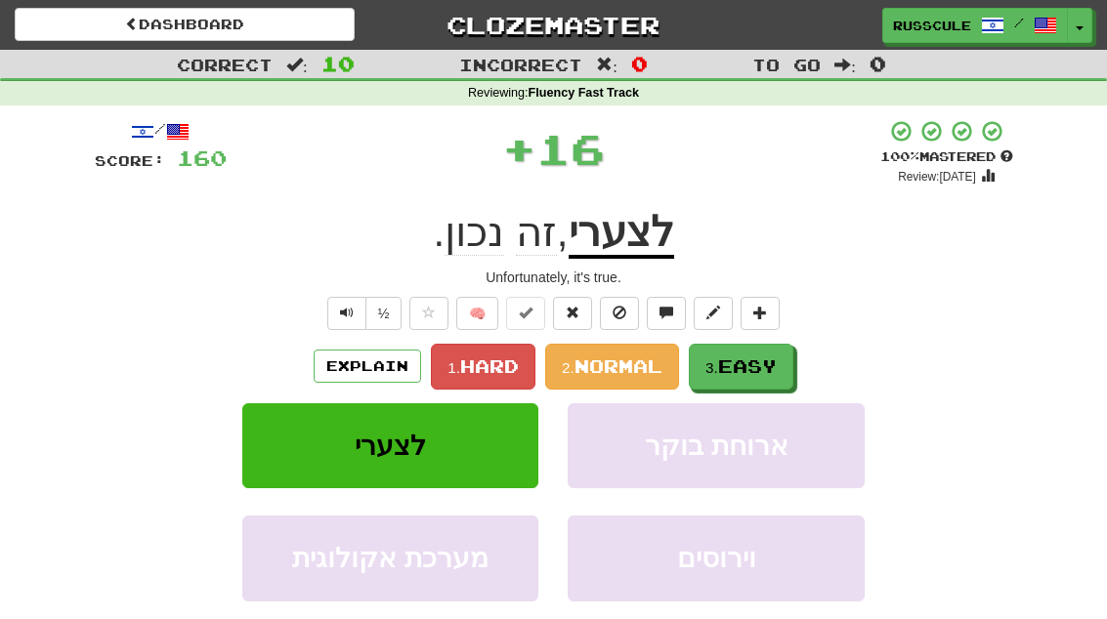
click at [747, 373] on span "Easy" at bounding box center [747, 366] width 59 height 21
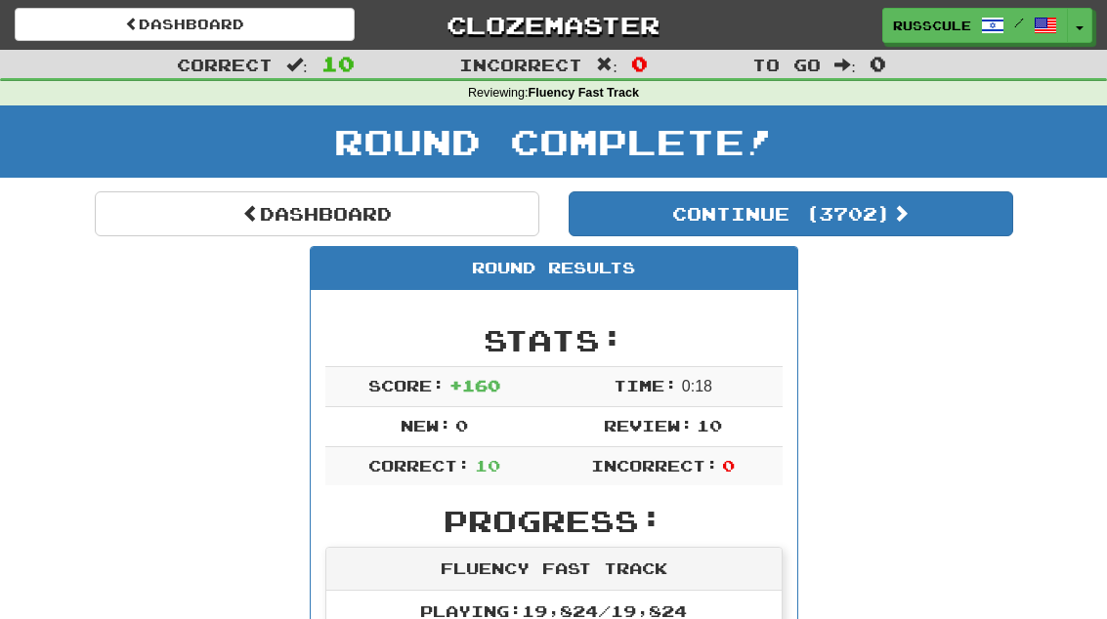
click at [936, 231] on button "Continue ( 3702 )" at bounding box center [791, 214] width 445 height 45
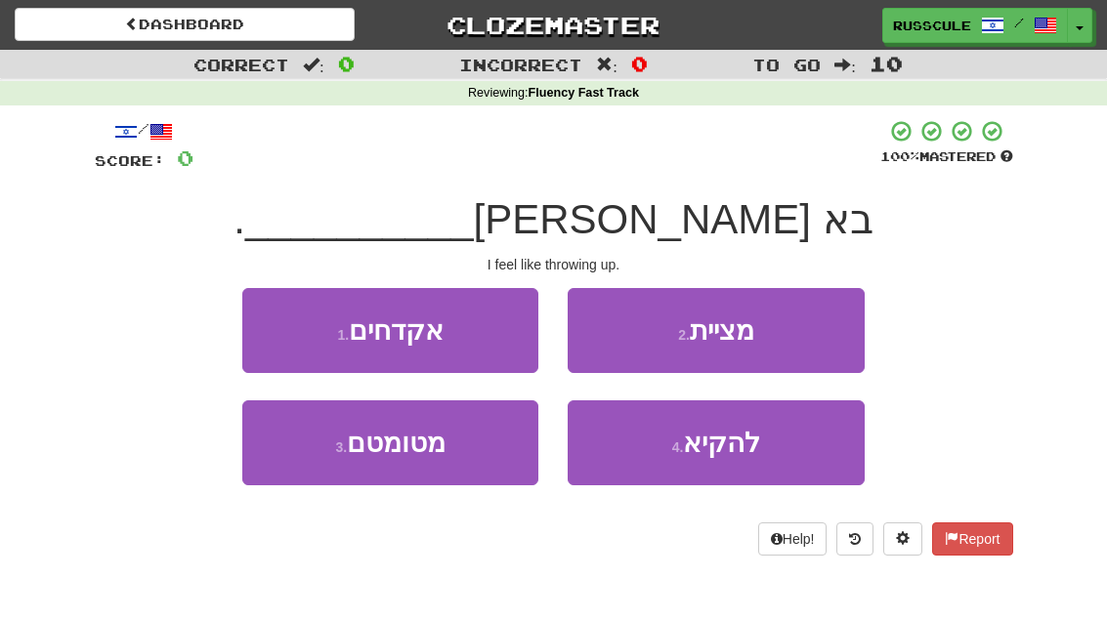
click at [735, 452] on span "להקיא" at bounding box center [721, 443] width 77 height 30
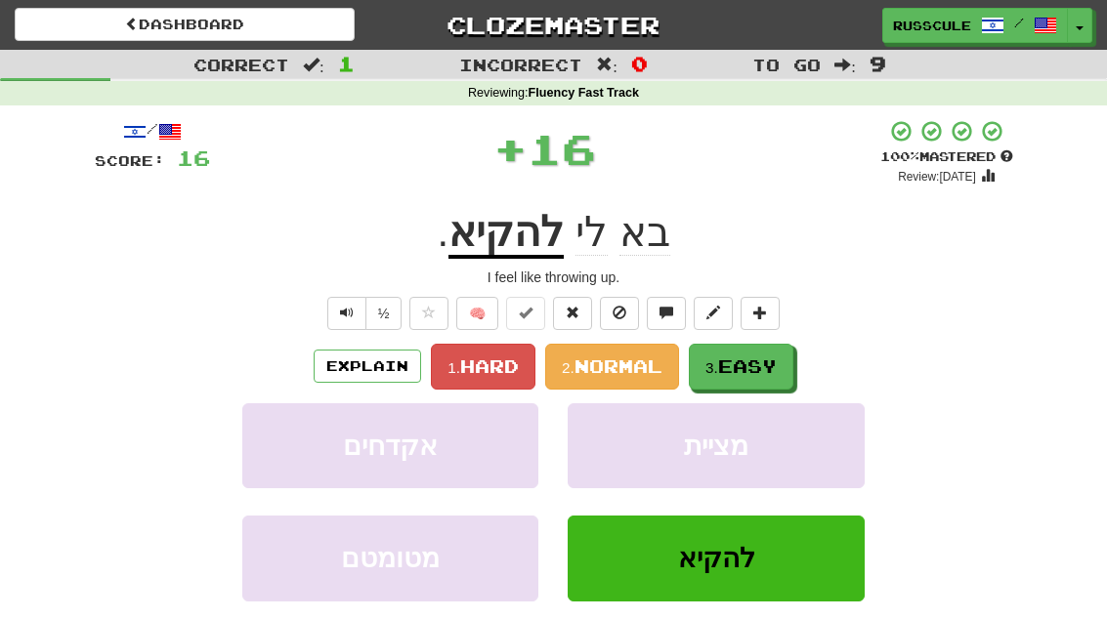
click at [765, 365] on span "Easy" at bounding box center [747, 366] width 59 height 21
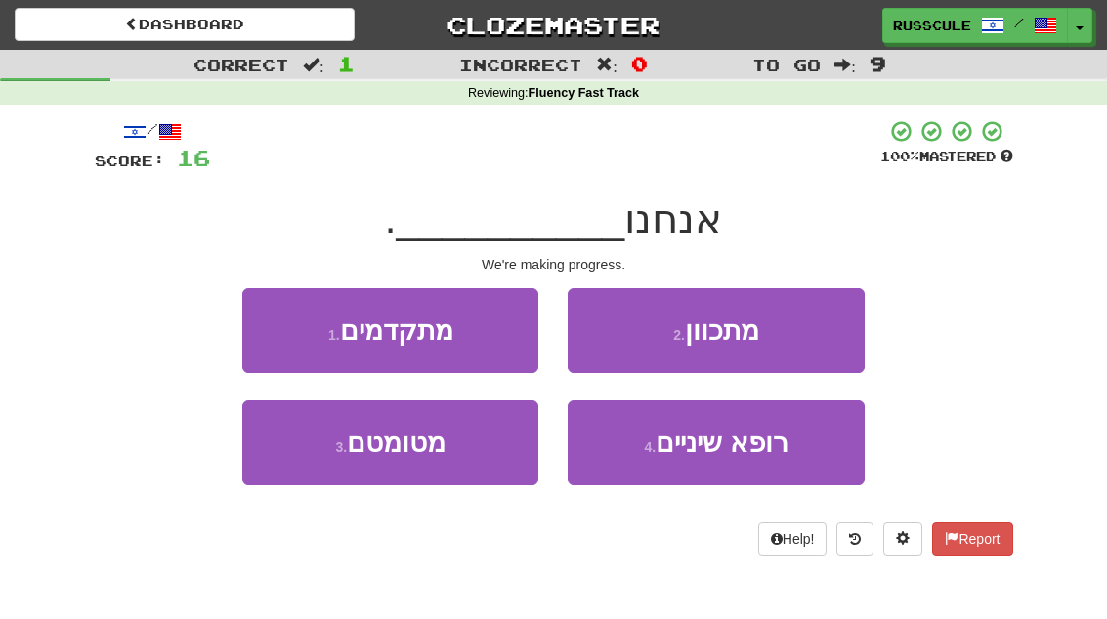
click at [275, 327] on button "1 . מתקדמים" at bounding box center [390, 330] width 296 height 85
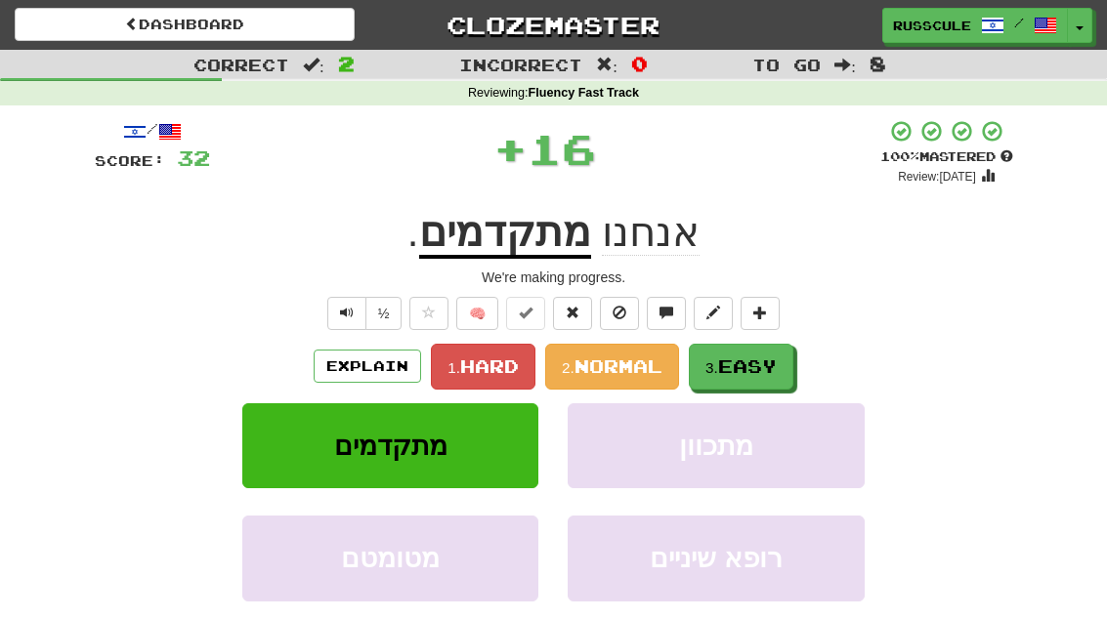
click at [759, 362] on span "Easy" at bounding box center [747, 366] width 59 height 21
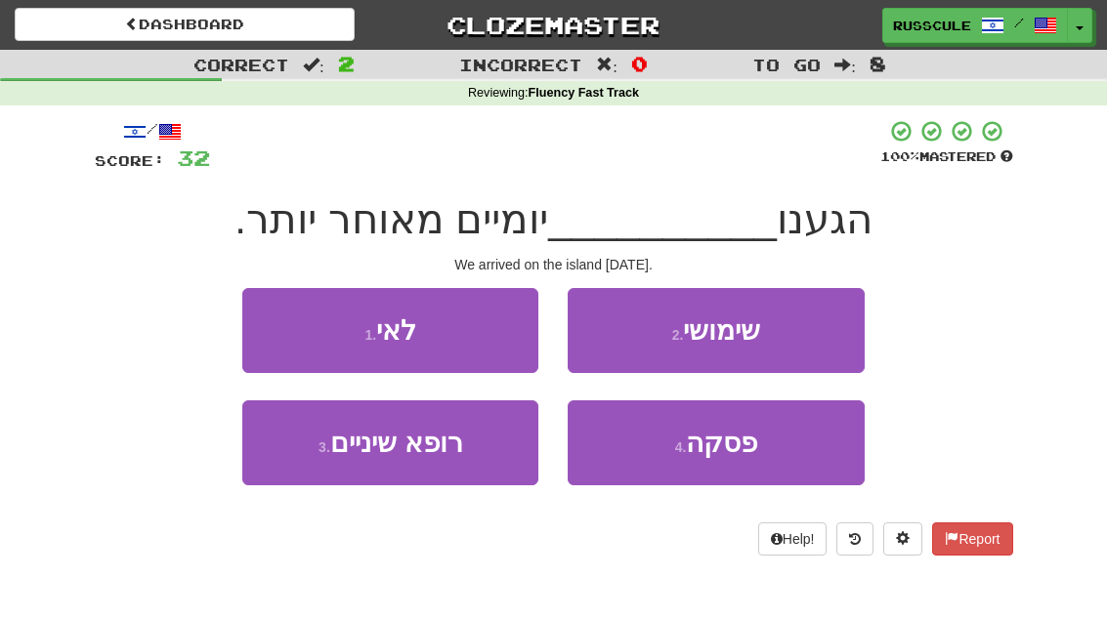
click at [268, 316] on button "1 . לאי" at bounding box center [390, 330] width 296 height 85
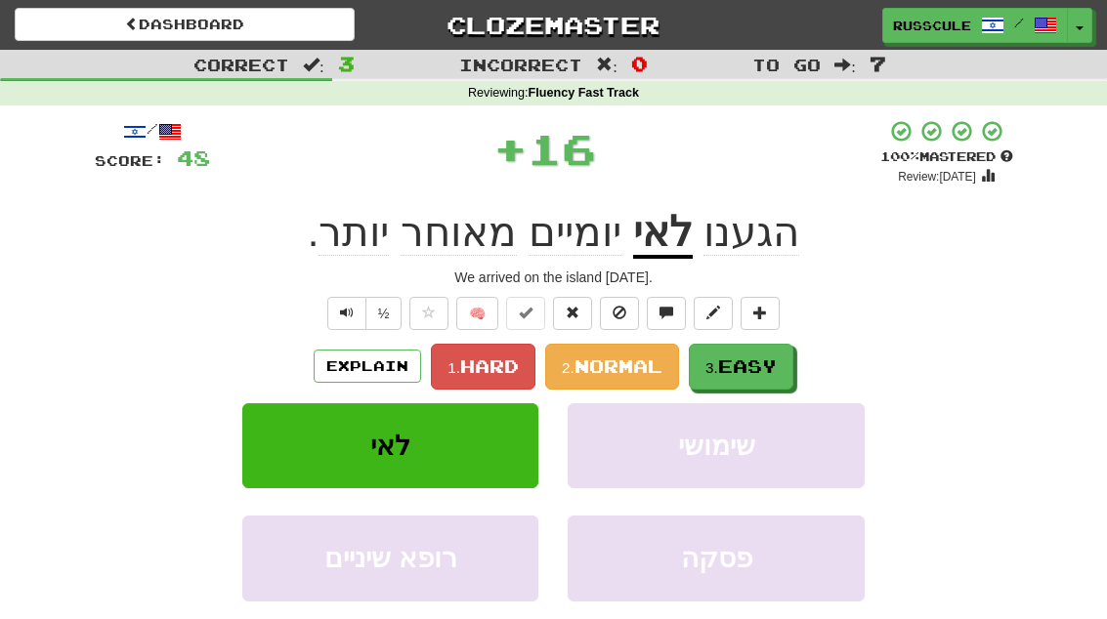
click at [756, 370] on span "Easy" at bounding box center [747, 366] width 59 height 21
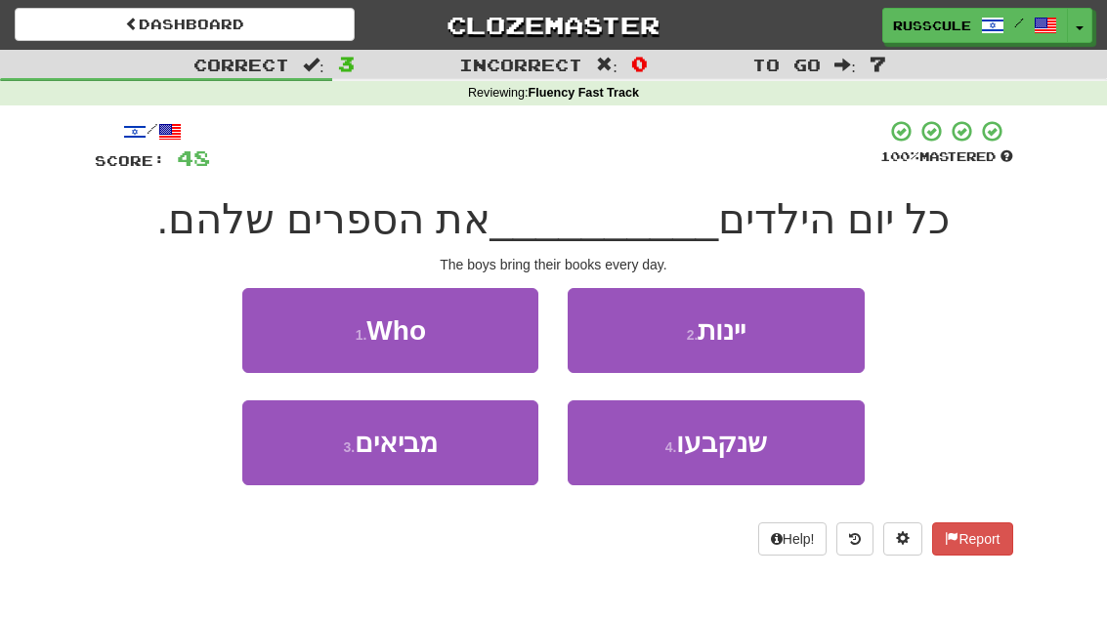
click at [330, 473] on button "3 . מביאים" at bounding box center [390, 443] width 296 height 85
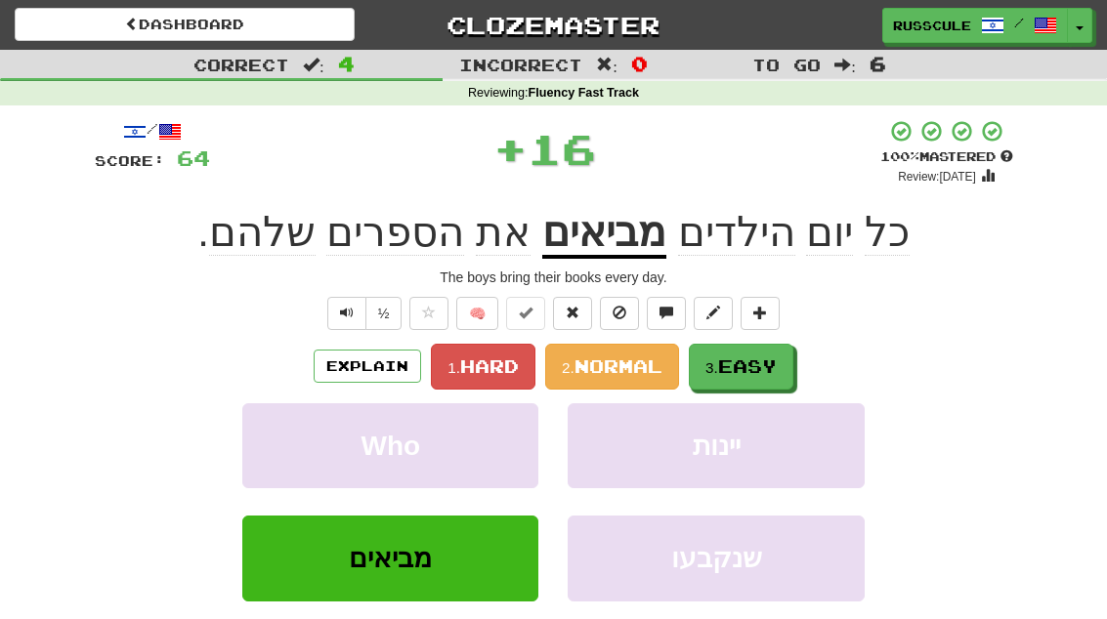
click at [765, 362] on span "Easy" at bounding box center [747, 366] width 59 height 21
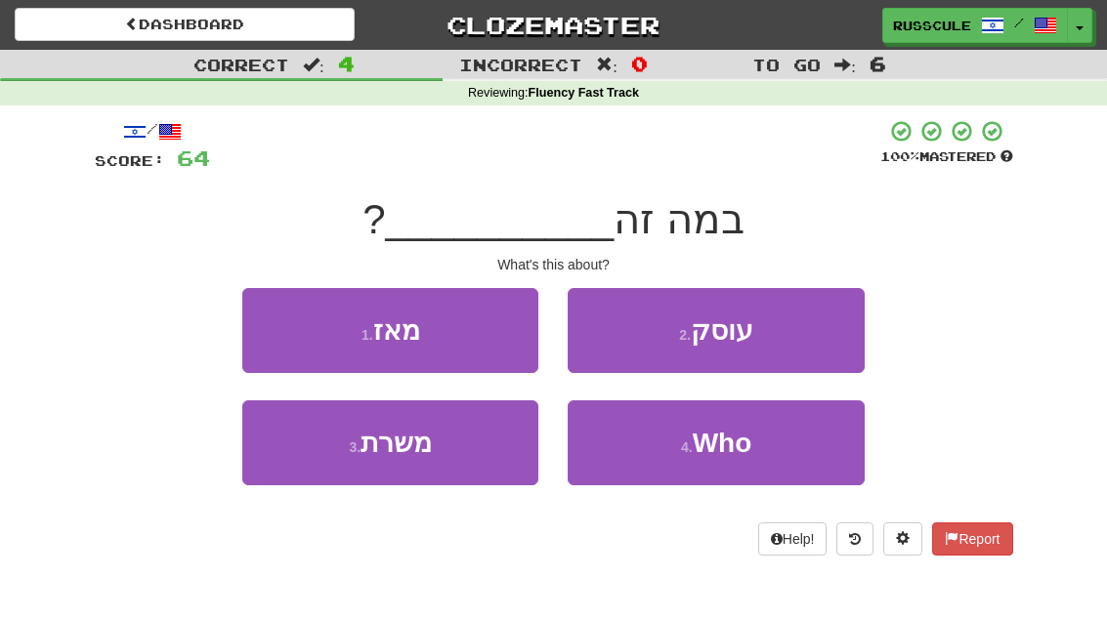
click at [774, 342] on button "2 . עוסק" at bounding box center [716, 330] width 296 height 85
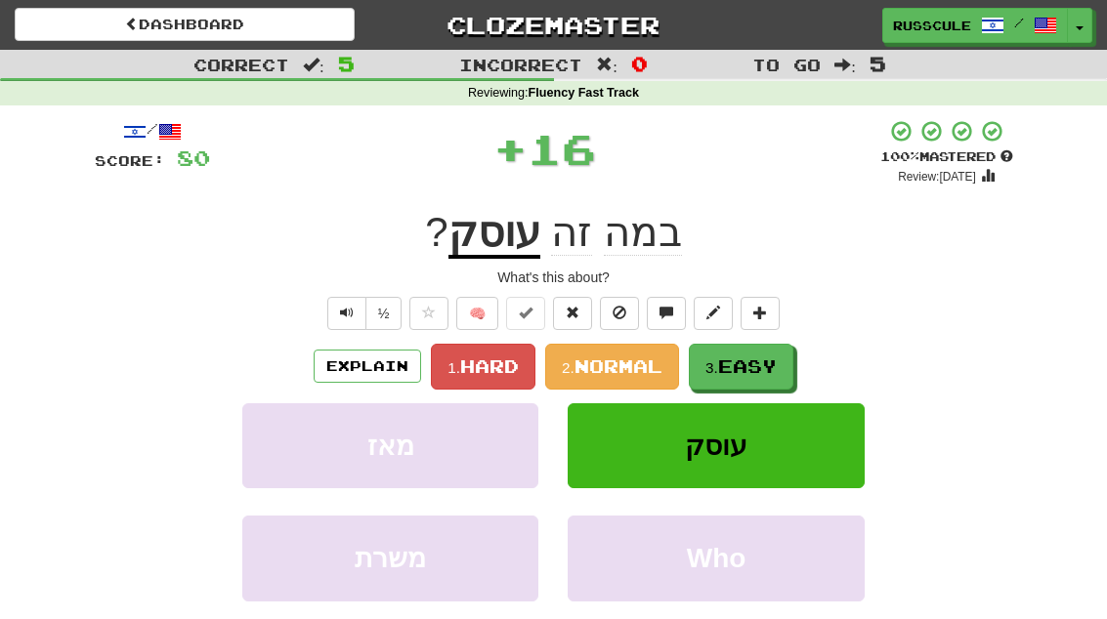
click at [751, 364] on span "Easy" at bounding box center [747, 366] width 59 height 21
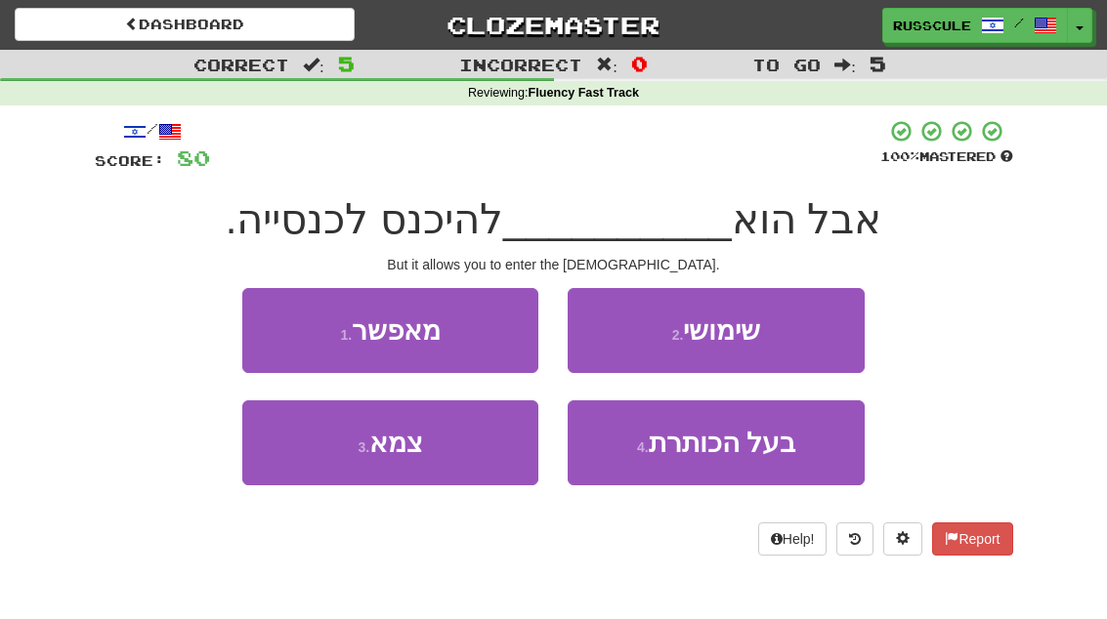
click at [266, 333] on button "1 . מאפשר" at bounding box center [390, 330] width 296 height 85
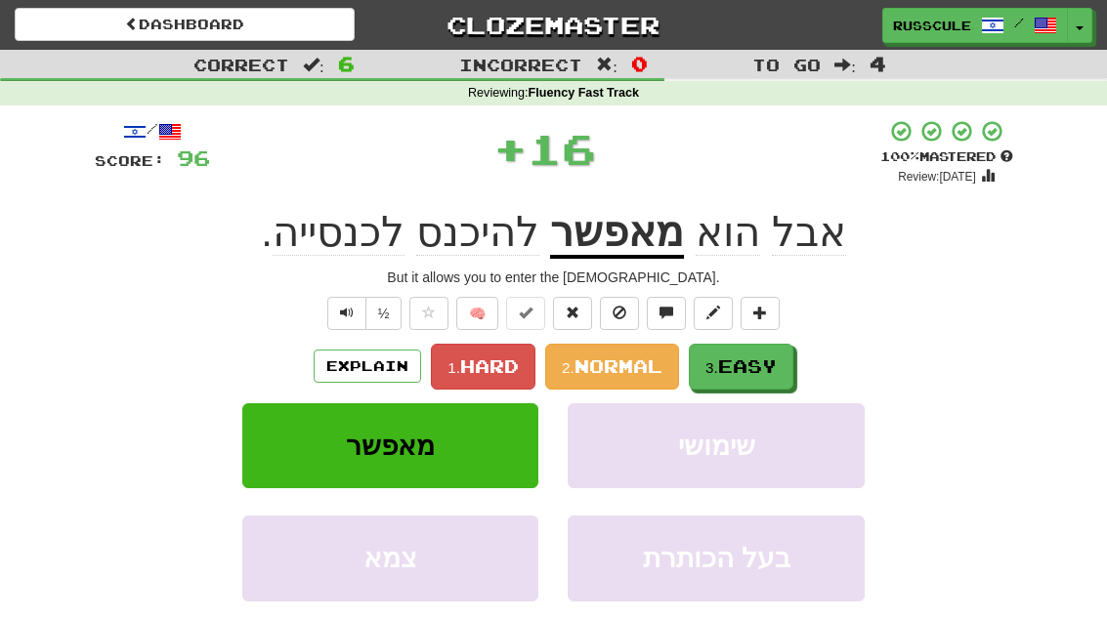
click at [760, 367] on span "Easy" at bounding box center [747, 366] width 59 height 21
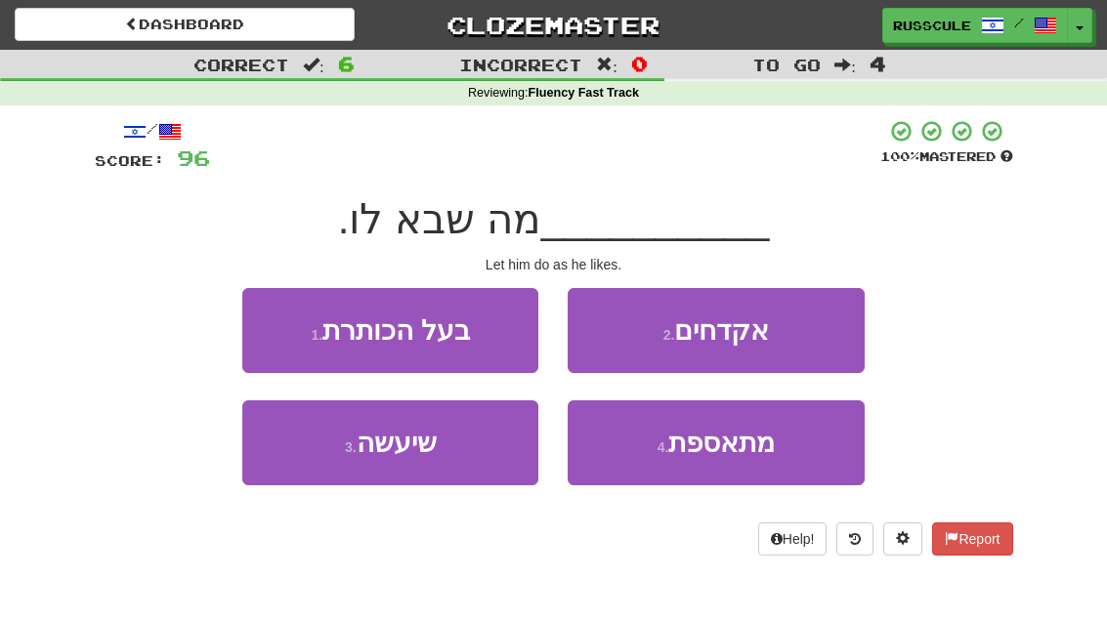
click at [314, 452] on button "3 . שיעשה" at bounding box center [390, 443] width 296 height 85
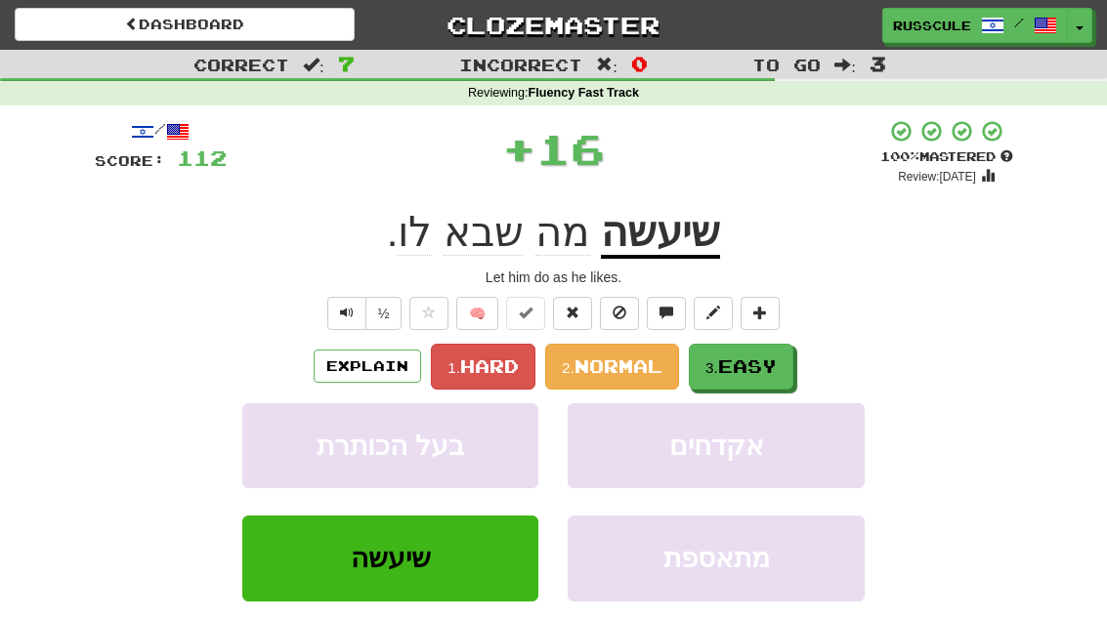
click at [748, 369] on span "Easy" at bounding box center [747, 366] width 59 height 21
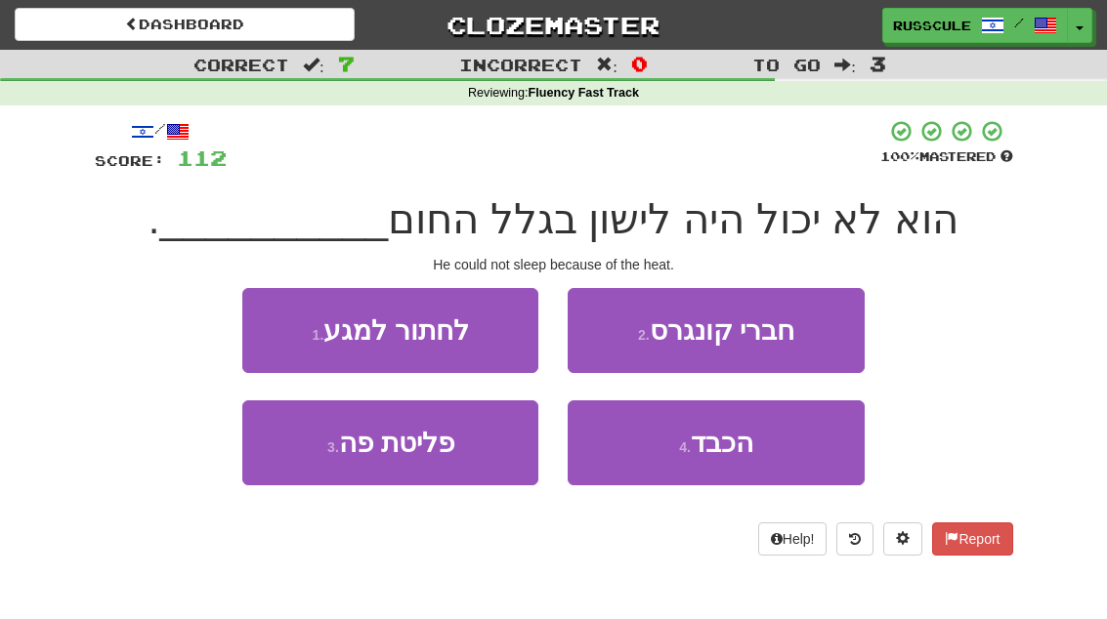
click at [732, 447] on span "הכבד" at bounding box center [722, 443] width 63 height 30
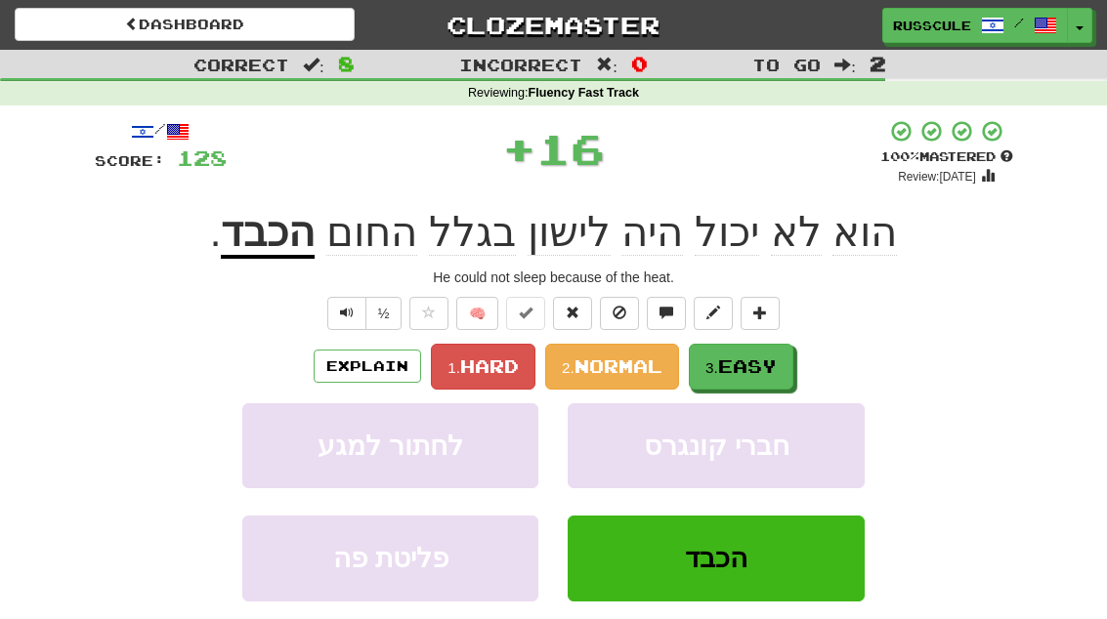
click at [769, 356] on span "Easy" at bounding box center [747, 366] width 59 height 21
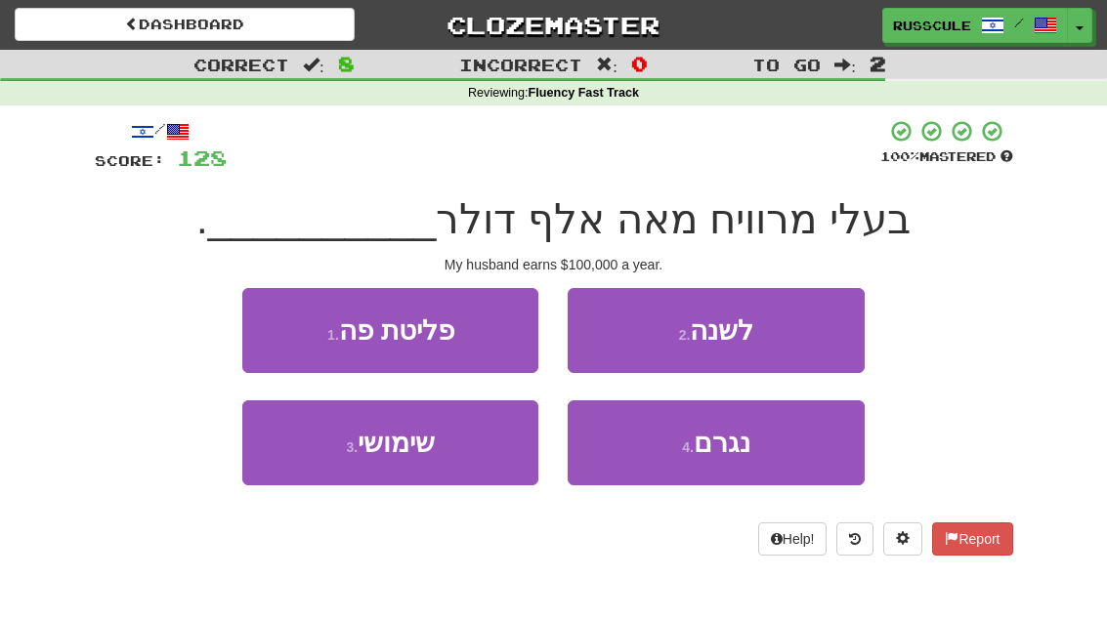
click at [796, 335] on button "2 . לשנה" at bounding box center [716, 330] width 296 height 85
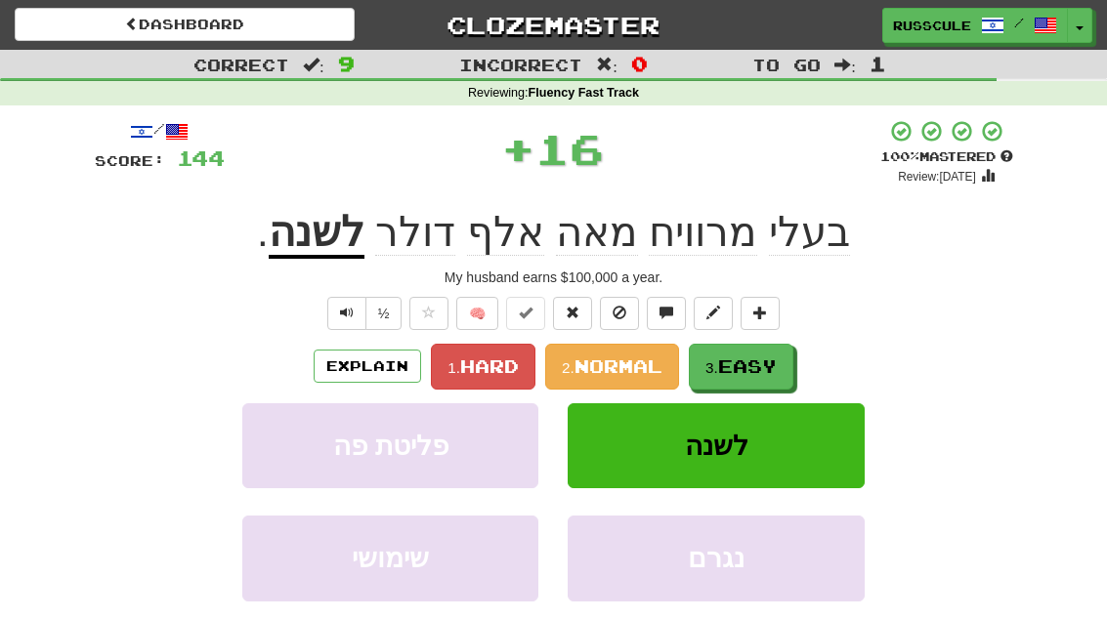
click at [752, 370] on span "Easy" at bounding box center [747, 366] width 59 height 21
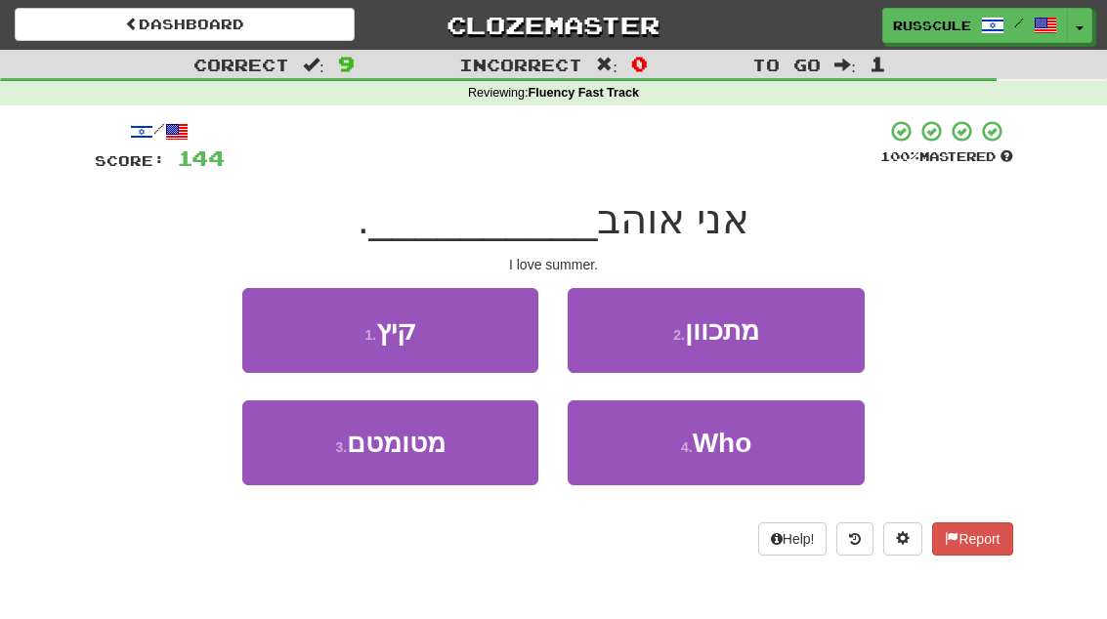
click at [273, 331] on button "1 . קיץ" at bounding box center [390, 330] width 296 height 85
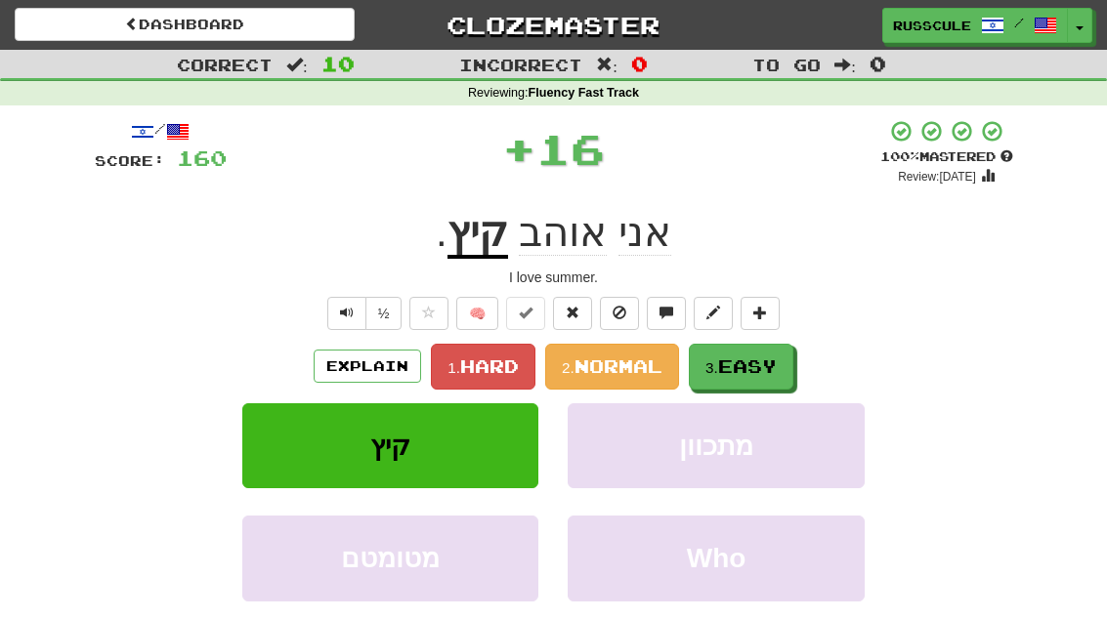
click at [751, 363] on span "Easy" at bounding box center [747, 366] width 59 height 21
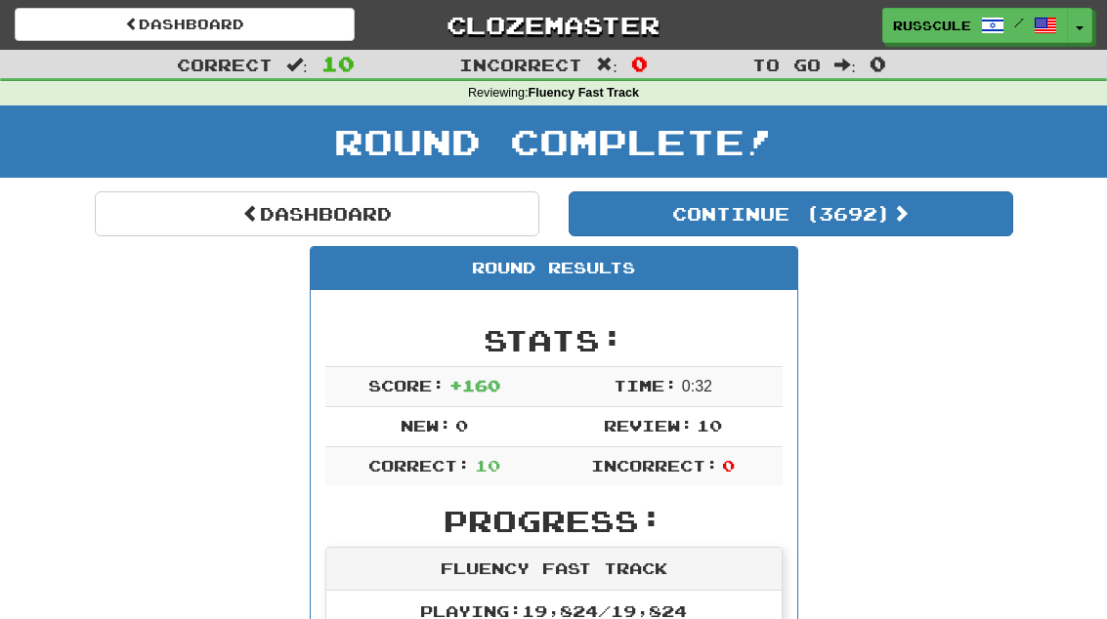
click at [930, 229] on button "Continue ( 3692 )" at bounding box center [791, 214] width 445 height 45
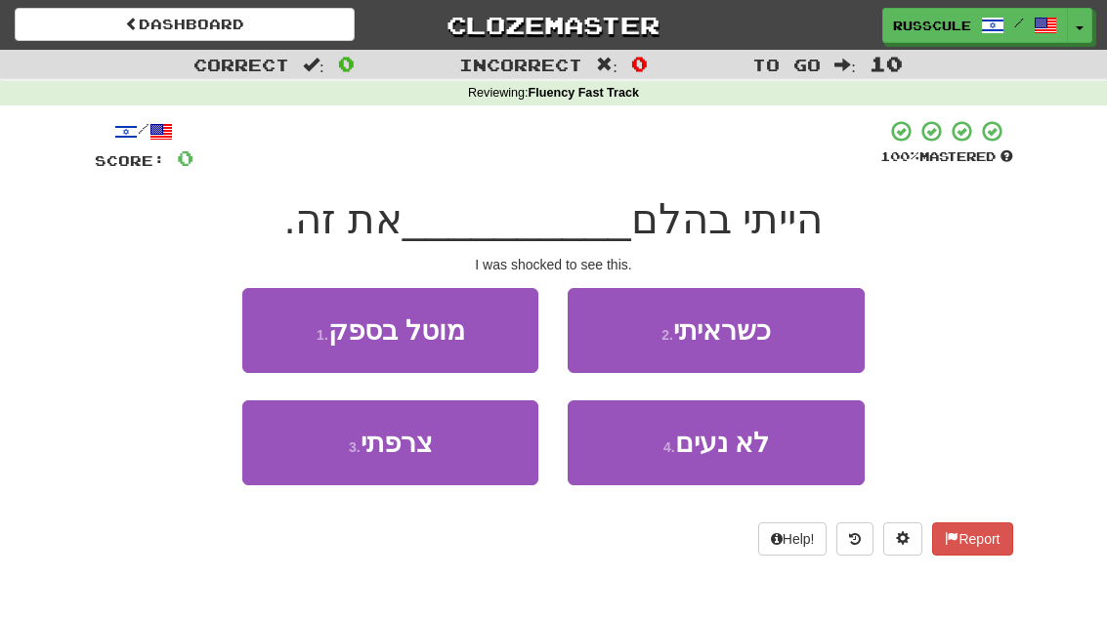
click at [798, 336] on button "2 . כשראיתי" at bounding box center [716, 330] width 296 height 85
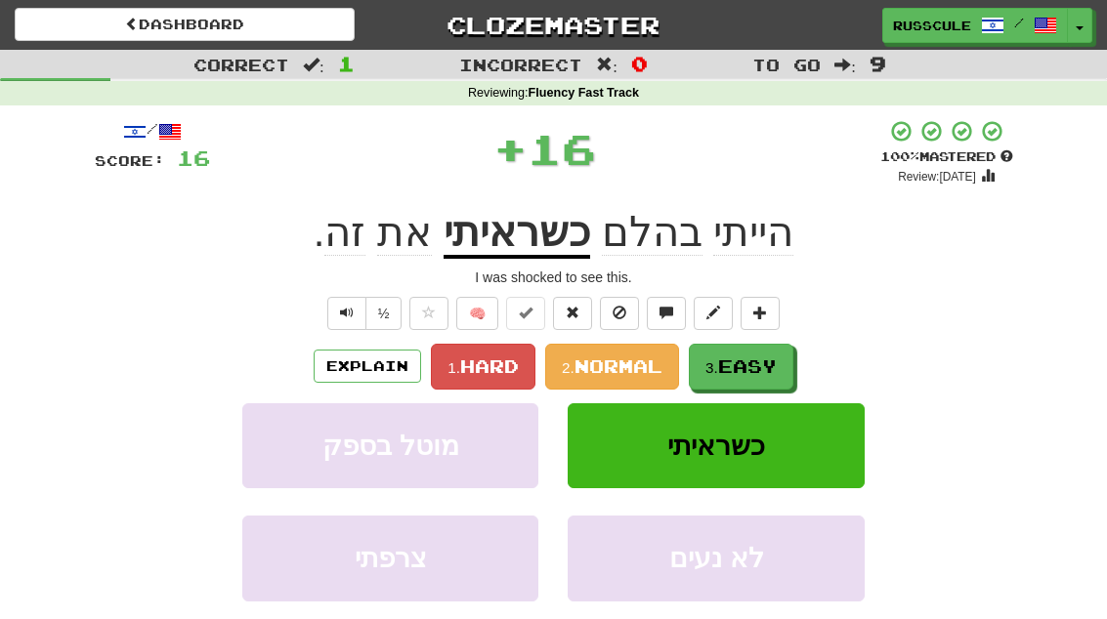
click at [757, 371] on span "Easy" at bounding box center [747, 366] width 59 height 21
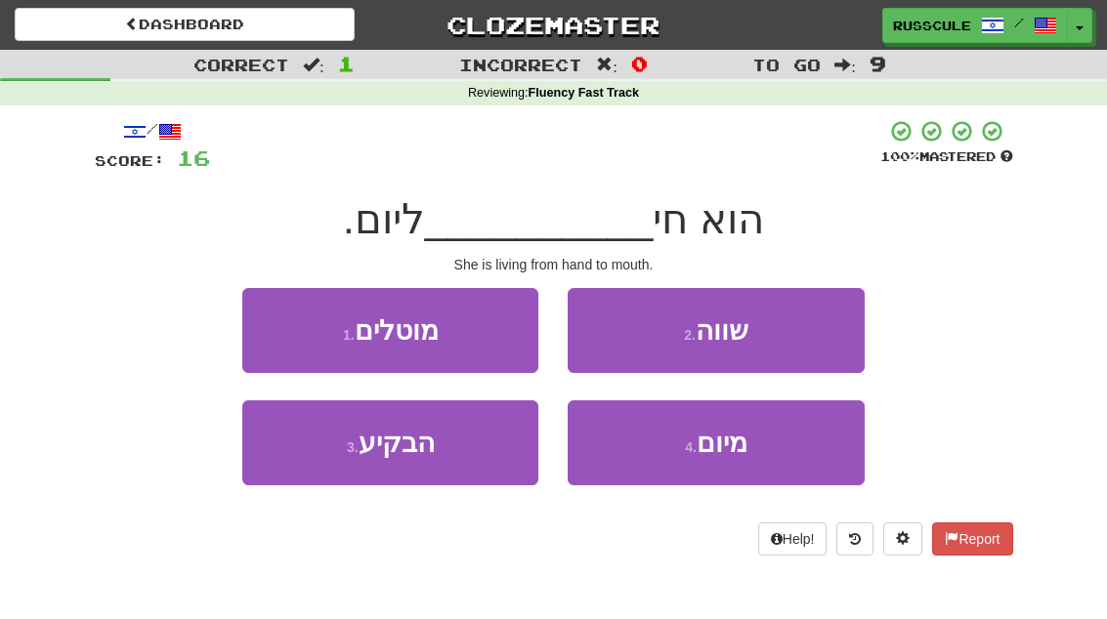
click at [743, 453] on span "מיום" at bounding box center [722, 443] width 51 height 30
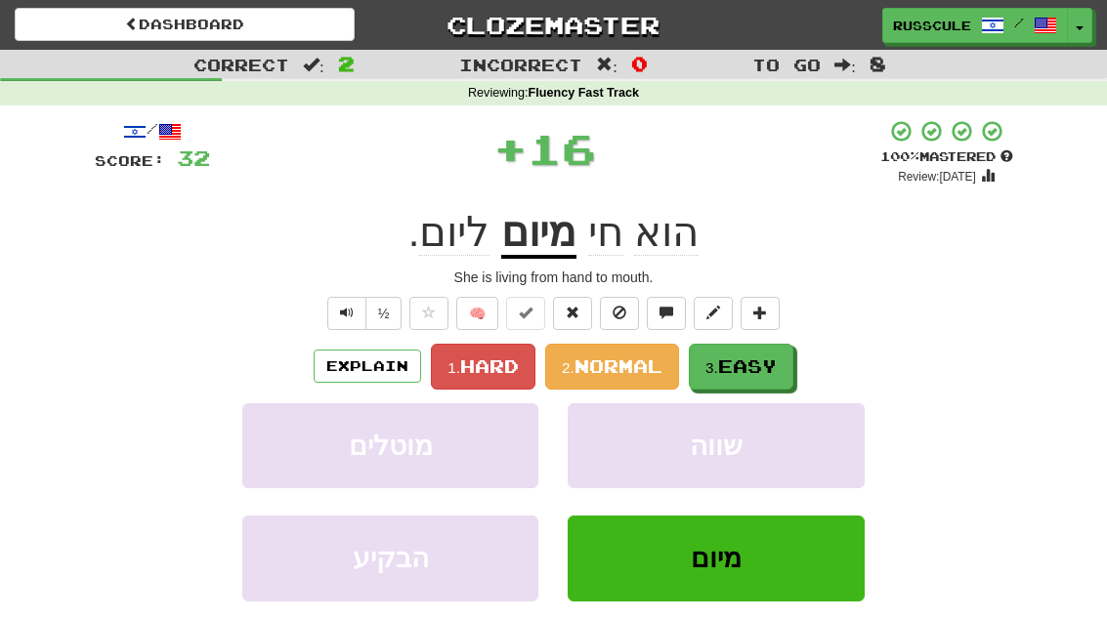
click at [764, 373] on span "Easy" at bounding box center [747, 366] width 59 height 21
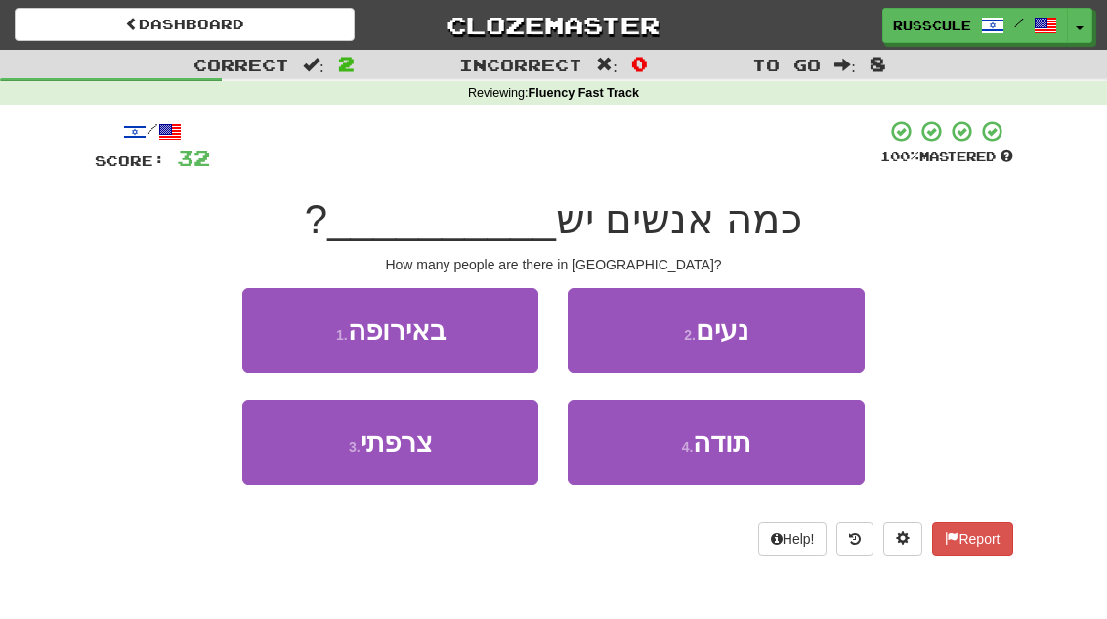
click at [269, 328] on button "1 . באירופה" at bounding box center [390, 330] width 296 height 85
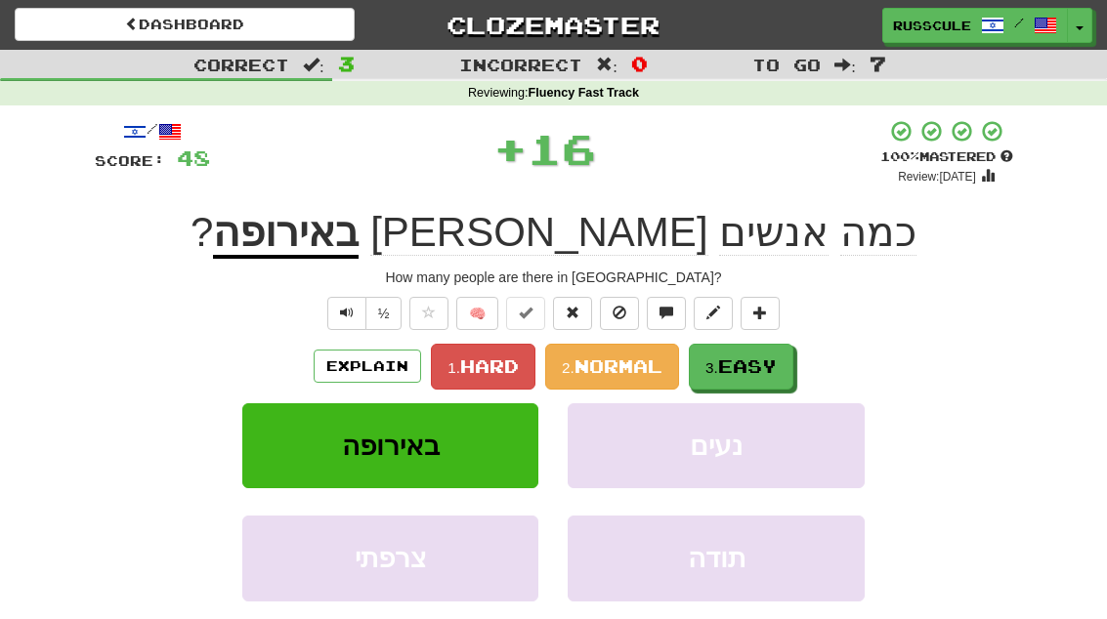
click at [760, 367] on span "Easy" at bounding box center [747, 366] width 59 height 21
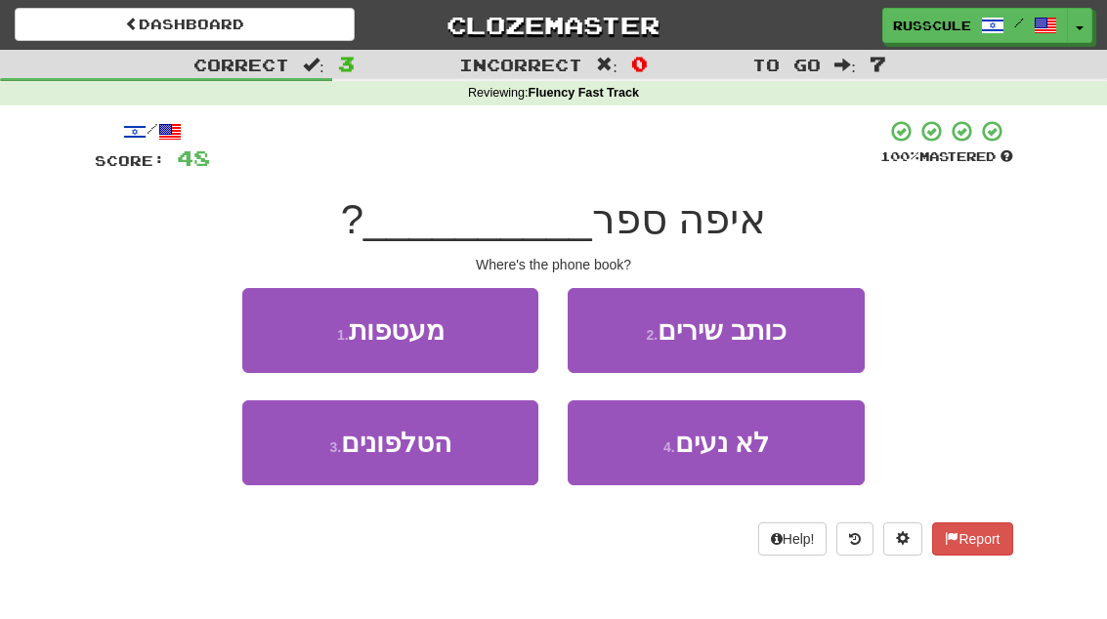
click at [323, 468] on button "3 . הטלפונים" at bounding box center [390, 443] width 296 height 85
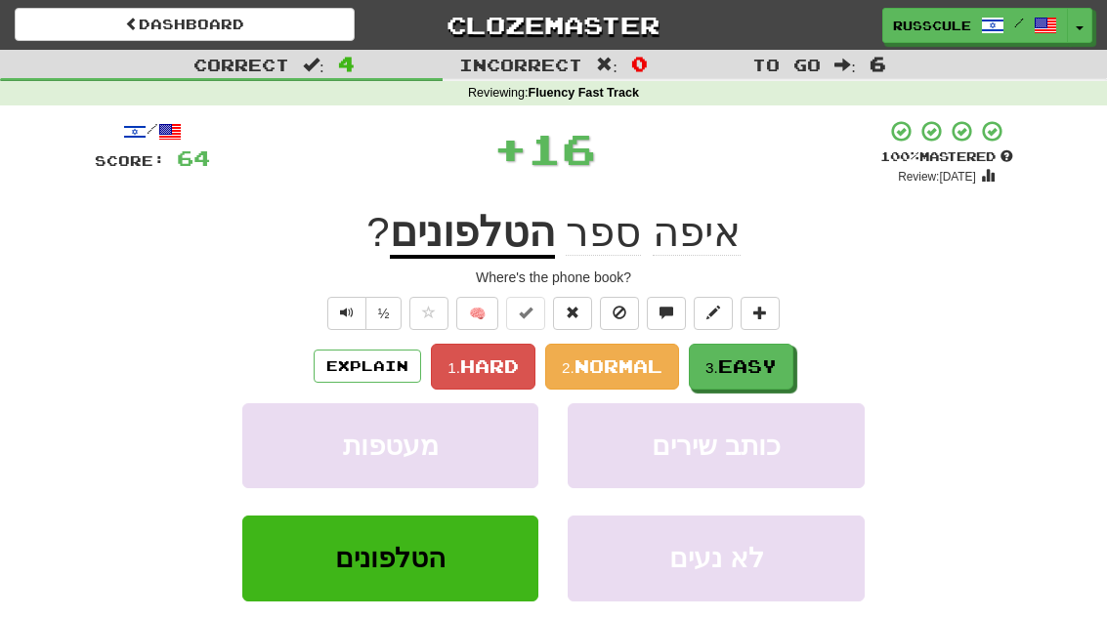
click at [771, 360] on span "Easy" at bounding box center [747, 366] width 59 height 21
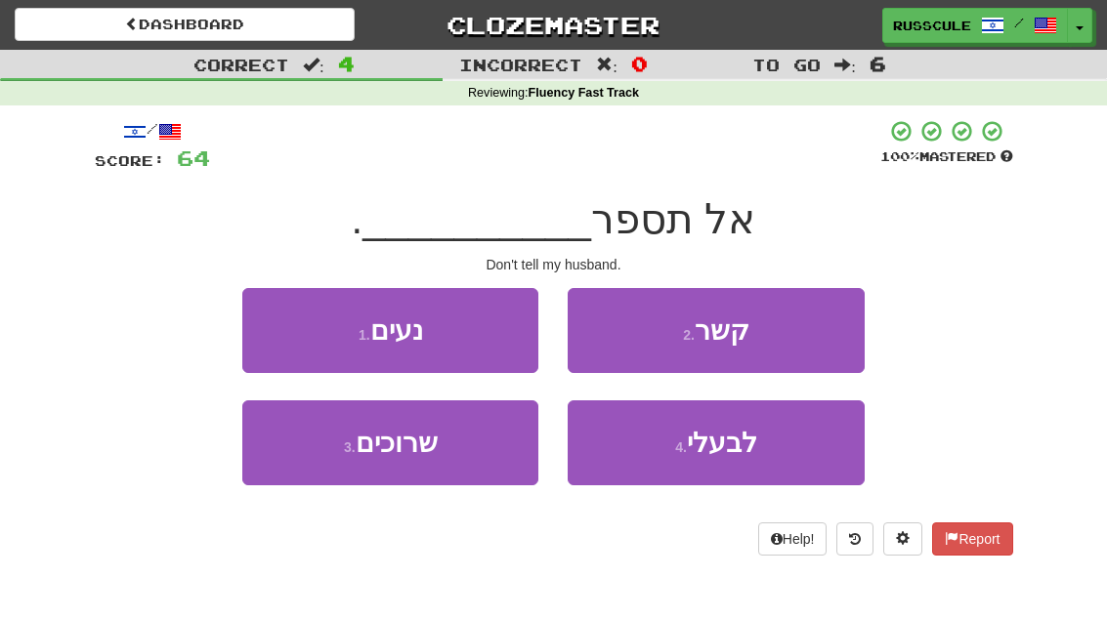
click at [738, 452] on span "לבעלי" at bounding box center [722, 443] width 70 height 30
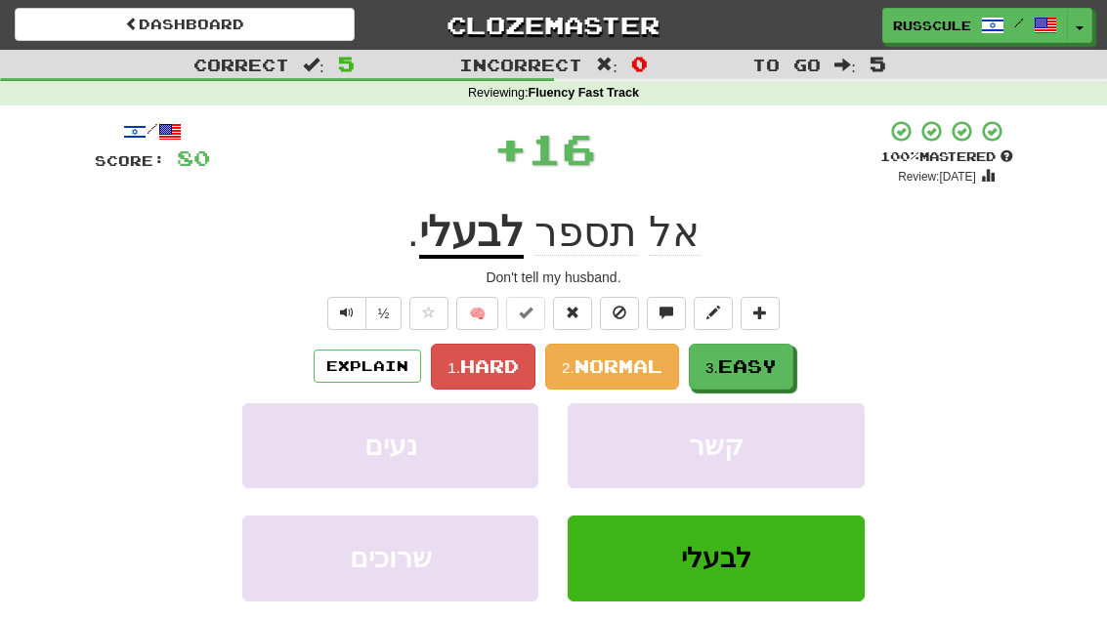
click at [774, 367] on span "Easy" at bounding box center [747, 366] width 59 height 21
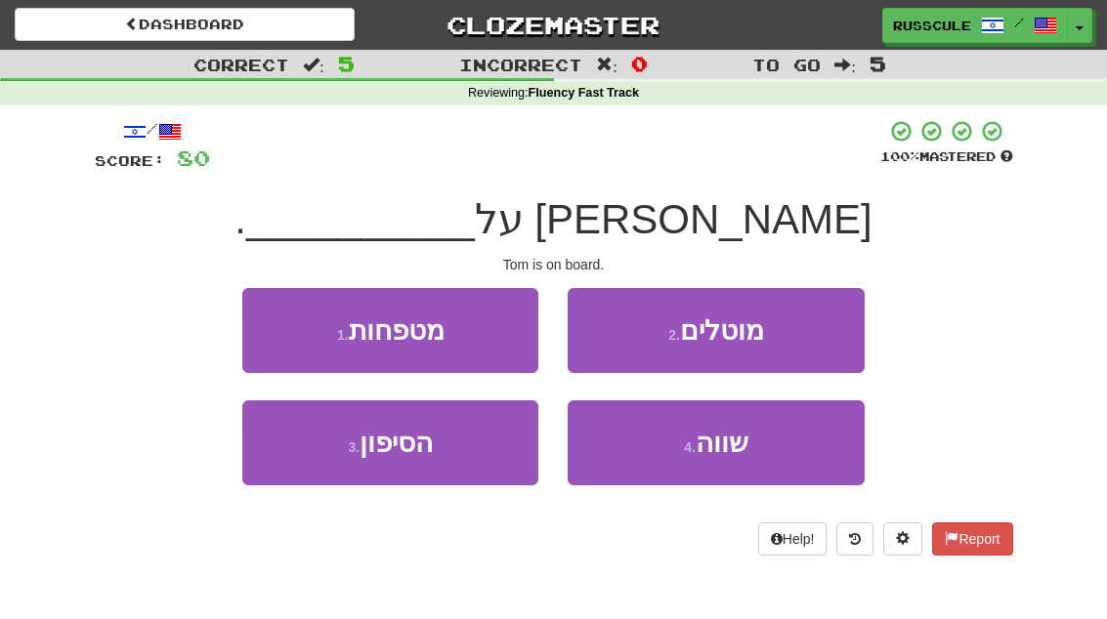
click at [320, 469] on button "3 . הסיפון" at bounding box center [390, 443] width 296 height 85
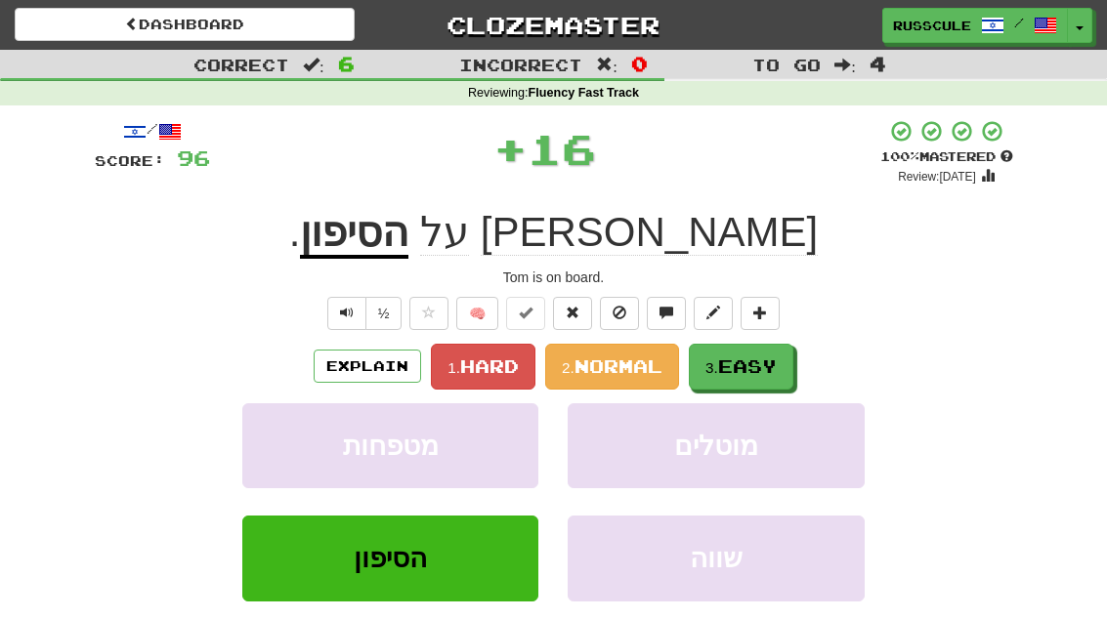
click at [743, 369] on span "Easy" at bounding box center [747, 366] width 59 height 21
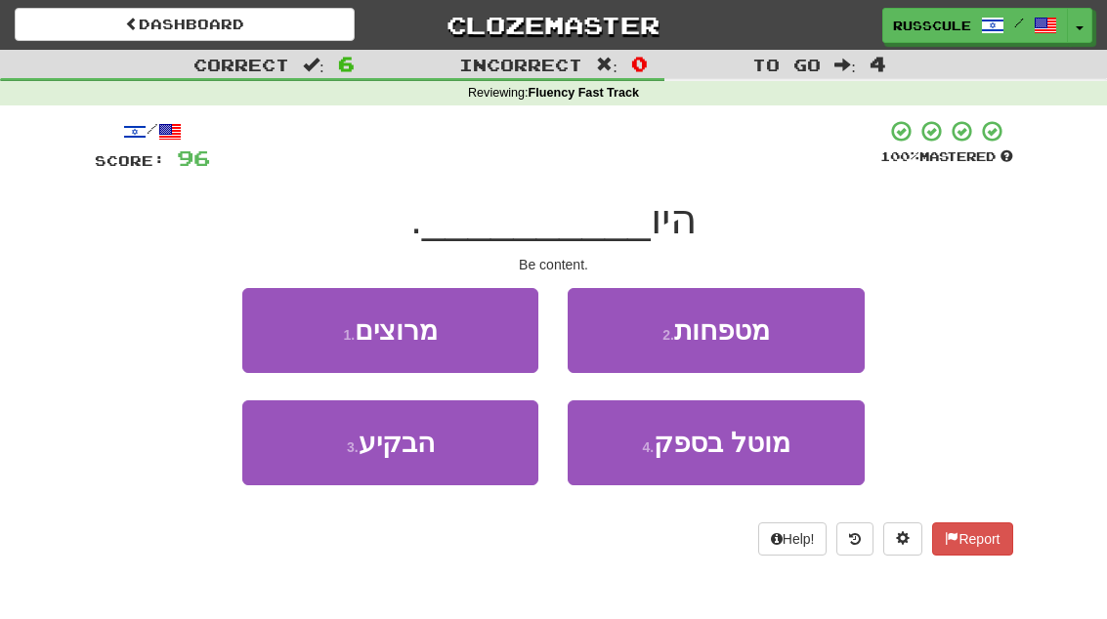
click at [258, 320] on button "1 . מרוצים" at bounding box center [390, 330] width 296 height 85
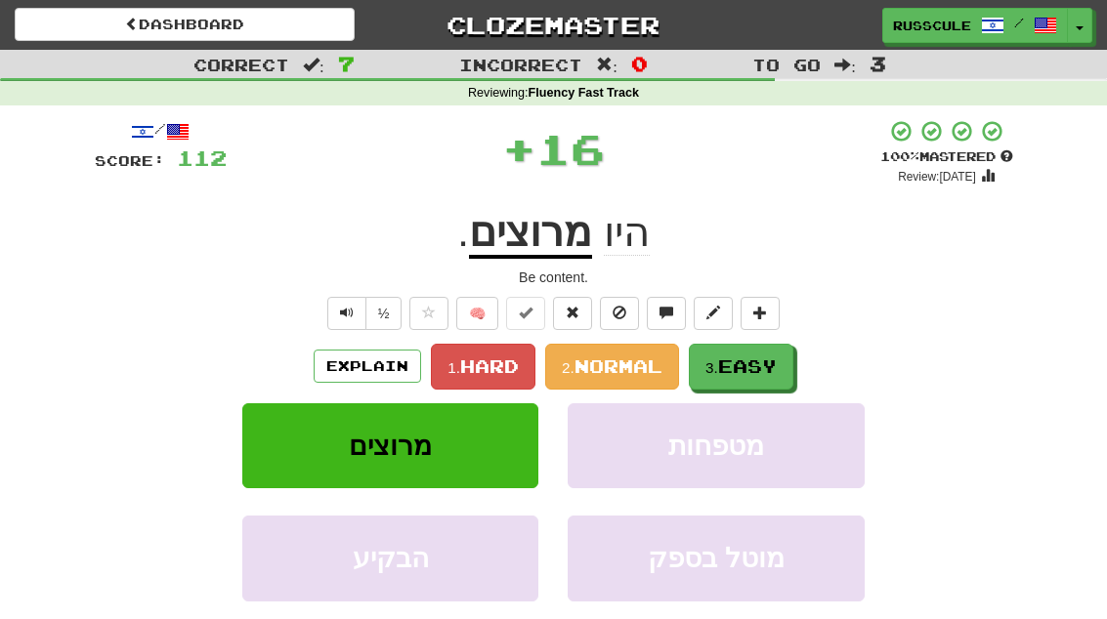
click at [753, 369] on span "Easy" at bounding box center [747, 366] width 59 height 21
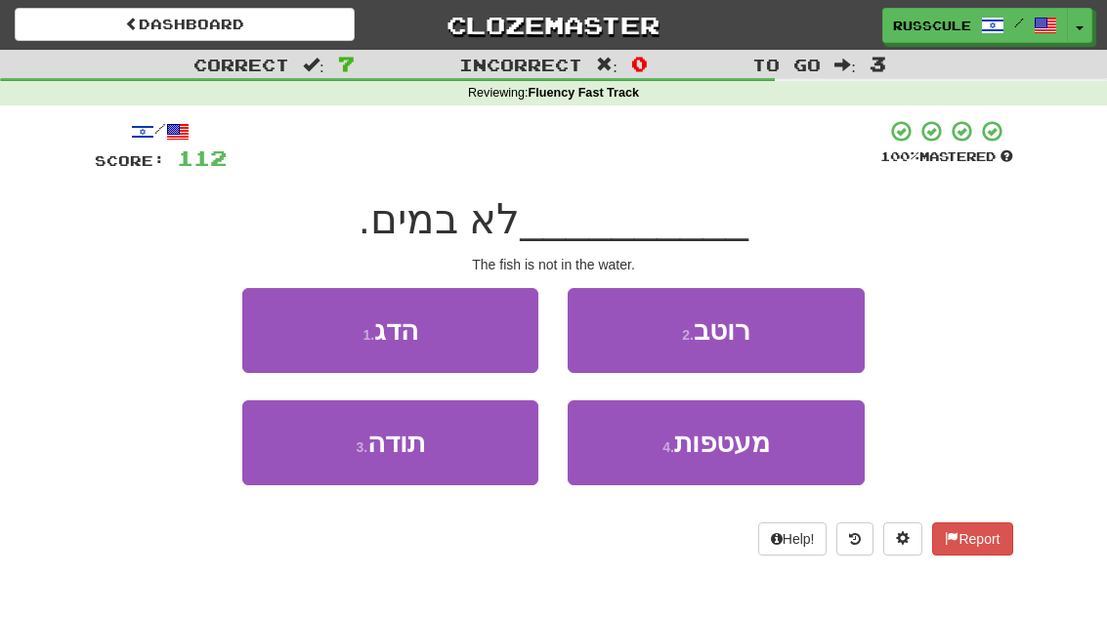
click at [277, 332] on button "1 . הדג" at bounding box center [390, 330] width 296 height 85
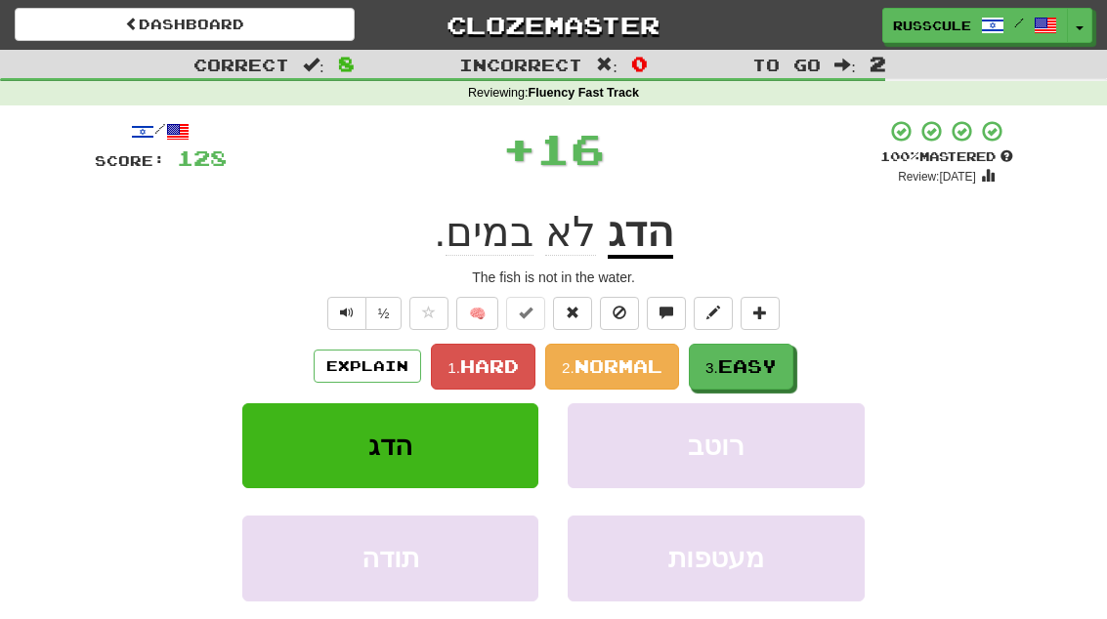
click at [753, 364] on span "Easy" at bounding box center [747, 366] width 59 height 21
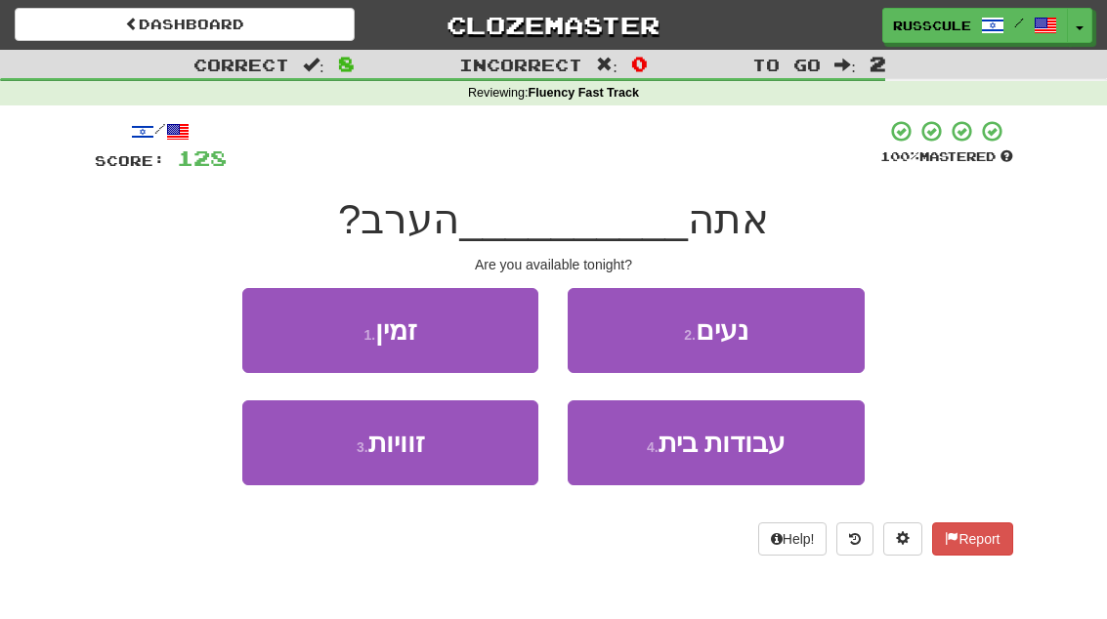
click at [278, 327] on button "1 . זמין" at bounding box center [390, 330] width 296 height 85
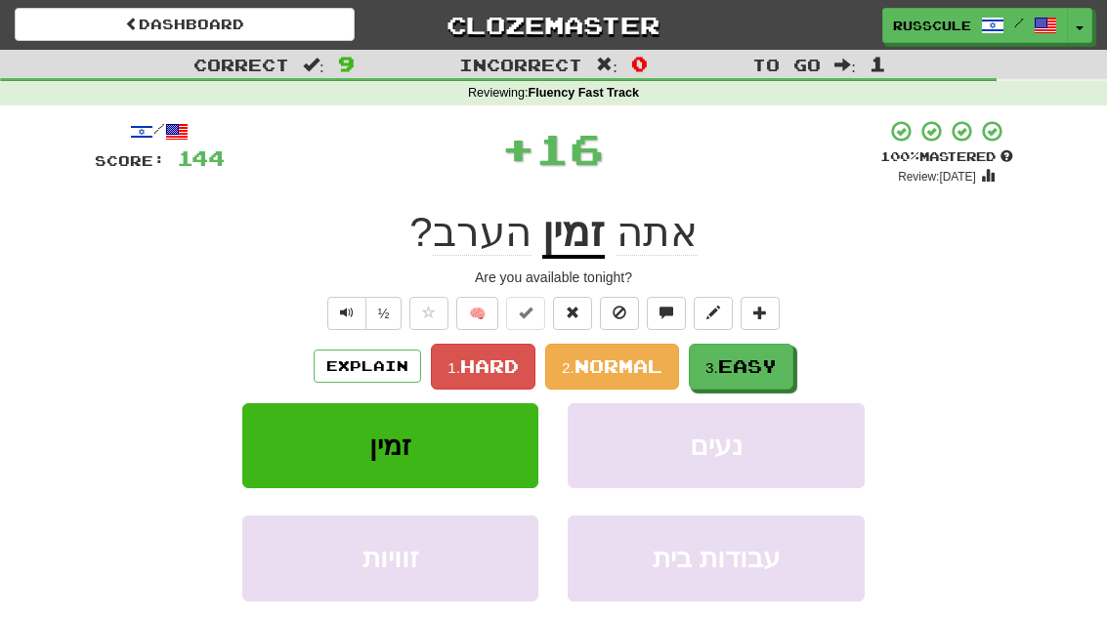
click at [759, 362] on span "Easy" at bounding box center [747, 366] width 59 height 21
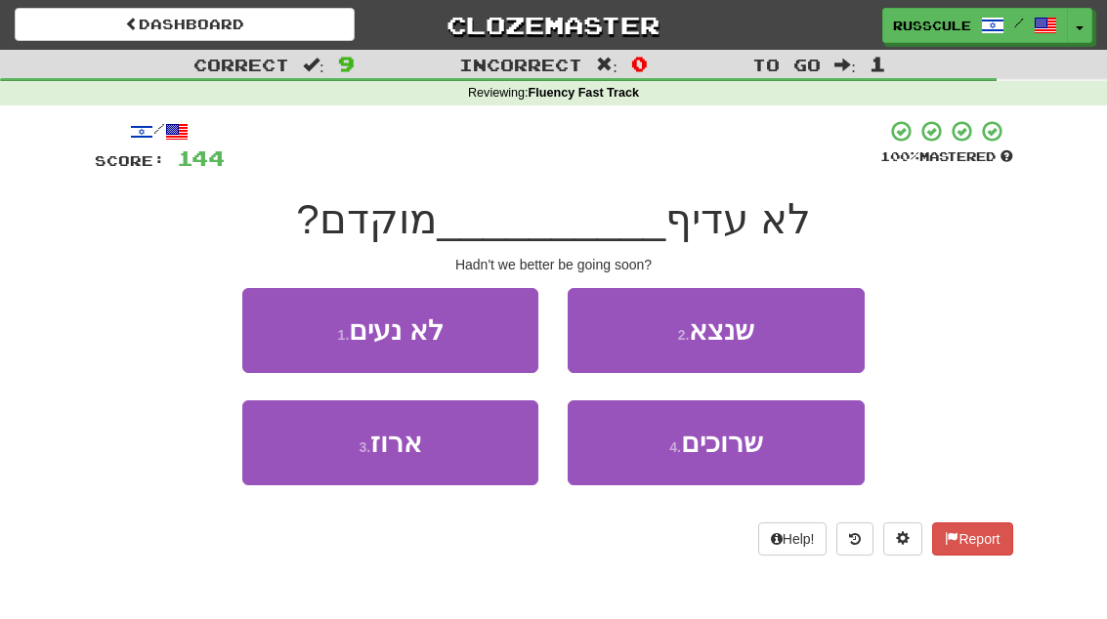
click at [771, 338] on button "2 . שנצא" at bounding box center [716, 330] width 296 height 85
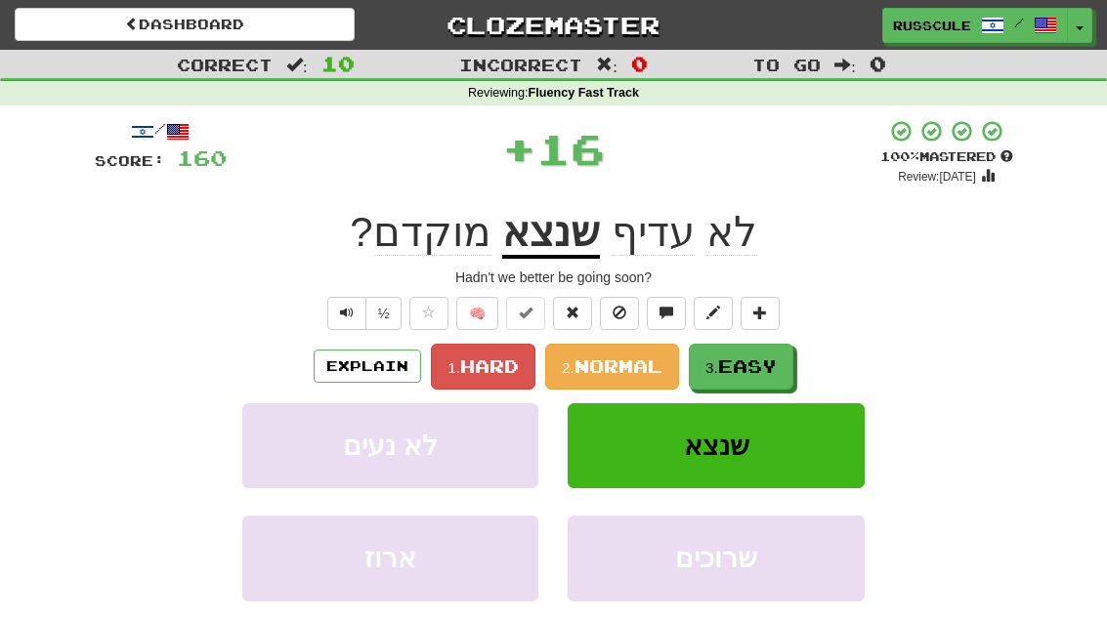
click at [747, 366] on span "Easy" at bounding box center [747, 366] width 59 height 21
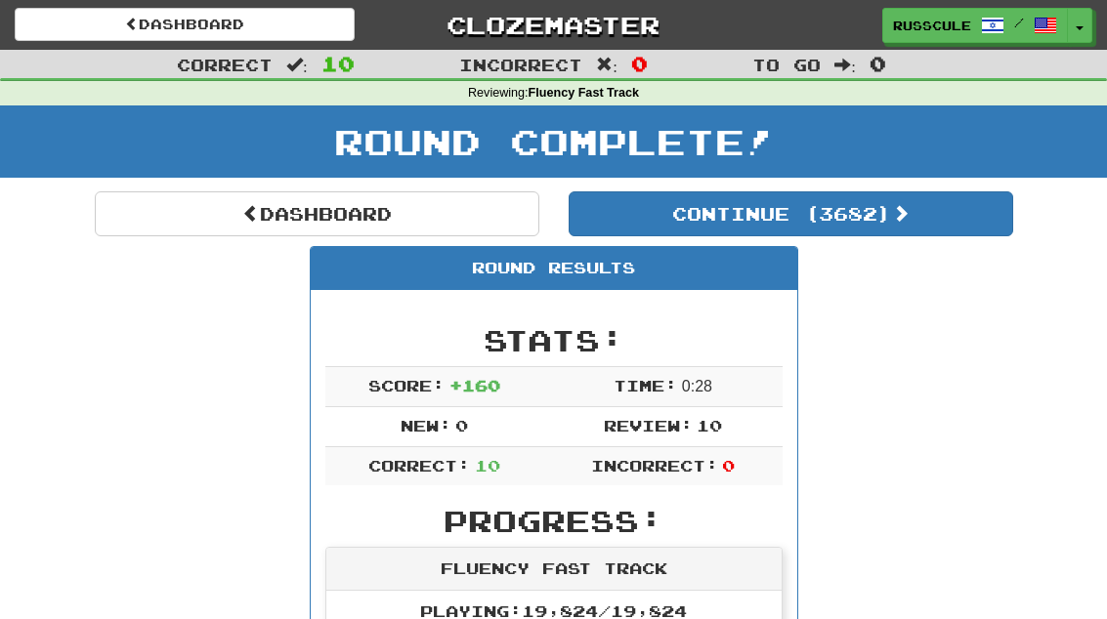
click at [919, 229] on button "Continue ( 3682 )" at bounding box center [791, 214] width 445 height 45
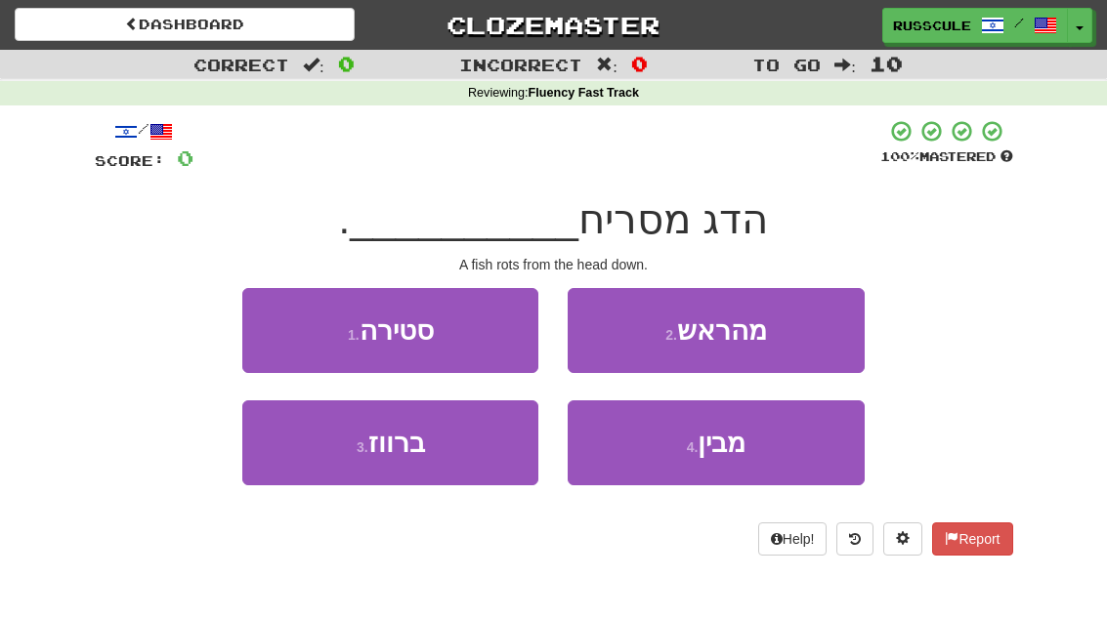
click at [797, 339] on button "2 . מהראש" at bounding box center [716, 330] width 296 height 85
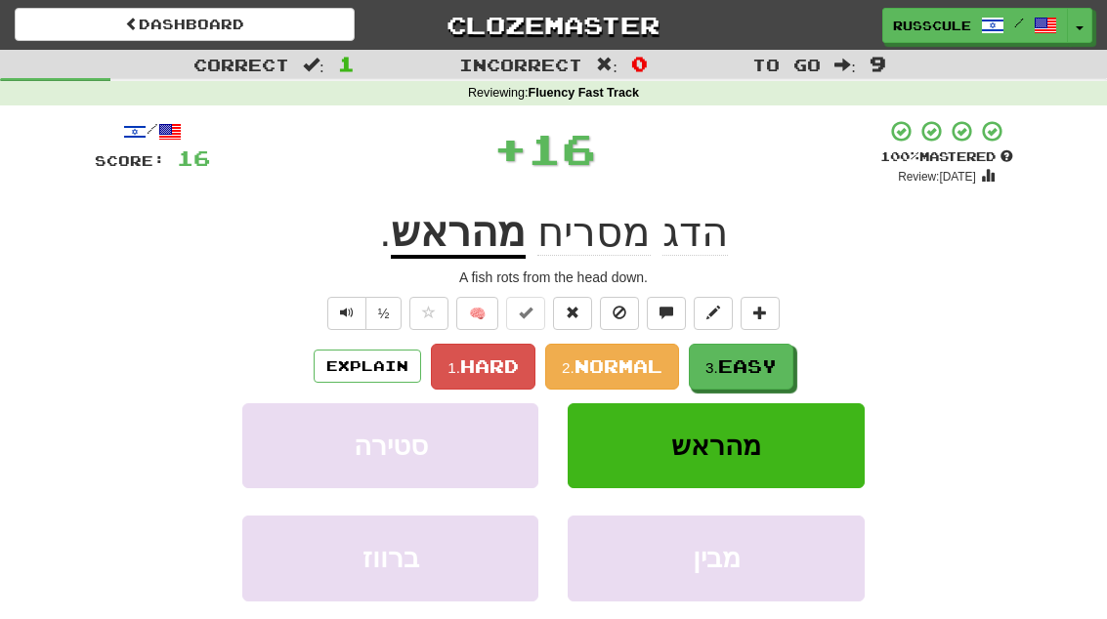
click at [750, 371] on span "Easy" at bounding box center [747, 366] width 59 height 21
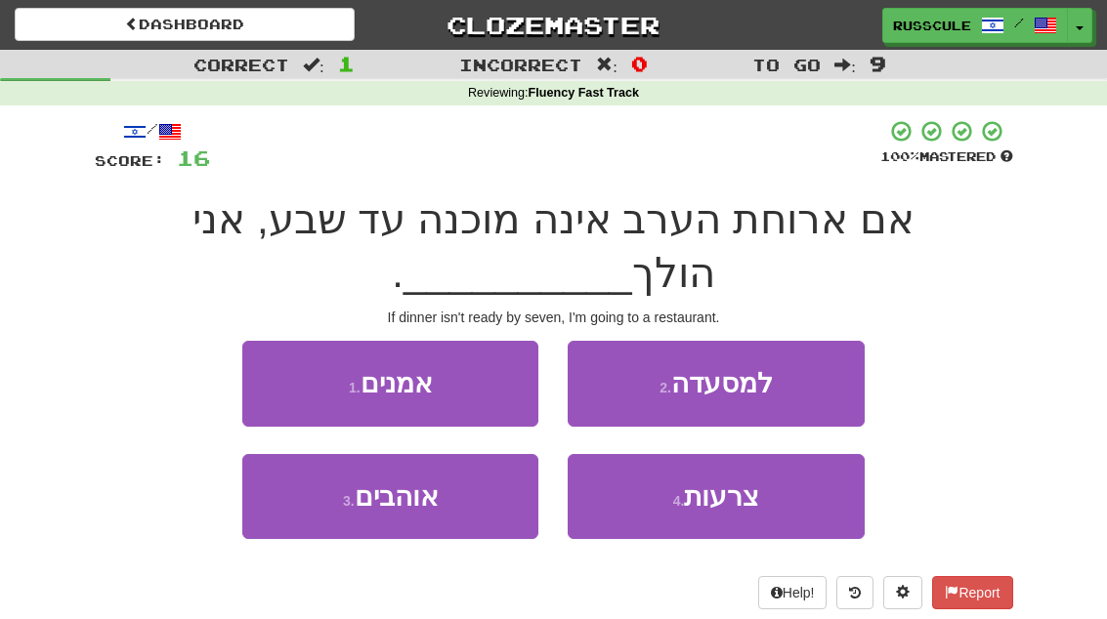
click at [777, 389] on button "2 . למסעדה" at bounding box center [716, 383] width 296 height 85
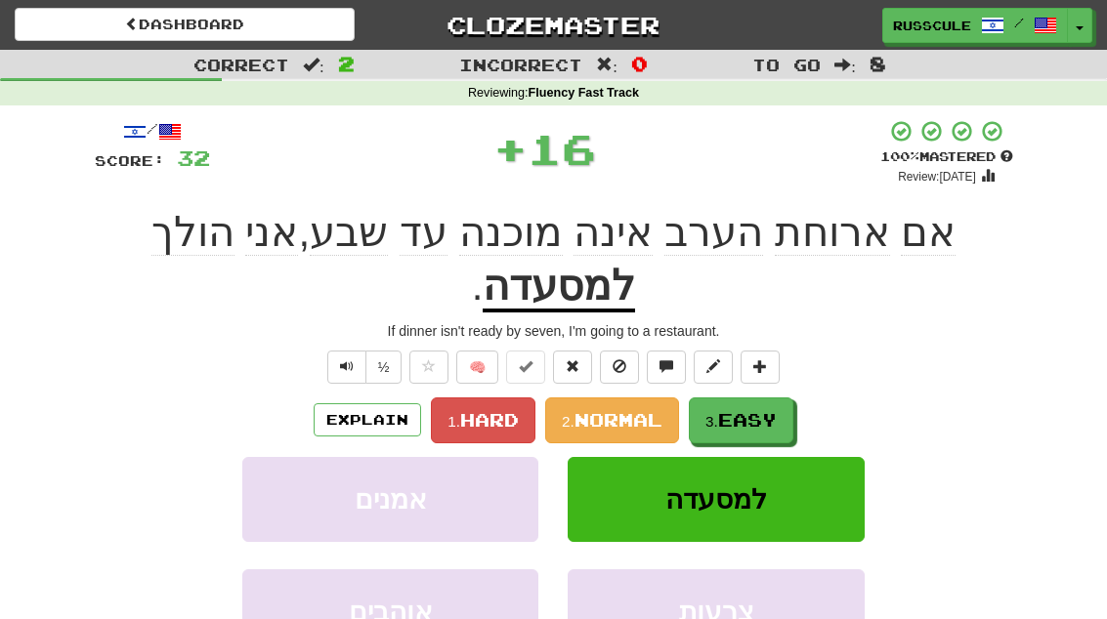
click at [763, 398] on button "3. Easy" at bounding box center [741, 421] width 105 height 46
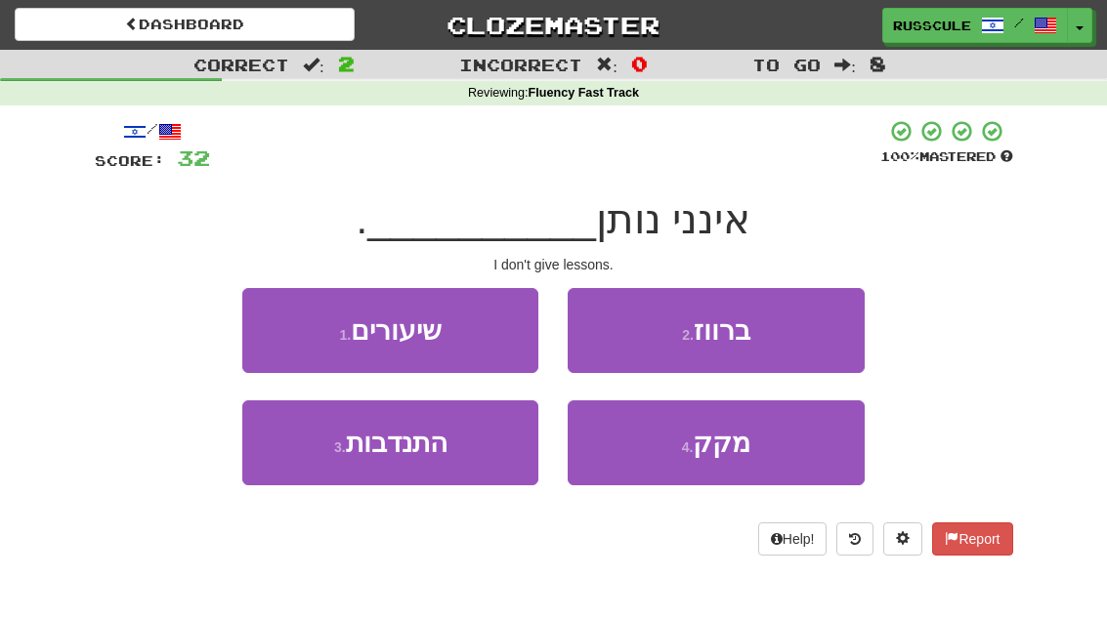
click at [289, 346] on button "1 . שיעורים" at bounding box center [390, 330] width 296 height 85
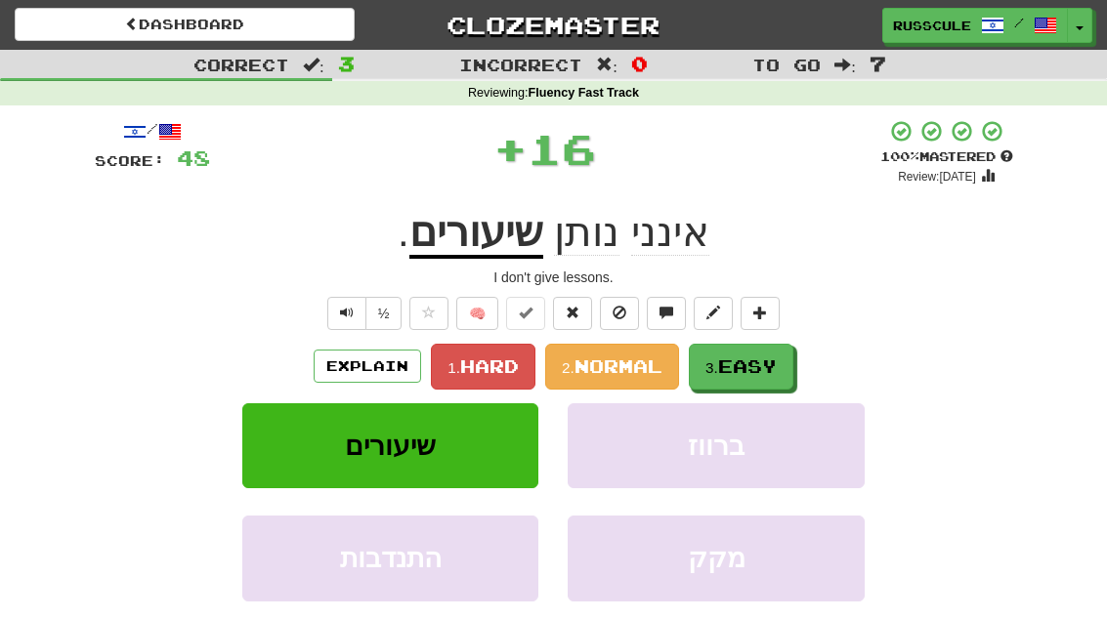
click at [758, 369] on span "Easy" at bounding box center [747, 366] width 59 height 21
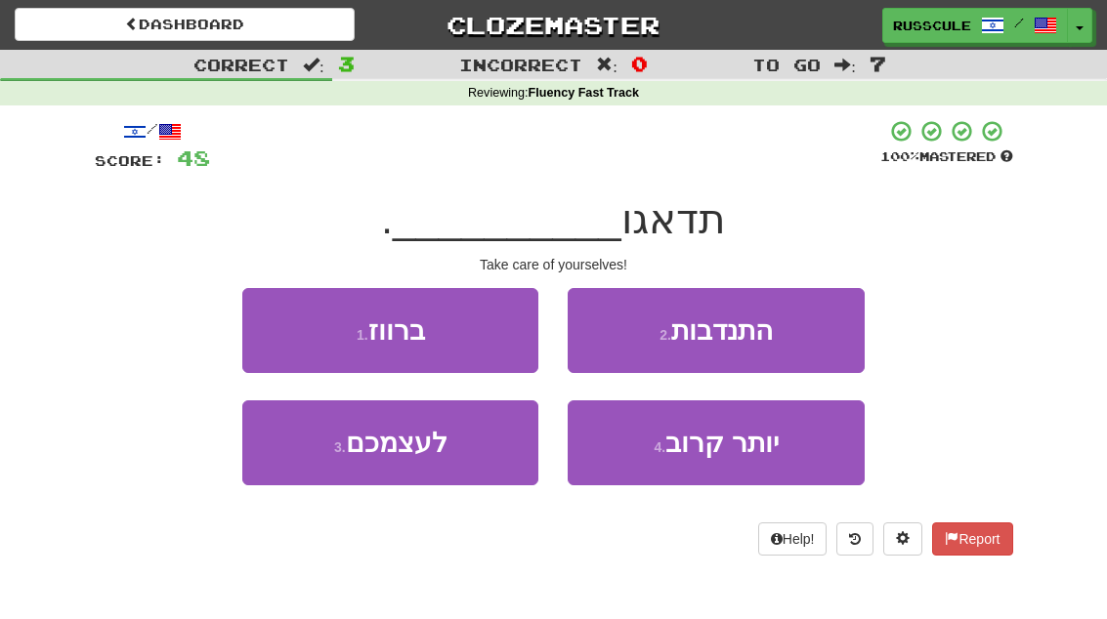
click at [326, 467] on button "3 . לעצמכם" at bounding box center [390, 443] width 296 height 85
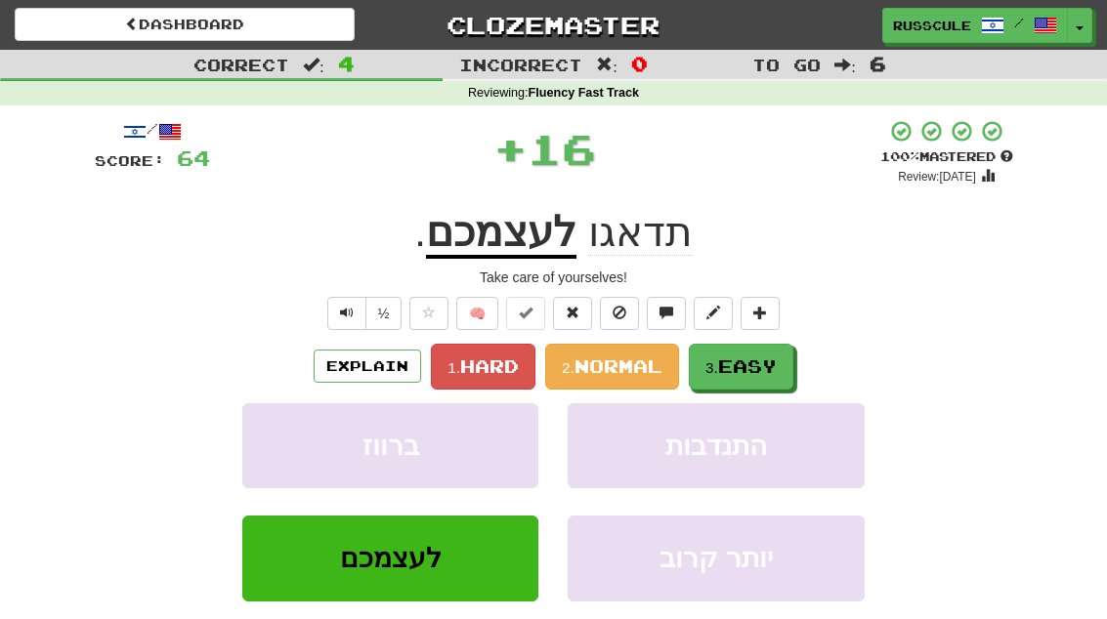
click at [758, 362] on span "Easy" at bounding box center [747, 366] width 59 height 21
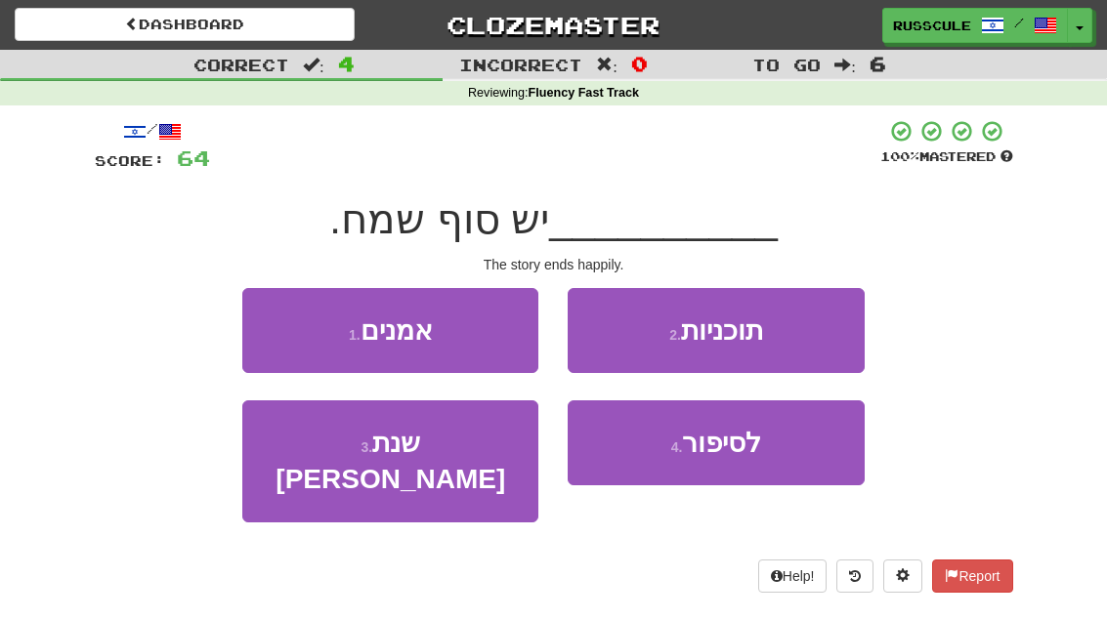
click at [748, 449] on span "לסיפור" at bounding box center [721, 443] width 79 height 30
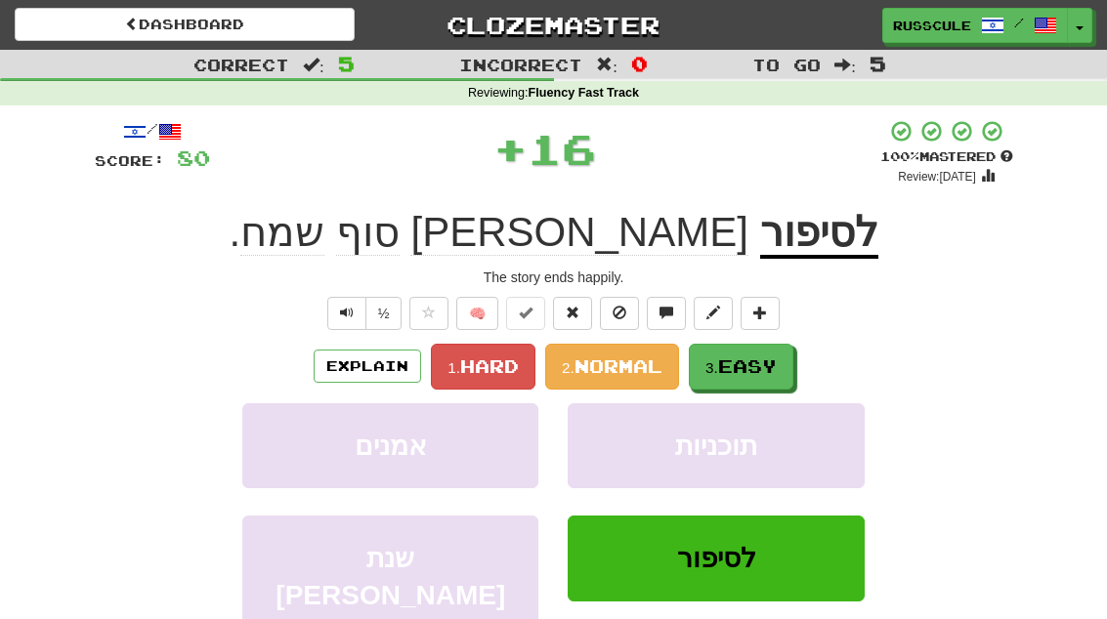
click at [775, 362] on span "Easy" at bounding box center [747, 366] width 59 height 21
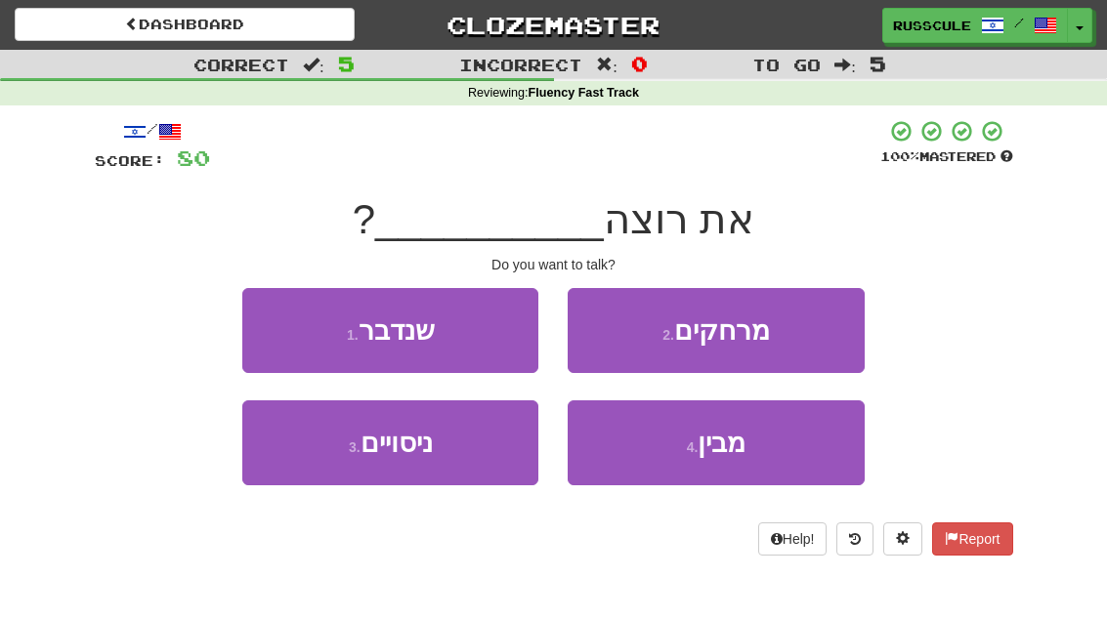
click at [275, 333] on button "1 . שנדבר" at bounding box center [390, 330] width 296 height 85
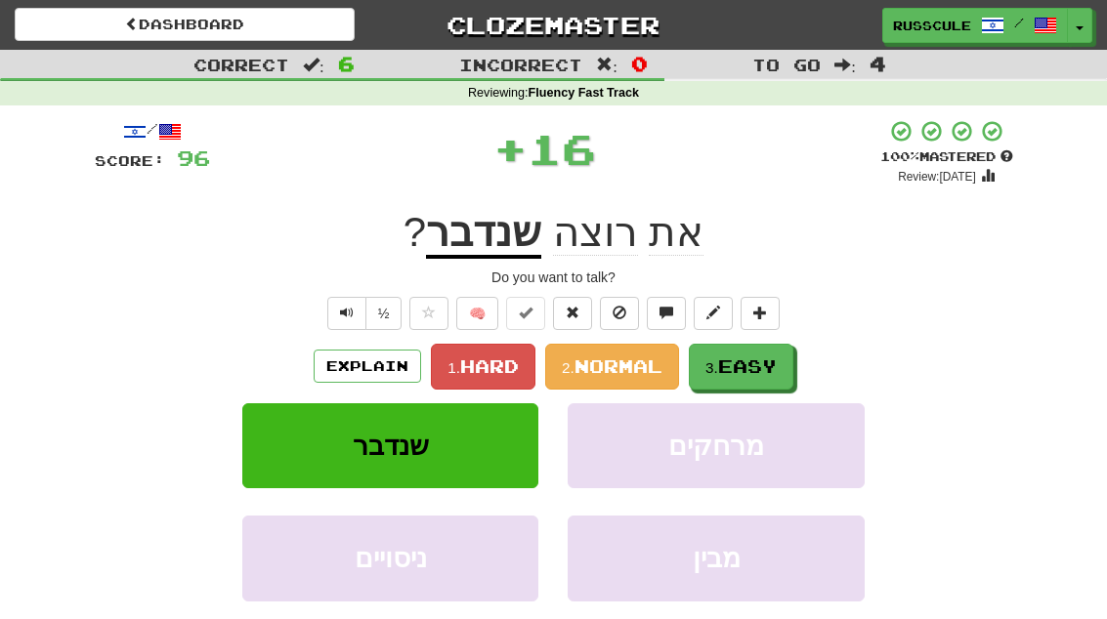
click at [763, 364] on span "Easy" at bounding box center [747, 366] width 59 height 21
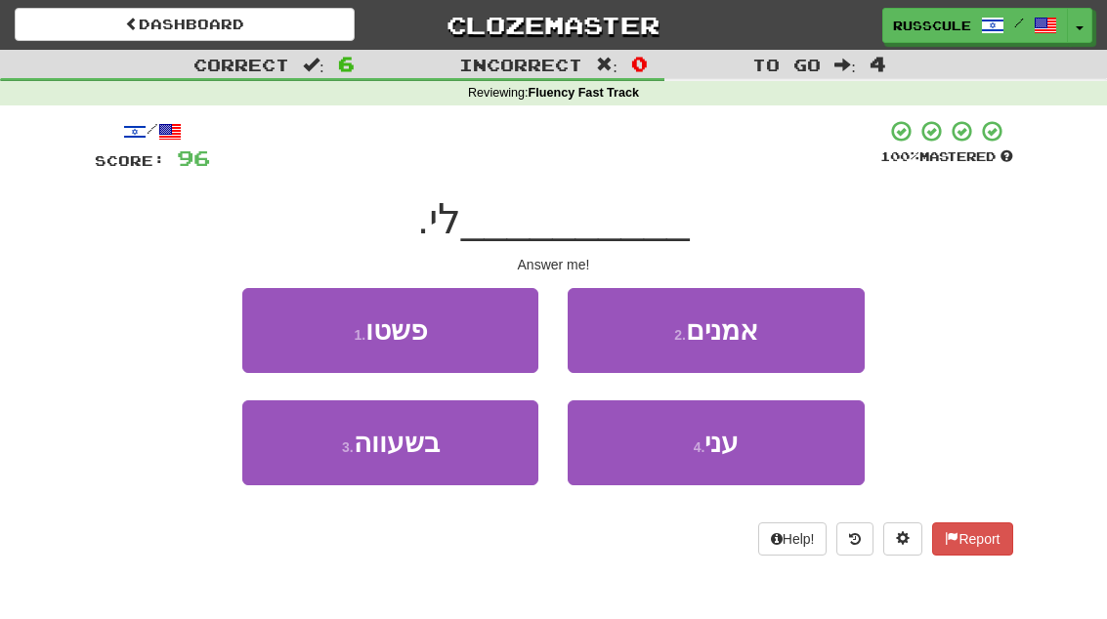
click at [735, 458] on button "4 . עני" at bounding box center [716, 443] width 296 height 85
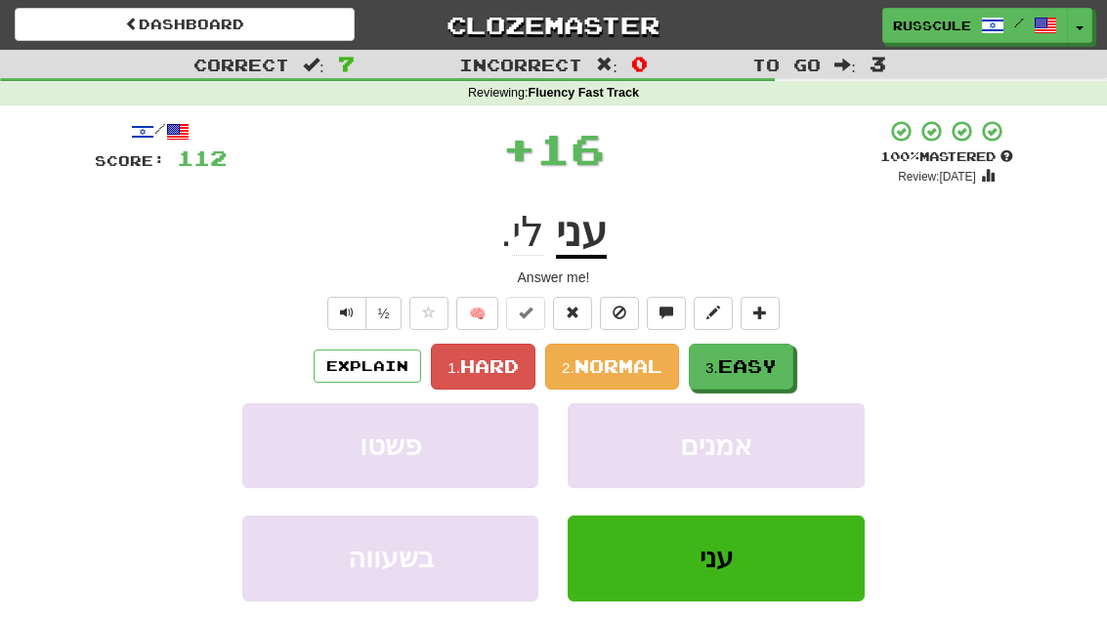
click at [763, 362] on span "Easy" at bounding box center [747, 366] width 59 height 21
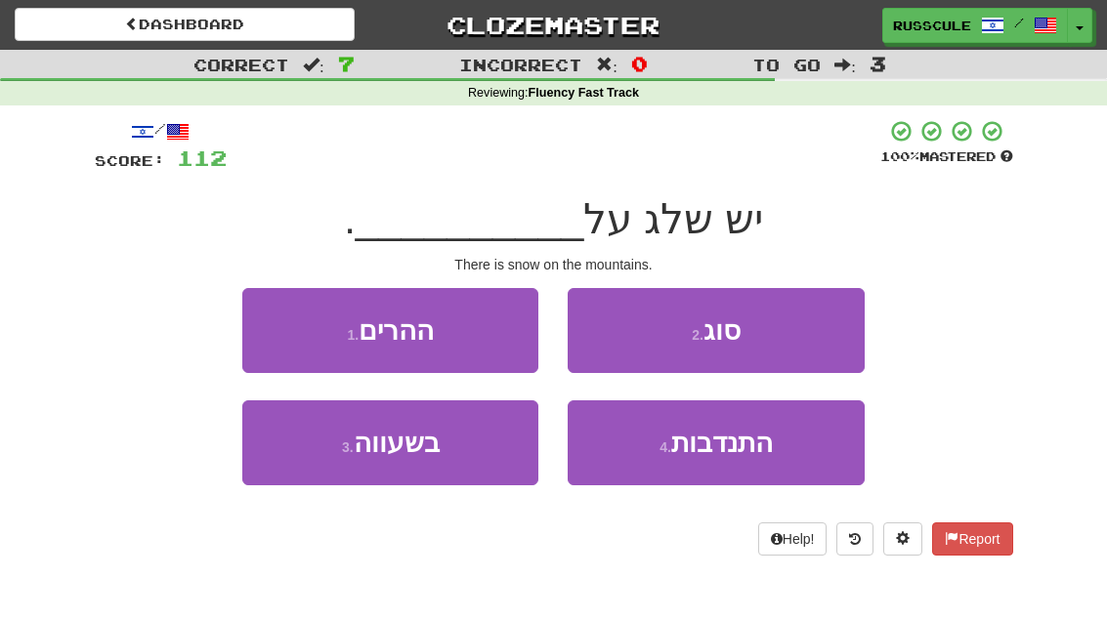
click at [278, 326] on button "1 . ההרים" at bounding box center [390, 330] width 296 height 85
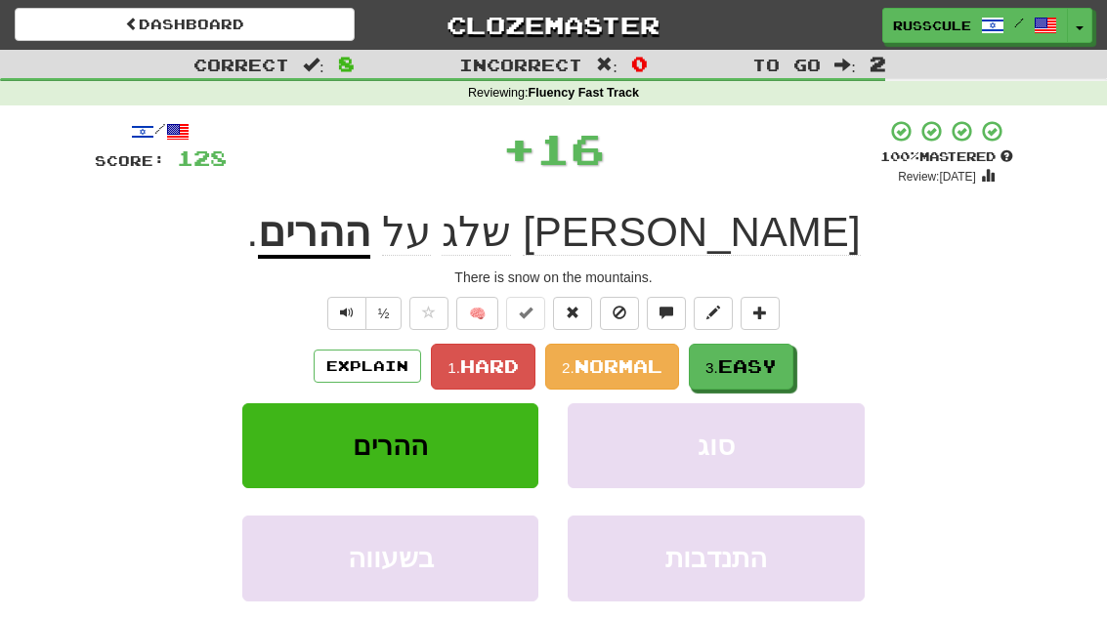
click at [769, 367] on span "Easy" at bounding box center [747, 366] width 59 height 21
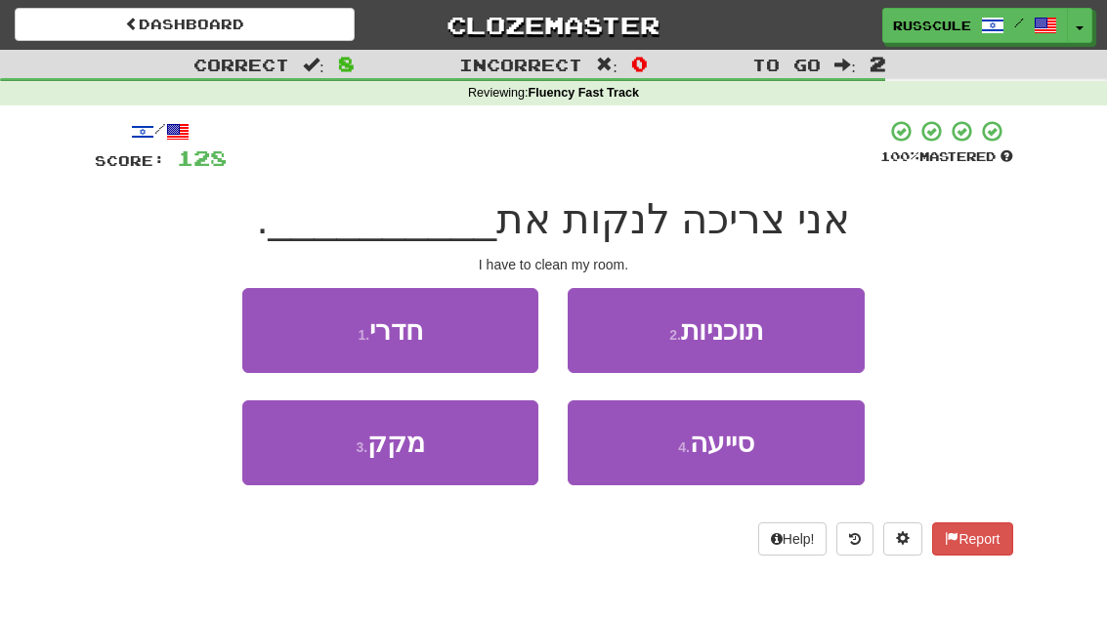
click at [282, 328] on button "1 . חדרי" at bounding box center [390, 330] width 296 height 85
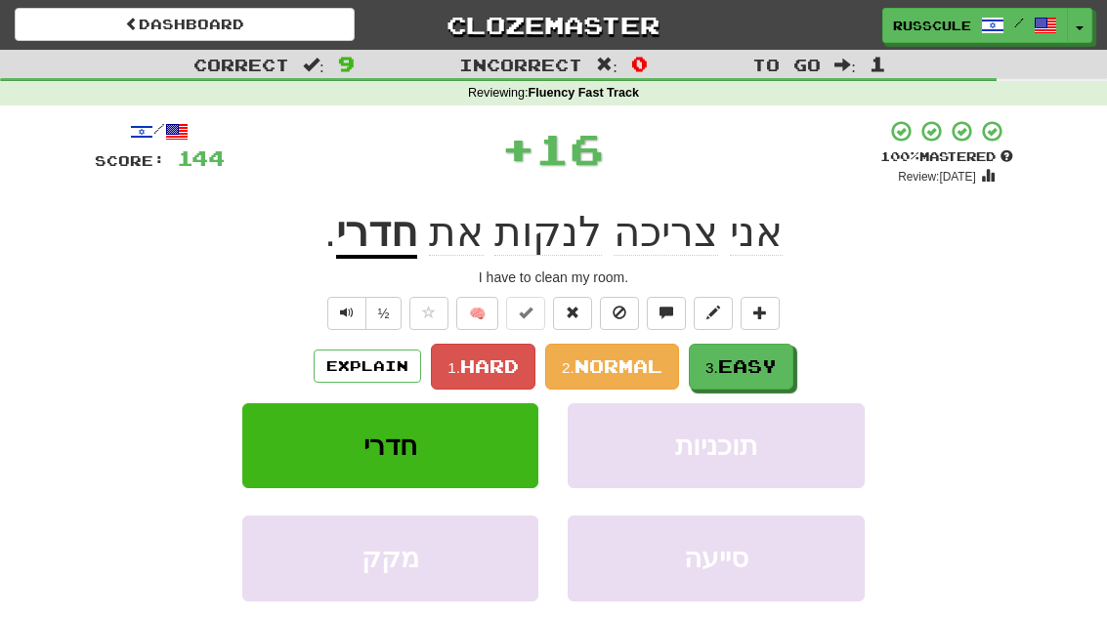
click at [747, 367] on span "Easy" at bounding box center [747, 366] width 59 height 21
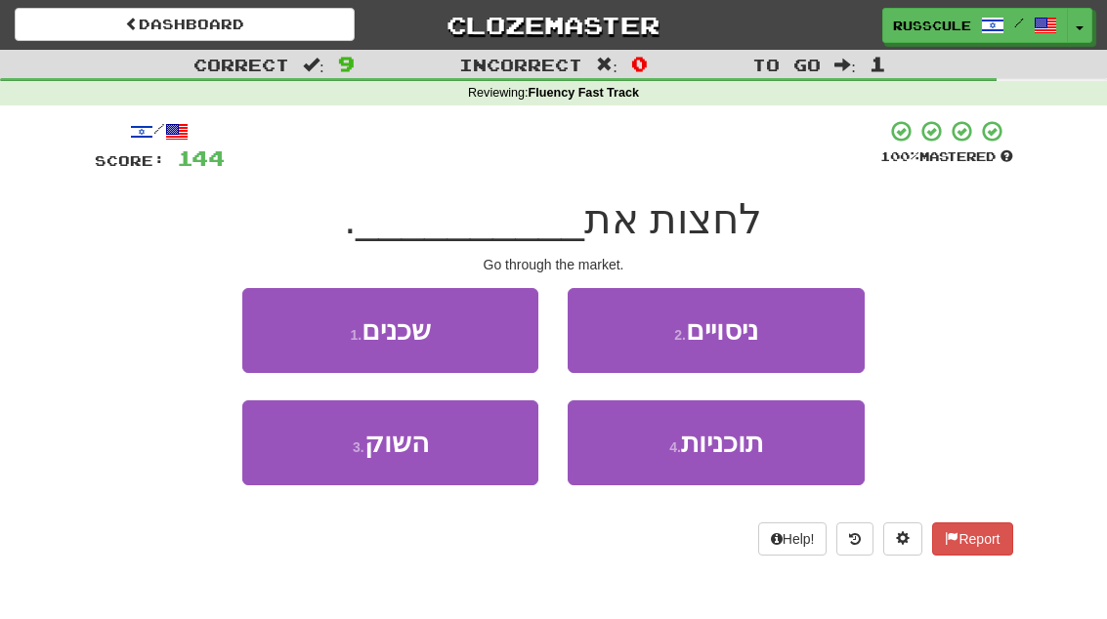
click at [329, 463] on button "3 . השוק" at bounding box center [390, 443] width 296 height 85
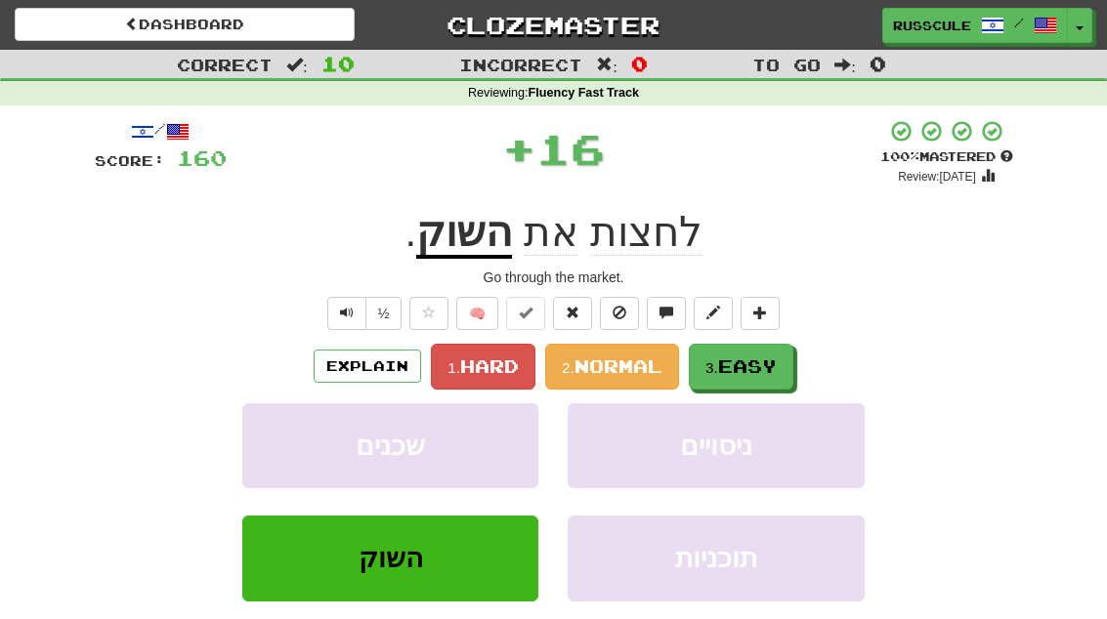
click at [750, 370] on span "Easy" at bounding box center [747, 366] width 59 height 21
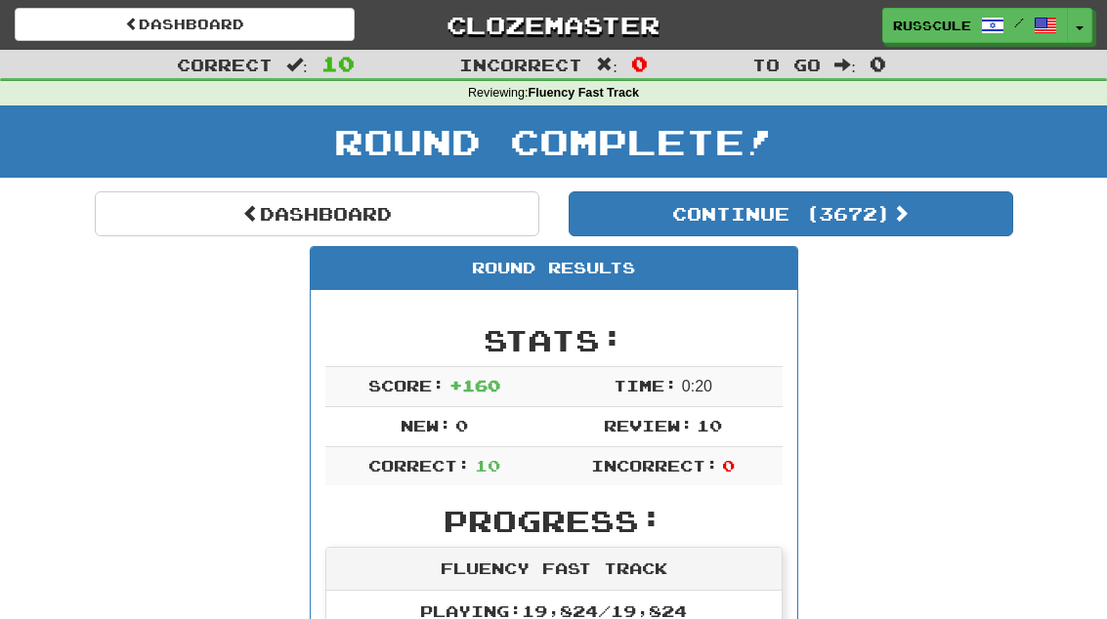
click at [925, 229] on button "Continue ( 3672 )" at bounding box center [791, 214] width 445 height 45
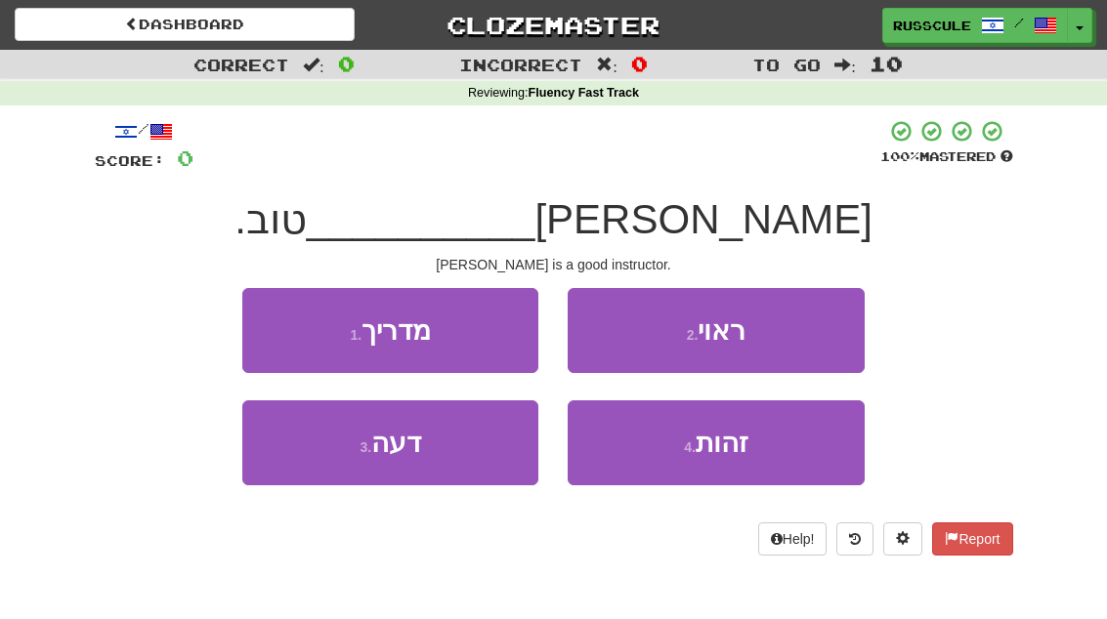
click at [281, 334] on button "1 . מדריך" at bounding box center [390, 330] width 296 height 85
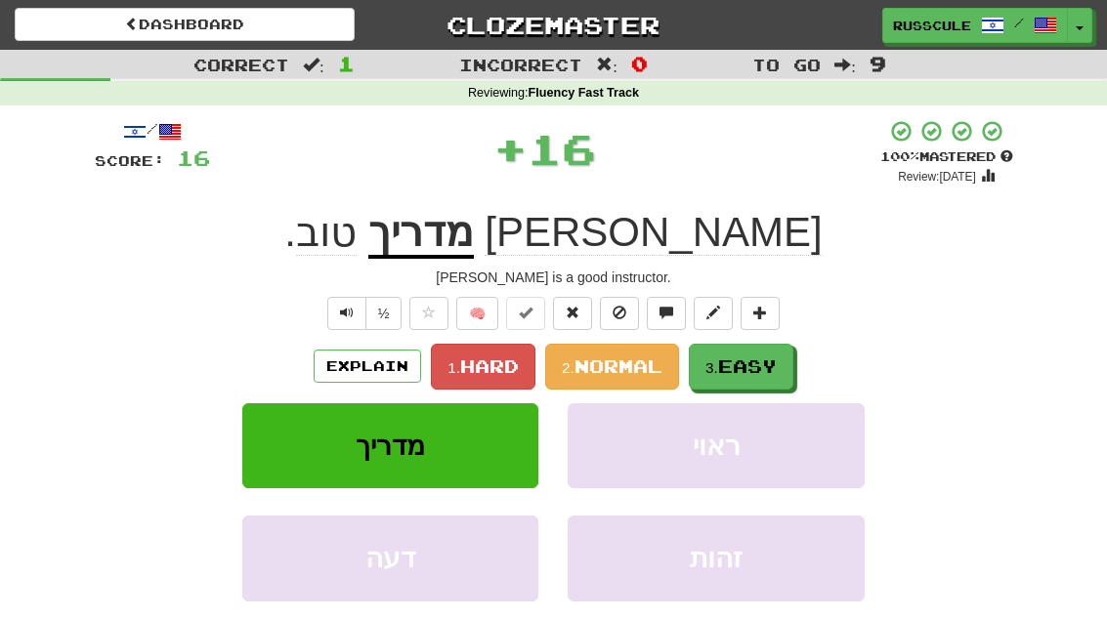
click at [746, 367] on span "Easy" at bounding box center [747, 366] width 59 height 21
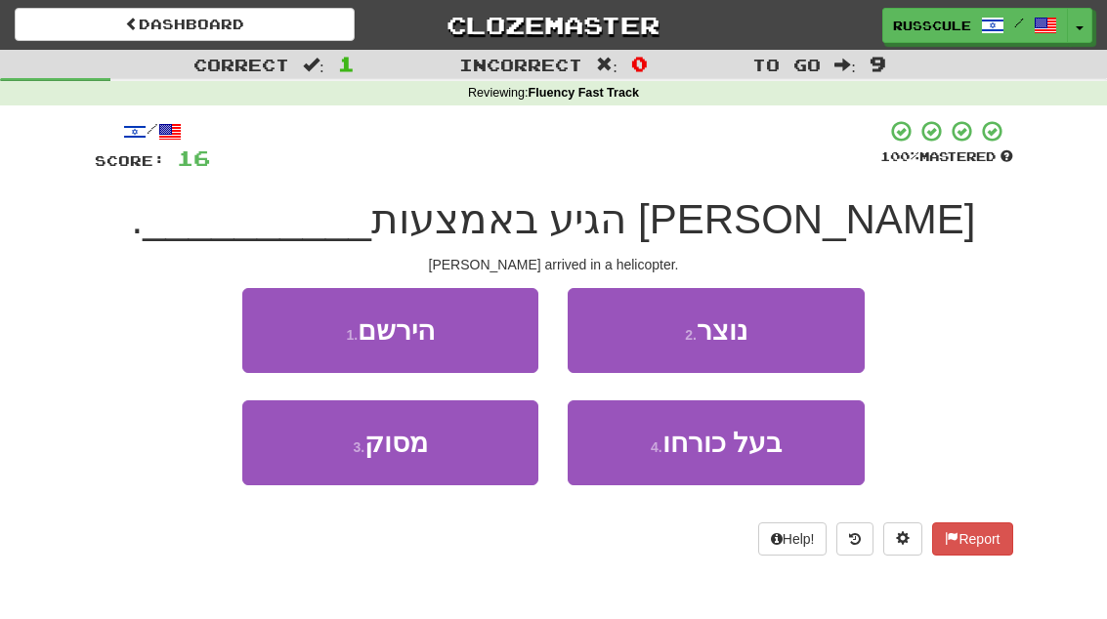
click at [329, 465] on button "3 . מסוק" at bounding box center [390, 443] width 296 height 85
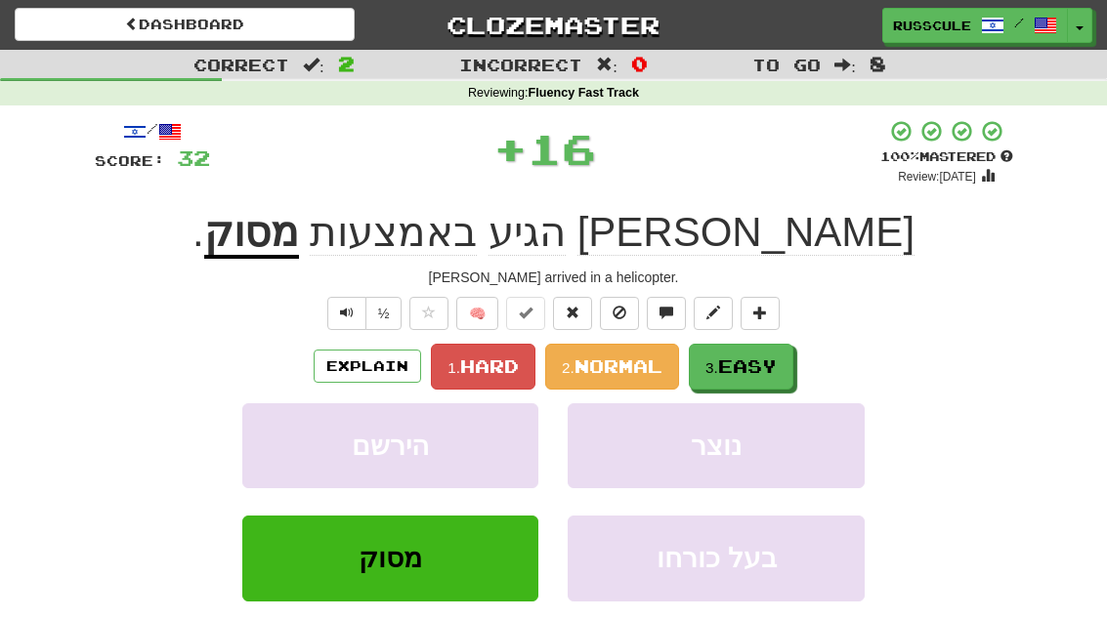
click at [754, 362] on span "Easy" at bounding box center [747, 366] width 59 height 21
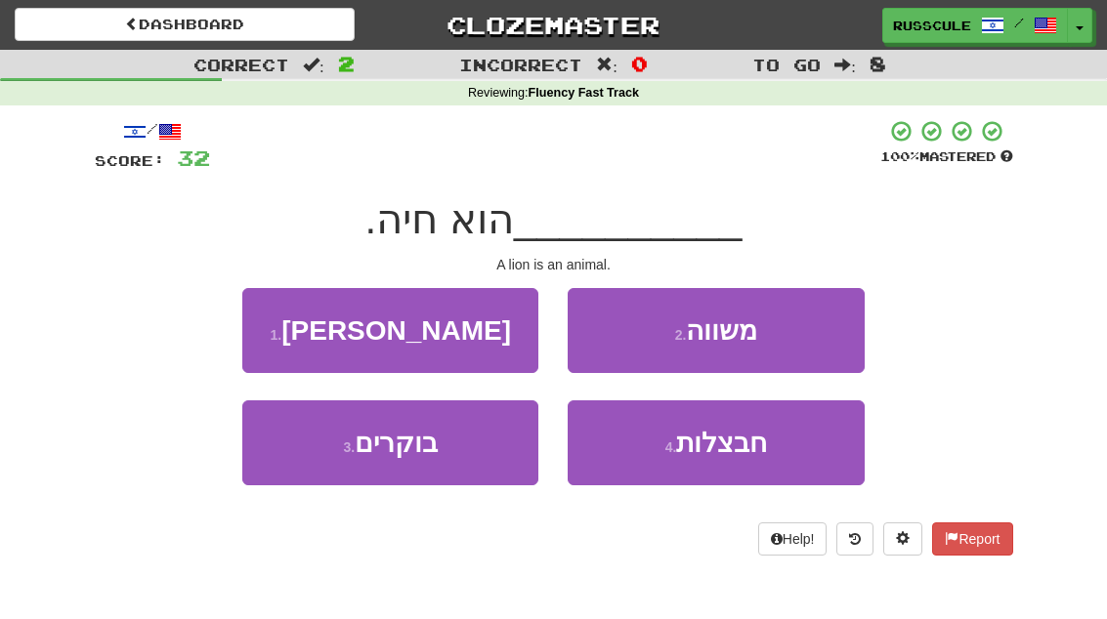
click at [270, 324] on button "1 . אריה" at bounding box center [390, 330] width 296 height 85
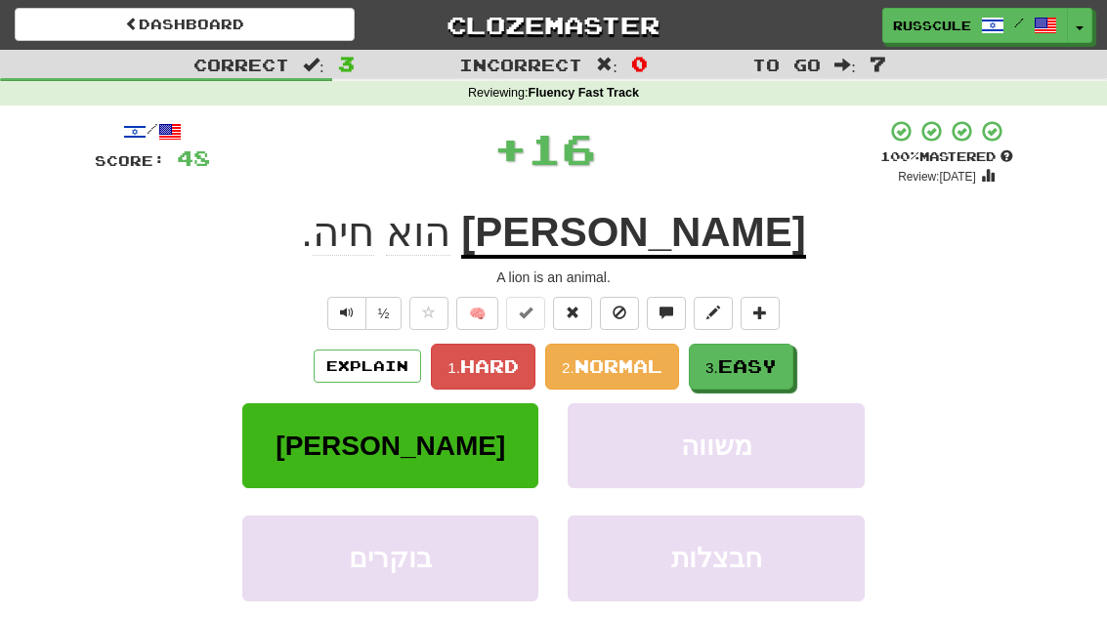
click at [751, 367] on span "Easy" at bounding box center [747, 366] width 59 height 21
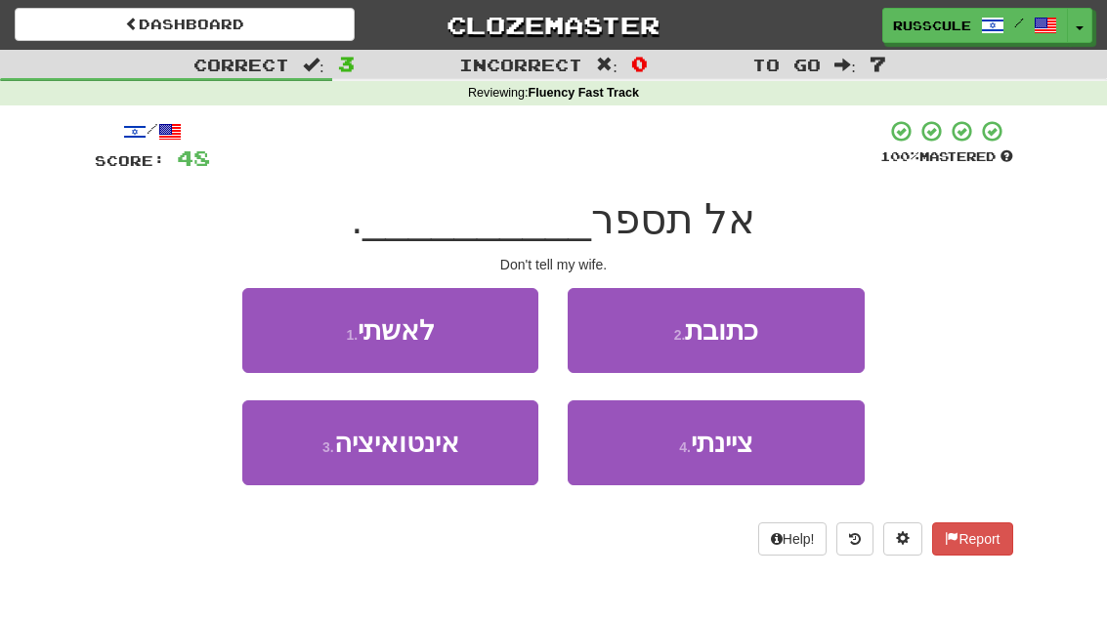
click at [279, 325] on button "1 . לאשתי" at bounding box center [390, 330] width 296 height 85
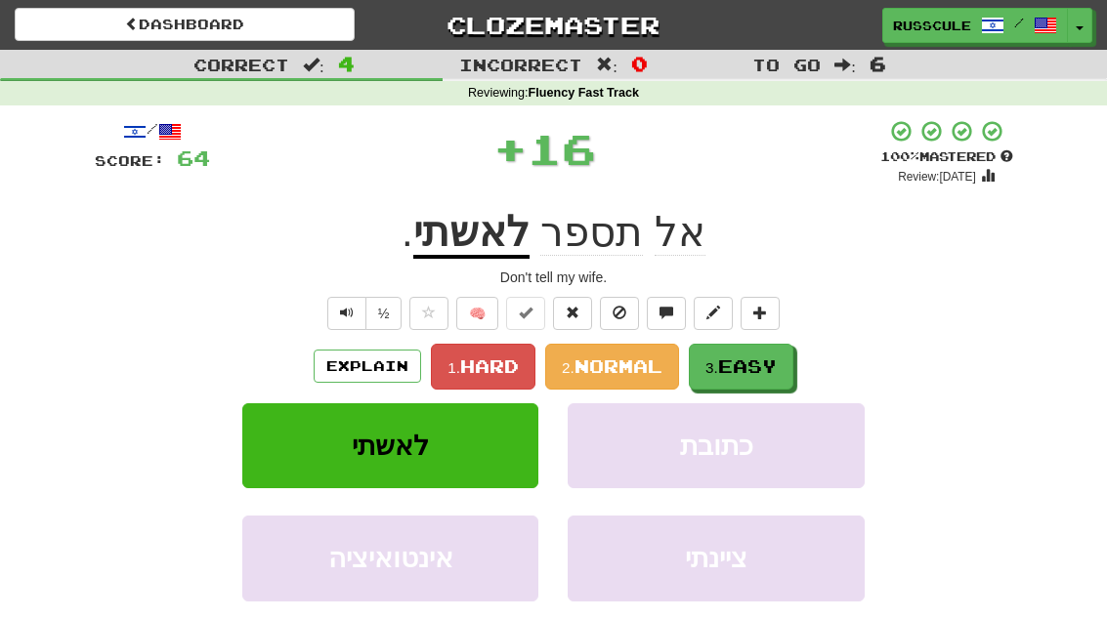
click at [757, 361] on span "Easy" at bounding box center [747, 366] width 59 height 21
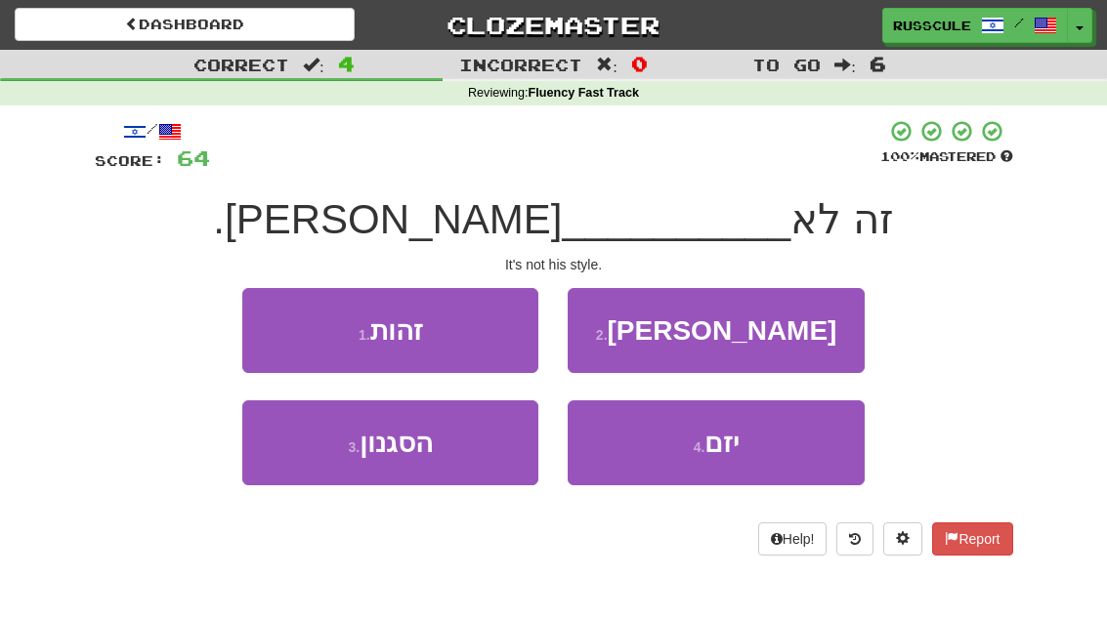
click at [328, 458] on button "3 . הסגנון" at bounding box center [390, 443] width 296 height 85
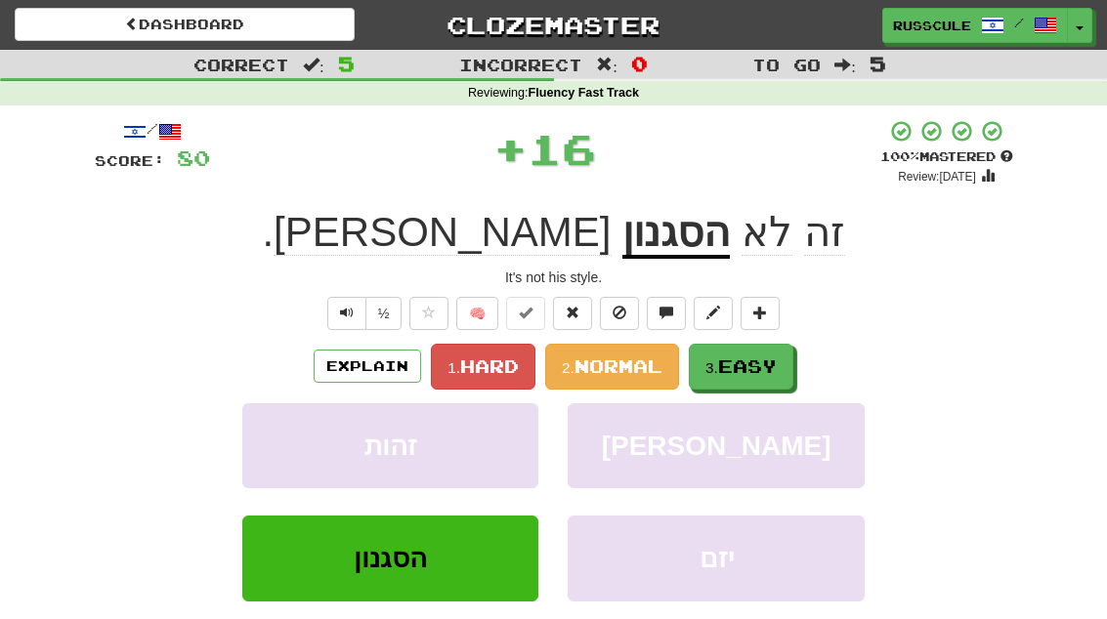
click at [759, 360] on span "Easy" at bounding box center [747, 366] width 59 height 21
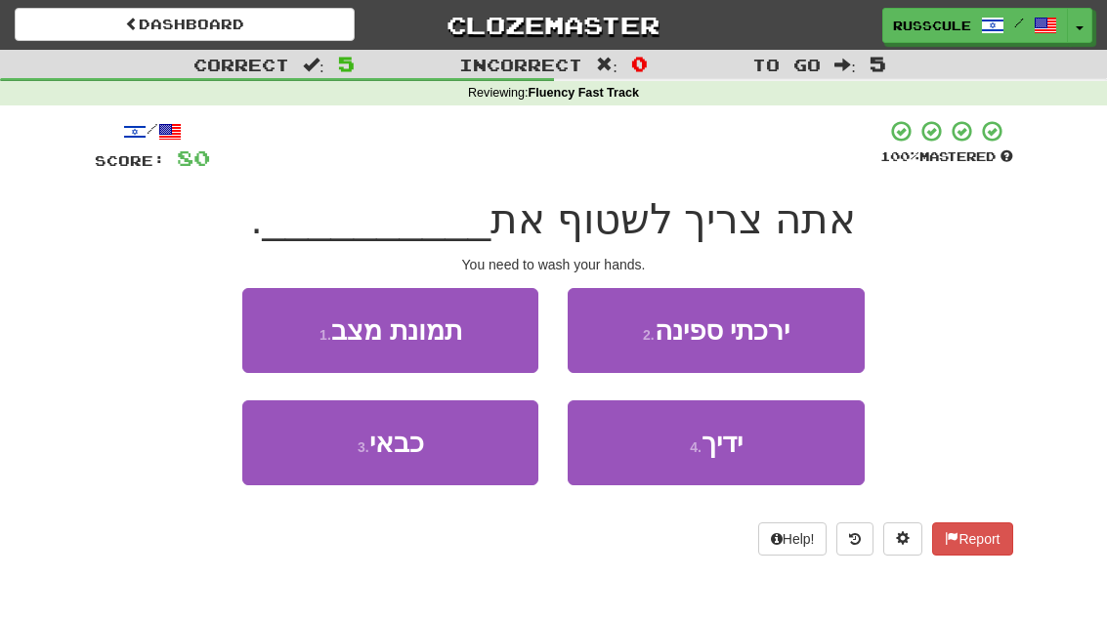
click at [718, 450] on span "ידיך" at bounding box center [722, 443] width 41 height 30
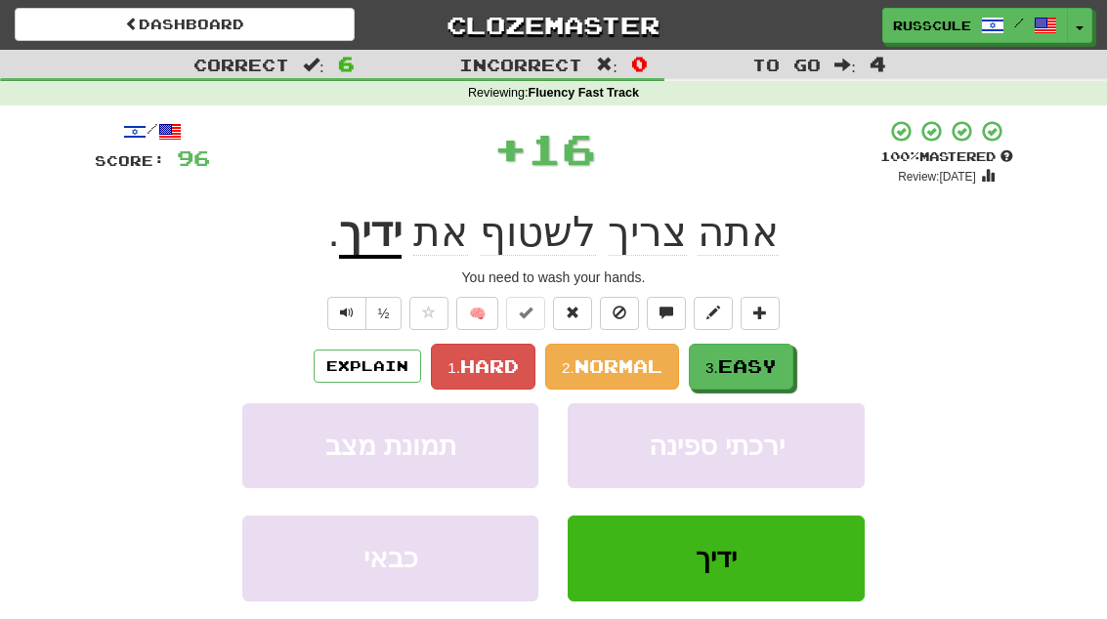
click at [774, 357] on span "Easy" at bounding box center [747, 366] width 59 height 21
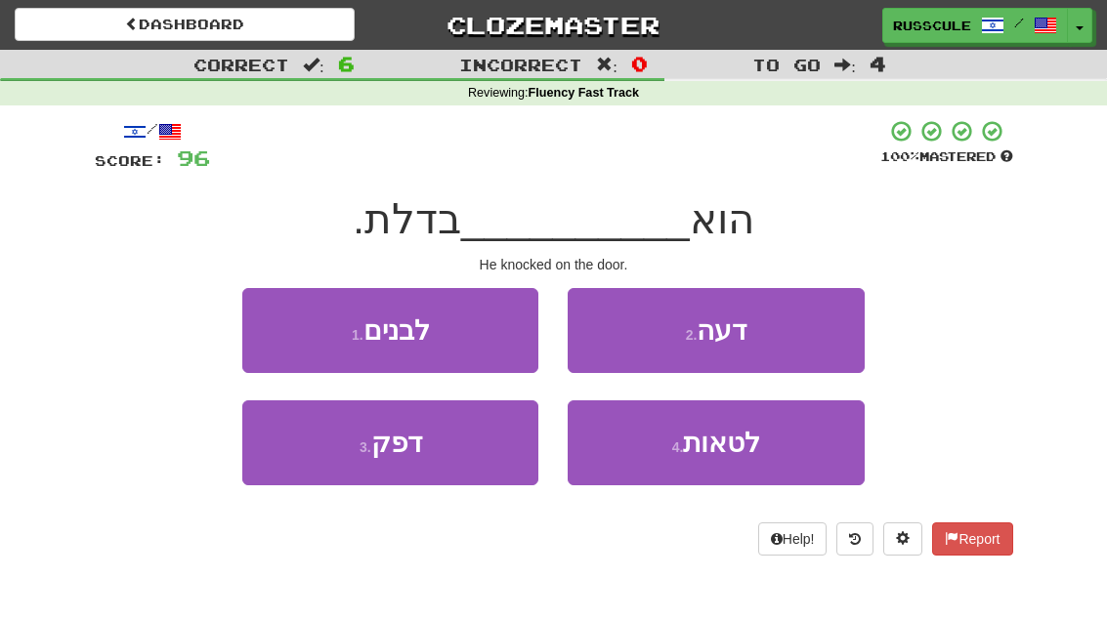
click at [333, 463] on button "3 . דפק" at bounding box center [390, 443] width 296 height 85
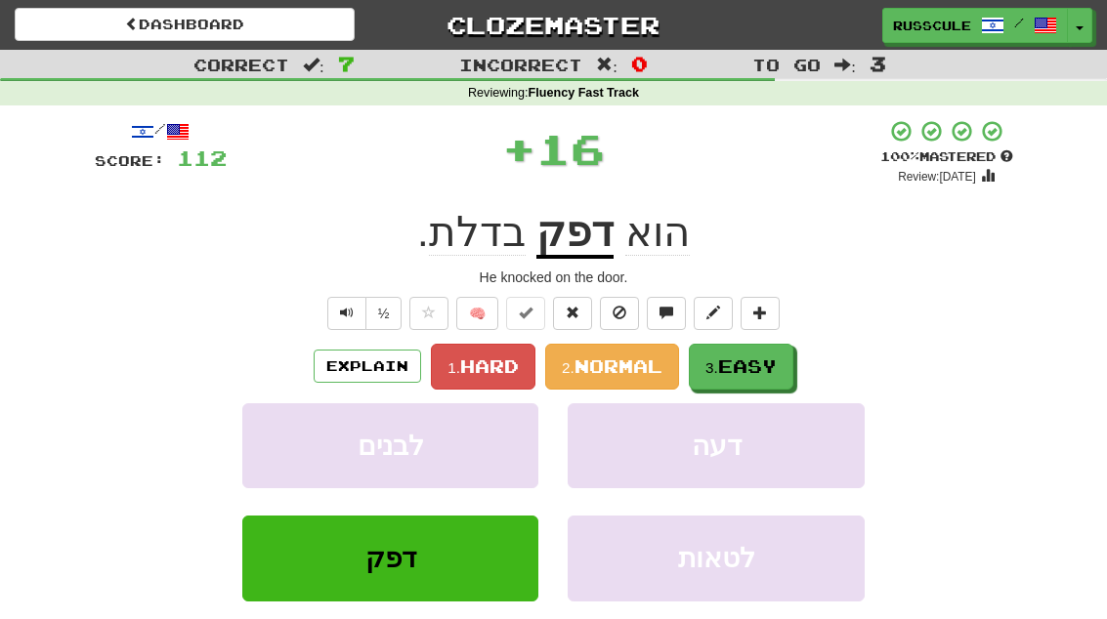
click at [763, 360] on span "Easy" at bounding box center [747, 366] width 59 height 21
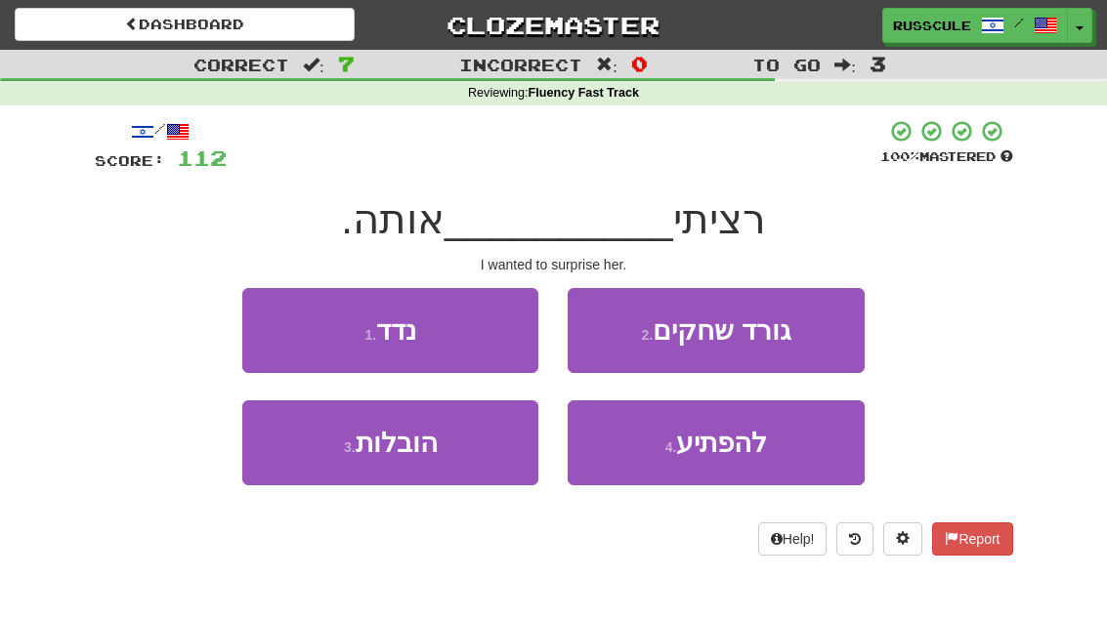
click at [739, 443] on span "להפתיע" at bounding box center [721, 443] width 91 height 30
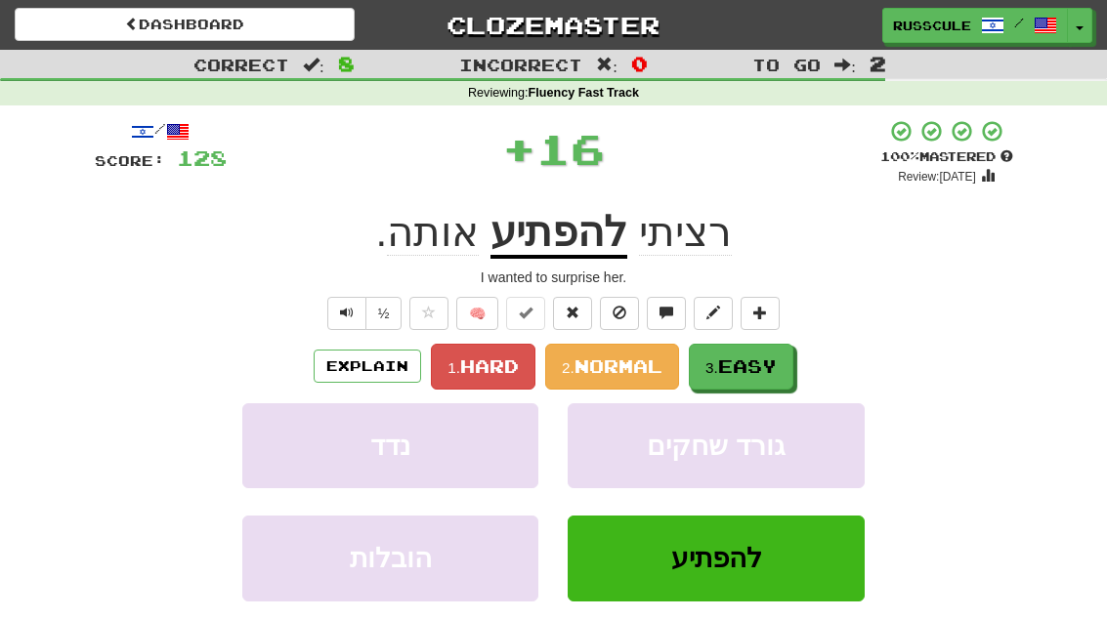
click at [773, 350] on button "3. Easy" at bounding box center [741, 367] width 105 height 46
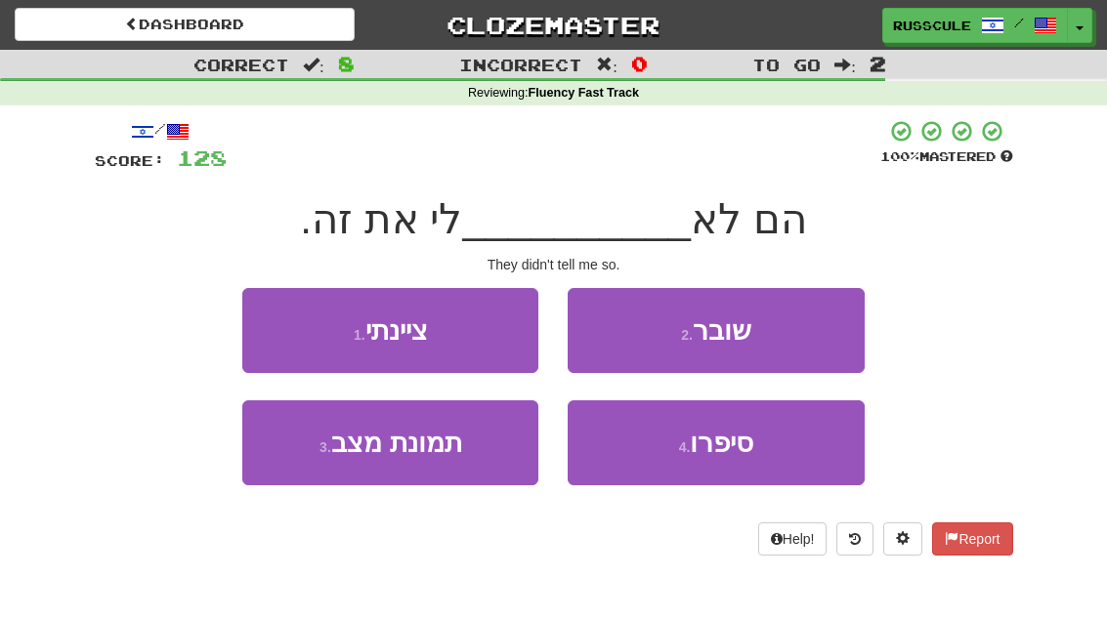
click at [735, 459] on button "4 . סיפרו" at bounding box center [716, 443] width 296 height 85
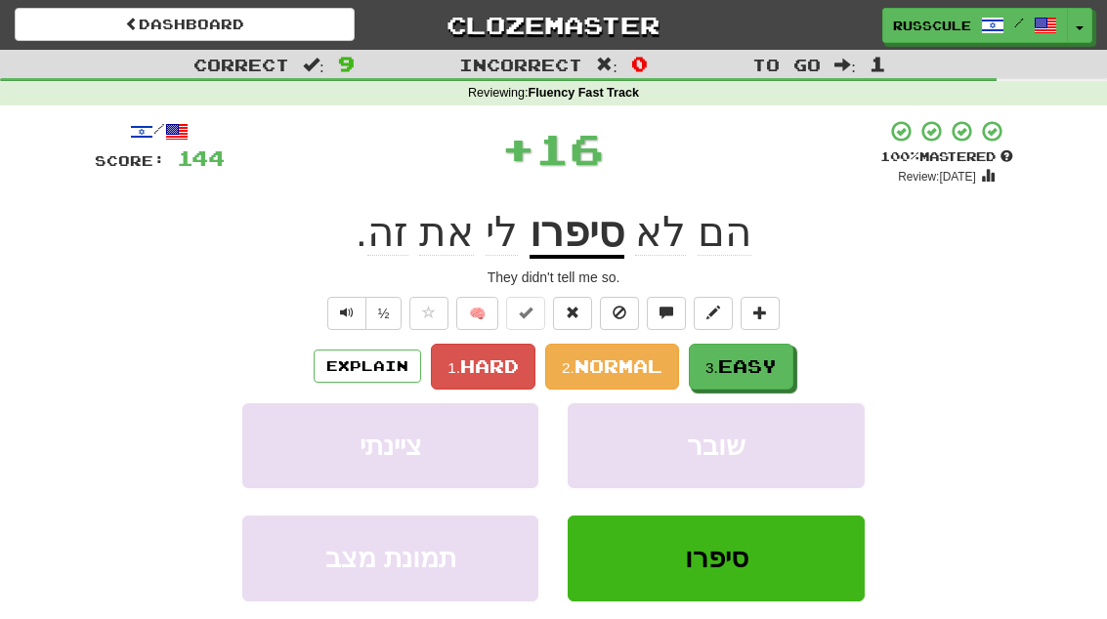
click at [770, 362] on span "Easy" at bounding box center [747, 366] width 59 height 21
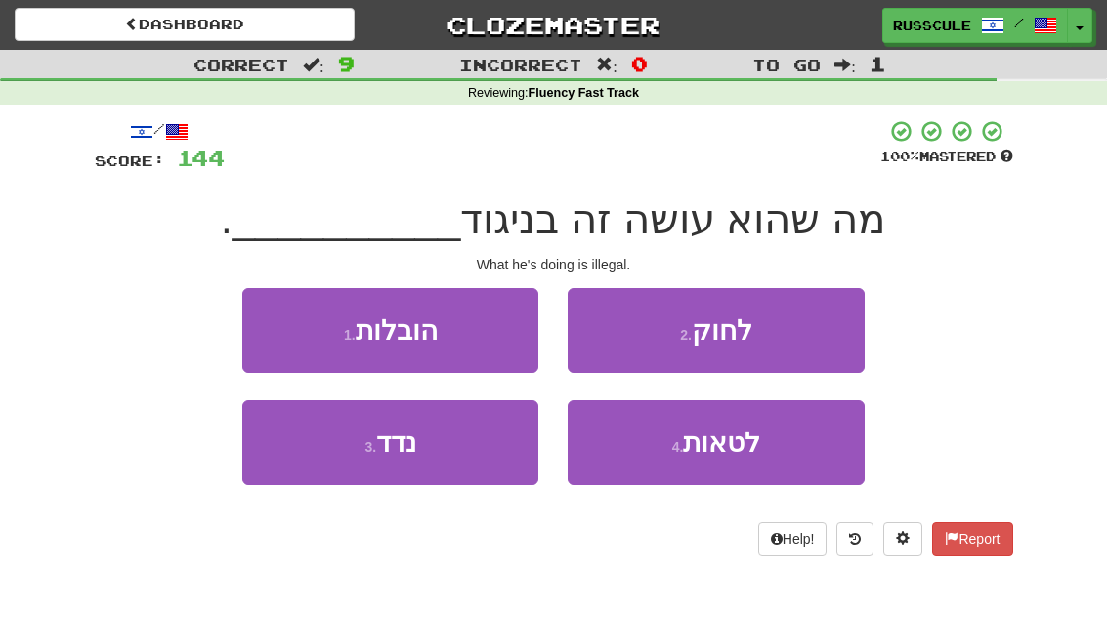
click at [796, 337] on button "2 . לחוק" at bounding box center [716, 330] width 296 height 85
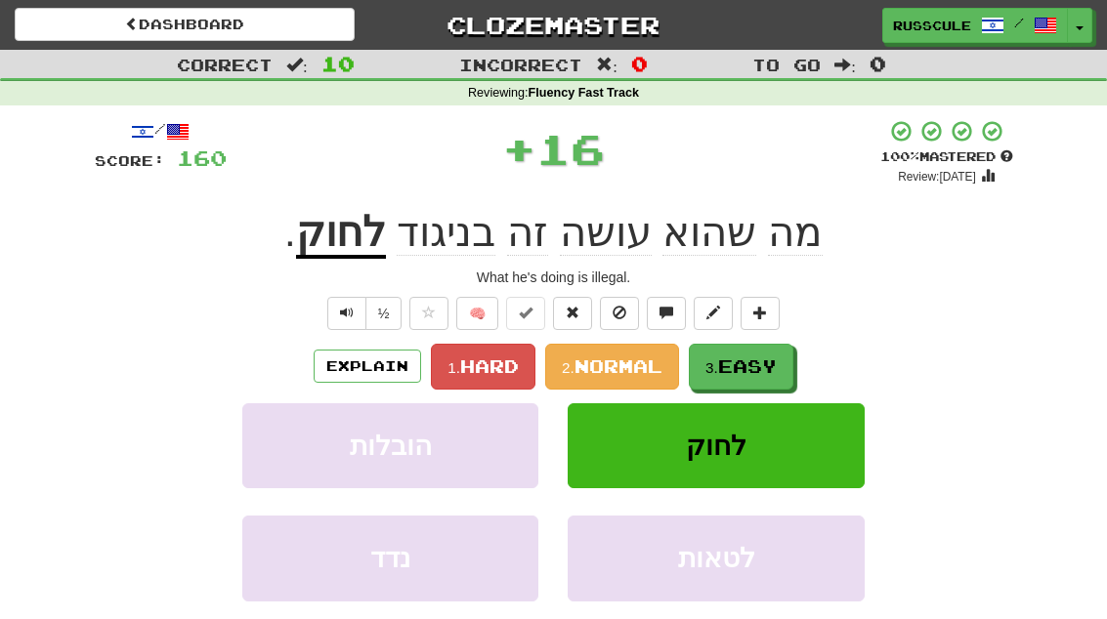
click at [750, 374] on span "Easy" at bounding box center [747, 366] width 59 height 21
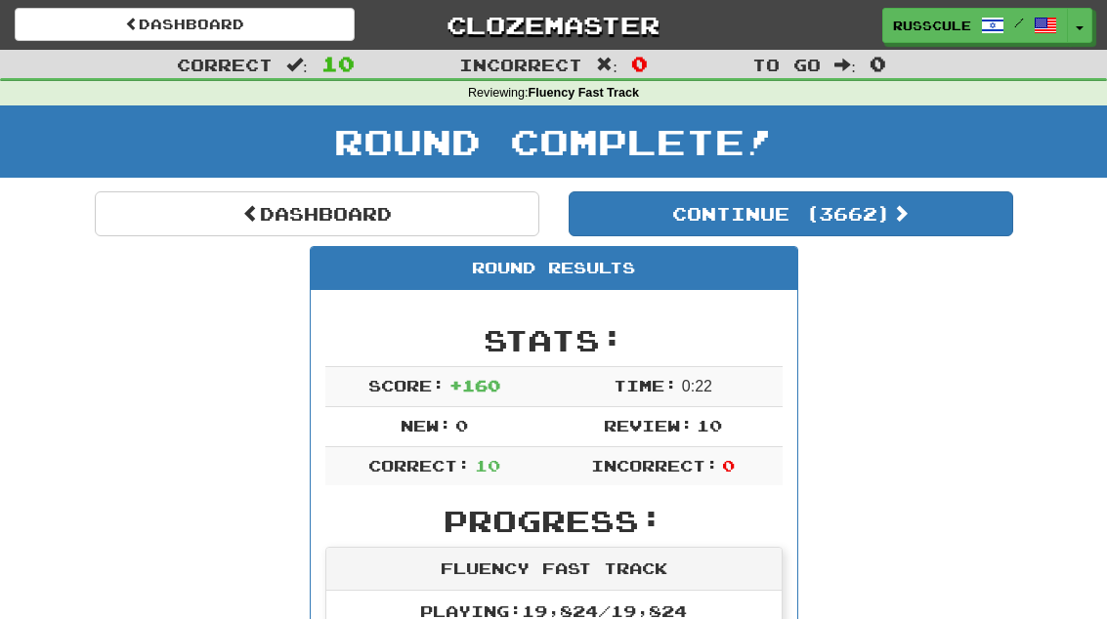
click at [917, 222] on button "Continue ( 3662 )" at bounding box center [791, 214] width 445 height 45
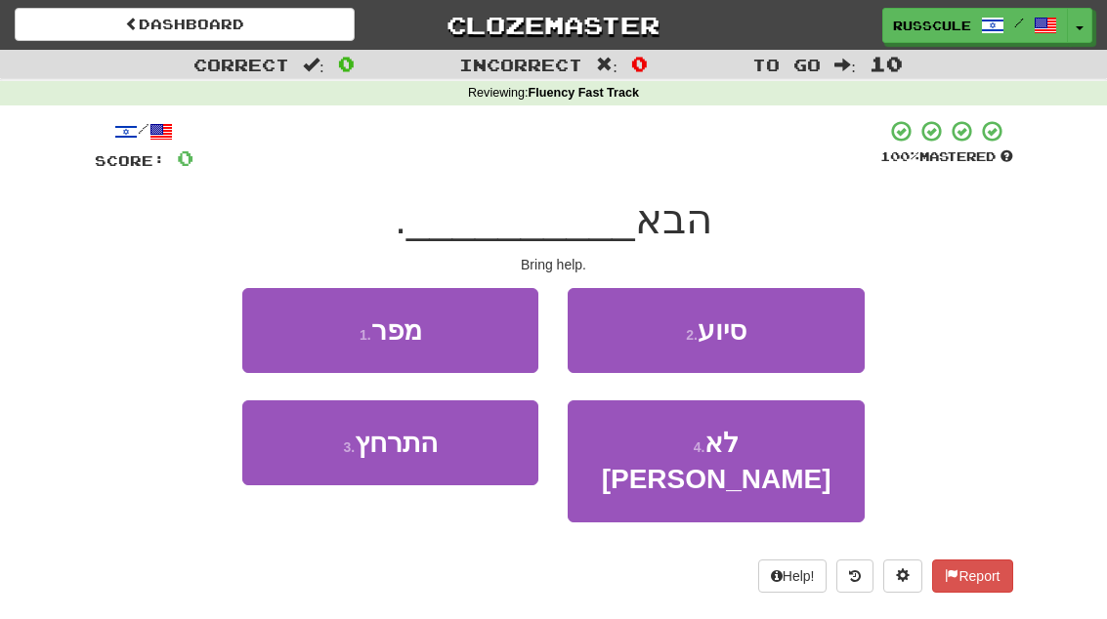
click at [787, 336] on button "2 . סיוע" at bounding box center [716, 330] width 296 height 85
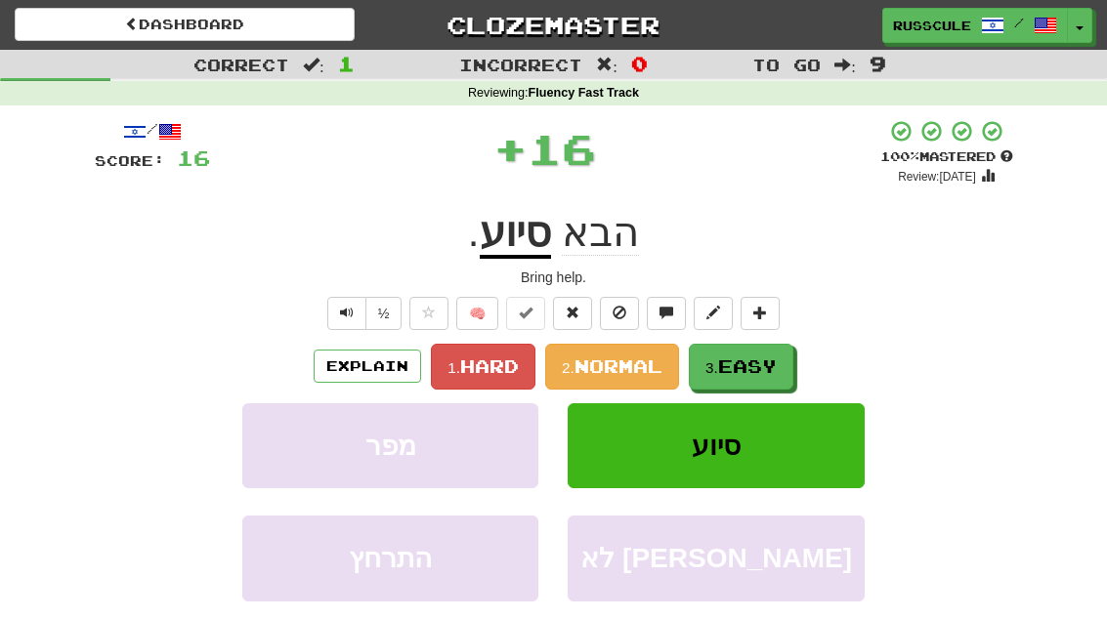
click at [746, 376] on button "3. Easy" at bounding box center [741, 367] width 105 height 46
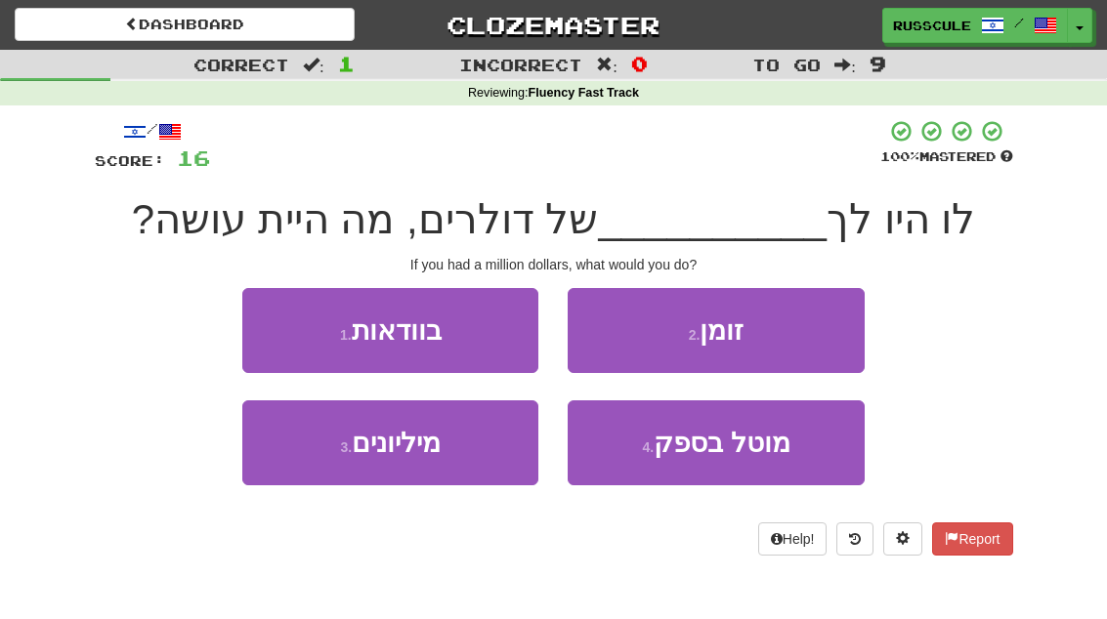
click at [329, 469] on button "3 . מיליונים" at bounding box center [390, 443] width 296 height 85
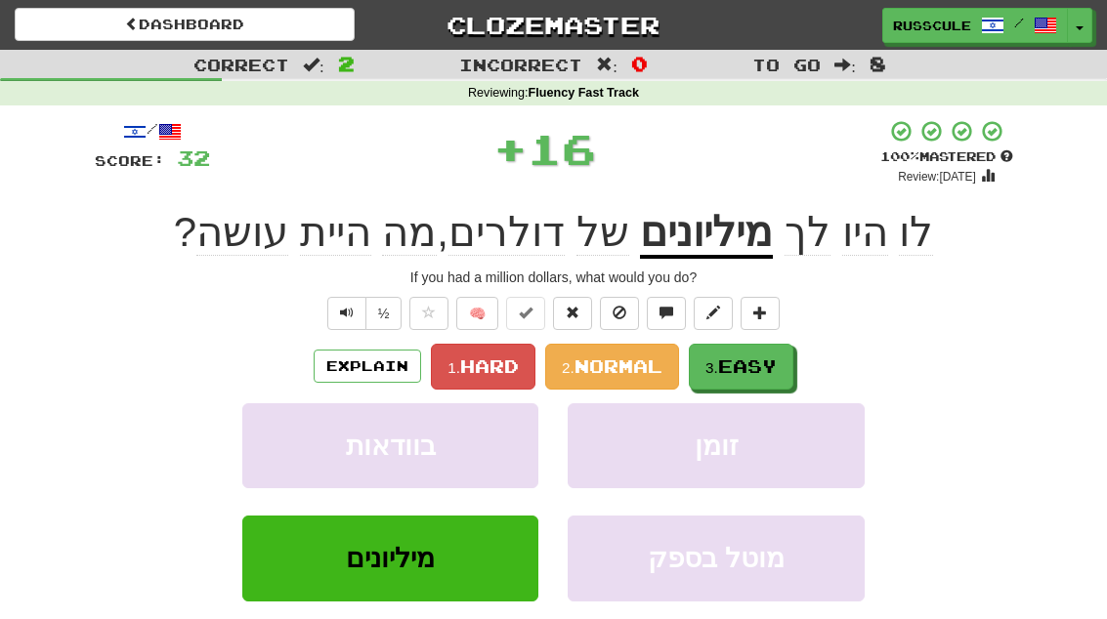
click at [766, 370] on span "Easy" at bounding box center [747, 366] width 59 height 21
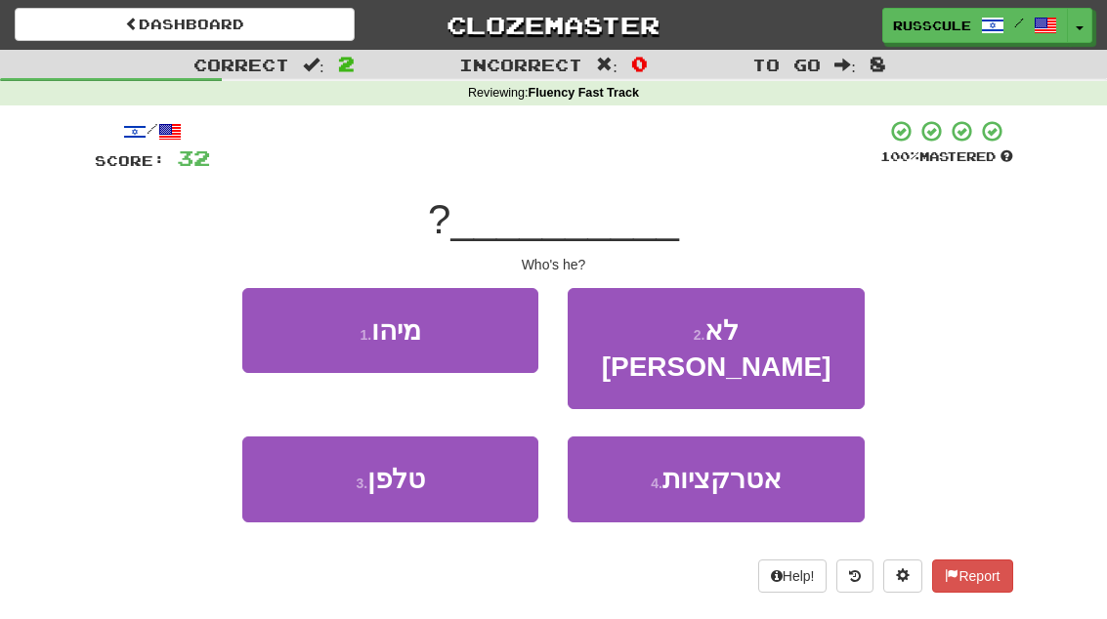
click at [268, 322] on button "1 . מיהו" at bounding box center [390, 330] width 296 height 85
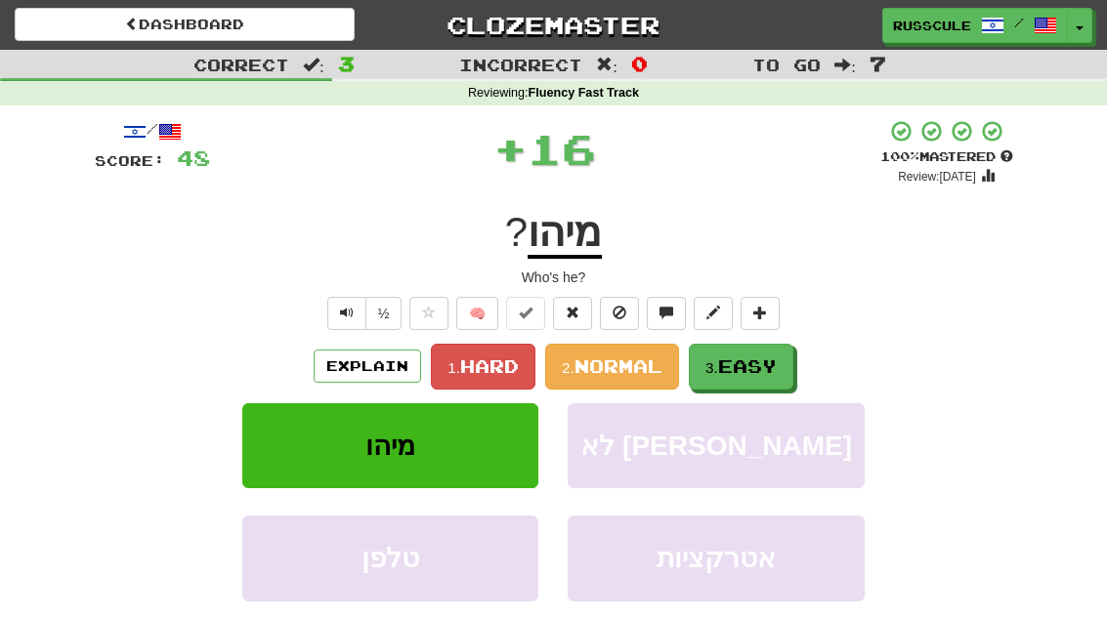
click at [761, 362] on span "Easy" at bounding box center [747, 366] width 59 height 21
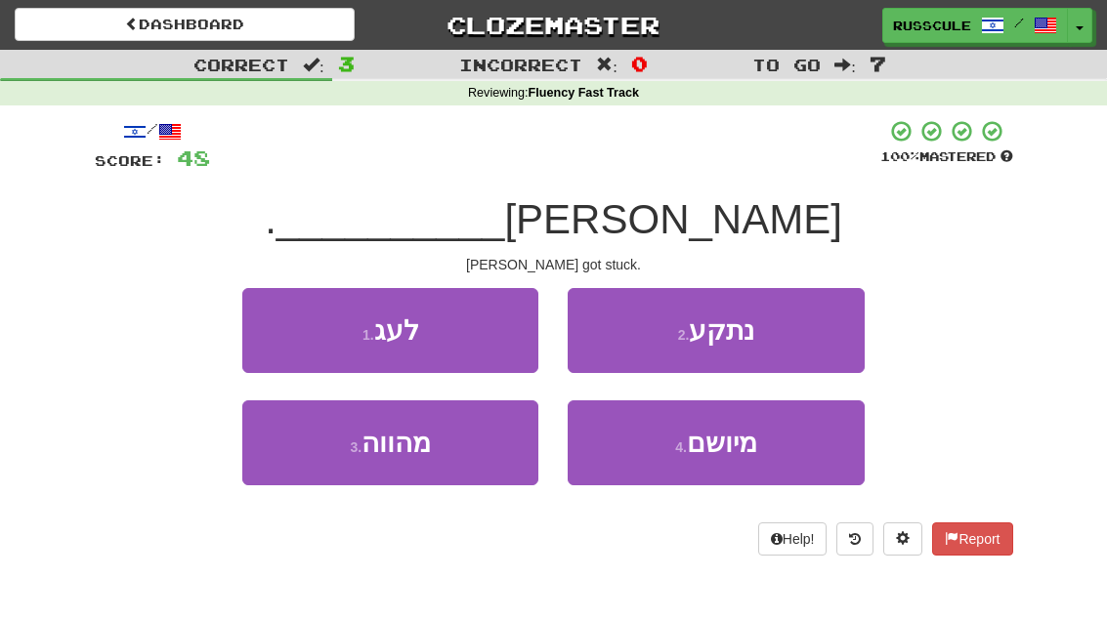
click at [791, 340] on button "2 . נתקע" at bounding box center [716, 330] width 296 height 85
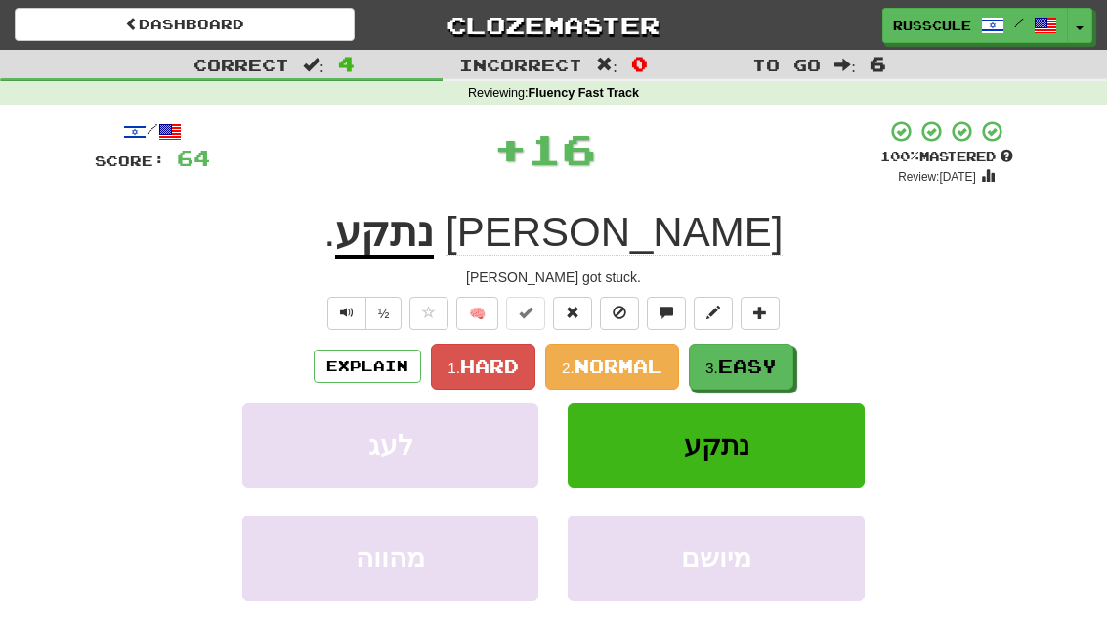
click at [745, 371] on span "Easy" at bounding box center [747, 366] width 59 height 21
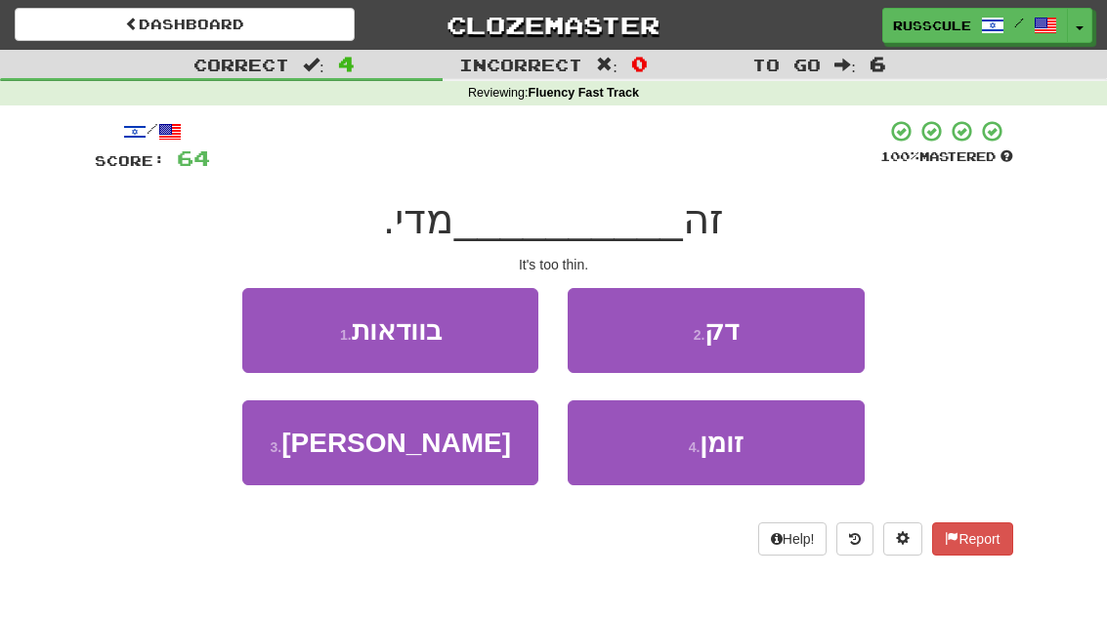
click at [791, 334] on button "2 . דק" at bounding box center [716, 330] width 296 height 85
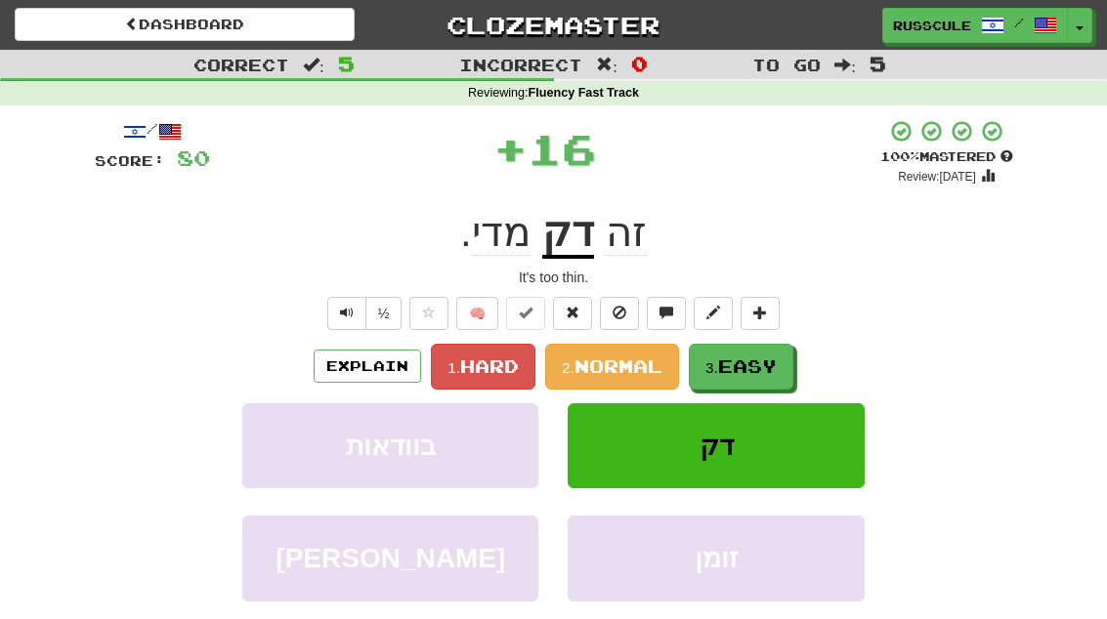
click at [750, 363] on span "Easy" at bounding box center [747, 366] width 59 height 21
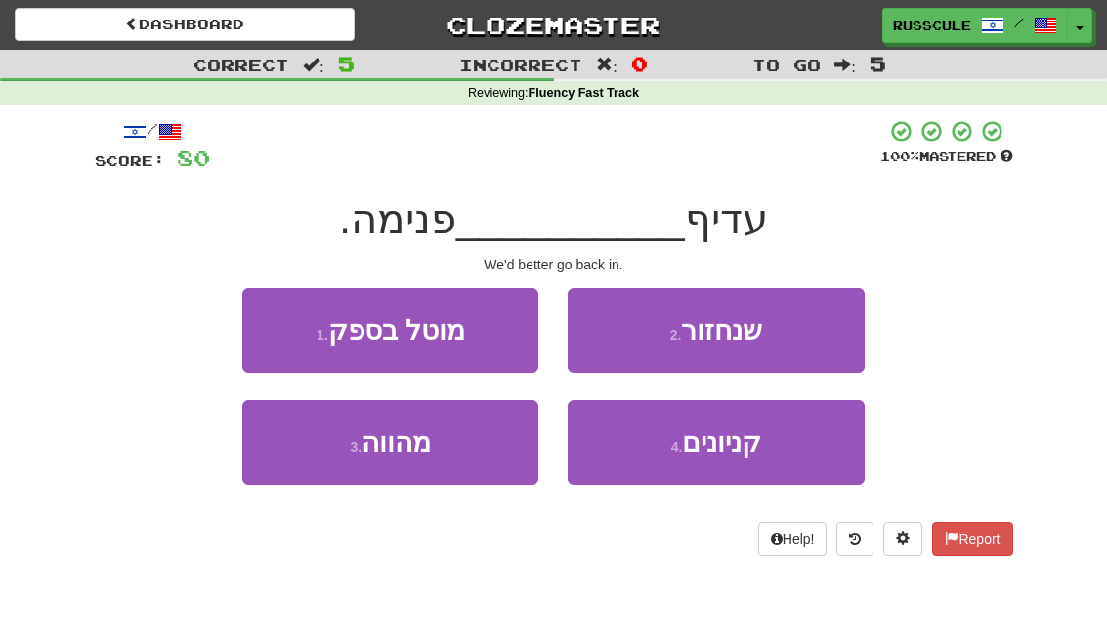
click at [793, 339] on button "2 . שנחזור" at bounding box center [716, 330] width 296 height 85
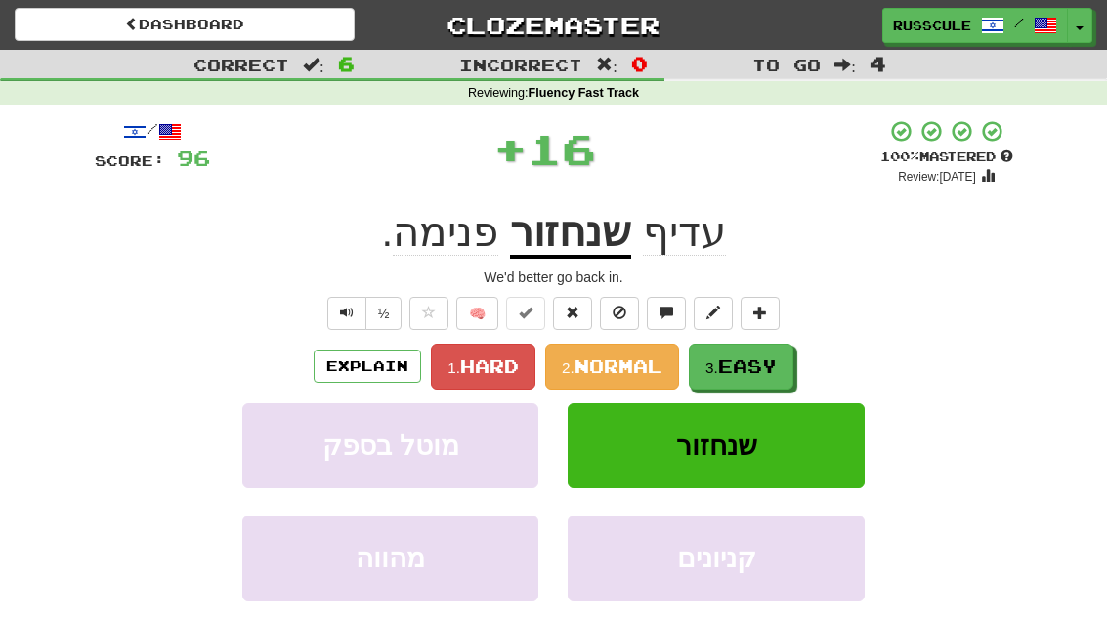
click at [746, 368] on span "Easy" at bounding box center [747, 366] width 59 height 21
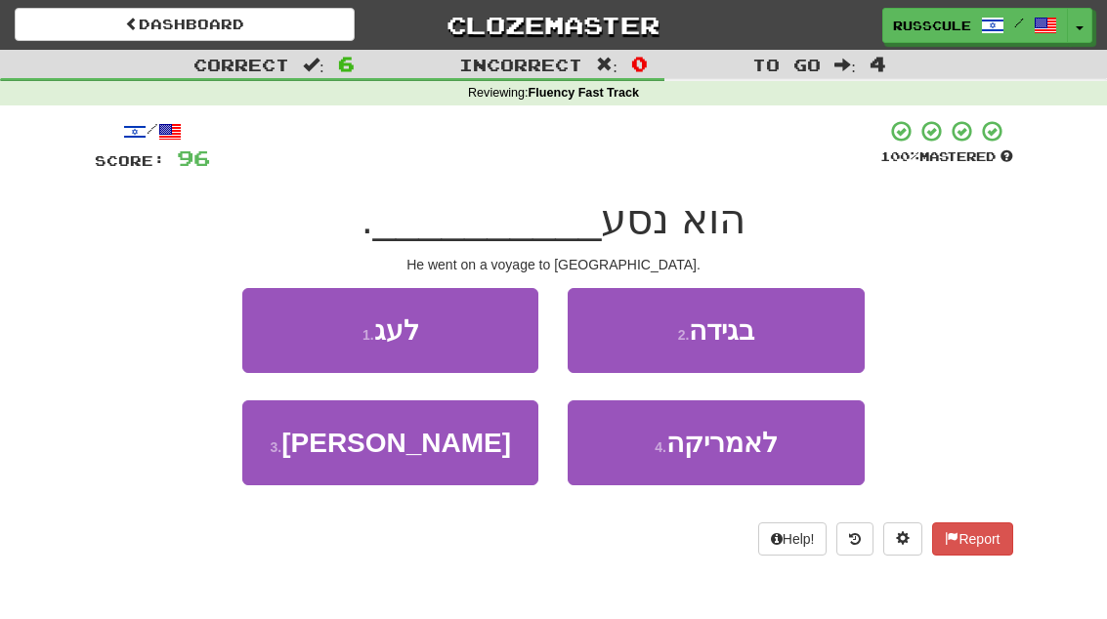
click at [738, 447] on span "לאמריקה" at bounding box center [721, 443] width 111 height 30
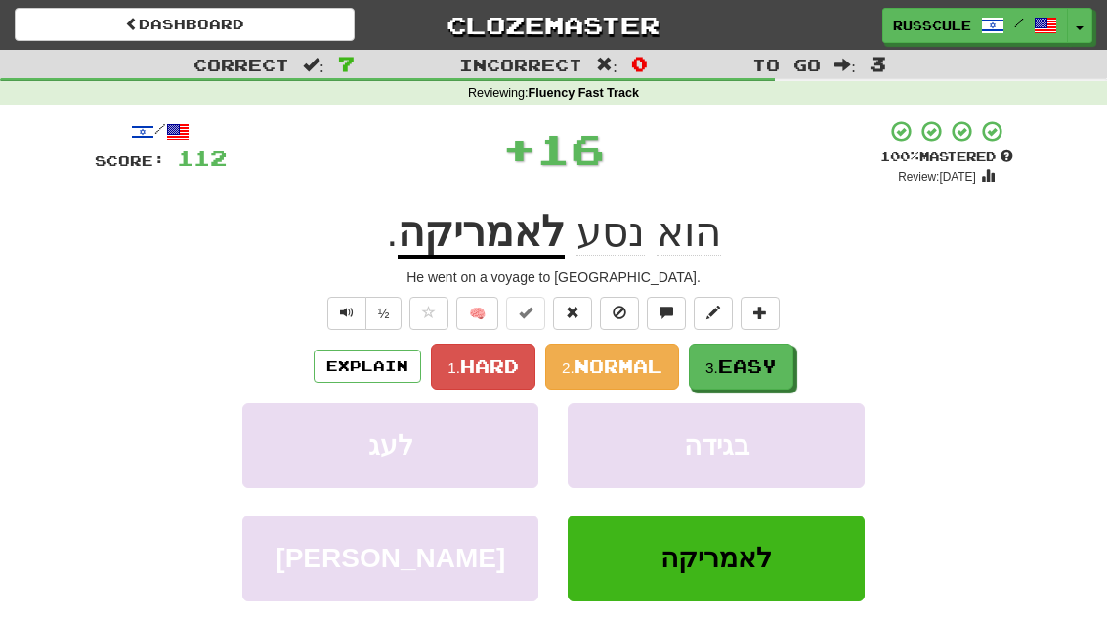
click at [772, 369] on span "Easy" at bounding box center [747, 366] width 59 height 21
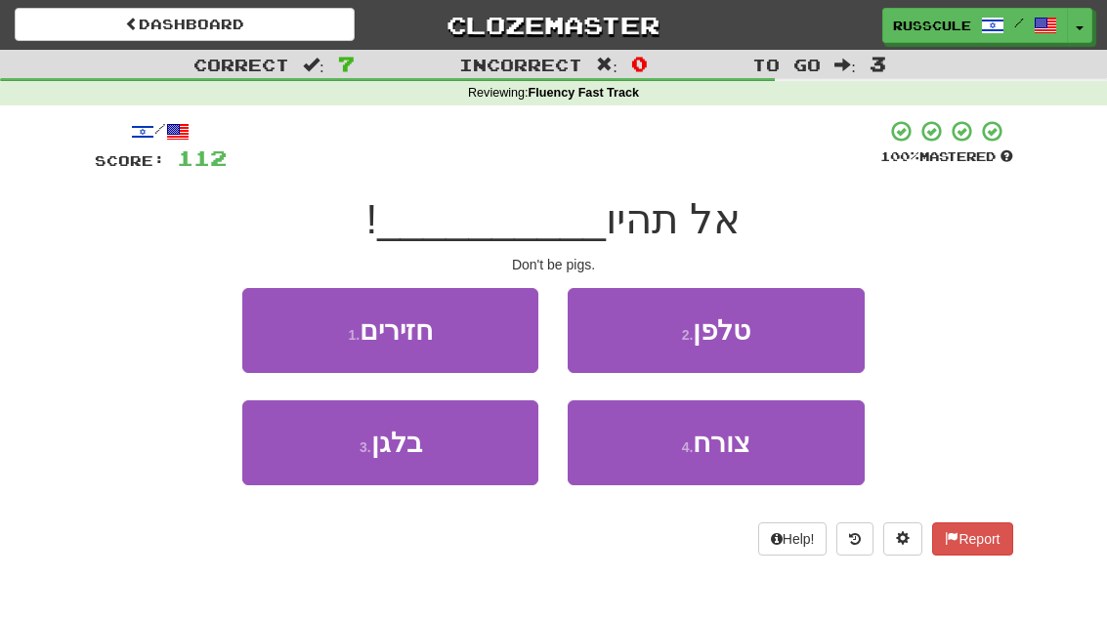
click at [280, 328] on button "1 . חזירים" at bounding box center [390, 330] width 296 height 85
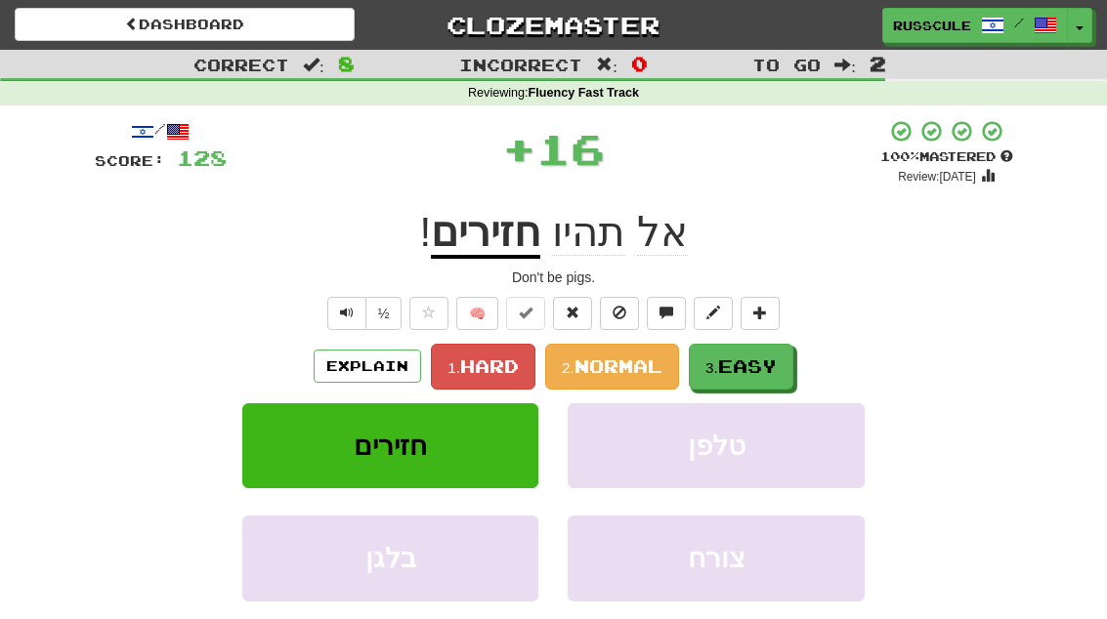
click at [757, 364] on span "Easy" at bounding box center [747, 366] width 59 height 21
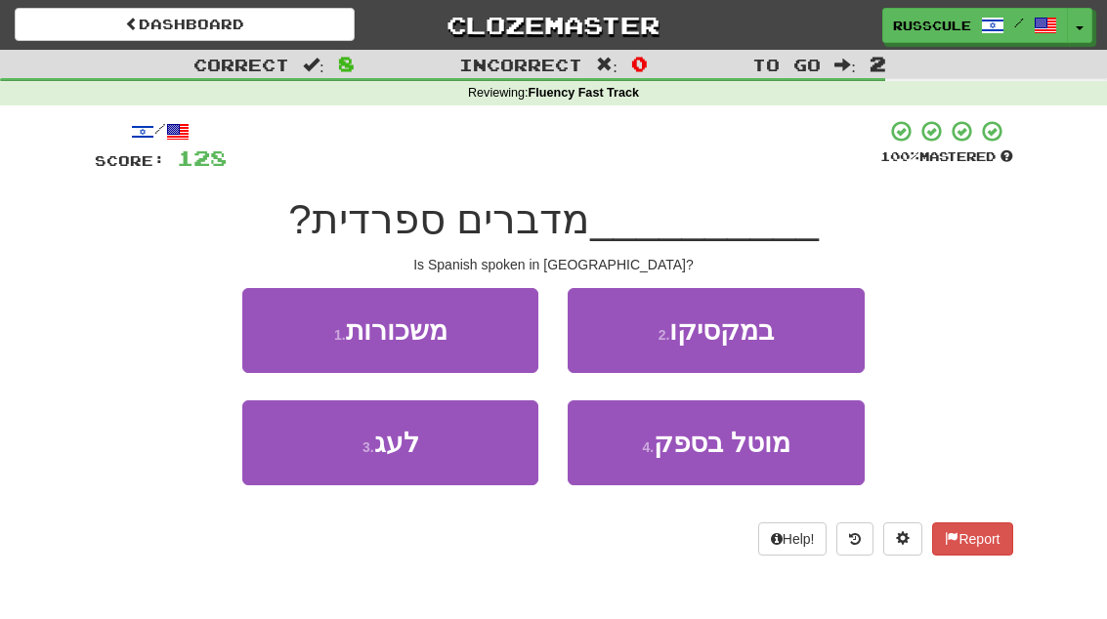
click at [794, 338] on button "2 . במקסיקו" at bounding box center [716, 330] width 296 height 85
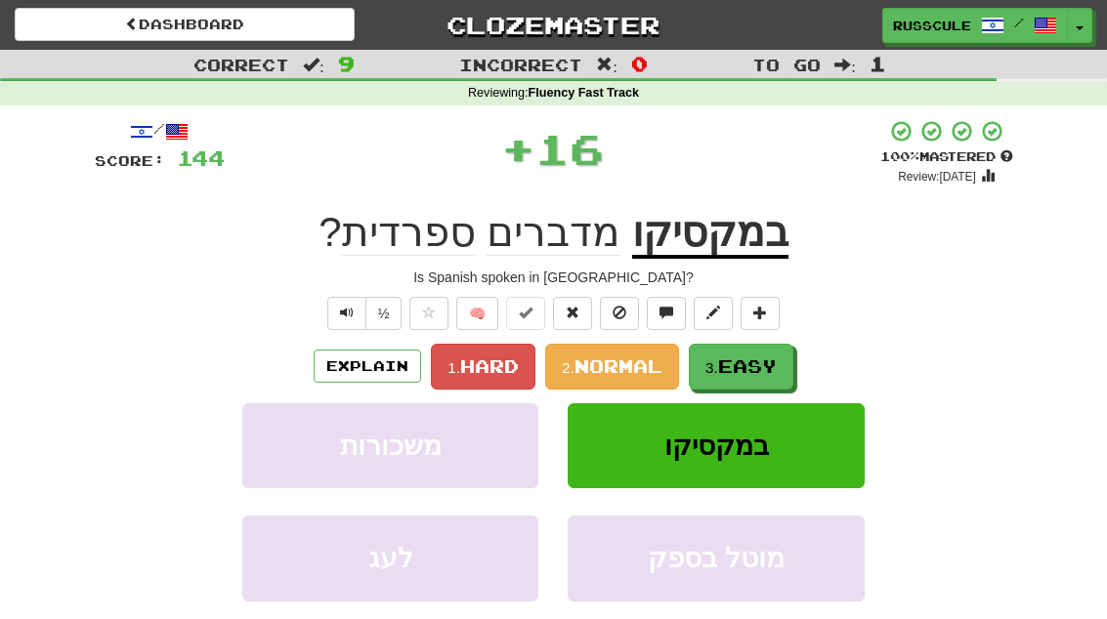
click at [750, 369] on span "Easy" at bounding box center [747, 366] width 59 height 21
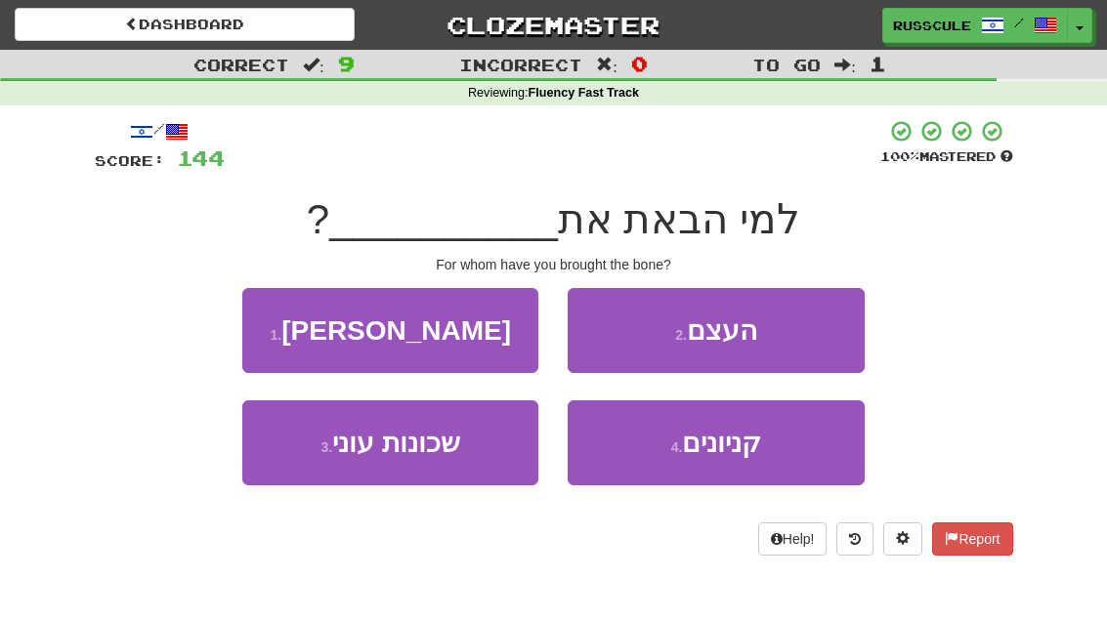
click at [789, 339] on button "2 . העצם" at bounding box center [716, 330] width 296 height 85
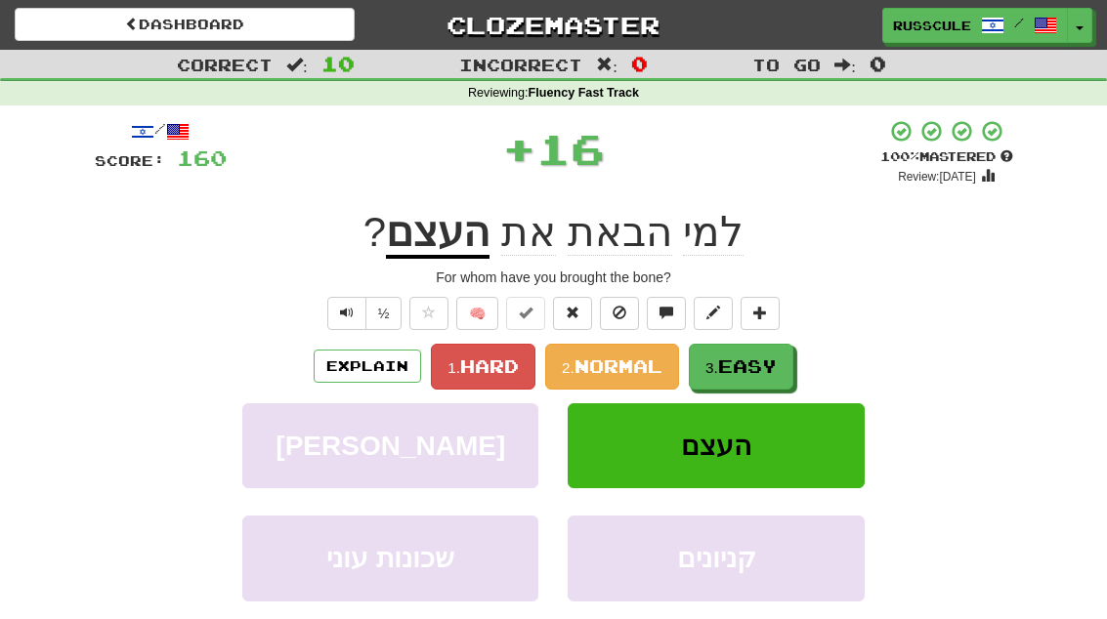
click at [754, 370] on span "Easy" at bounding box center [747, 366] width 59 height 21
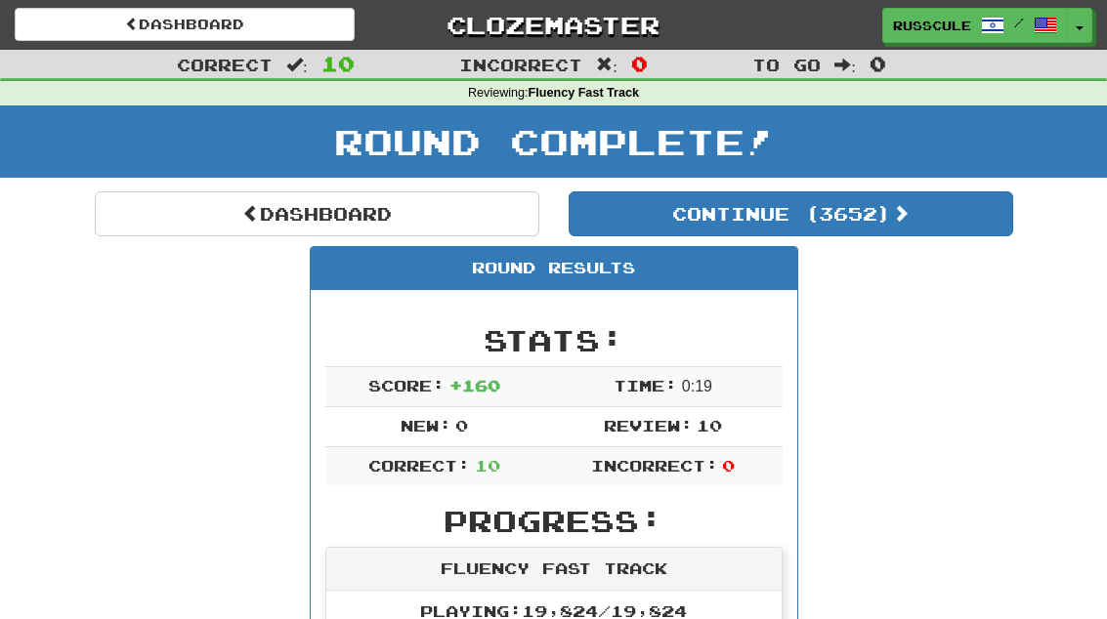
click at [935, 229] on button "Continue ( 3652 )" at bounding box center [791, 214] width 445 height 45
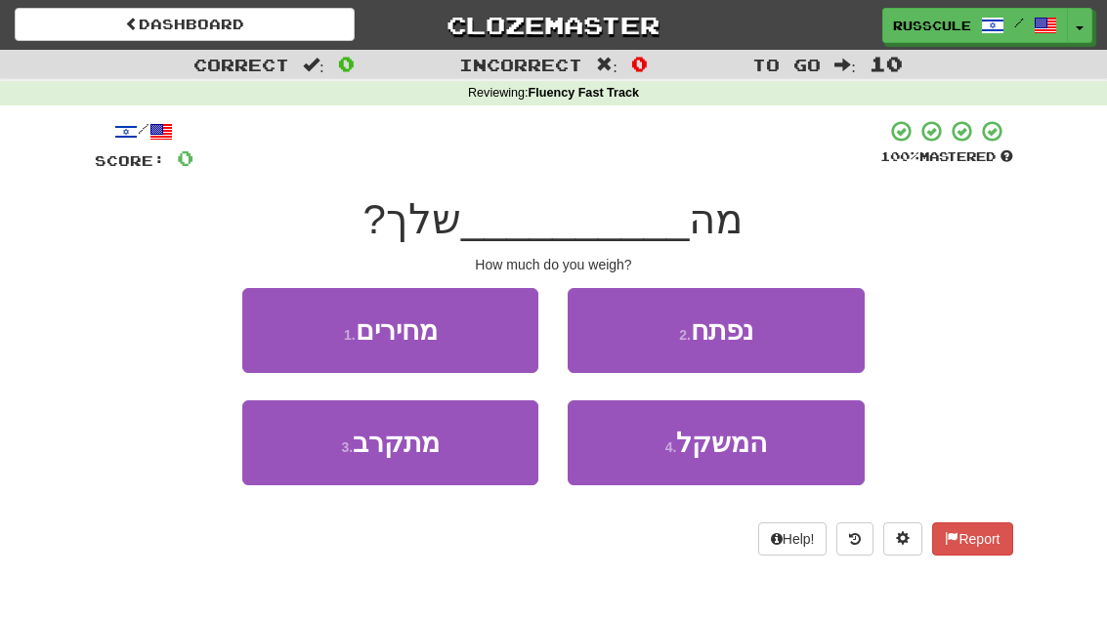
click at [750, 447] on span "המשקל" at bounding box center [721, 443] width 91 height 30
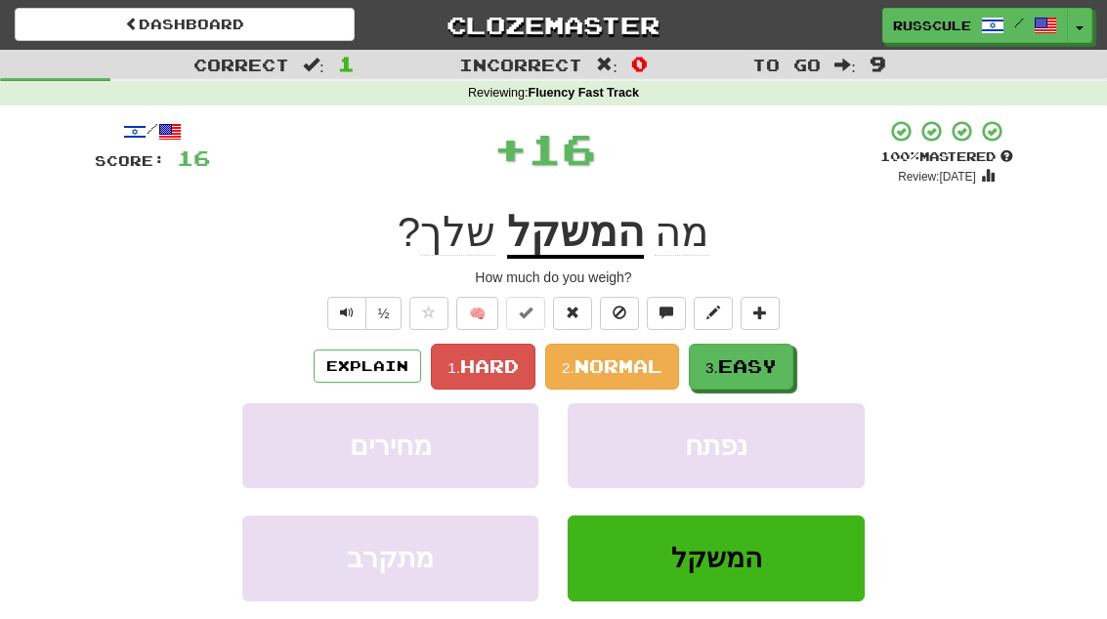
click at [777, 365] on span "Easy" at bounding box center [747, 366] width 59 height 21
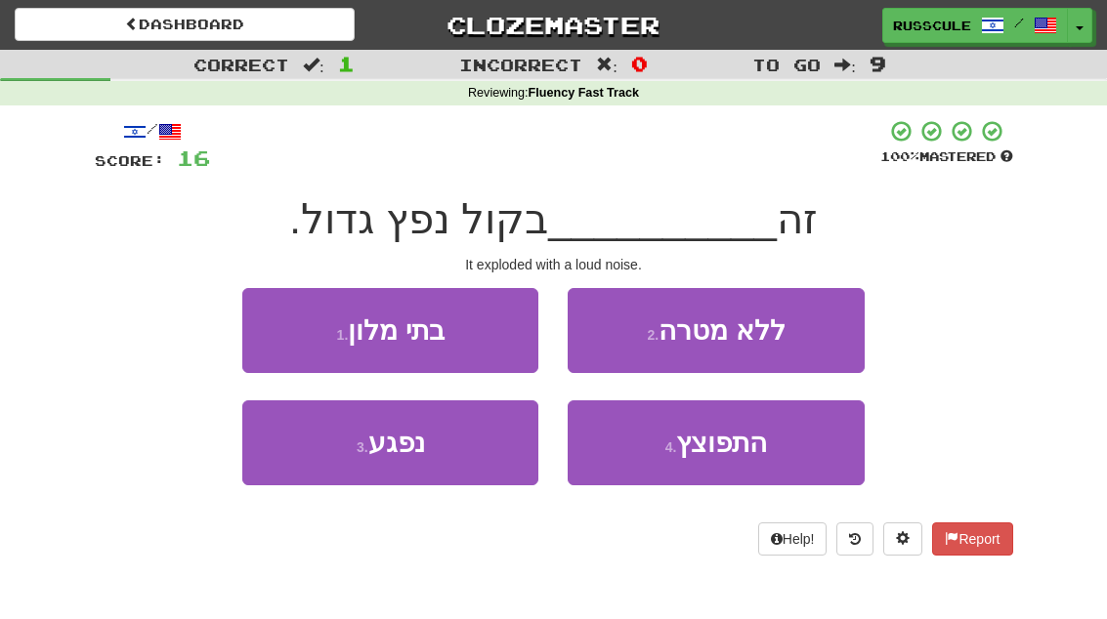
click at [741, 449] on span "התפוצץ" at bounding box center [721, 443] width 91 height 30
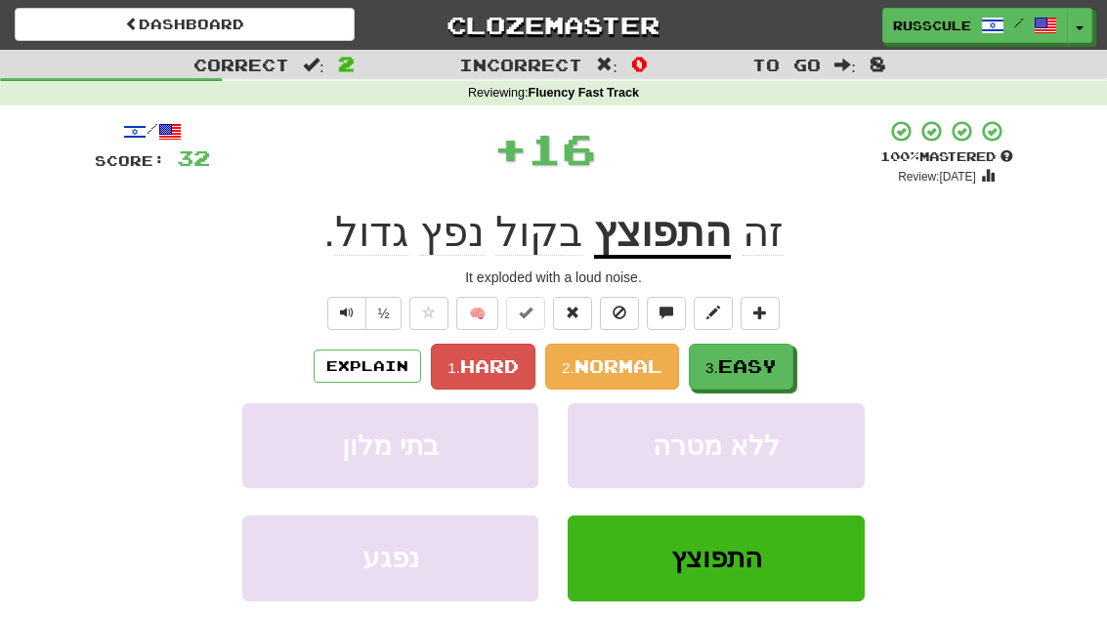
click at [771, 364] on span "Easy" at bounding box center [747, 366] width 59 height 21
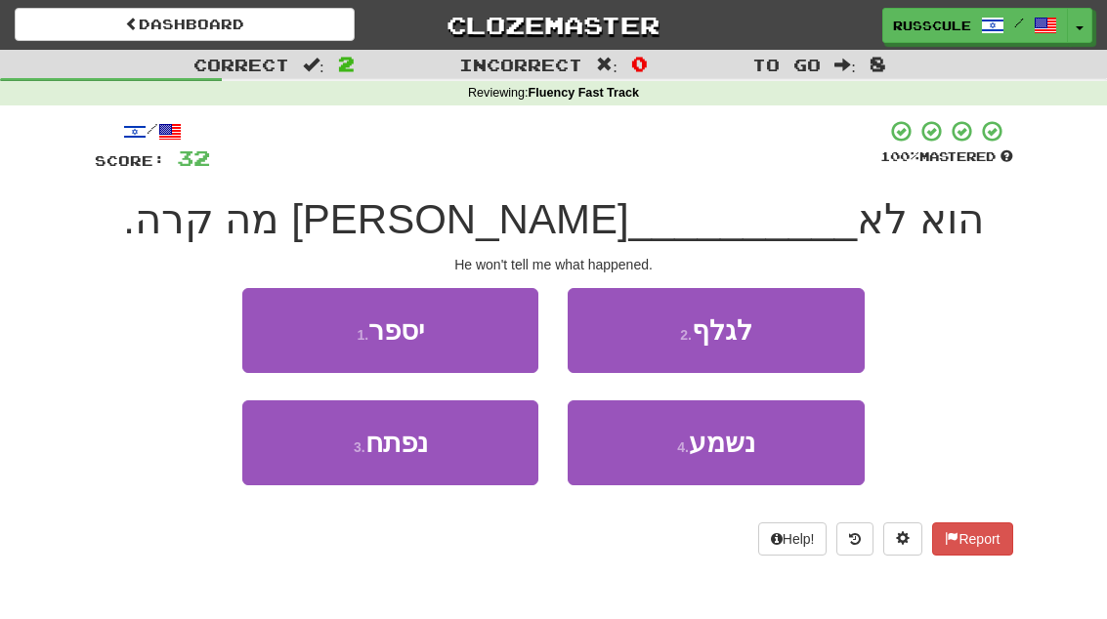
click at [279, 321] on button "1 . יספר" at bounding box center [390, 330] width 296 height 85
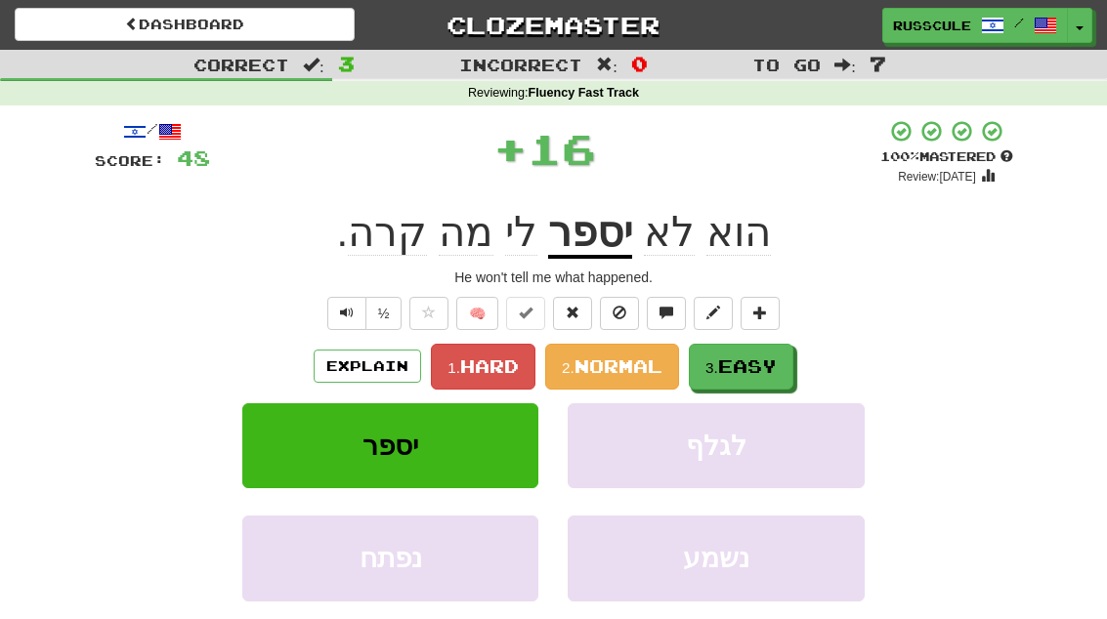
click at [764, 364] on span "Easy" at bounding box center [747, 366] width 59 height 21
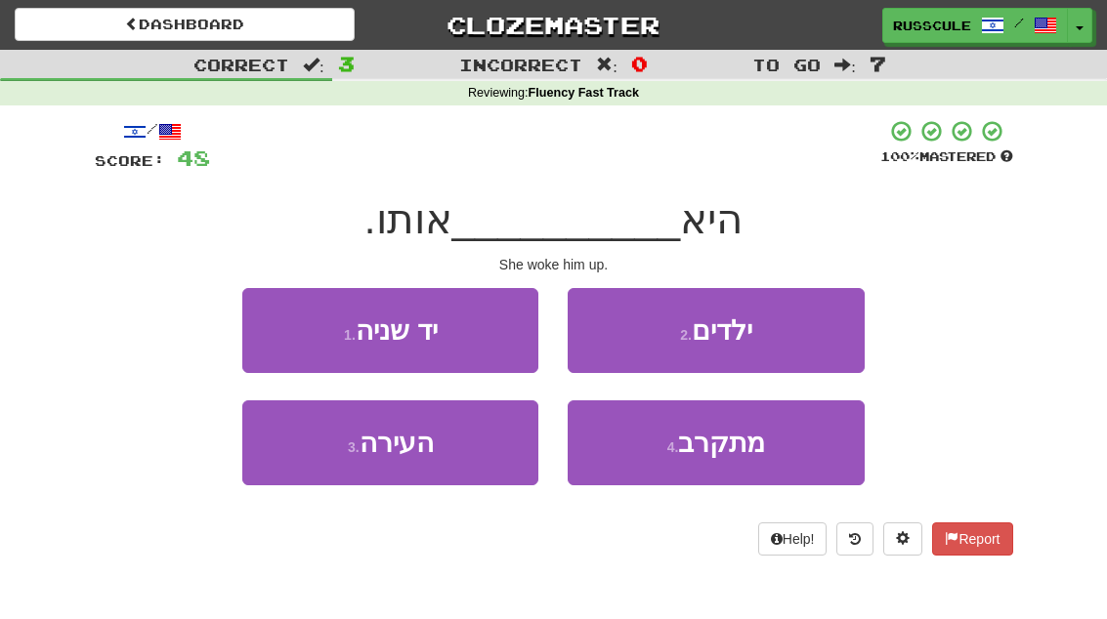
click at [328, 452] on button "3 . העירה" at bounding box center [390, 443] width 296 height 85
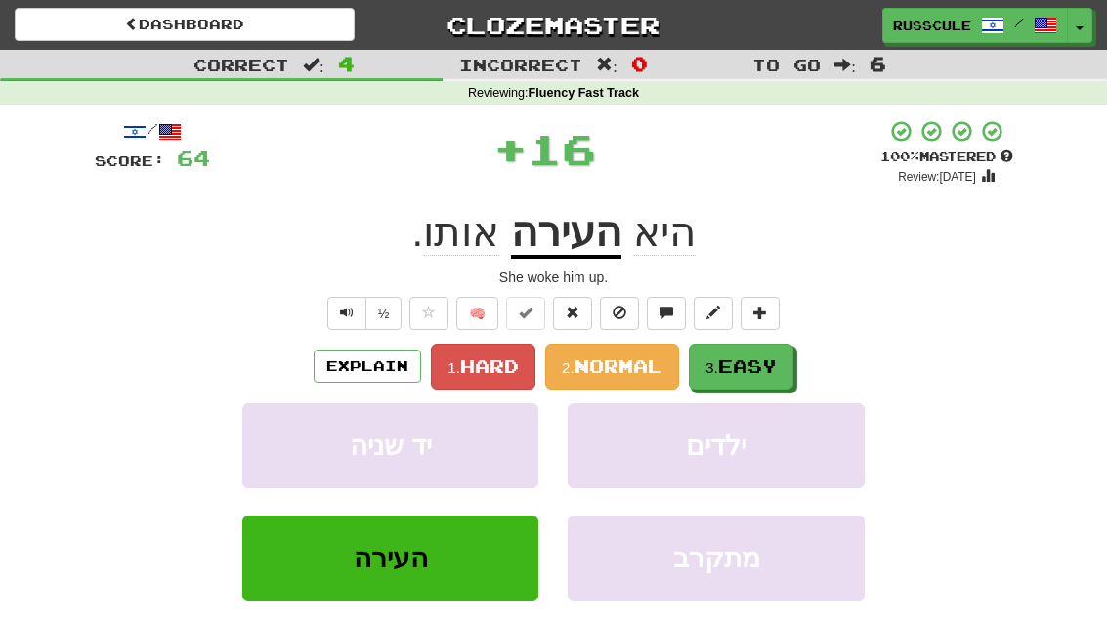
click at [753, 365] on span "Easy" at bounding box center [747, 366] width 59 height 21
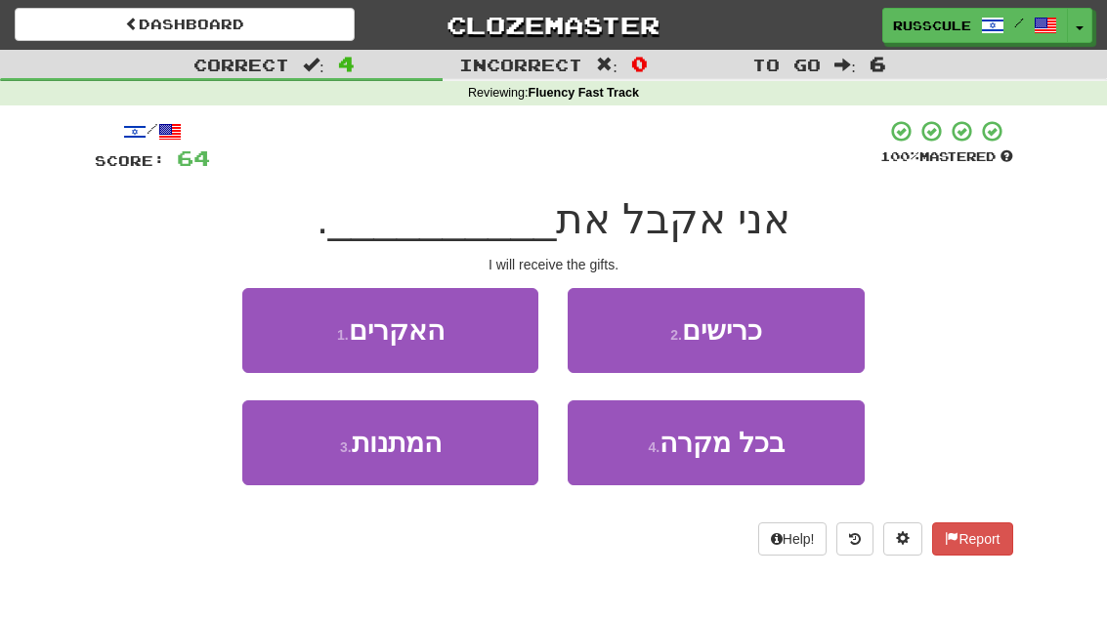
click at [321, 454] on button "3 . המתנות" at bounding box center [390, 443] width 296 height 85
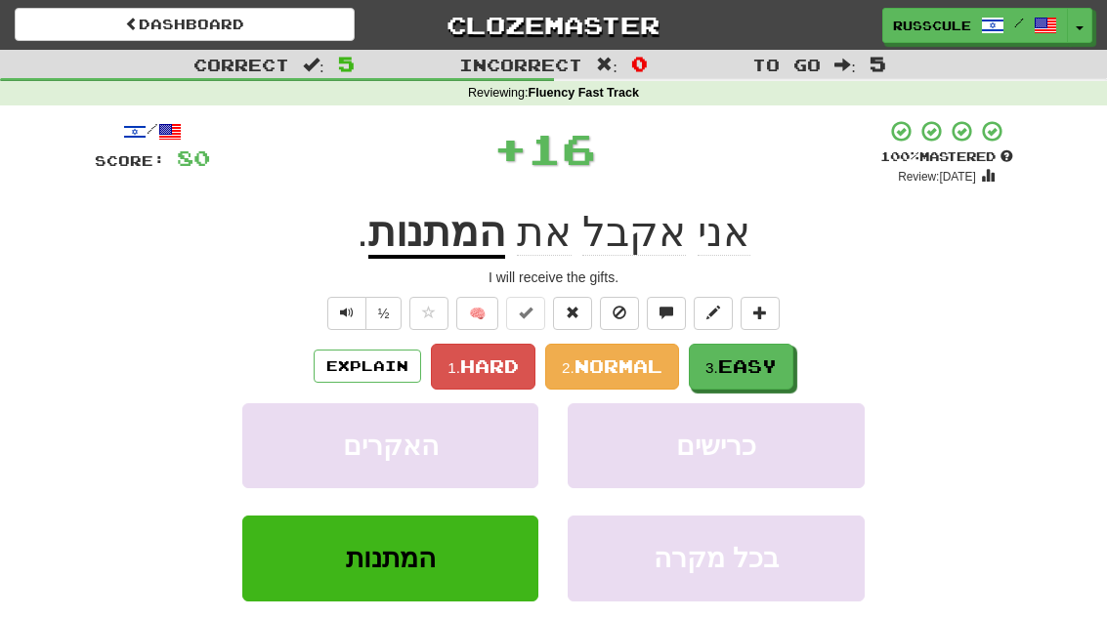
click at [754, 365] on span "Easy" at bounding box center [747, 366] width 59 height 21
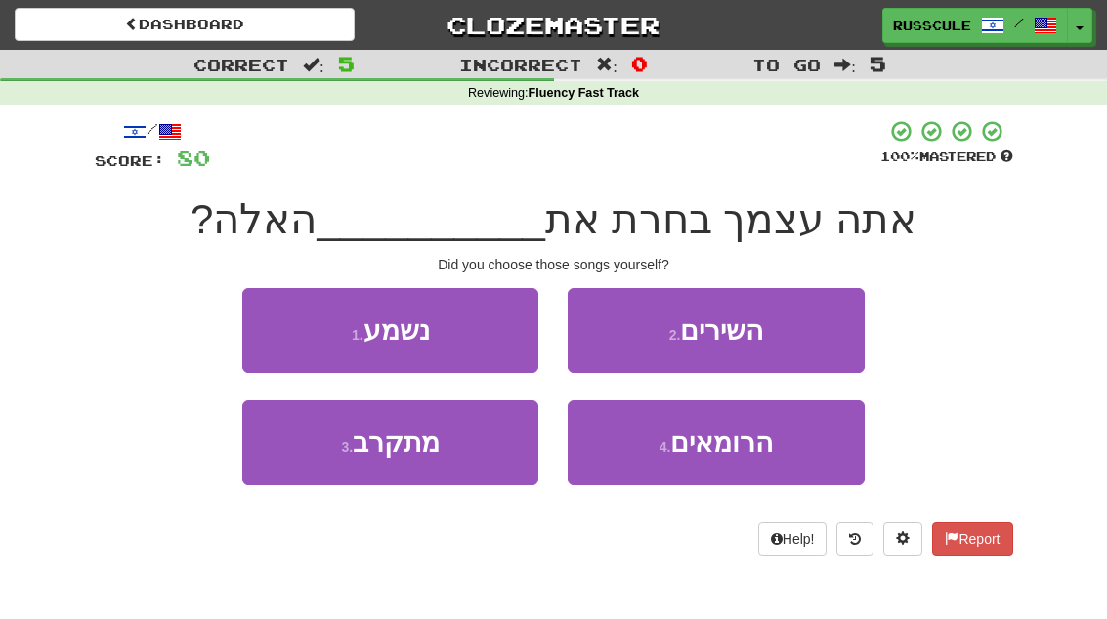
click at [797, 331] on button "2 . השירים" at bounding box center [716, 330] width 296 height 85
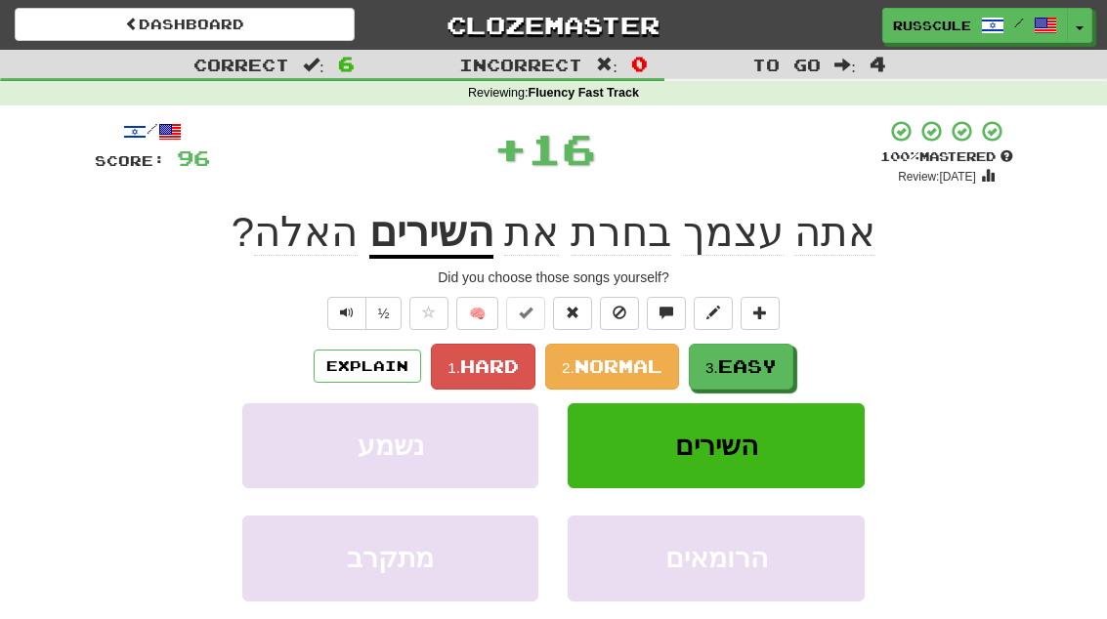
click at [757, 366] on span "Easy" at bounding box center [747, 366] width 59 height 21
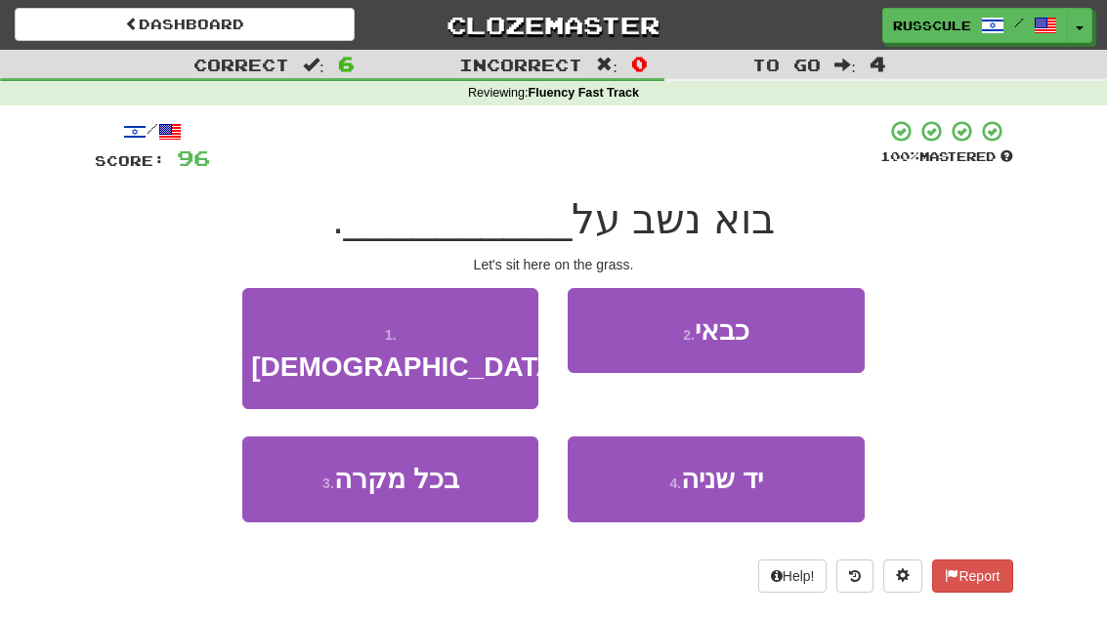
click at [258, 318] on button "1 . הדשא" at bounding box center [390, 349] width 296 height 122
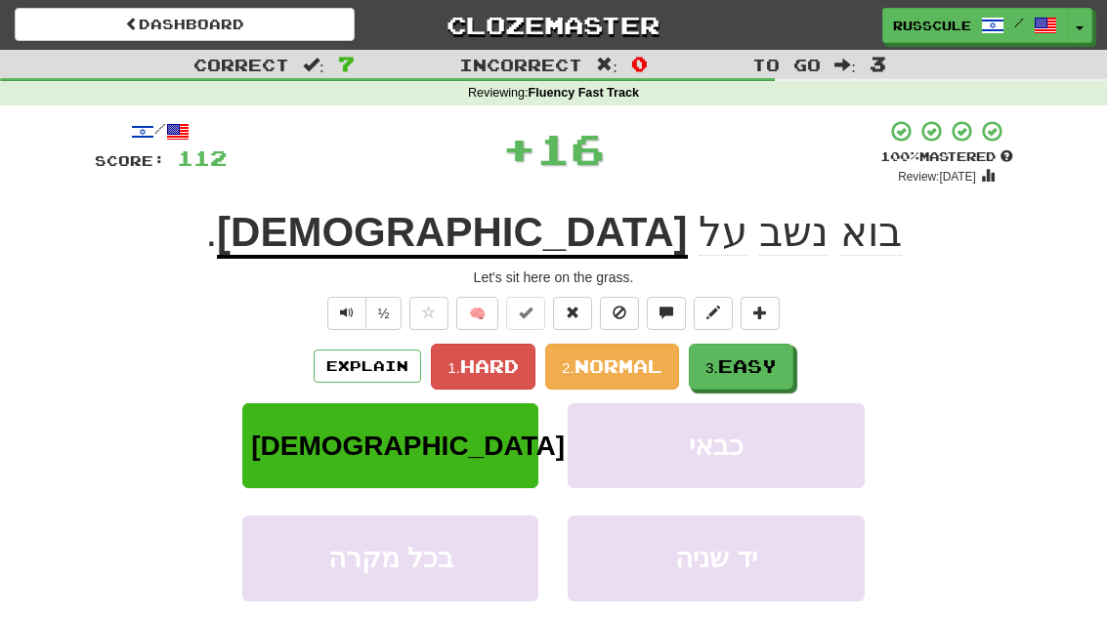
click at [752, 365] on span "Easy" at bounding box center [747, 366] width 59 height 21
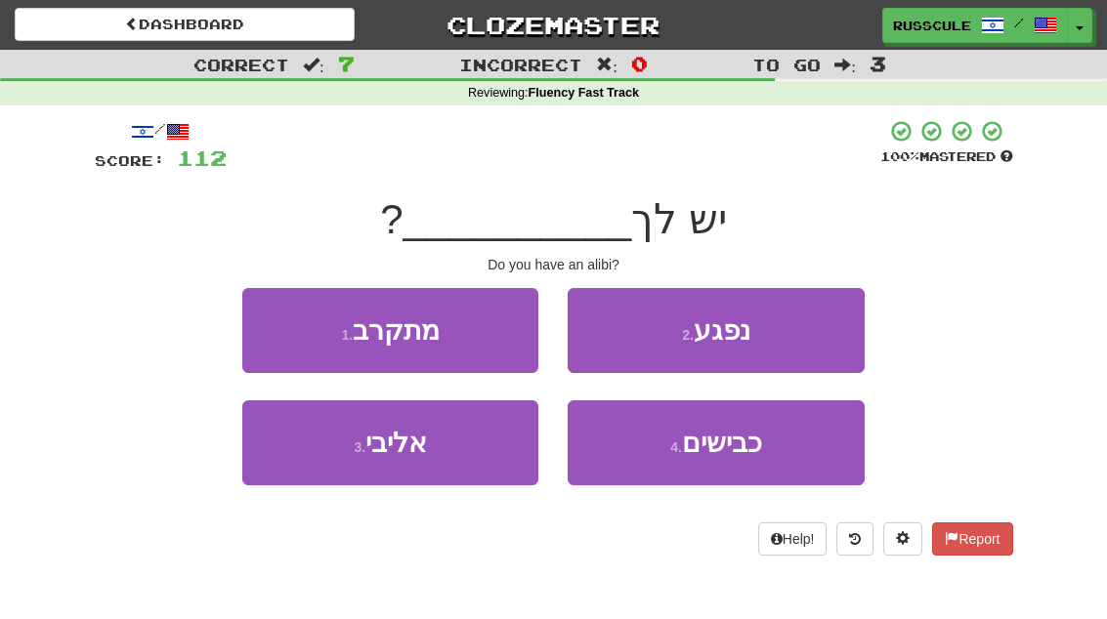
click at [328, 455] on button "3 . אליבי" at bounding box center [390, 443] width 296 height 85
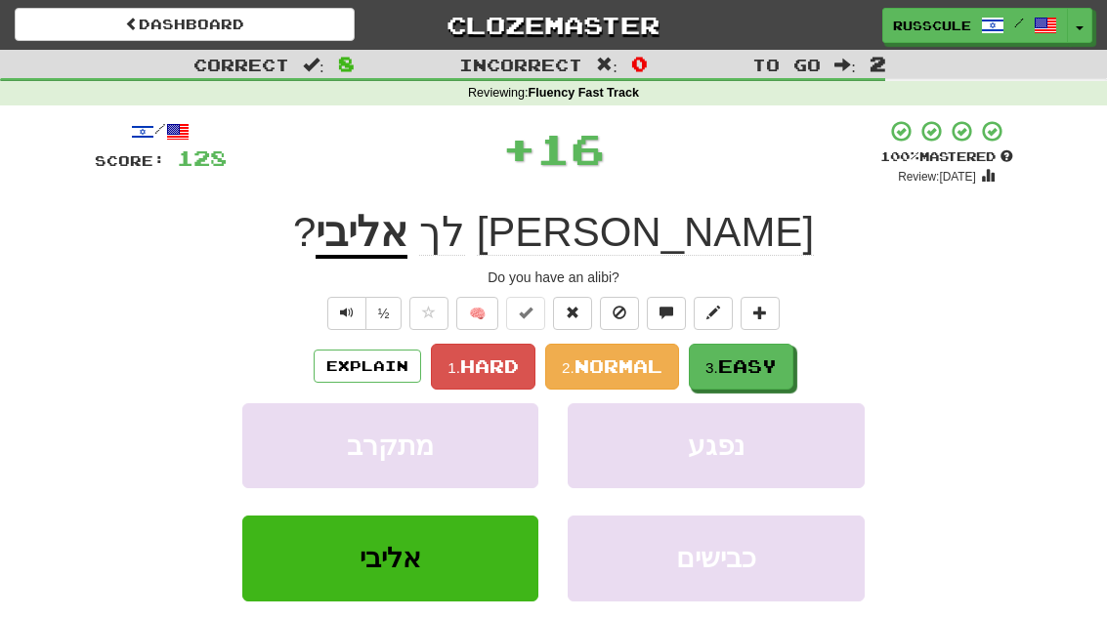
click at [764, 356] on span "Easy" at bounding box center [747, 366] width 59 height 21
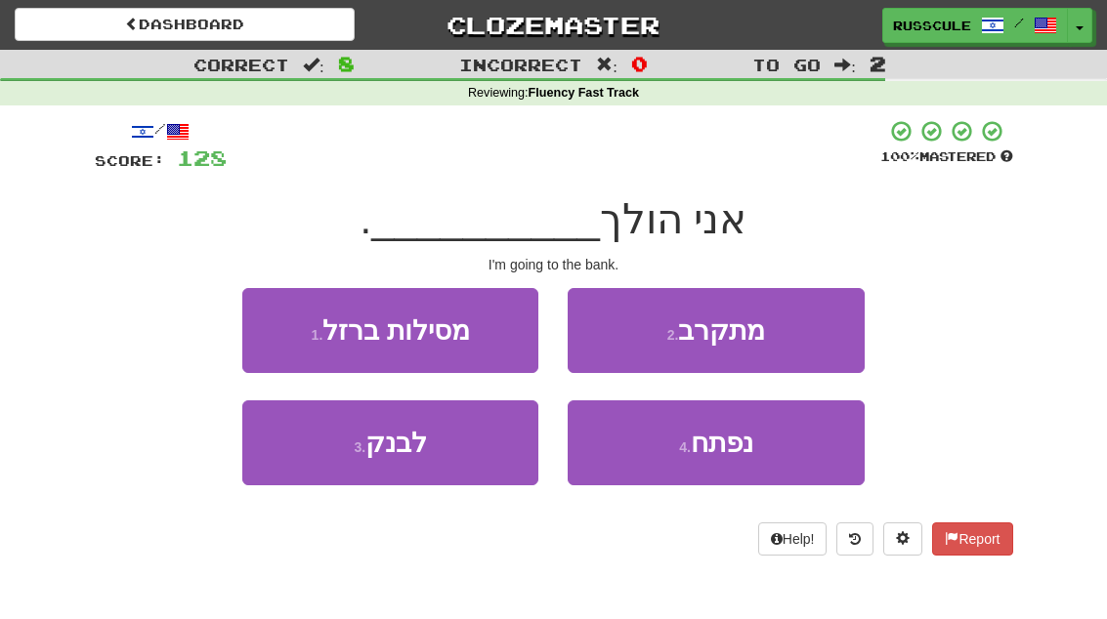
click at [321, 460] on button "3 . לבנק" at bounding box center [390, 443] width 296 height 85
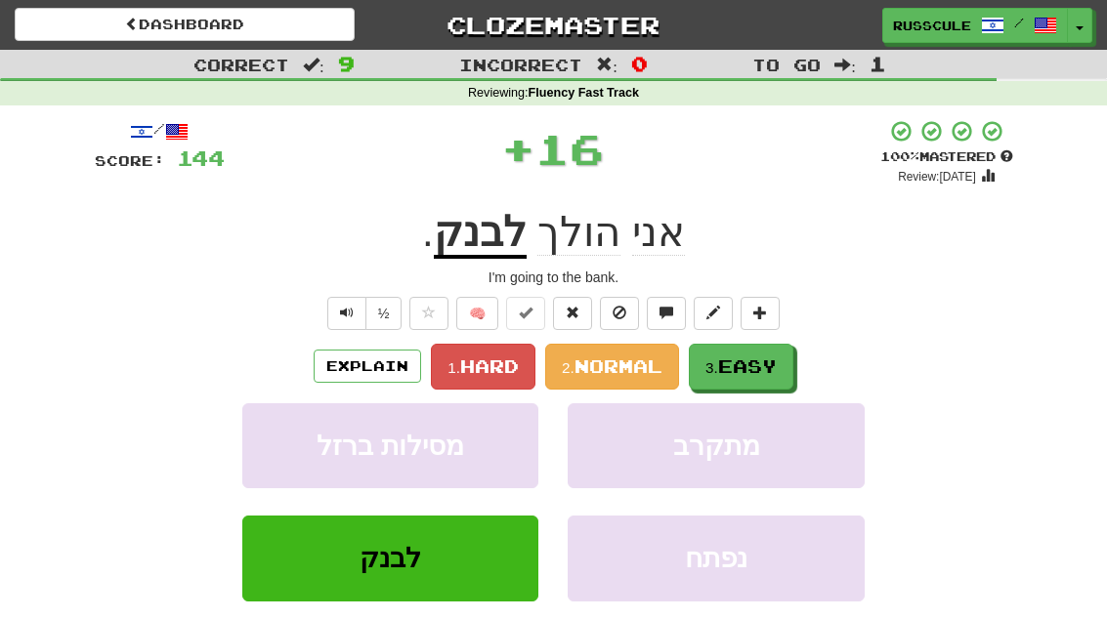
click at [758, 367] on span "Easy" at bounding box center [747, 366] width 59 height 21
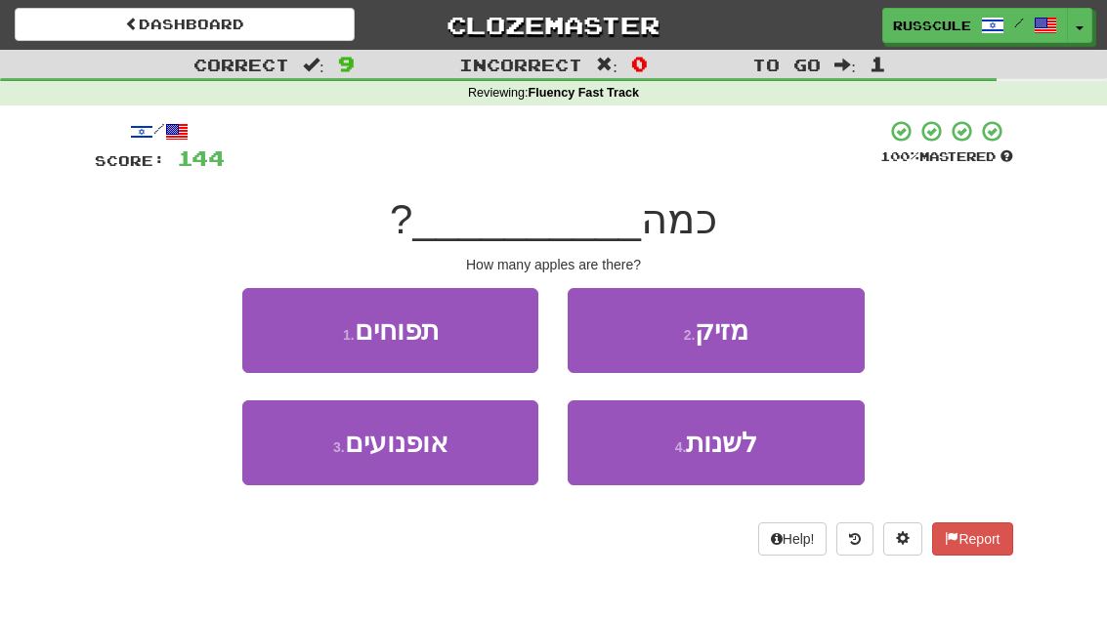
click at [282, 328] on button "1 . תפוחים" at bounding box center [390, 330] width 296 height 85
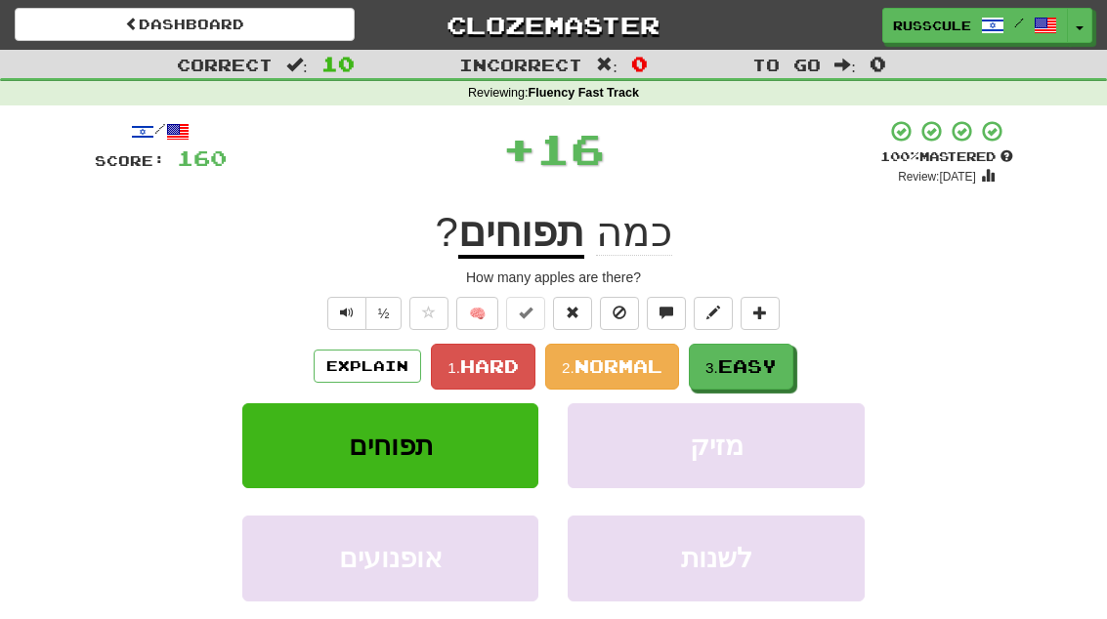
click at [754, 362] on span "Easy" at bounding box center [747, 366] width 59 height 21
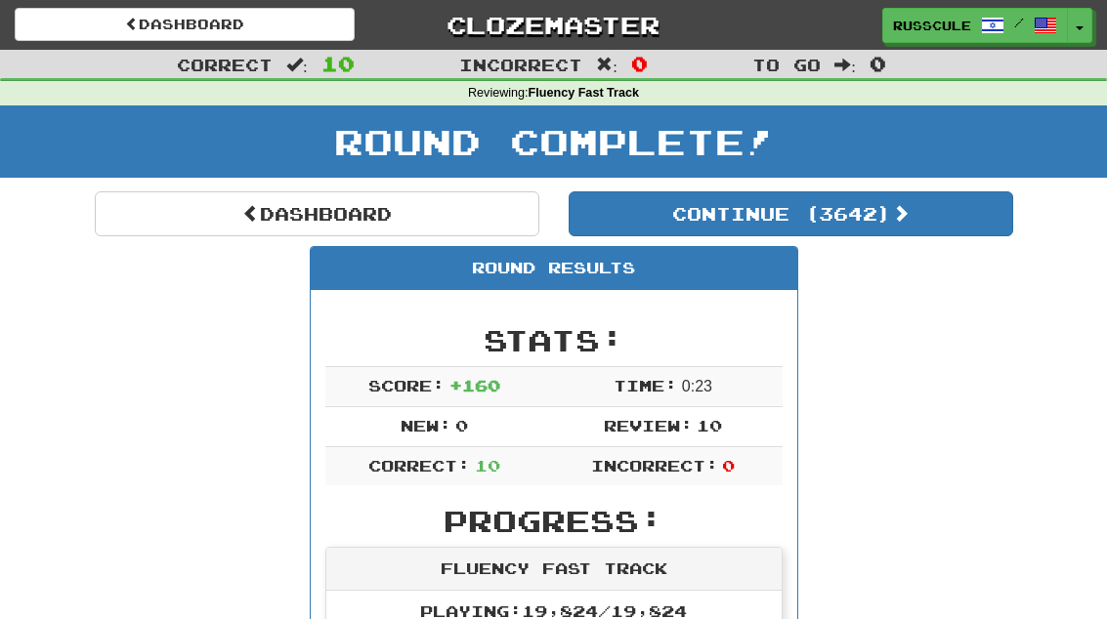
click at [914, 231] on button "Continue ( 3642 )" at bounding box center [791, 214] width 445 height 45
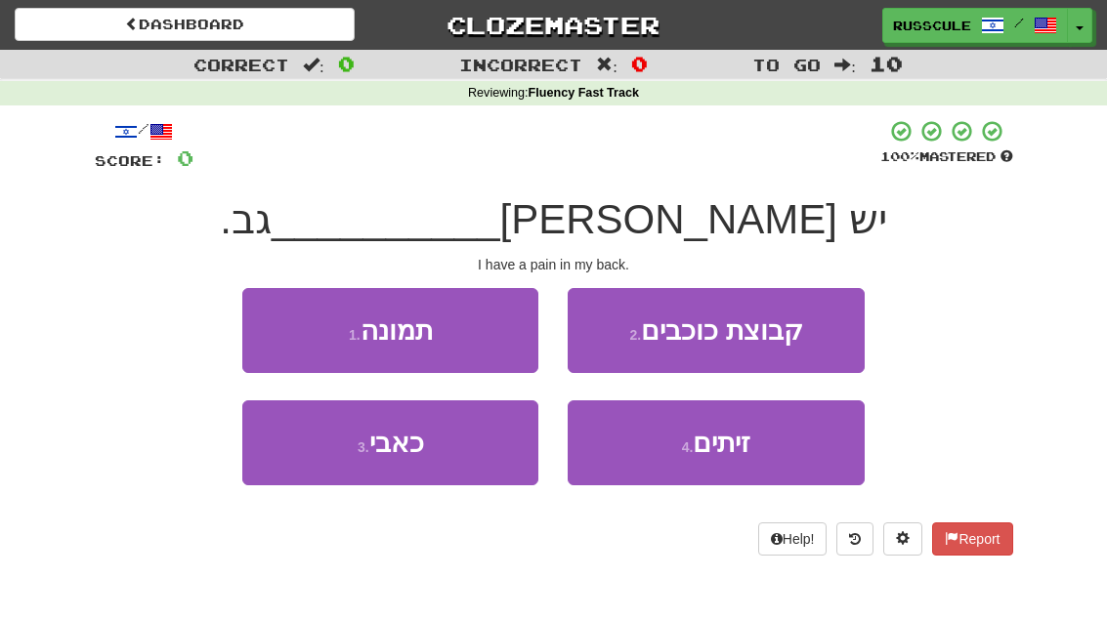
click at [329, 464] on button "3 . כאבי" at bounding box center [390, 443] width 296 height 85
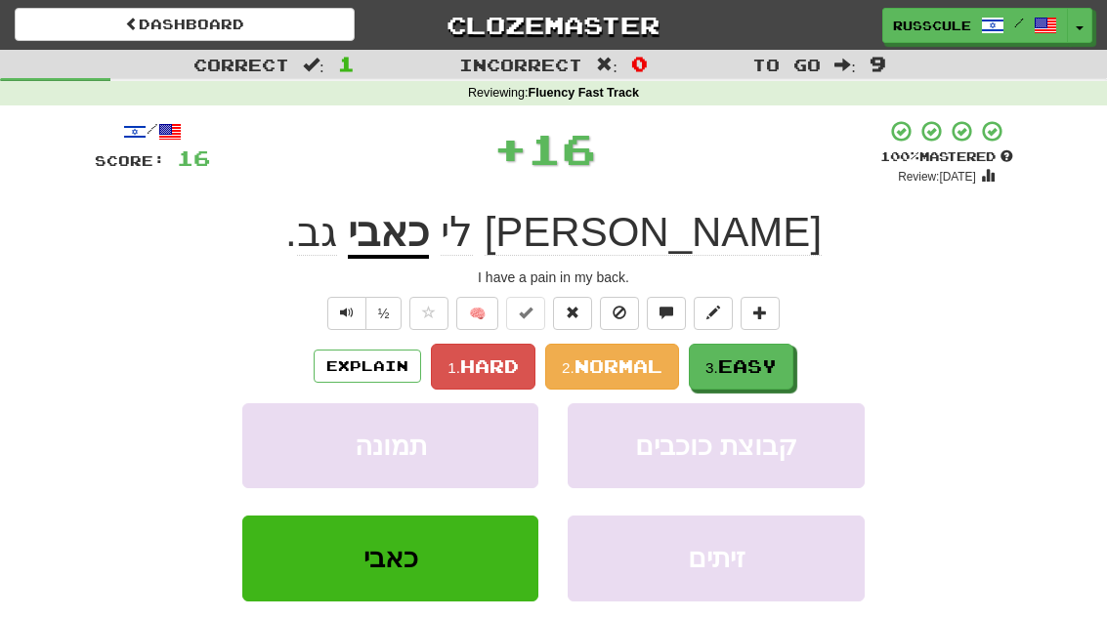
click at [763, 367] on span "Easy" at bounding box center [747, 366] width 59 height 21
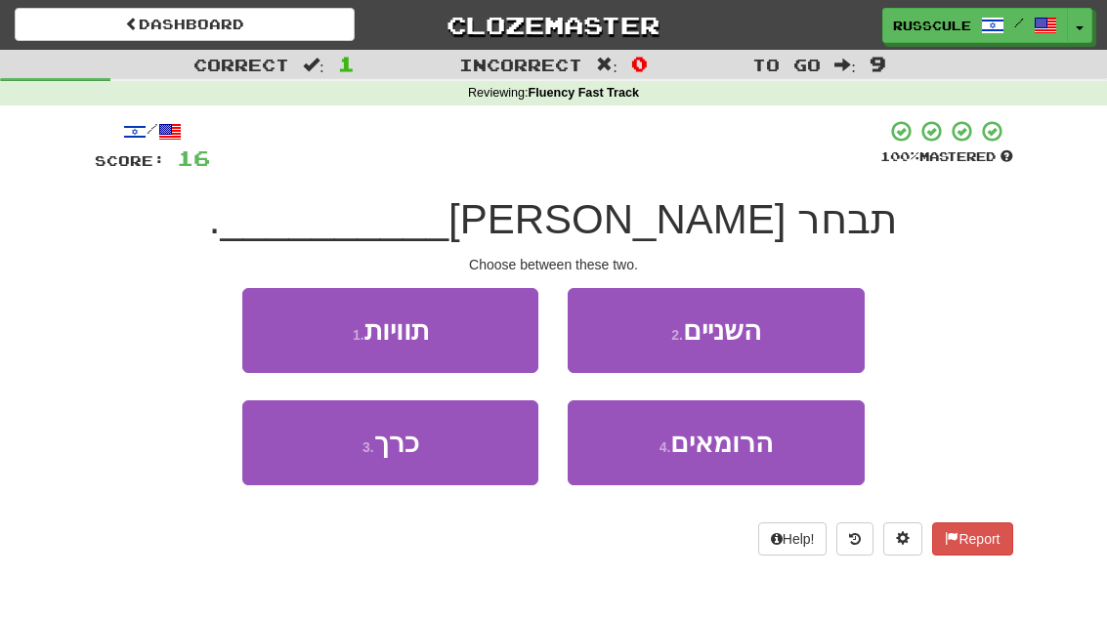
click at [796, 339] on button "2 . השניים" at bounding box center [716, 330] width 296 height 85
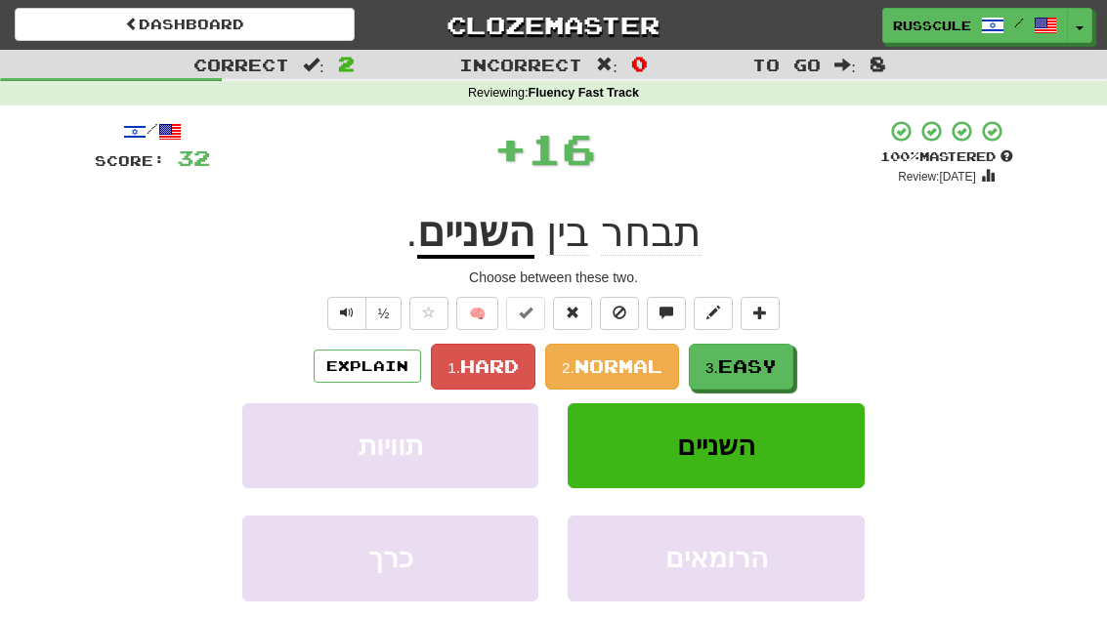
click at [761, 365] on span "Easy" at bounding box center [747, 366] width 59 height 21
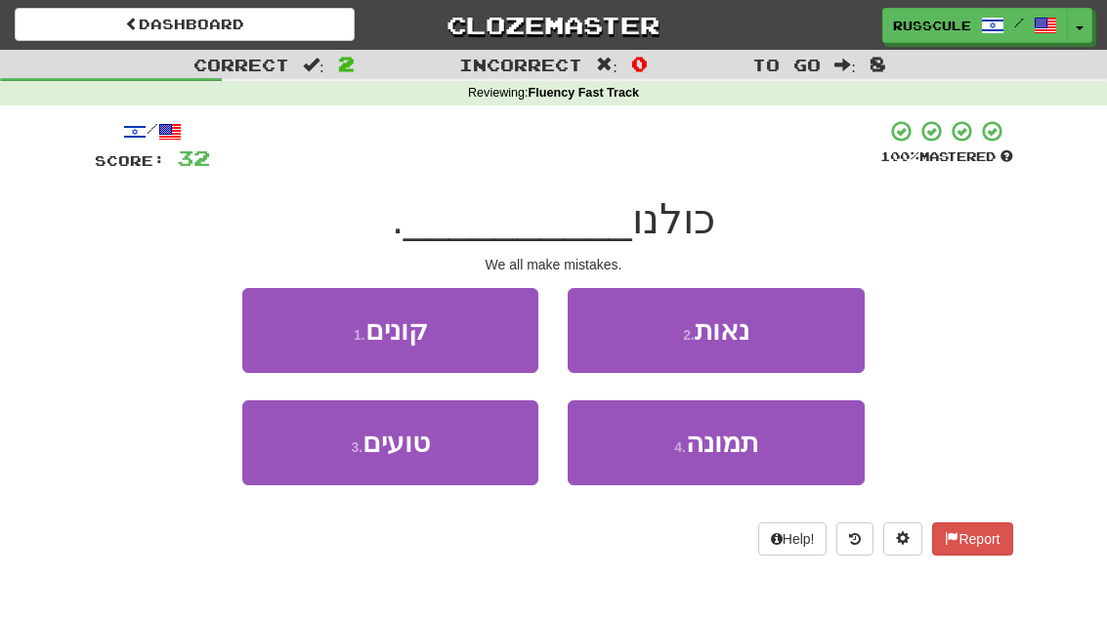
click at [327, 456] on button "3 . טועים" at bounding box center [390, 443] width 296 height 85
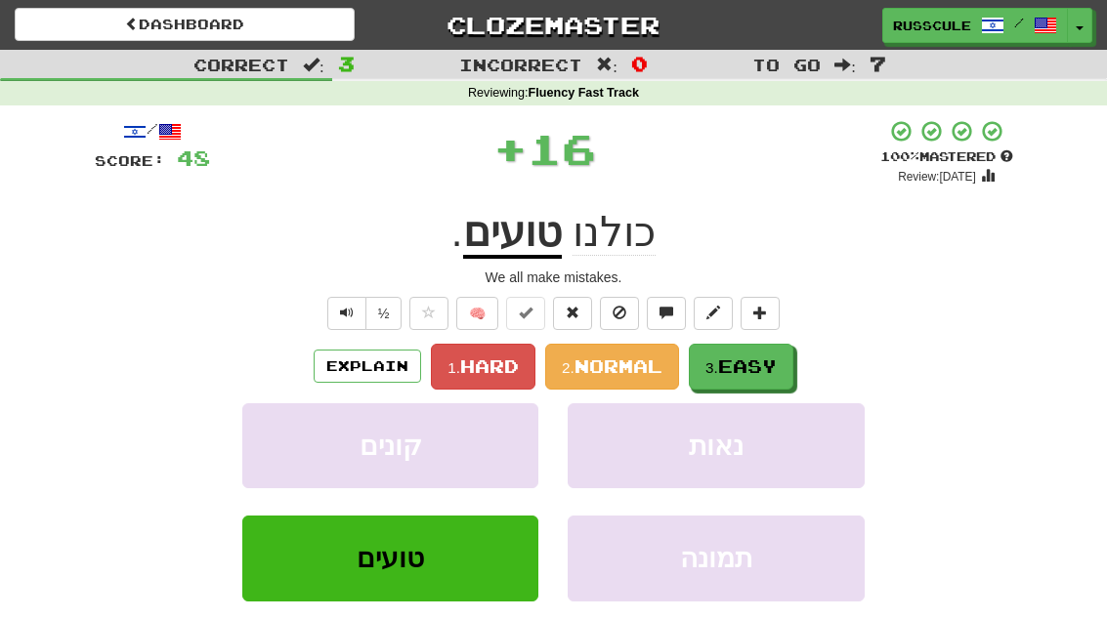
click at [758, 357] on span "Easy" at bounding box center [747, 366] width 59 height 21
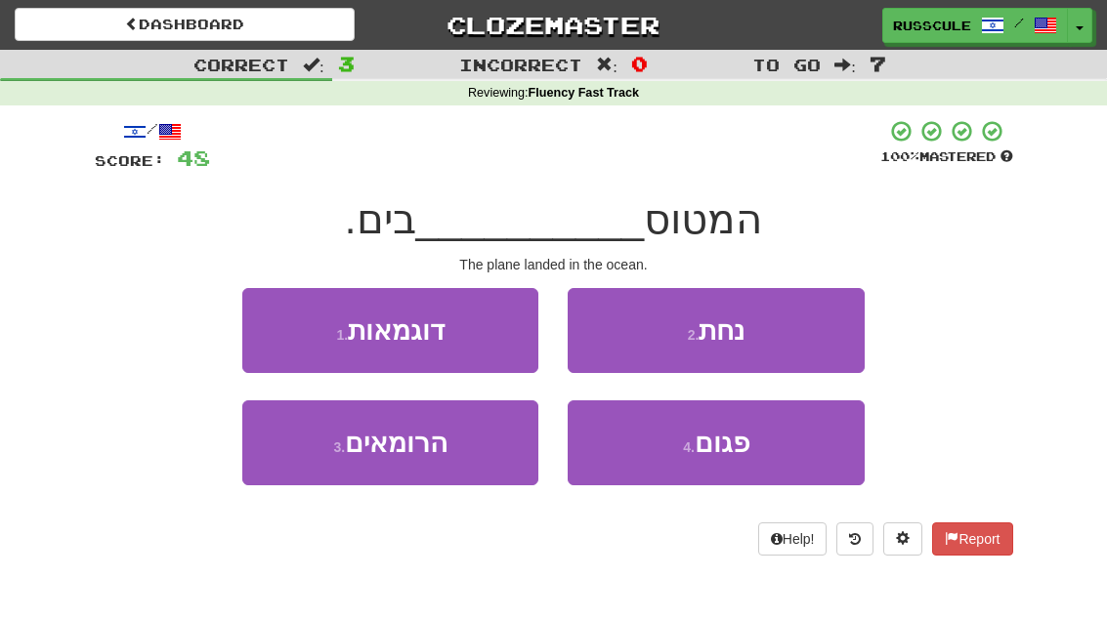
click at [788, 336] on button "2 . נחת" at bounding box center [716, 330] width 296 height 85
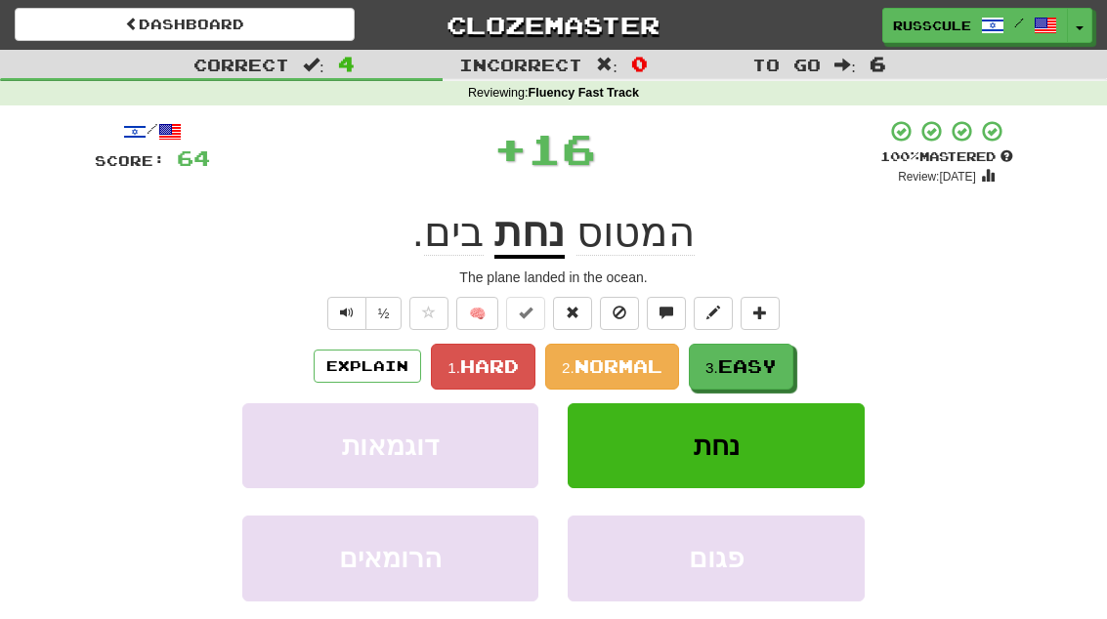
click at [752, 365] on span "Easy" at bounding box center [747, 366] width 59 height 21
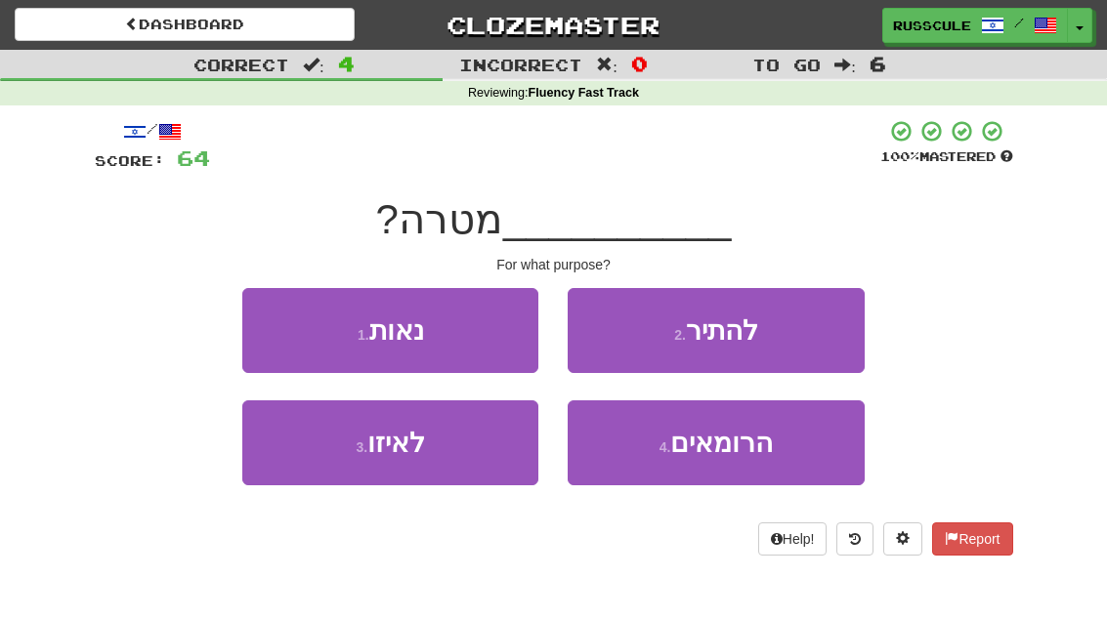
click at [331, 460] on button "3 . לאיזו" at bounding box center [390, 443] width 296 height 85
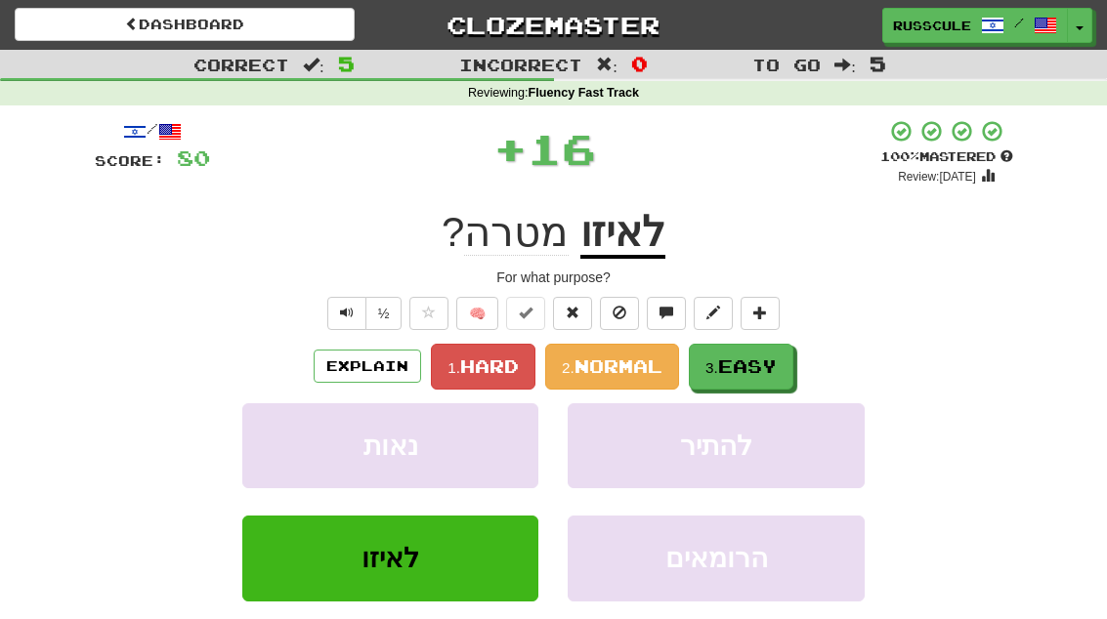
click at [762, 360] on span "Easy" at bounding box center [747, 366] width 59 height 21
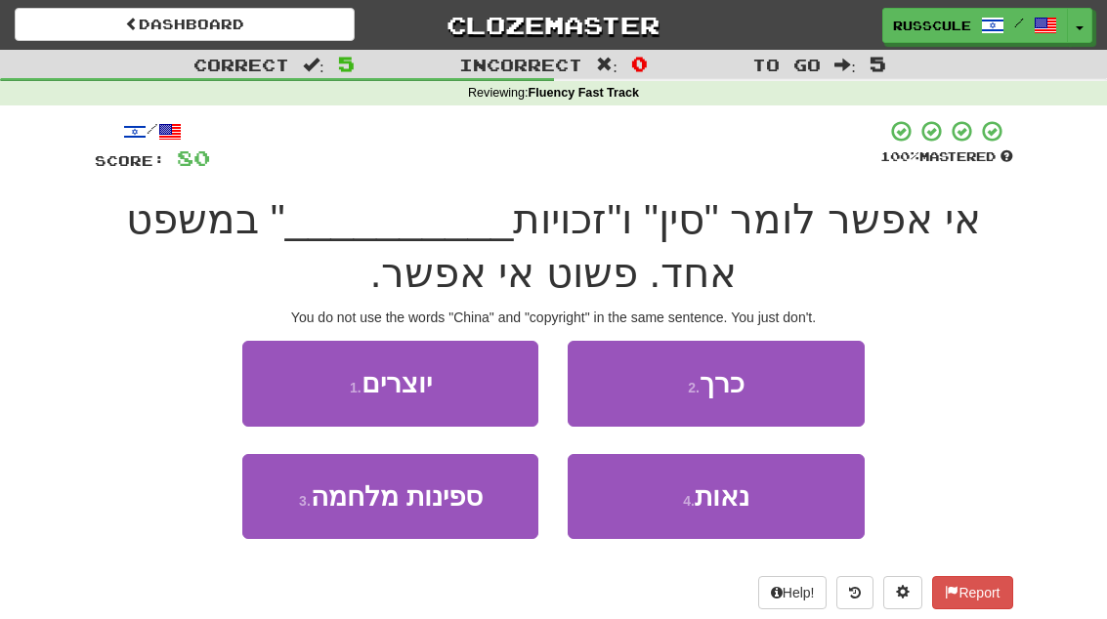
click at [299, 384] on button "1 . יוצרים" at bounding box center [390, 383] width 296 height 85
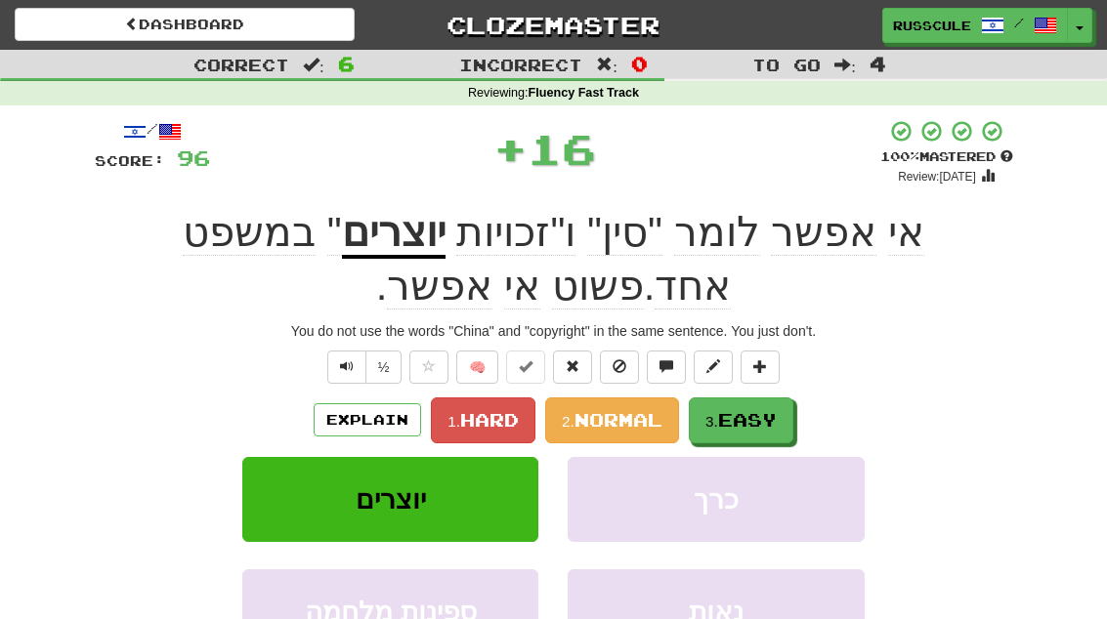
click at [746, 413] on span "Easy" at bounding box center [747, 419] width 59 height 21
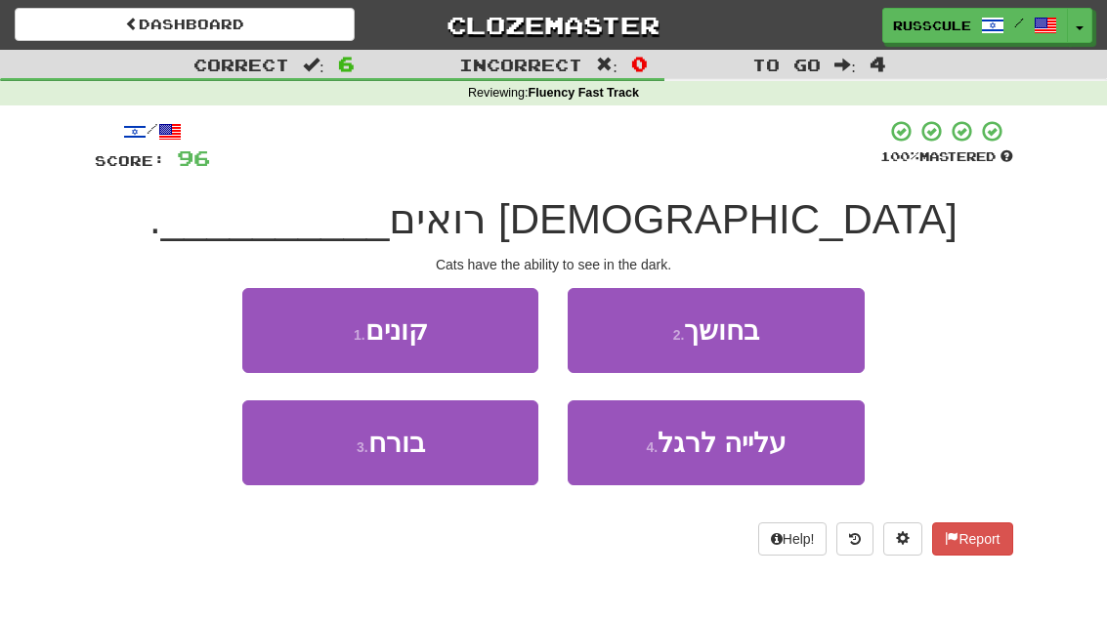
click at [796, 341] on button "2 . בחושך" at bounding box center [716, 330] width 296 height 85
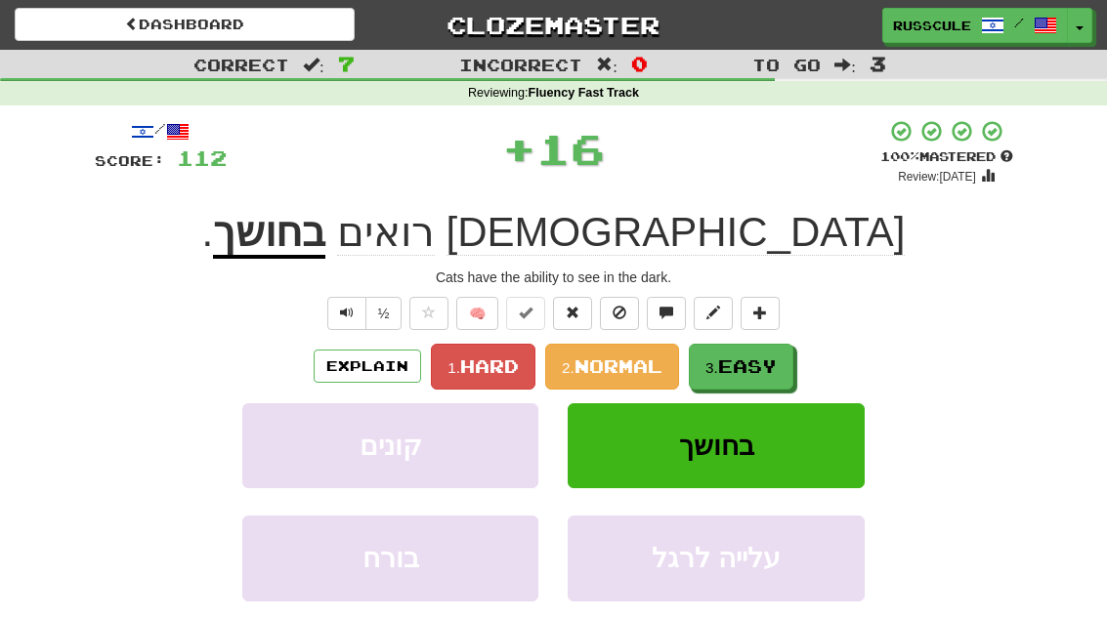
click at [768, 372] on span "Easy" at bounding box center [747, 366] width 59 height 21
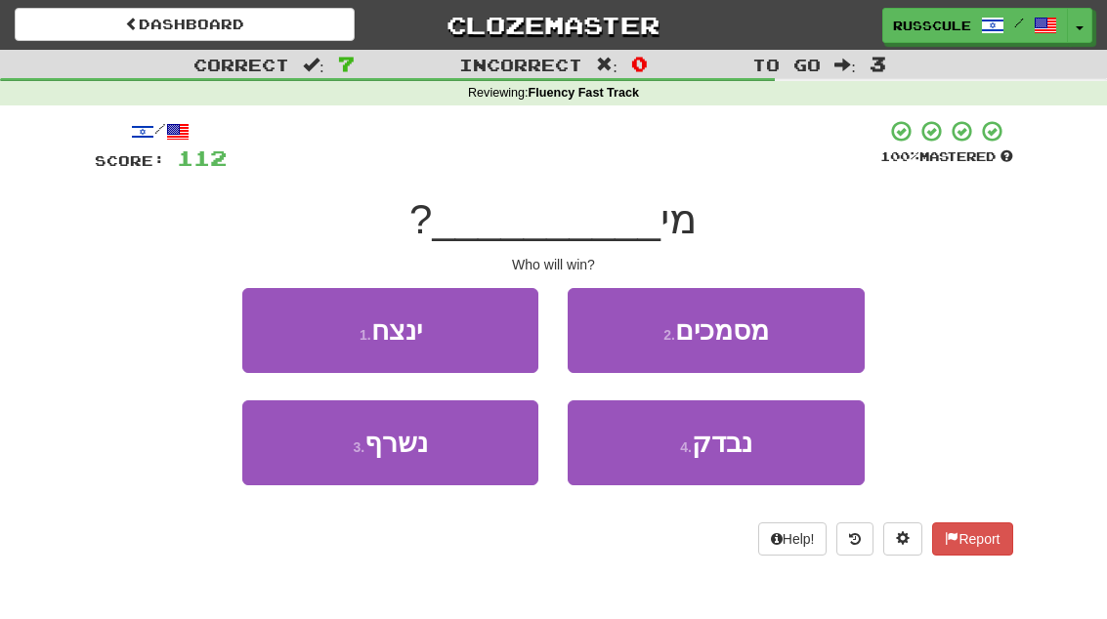
click at [289, 342] on button "1 . ינצח" at bounding box center [390, 330] width 296 height 85
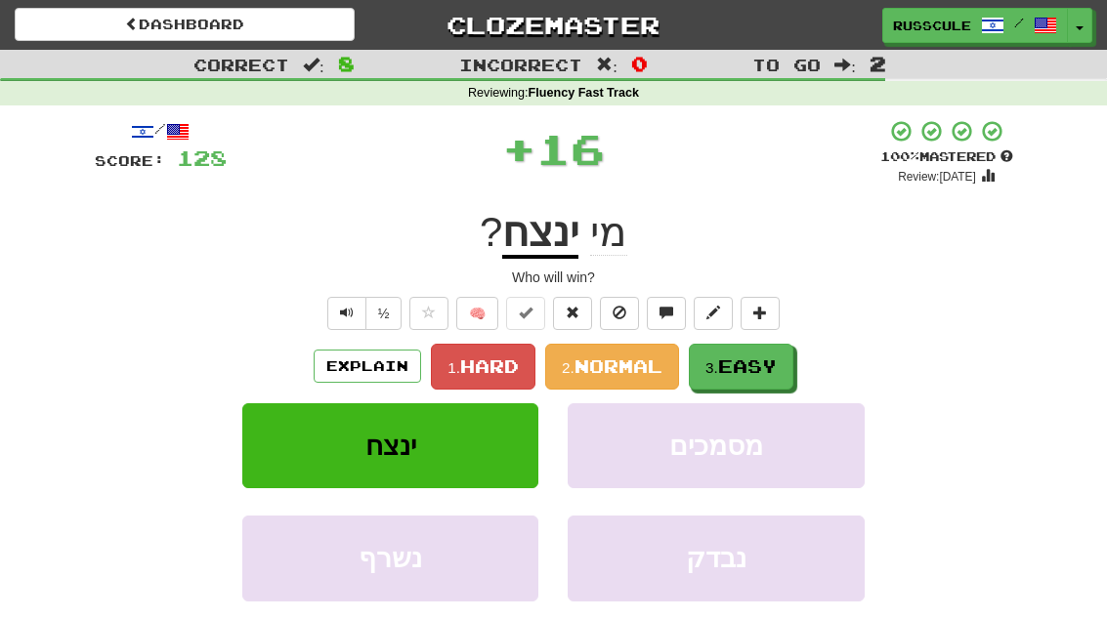
click at [757, 369] on span "Easy" at bounding box center [747, 366] width 59 height 21
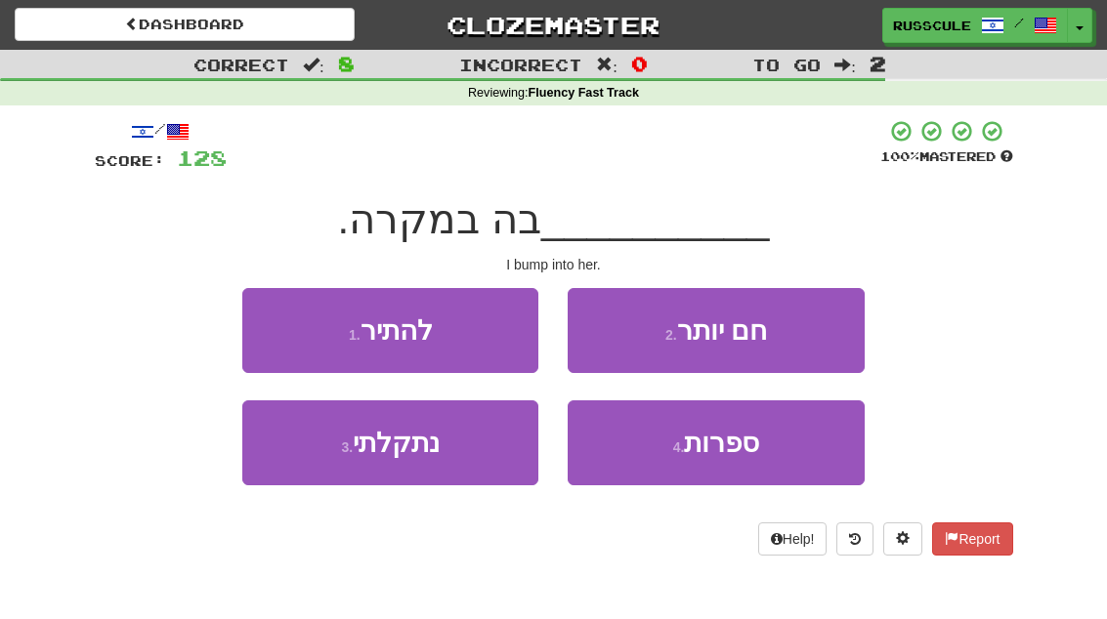
click at [325, 470] on button "3 . נתקלתי" at bounding box center [390, 443] width 296 height 85
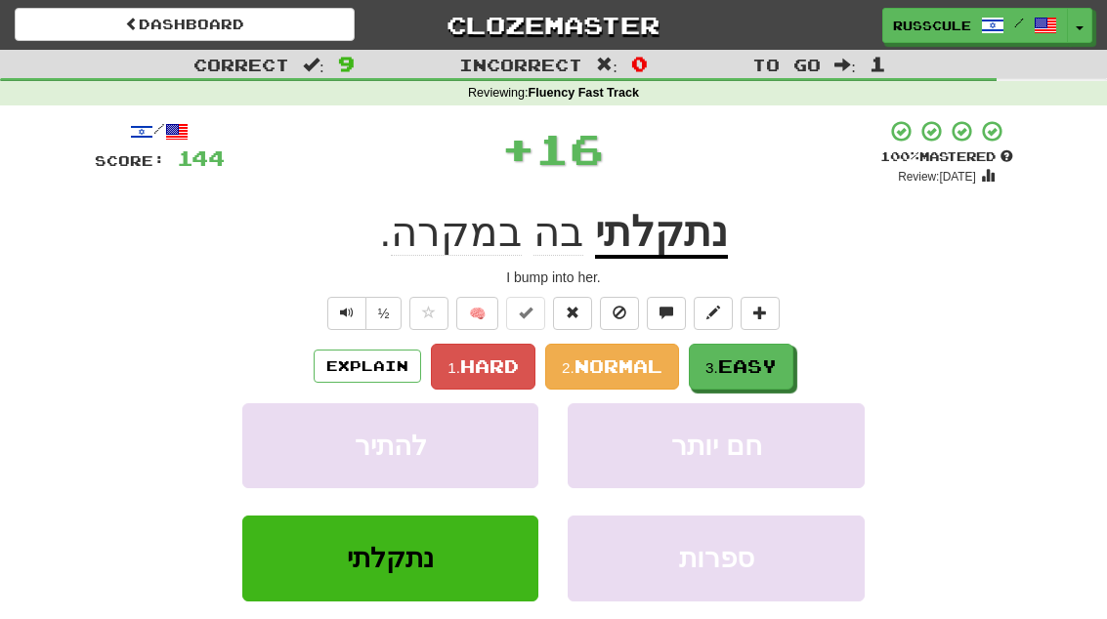
click at [765, 362] on span "Easy" at bounding box center [747, 366] width 59 height 21
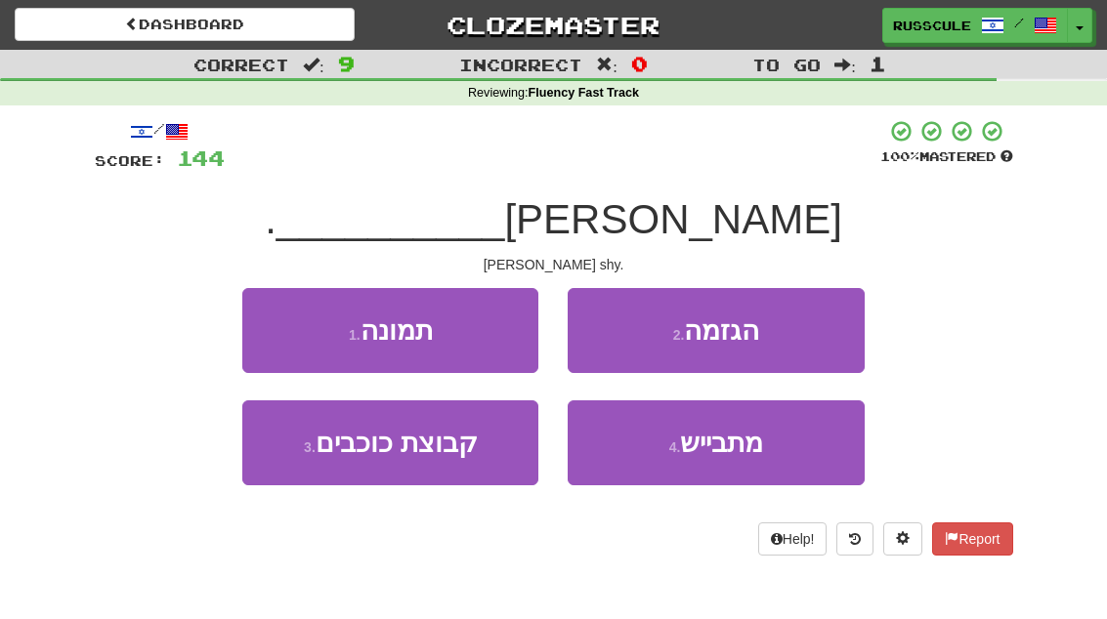
click at [738, 455] on span "מתבייש" at bounding box center [721, 443] width 83 height 30
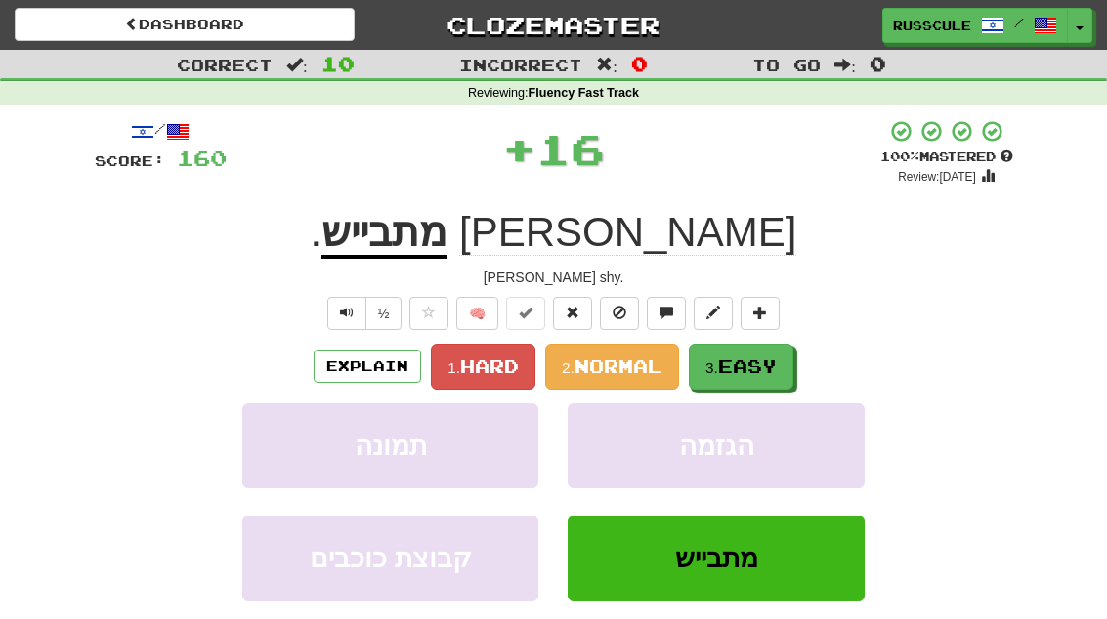
click at [771, 362] on span "Easy" at bounding box center [747, 366] width 59 height 21
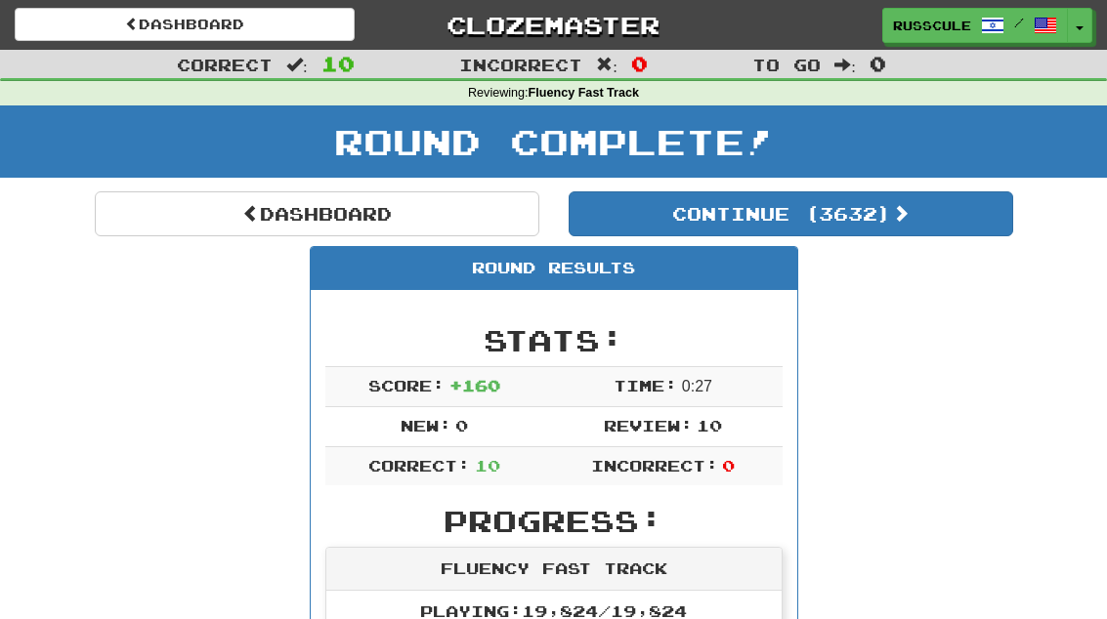
click at [918, 233] on button "Continue ( 3632 )" at bounding box center [791, 214] width 445 height 45
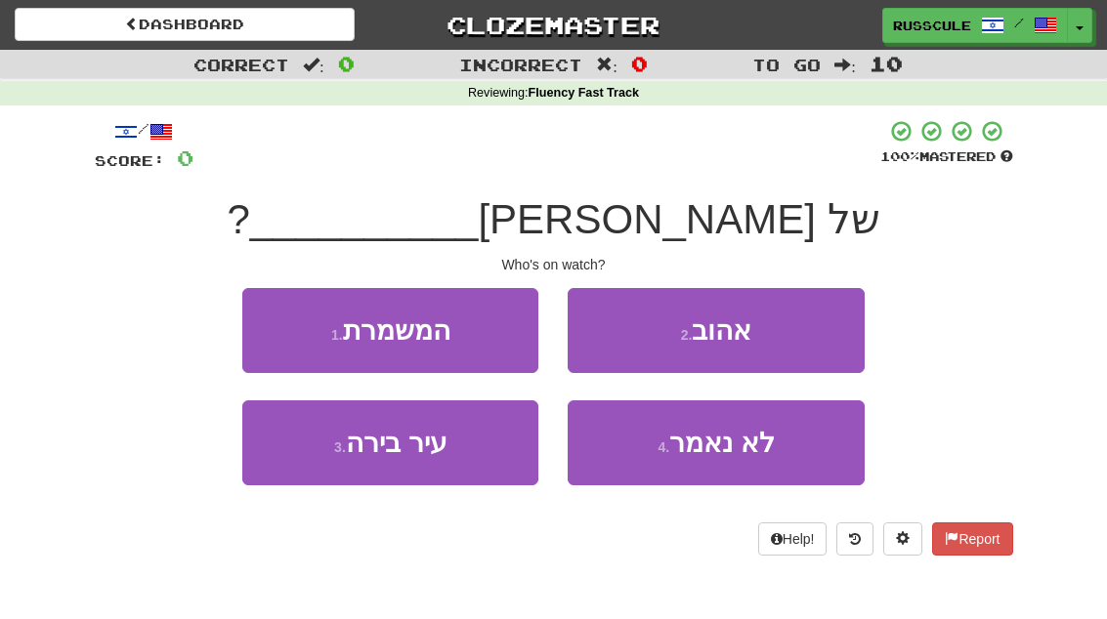
click at [277, 335] on button "1 . המשמרת" at bounding box center [390, 330] width 296 height 85
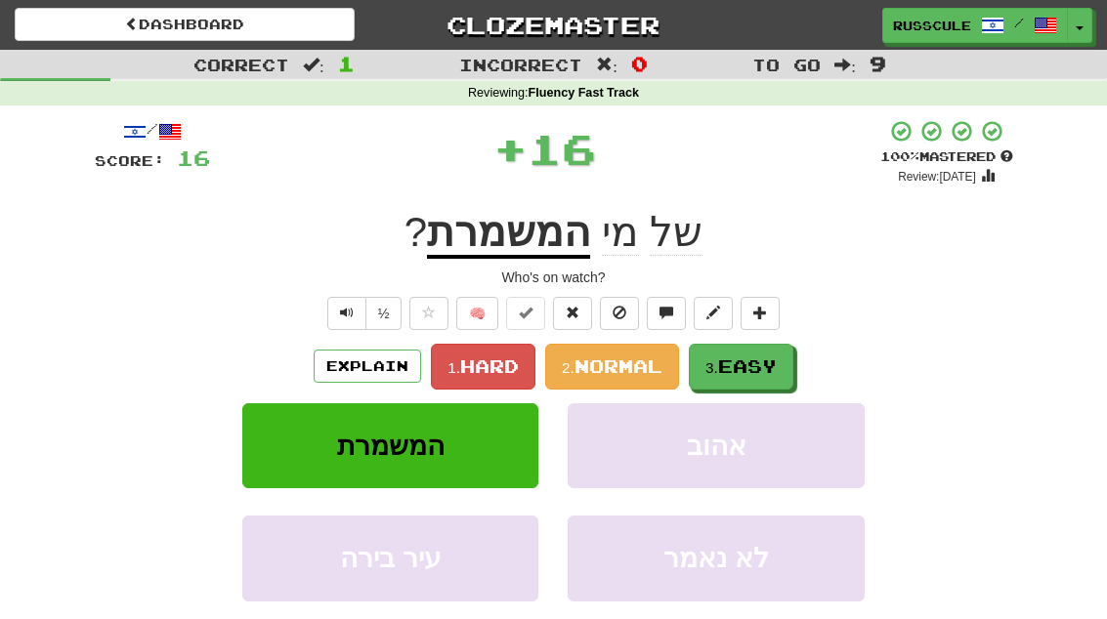
click at [758, 358] on span "Easy" at bounding box center [747, 366] width 59 height 21
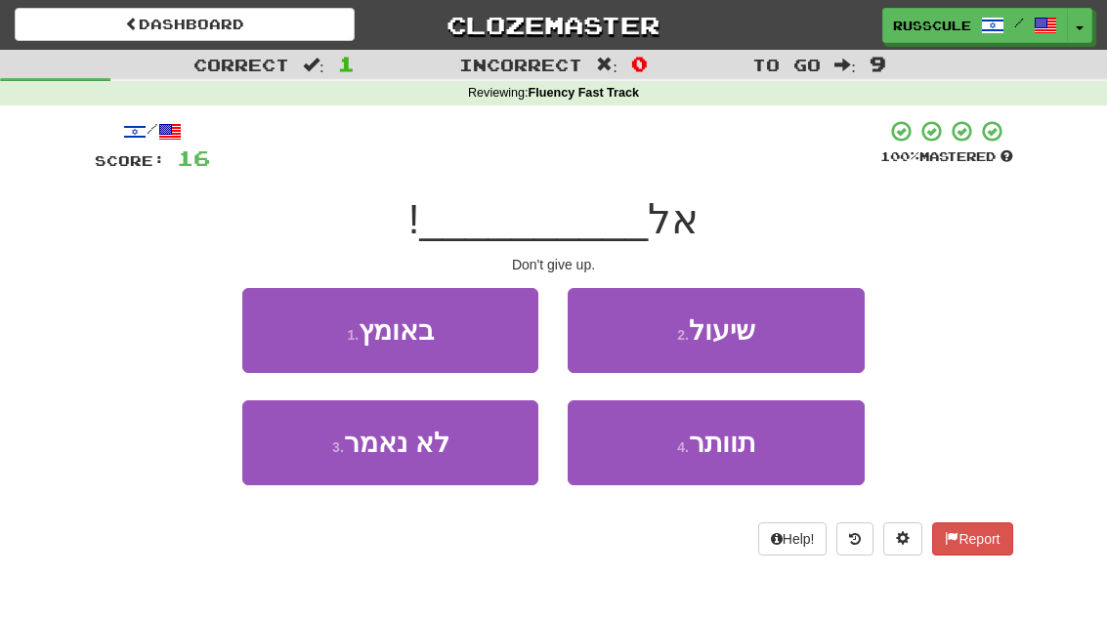
click at [736, 456] on span "תוותר" at bounding box center [722, 443] width 66 height 30
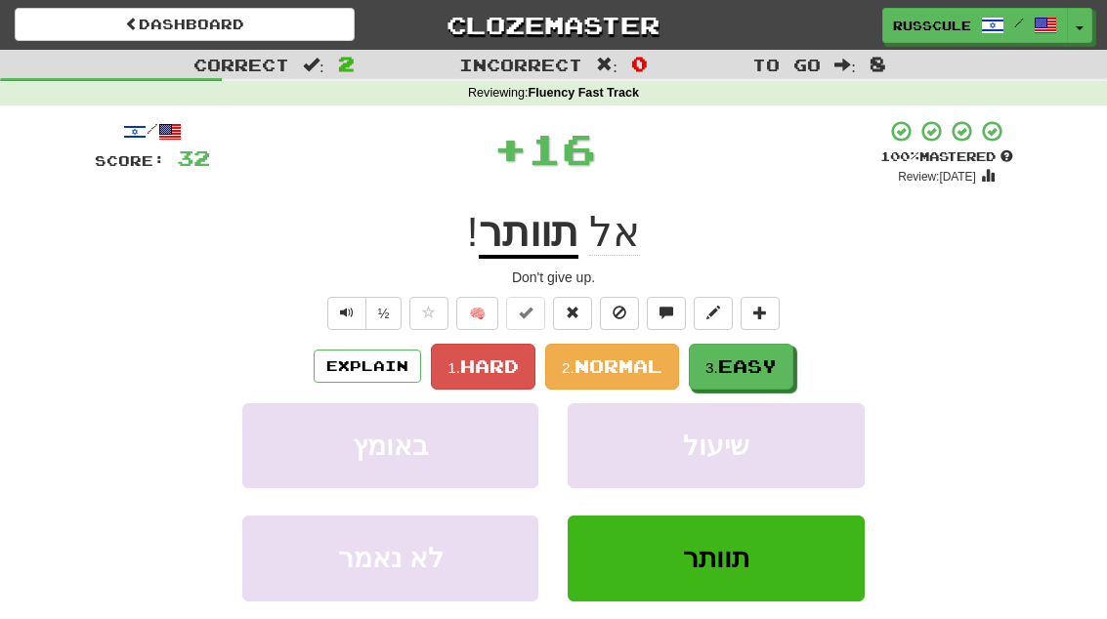
click at [771, 363] on span "Easy" at bounding box center [747, 366] width 59 height 21
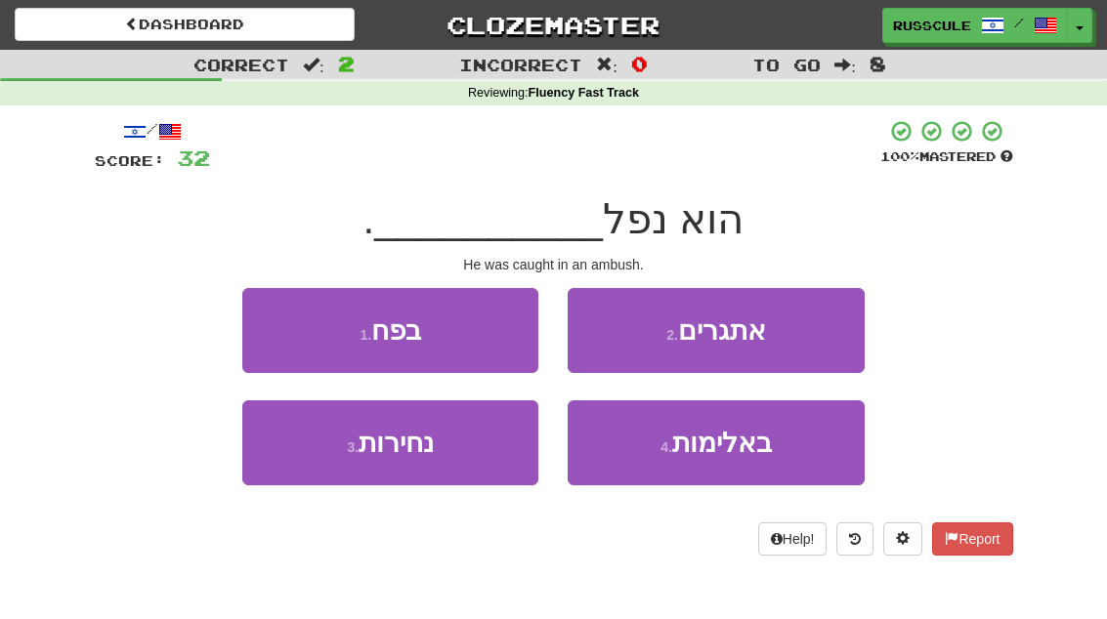
click at [273, 327] on button "1 . בפח" at bounding box center [390, 330] width 296 height 85
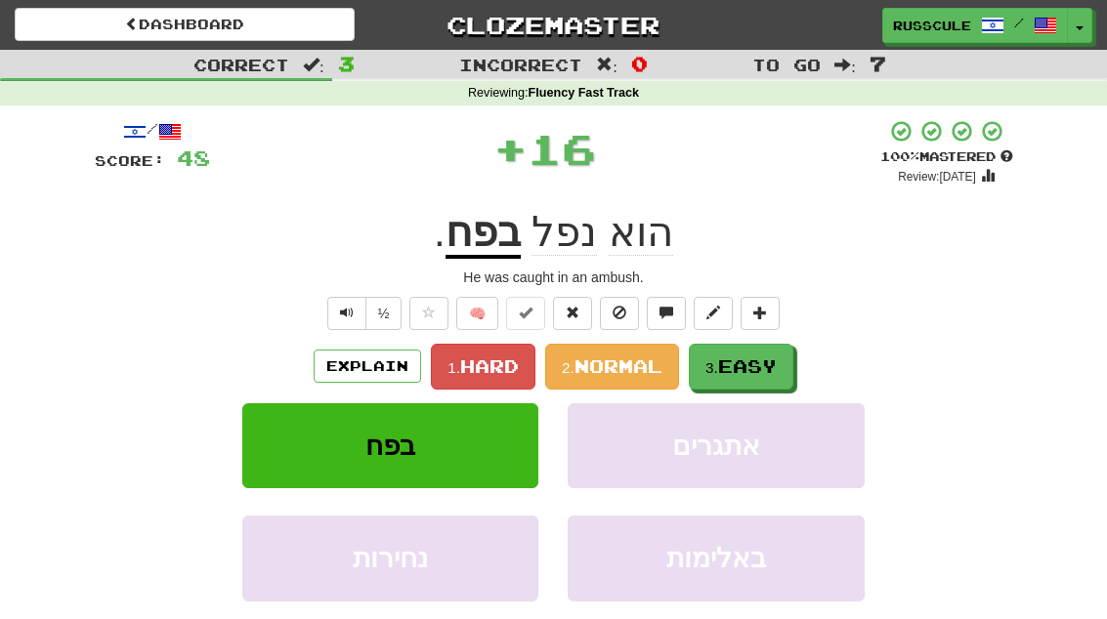
click at [761, 368] on span "Easy" at bounding box center [747, 366] width 59 height 21
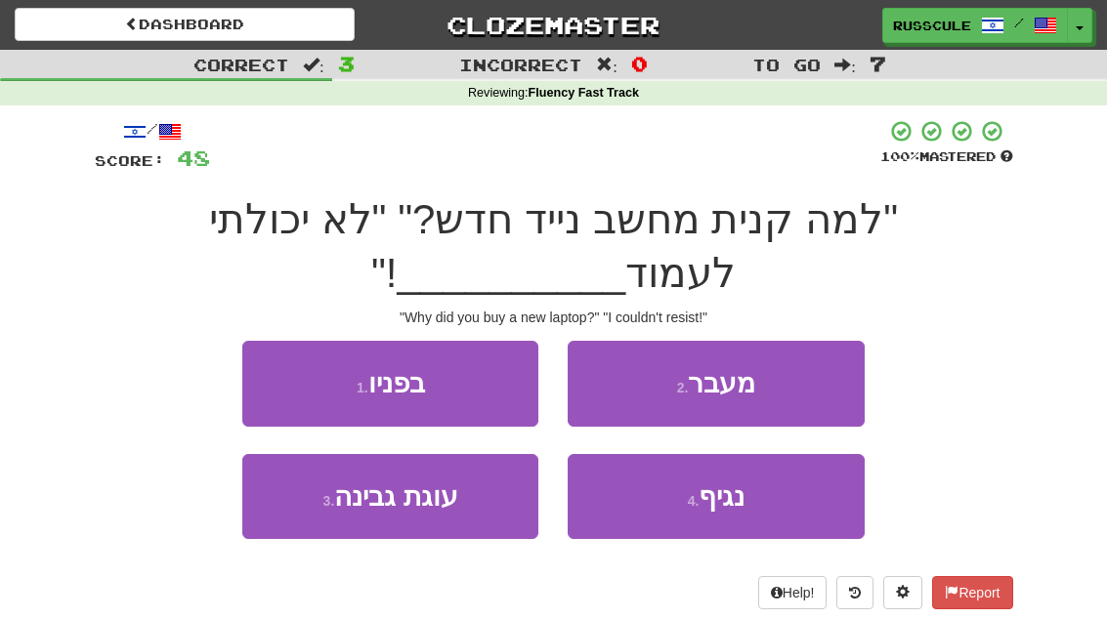
click at [307, 384] on button "1 . בפניו" at bounding box center [390, 383] width 296 height 85
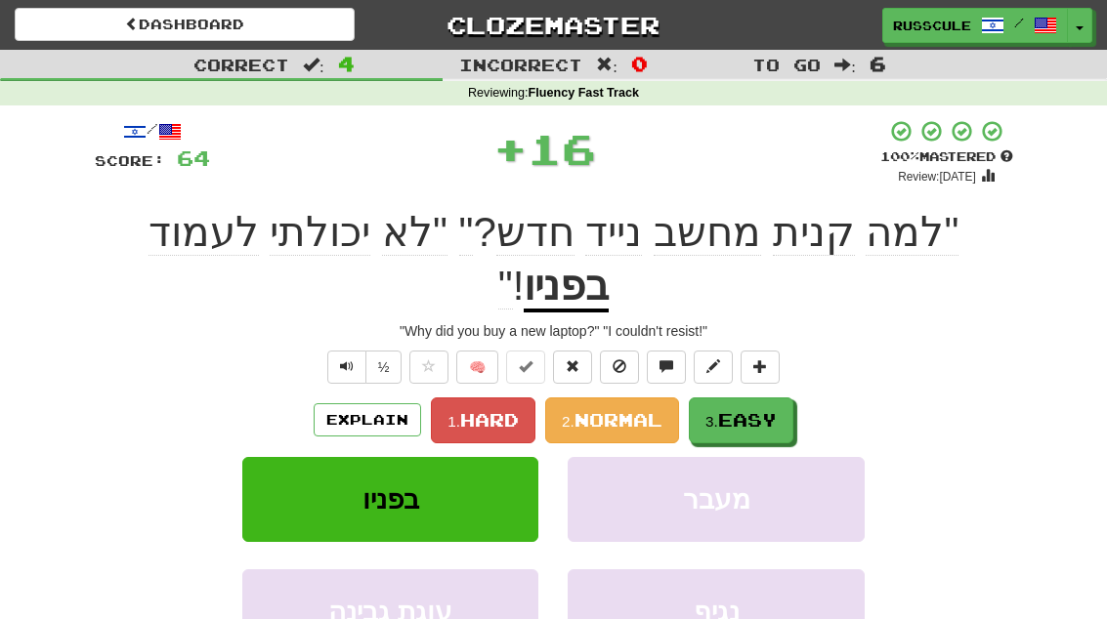
click at [759, 398] on button "3. Easy" at bounding box center [741, 421] width 105 height 46
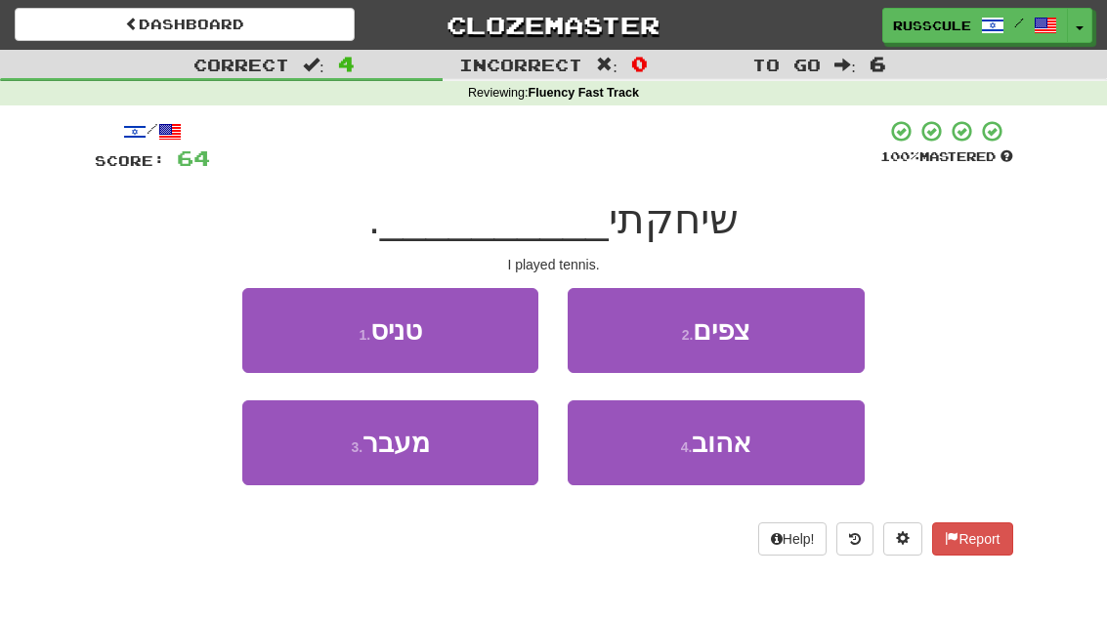
click at [273, 322] on button "1 . טניס" at bounding box center [390, 330] width 296 height 85
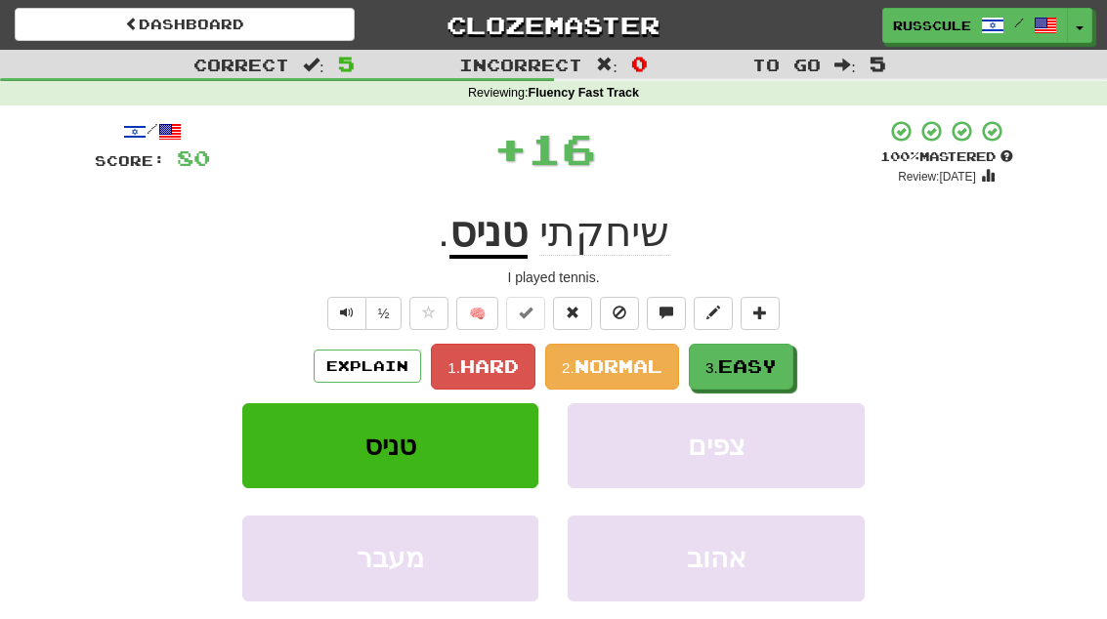
click at [757, 367] on span "Easy" at bounding box center [747, 366] width 59 height 21
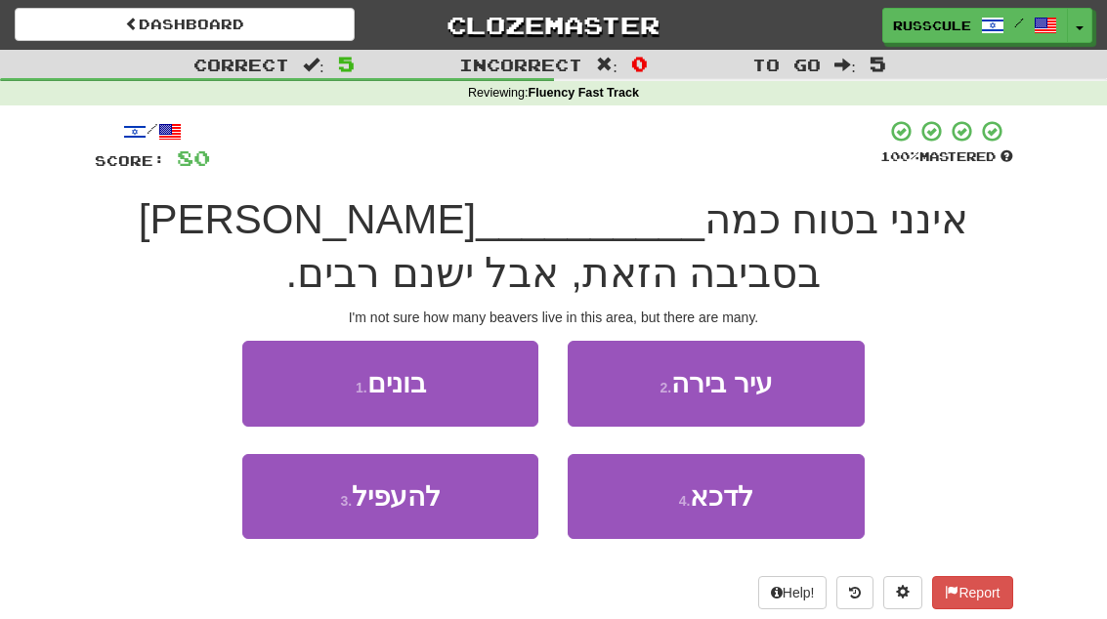
click at [310, 383] on button "1 . בונים" at bounding box center [390, 383] width 296 height 85
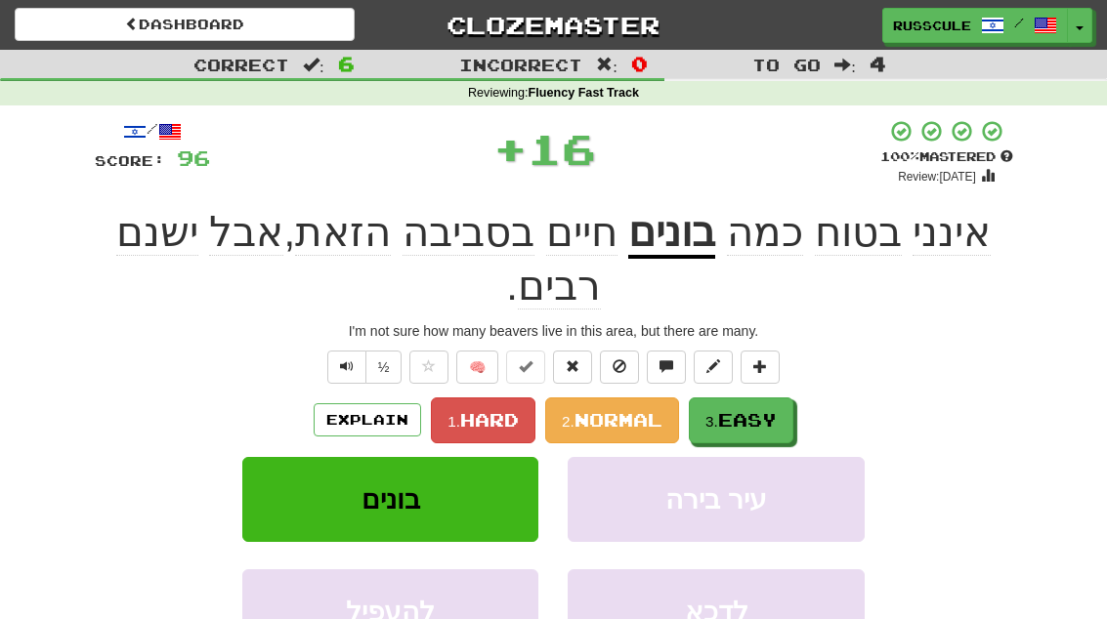
click at [741, 409] on span "Easy" at bounding box center [747, 419] width 59 height 21
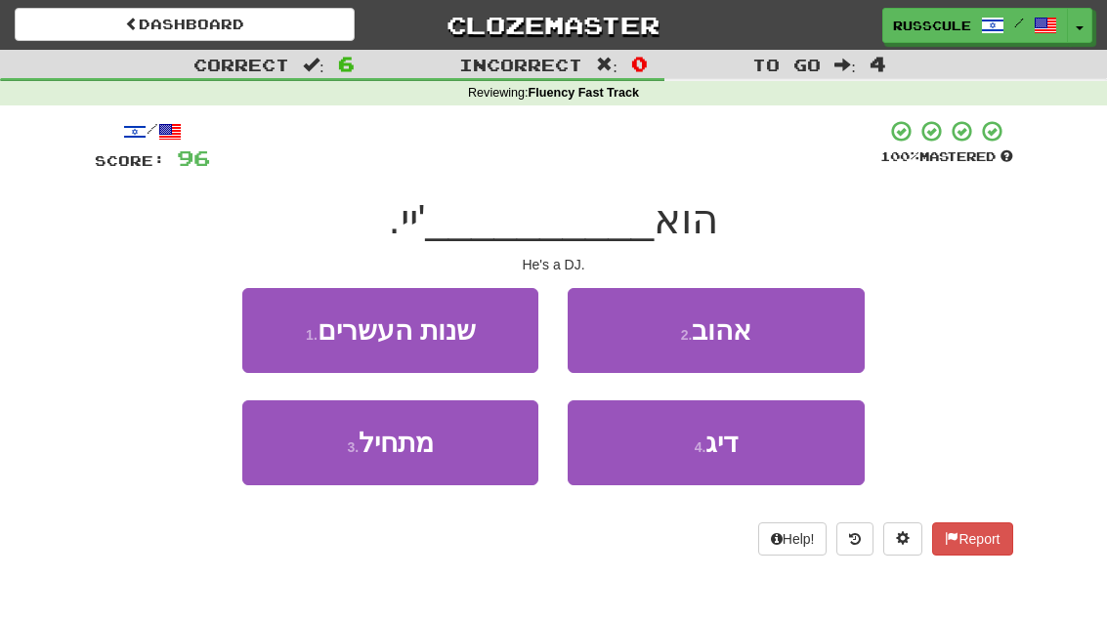
click at [744, 447] on button "4 . דיג" at bounding box center [716, 443] width 296 height 85
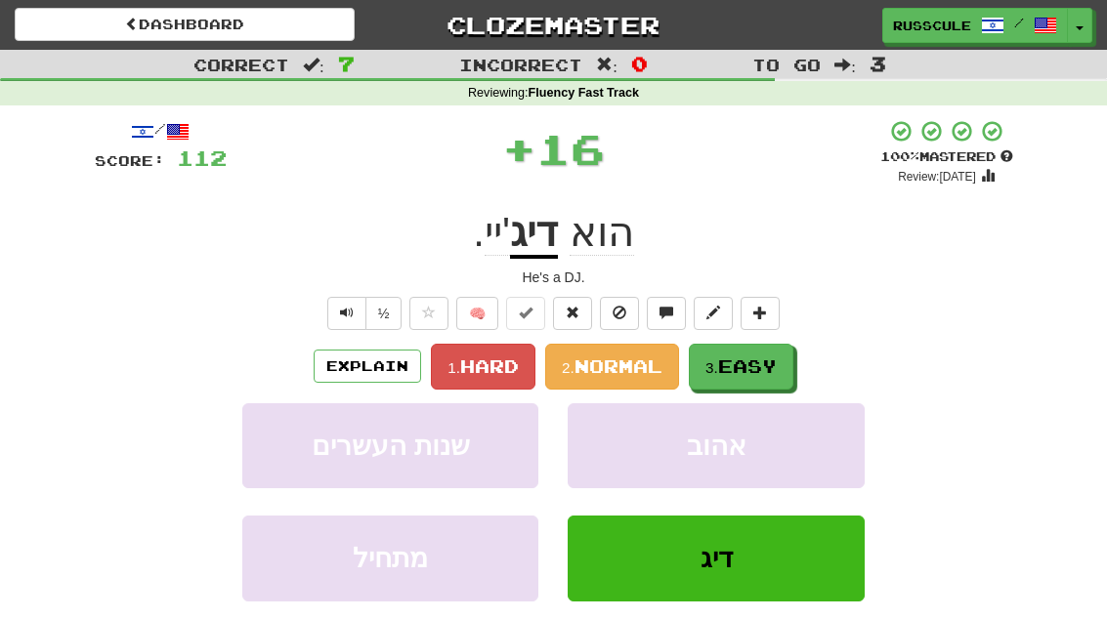
click at [771, 363] on span "Easy" at bounding box center [747, 366] width 59 height 21
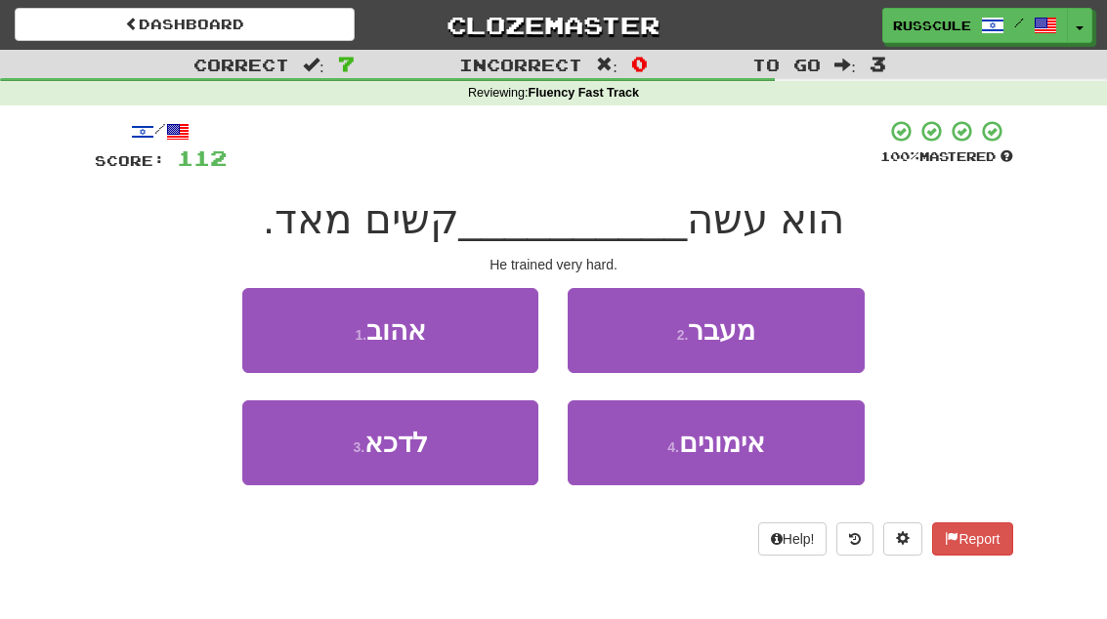
click at [743, 457] on button "4 . אימונים" at bounding box center [716, 443] width 296 height 85
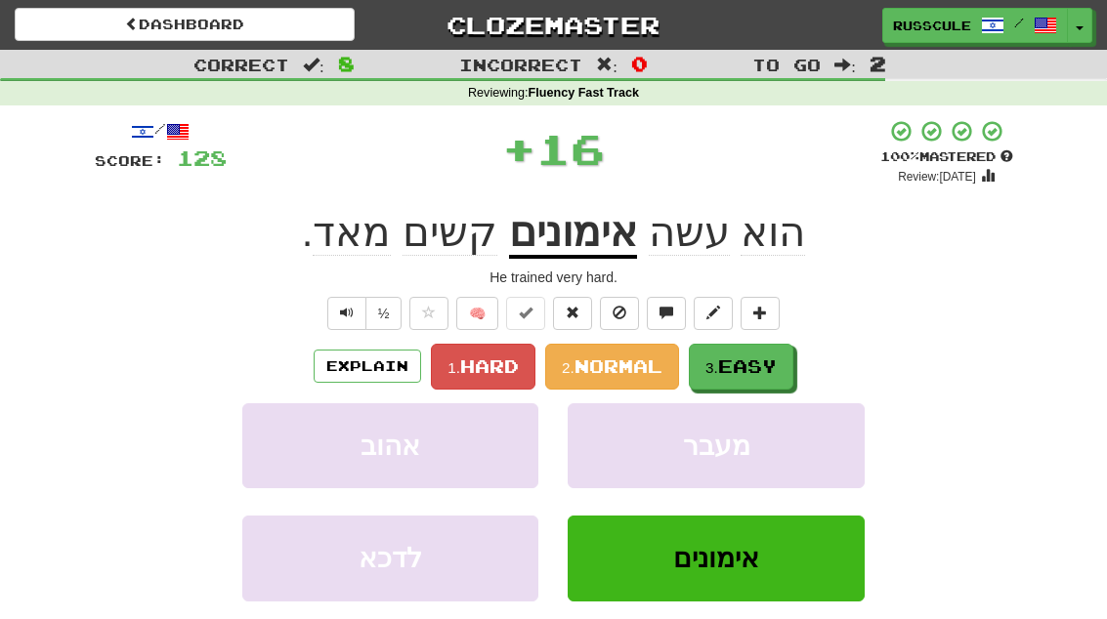
click at [775, 356] on span "Easy" at bounding box center [747, 366] width 59 height 21
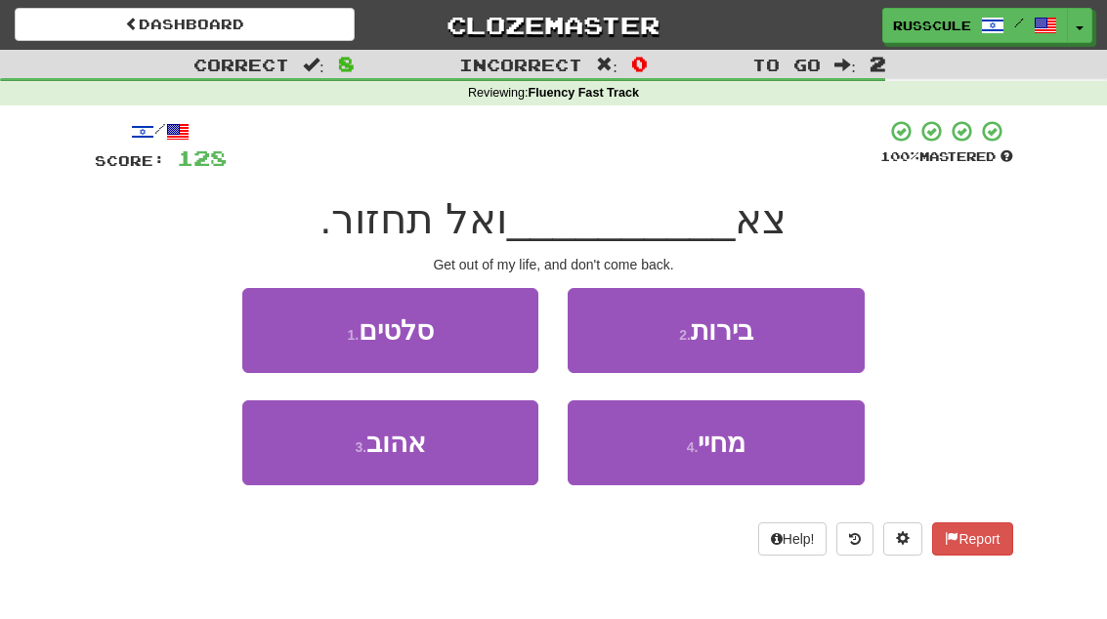
click at [736, 454] on span "מחיי" at bounding box center [722, 443] width 48 height 30
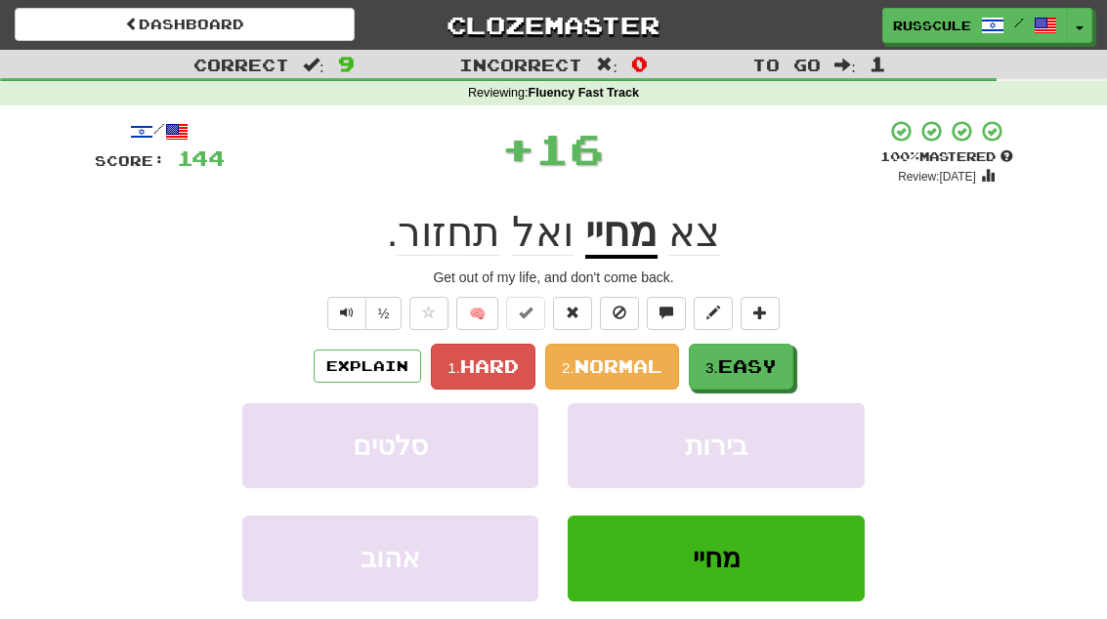
click at [773, 353] on button "3. Easy" at bounding box center [741, 367] width 105 height 46
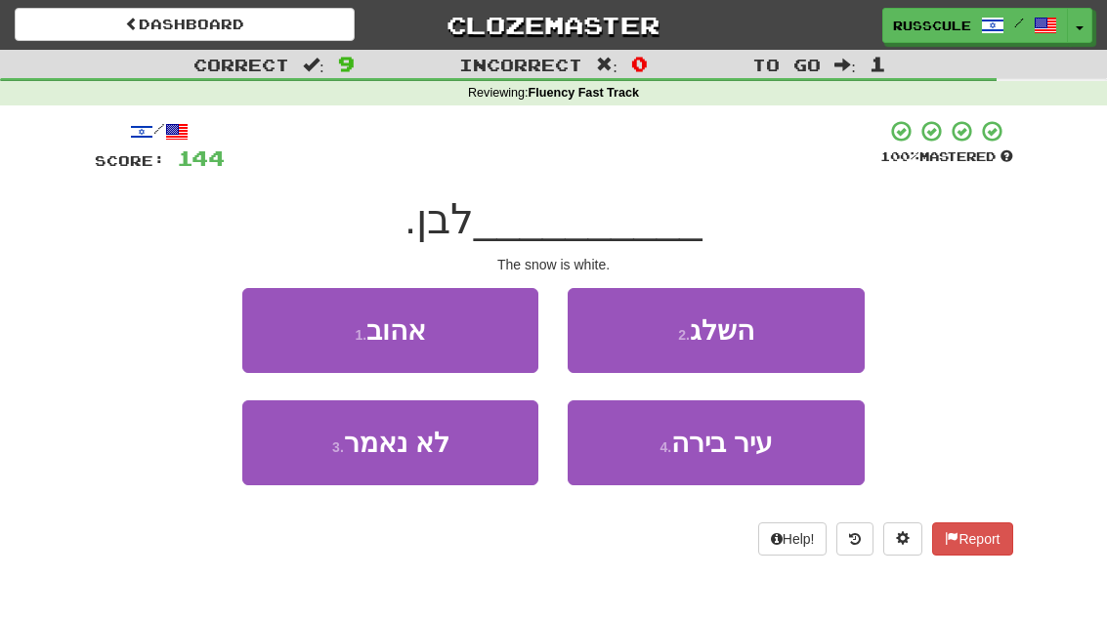
click at [804, 331] on button "2 . השלג" at bounding box center [716, 330] width 296 height 85
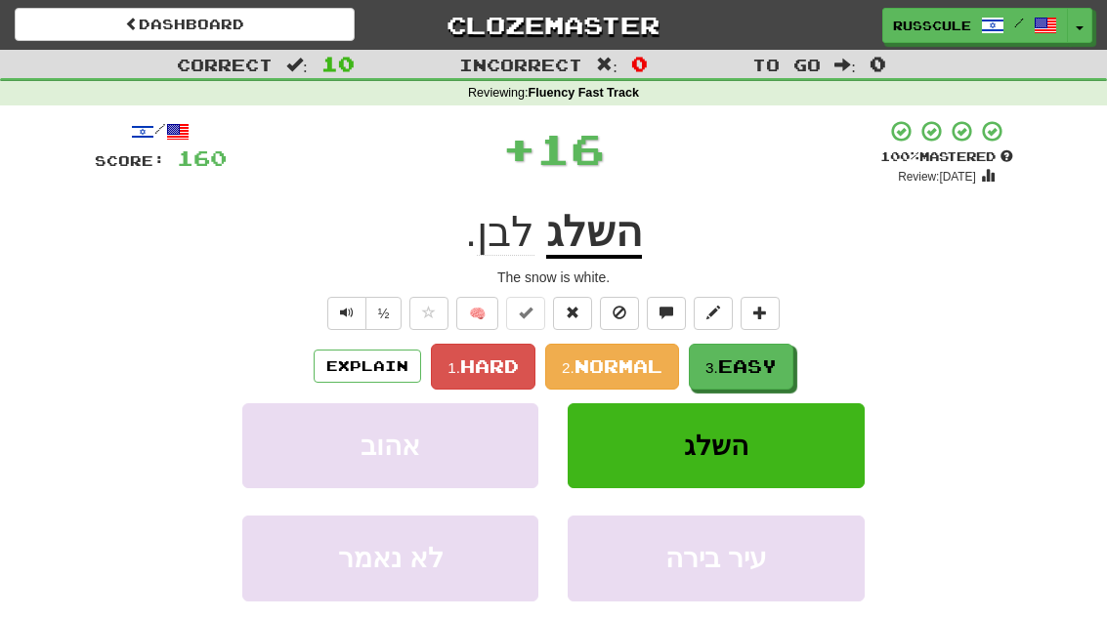
click at [746, 379] on button "3. Easy" at bounding box center [741, 367] width 105 height 46
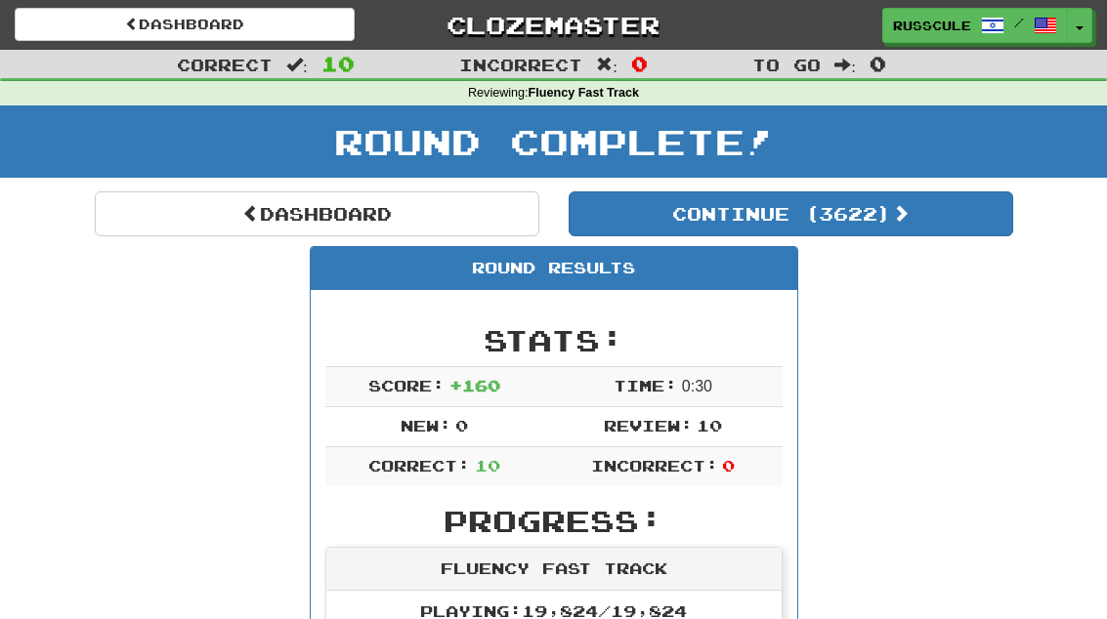
click at [922, 234] on button "Continue ( 3622 )" at bounding box center [791, 214] width 445 height 45
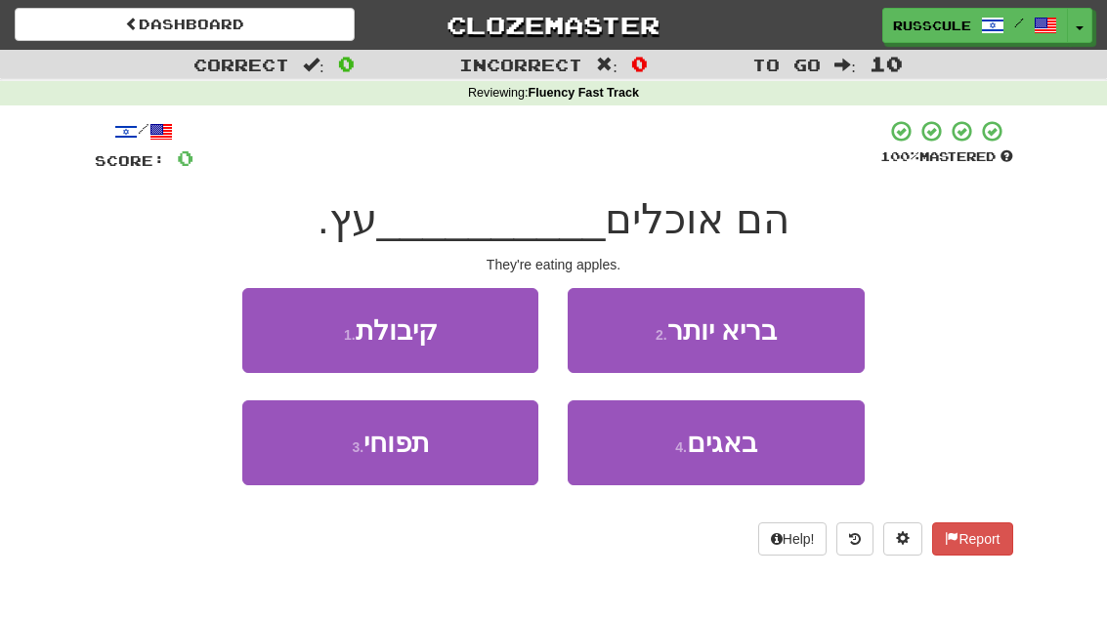
click at [335, 449] on button "3 . תפוחי" at bounding box center [390, 443] width 296 height 85
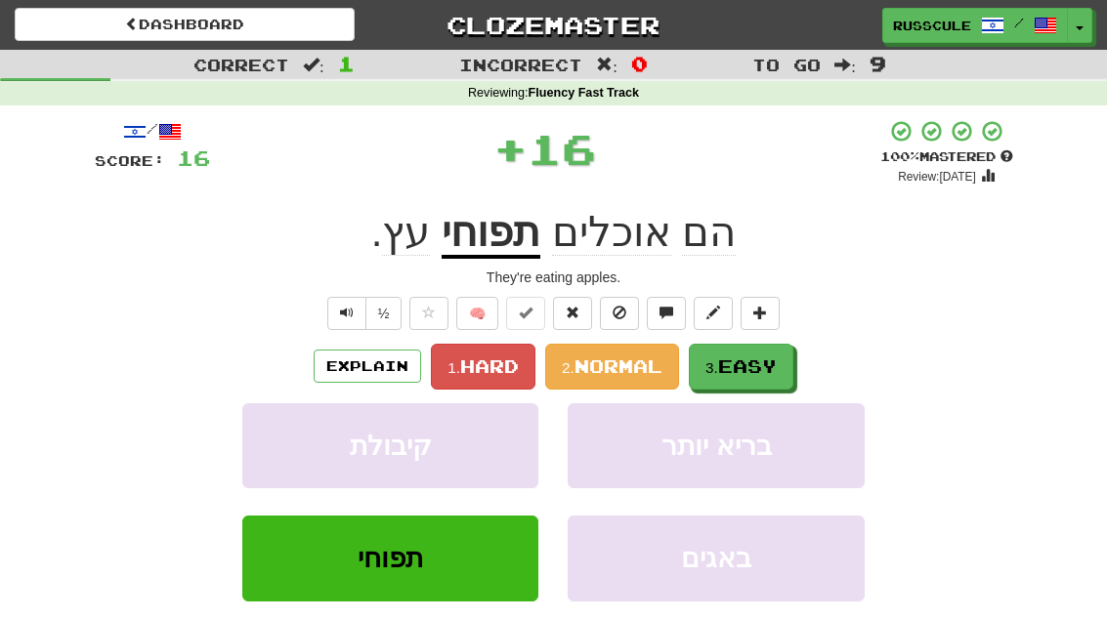
click at [753, 365] on span "Easy" at bounding box center [747, 366] width 59 height 21
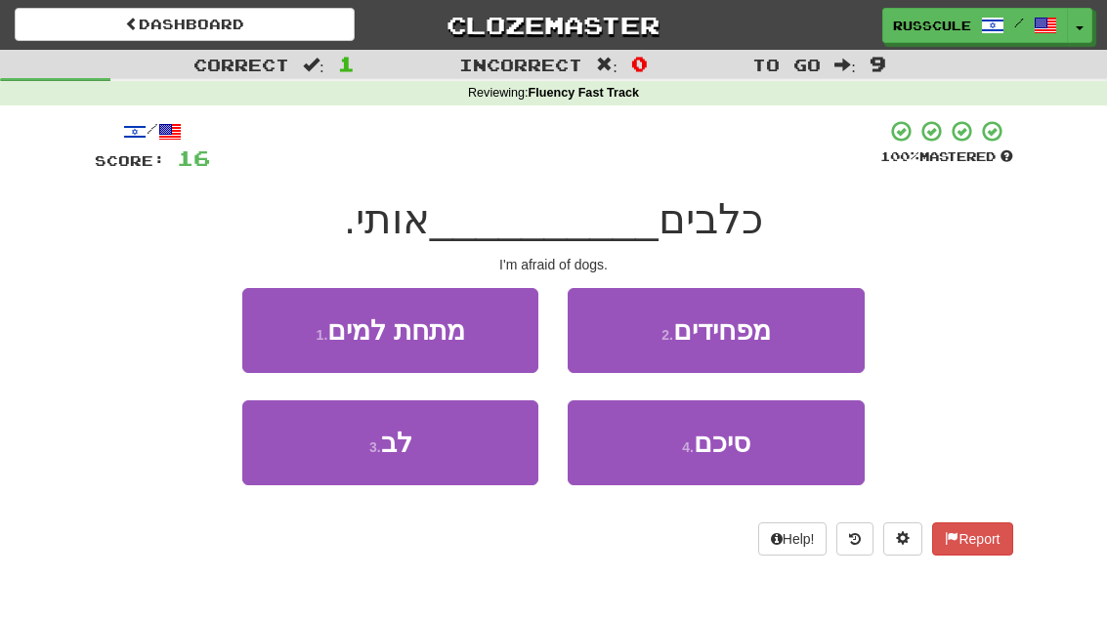
click at [783, 343] on button "2 . מפחידים" at bounding box center [716, 330] width 296 height 85
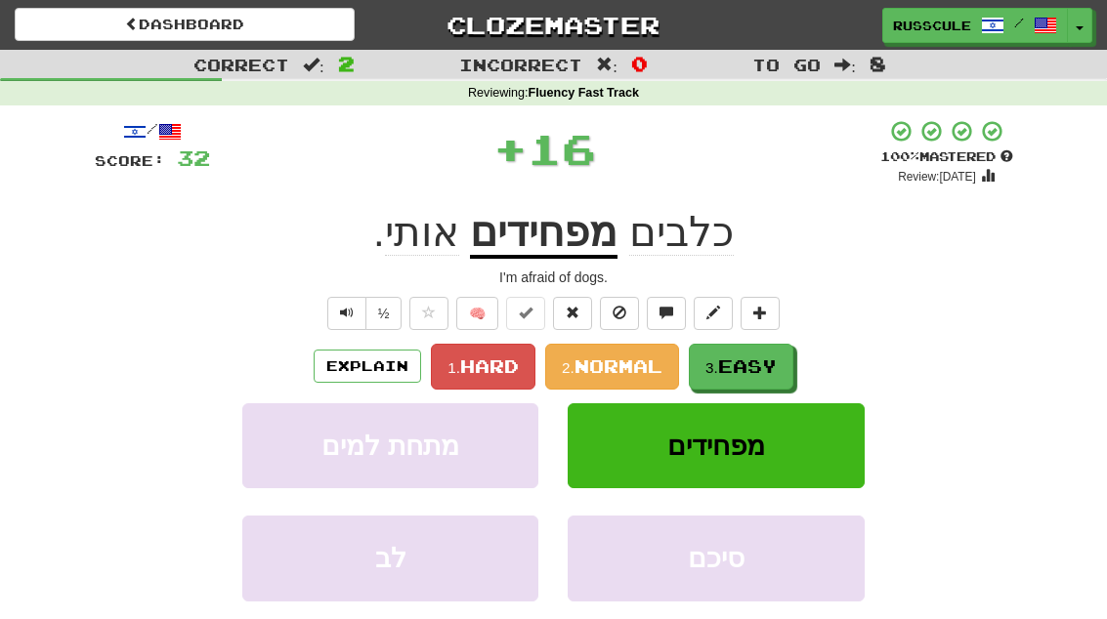
click at [749, 373] on span "Easy" at bounding box center [747, 366] width 59 height 21
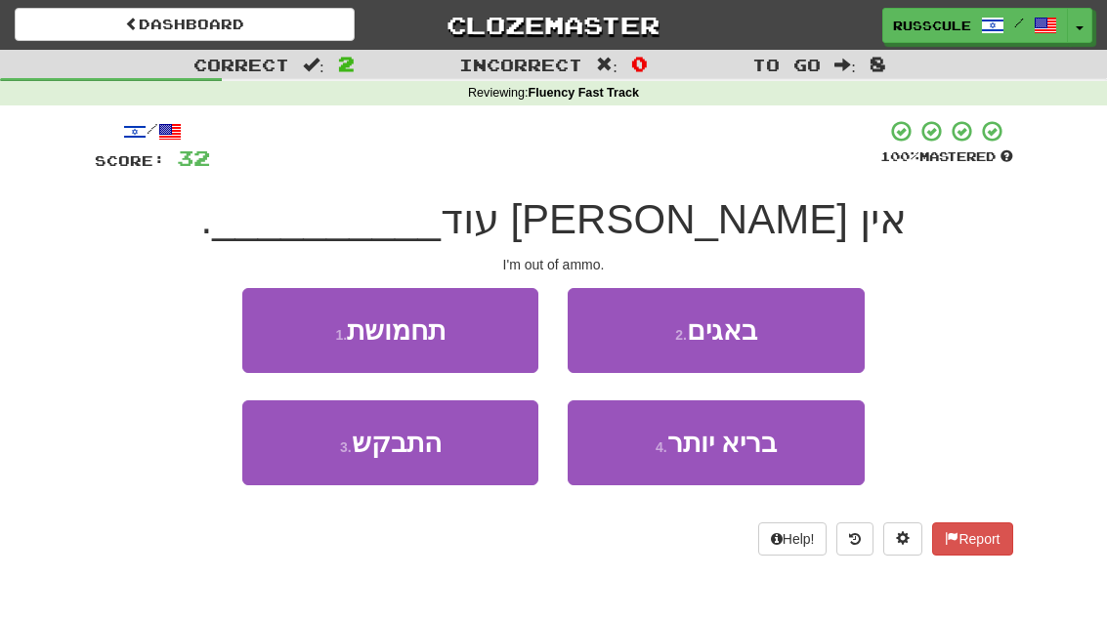
click at [281, 339] on button "1 . תחמושת" at bounding box center [390, 330] width 296 height 85
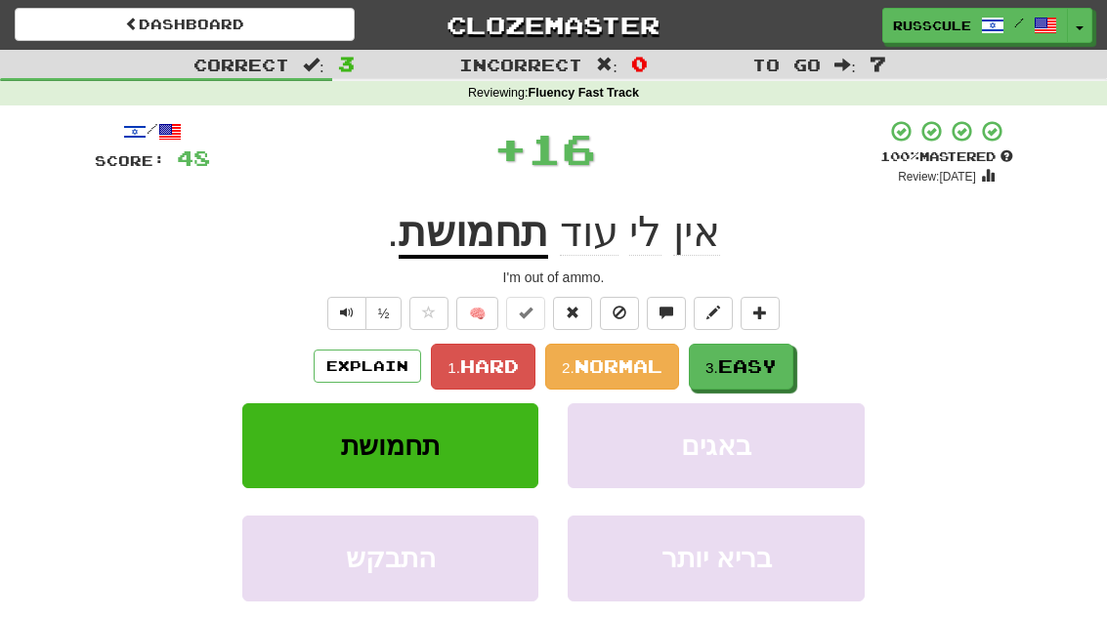
click at [753, 364] on span "Easy" at bounding box center [747, 366] width 59 height 21
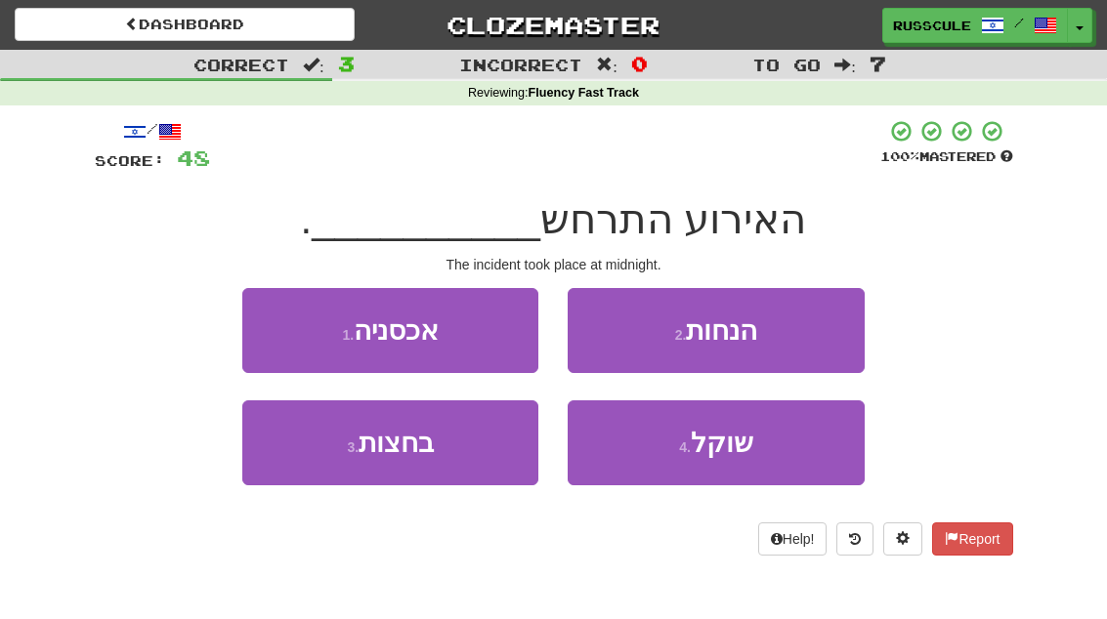
click at [329, 459] on button "3 . בחצות" at bounding box center [390, 443] width 296 height 85
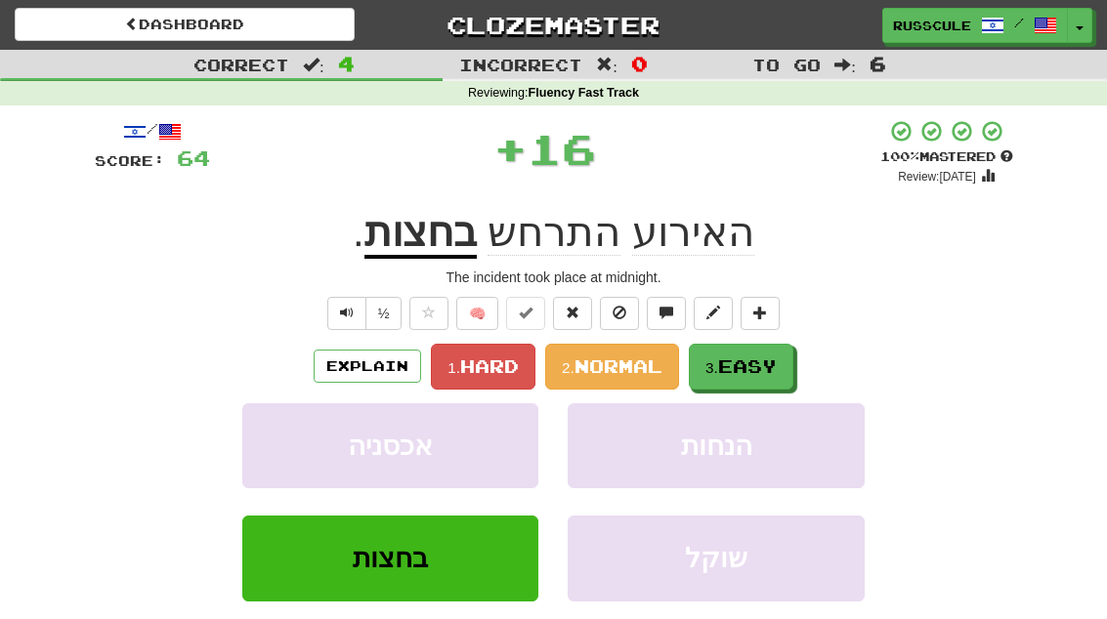
click at [768, 362] on span "Easy" at bounding box center [747, 366] width 59 height 21
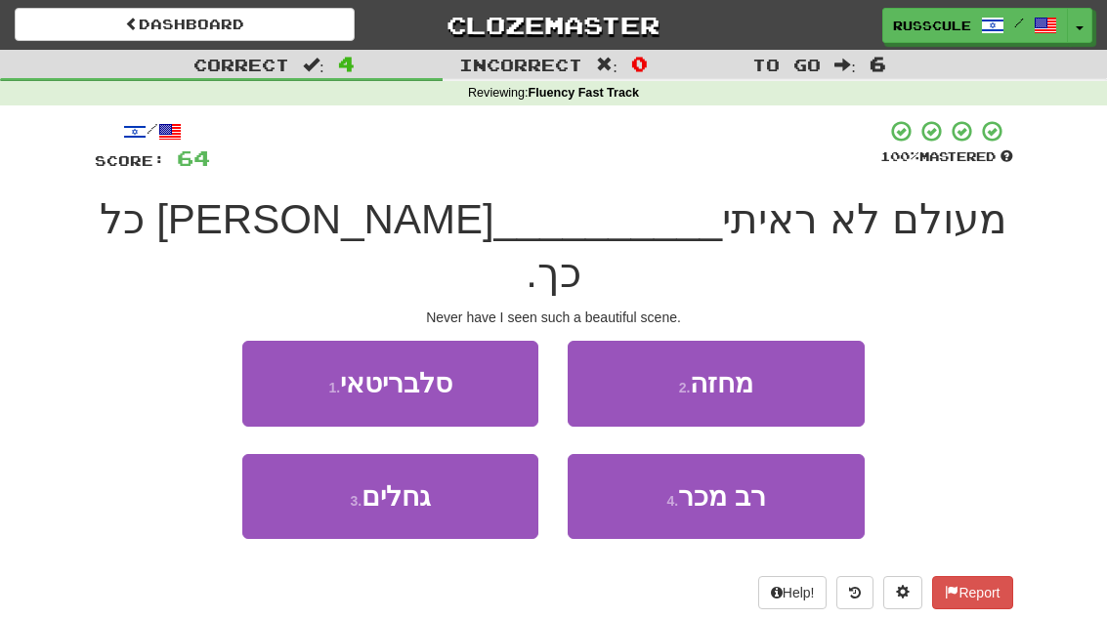
click at [807, 341] on button "2 . מחזה" at bounding box center [716, 383] width 296 height 85
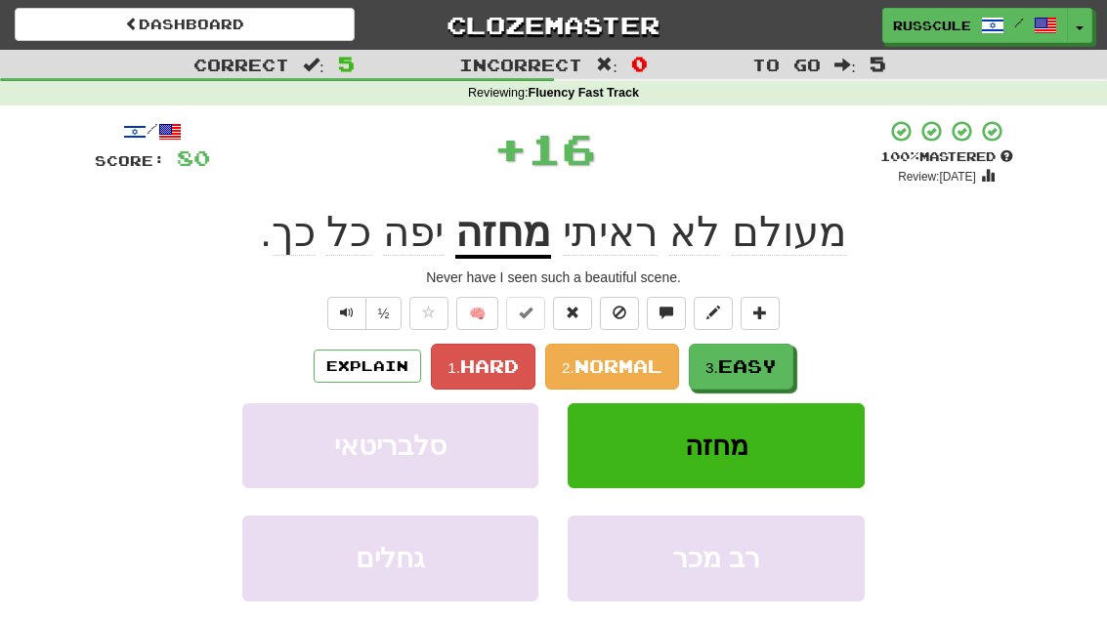
click at [764, 366] on span "Easy" at bounding box center [747, 366] width 59 height 21
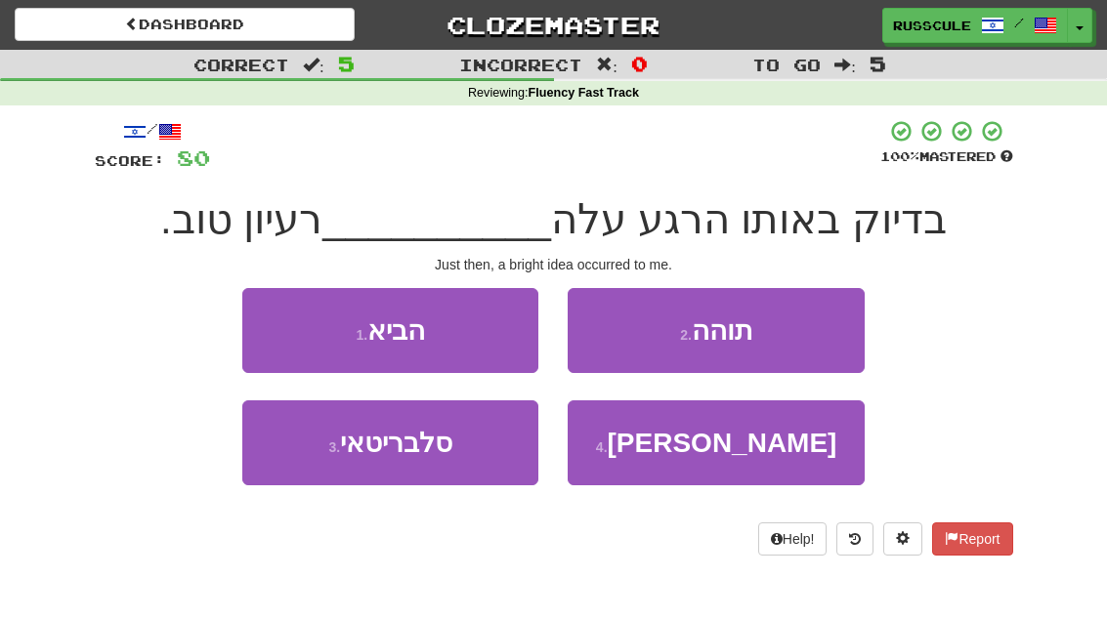
click at [724, 447] on span "בראשי" at bounding box center [723, 443] width 230 height 30
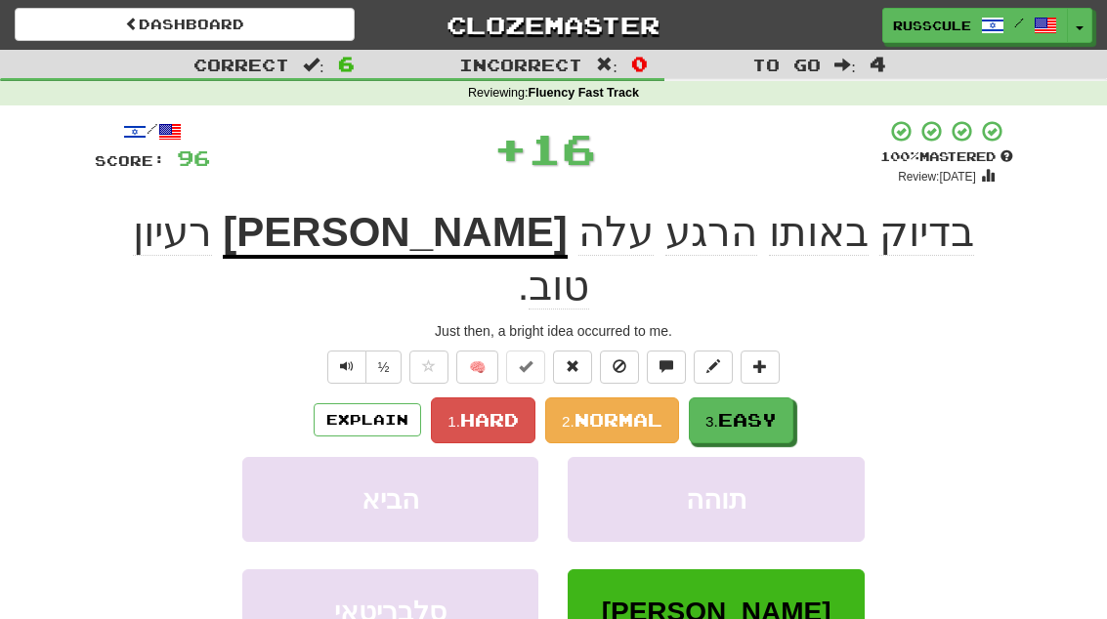
click at [770, 409] on span "Easy" at bounding box center [747, 419] width 59 height 21
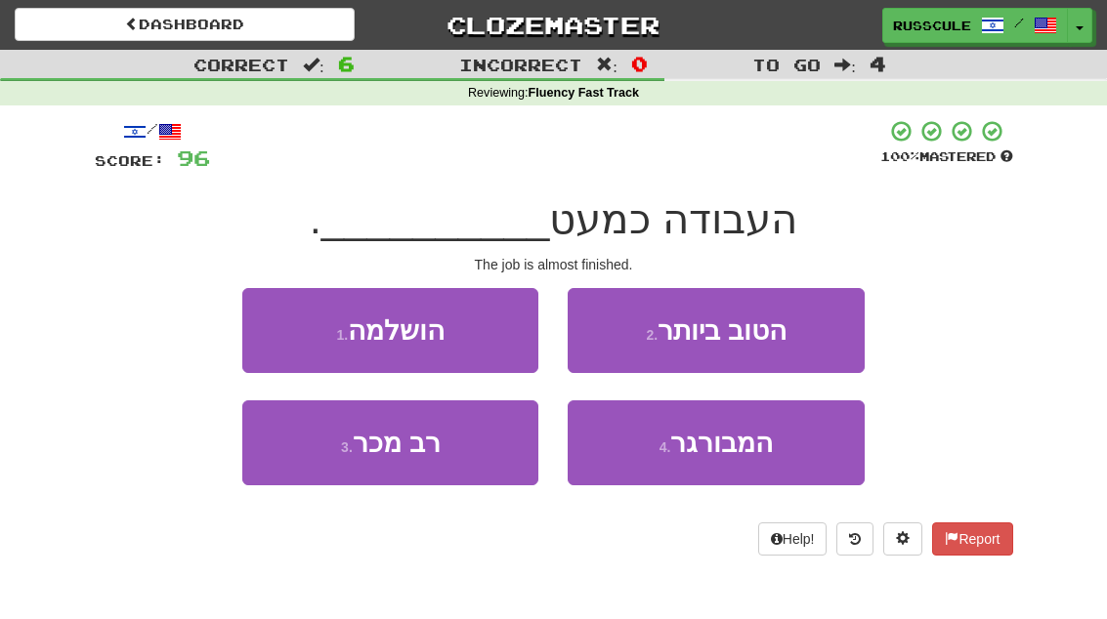
click at [271, 324] on button "1 . הושלמה" at bounding box center [390, 330] width 296 height 85
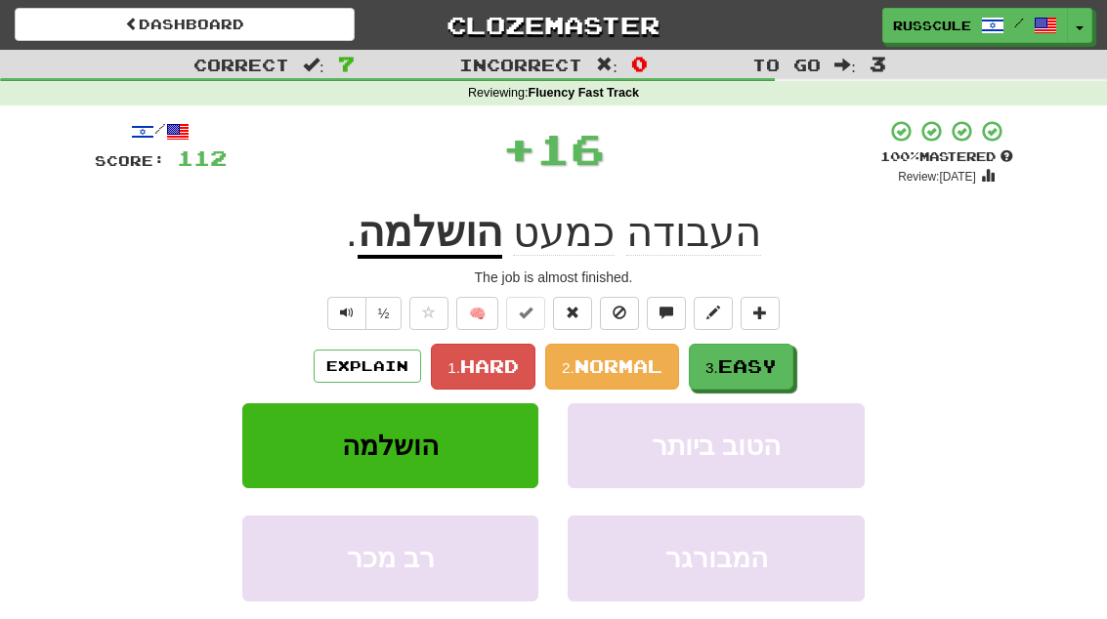
click at [766, 368] on span "Easy" at bounding box center [747, 366] width 59 height 21
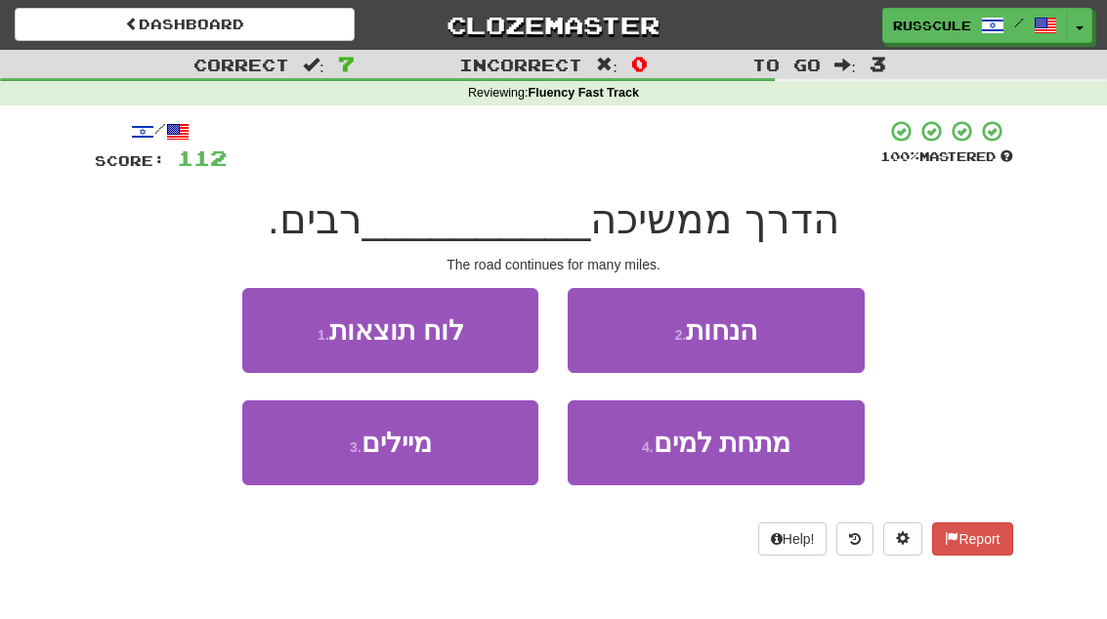
click at [326, 463] on button "3 . מיילים" at bounding box center [390, 443] width 296 height 85
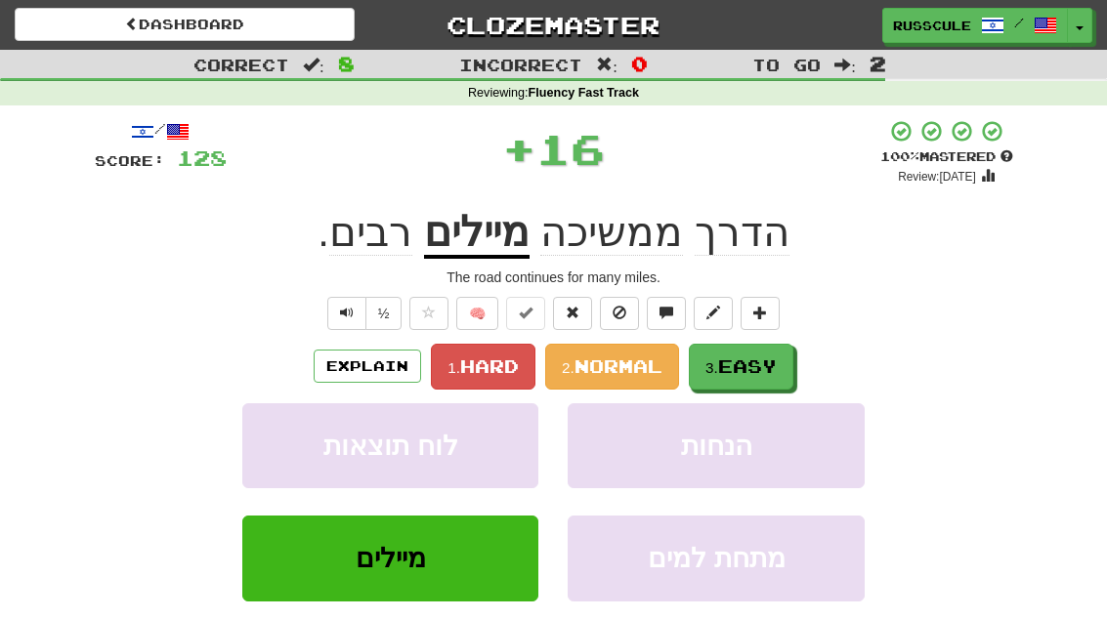
click at [754, 369] on span "Easy" at bounding box center [747, 366] width 59 height 21
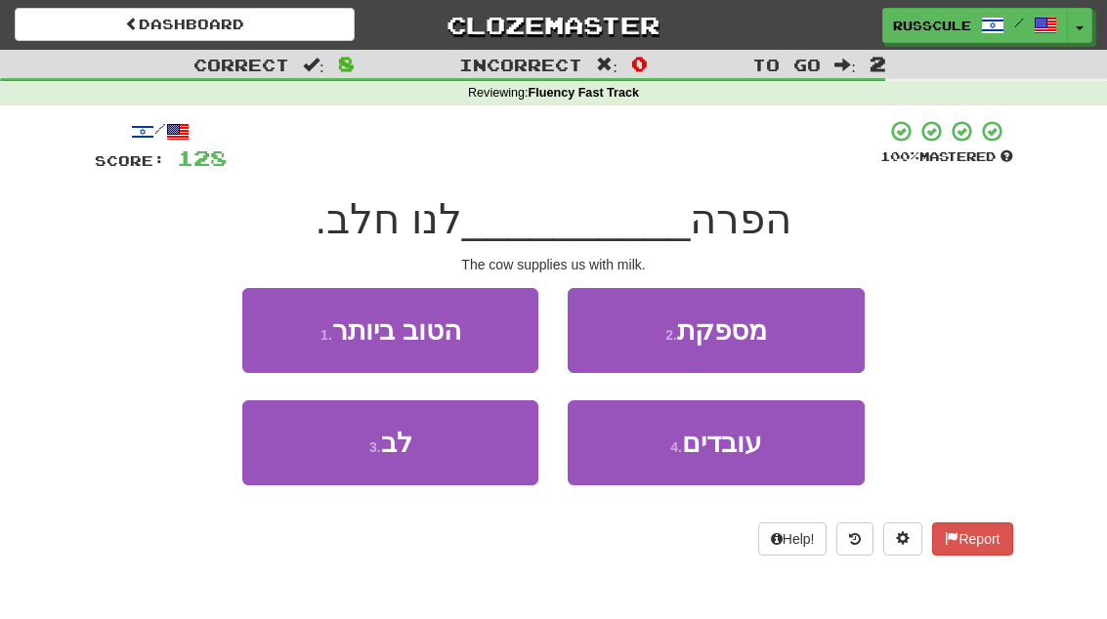
click at [804, 335] on button "2 . מספקת" at bounding box center [716, 330] width 296 height 85
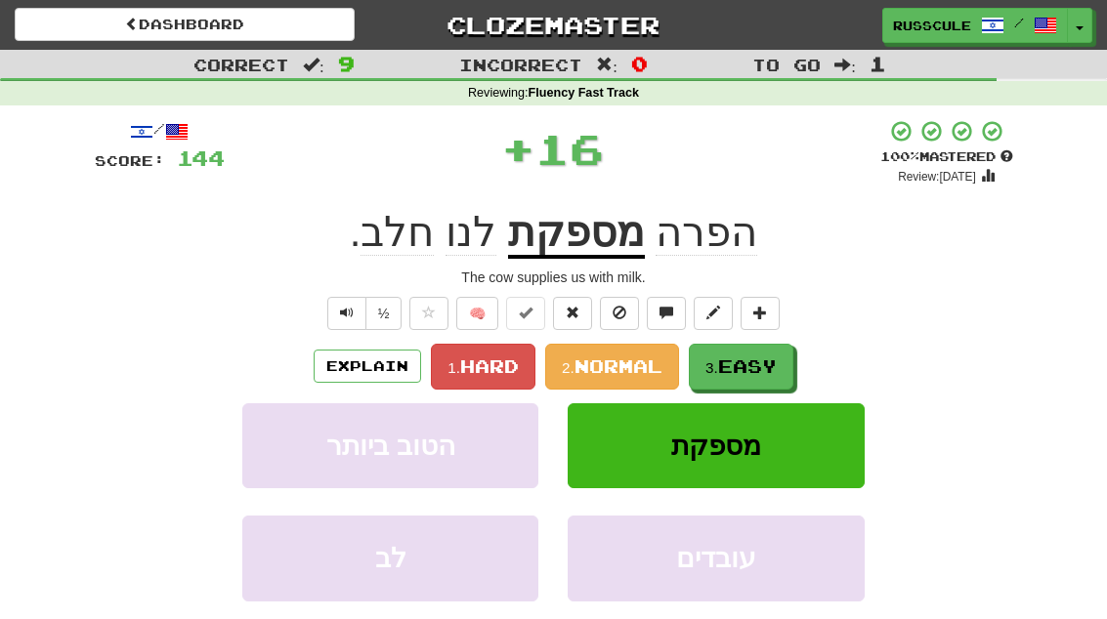
click at [756, 367] on span "Easy" at bounding box center [747, 366] width 59 height 21
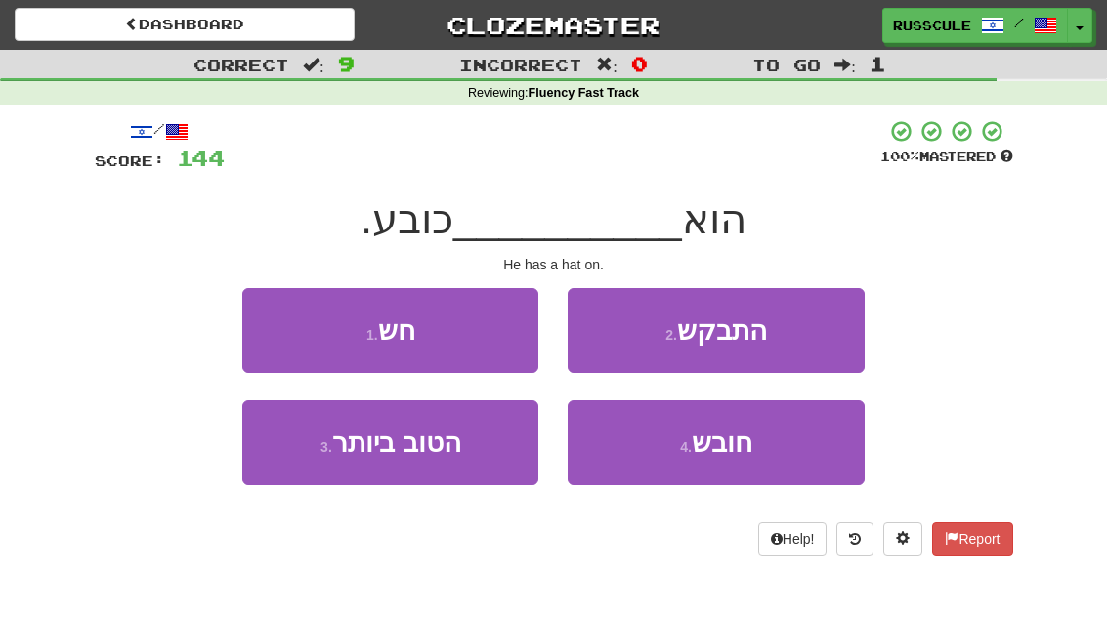
click at [734, 455] on span "חובש" at bounding box center [722, 443] width 61 height 30
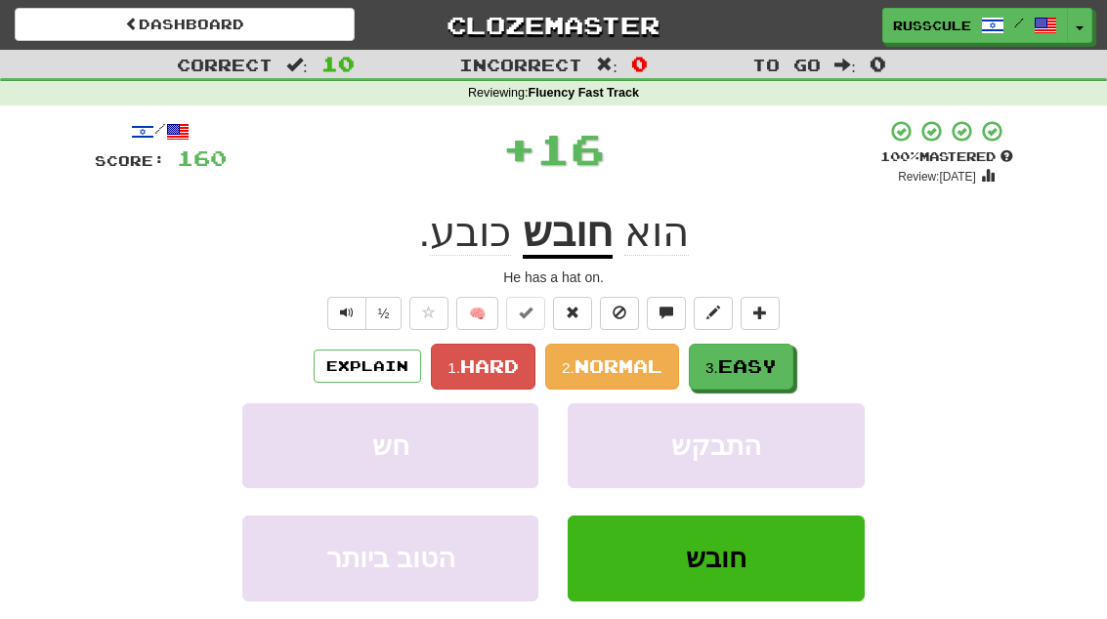
click at [777, 360] on span "Easy" at bounding box center [747, 366] width 59 height 21
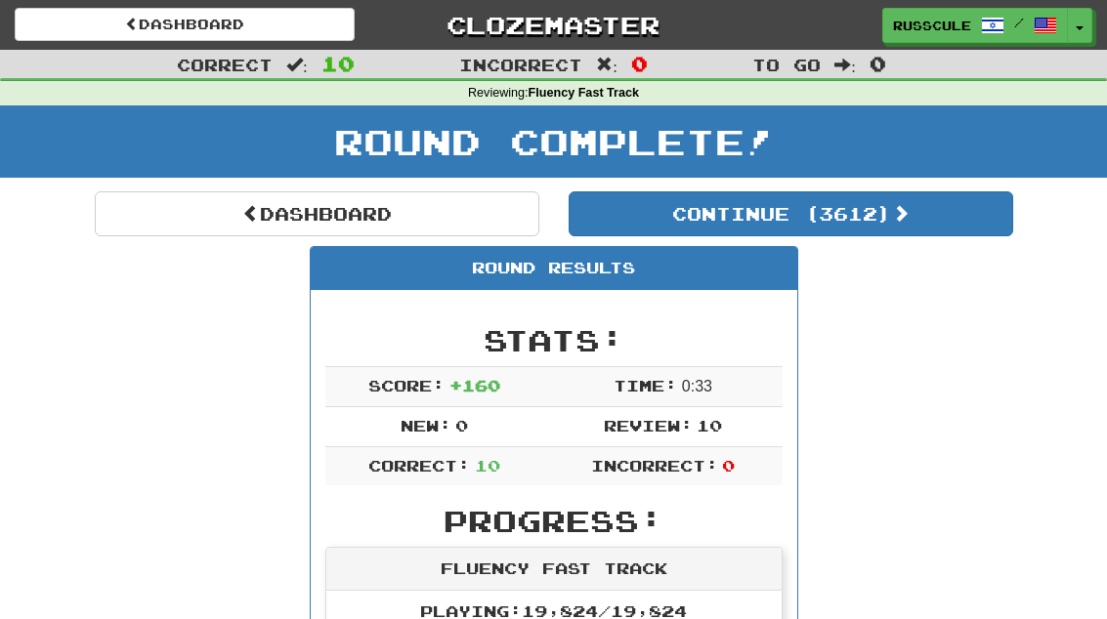
click at [932, 232] on button "Continue ( 3612 )" at bounding box center [791, 214] width 445 height 45
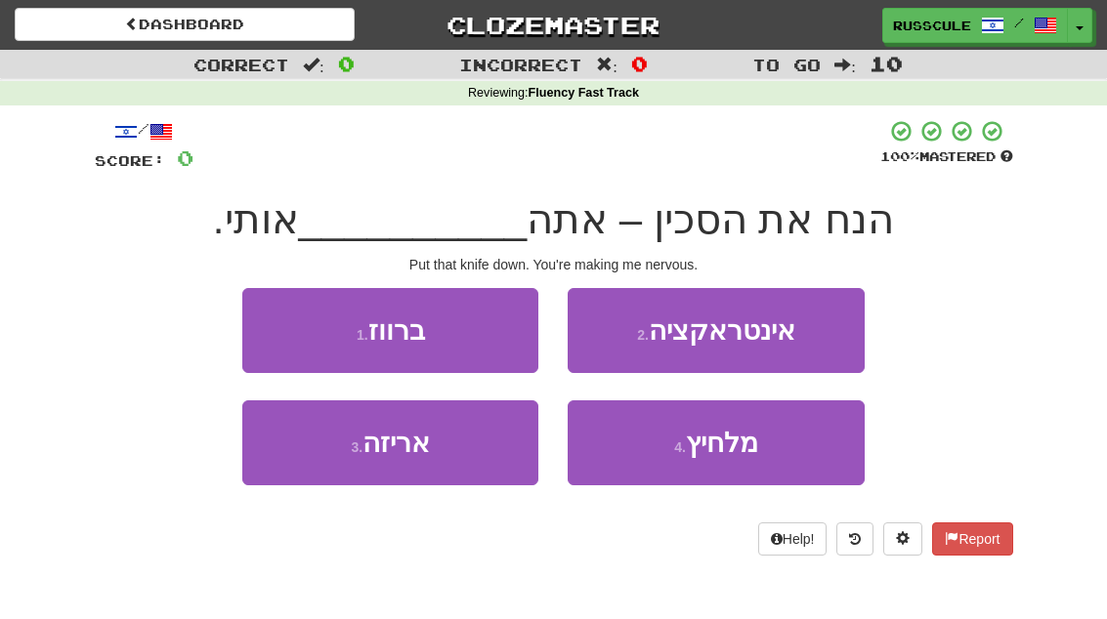
click at [758, 454] on span "מלחיץ" at bounding box center [722, 443] width 72 height 30
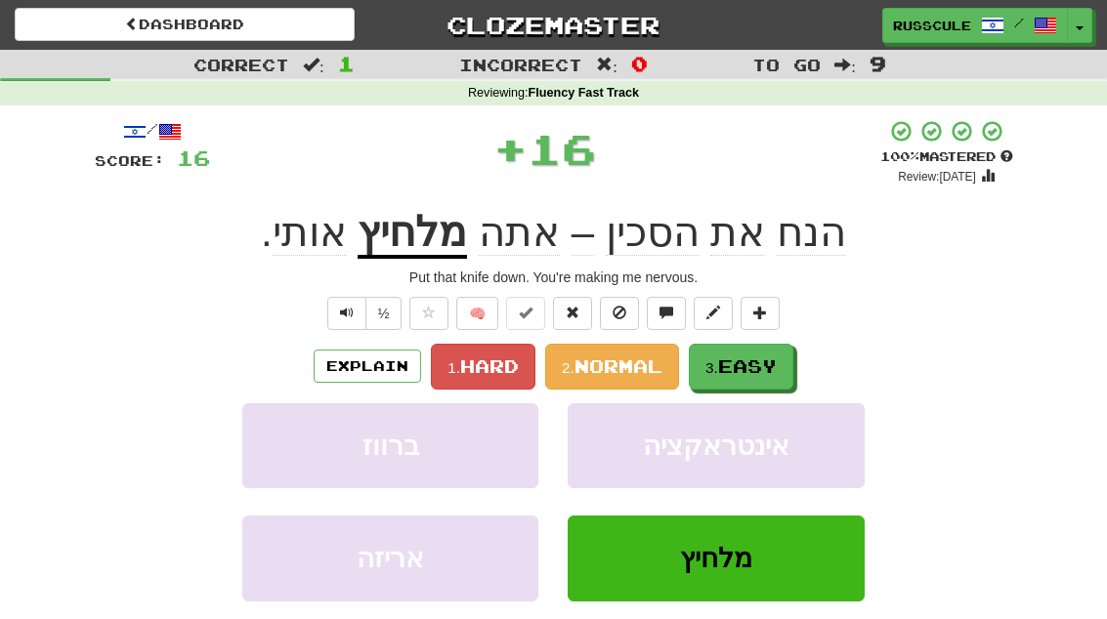
click at [783, 370] on button "3. Easy" at bounding box center [741, 367] width 105 height 46
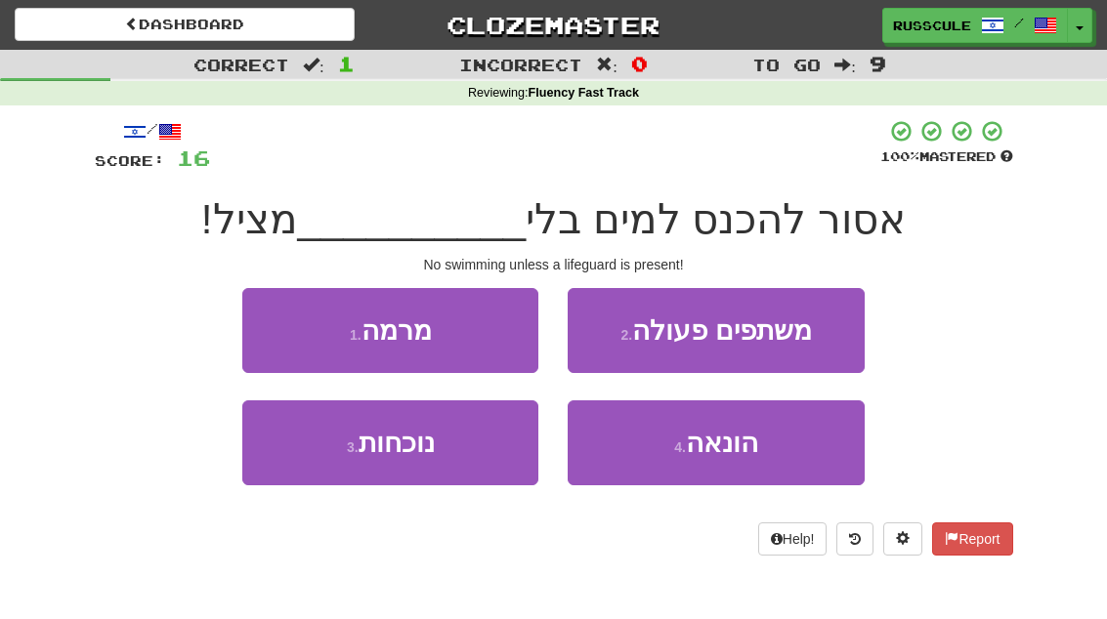
click at [323, 465] on button "3 . נוכחות" at bounding box center [390, 443] width 296 height 85
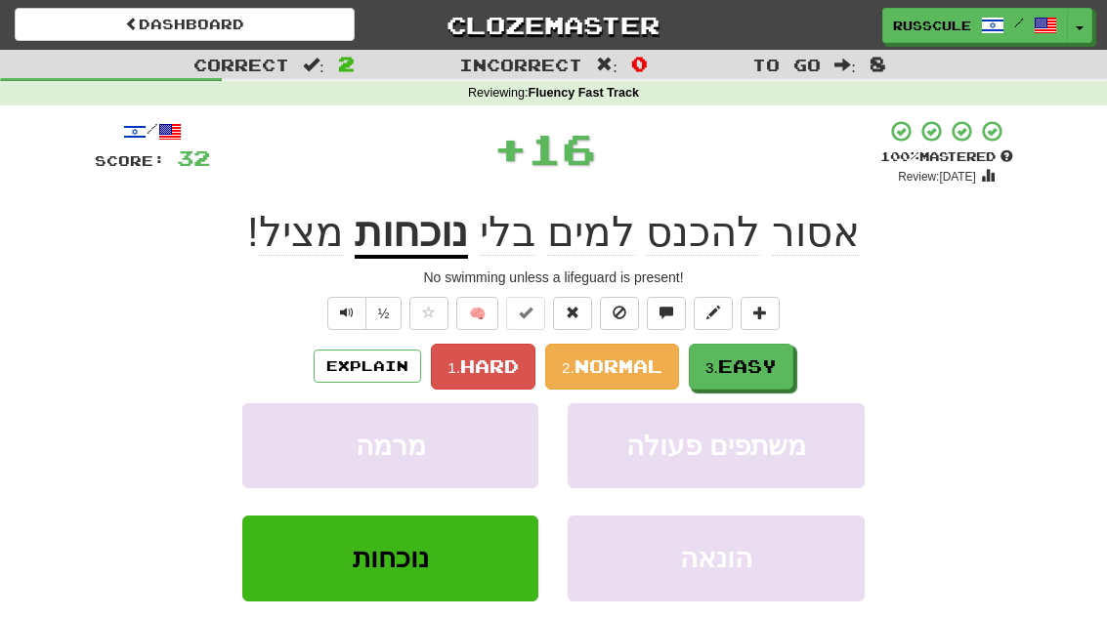
click at [774, 363] on span "Easy" at bounding box center [747, 366] width 59 height 21
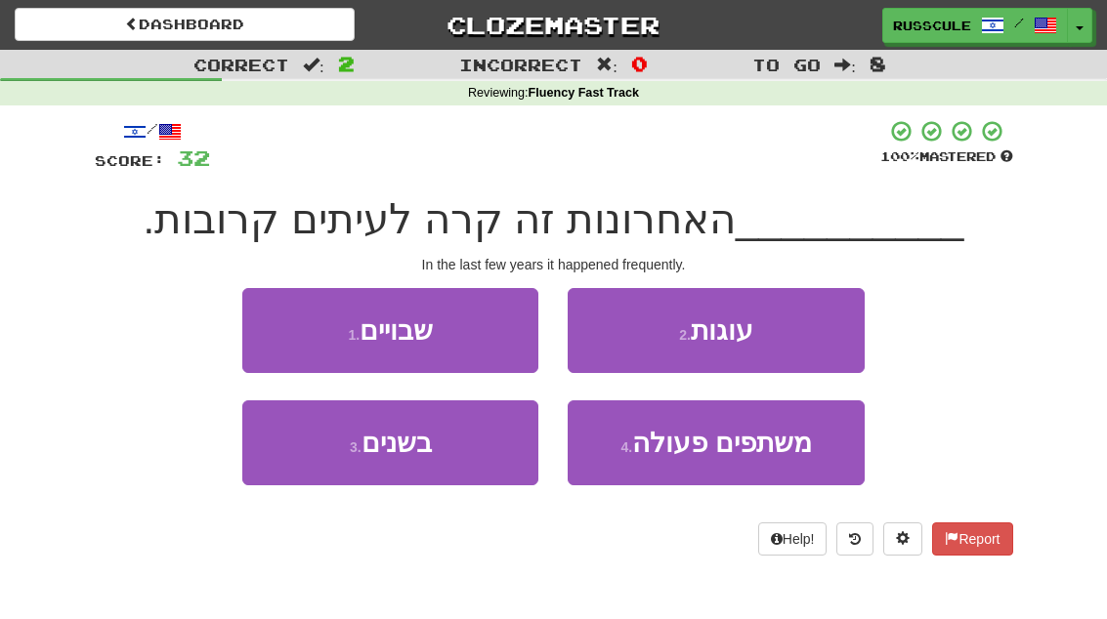
click at [326, 464] on button "3 . בשנים" at bounding box center [390, 443] width 296 height 85
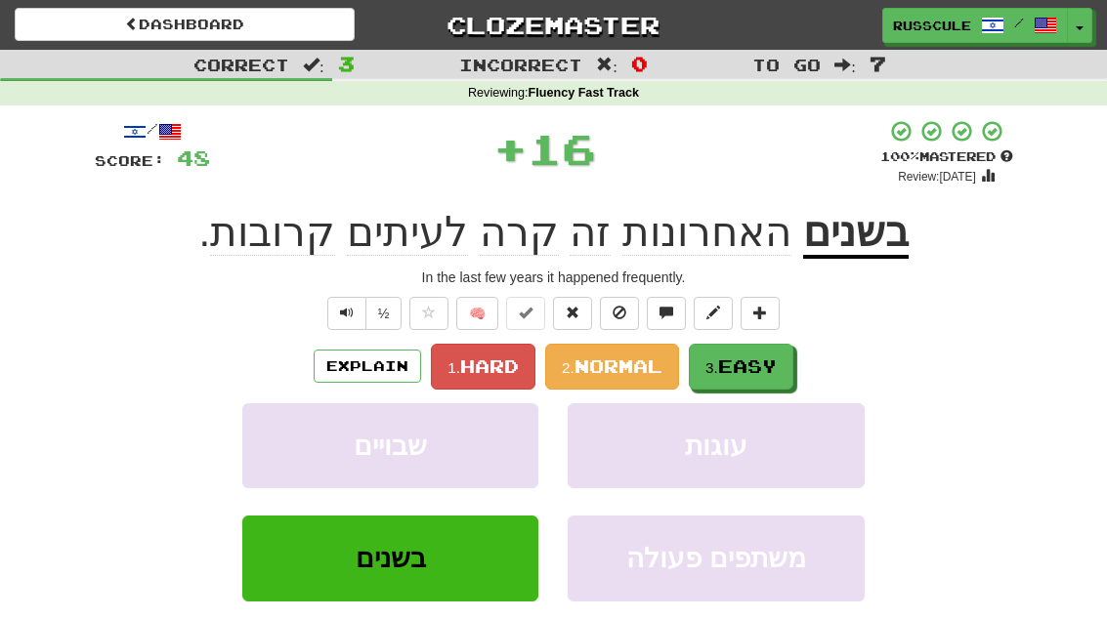
click at [767, 370] on span "Easy" at bounding box center [747, 366] width 59 height 21
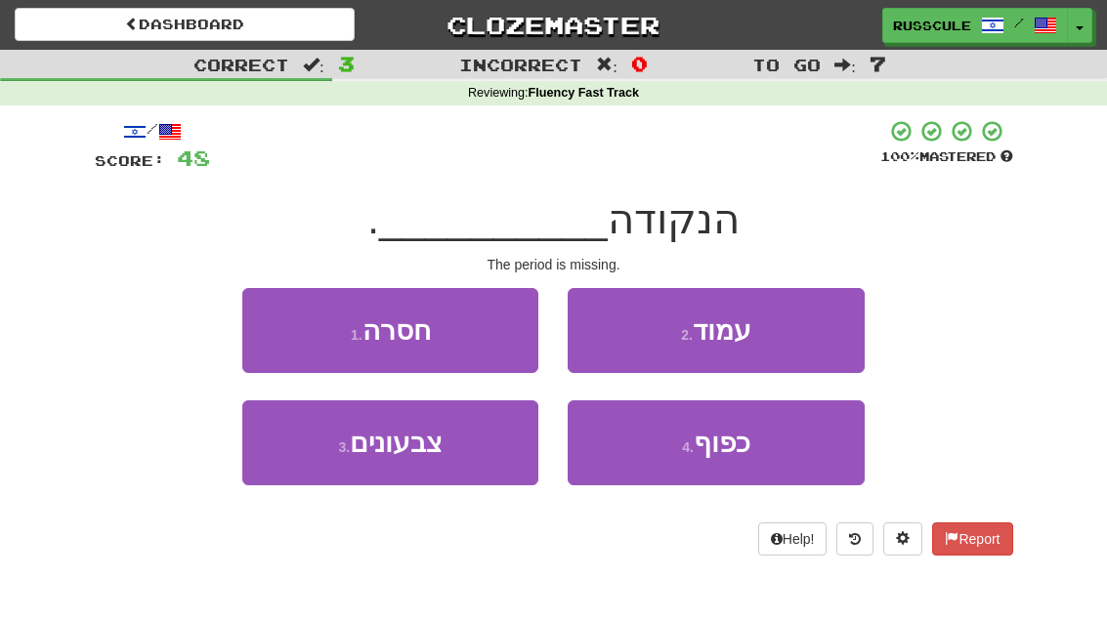
click at [264, 327] on button "1 . חסרה" at bounding box center [390, 330] width 296 height 85
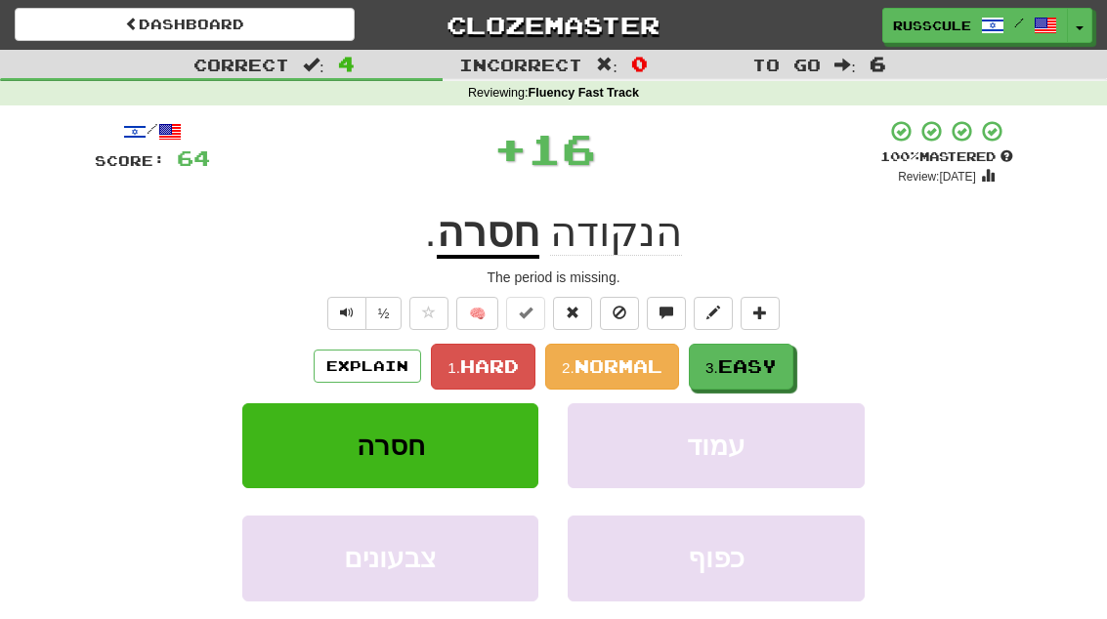
click at [762, 362] on span "Easy" at bounding box center [747, 366] width 59 height 21
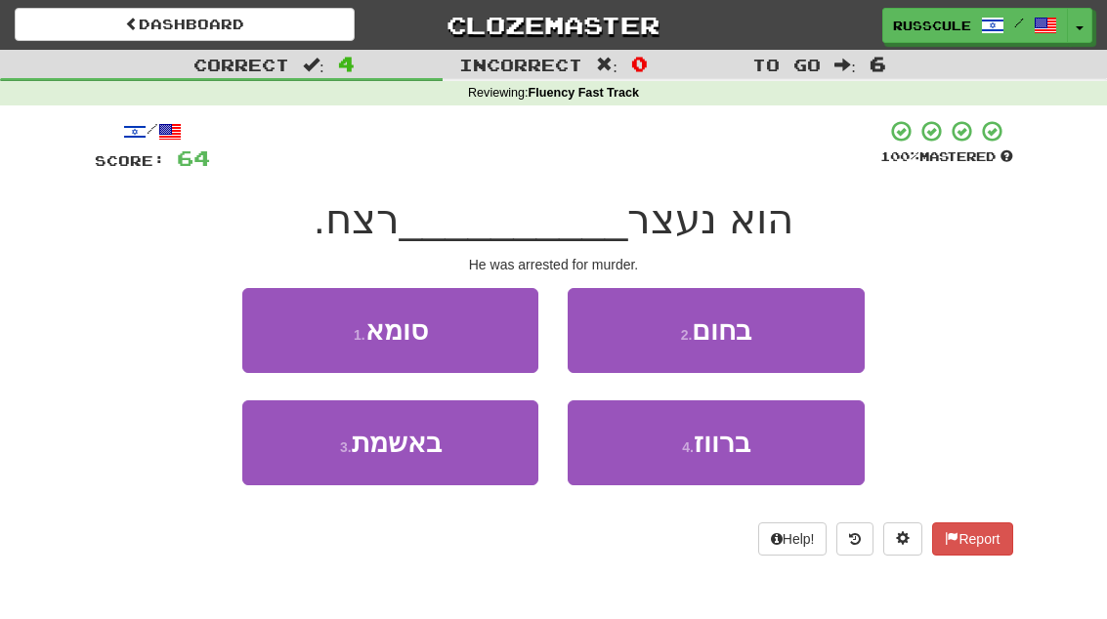
click at [326, 466] on button "3 . באשמת" at bounding box center [390, 443] width 296 height 85
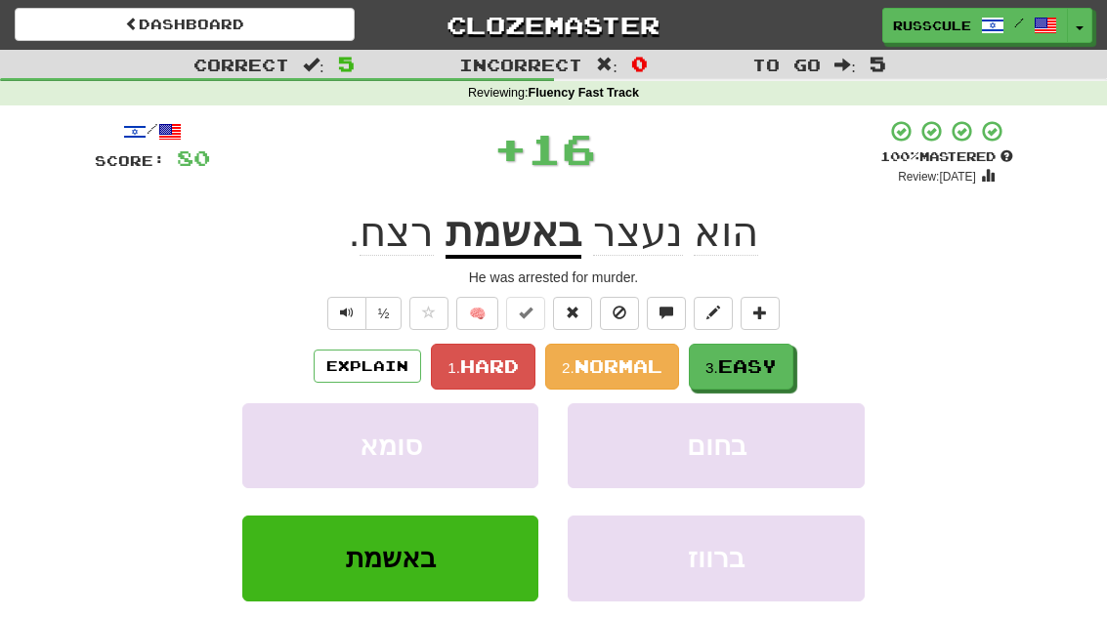
click at [754, 365] on span "Easy" at bounding box center [747, 366] width 59 height 21
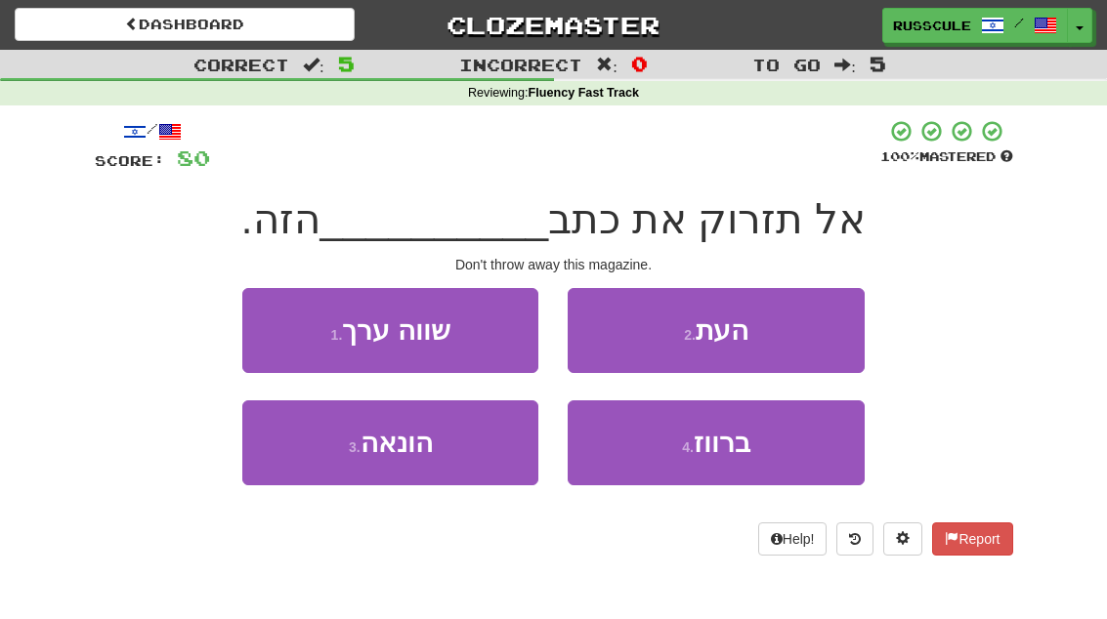
click at [788, 339] on button "2 . העת" at bounding box center [716, 330] width 296 height 85
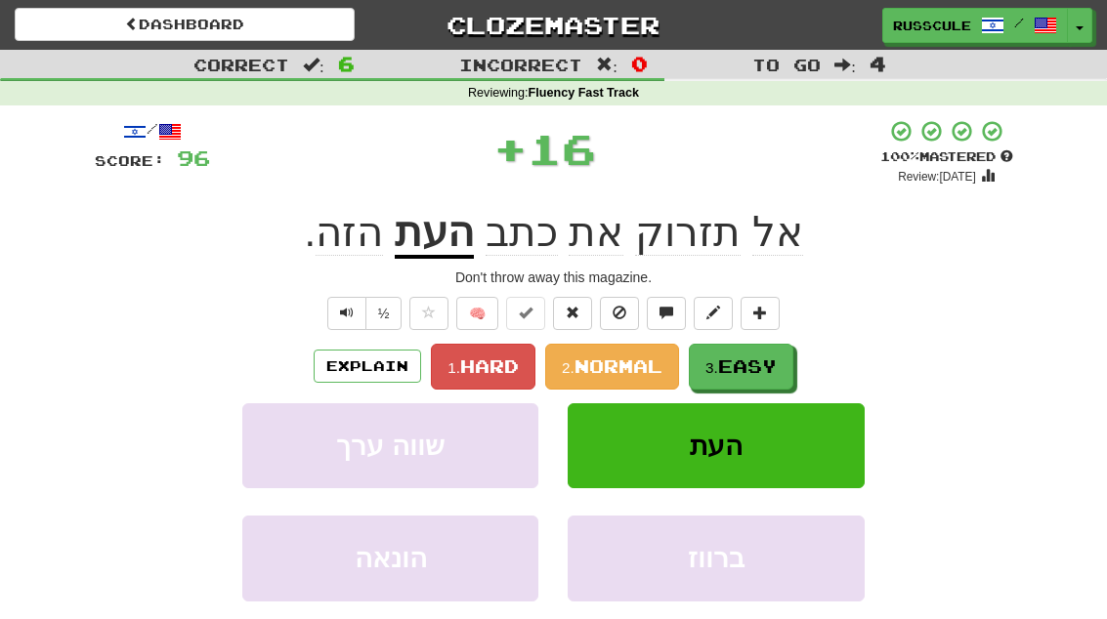
click at [756, 364] on span "Easy" at bounding box center [747, 366] width 59 height 21
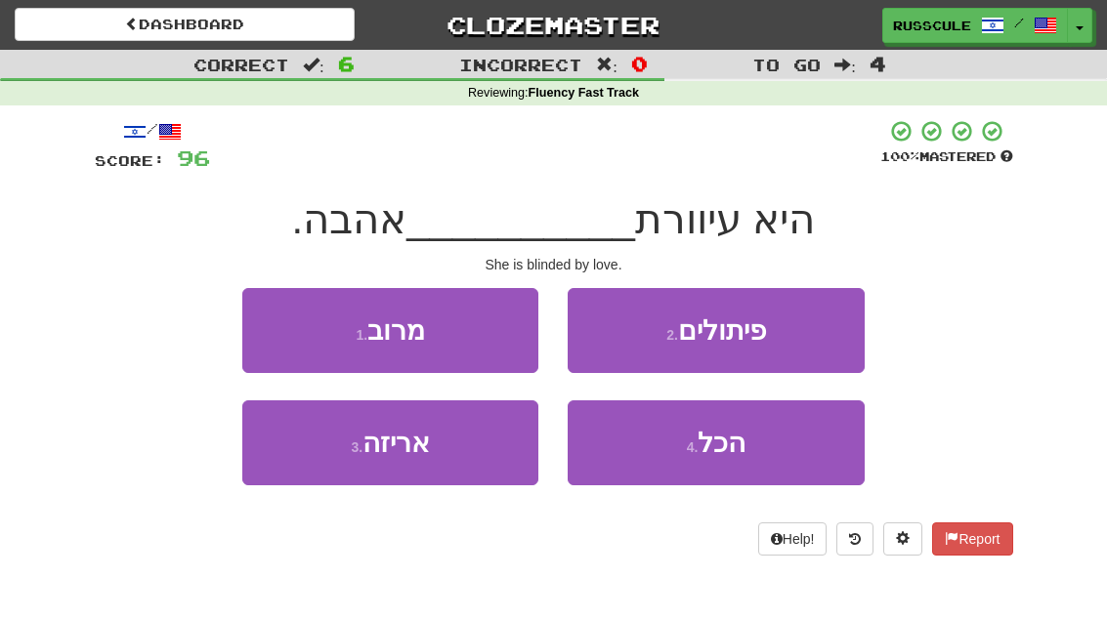
click at [261, 320] on button "1 . מרוב" at bounding box center [390, 330] width 296 height 85
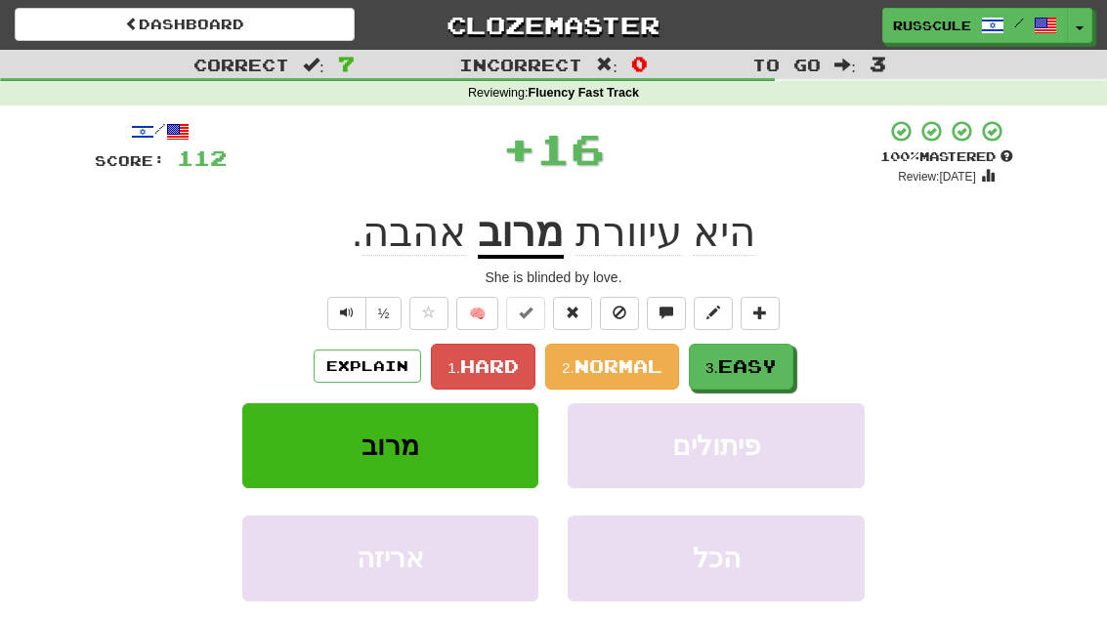
click at [761, 363] on span "Easy" at bounding box center [747, 366] width 59 height 21
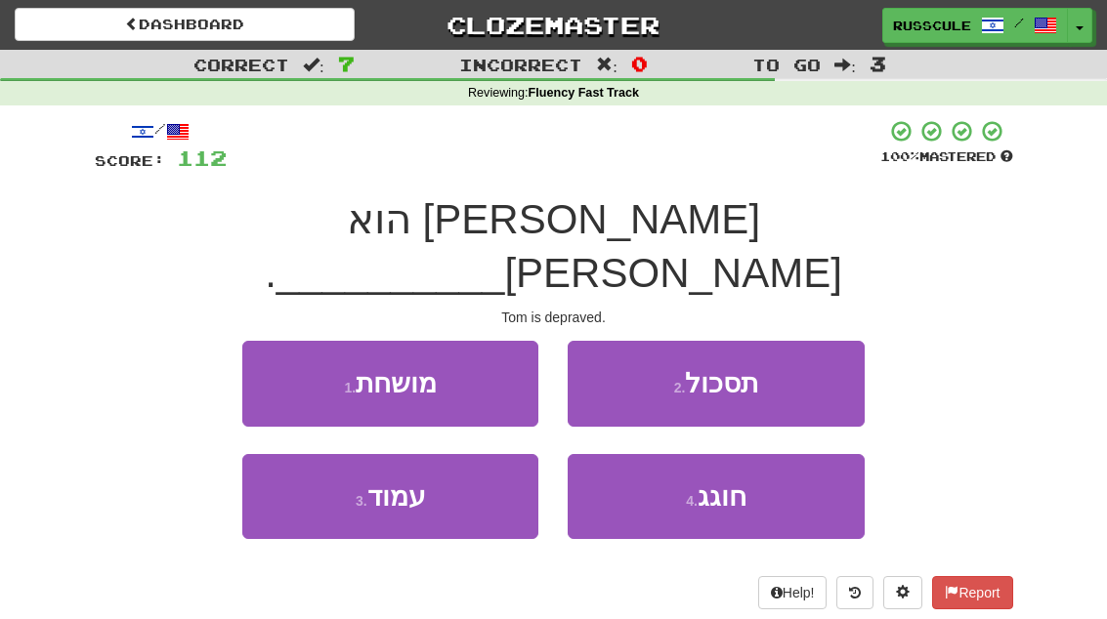
click at [275, 341] on button "1 . מושחת" at bounding box center [390, 383] width 296 height 85
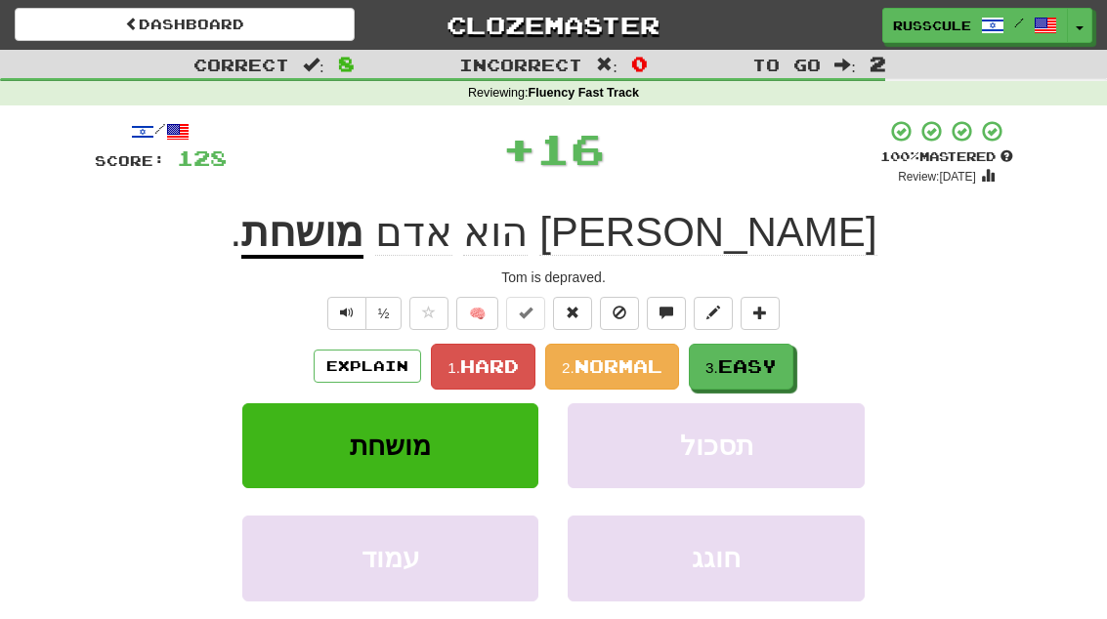
click at [751, 371] on span "Easy" at bounding box center [747, 366] width 59 height 21
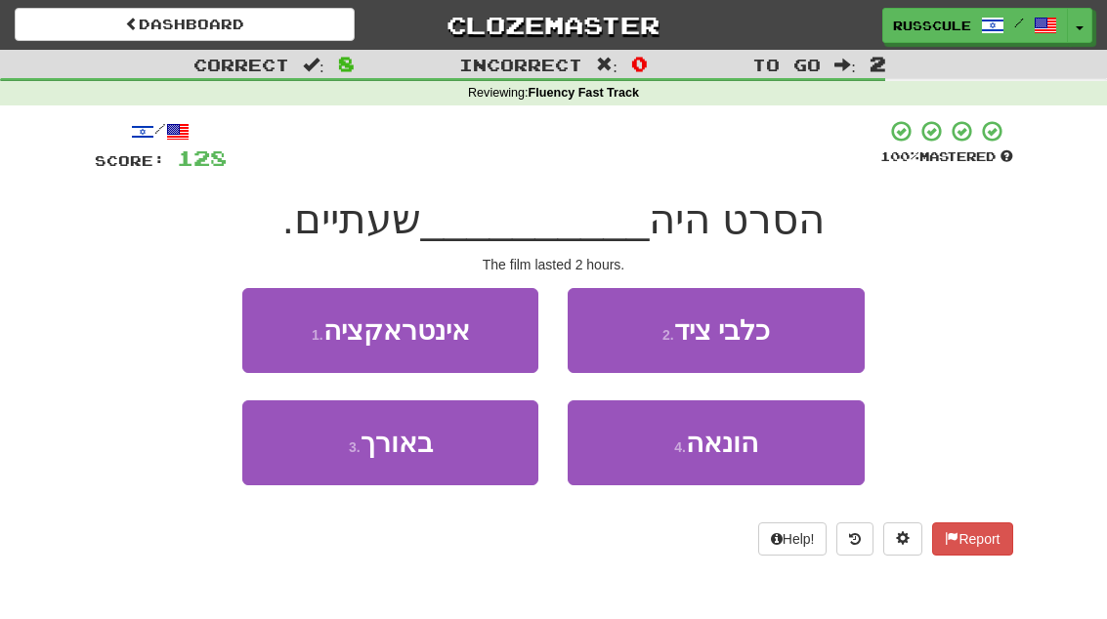
click at [327, 458] on button "3 . באורך" at bounding box center [390, 443] width 296 height 85
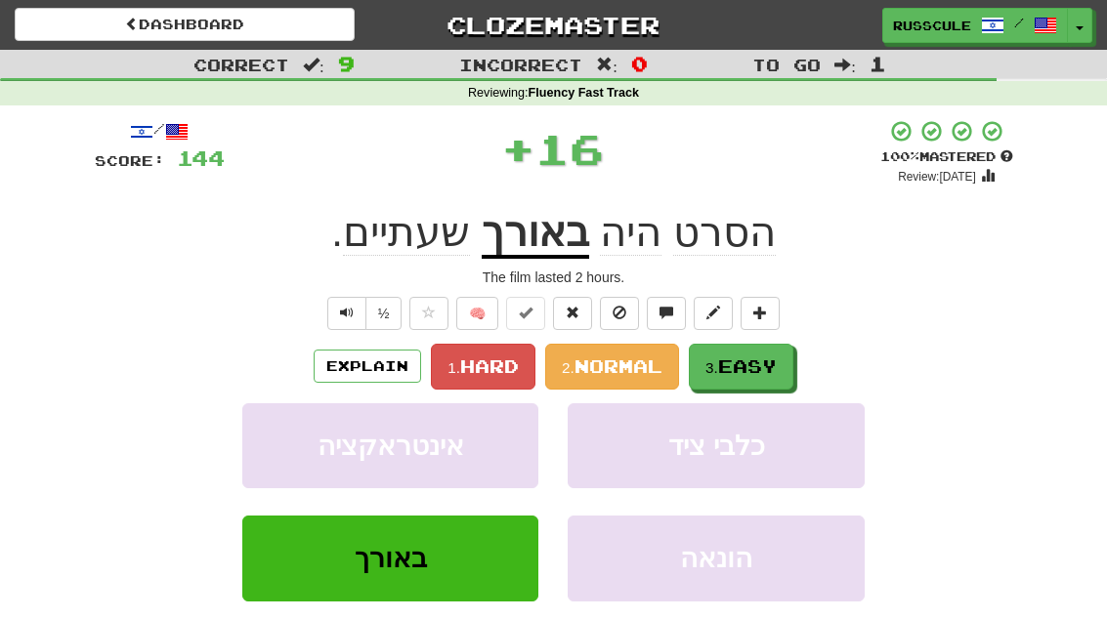
click at [763, 362] on span "Easy" at bounding box center [747, 366] width 59 height 21
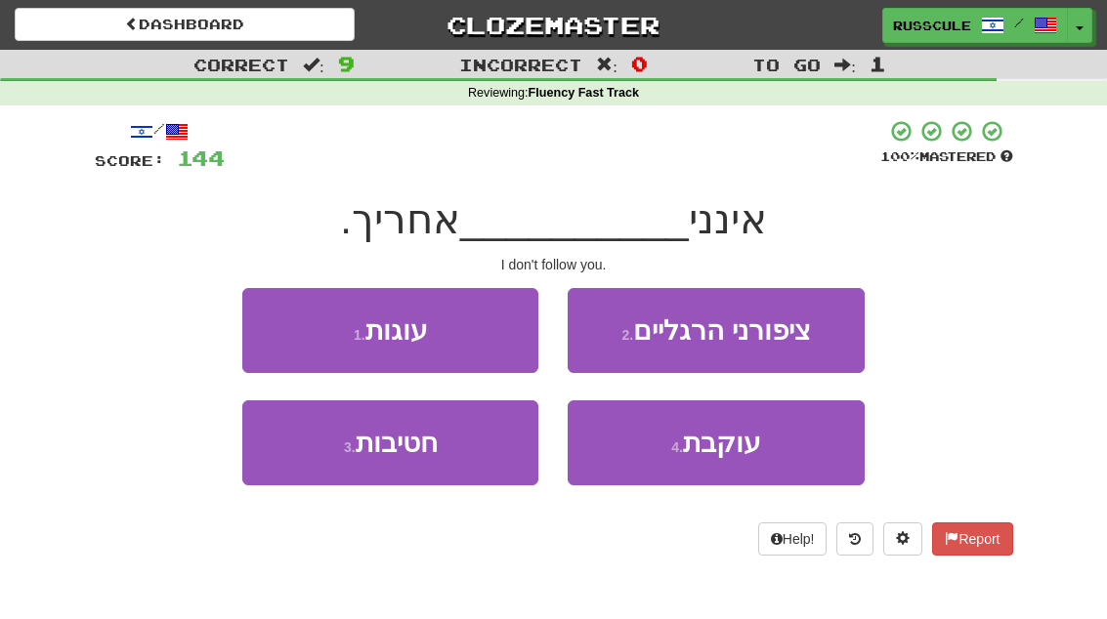
click at [732, 455] on span "עוקבת" at bounding box center [722, 443] width 78 height 30
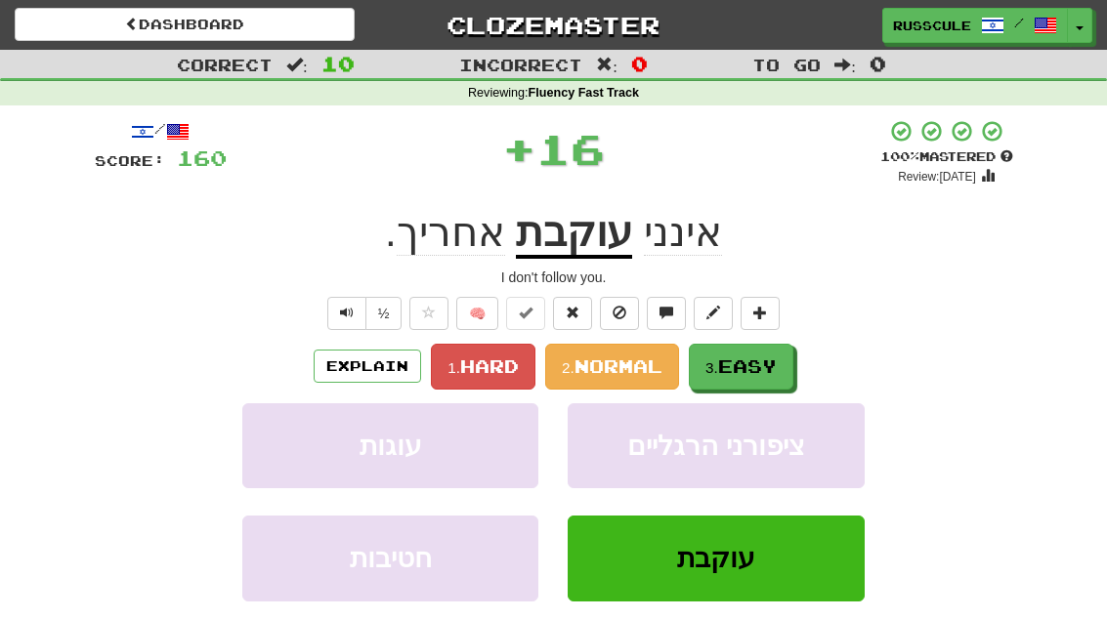
click at [771, 368] on span "Easy" at bounding box center [747, 366] width 59 height 21
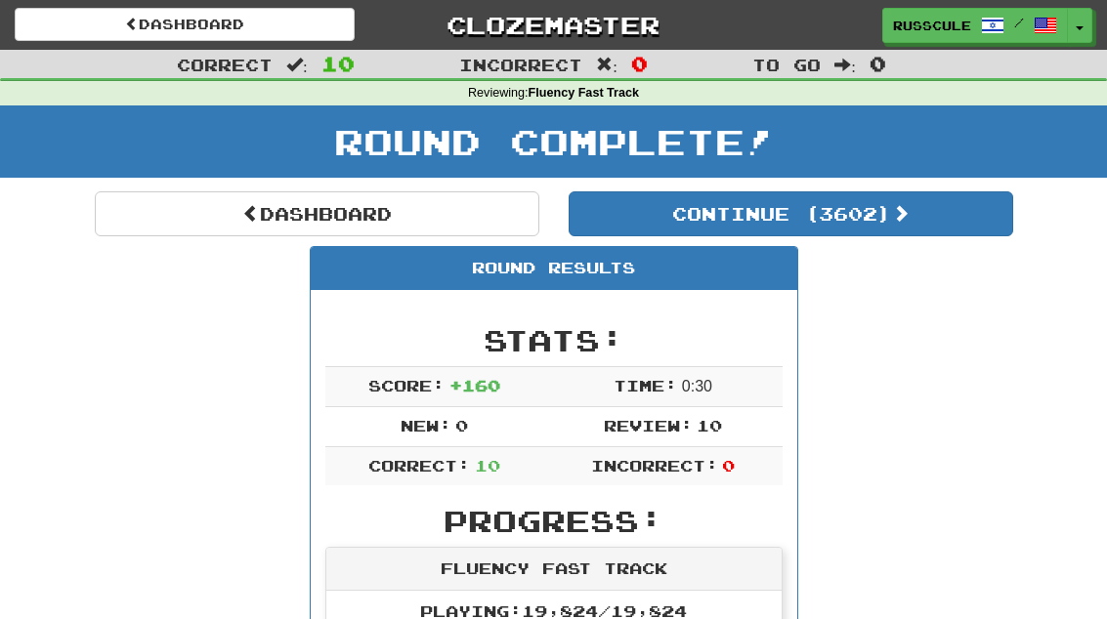
click at [167, 205] on link "Dashboard" at bounding box center [317, 214] width 445 height 45
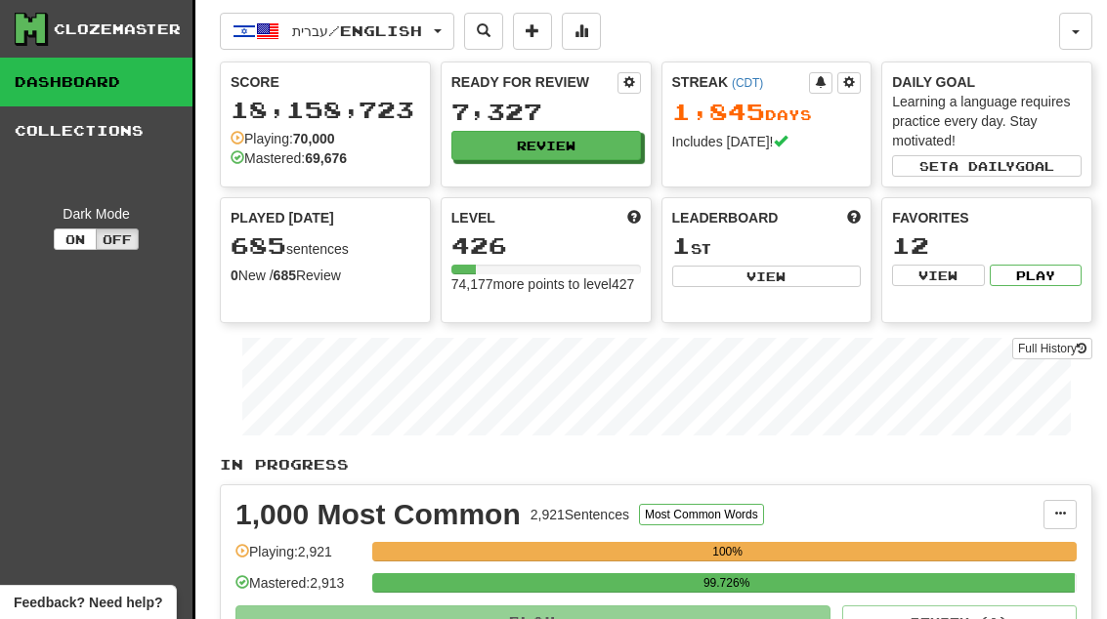
click at [601, 35] on button at bounding box center [581, 31] width 39 height 37
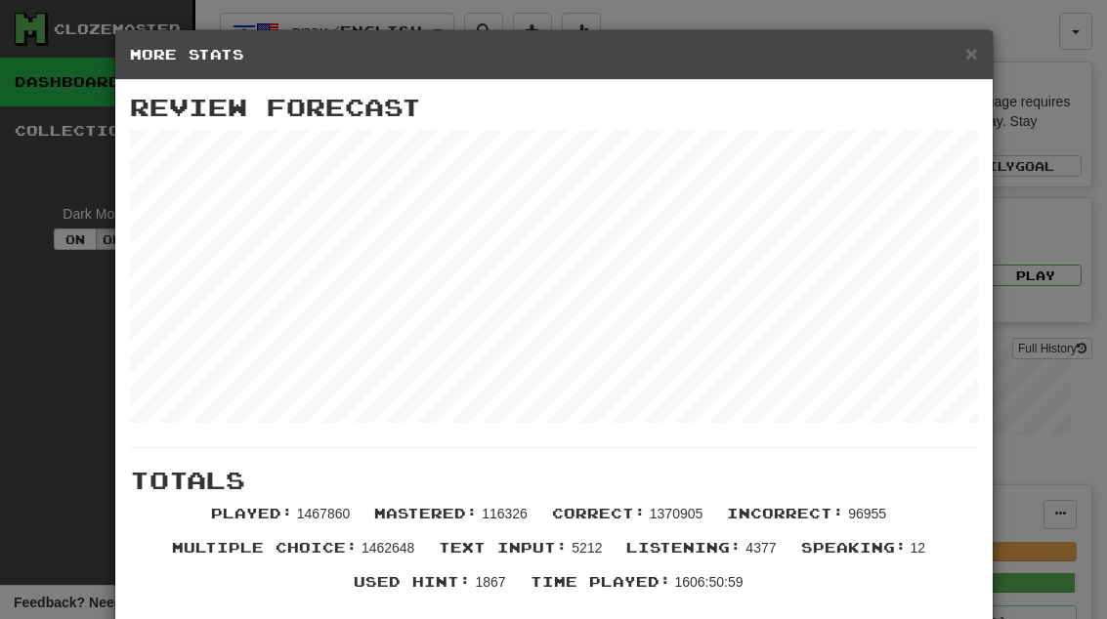
click at [968, 67] on div "× More Stats" at bounding box center [553, 55] width 877 height 50
click at [976, 54] on span "×" at bounding box center [971, 53] width 12 height 22
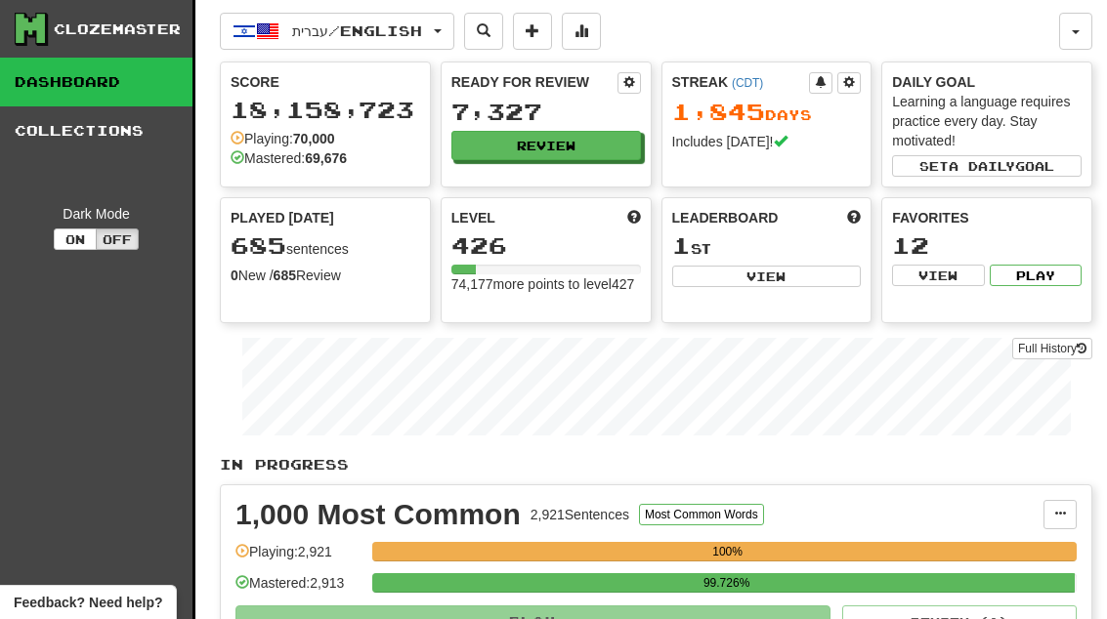
click at [616, 152] on button "Review" at bounding box center [546, 145] width 190 height 29
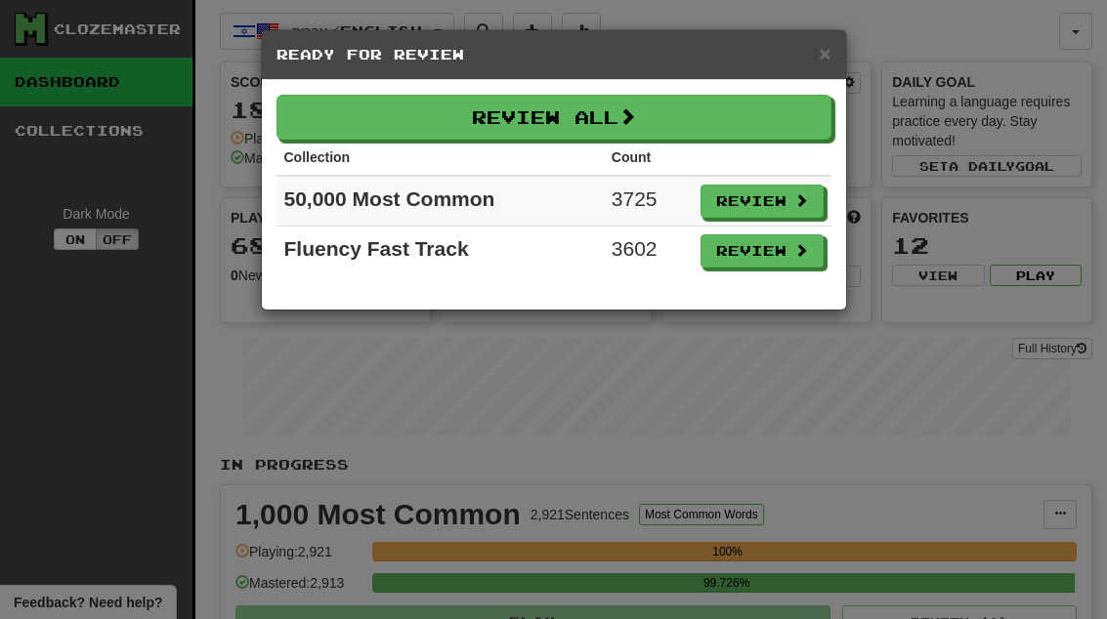
click at [781, 250] on button "Review" at bounding box center [762, 250] width 123 height 33
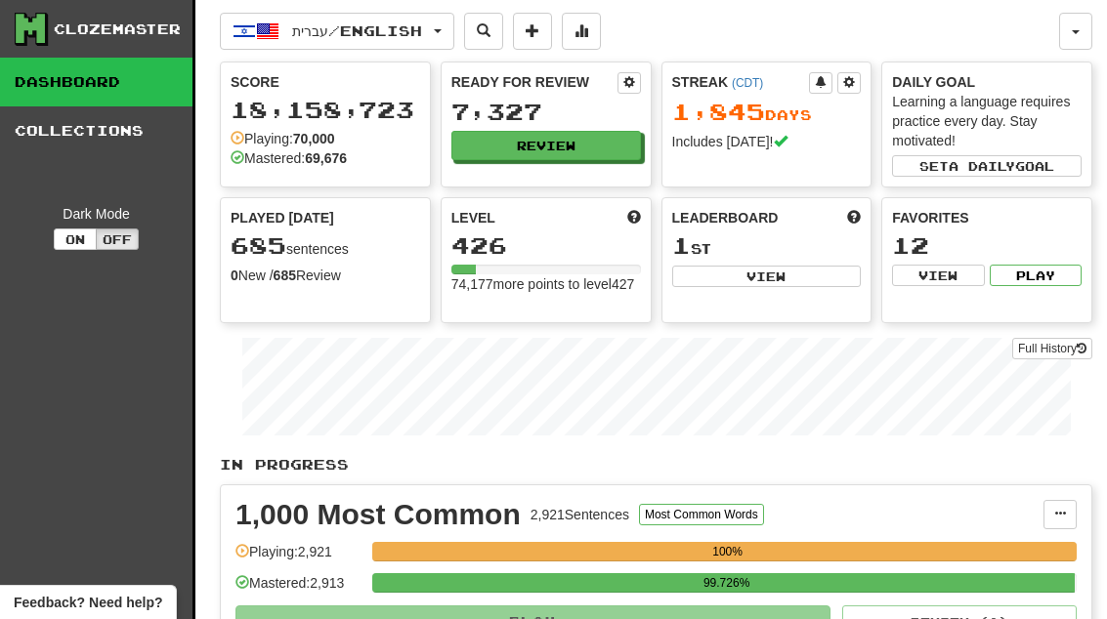
select select "**"
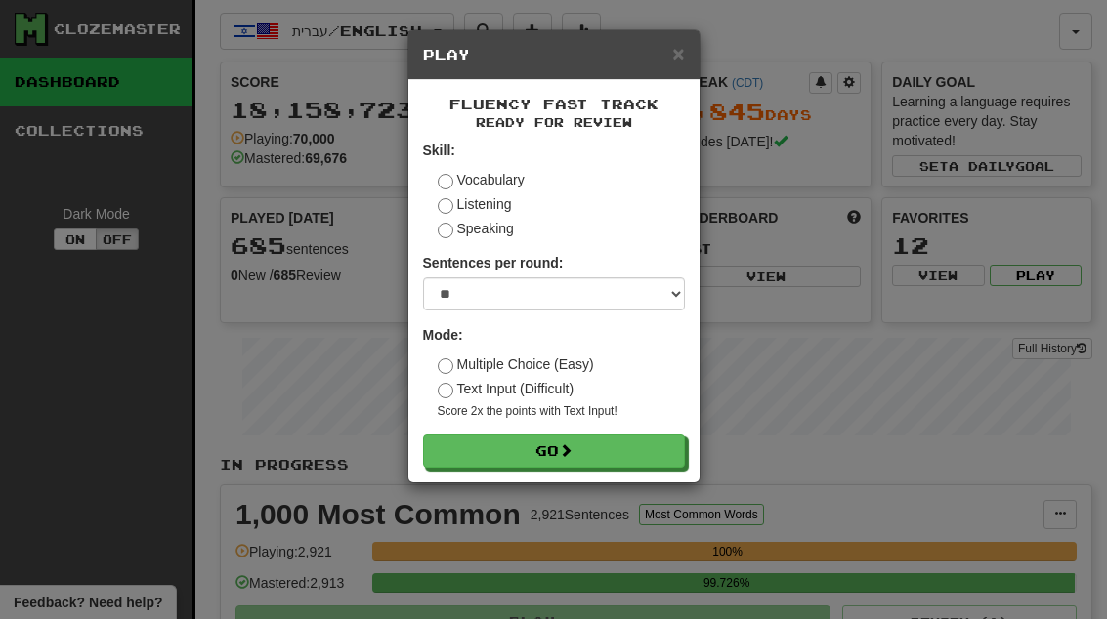
click at [630, 436] on button "Go" at bounding box center [554, 451] width 262 height 33
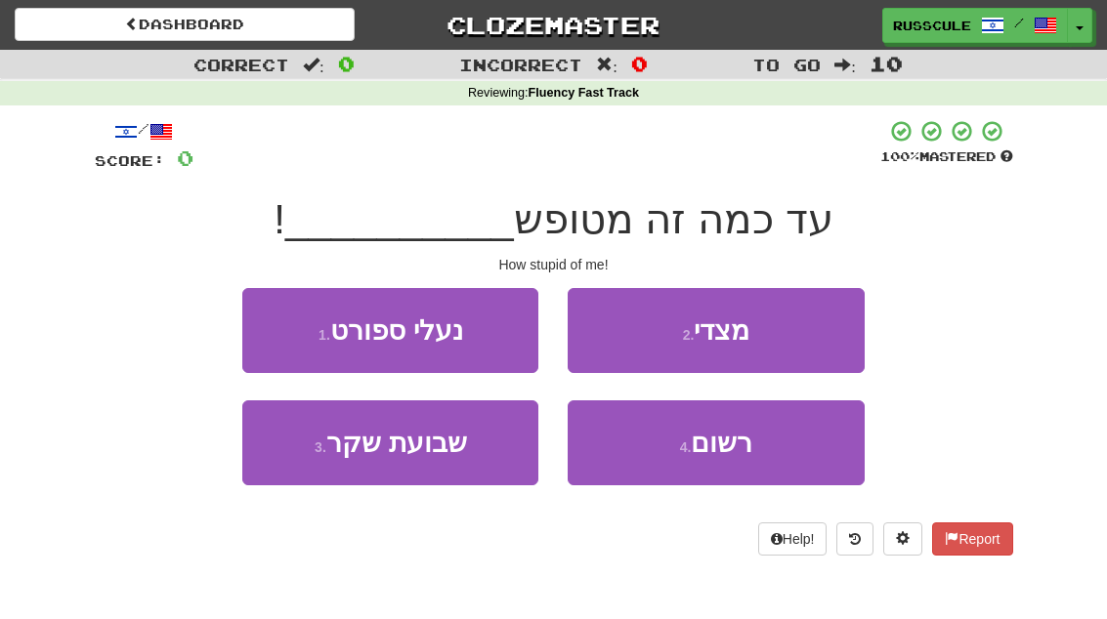
click at [801, 346] on button "2 . מצדי" at bounding box center [716, 330] width 296 height 85
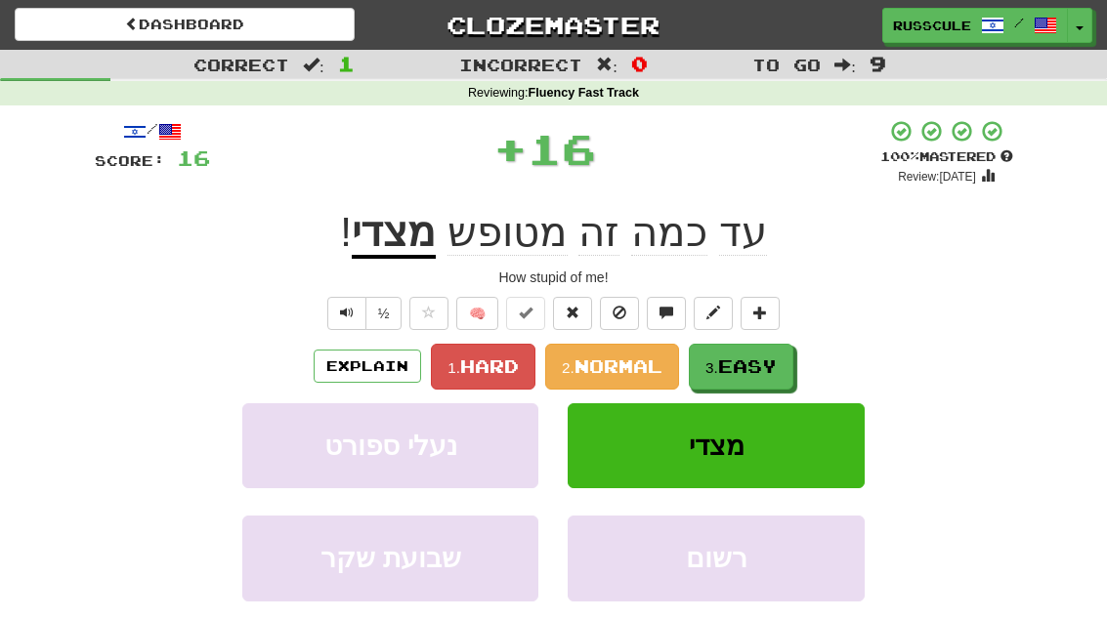
click at [758, 369] on span "Easy" at bounding box center [747, 366] width 59 height 21
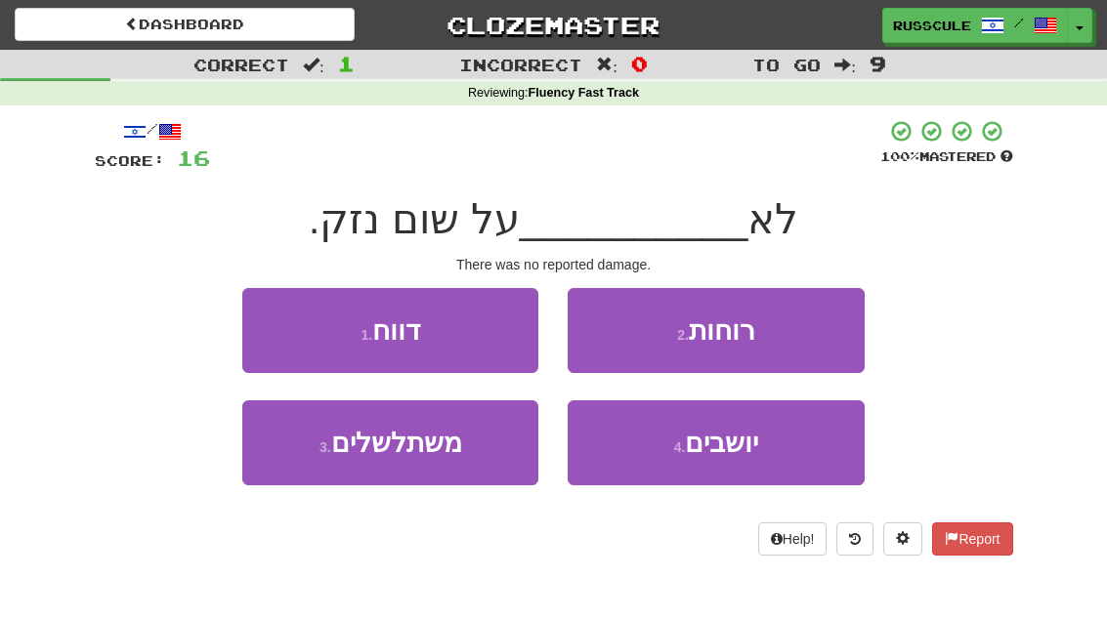
click at [304, 335] on button "1 . דווח" at bounding box center [390, 330] width 296 height 85
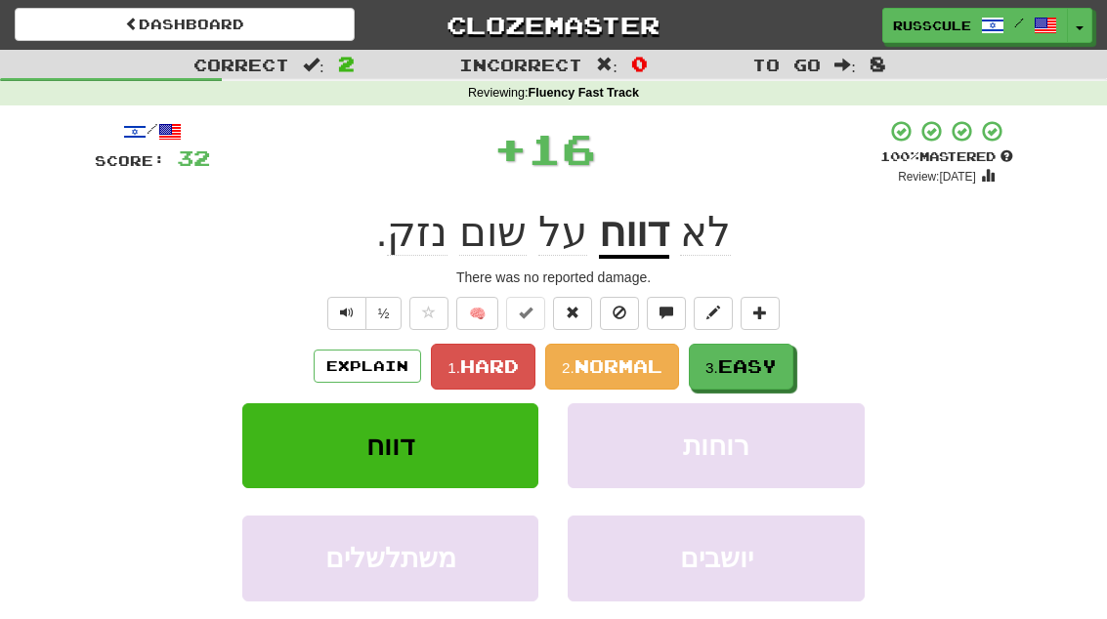
click at [769, 362] on span "Easy" at bounding box center [747, 366] width 59 height 21
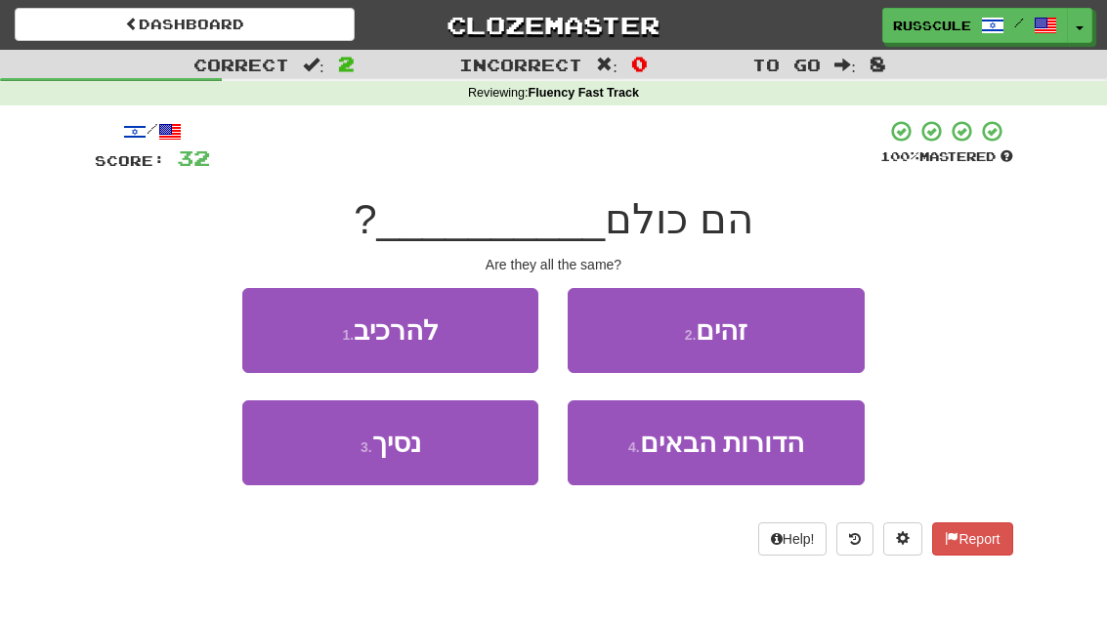
click at [806, 332] on button "2 . זהים" at bounding box center [716, 330] width 296 height 85
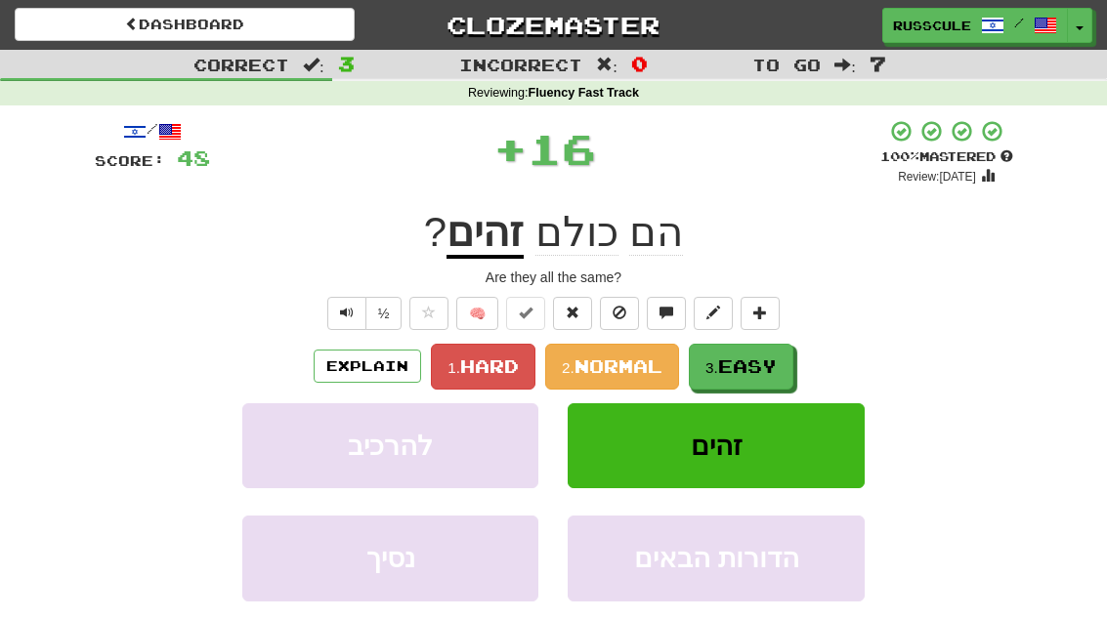
click at [771, 363] on span "Easy" at bounding box center [747, 366] width 59 height 21
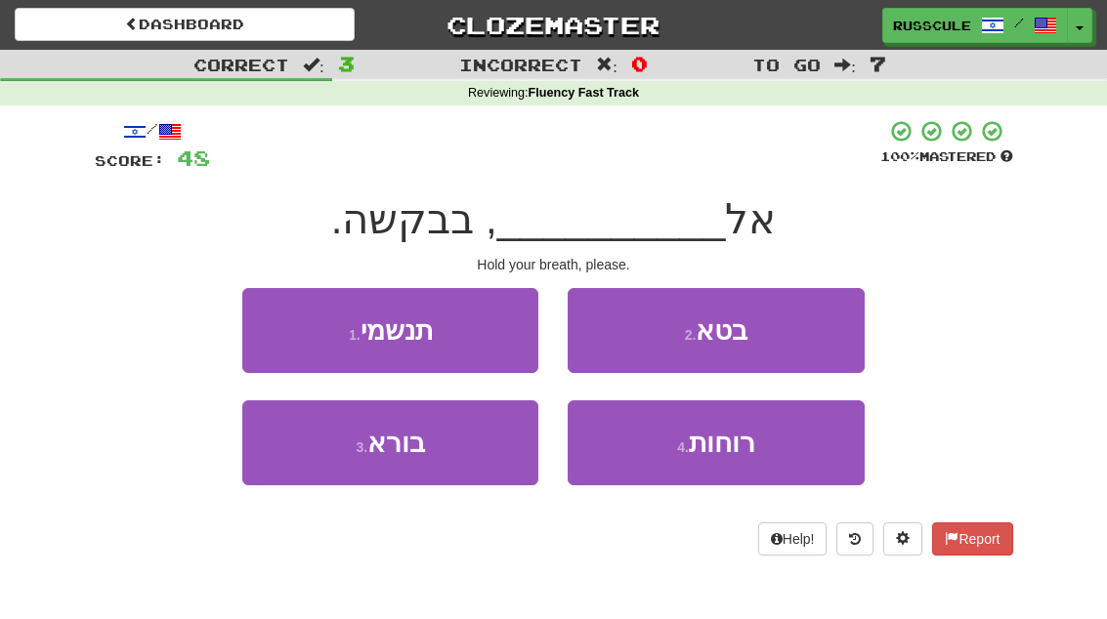
click at [298, 320] on button "1 . תנשמי" at bounding box center [390, 330] width 296 height 85
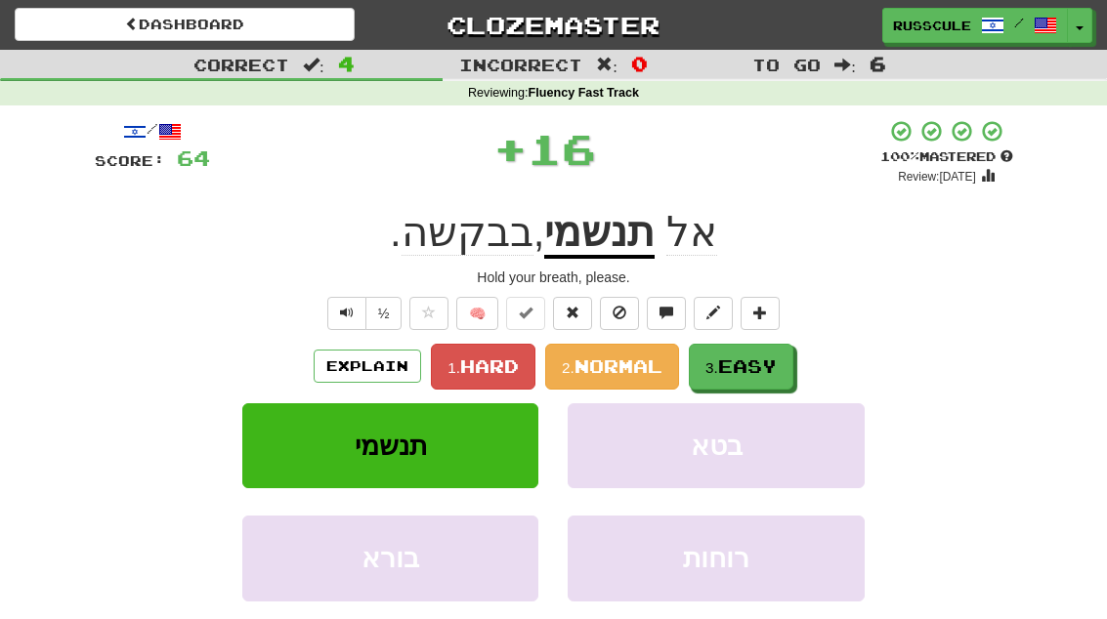
click at [775, 362] on span "Easy" at bounding box center [747, 366] width 59 height 21
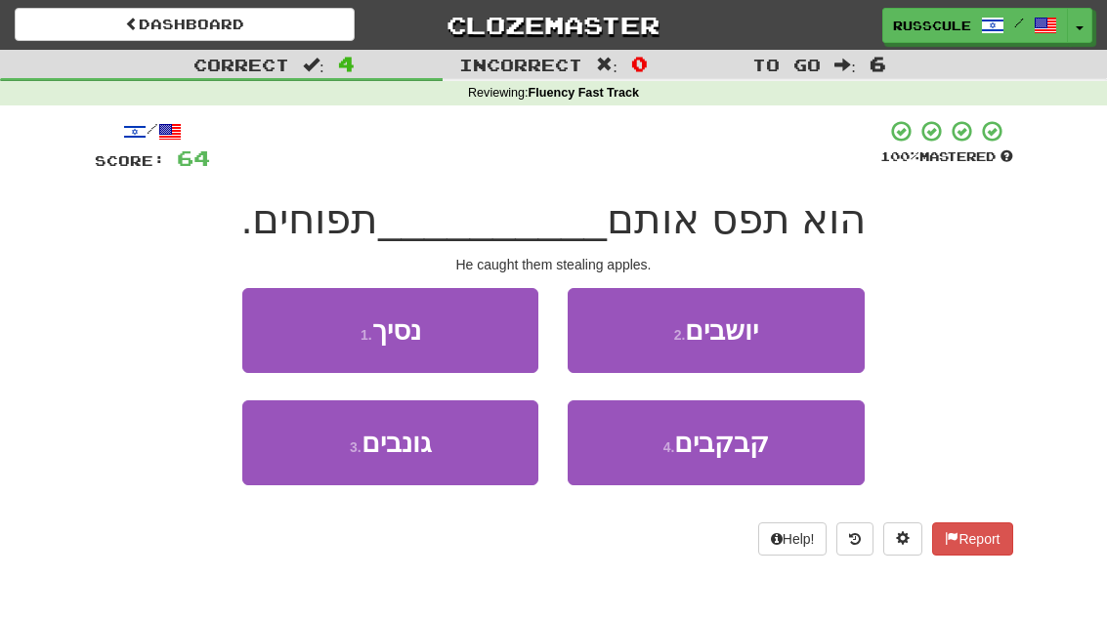
click at [325, 463] on button "3 . גונבים" at bounding box center [390, 443] width 296 height 85
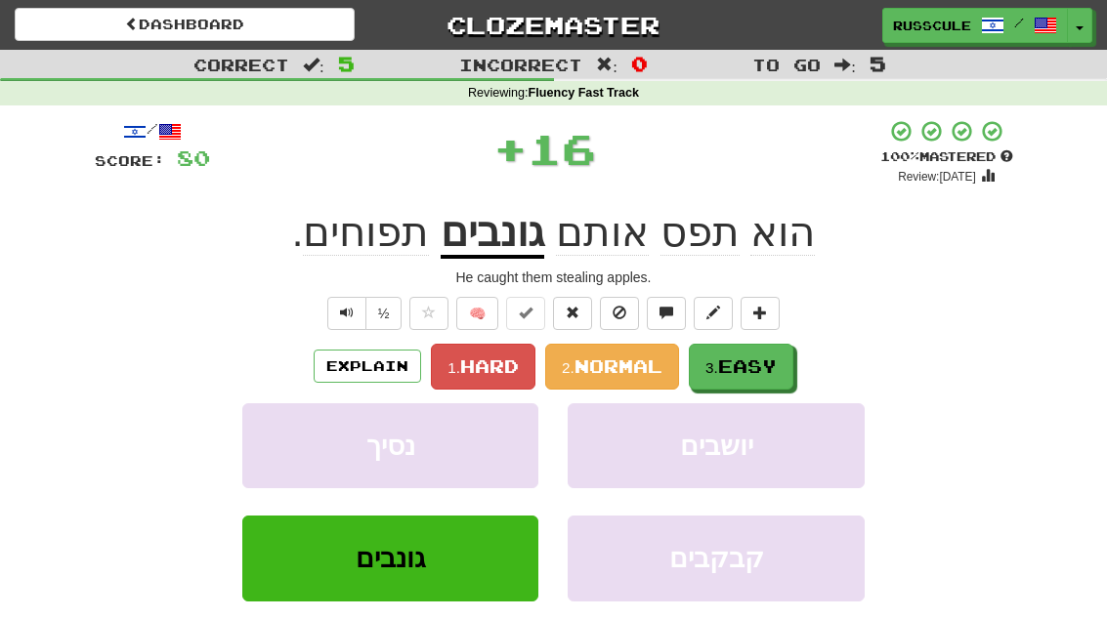
click at [777, 361] on span "Easy" at bounding box center [747, 366] width 59 height 21
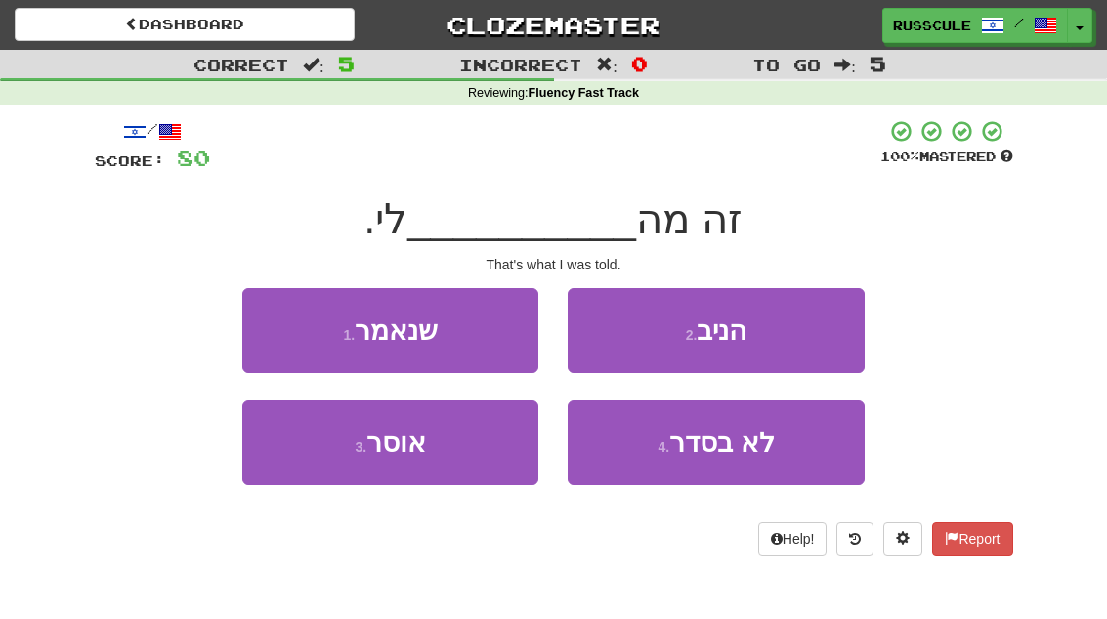
click at [271, 320] on button "1 . שנאמר" at bounding box center [390, 330] width 296 height 85
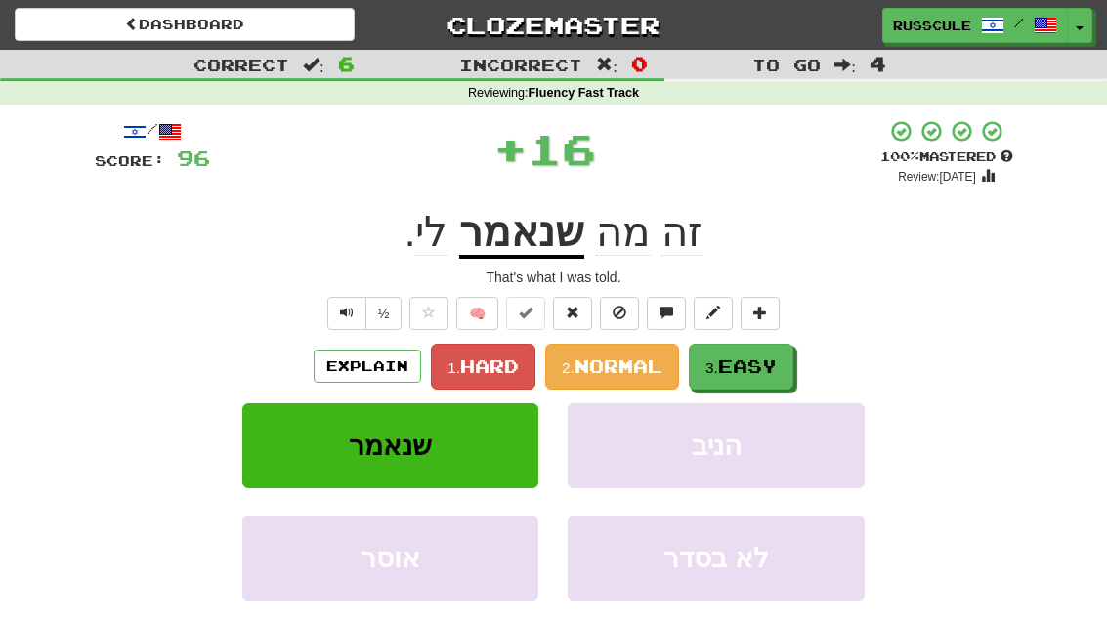
click at [782, 357] on button "3. Easy" at bounding box center [741, 367] width 105 height 46
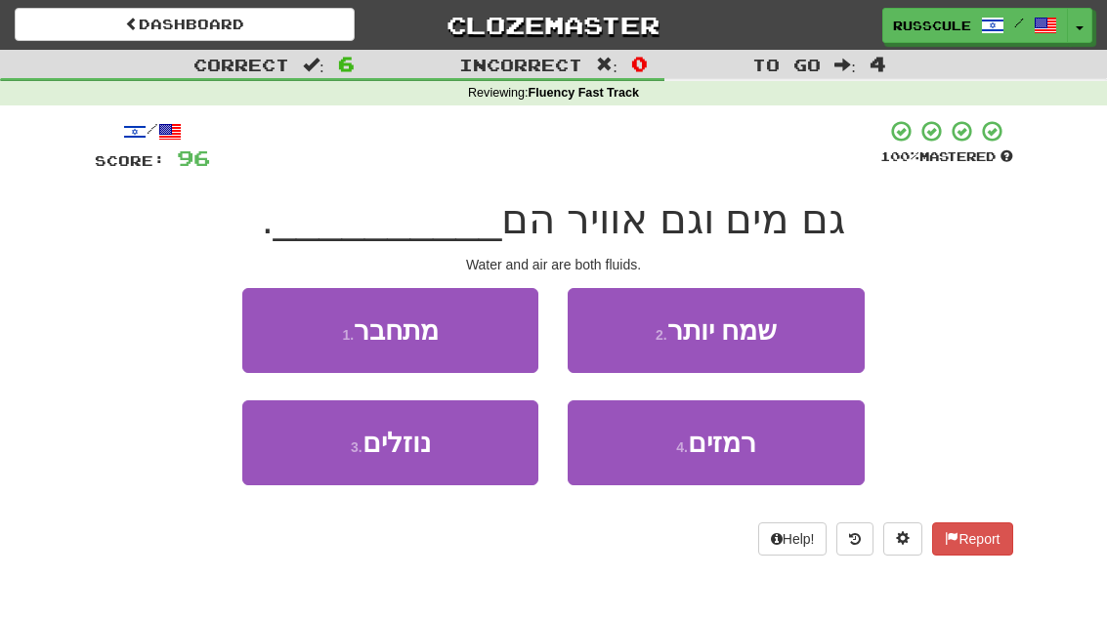
click at [333, 462] on button "3 . נוזלים" at bounding box center [390, 443] width 296 height 85
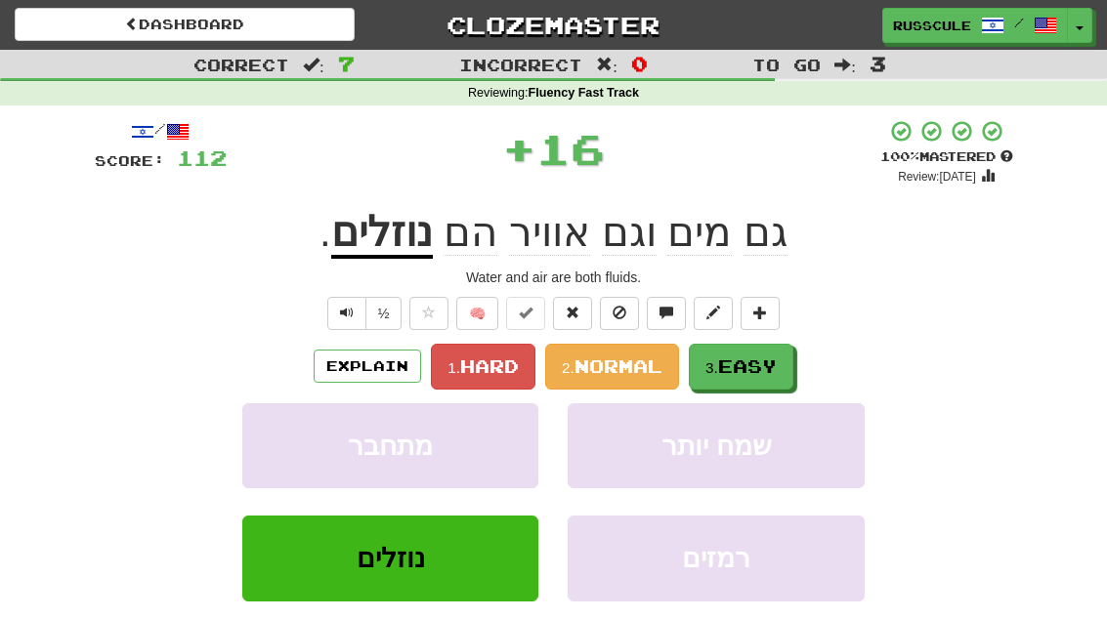
click at [770, 362] on span "Easy" at bounding box center [747, 366] width 59 height 21
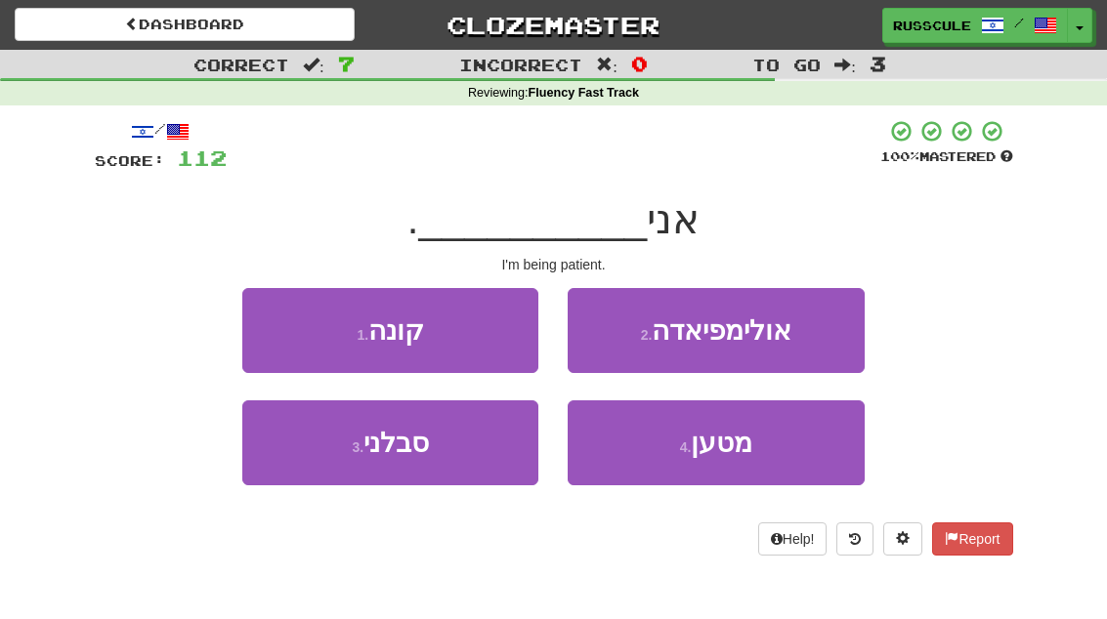
click at [329, 461] on button "3 . סבלני" at bounding box center [390, 443] width 296 height 85
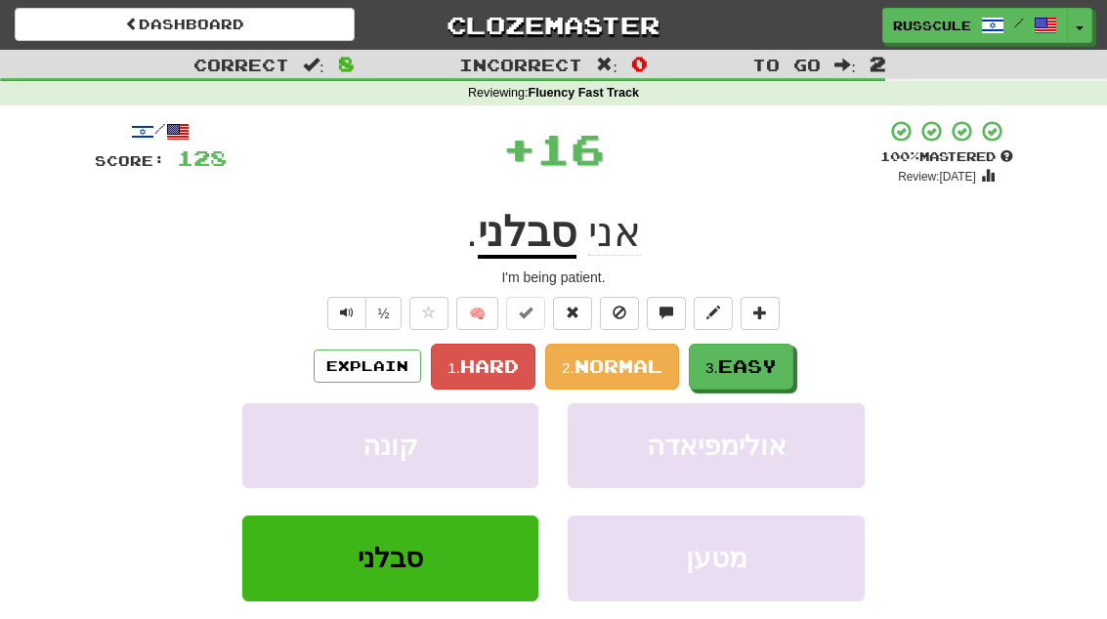
click at [762, 362] on span "Easy" at bounding box center [747, 366] width 59 height 21
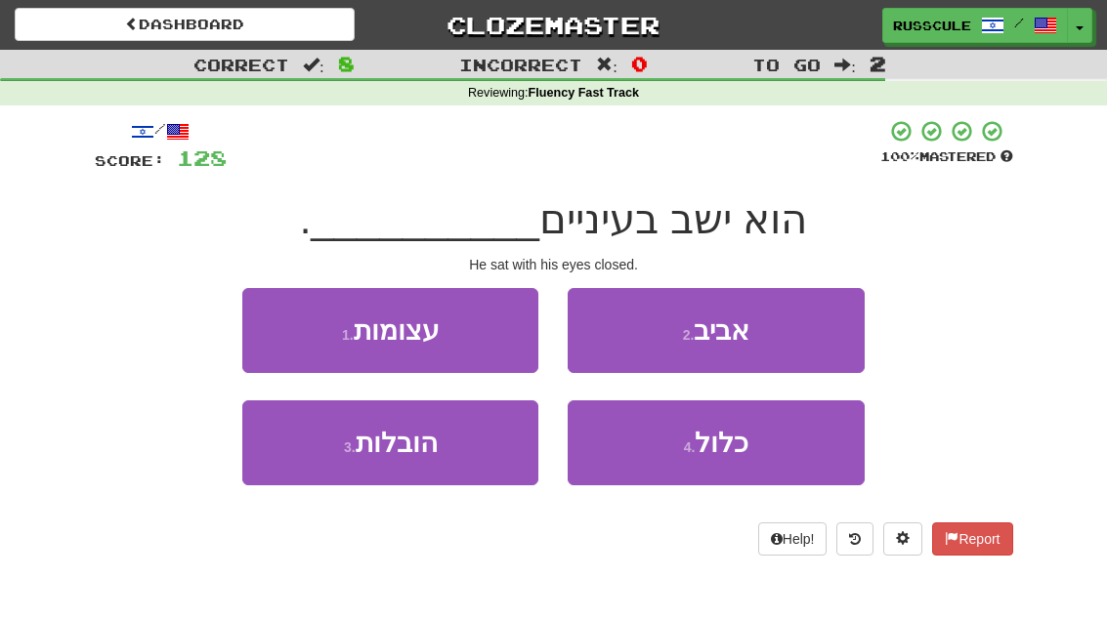
click at [272, 317] on button "1 . עצומות" at bounding box center [390, 330] width 296 height 85
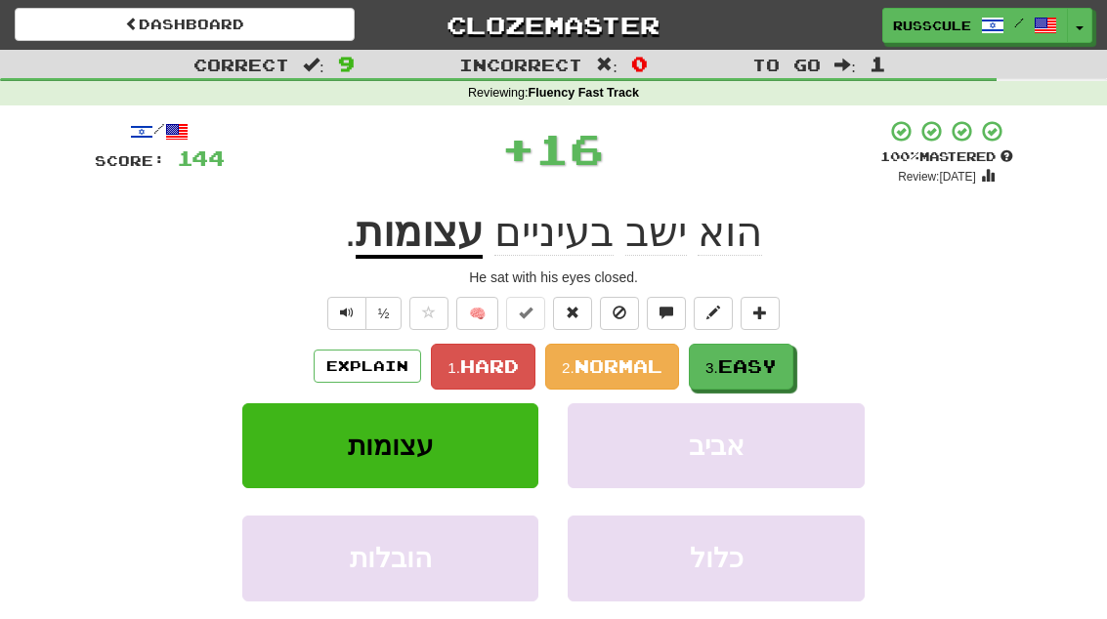
click at [763, 363] on span "Easy" at bounding box center [747, 366] width 59 height 21
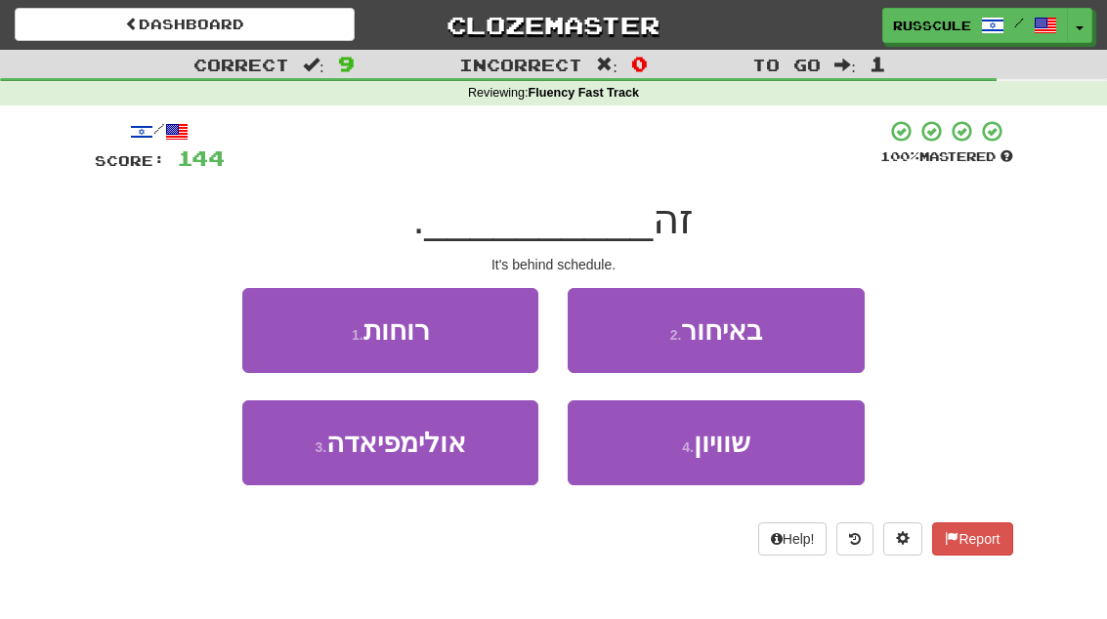
click at [799, 332] on button "2 . באיחור" at bounding box center [716, 330] width 296 height 85
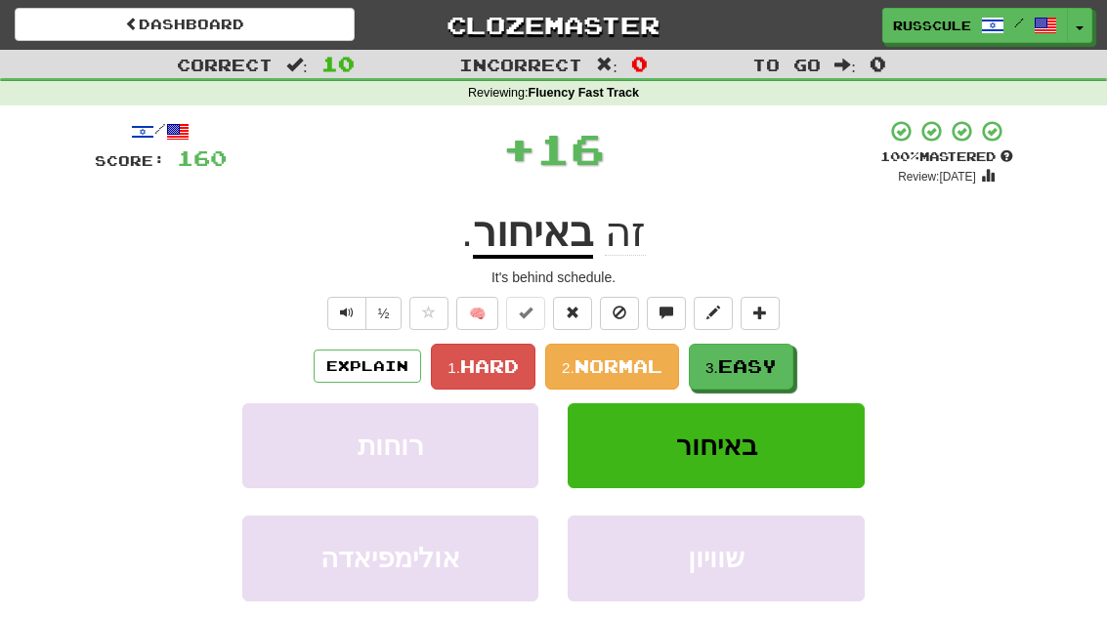
click at [759, 364] on span "Easy" at bounding box center [747, 366] width 59 height 21
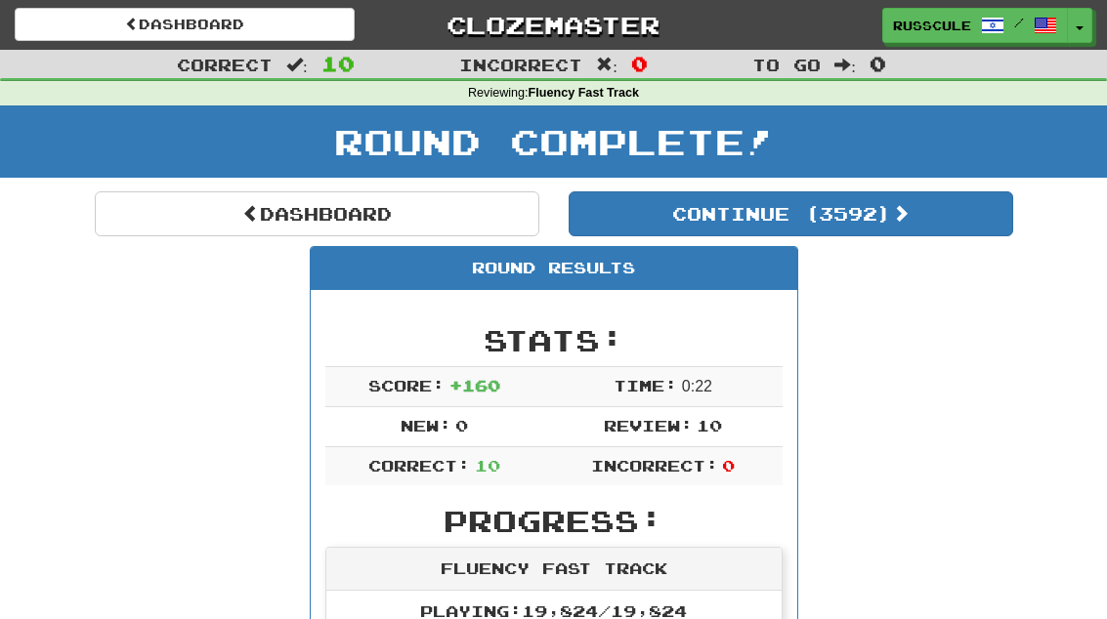
click at [932, 231] on button "Continue ( 3592 )" at bounding box center [791, 214] width 445 height 45
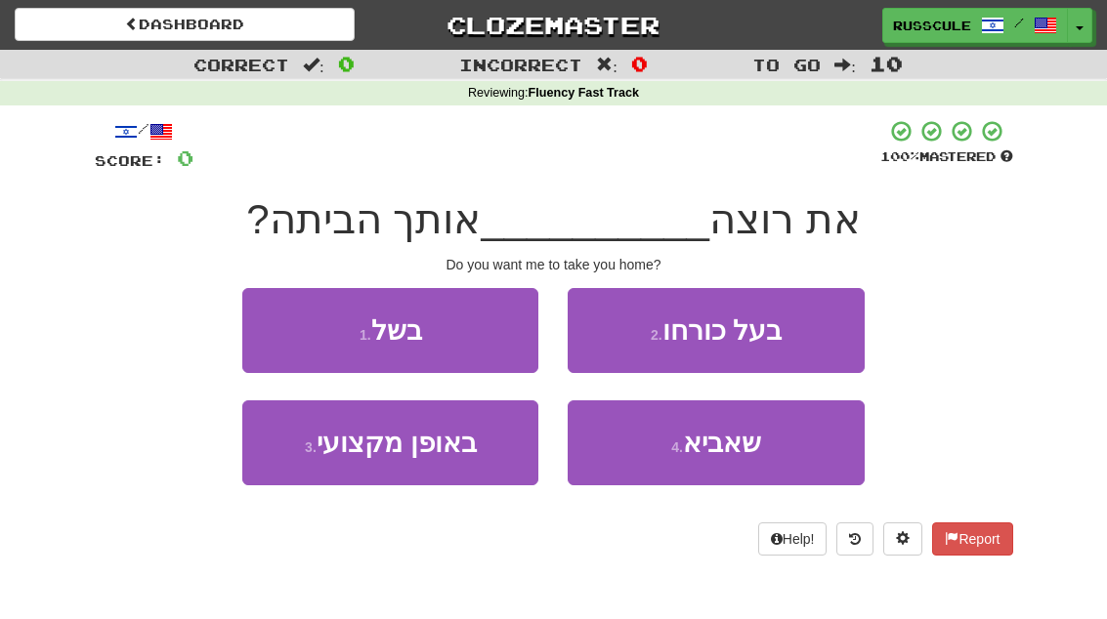
click at [750, 453] on span "שאביא" at bounding box center [722, 443] width 78 height 30
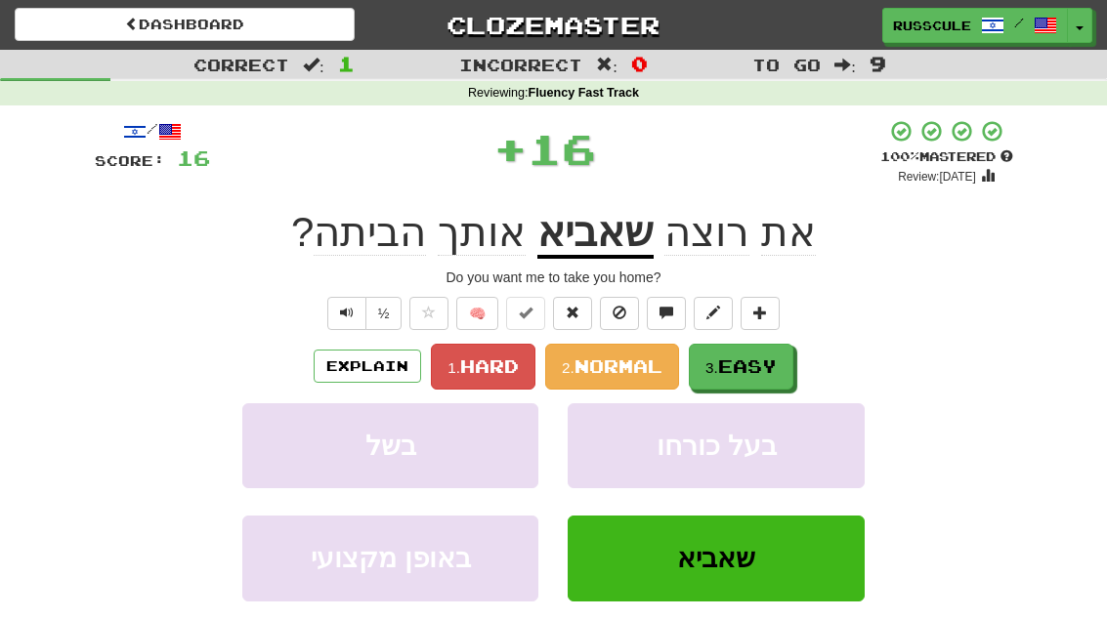
click at [775, 362] on span "Easy" at bounding box center [747, 366] width 59 height 21
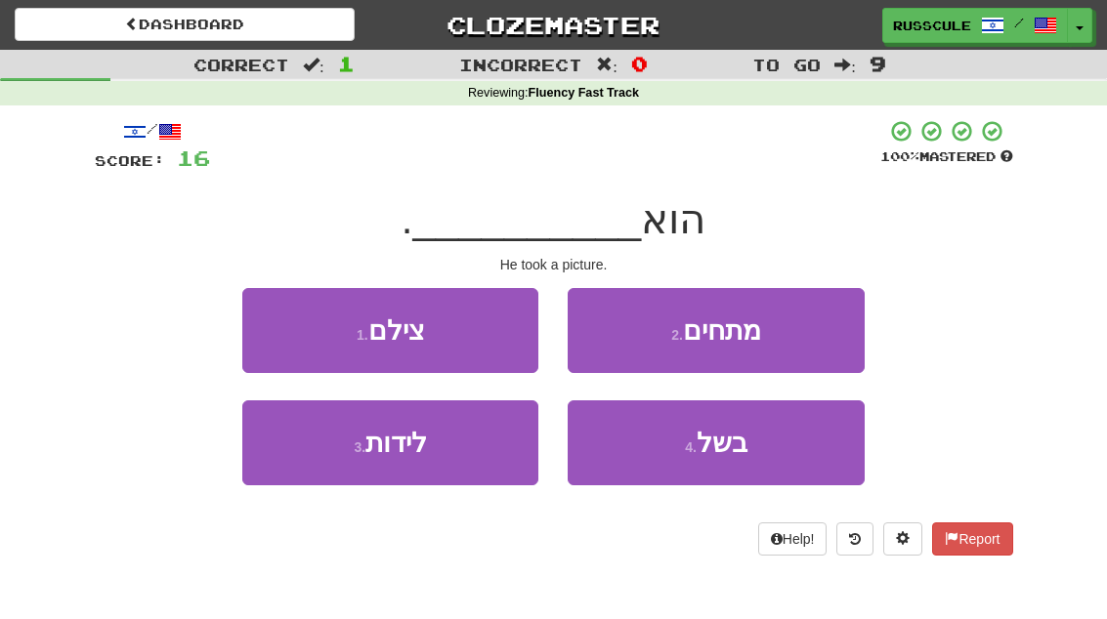
click at [285, 327] on button "1 . צילם" at bounding box center [390, 330] width 296 height 85
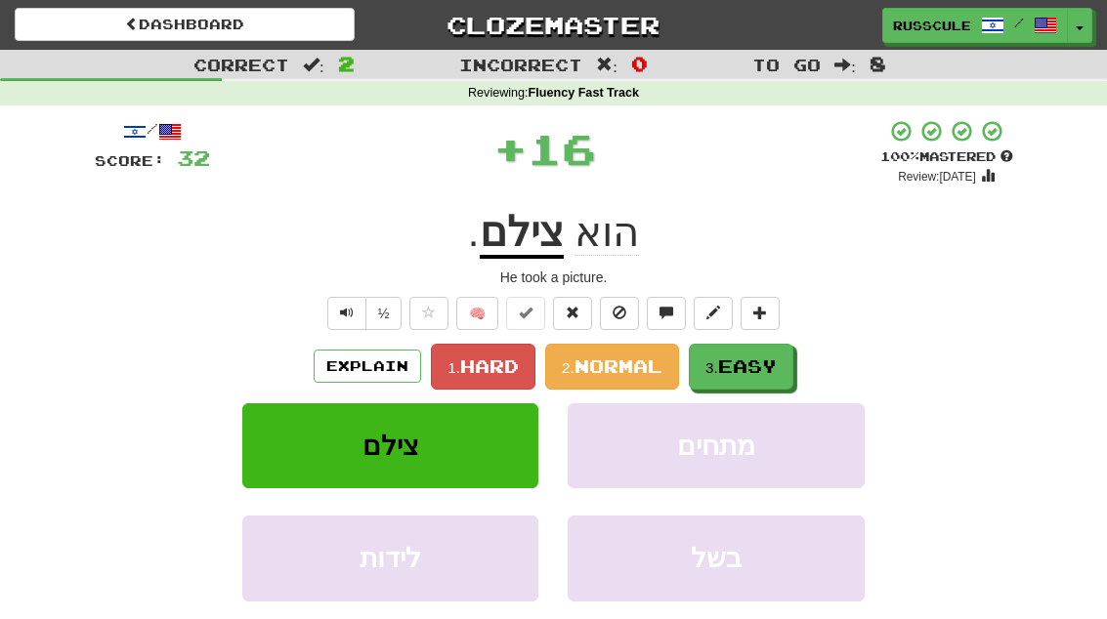
click at [762, 364] on span "Easy" at bounding box center [747, 366] width 59 height 21
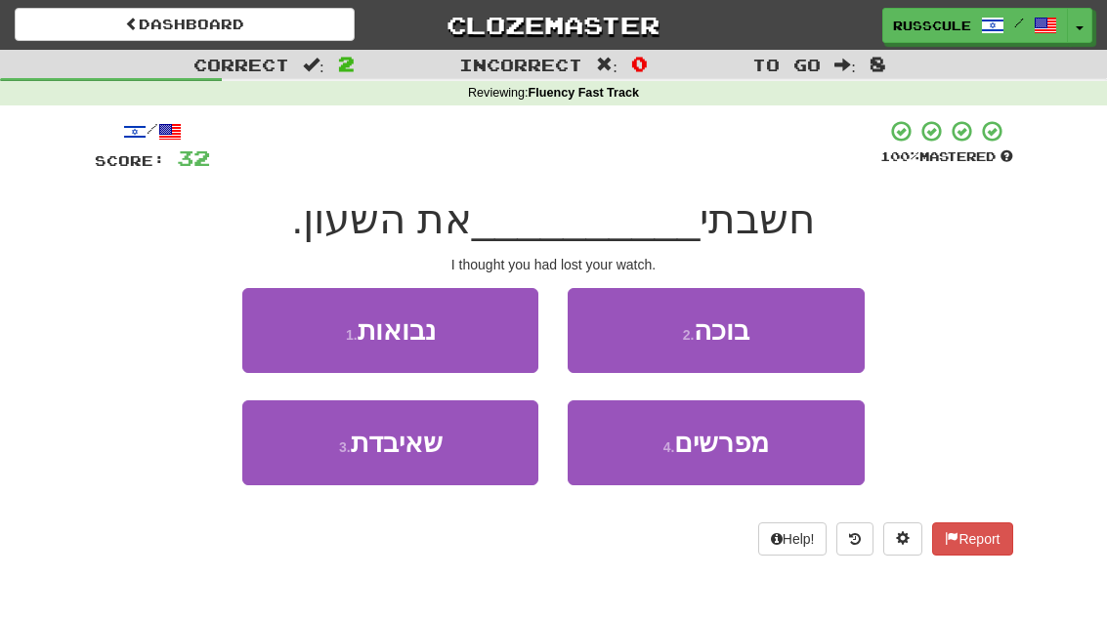
click at [336, 454] on button "3 . שאיבדת" at bounding box center [390, 443] width 296 height 85
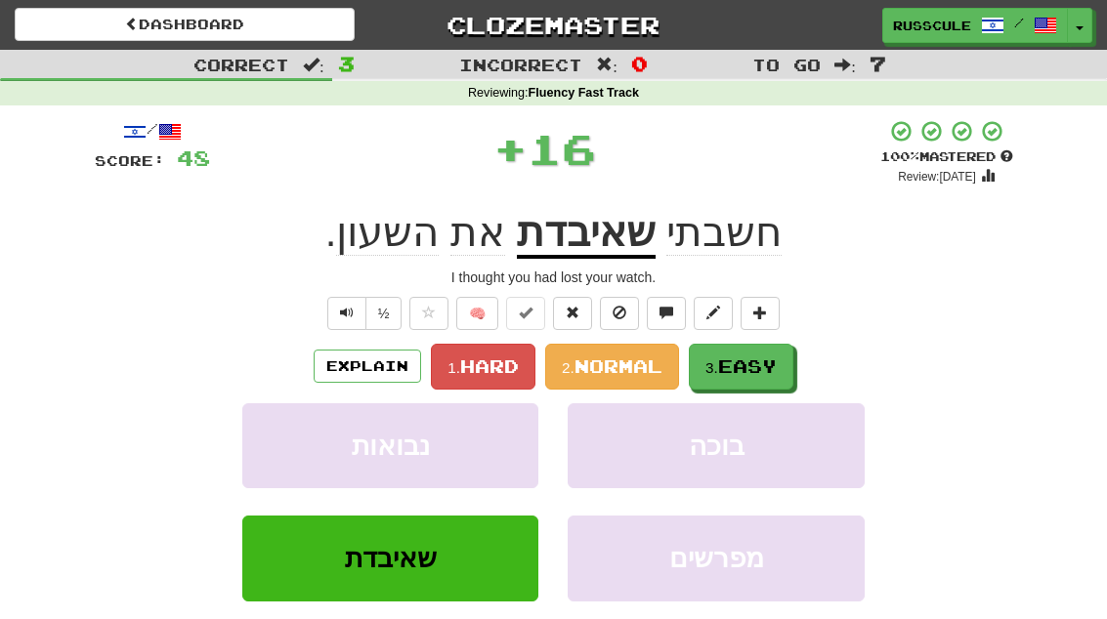
click at [772, 362] on span "Easy" at bounding box center [747, 366] width 59 height 21
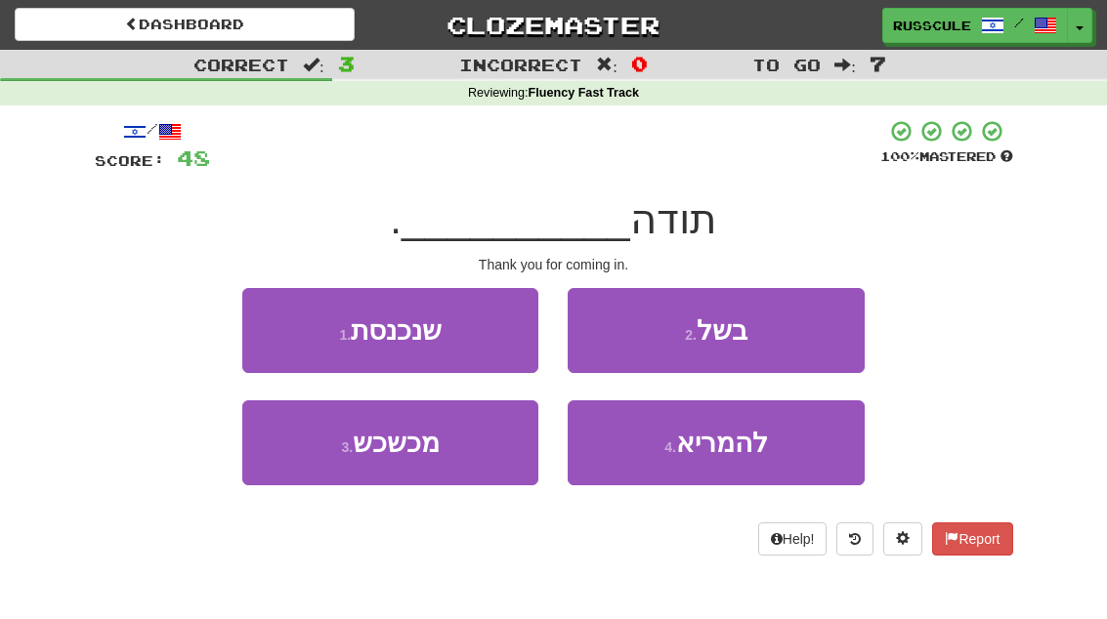
click at [274, 315] on button "1 . שנכנסת" at bounding box center [390, 330] width 296 height 85
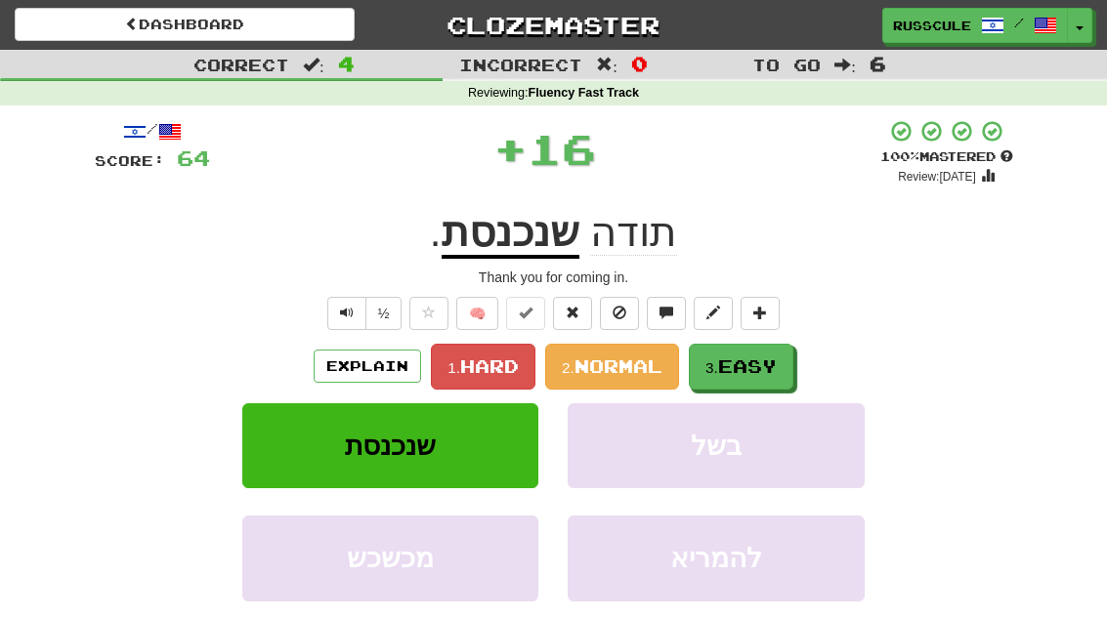
click at [769, 367] on span "Easy" at bounding box center [747, 366] width 59 height 21
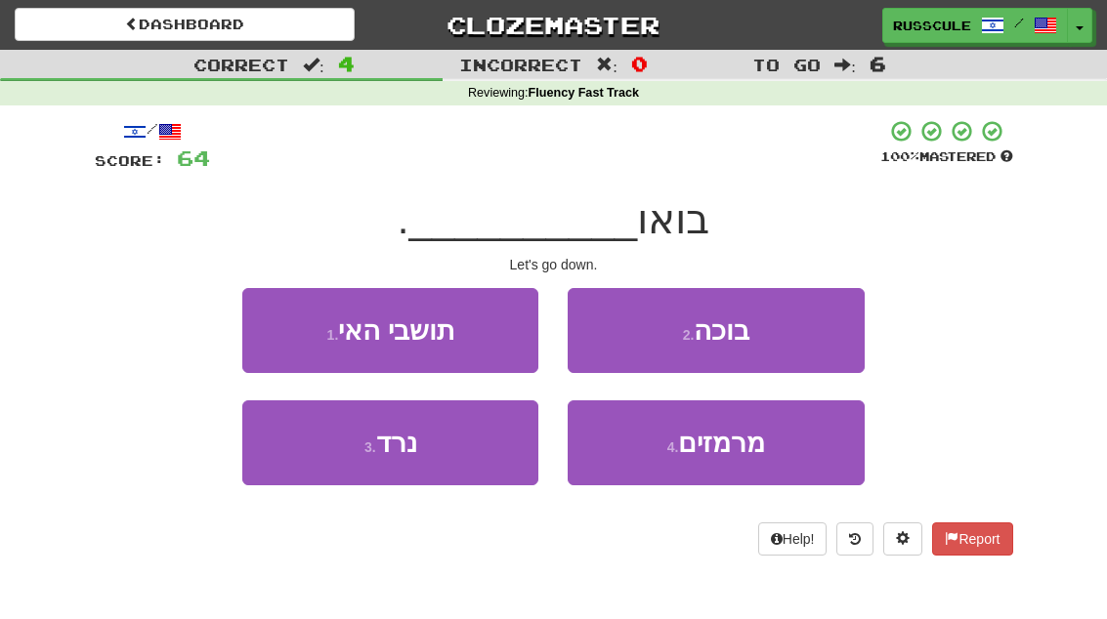
click at [339, 460] on button "3 . [GEOGRAPHIC_DATA]" at bounding box center [390, 443] width 296 height 85
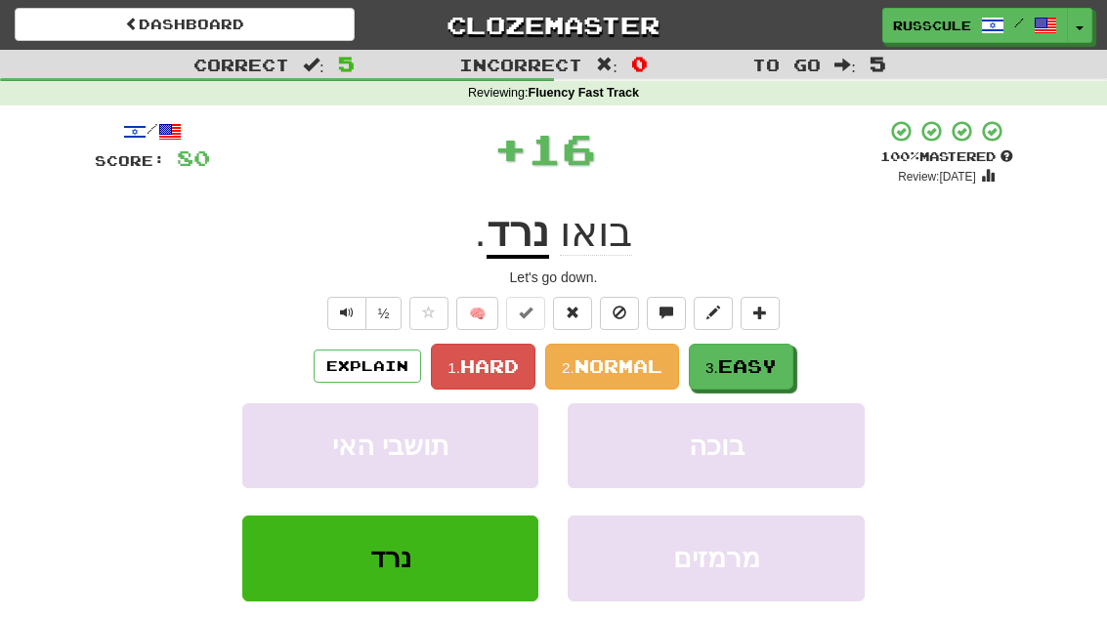
click at [766, 362] on span "Easy" at bounding box center [747, 366] width 59 height 21
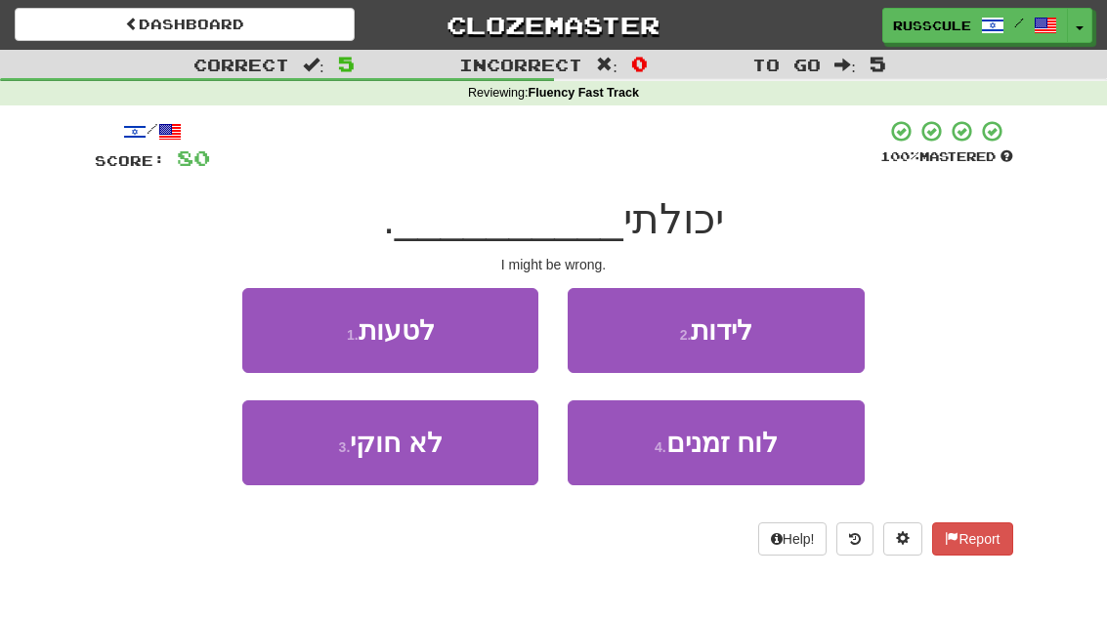
click at [279, 321] on button "1 . לטעות" at bounding box center [390, 330] width 296 height 85
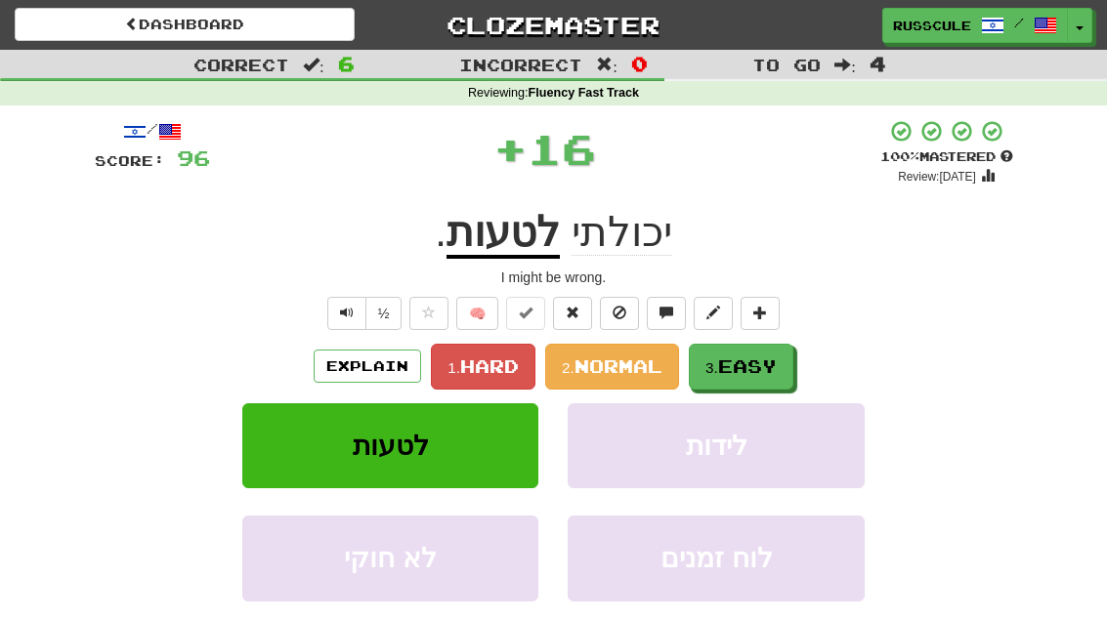
click at [759, 362] on span "Easy" at bounding box center [747, 366] width 59 height 21
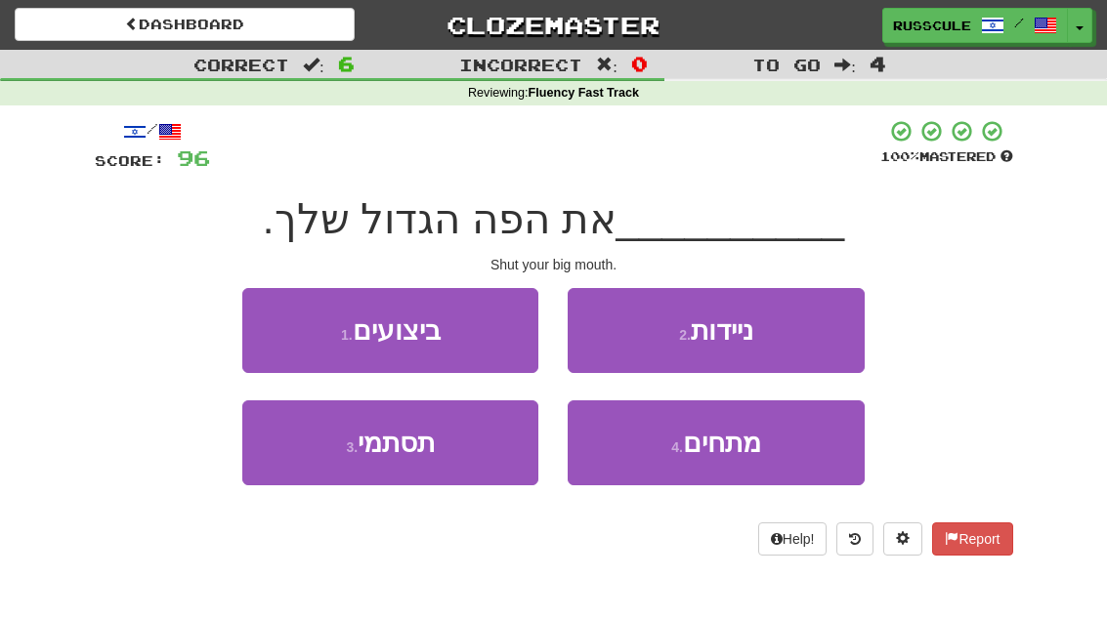
click at [333, 452] on button "3 . תסתמי" at bounding box center [390, 443] width 296 height 85
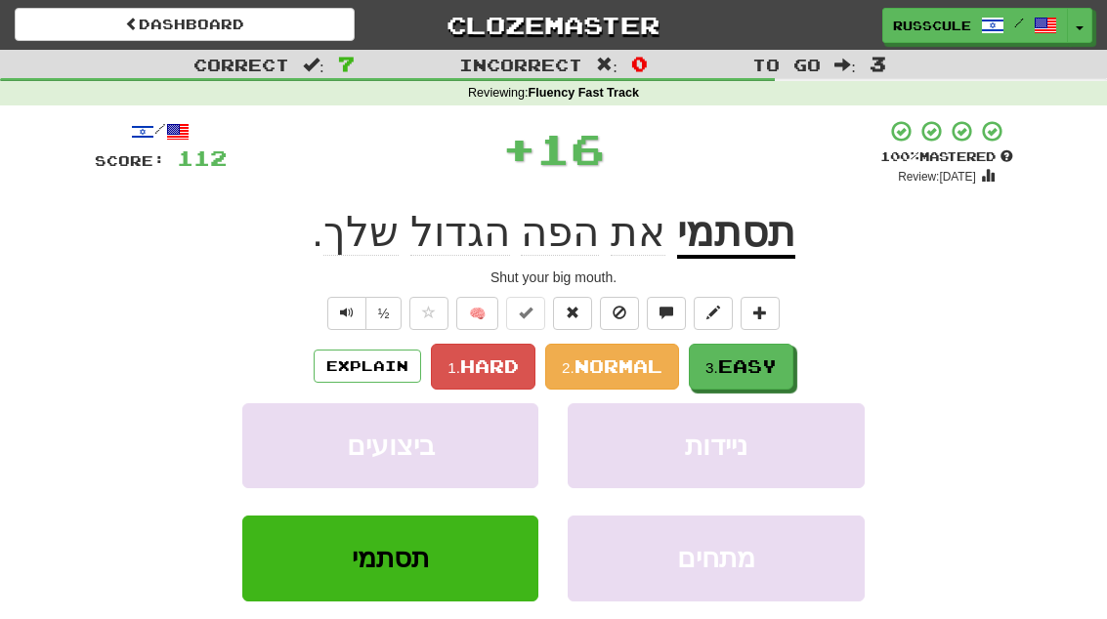
click at [770, 361] on span "Easy" at bounding box center [747, 366] width 59 height 21
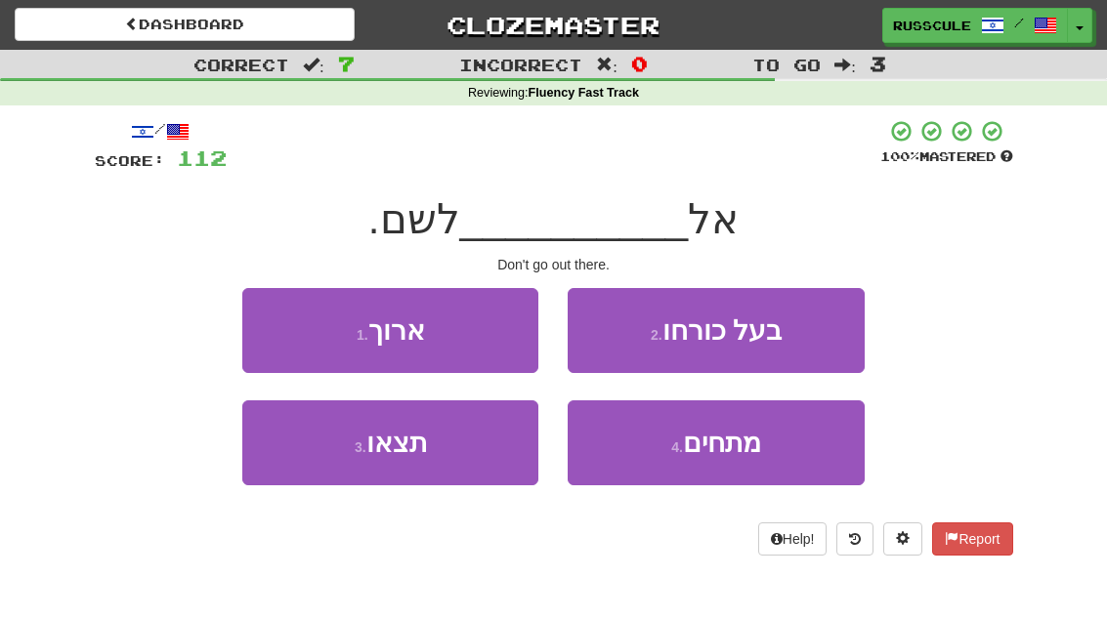
click at [337, 462] on button "3 . תצאו" at bounding box center [390, 443] width 296 height 85
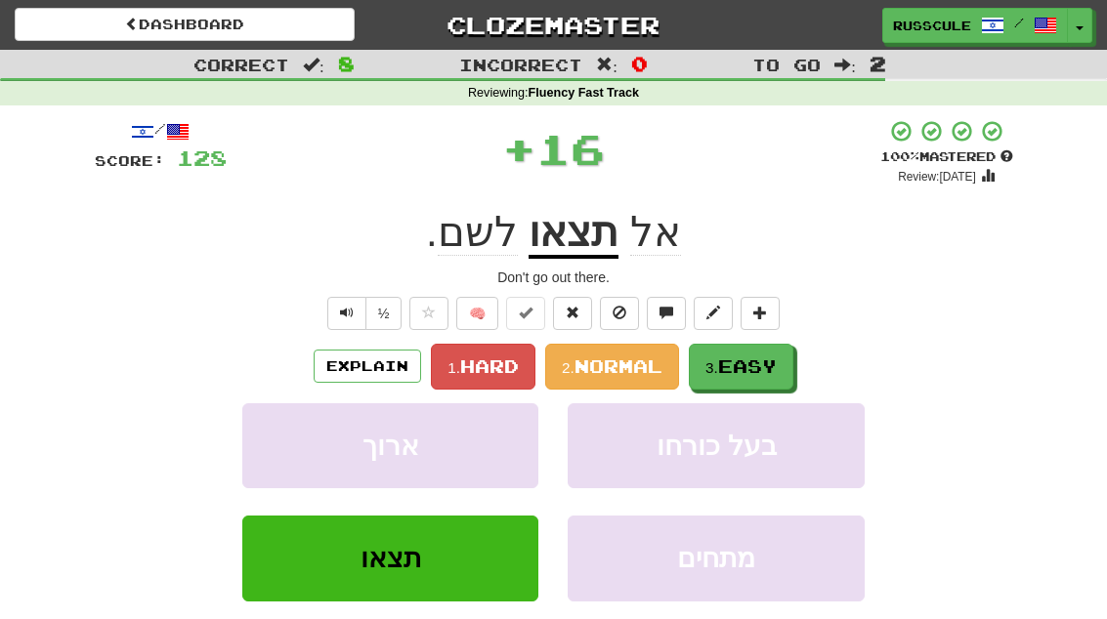
click at [764, 362] on span "Easy" at bounding box center [747, 366] width 59 height 21
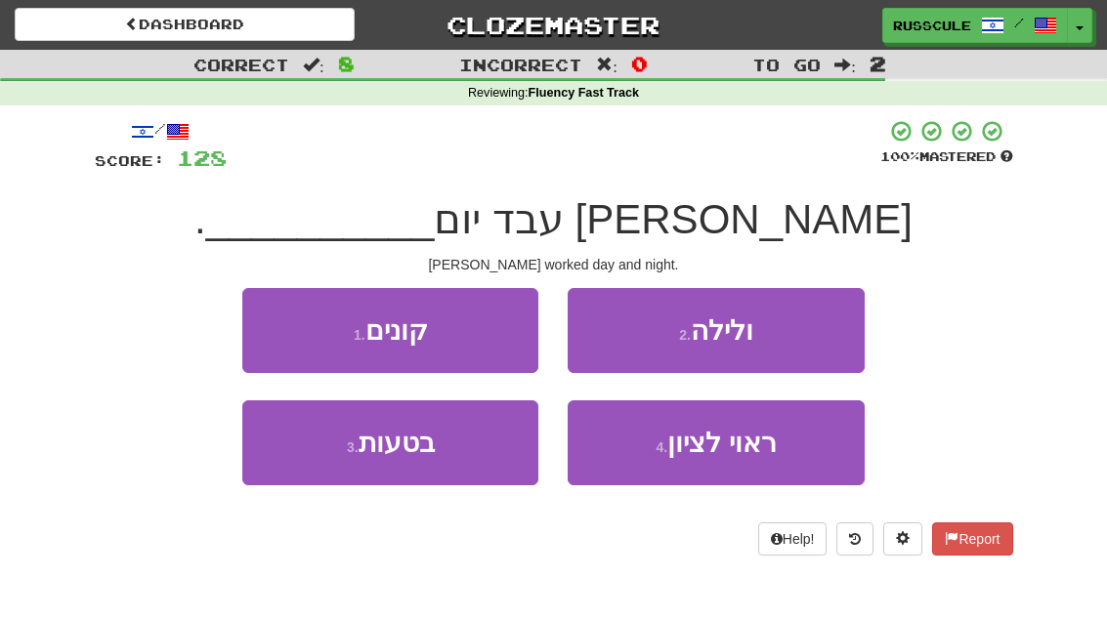
click at [795, 338] on button "2 . ולילה" at bounding box center [716, 330] width 296 height 85
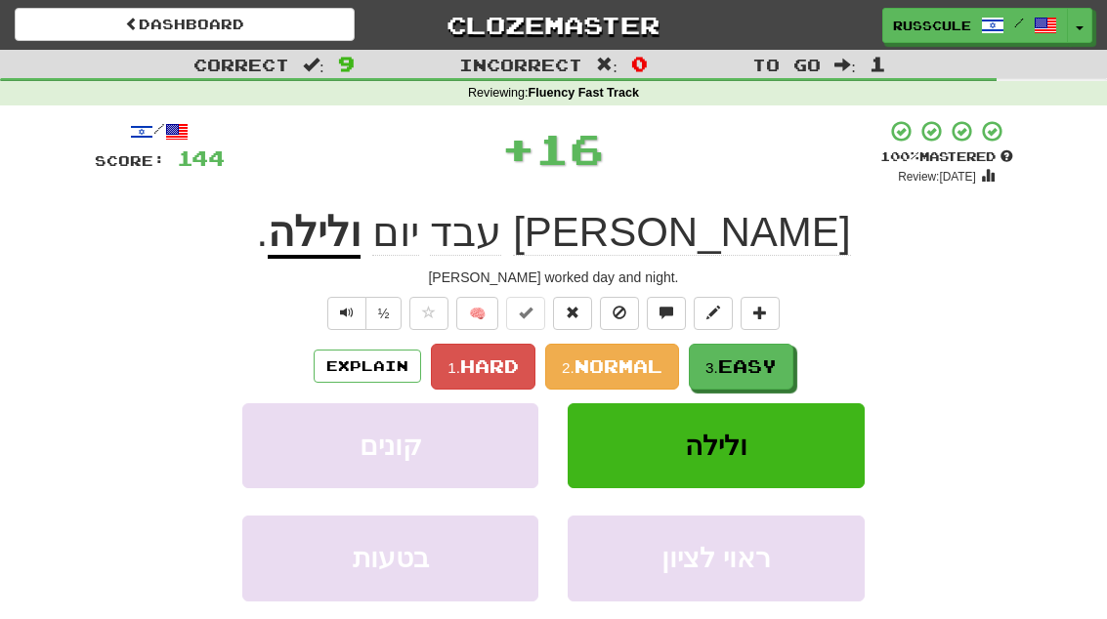
click at [750, 369] on span "Easy" at bounding box center [747, 366] width 59 height 21
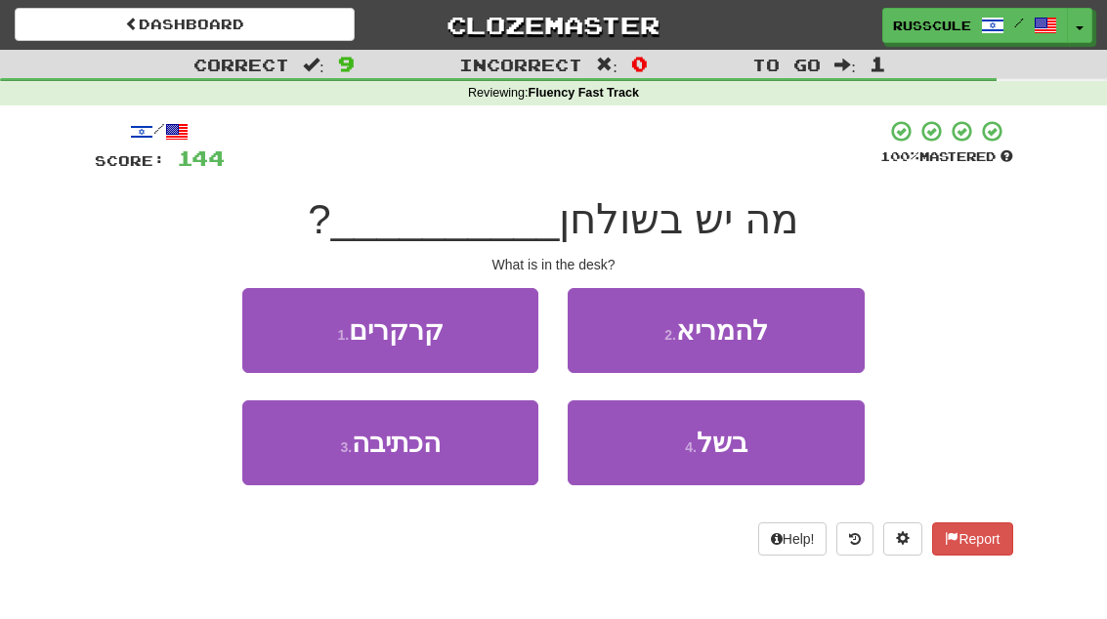
click at [333, 467] on button "3 . הכתיבה" at bounding box center [390, 443] width 296 height 85
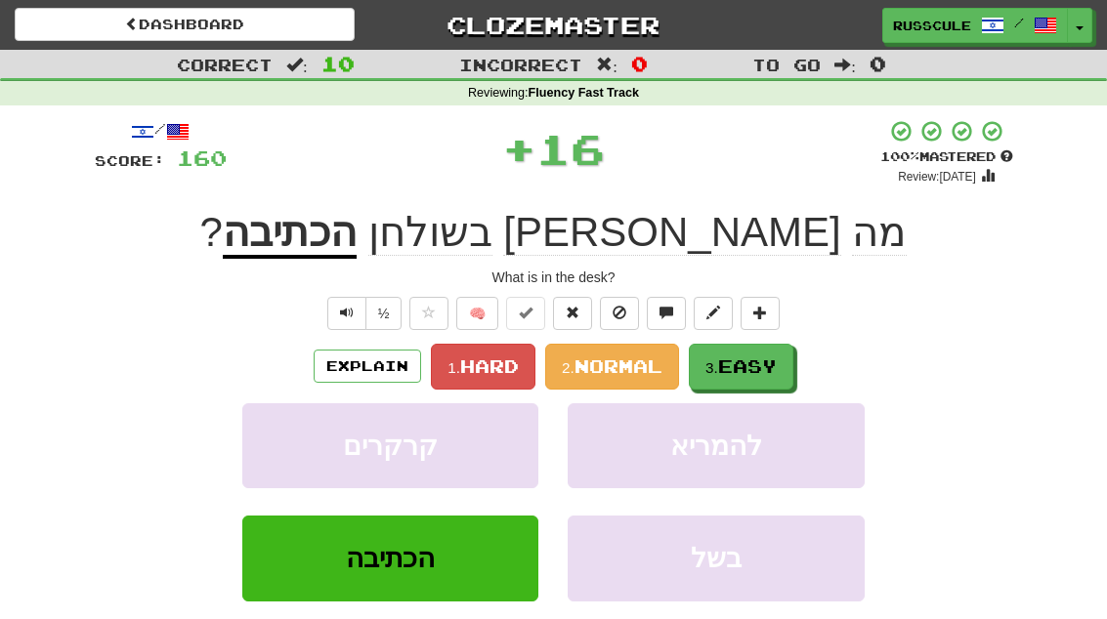
click at [758, 360] on span "Easy" at bounding box center [747, 366] width 59 height 21
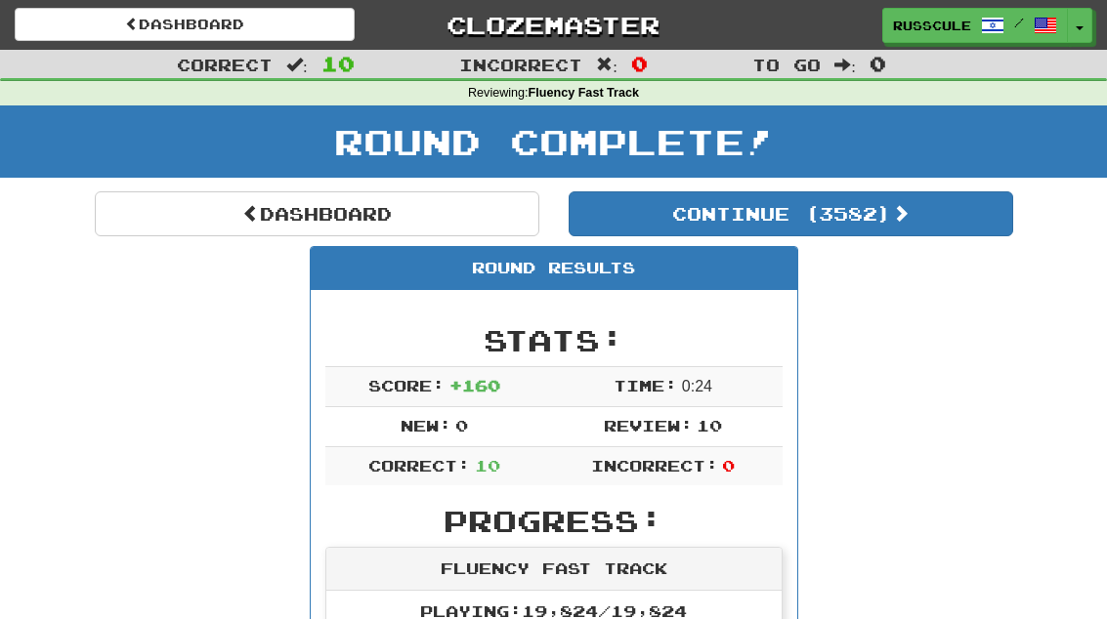
click at [180, 216] on link "Dashboard" at bounding box center [317, 214] width 445 height 45
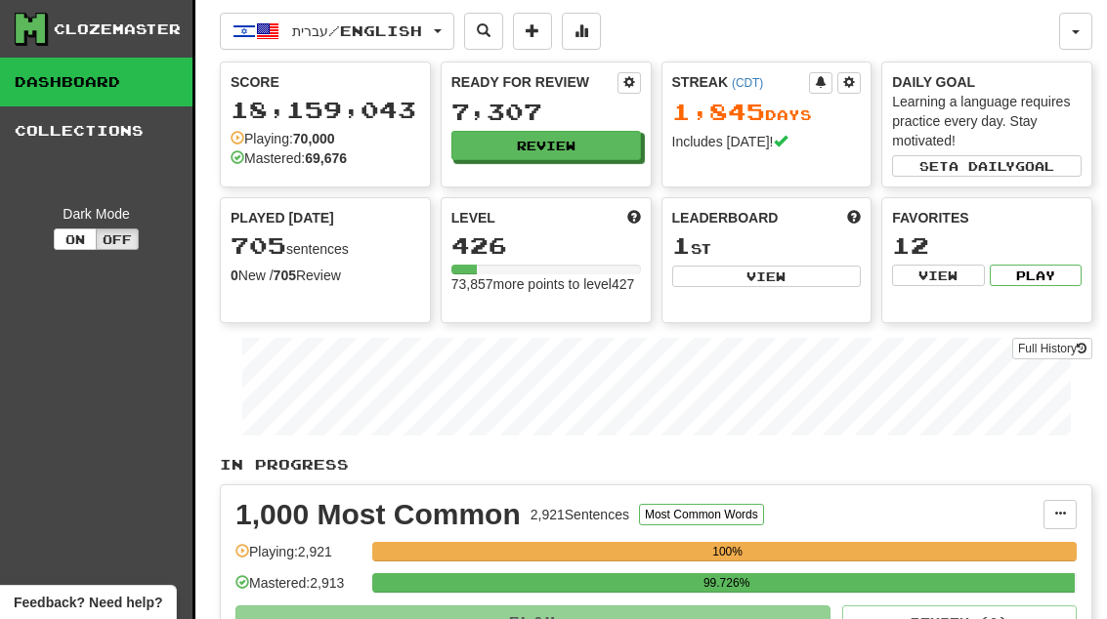
click at [832, 283] on button "View" at bounding box center [767, 276] width 190 height 21
select select "**********"
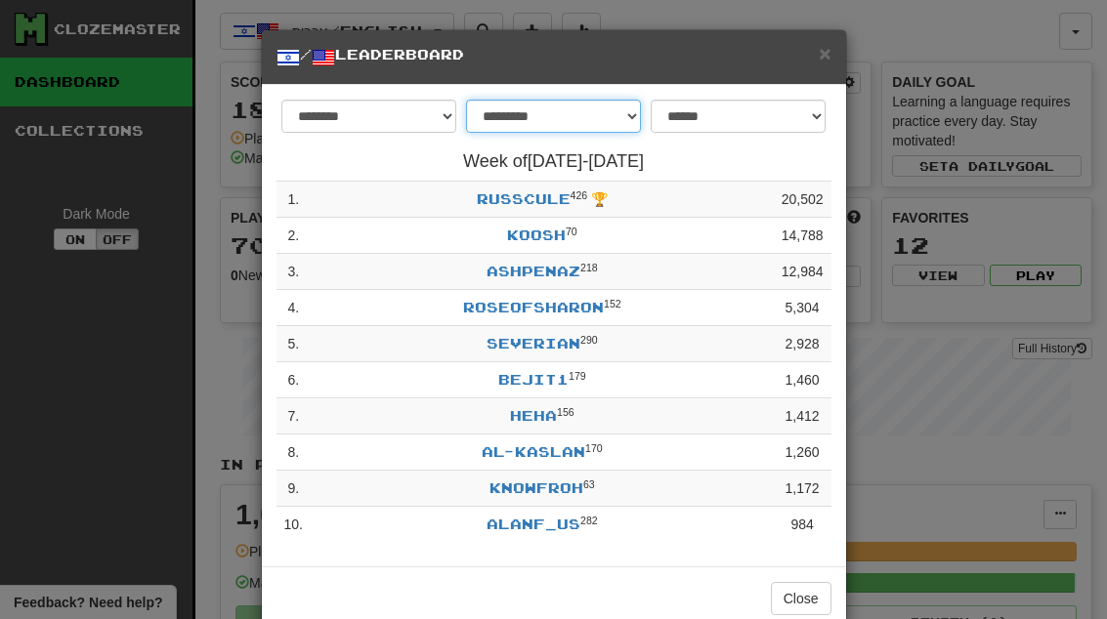
click at [524, 113] on select "**********" at bounding box center [553, 116] width 175 height 33
select select "*******"
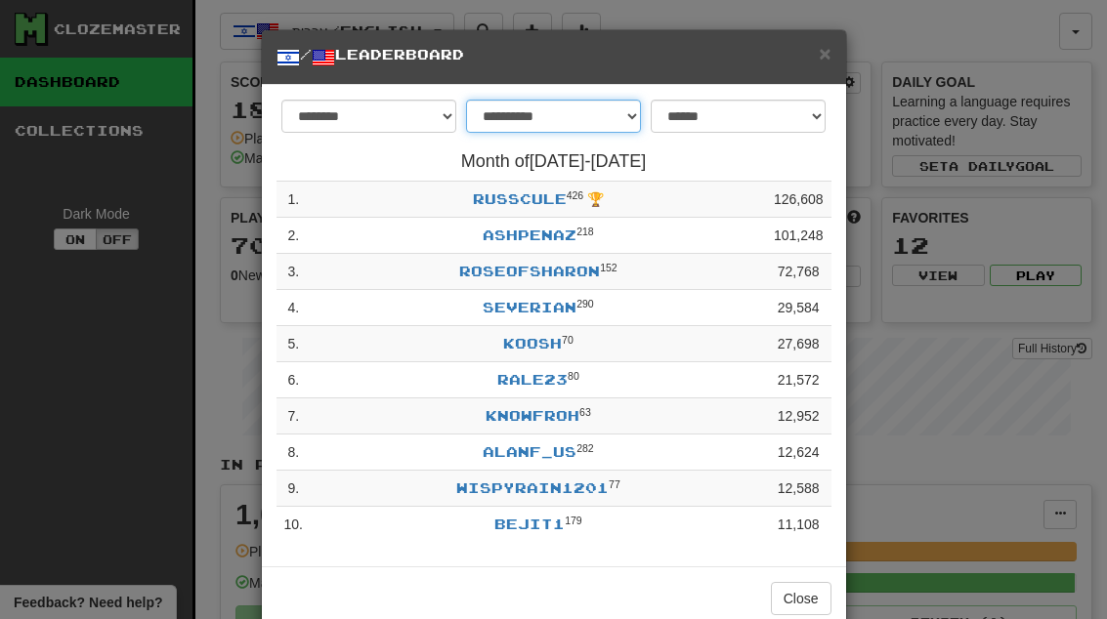
click at [623, 127] on select "**********" at bounding box center [553, 116] width 175 height 33
click at [828, 43] on span "×" at bounding box center [825, 53] width 12 height 22
